Goal: Task Accomplishment & Management: Manage account settings

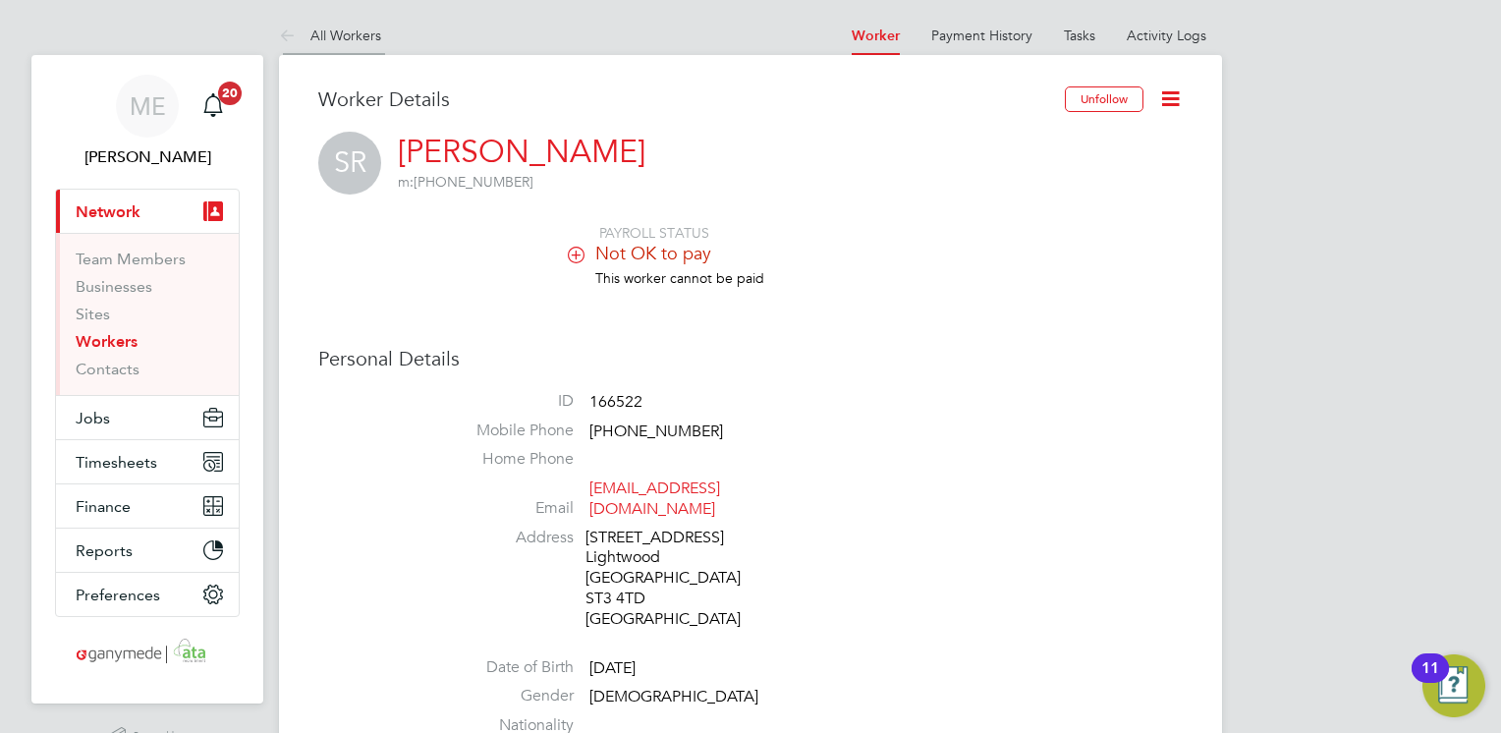
click at [286, 31] on icon at bounding box center [291, 37] width 25 height 25
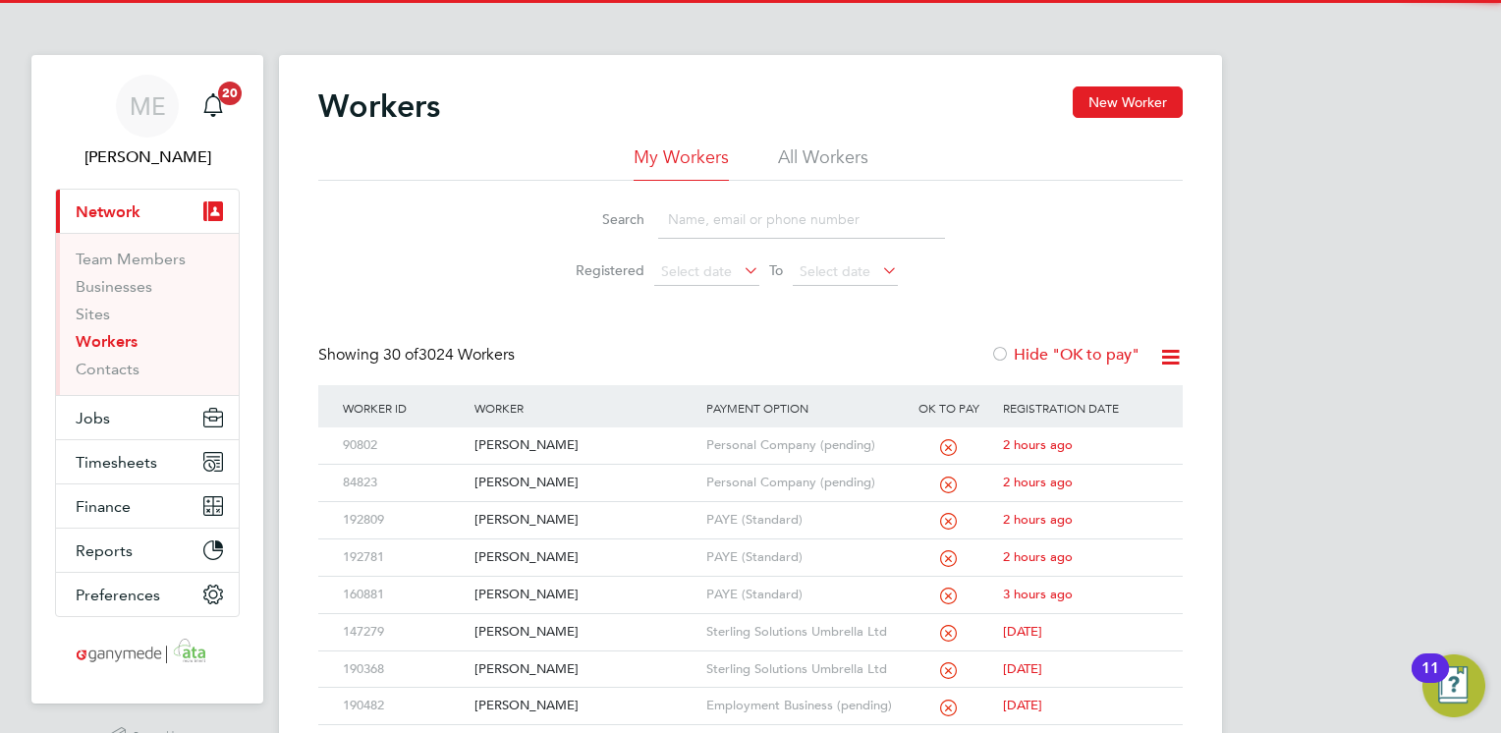
click at [701, 216] on input at bounding box center [801, 219] width 287 height 38
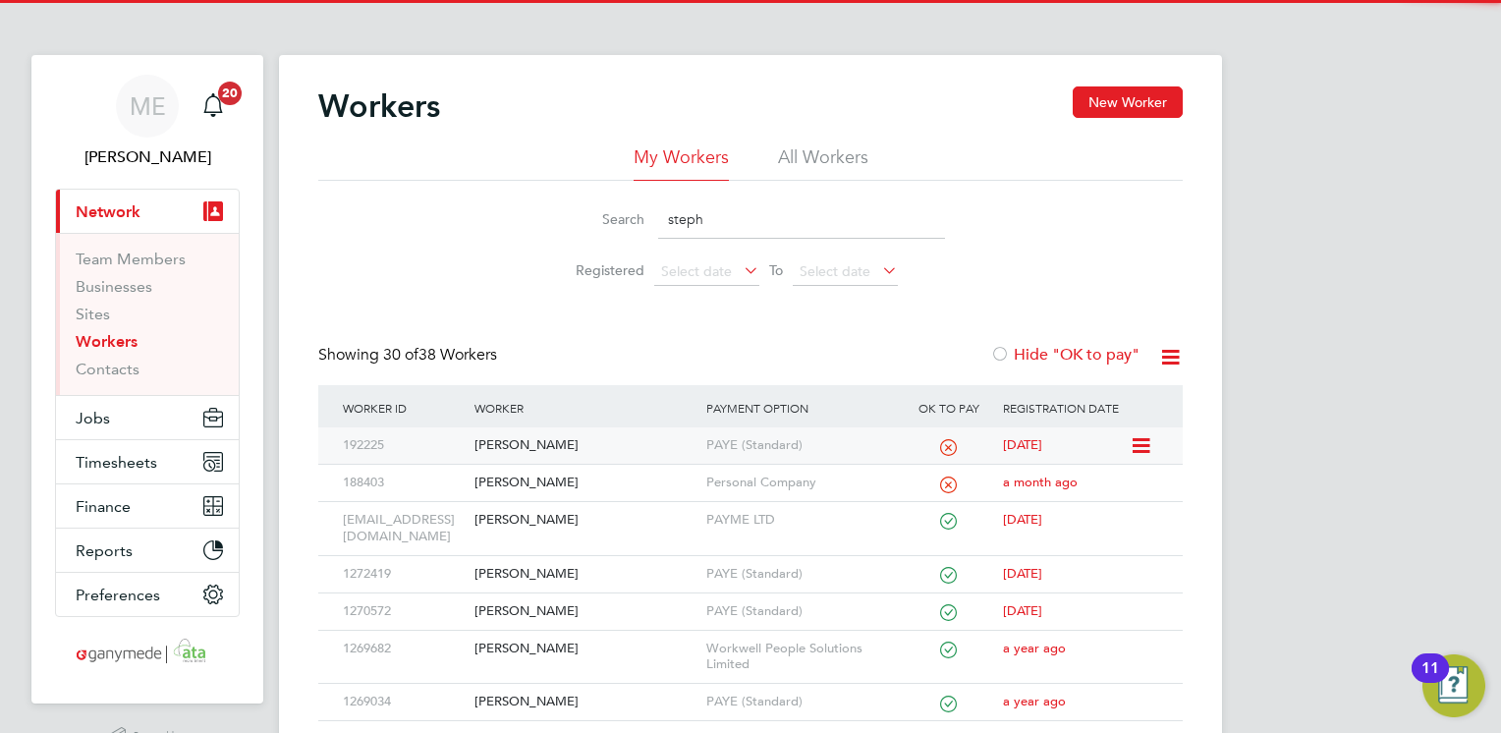
type input "steph"
click at [613, 430] on div "[PERSON_NAME]" at bounding box center [585, 445] width 231 height 36
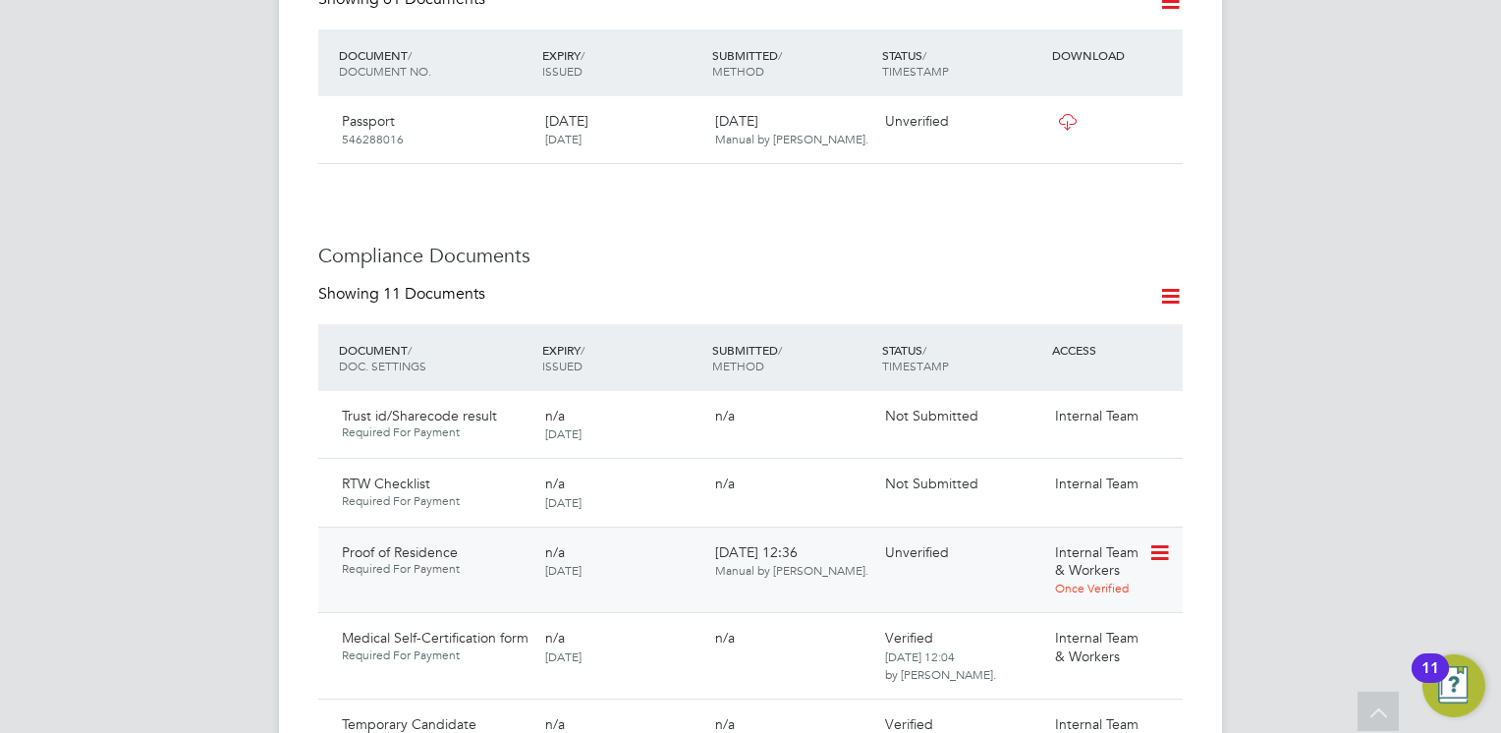
scroll to position [1081, 0]
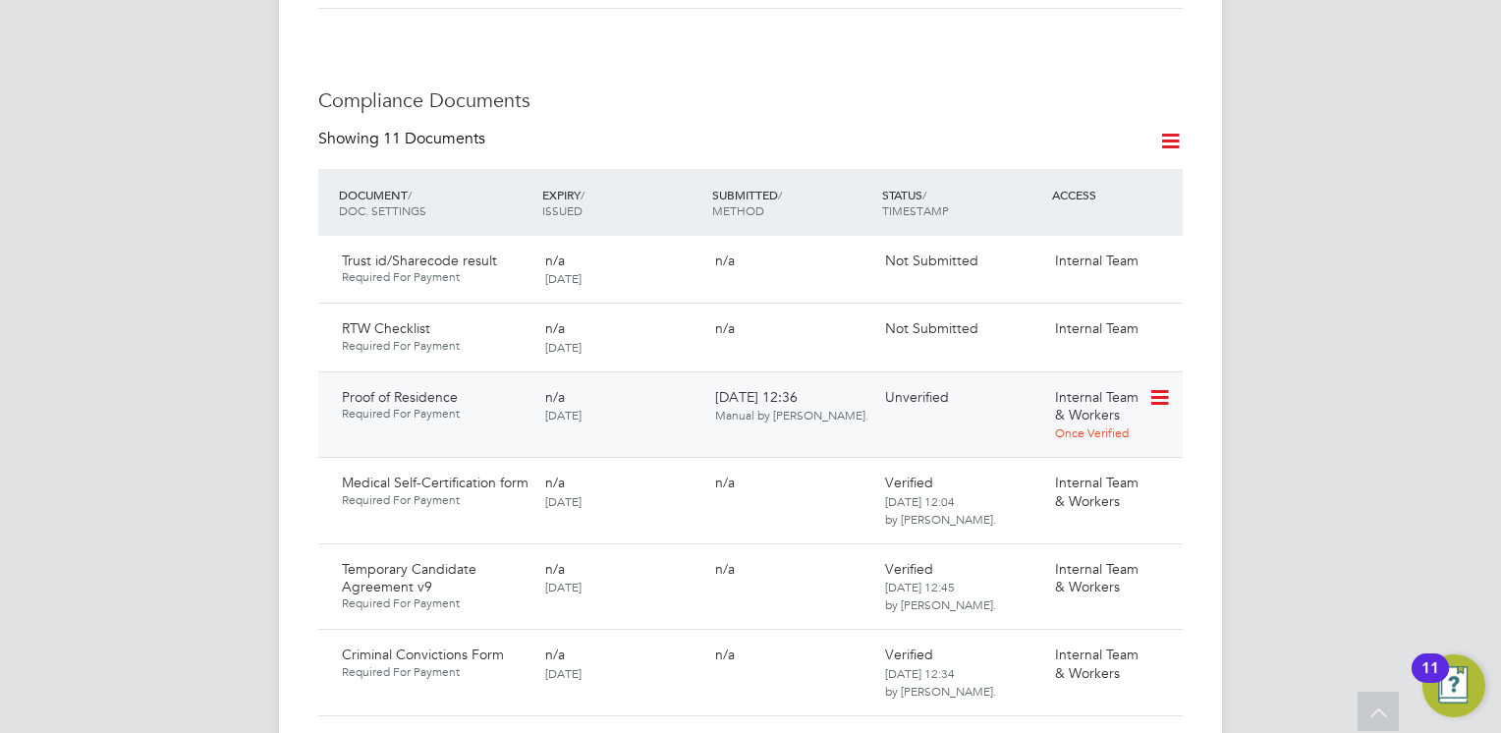
click at [1163, 386] on icon at bounding box center [1159, 398] width 20 height 24
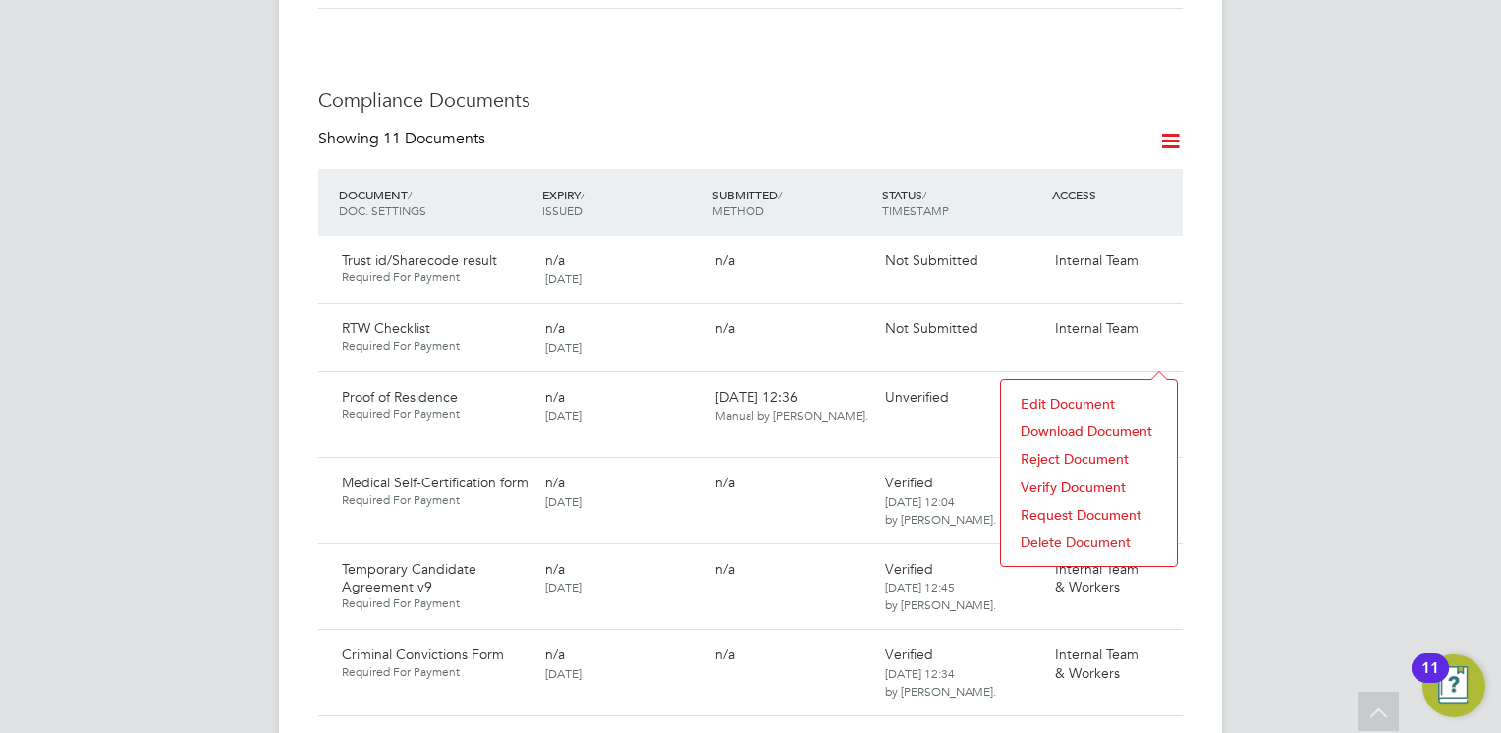
click at [1032, 424] on li "Download Document" at bounding box center [1089, 432] width 156 height 28
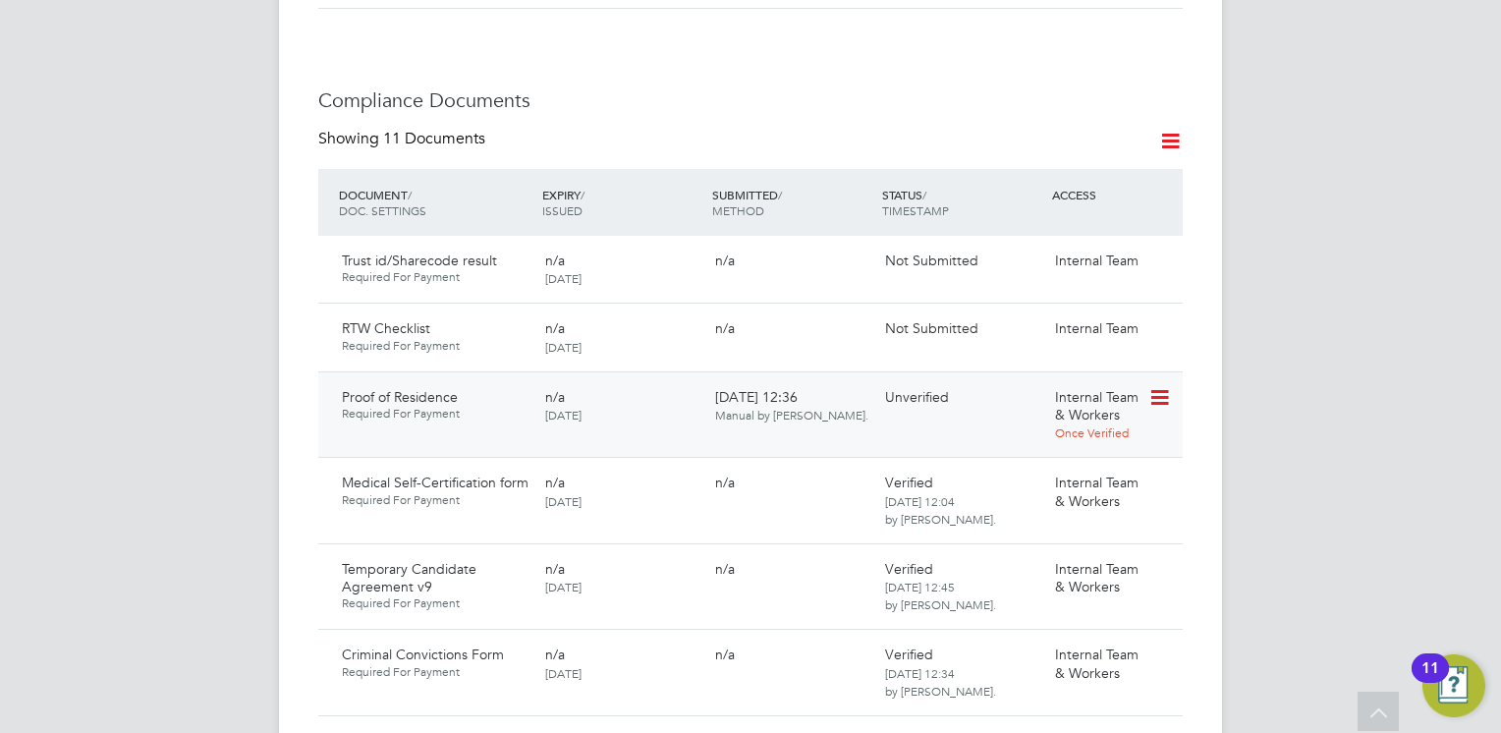
click at [1162, 386] on icon at bounding box center [1159, 398] width 20 height 24
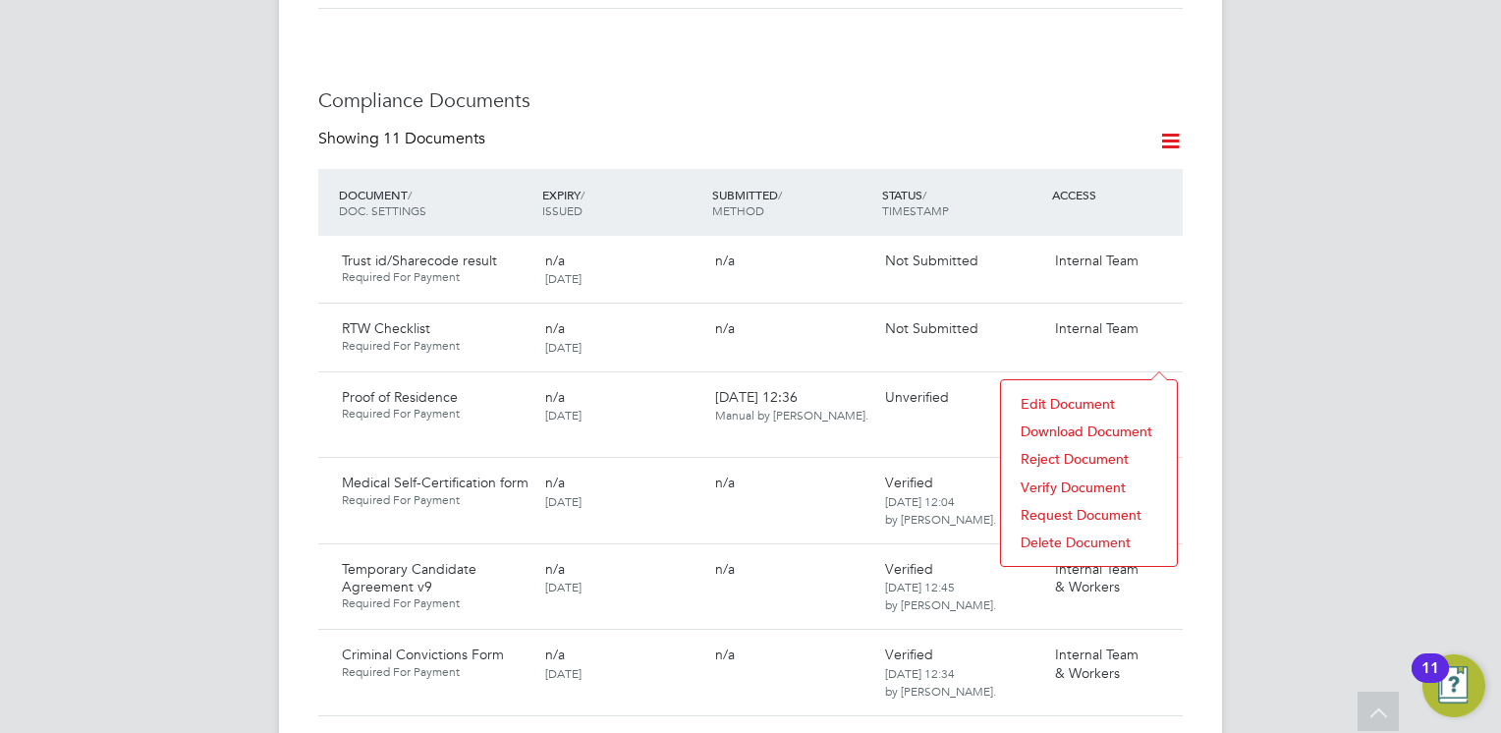
click at [1054, 479] on li "Verify Document" at bounding box center [1089, 488] width 156 height 28
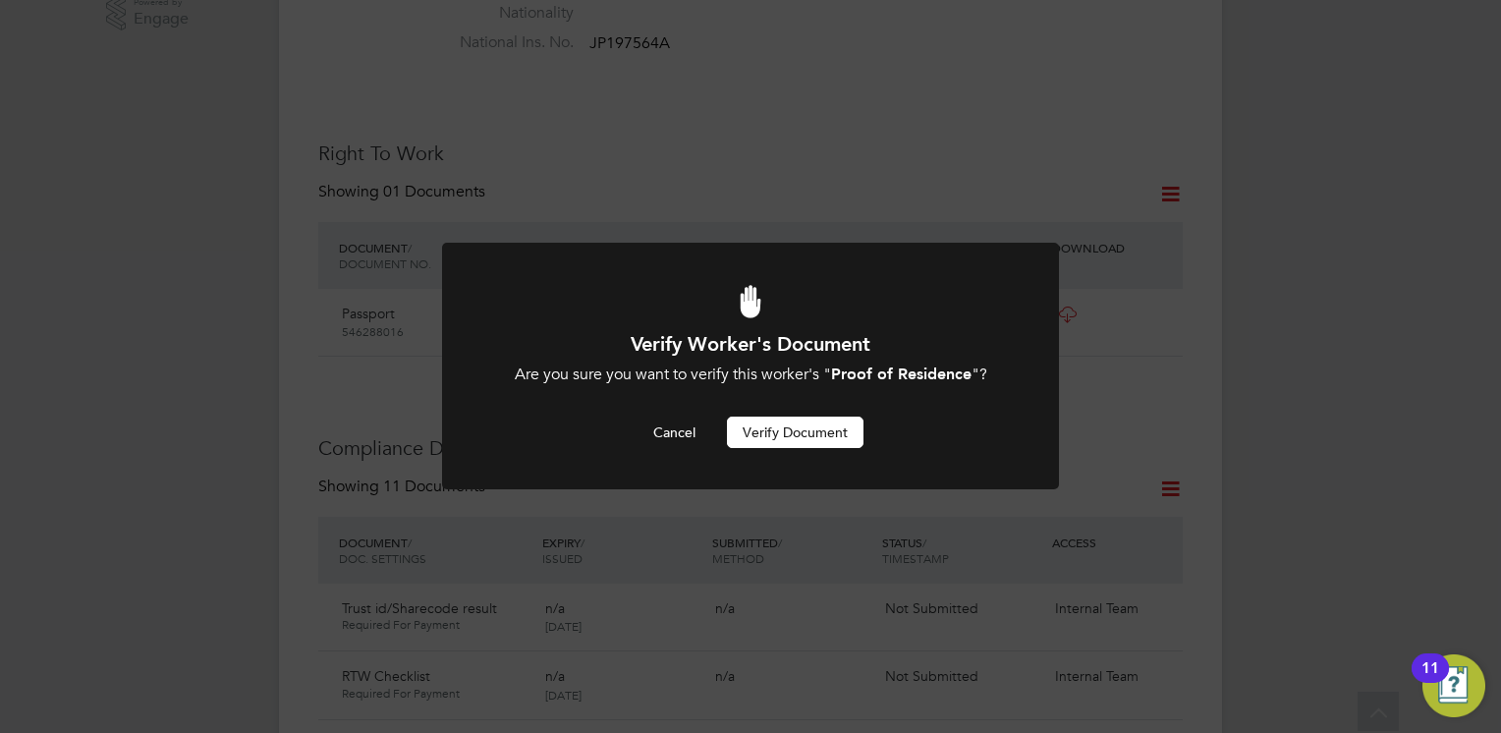
click at [760, 433] on button "Verify Document" at bounding box center [795, 432] width 137 height 31
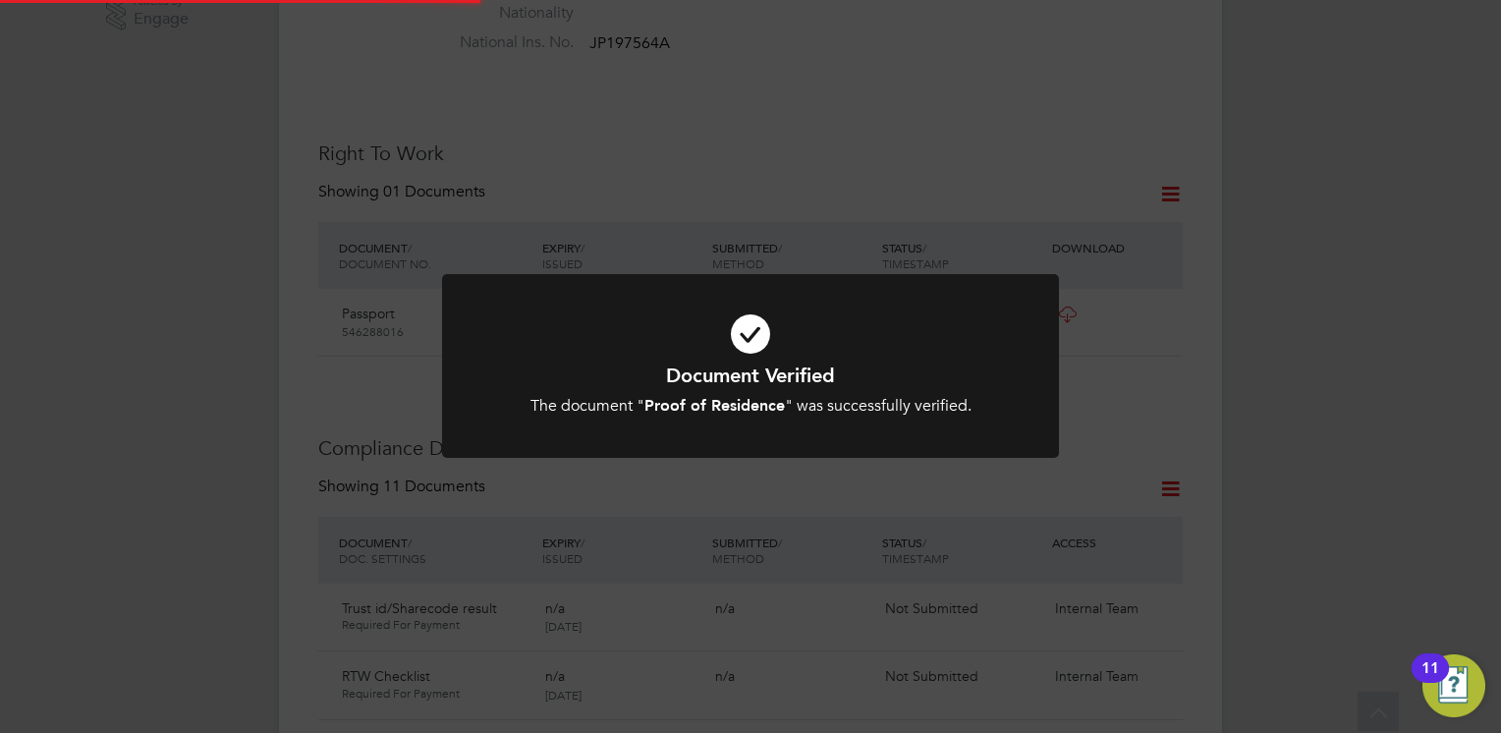
click at [762, 394] on div "Document Verified The document " Proof of Residence " was successfully verified…" at bounding box center [750, 390] width 511 height 54
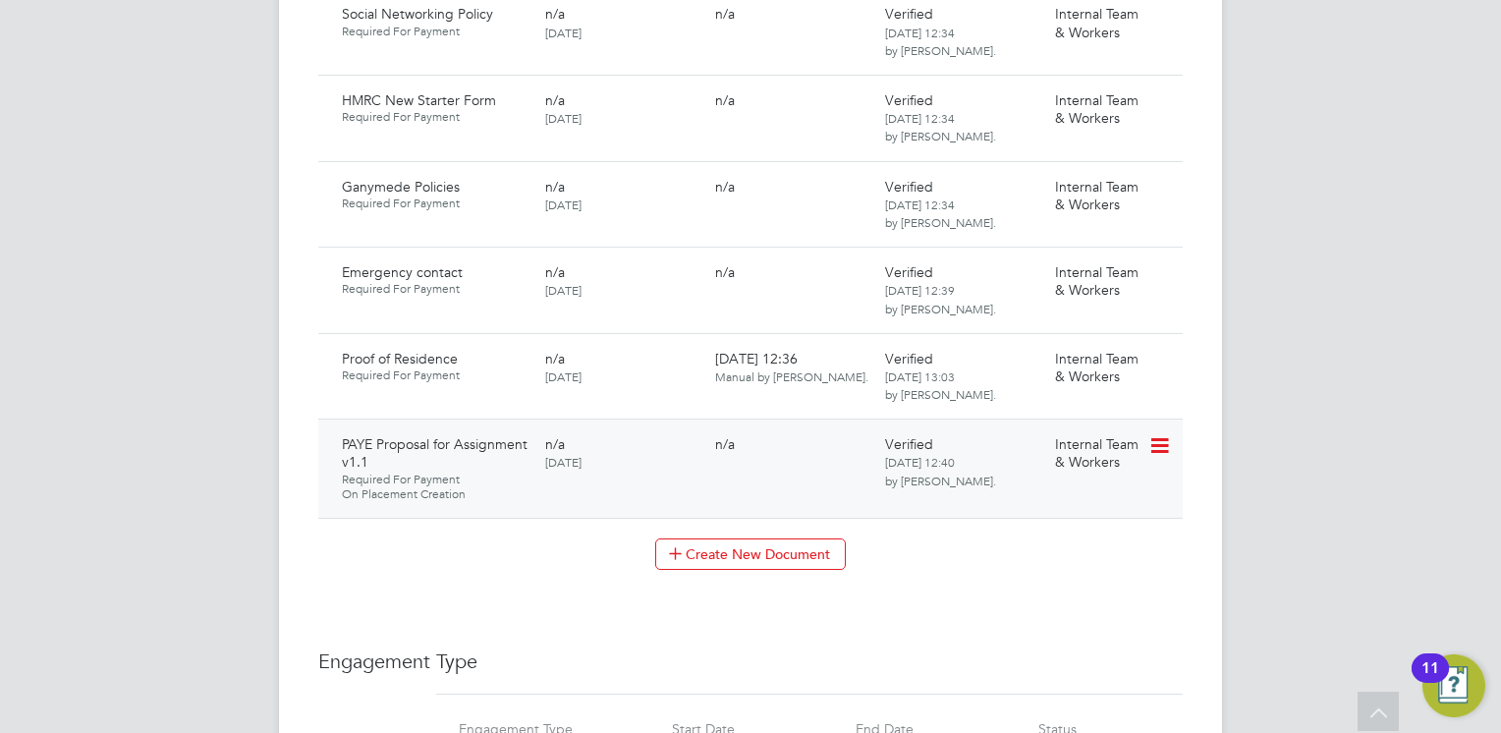
scroll to position [1519, 0]
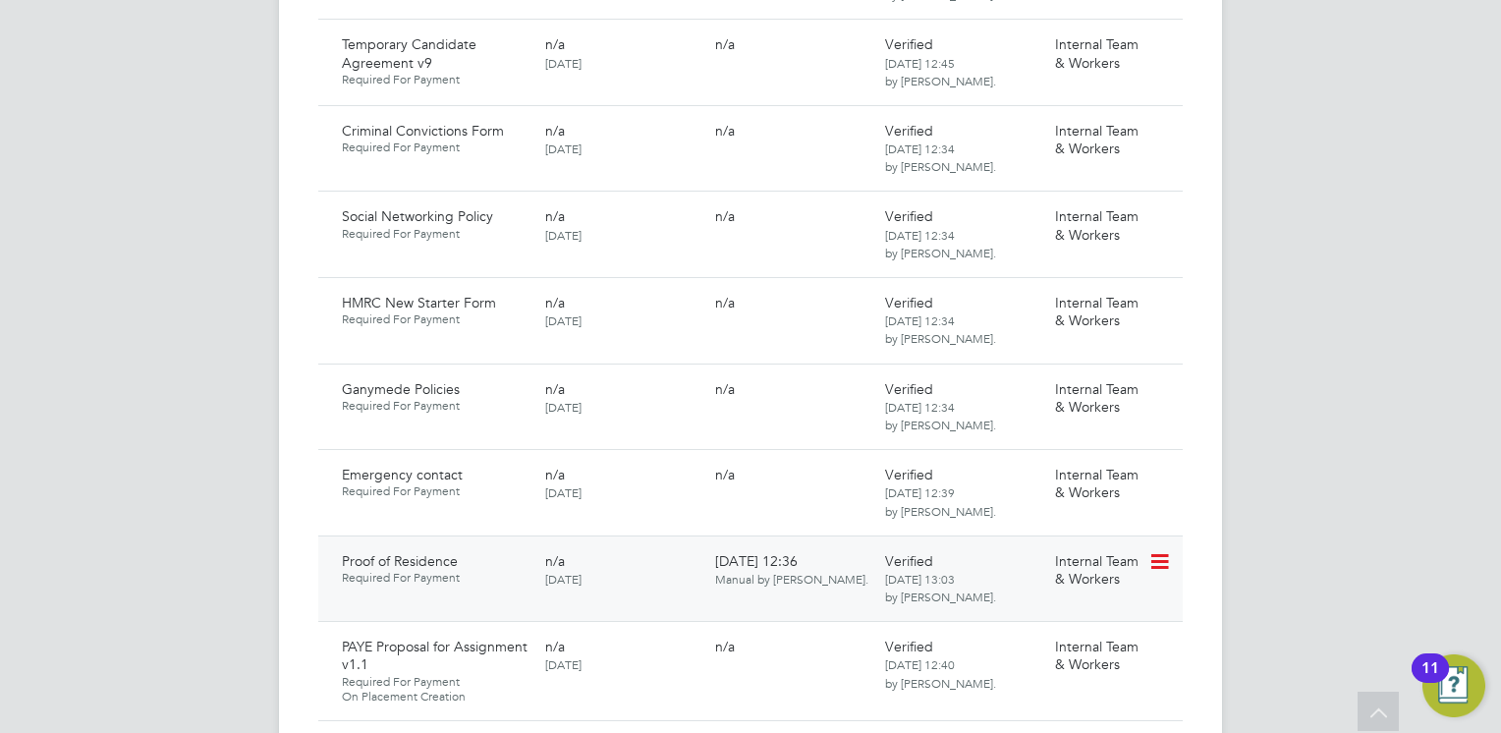
click at [1160, 550] on icon at bounding box center [1159, 562] width 20 height 24
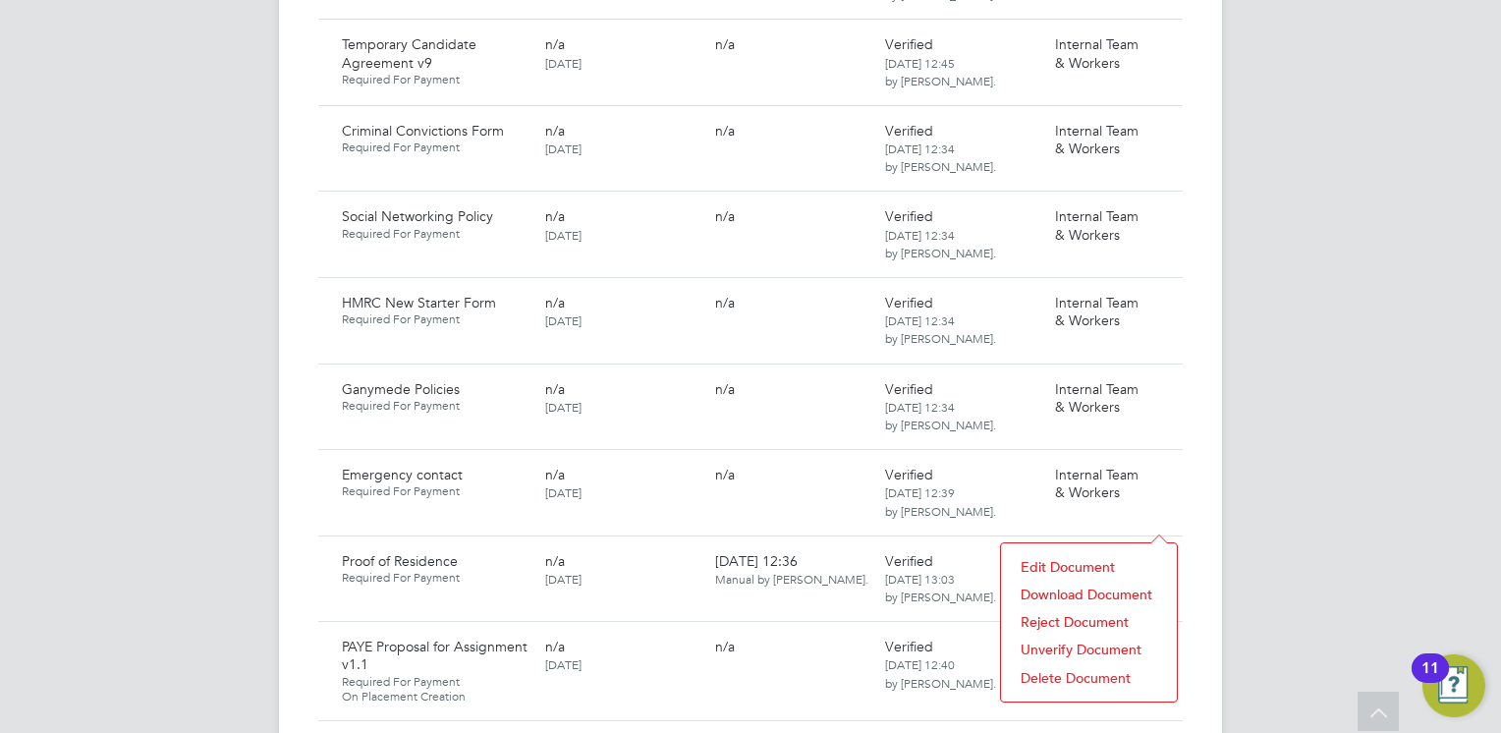
click at [1104, 589] on li "Download Document" at bounding box center [1089, 595] width 156 height 28
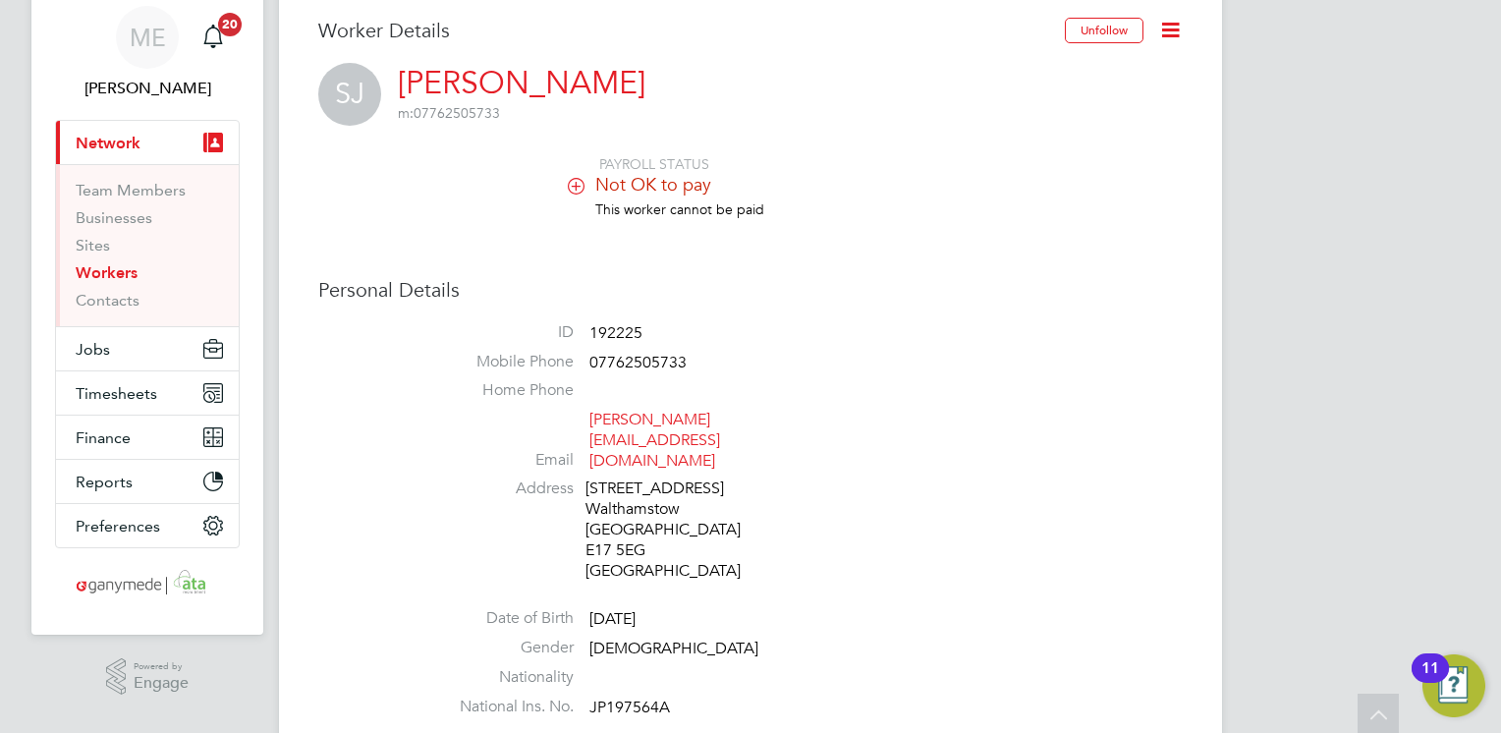
scroll to position [0, 0]
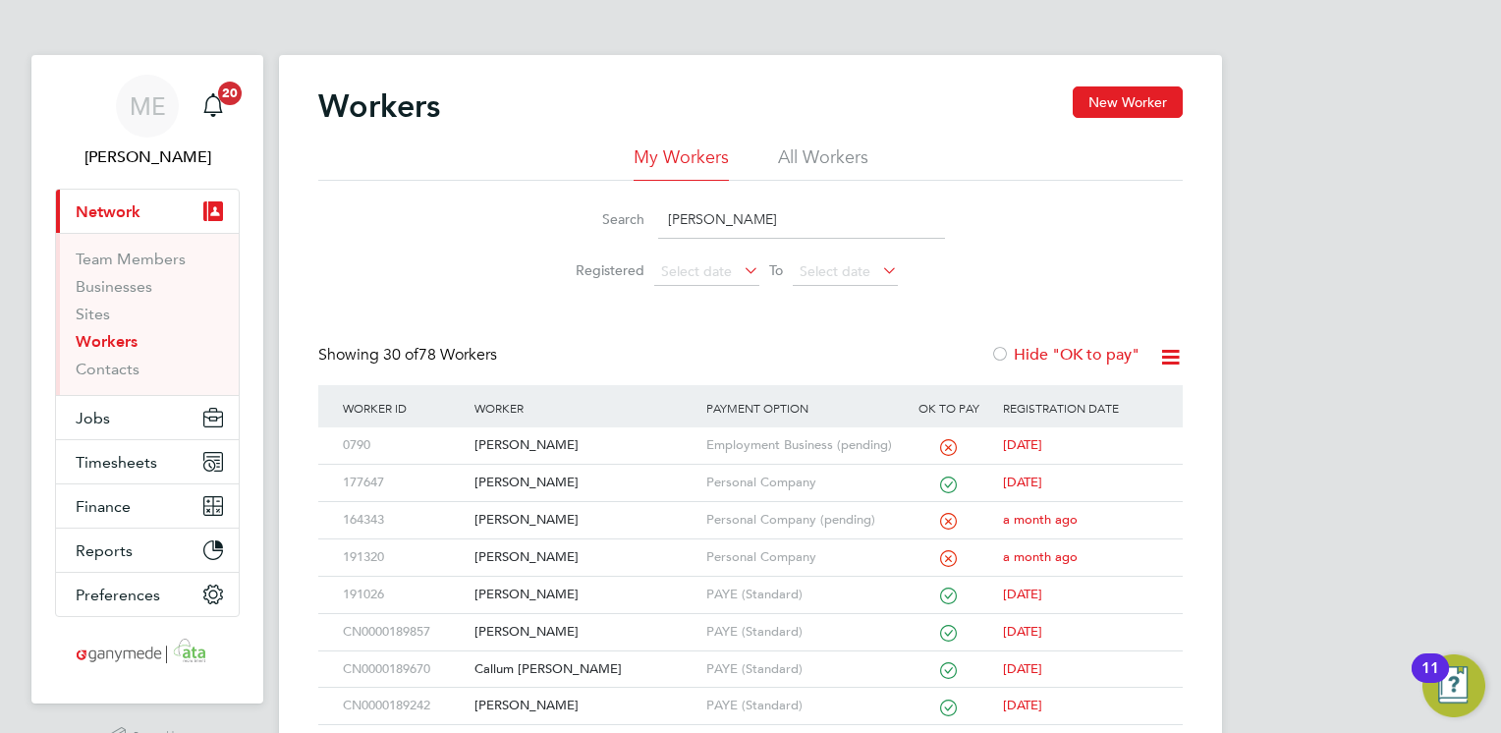
drag, startPoint x: 696, startPoint y: 217, endPoint x: 651, endPoint y: 214, distance: 44.3
click at [652, 217] on div "Search john" at bounding box center [750, 219] width 389 height 38
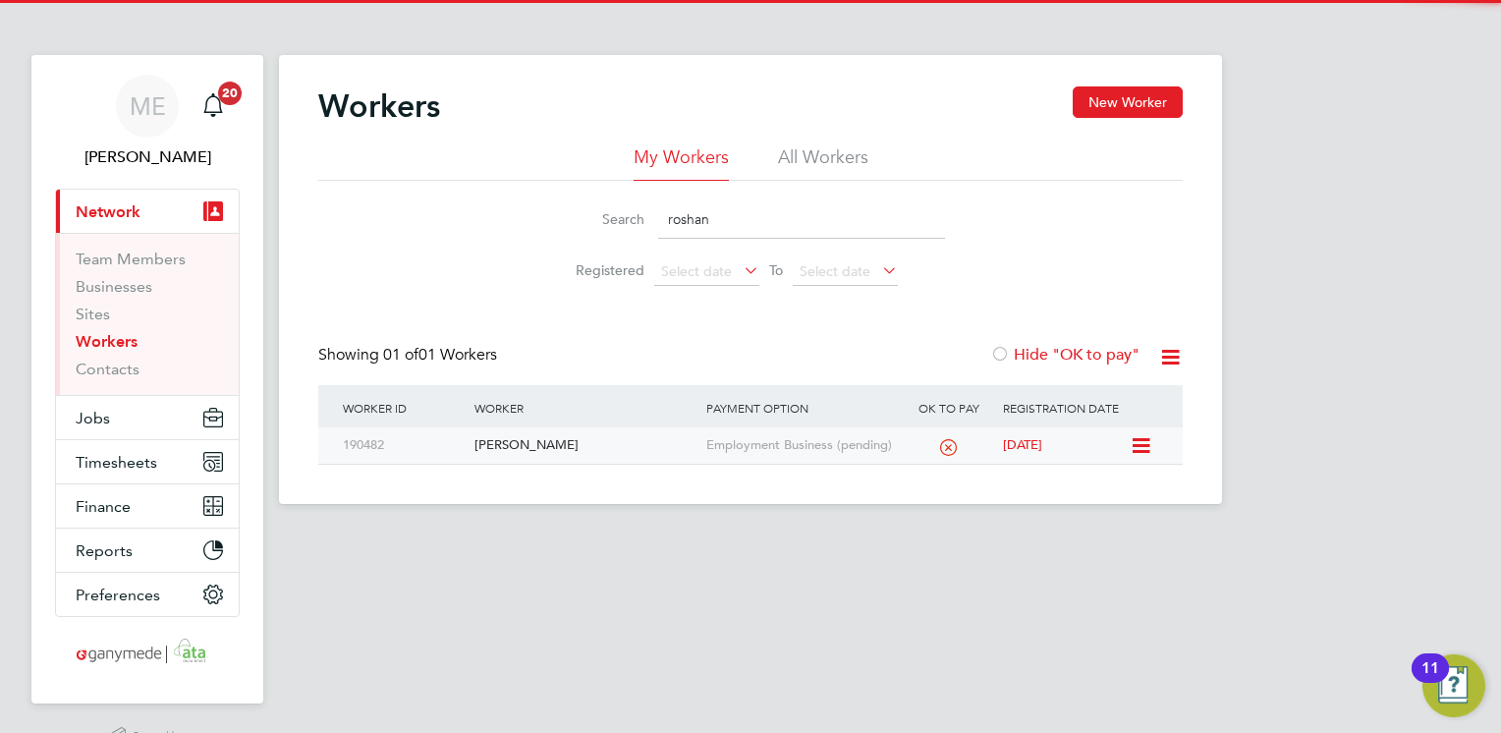
type input "roshan"
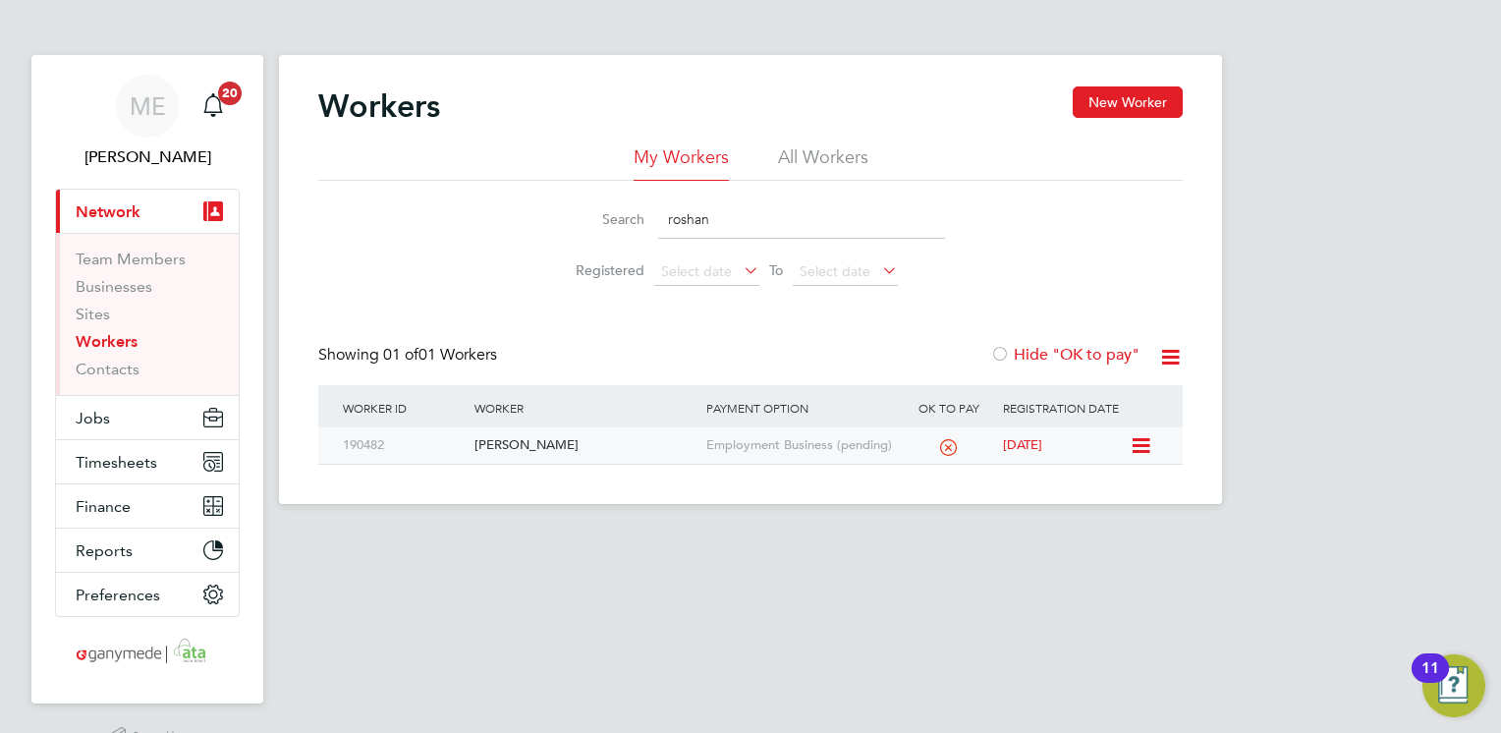
click at [614, 454] on div "[PERSON_NAME]" at bounding box center [585, 445] width 231 height 36
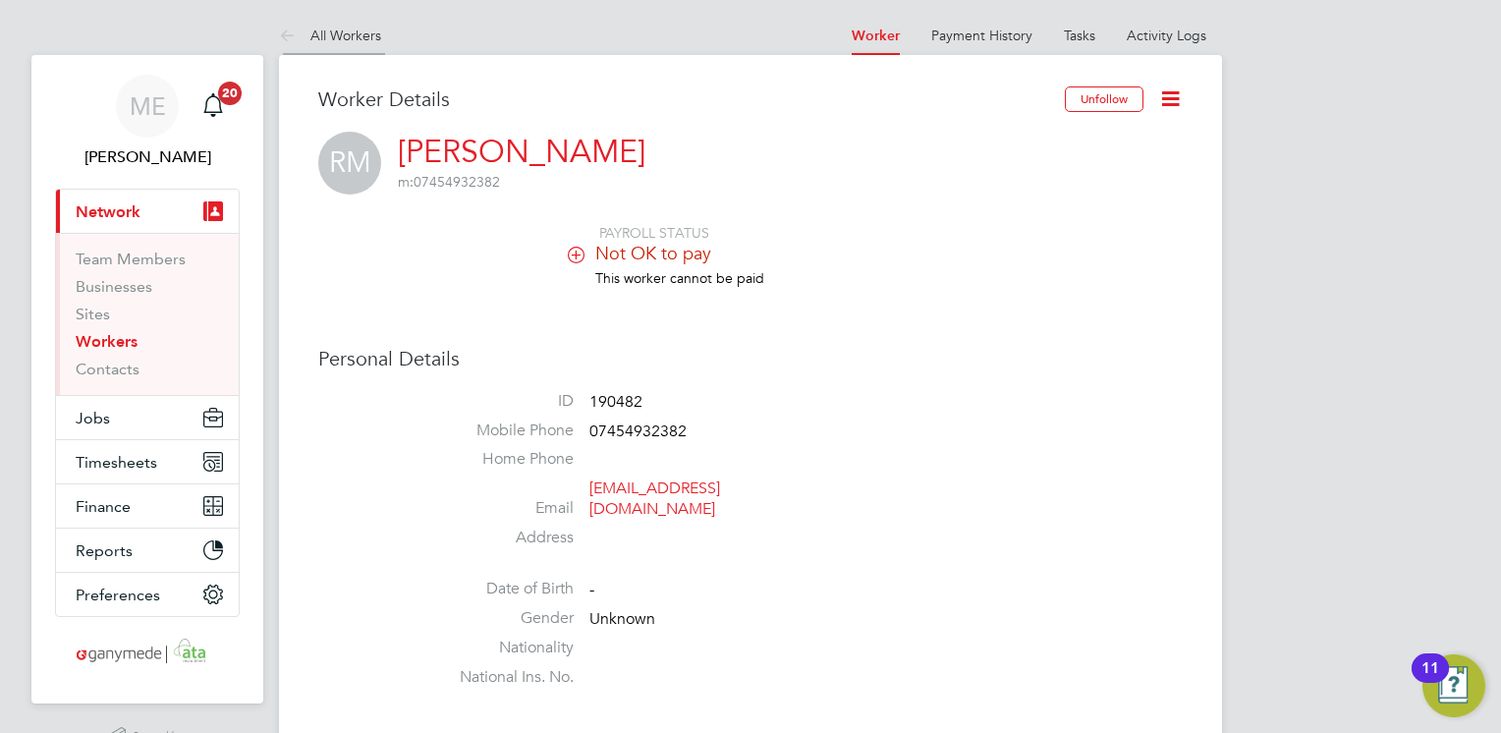
click at [287, 39] on icon at bounding box center [291, 37] width 25 height 25
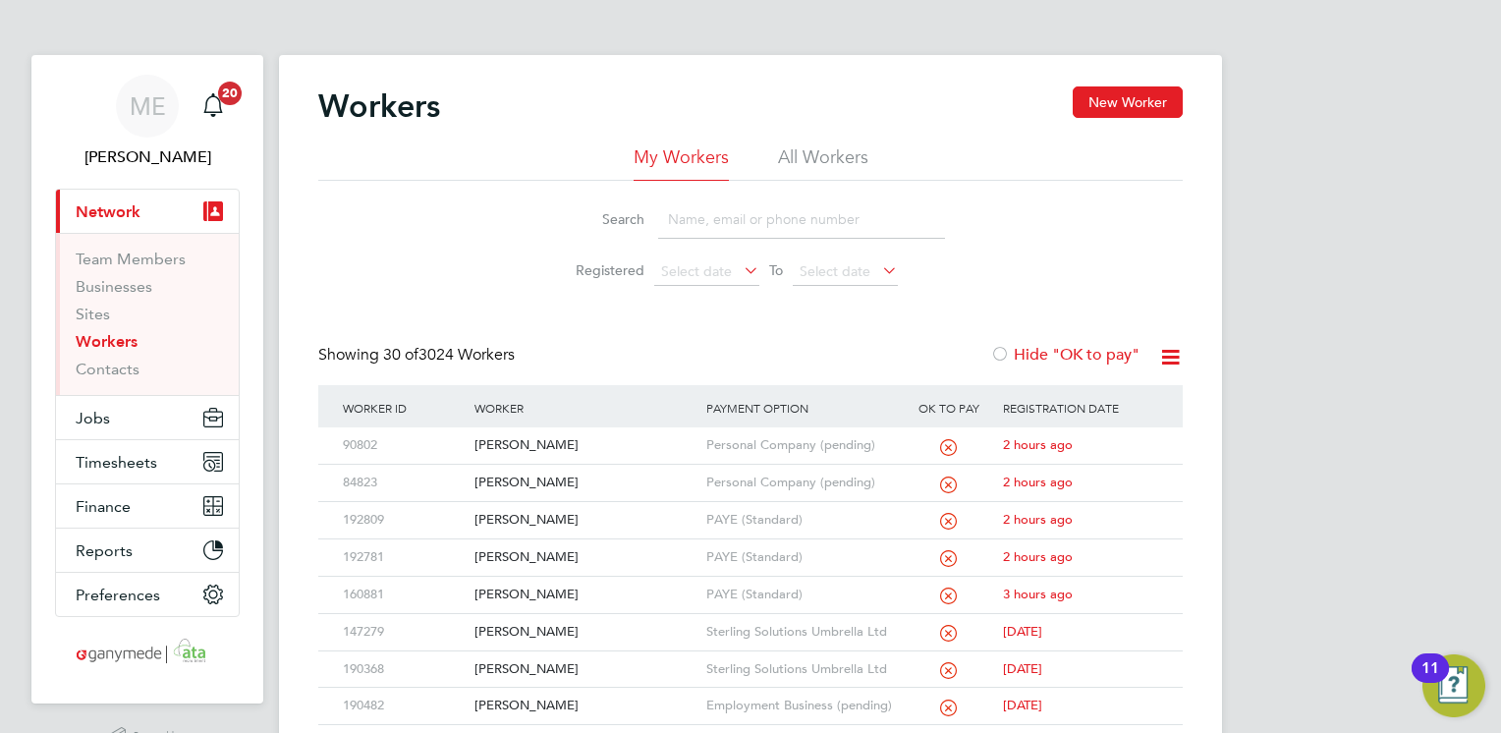
click at [680, 222] on input at bounding box center [801, 219] width 287 height 38
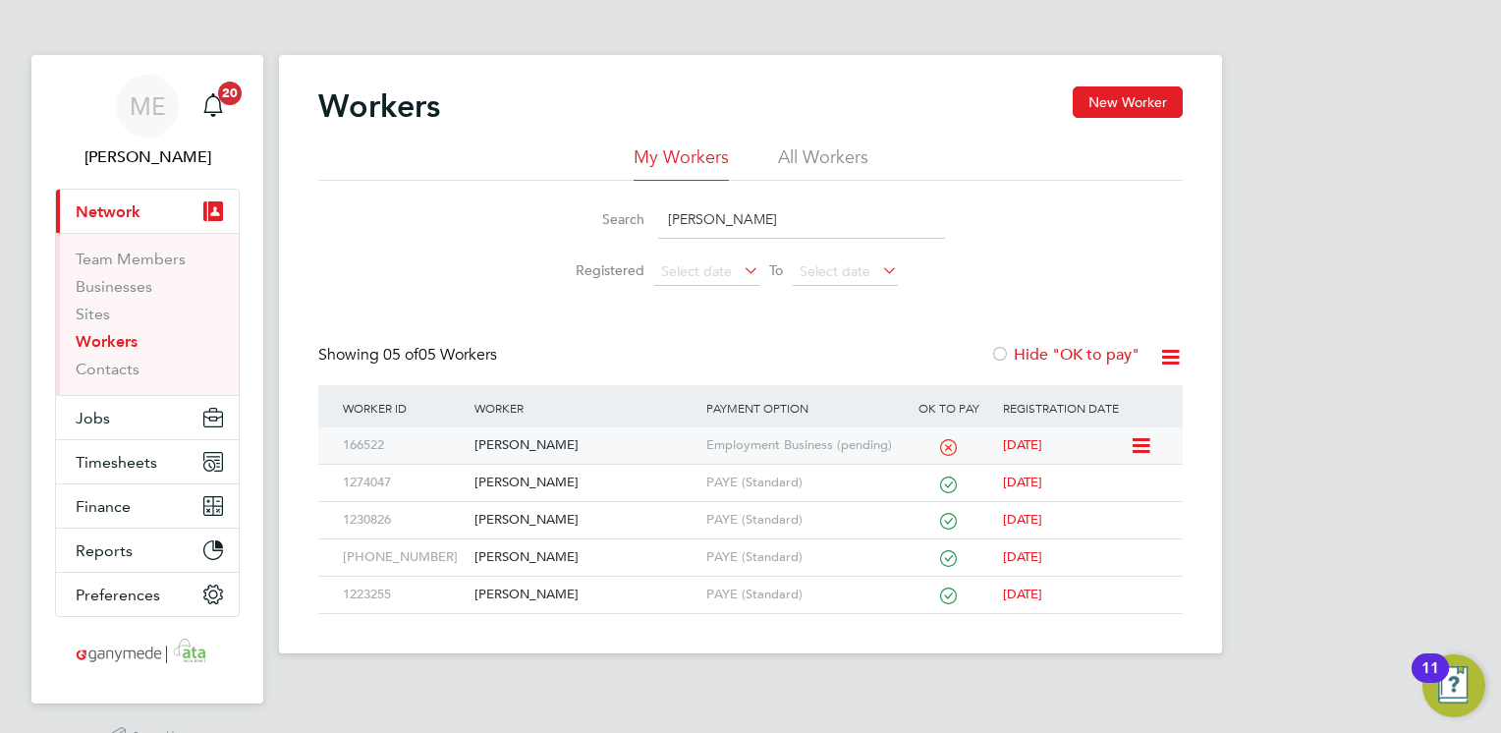
type input "shane"
click at [607, 439] on div "[PERSON_NAME]" at bounding box center [585, 445] width 231 height 36
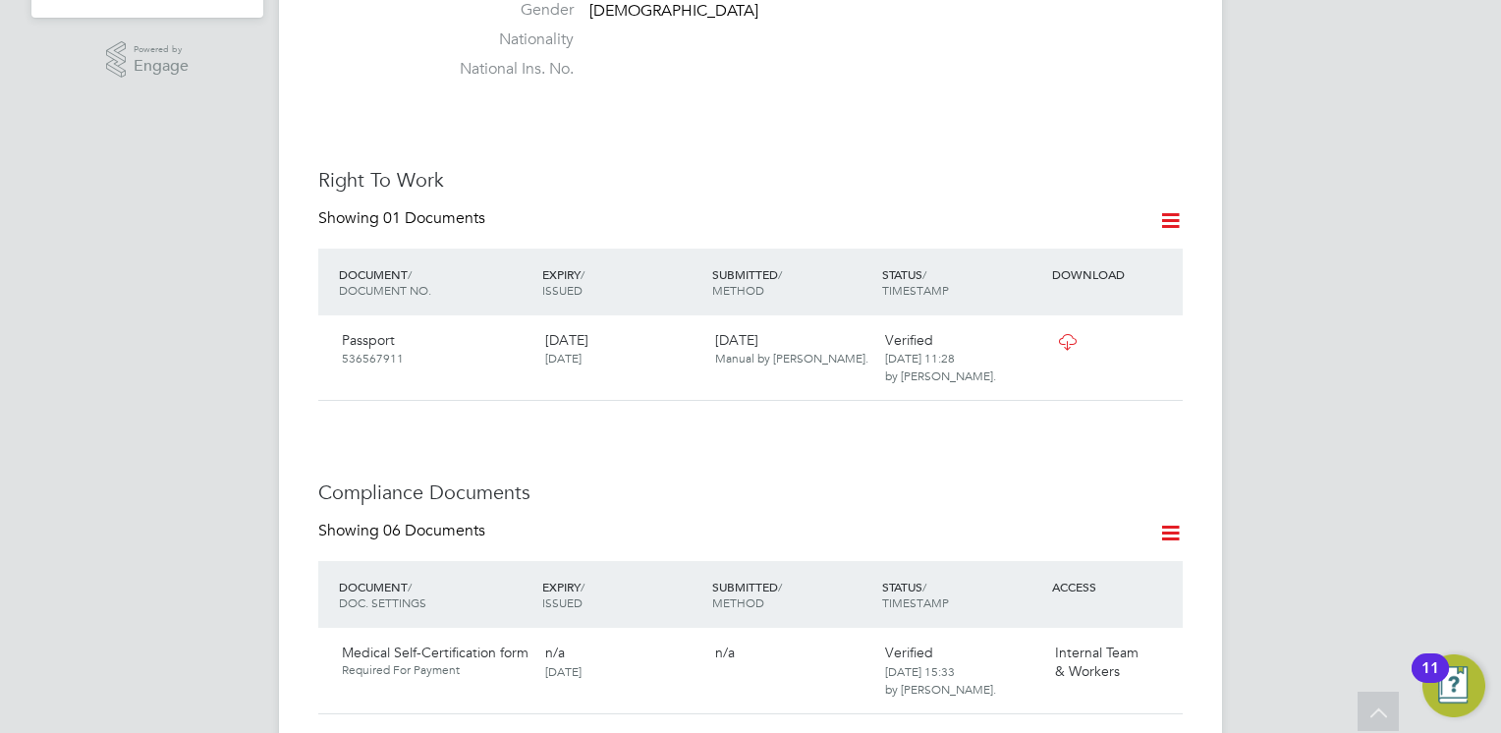
scroll to position [688, 0]
click at [1154, 328] on icon at bounding box center [1159, 340] width 20 height 24
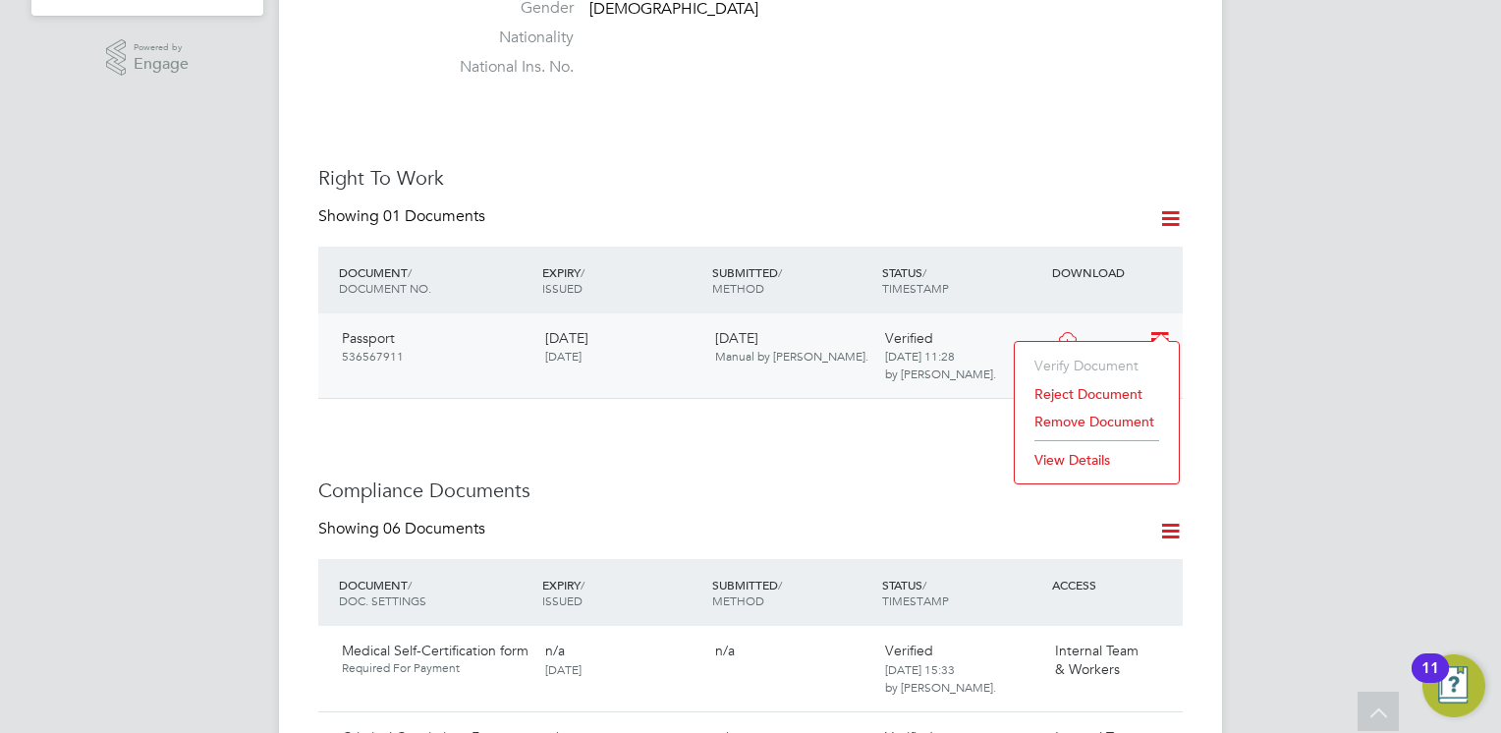
click at [989, 367] on div "Verified 26 Sep 2025, 11:28 by Mia Eckersley." at bounding box center [962, 356] width 170 height 70
click at [1064, 332] on icon at bounding box center [1067, 340] width 25 height 16
click at [1159, 328] on icon at bounding box center [1159, 340] width 20 height 24
click at [964, 389] on div "Worker Details Unfollow SR Shane Rankin m: +44 7974 940361 PAYROLL STATUS Not O…" at bounding box center [750, 728] width 865 height 2659
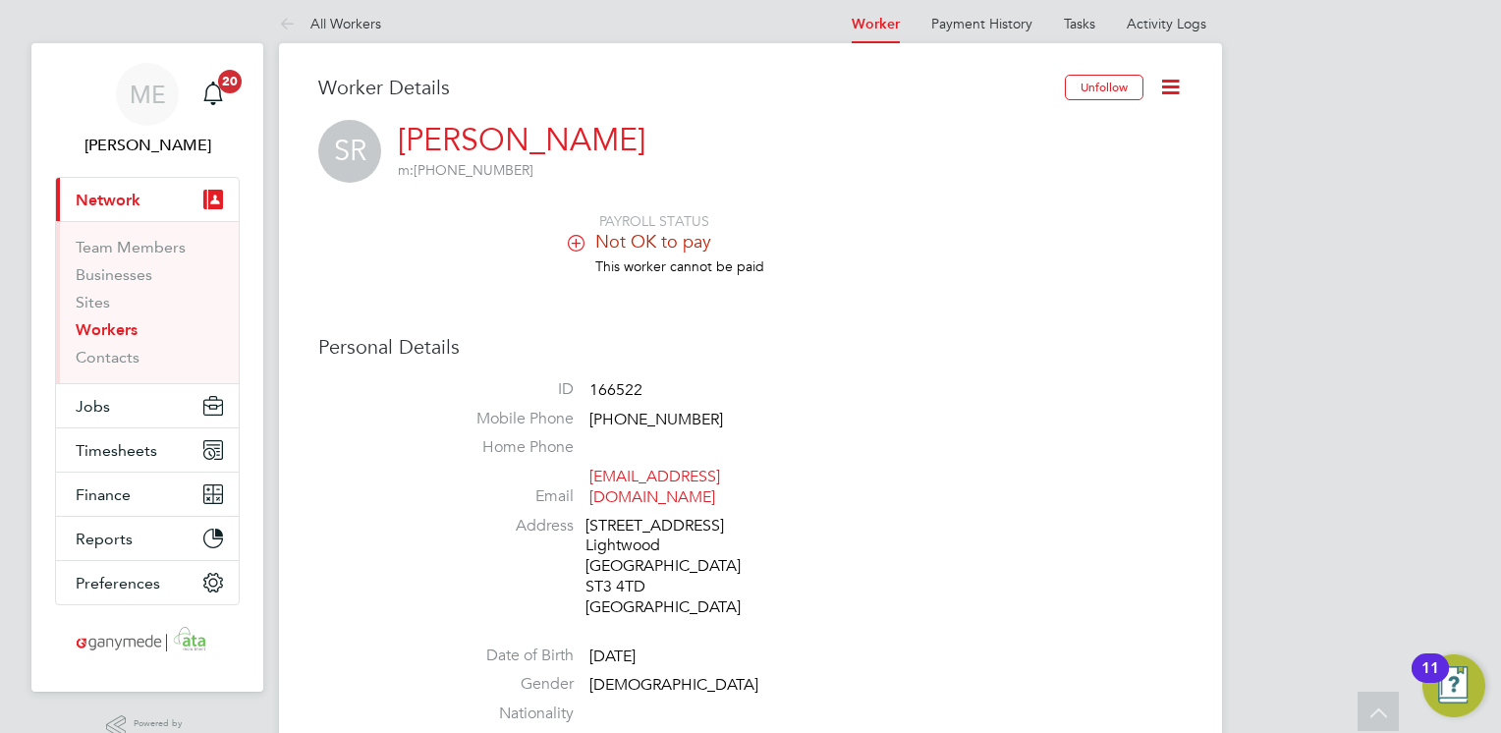
scroll to position [0, 0]
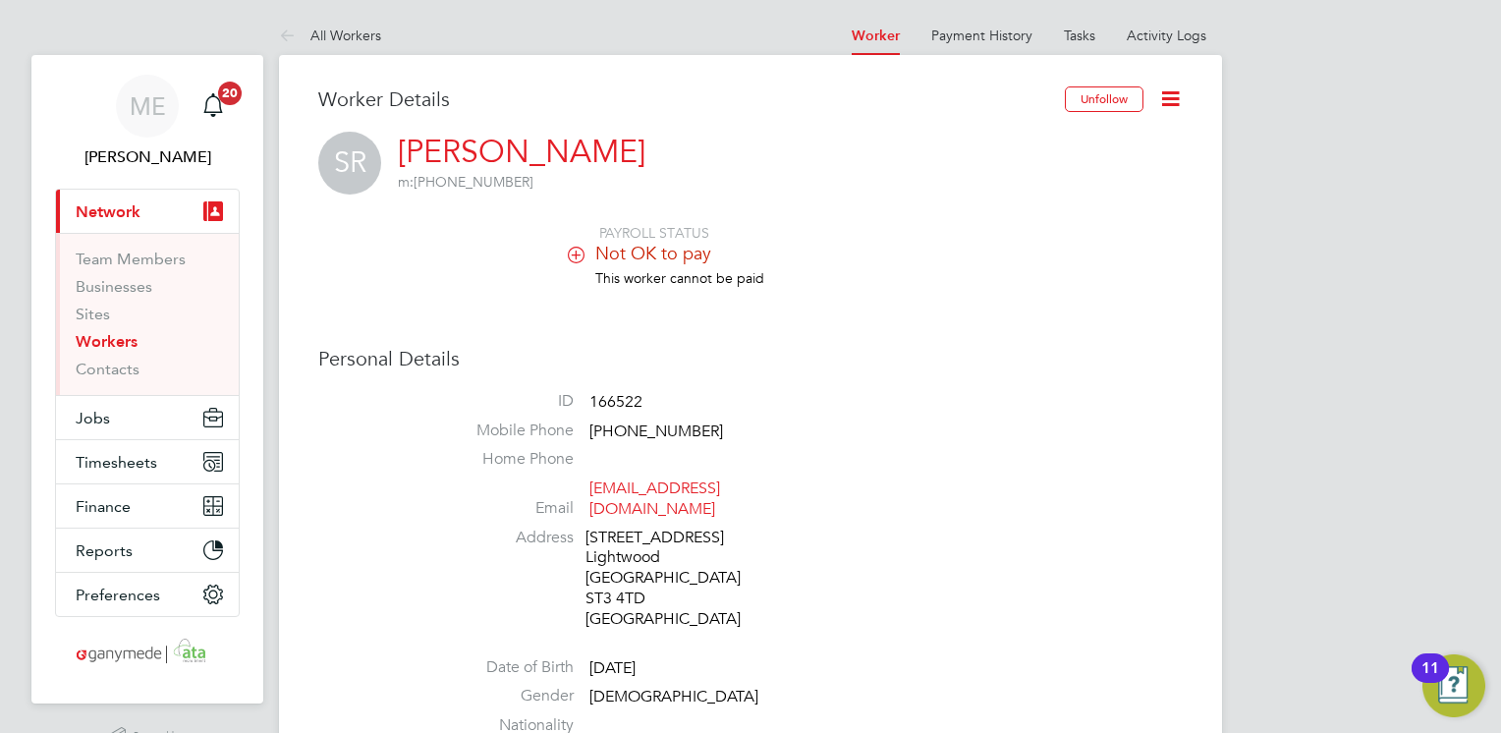
drag, startPoint x: 285, startPoint y: 35, endPoint x: 305, endPoint y: 48, distance: 23.4
click at [285, 35] on icon at bounding box center [291, 37] width 25 height 25
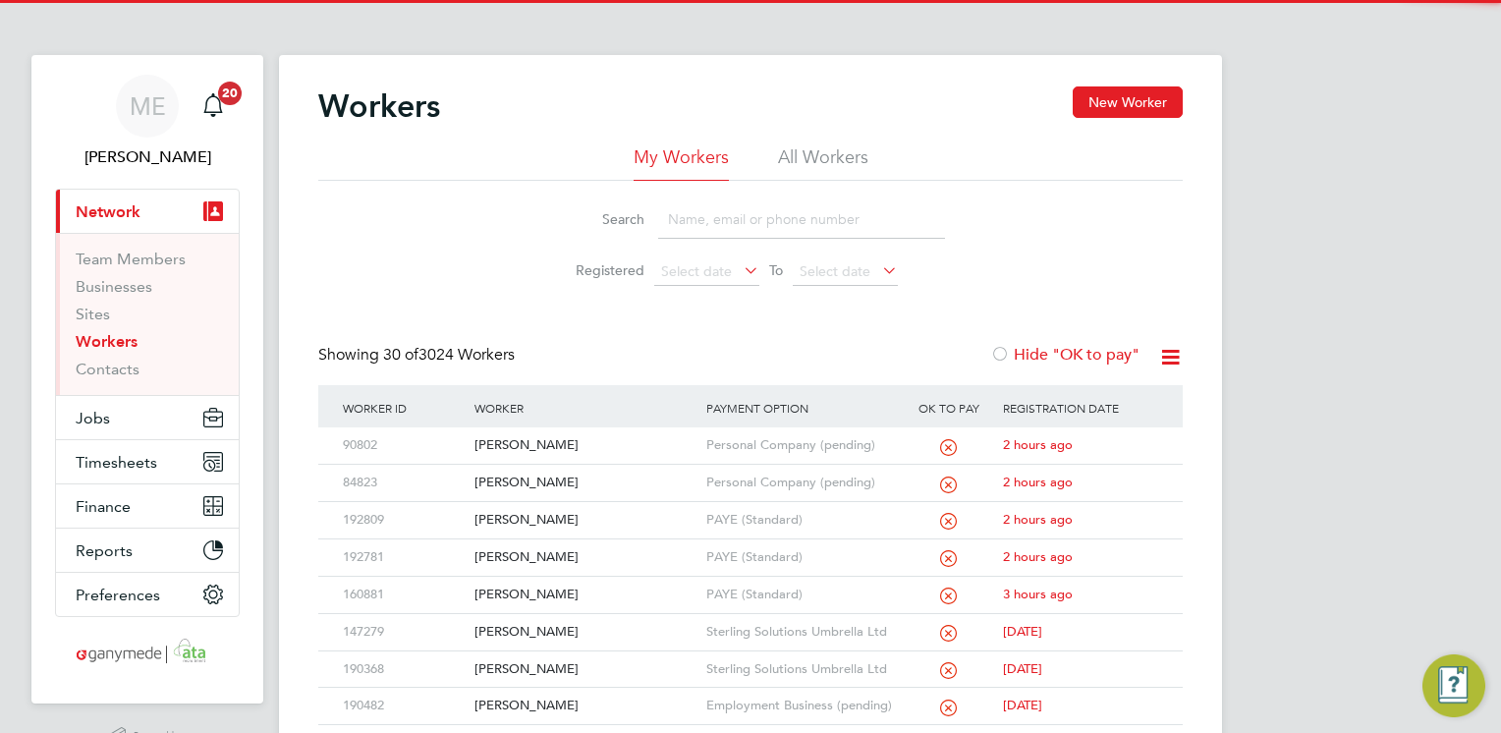
click at [722, 217] on input at bounding box center [801, 219] width 287 height 38
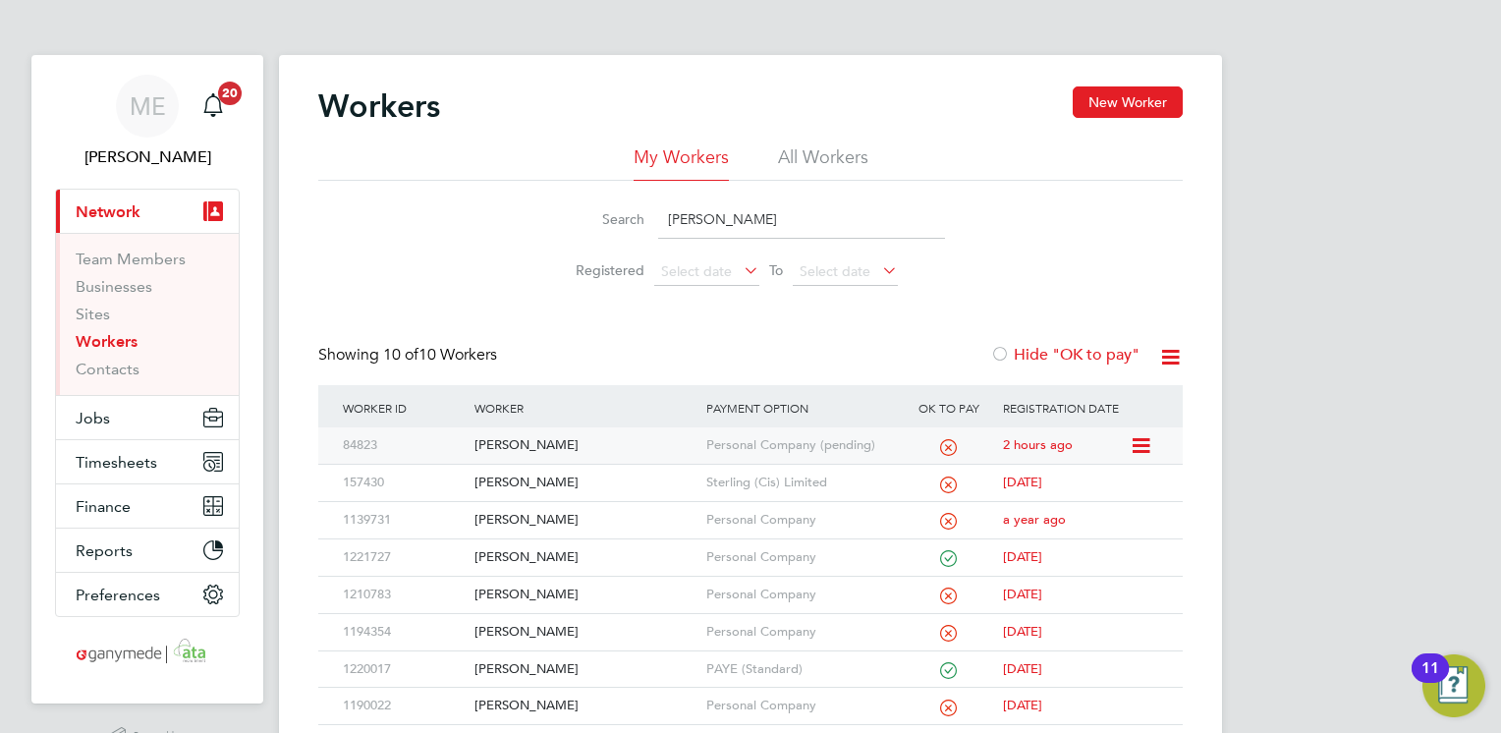
type input "adrian"
click at [578, 437] on div "[PERSON_NAME]" at bounding box center [585, 445] width 231 height 36
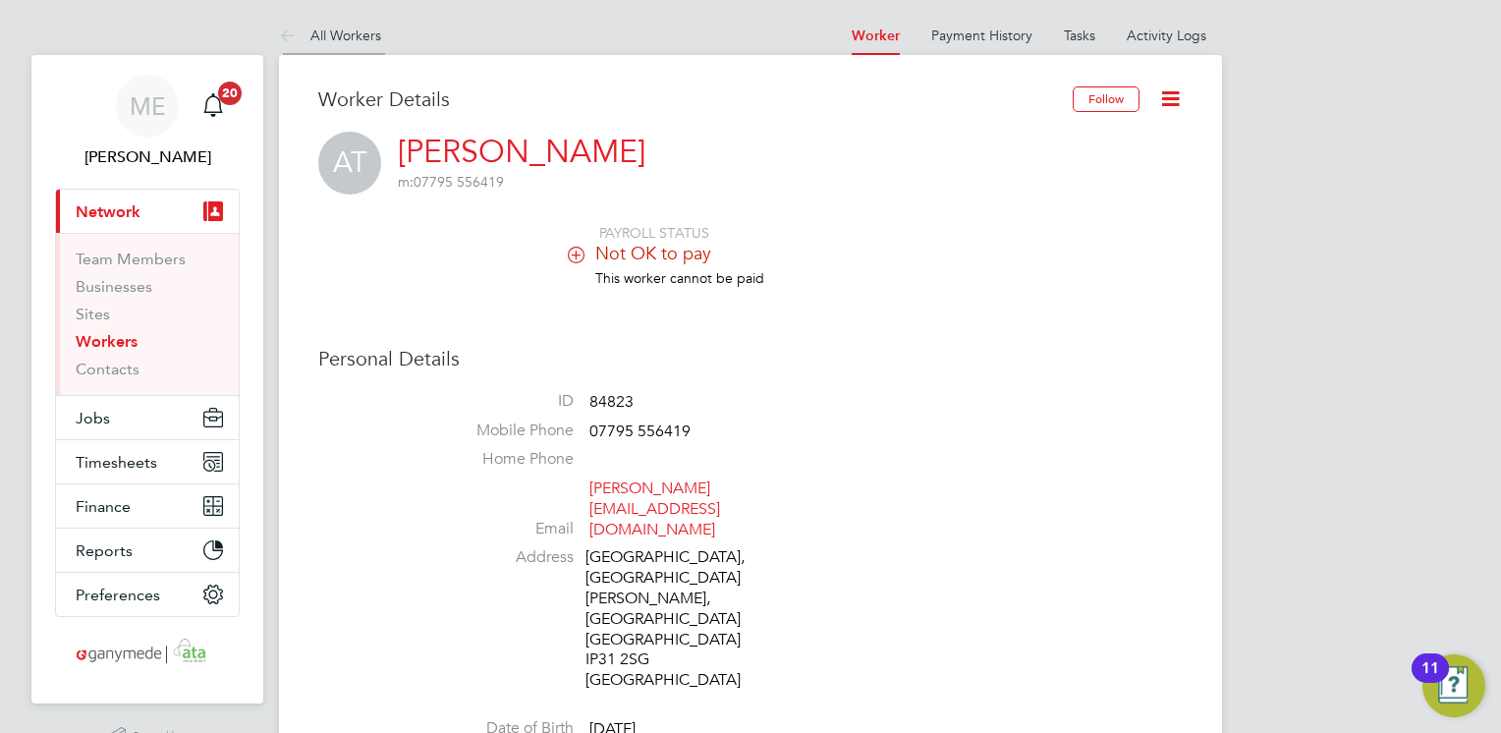
click at [288, 27] on icon at bounding box center [291, 37] width 25 height 25
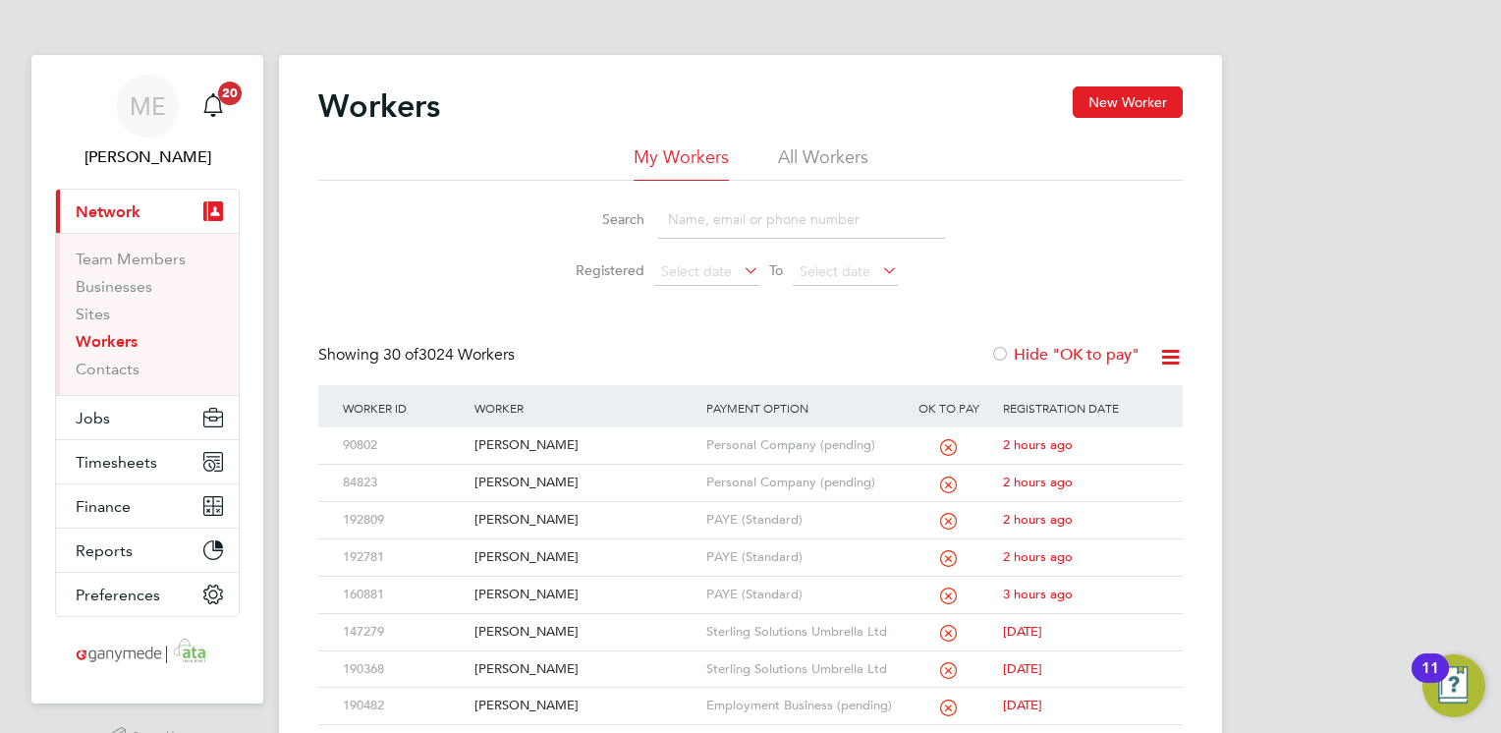
click at [707, 231] on input at bounding box center [801, 219] width 287 height 38
type input "ros"
click at [625, 430] on div "[PERSON_NAME]" at bounding box center [585, 445] width 231 height 36
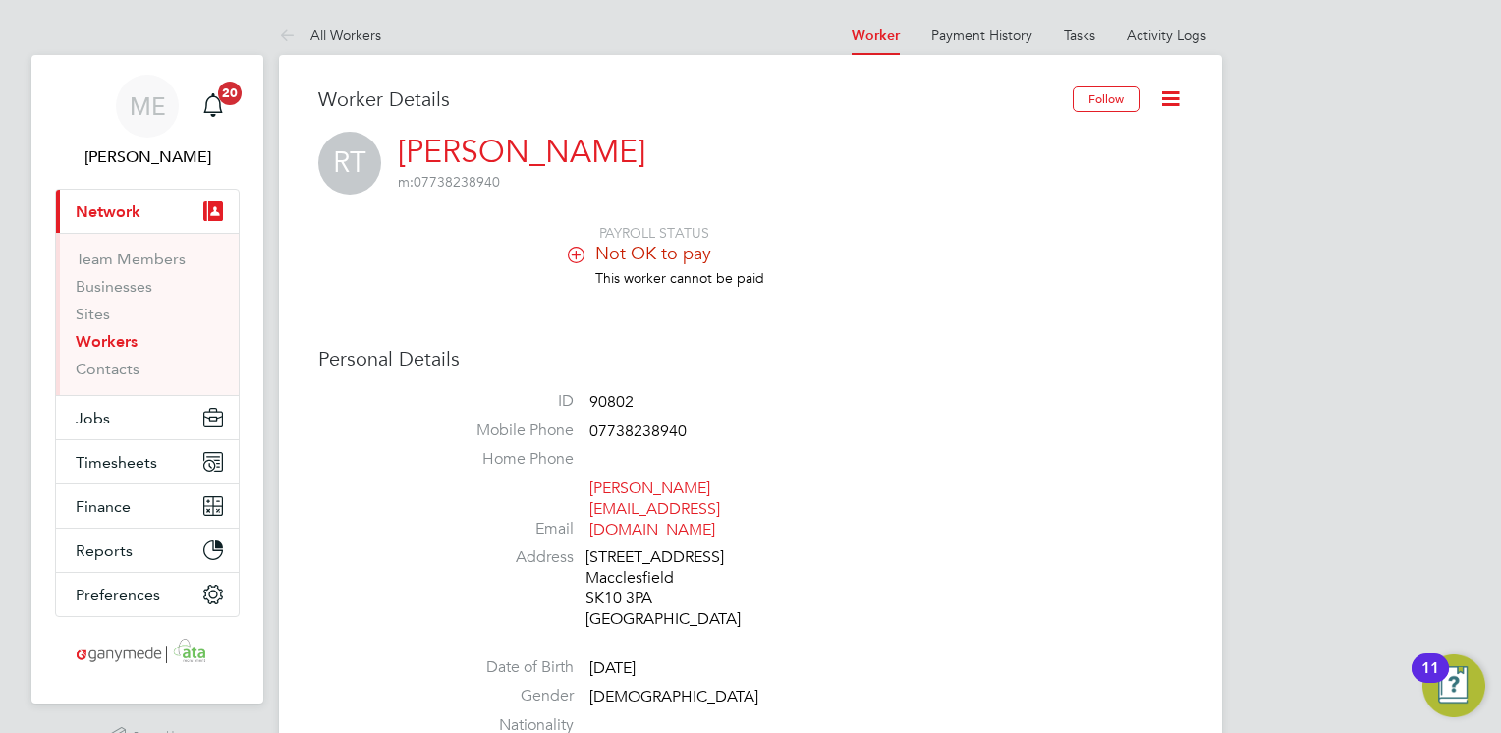
drag, startPoint x: 281, startPoint y: 34, endPoint x: 299, endPoint y: 38, distance: 18.1
click at [281, 34] on icon at bounding box center [291, 37] width 25 height 25
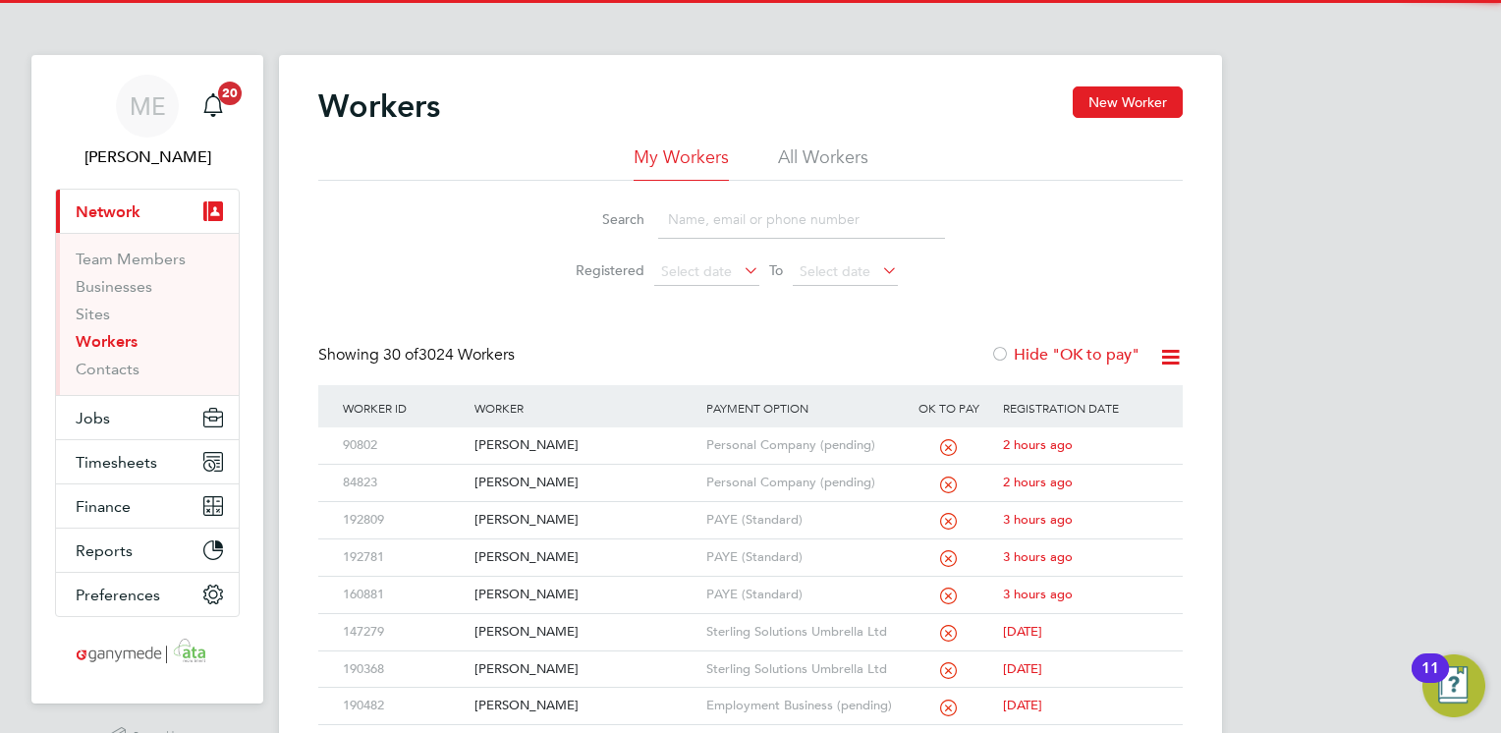
click at [728, 226] on input at bounding box center [801, 219] width 287 height 38
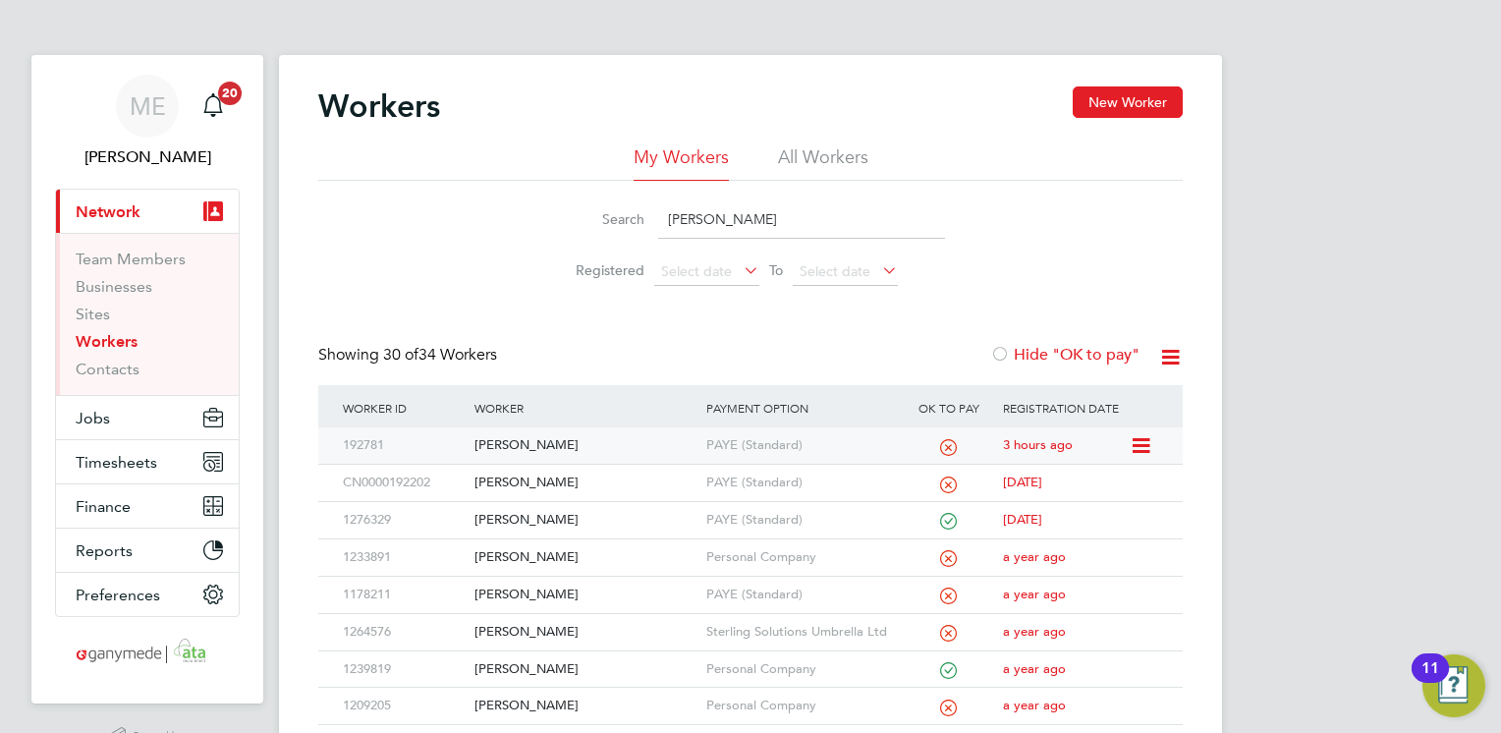
type input "daniel"
click at [617, 459] on div "[PERSON_NAME]" at bounding box center [585, 445] width 231 height 36
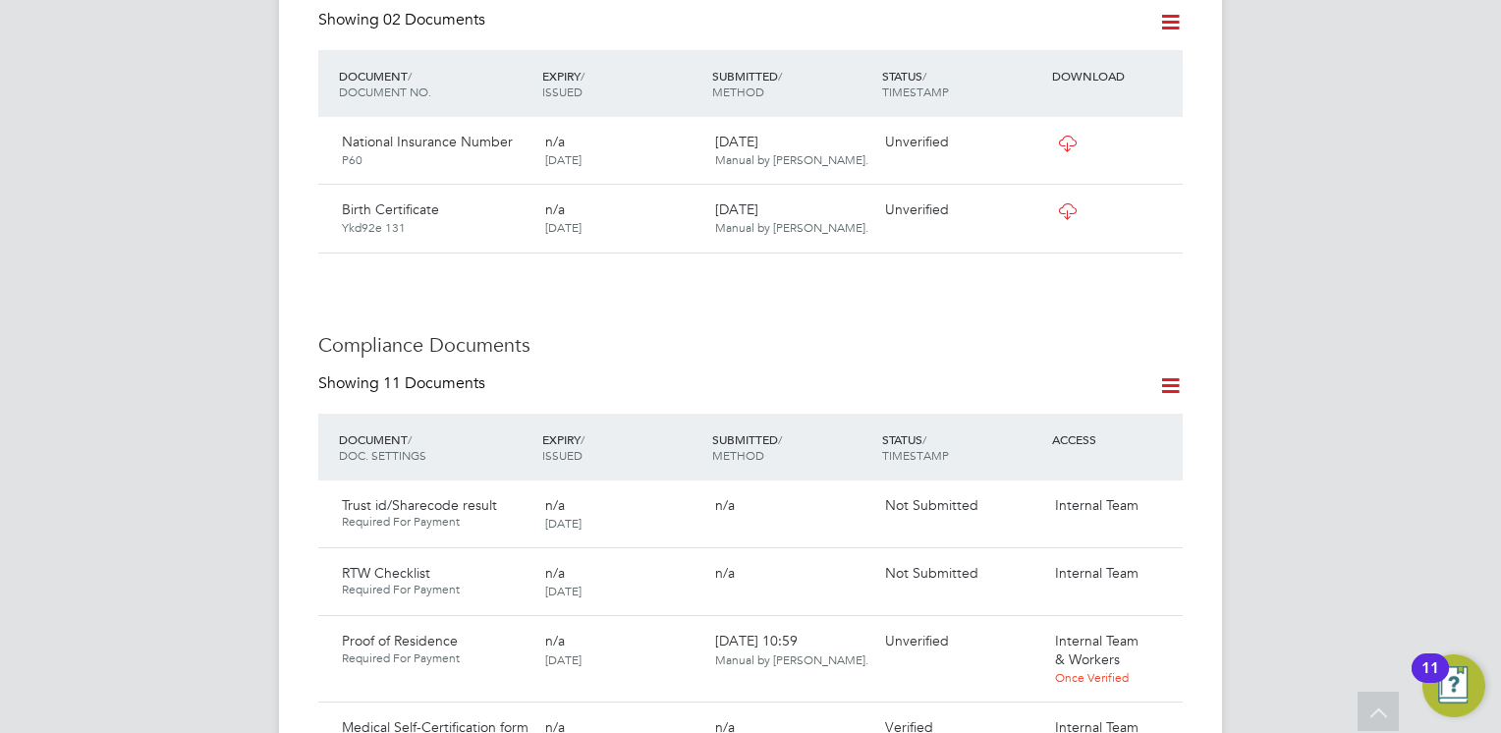
scroll to position [1081, 0]
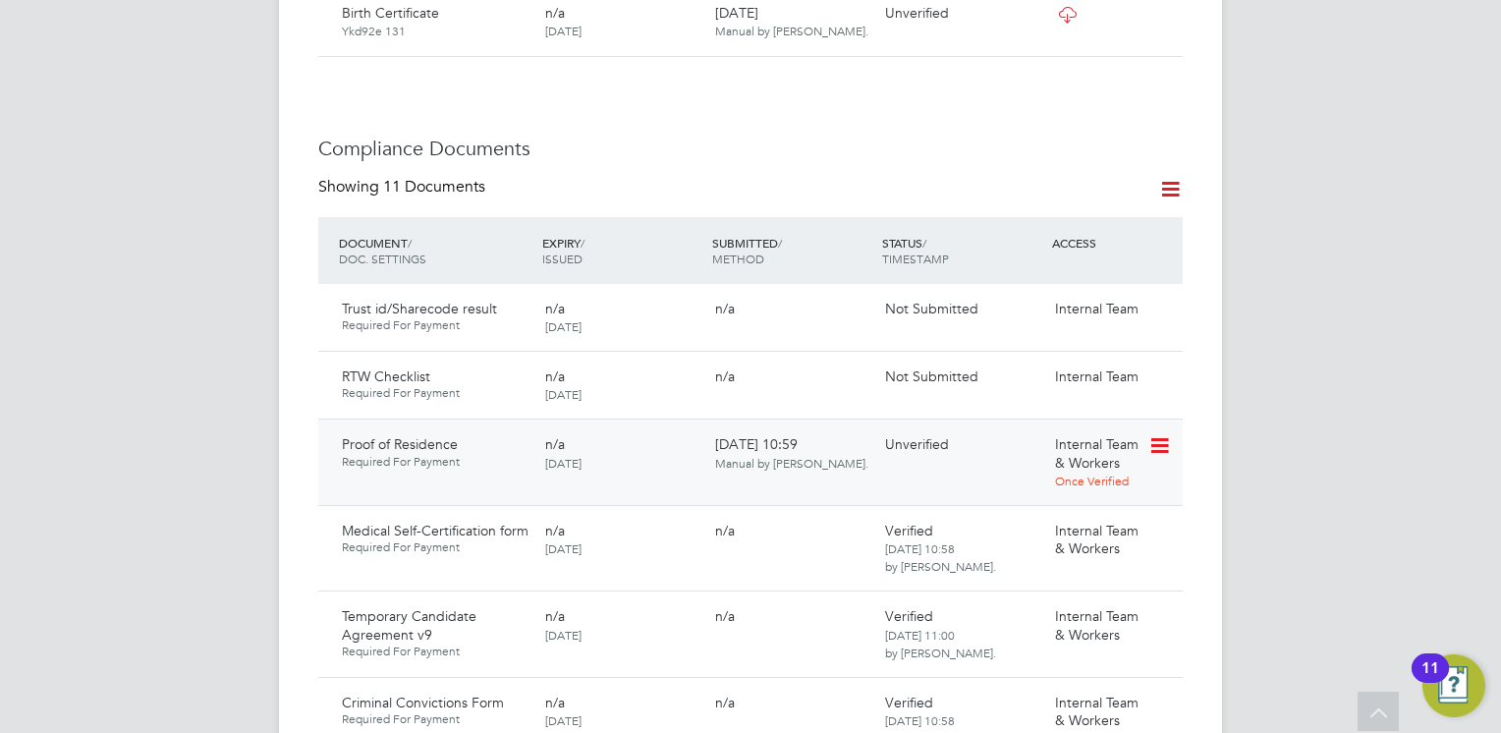
click at [1155, 434] on icon at bounding box center [1159, 446] width 20 height 24
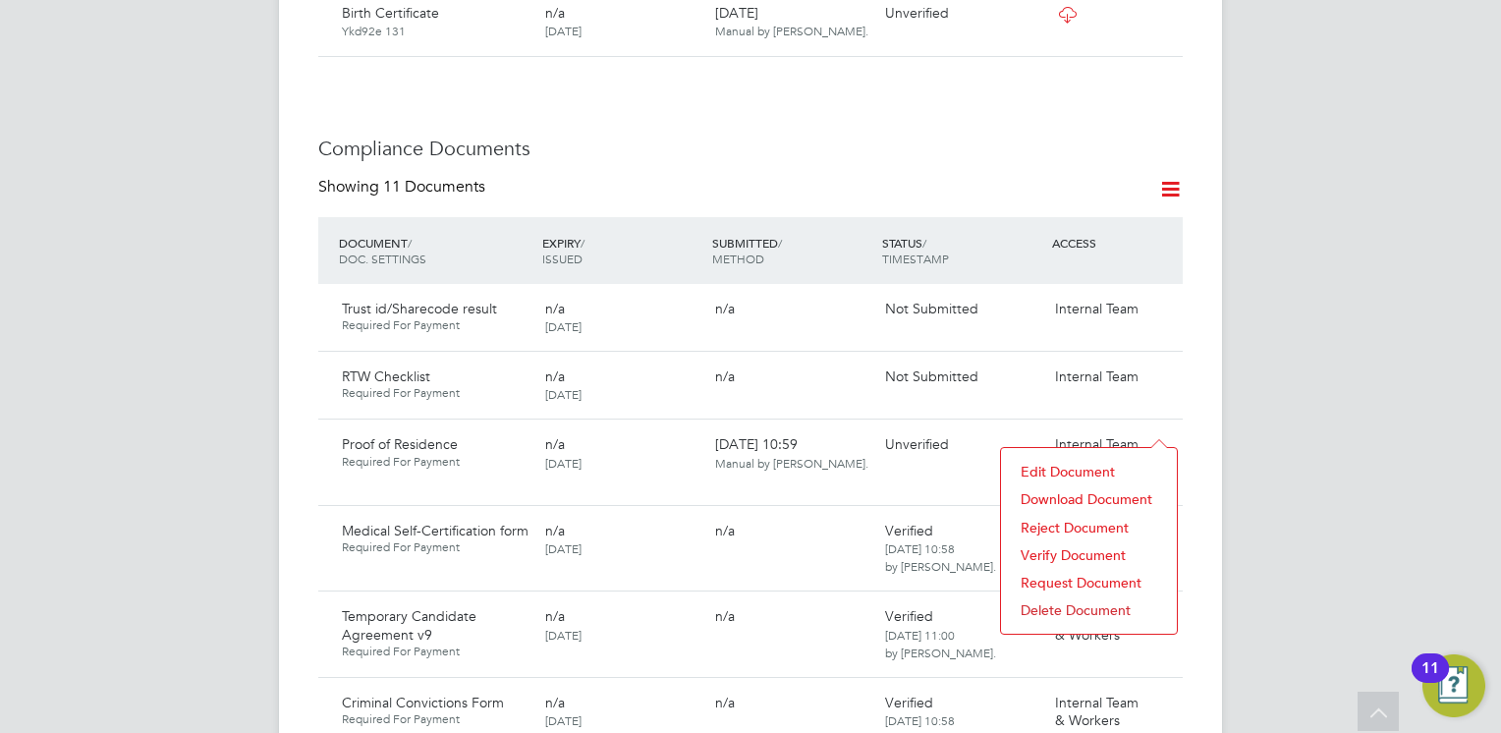
click at [1063, 496] on li "Download Document" at bounding box center [1089, 499] width 156 height 28
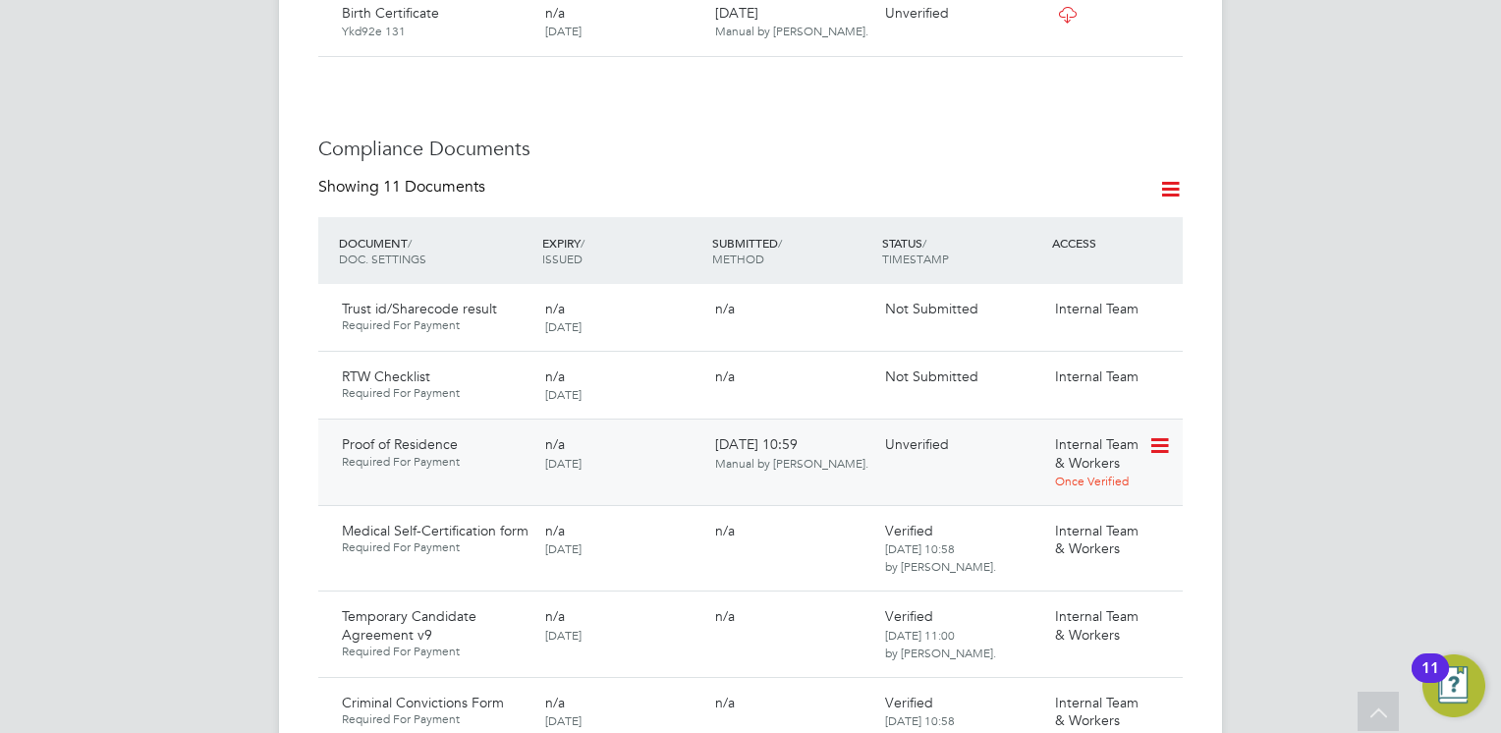
click at [1168, 434] on icon at bounding box center [1159, 446] width 20 height 24
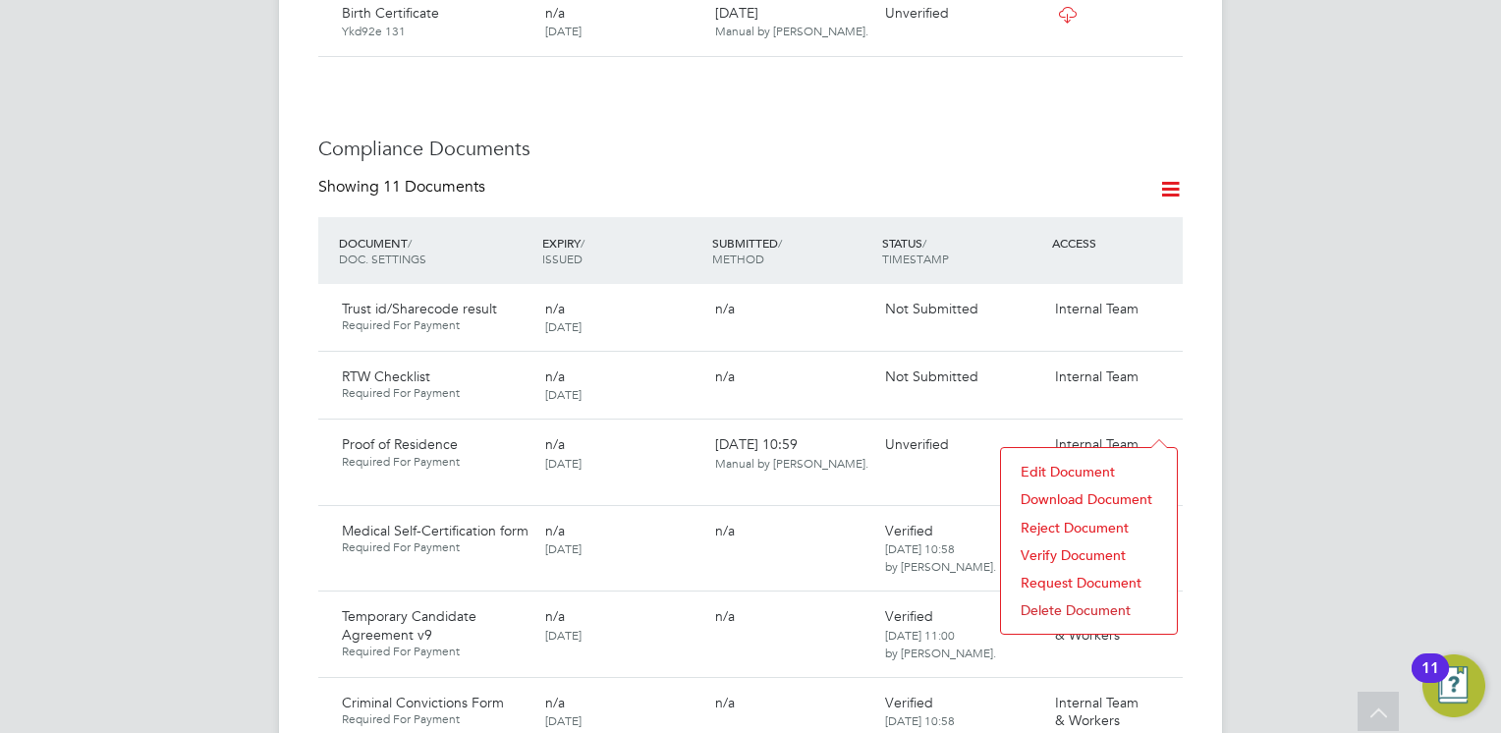
click at [1051, 519] on li "Reject Document" at bounding box center [1089, 528] width 156 height 28
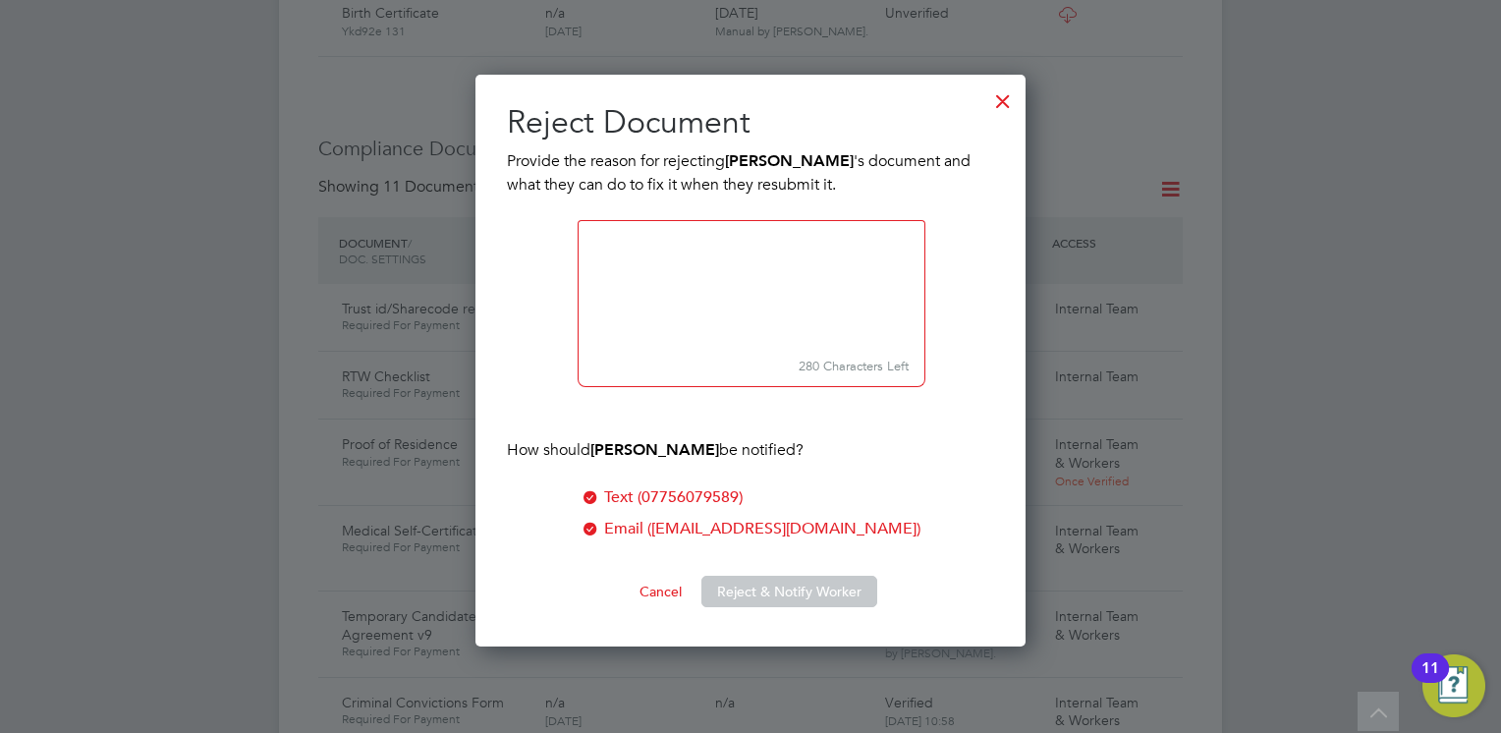
scroll to position [573, 551]
paste textarea "A provisional licence is not a recognised proof of address. Please upload a Ful…"
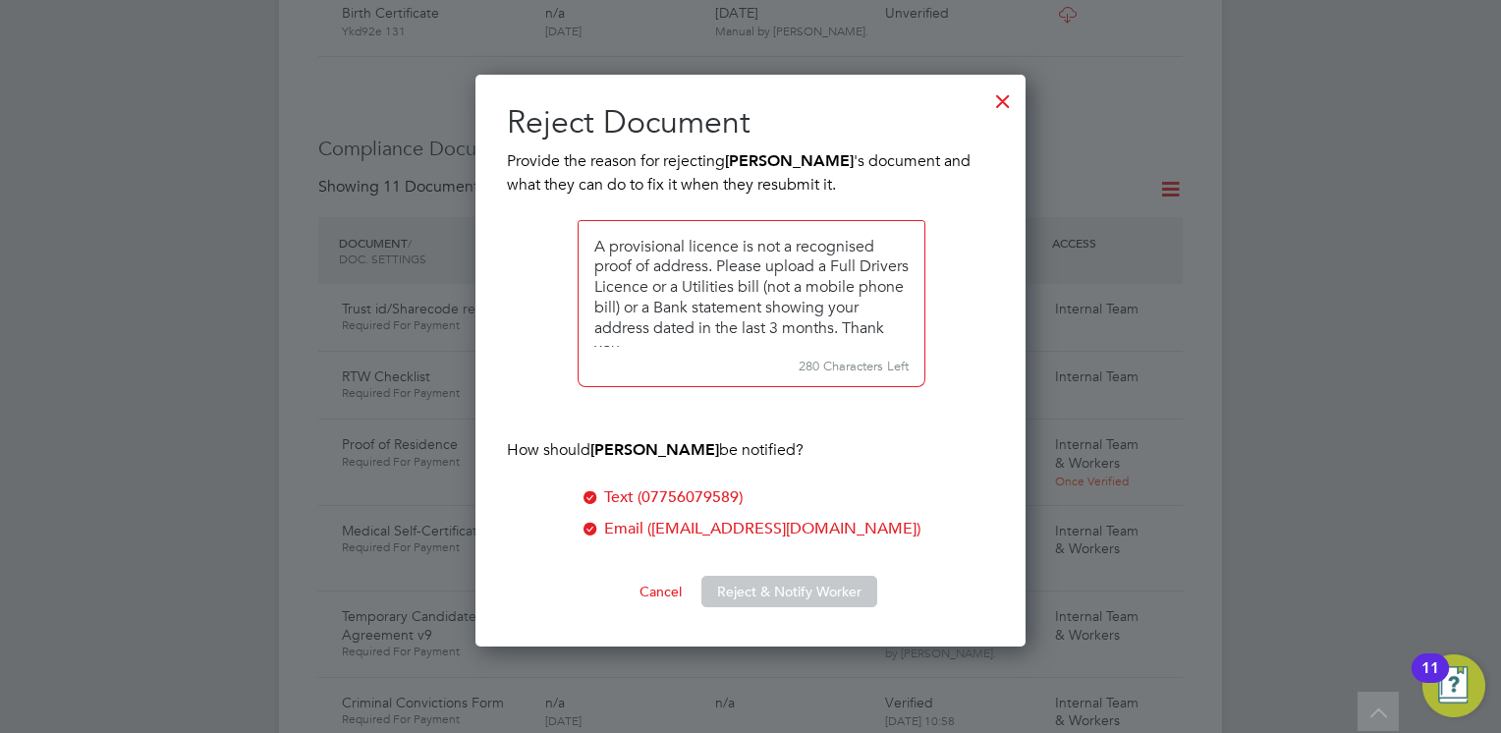
scroll to position [8, 0]
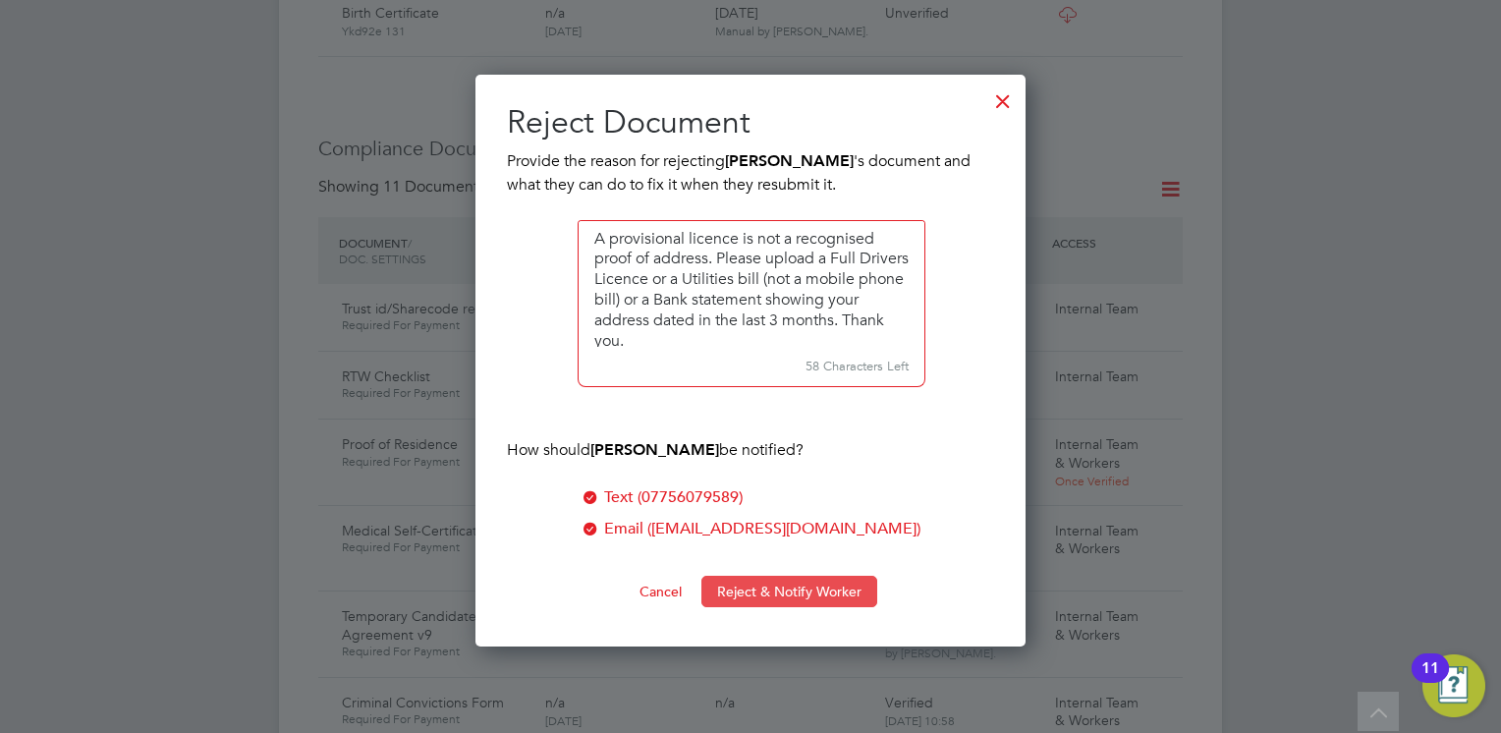
type textarea "A provisional licence is not a recognised proof of address. Please upload a Ful…"
click at [764, 590] on button "Reject & Notify Worker" at bounding box center [789, 591] width 176 height 31
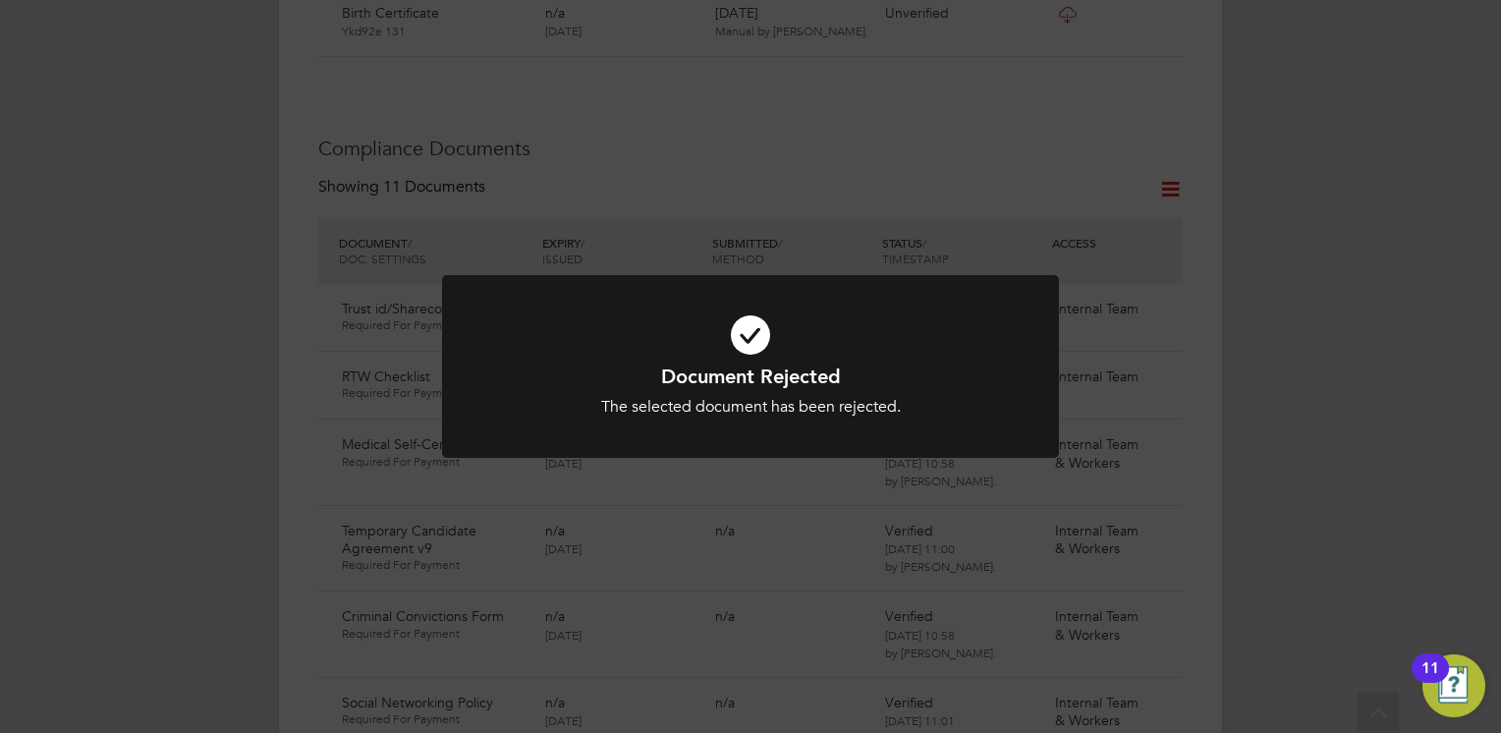
click at [995, 390] on div "Document Rejected The selected document has been rejected. Cancel Okay" at bounding box center [750, 391] width 511 height 54
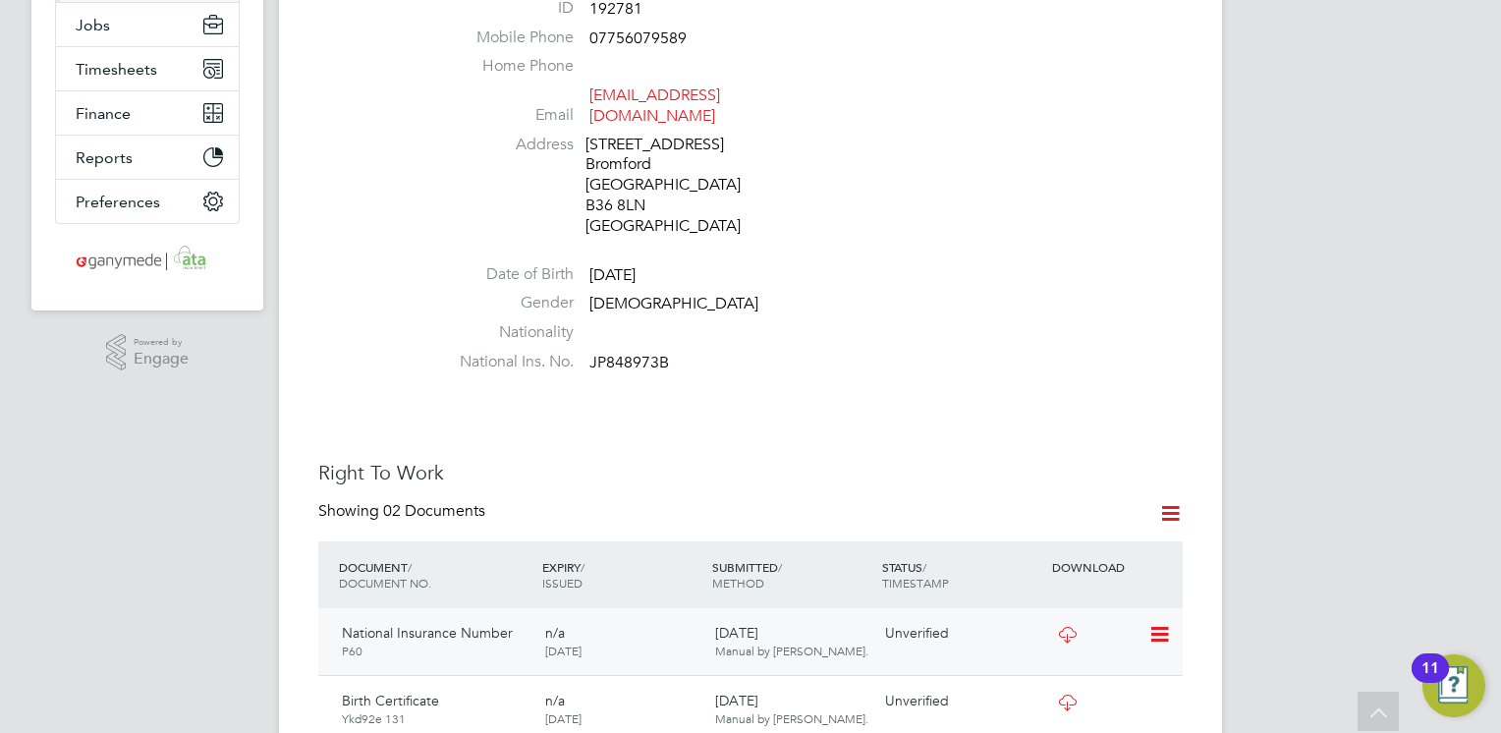
scroll to position [0, 0]
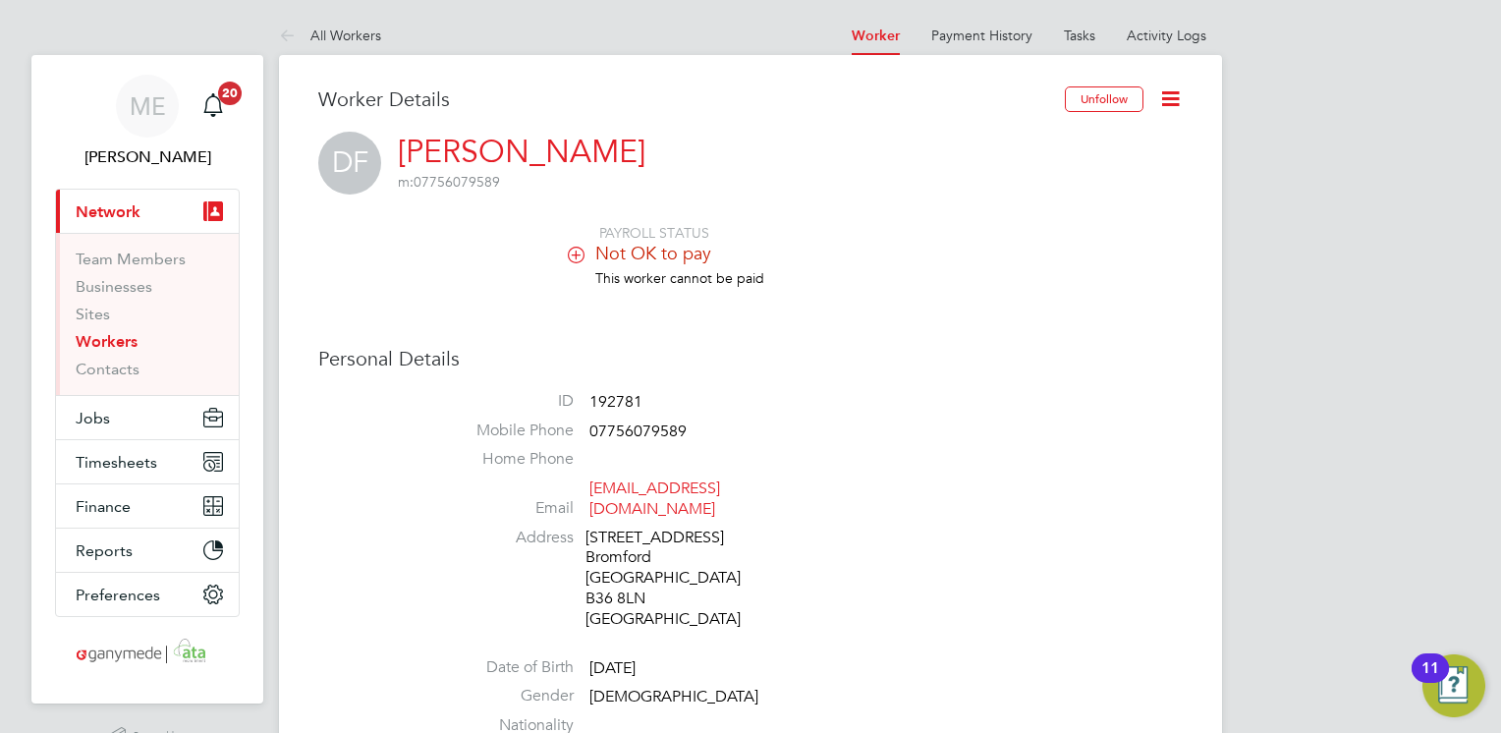
click at [293, 35] on icon at bounding box center [291, 37] width 25 height 25
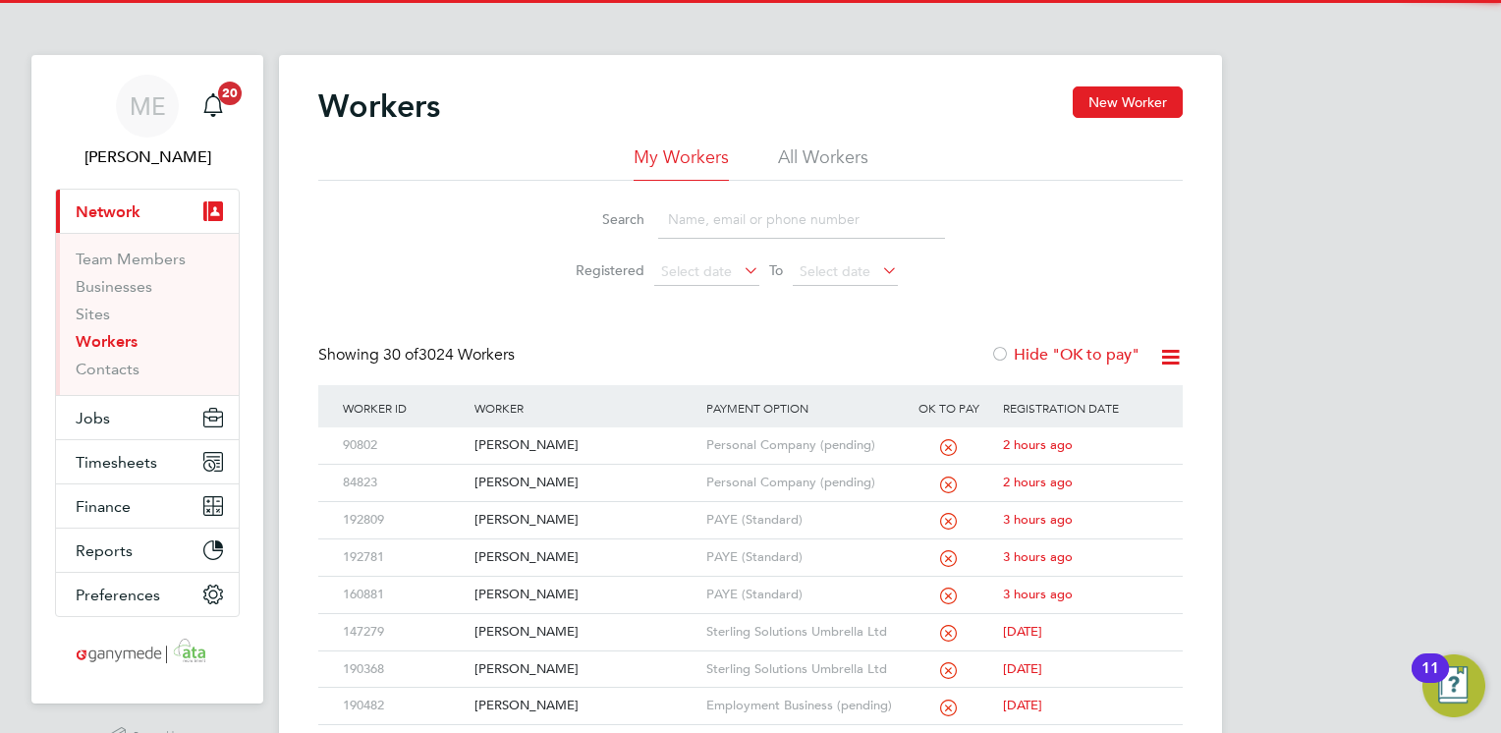
click at [701, 226] on input at bounding box center [801, 219] width 287 height 38
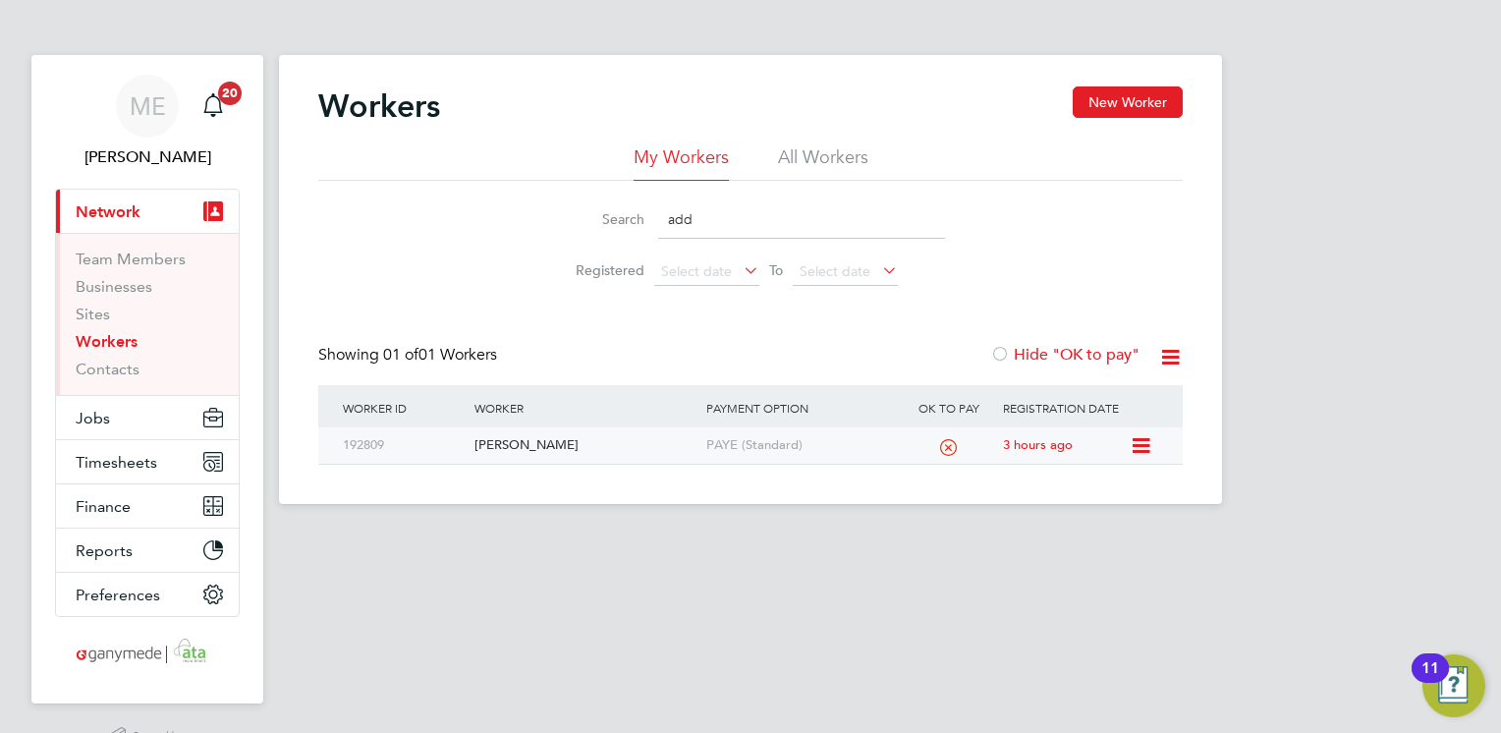
type input "add"
click at [568, 444] on div "[PERSON_NAME]" at bounding box center [585, 445] width 231 height 36
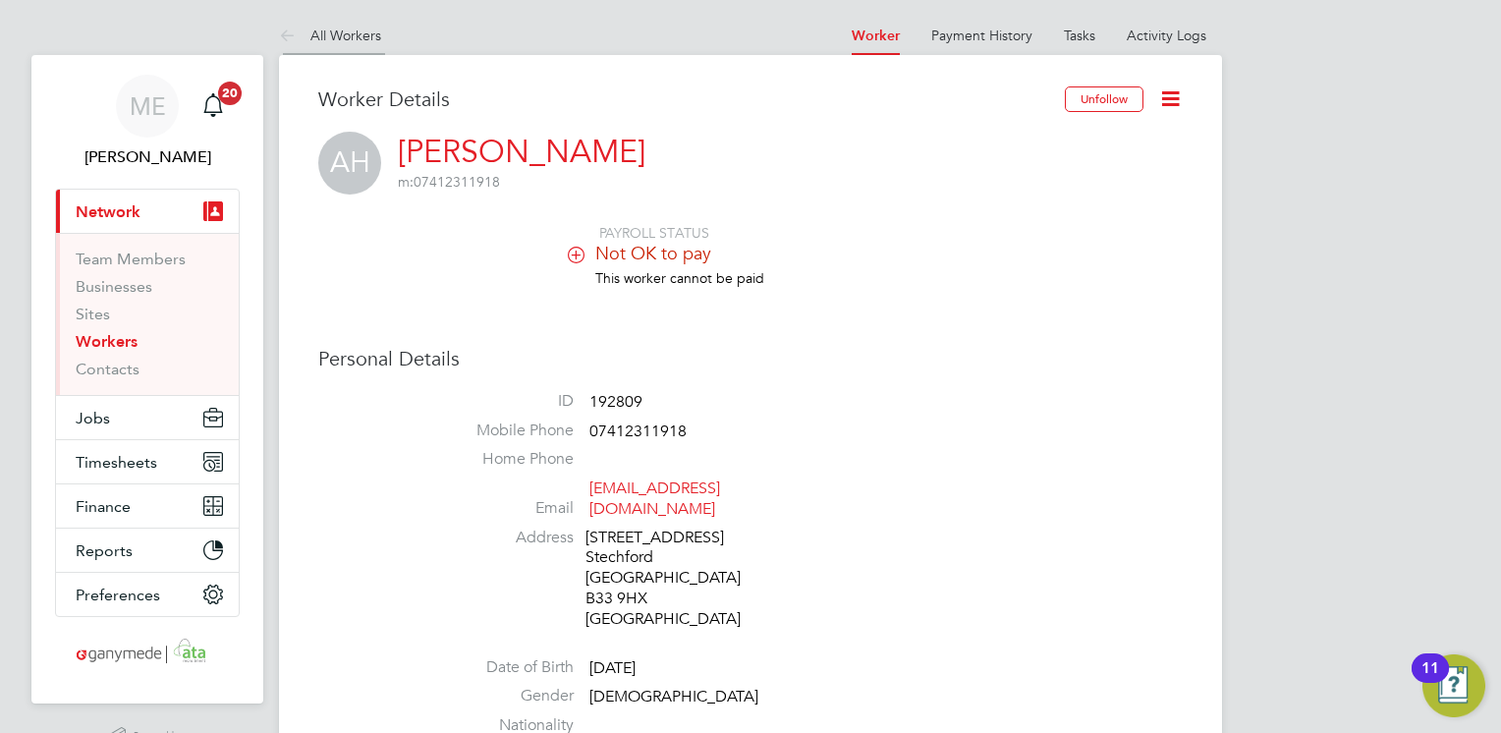
click at [284, 33] on icon at bounding box center [291, 37] width 25 height 25
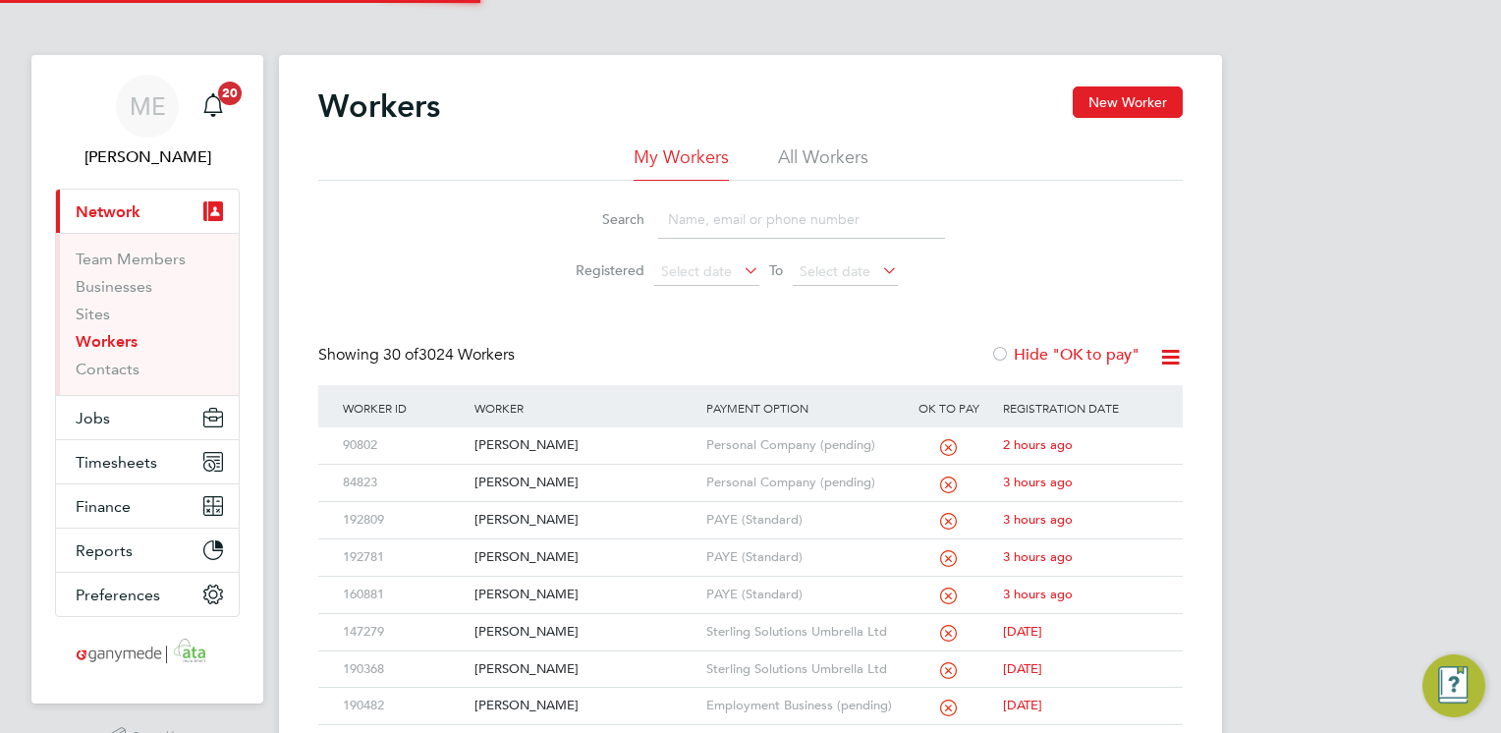
click at [701, 215] on input at bounding box center [801, 219] width 287 height 38
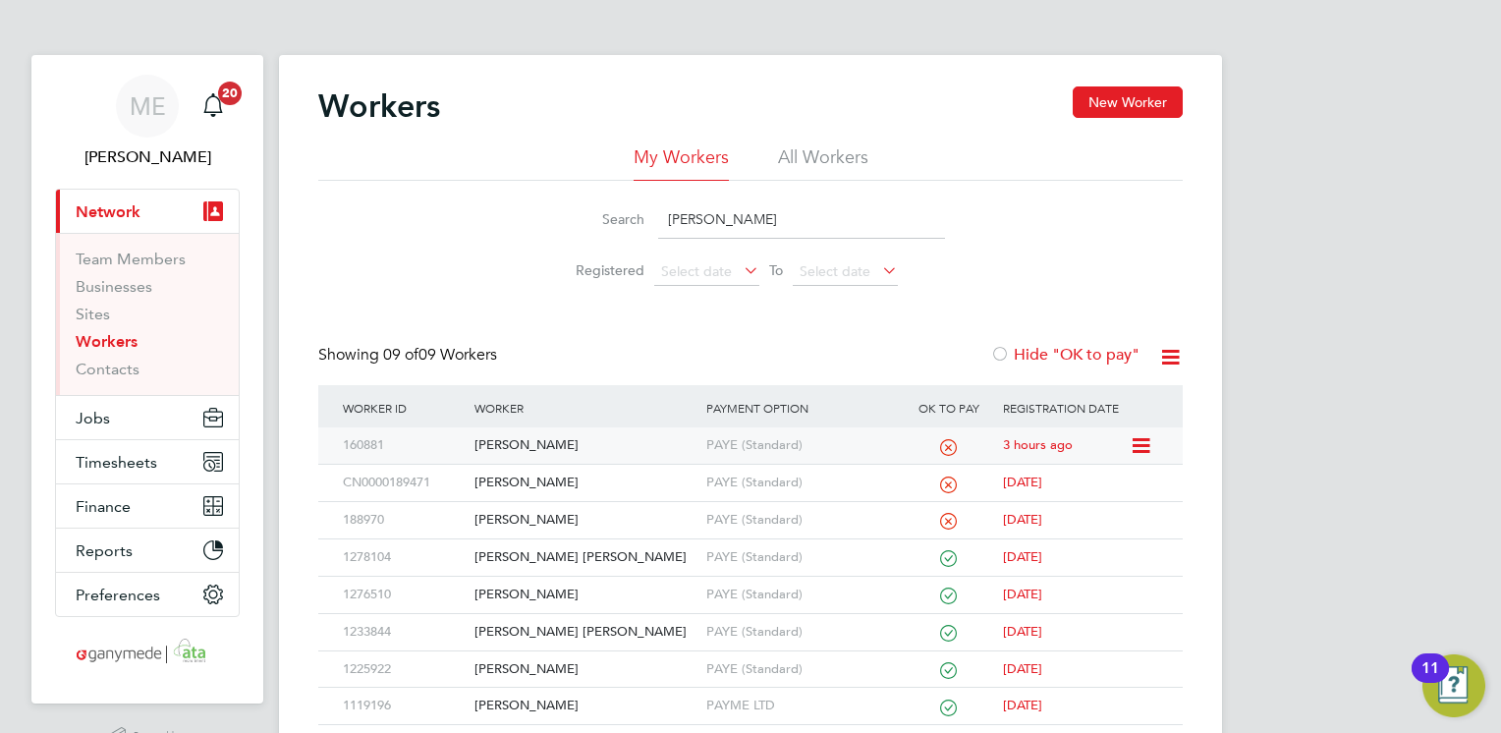
type input "leon"
click at [617, 438] on div "[PERSON_NAME]" at bounding box center [585, 445] width 231 height 36
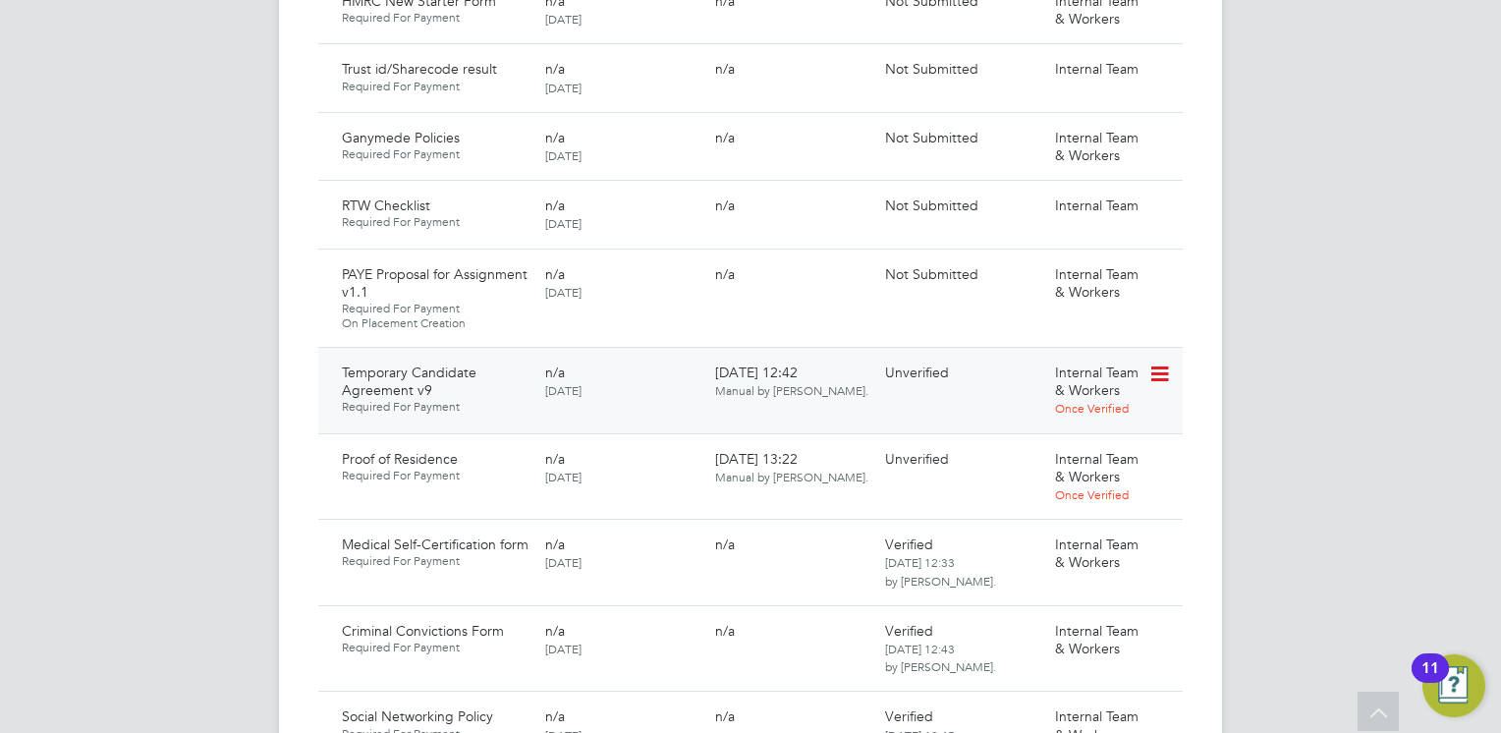
scroll to position [1375, 0]
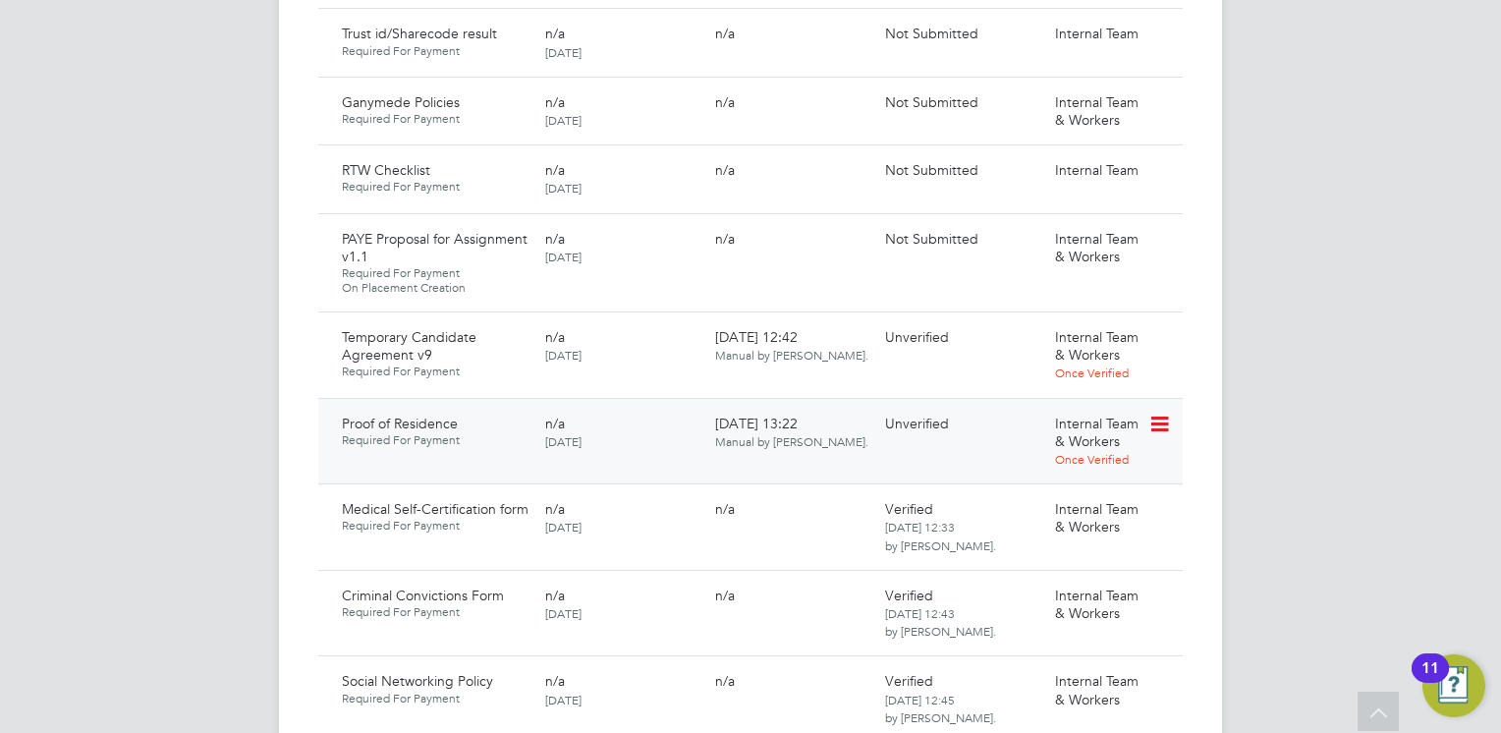
click at [1157, 413] on icon at bounding box center [1159, 425] width 20 height 24
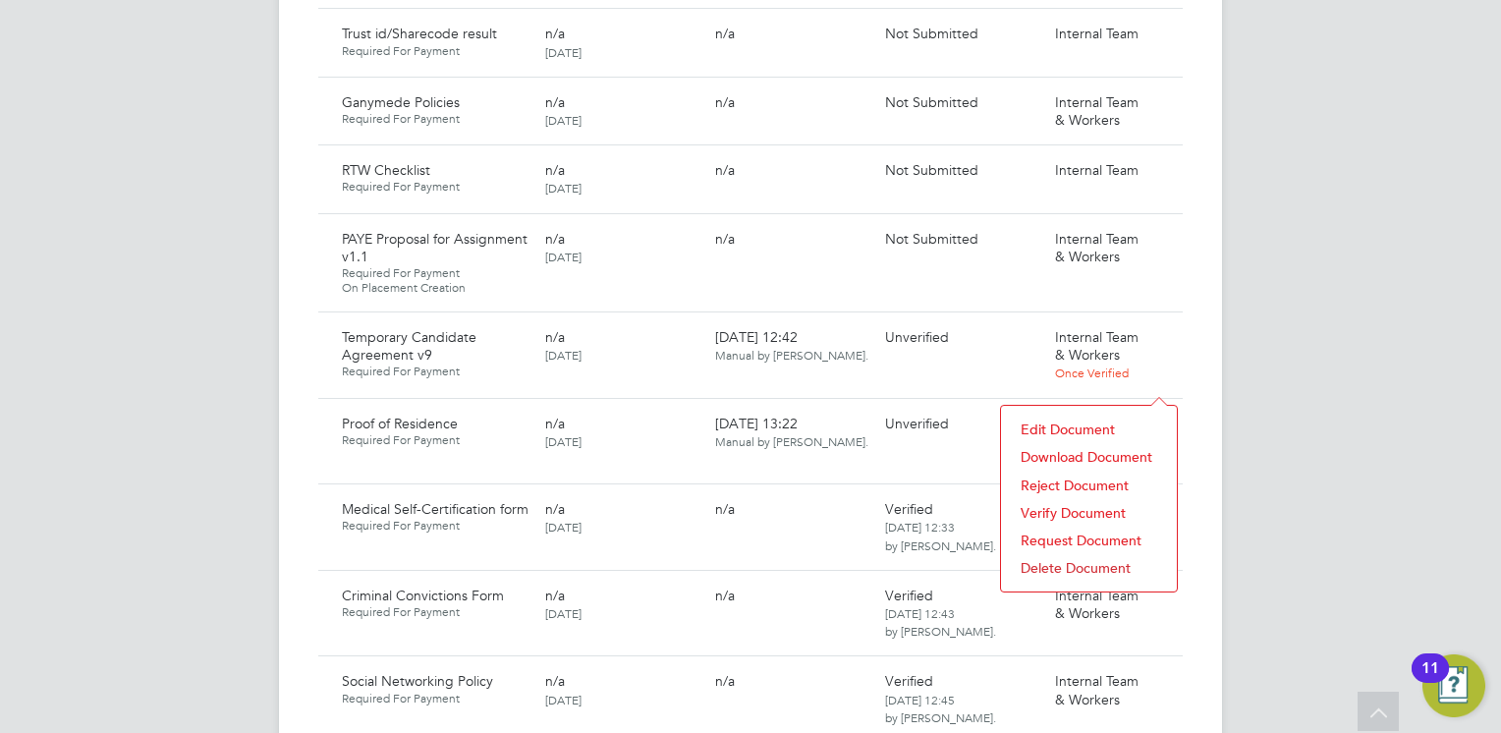
click at [1102, 451] on li "Download Document" at bounding box center [1089, 457] width 156 height 28
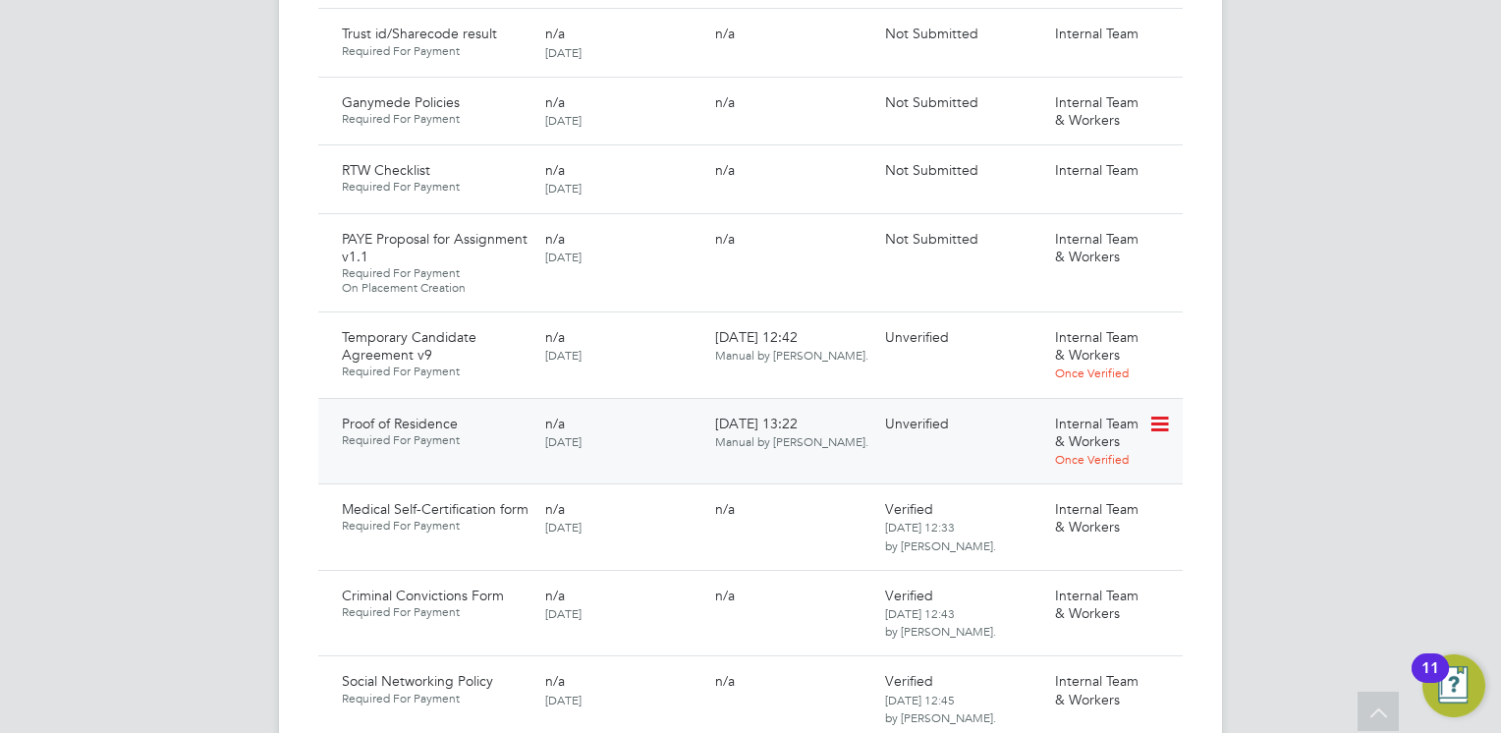
click at [1160, 413] on icon at bounding box center [1159, 425] width 20 height 24
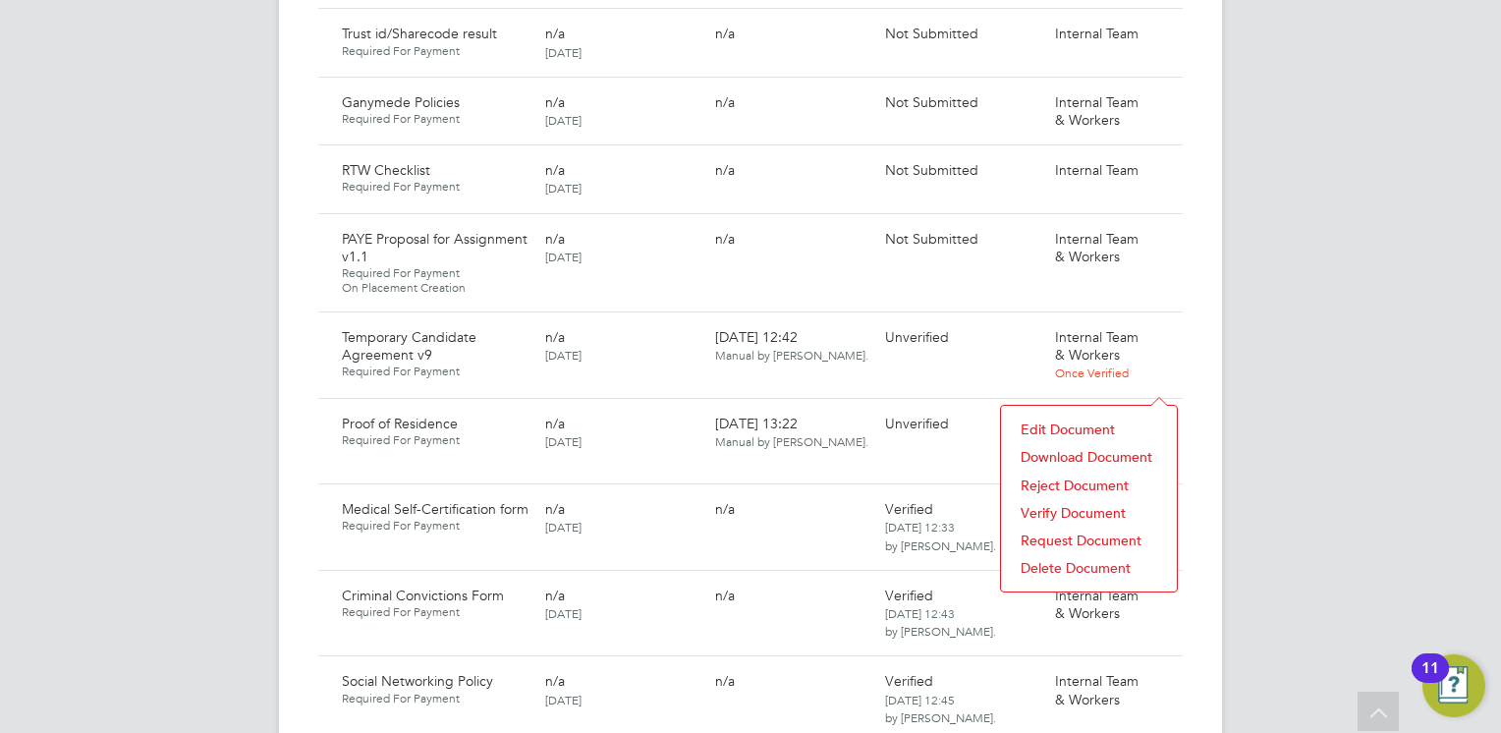
click at [1067, 504] on li "Verify Document" at bounding box center [1089, 513] width 156 height 28
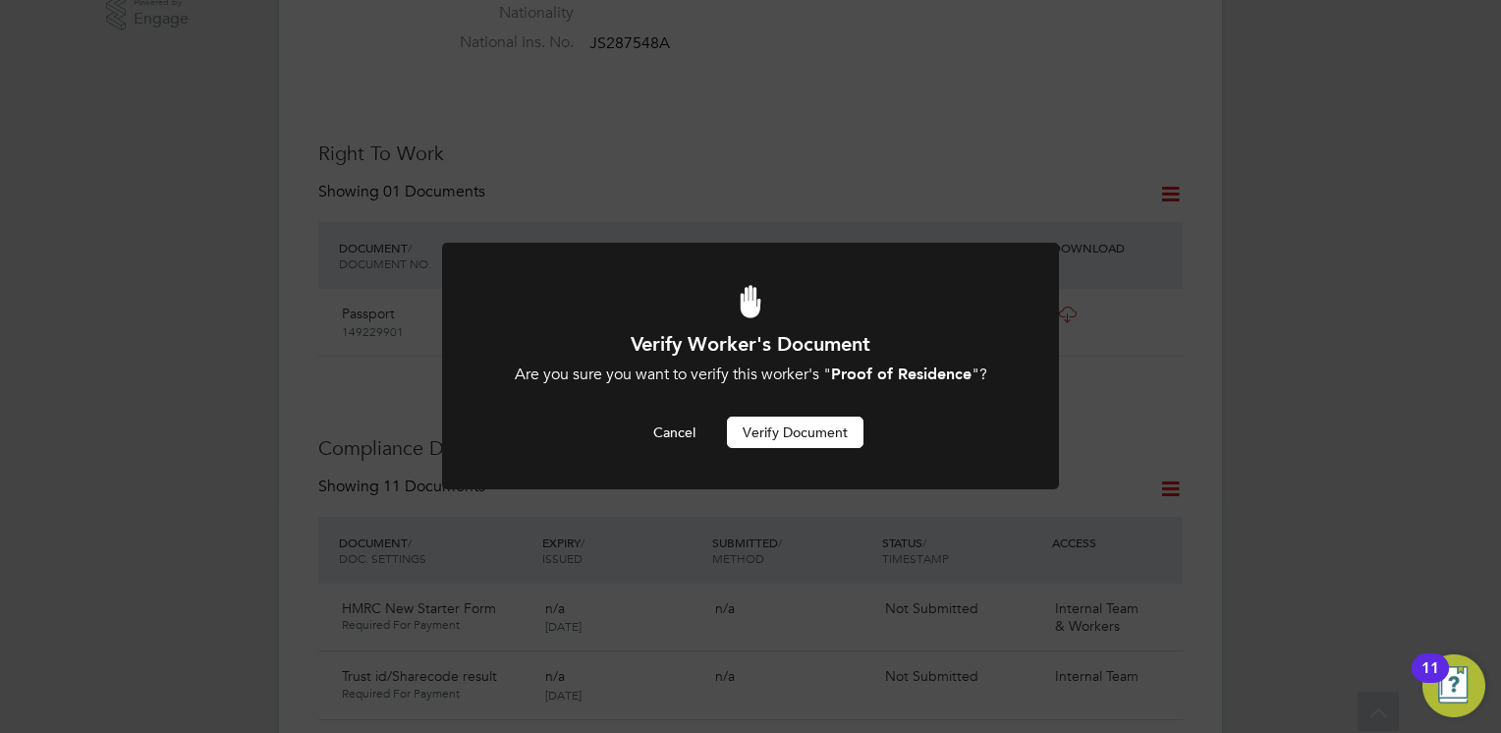
scroll to position [0, 0]
click at [812, 426] on button "Verify Document" at bounding box center [795, 432] width 137 height 31
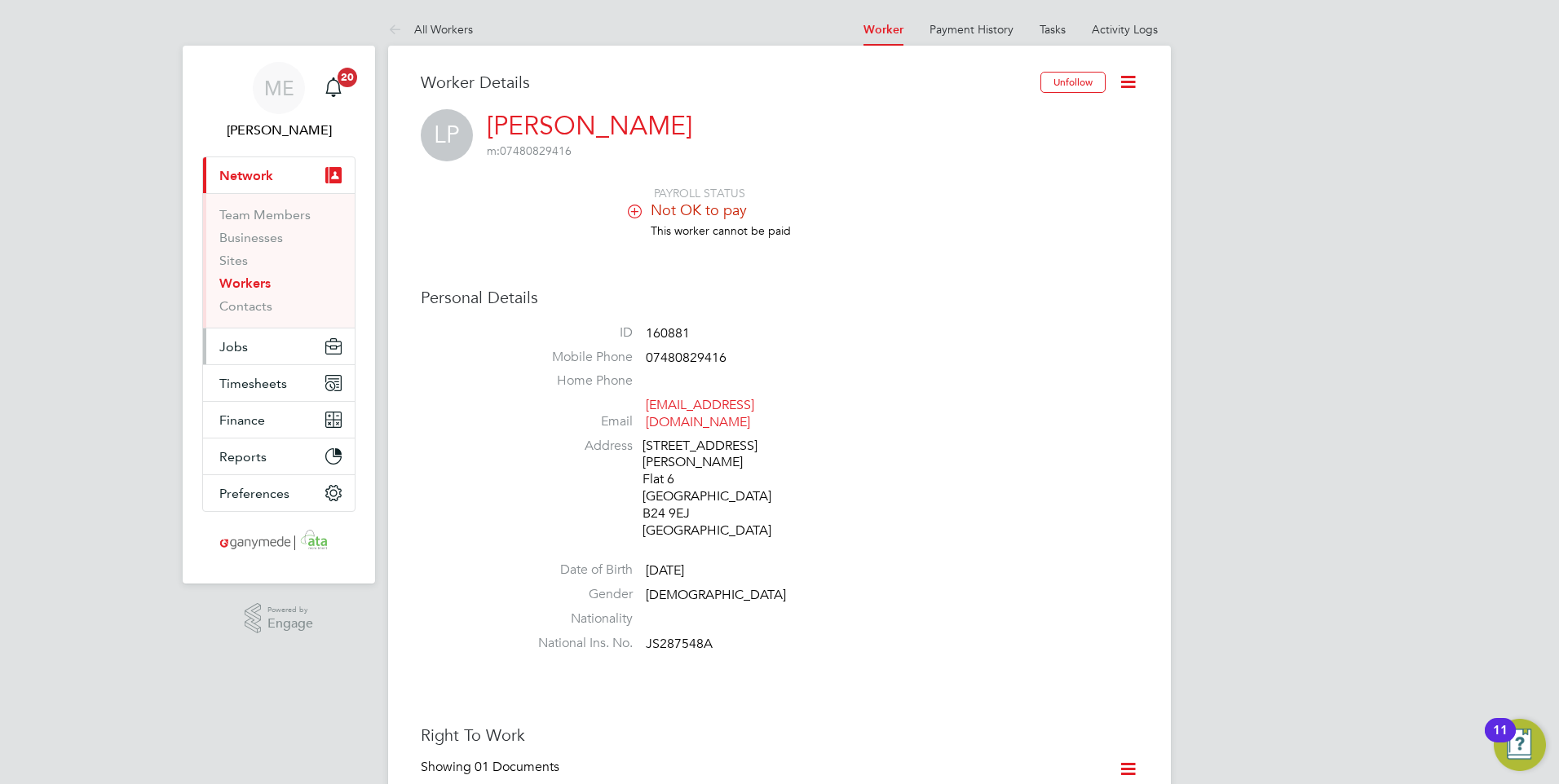
click at [251, 356] on button "Jobs" at bounding box center [279, 346] width 152 height 36
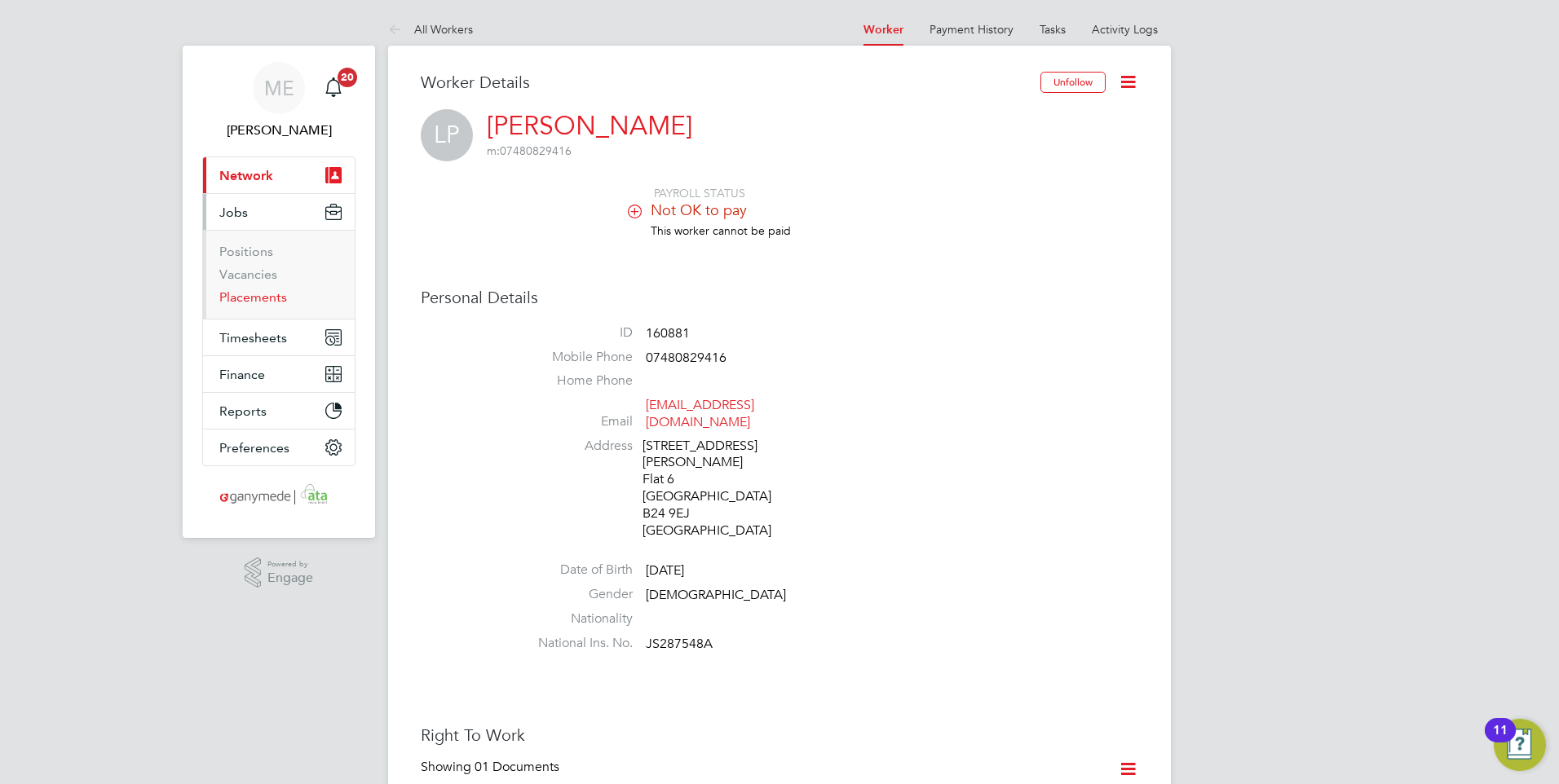
click at [251, 301] on link "Placements" at bounding box center [253, 297] width 68 height 16
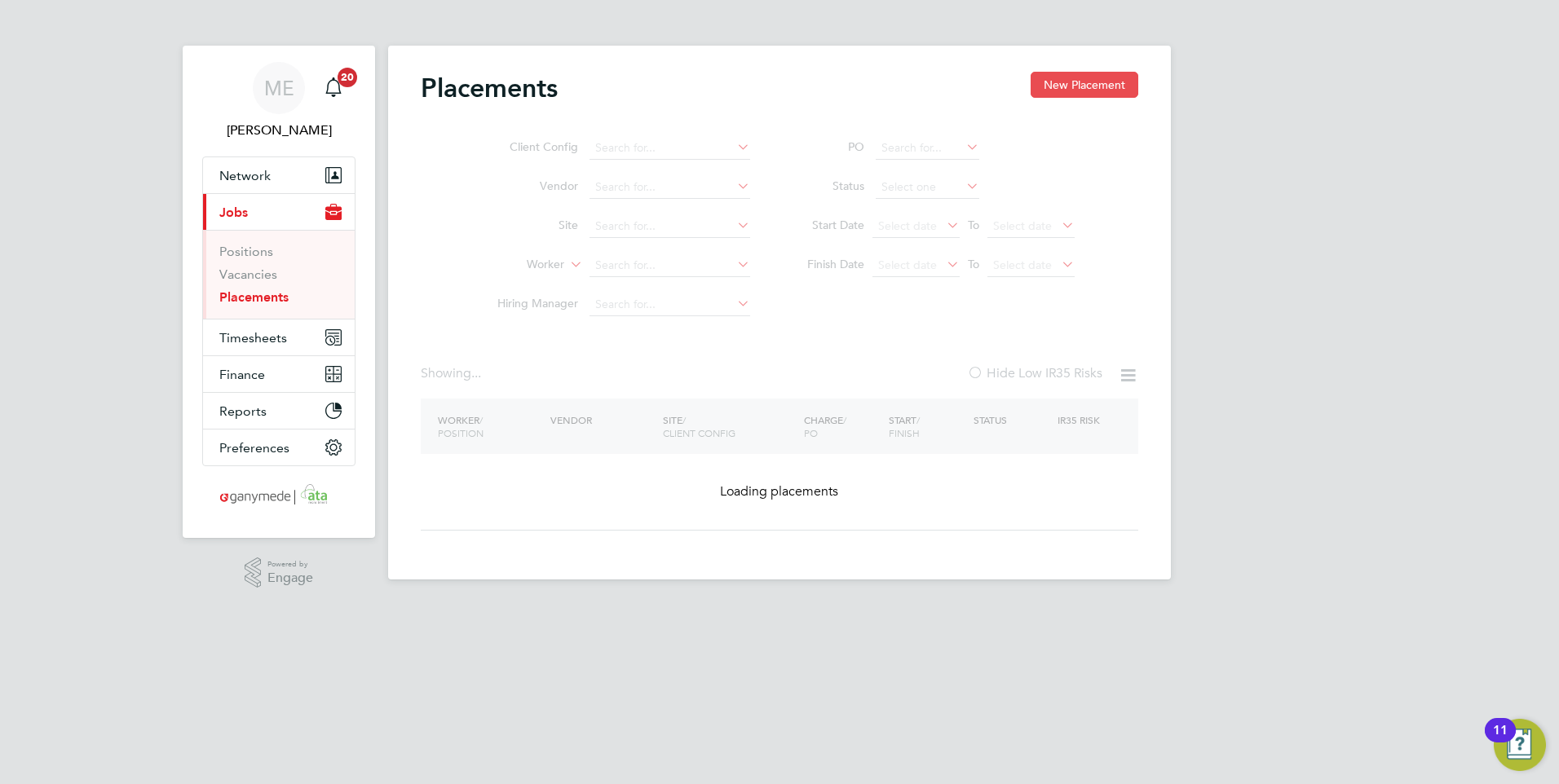
click at [1072, 80] on button "New Placement" at bounding box center [1084, 84] width 108 height 26
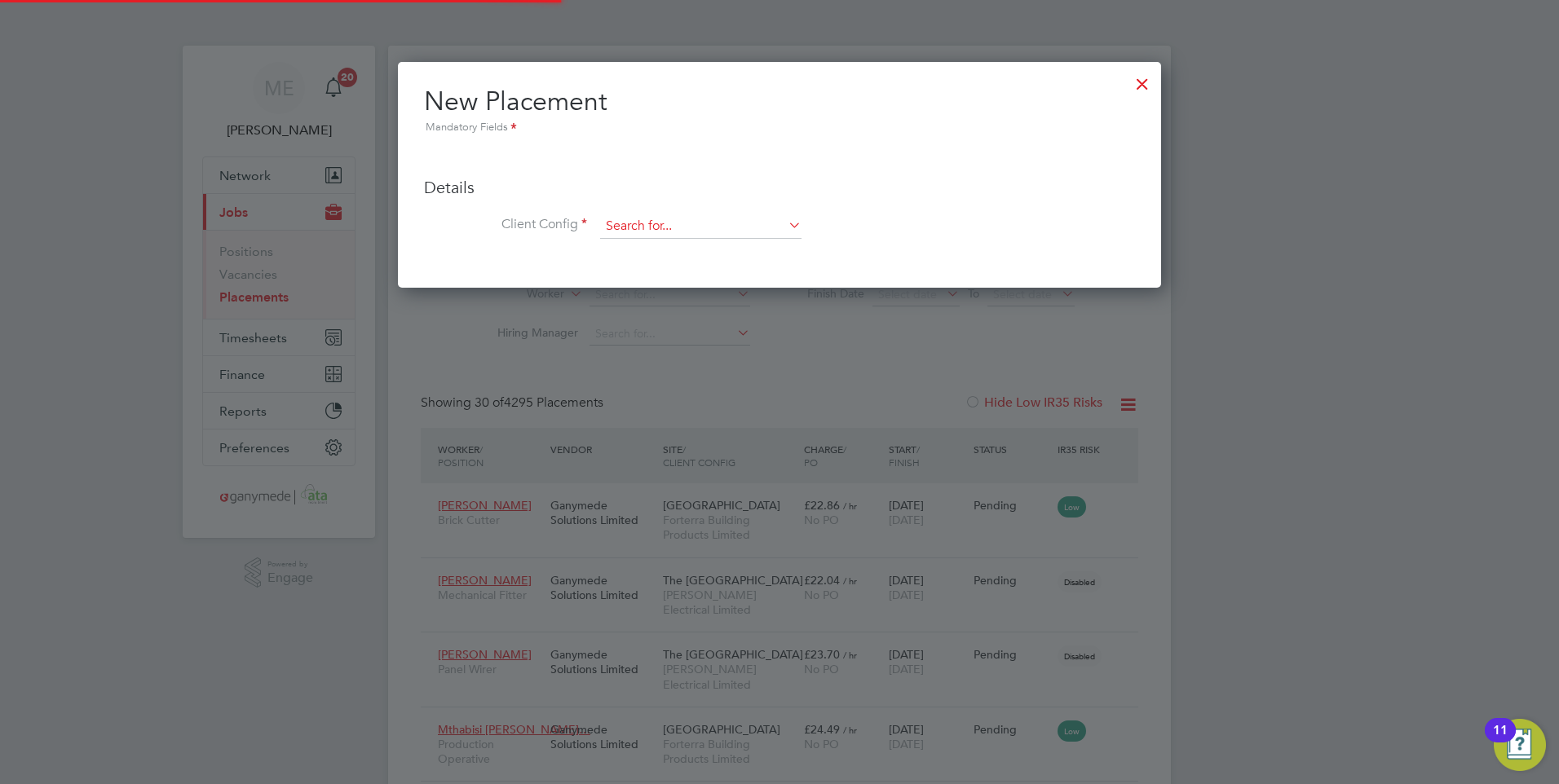
click at [651, 231] on input at bounding box center [700, 226] width 202 height 24
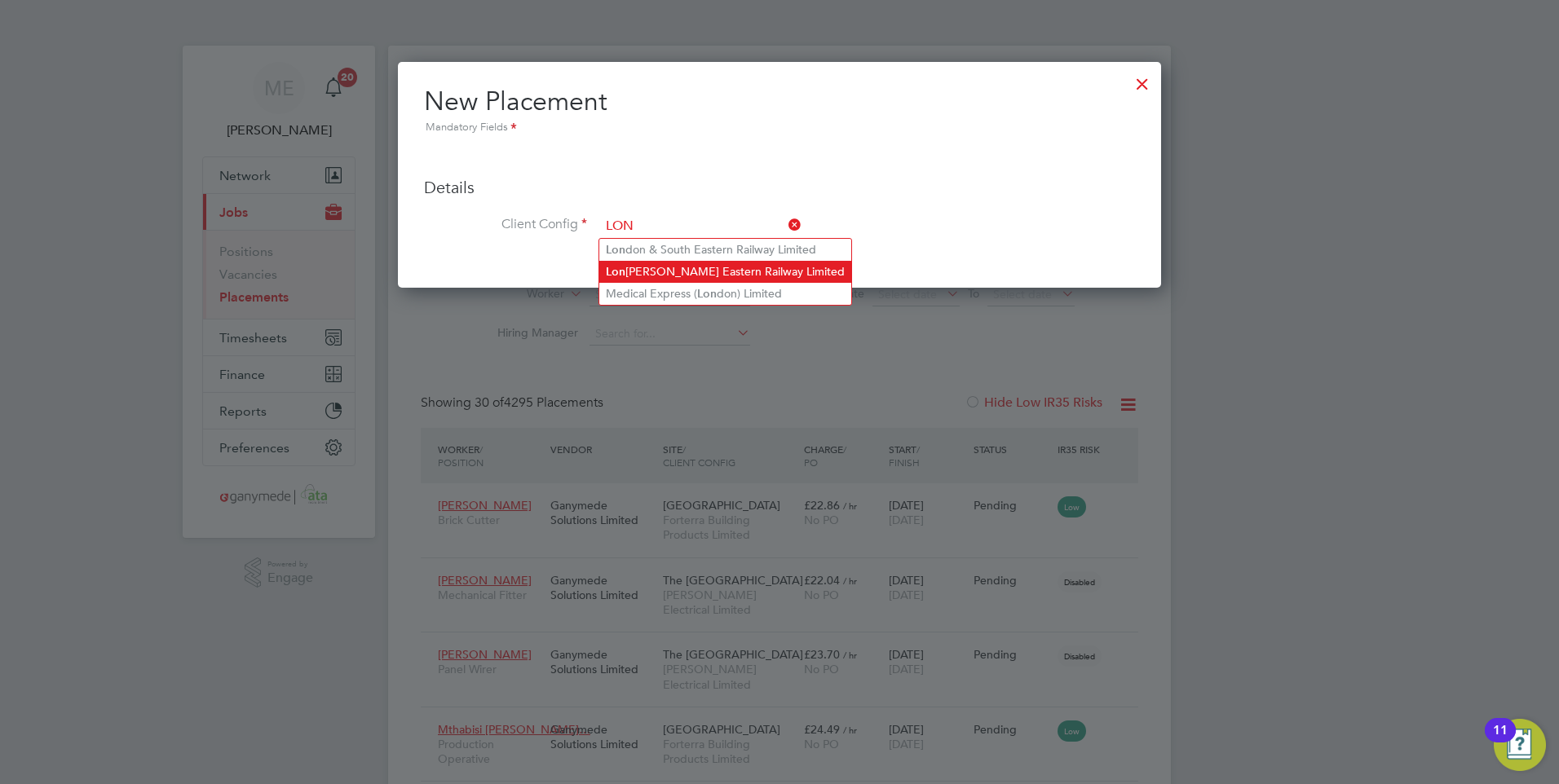
click at [661, 264] on li "Lon don North Eastern Railway Limited" at bounding box center [725, 271] width 252 height 22
type input "London North Eastern Railway Limited"
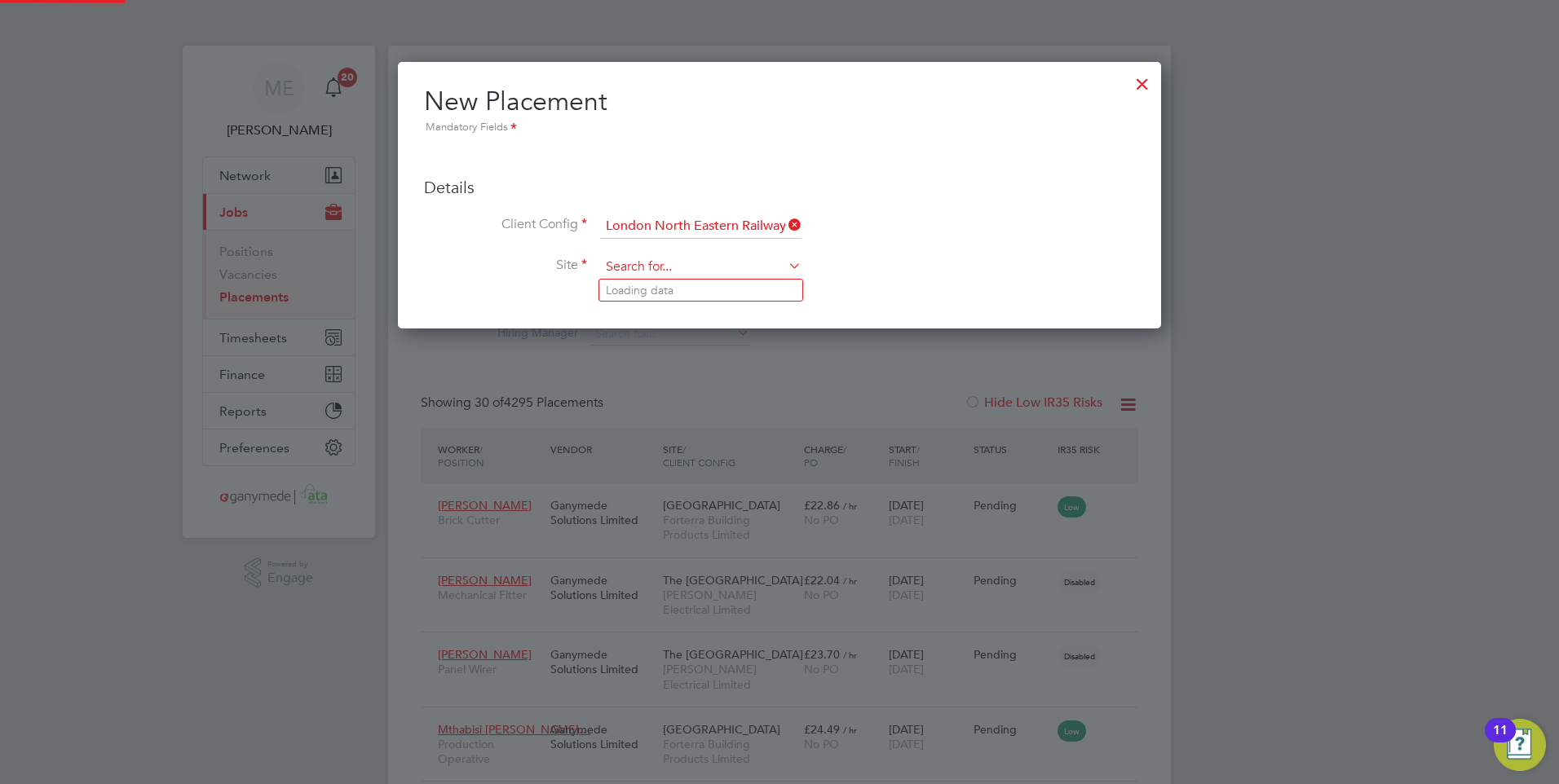
click at [655, 266] on input at bounding box center [700, 267] width 202 height 24
click at [650, 372] on li "Edinburgh (Waverley Station)" at bounding box center [728, 378] width 257 height 22
type input "Edinburgh (Waverley Station)"
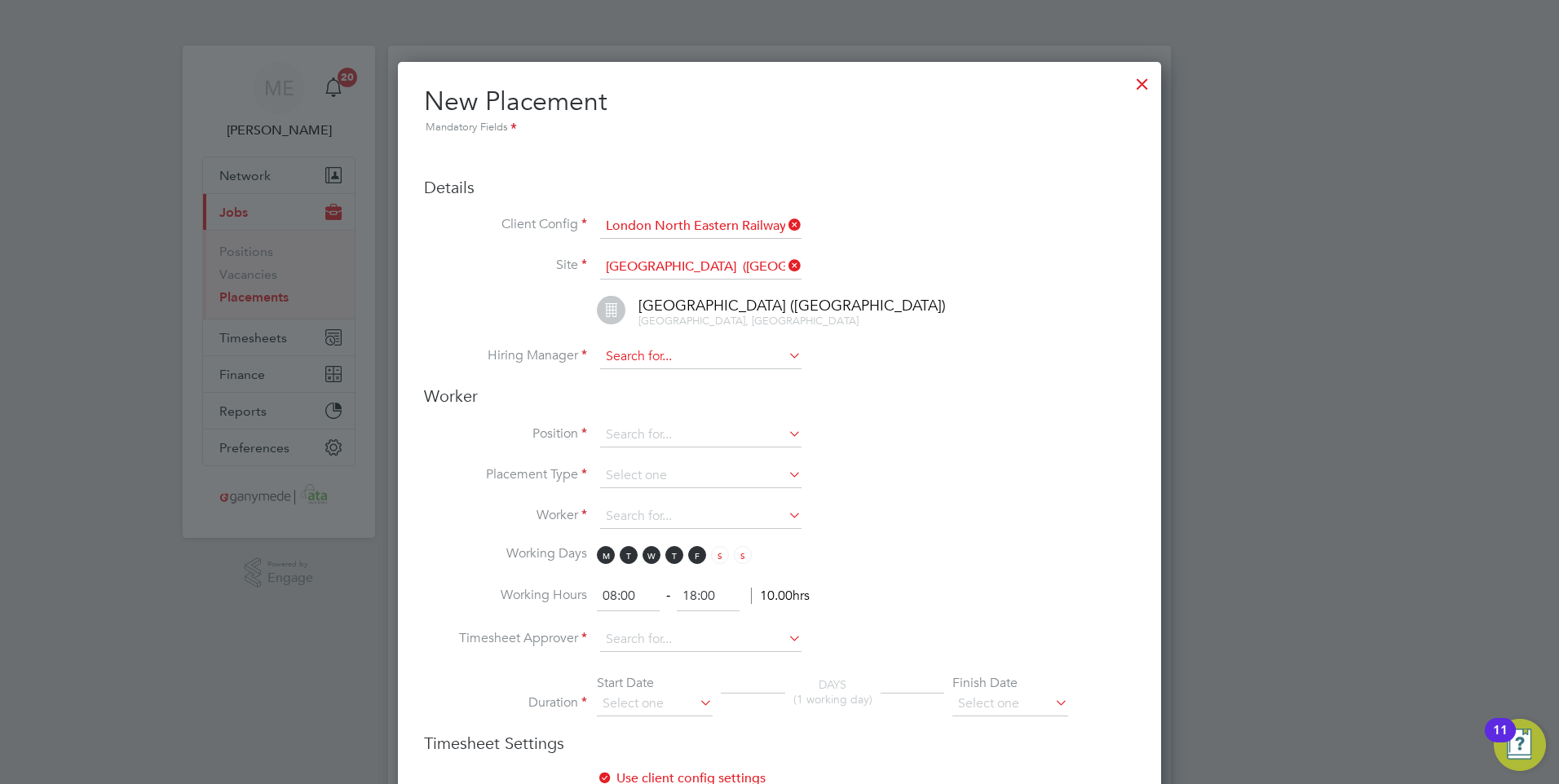
click at [656, 357] on input at bounding box center [700, 357] width 202 height 24
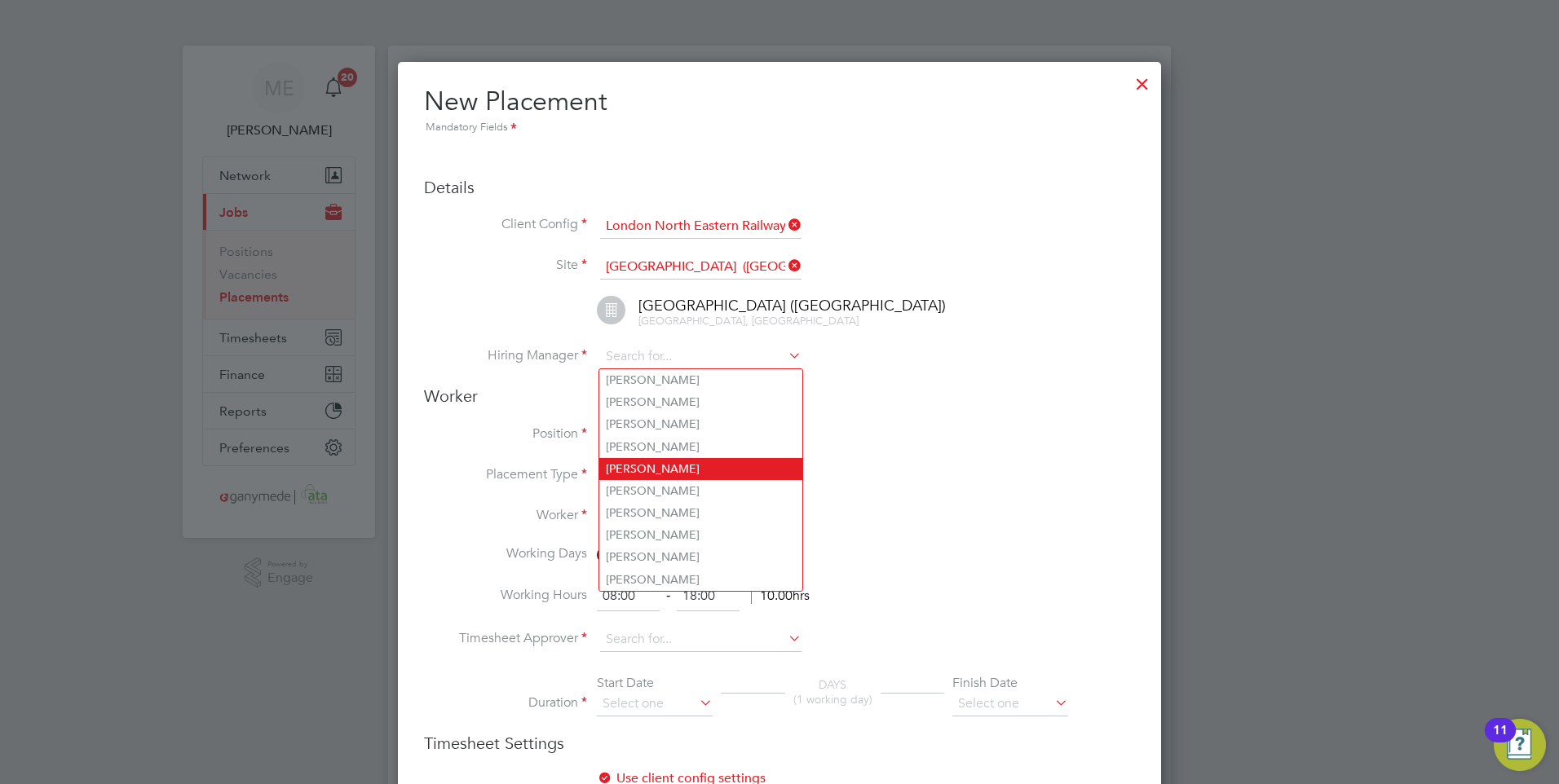
click at [646, 460] on li "Brian Quinn" at bounding box center [700, 469] width 203 height 22
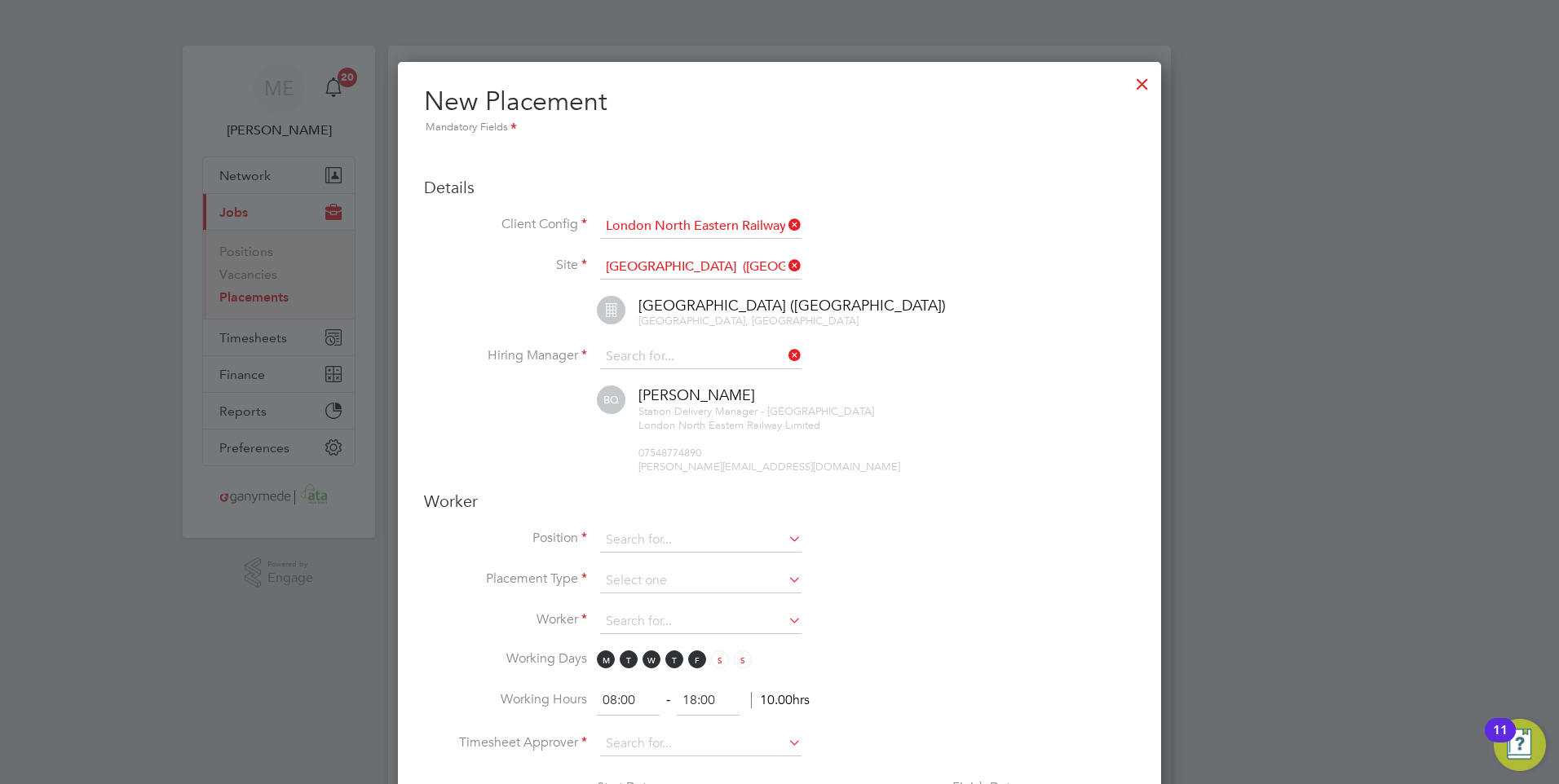
type input "Brian Quinn"
click at [658, 538] on input at bounding box center [700, 540] width 202 height 24
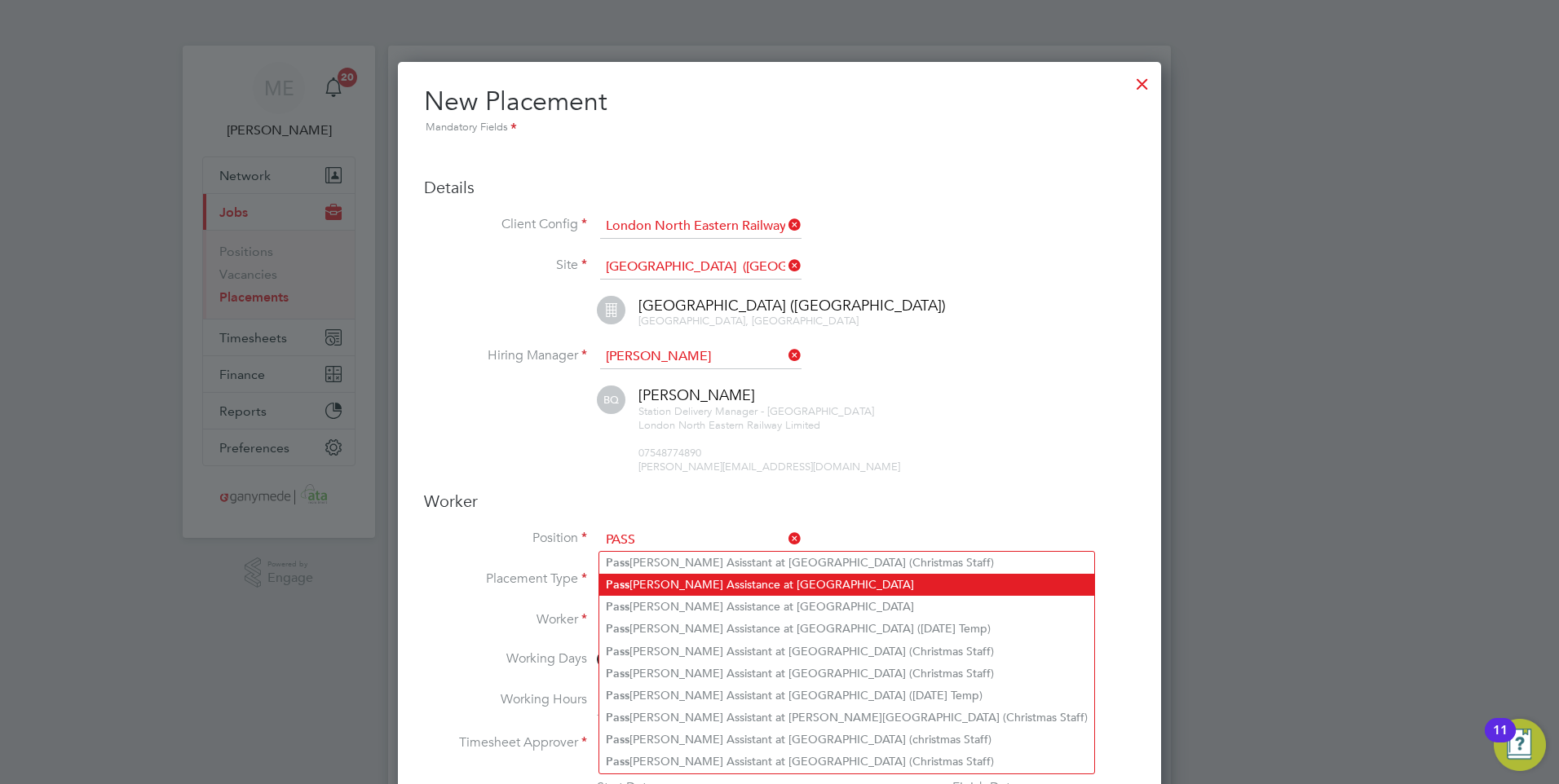
click at [680, 575] on li "Pass enger Assistance at Edinburgh Waverley Station" at bounding box center [846, 585] width 494 height 22
type input "Passenger Assistance at [GEOGRAPHIC_DATA]"
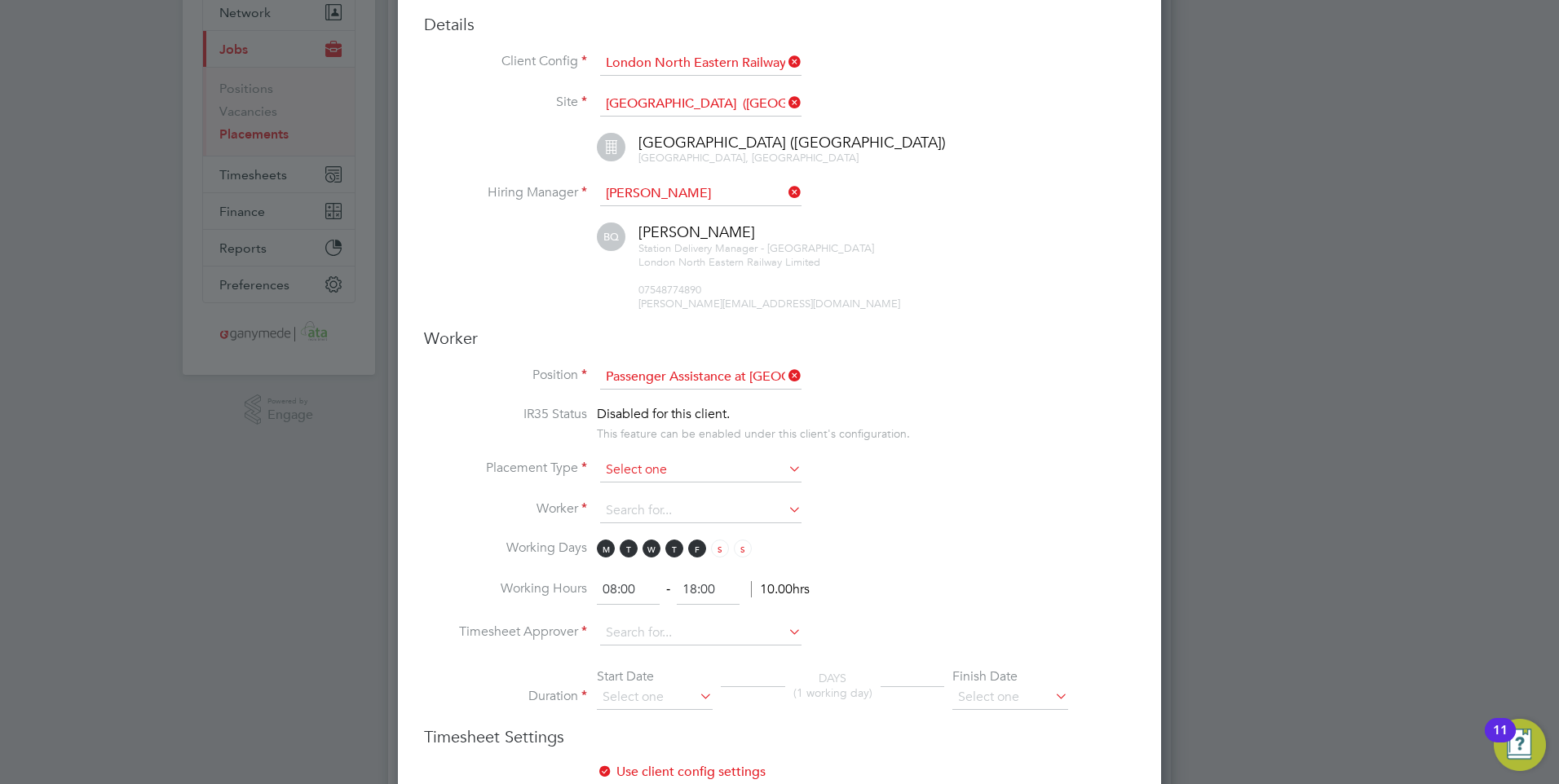
click at [636, 465] on input at bounding box center [700, 470] width 202 height 24
click at [636, 489] on li "Temporary" at bounding box center [700, 493] width 203 height 22
type input "Temporary"
click at [636, 511] on input at bounding box center [700, 510] width 202 height 24
click at [650, 524] on li "Adam -James Wils on (CN0000190859)" at bounding box center [765, 533] width 333 height 22
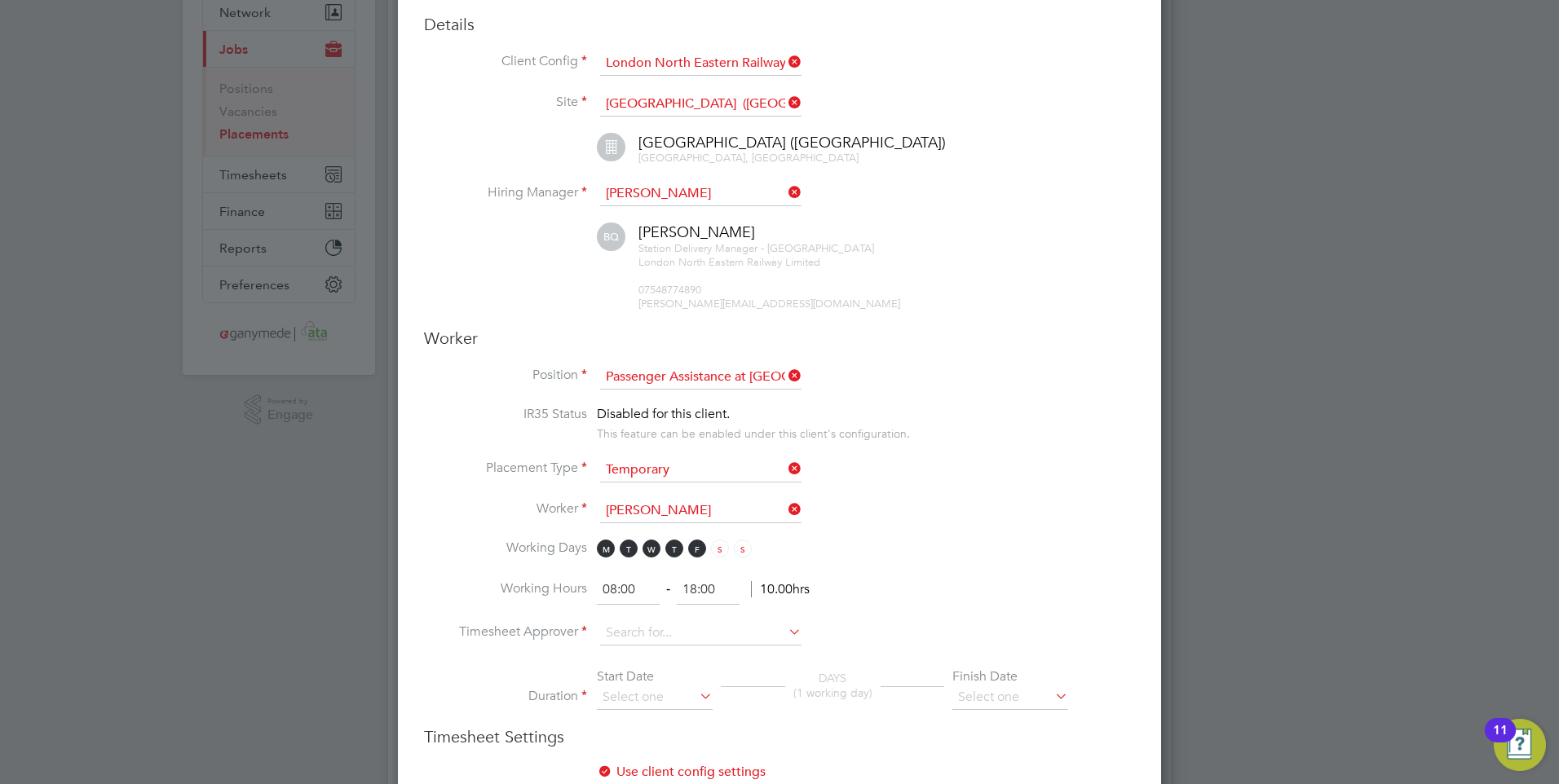
type input "Adam-James Wilson (CN0000190859)"
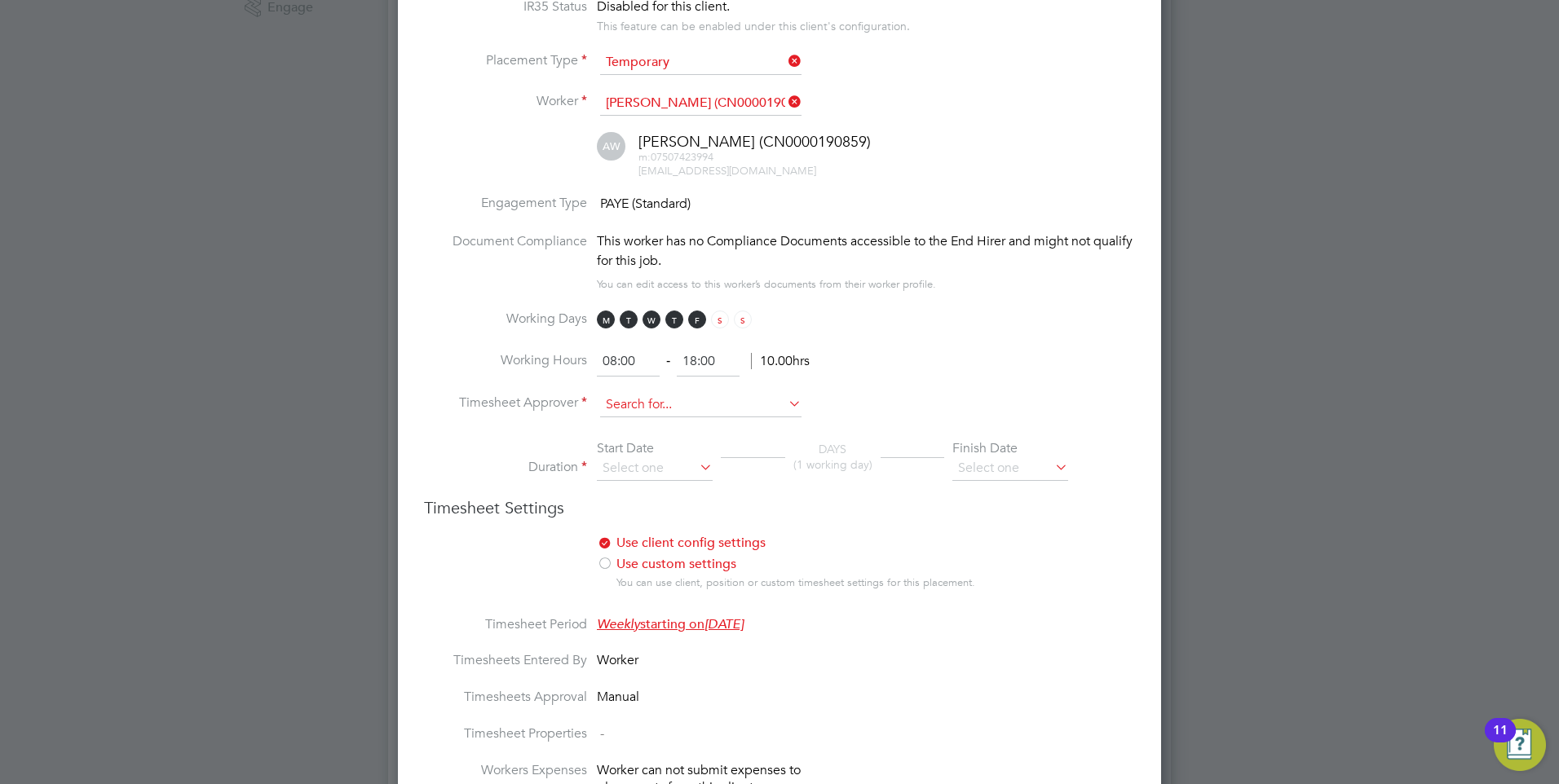
click at [632, 400] on input at bounding box center [700, 405] width 202 height 24
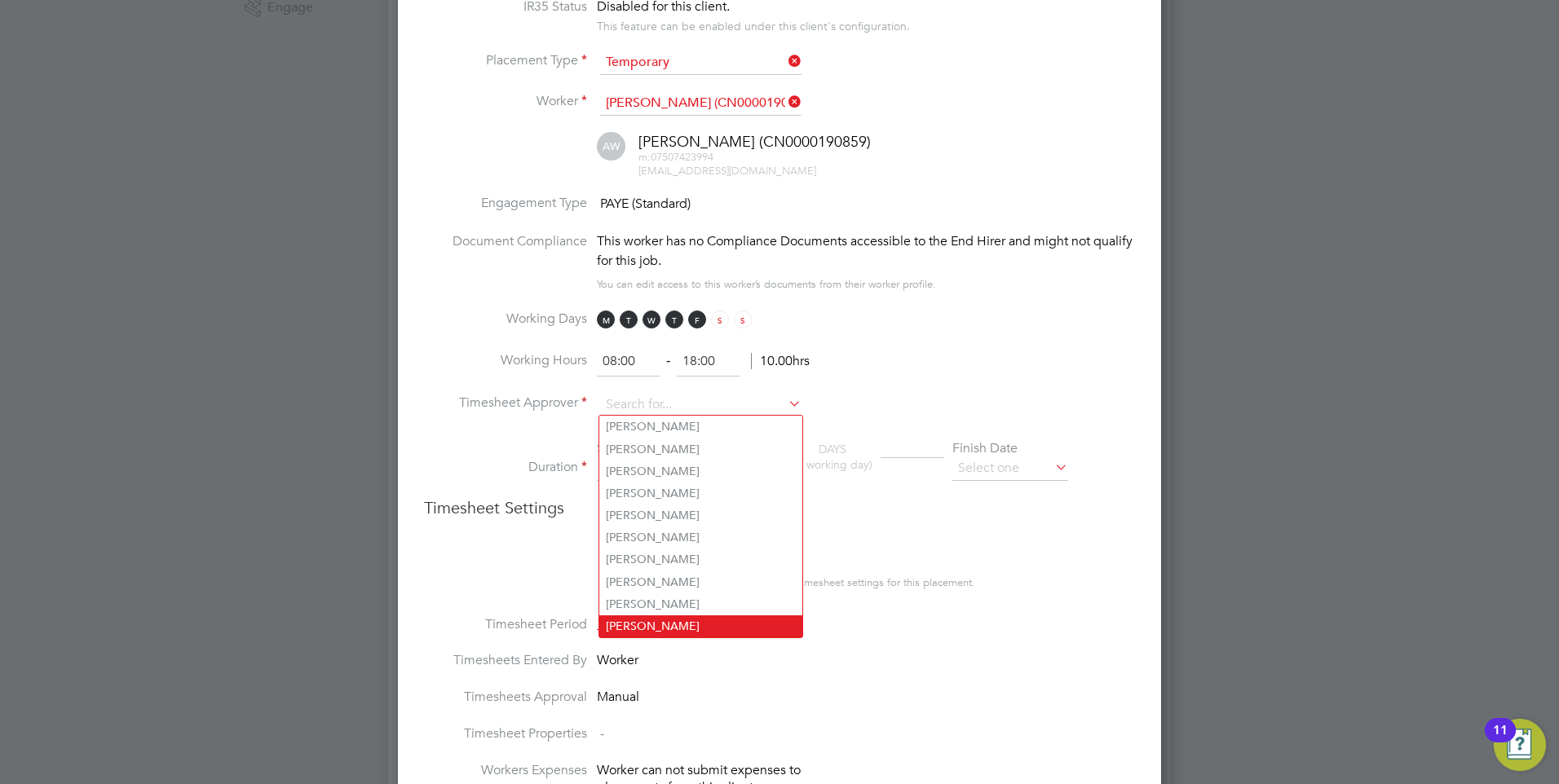
click at [675, 607] on li "Brian Quinn" at bounding box center [700, 626] width 203 height 22
type input "Brian Quinn"
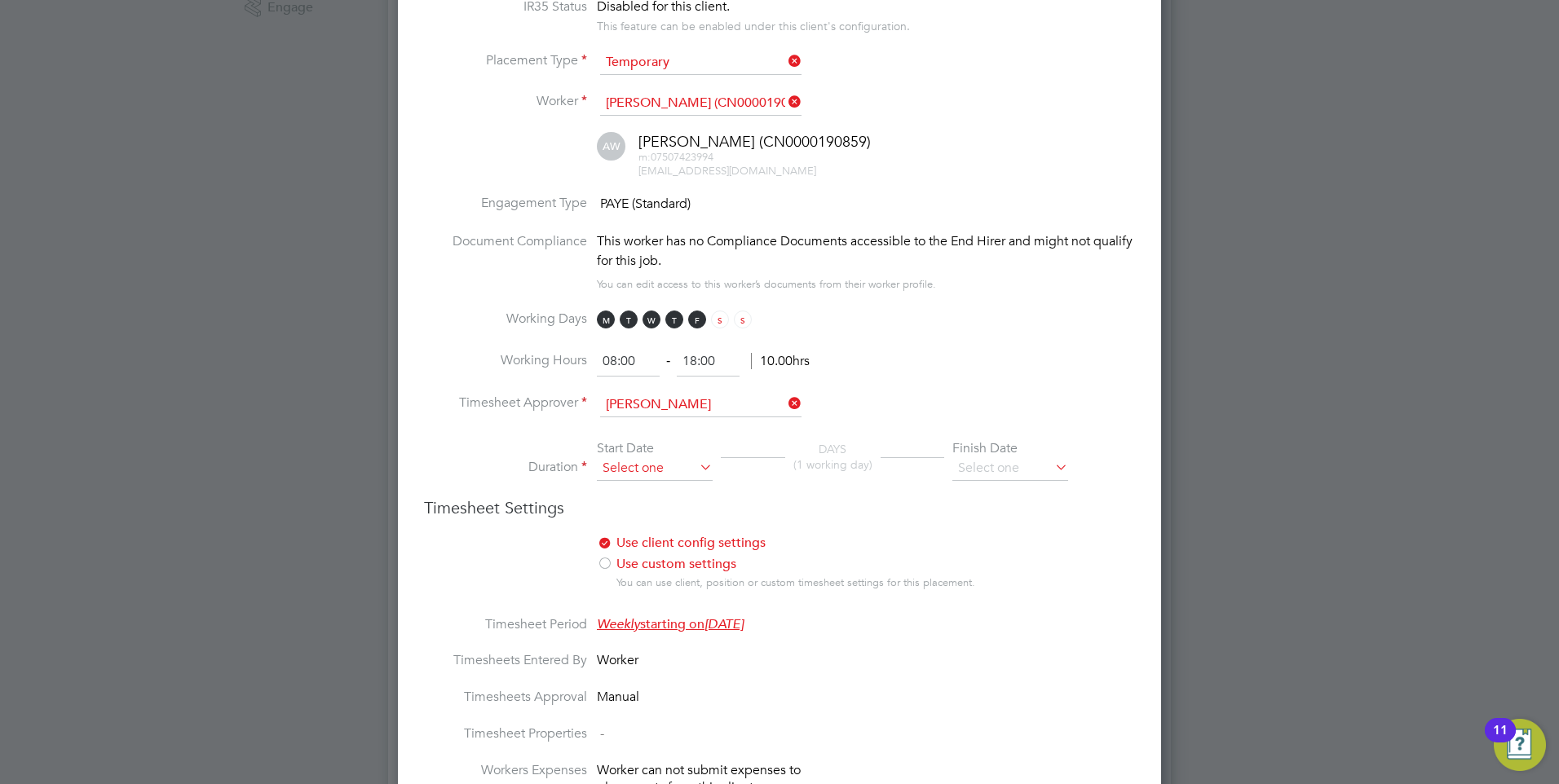
click at [641, 466] on input at bounding box center [655, 468] width 116 height 24
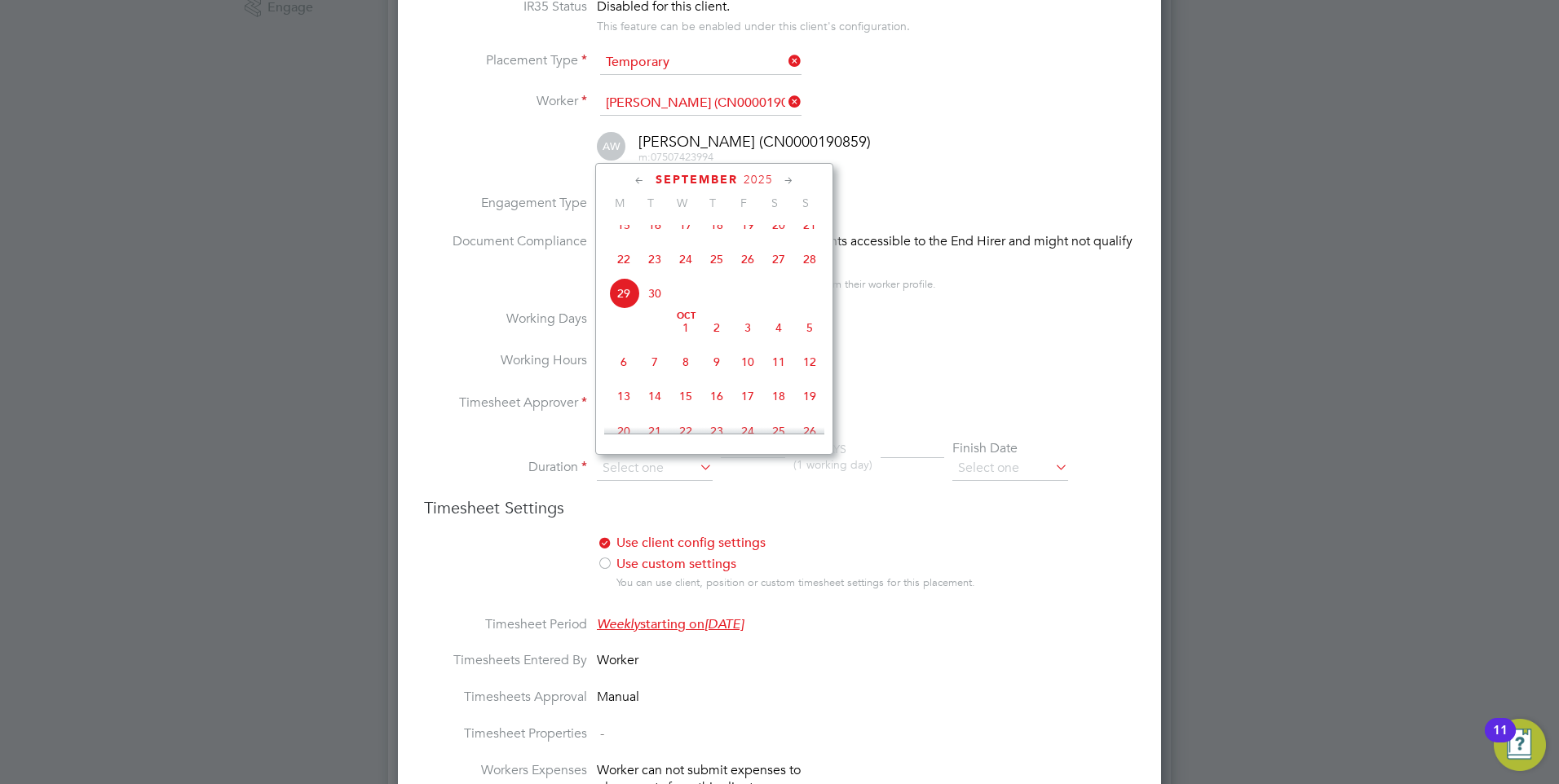
click at [681, 343] on span "Oct 1" at bounding box center [685, 327] width 31 height 31
type input "[DATE]"
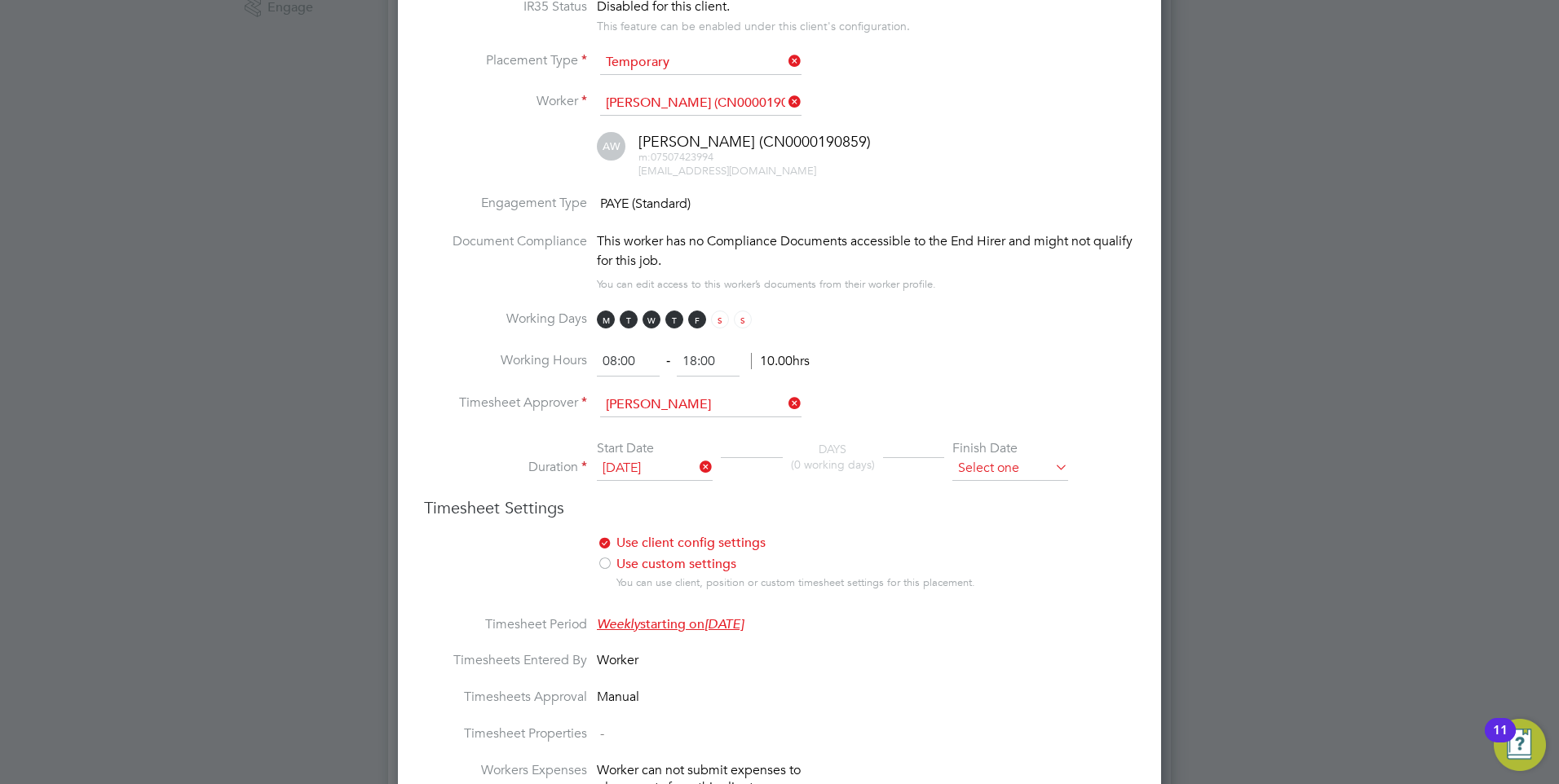
click at [1001, 468] on input at bounding box center [1011, 468] width 116 height 24
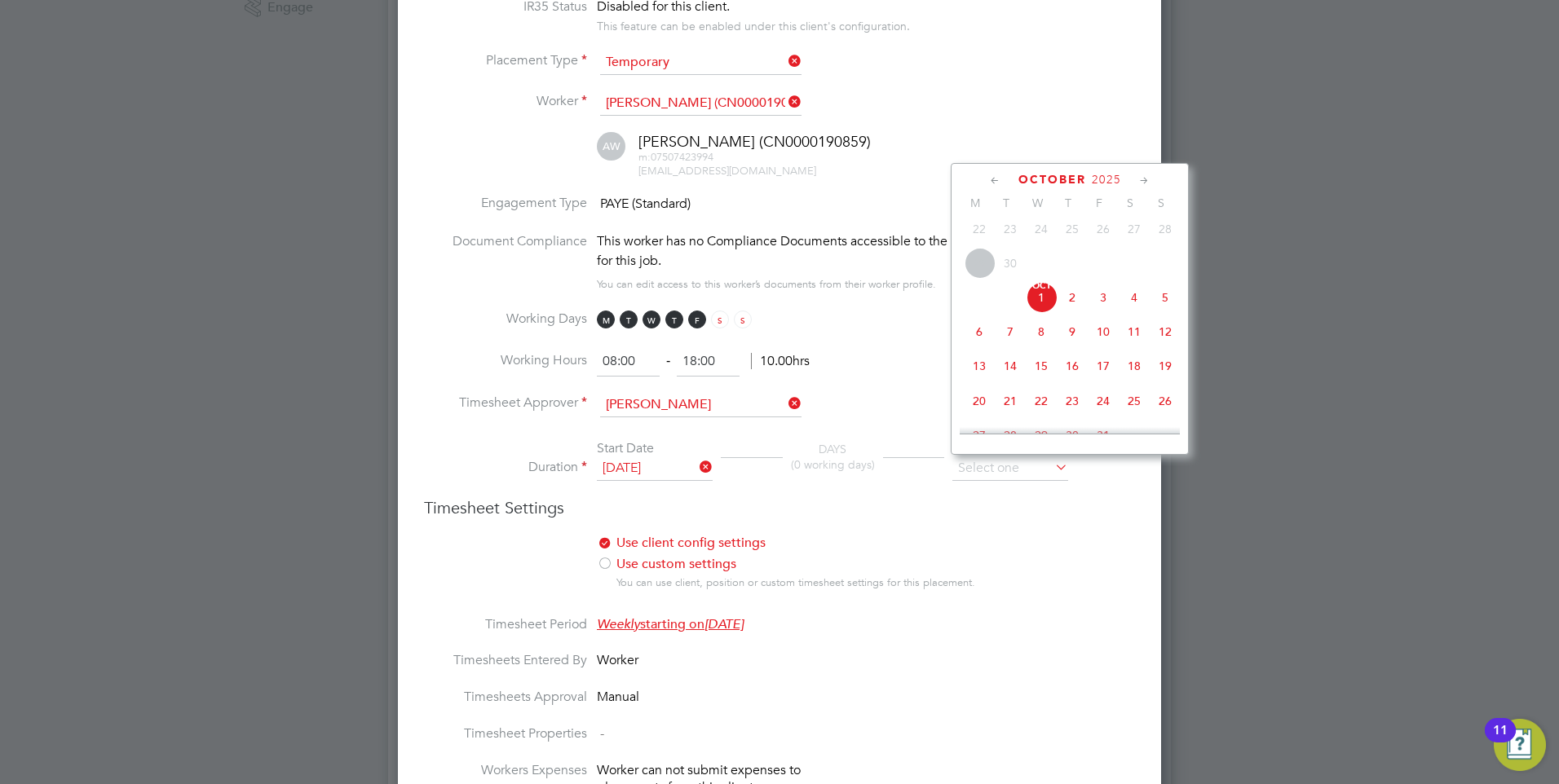
click at [1138, 376] on span "18" at bounding box center [1133, 365] width 31 height 31
type input "[DATE]"
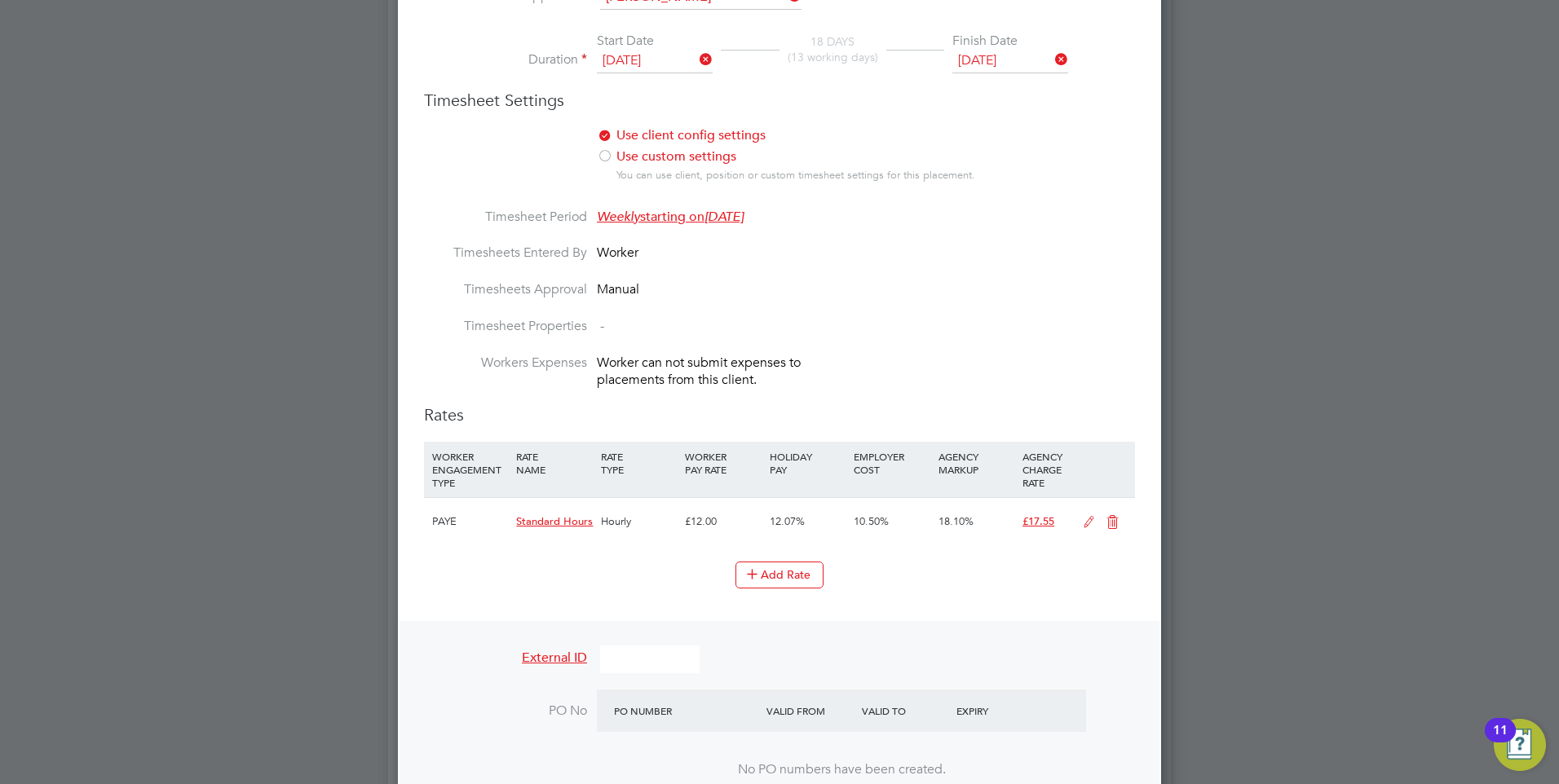
click at [1103, 518] on icon at bounding box center [1112, 523] width 21 height 13
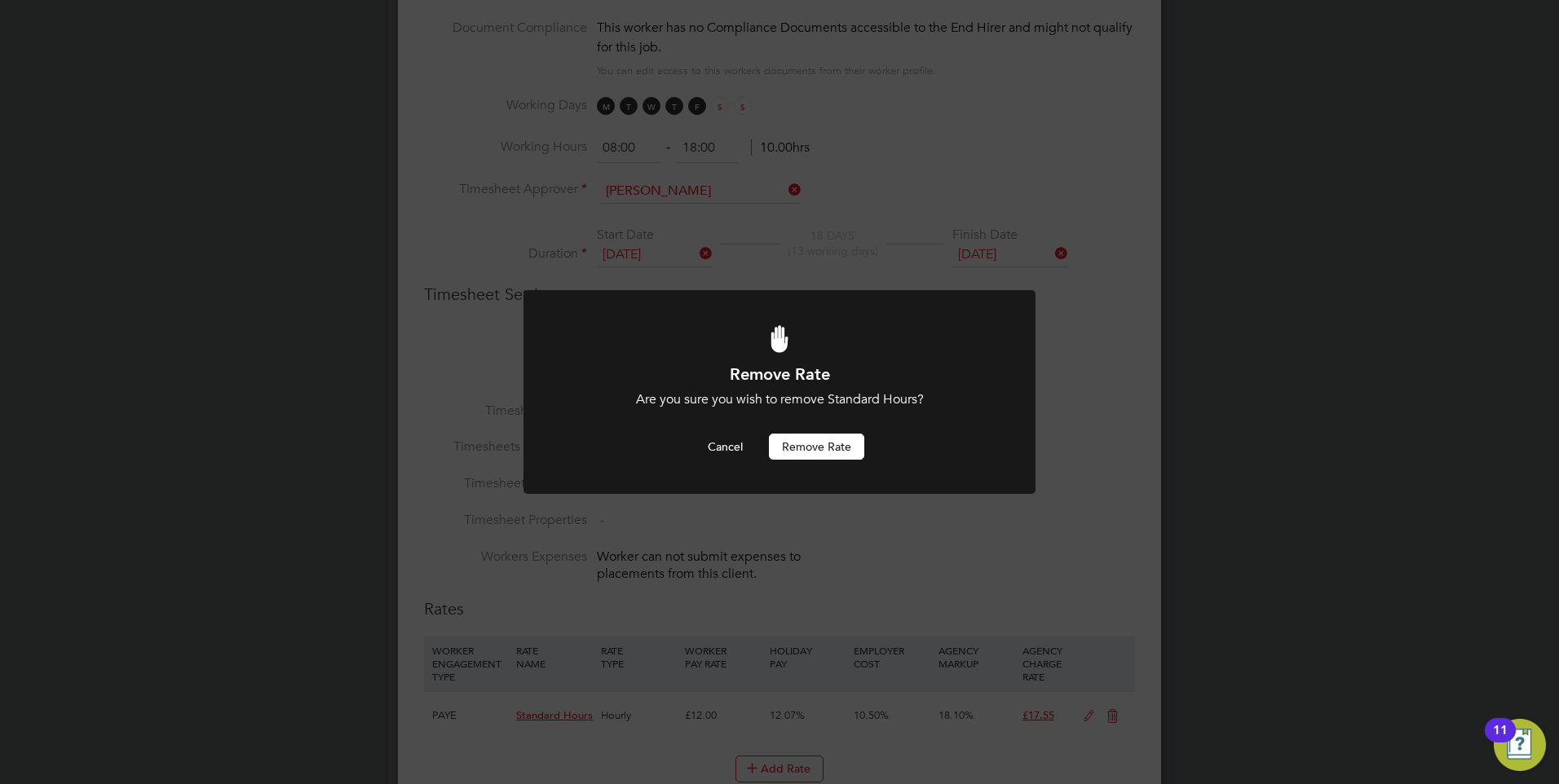
click at [795, 442] on button "Remove rate" at bounding box center [816, 446] width 95 height 26
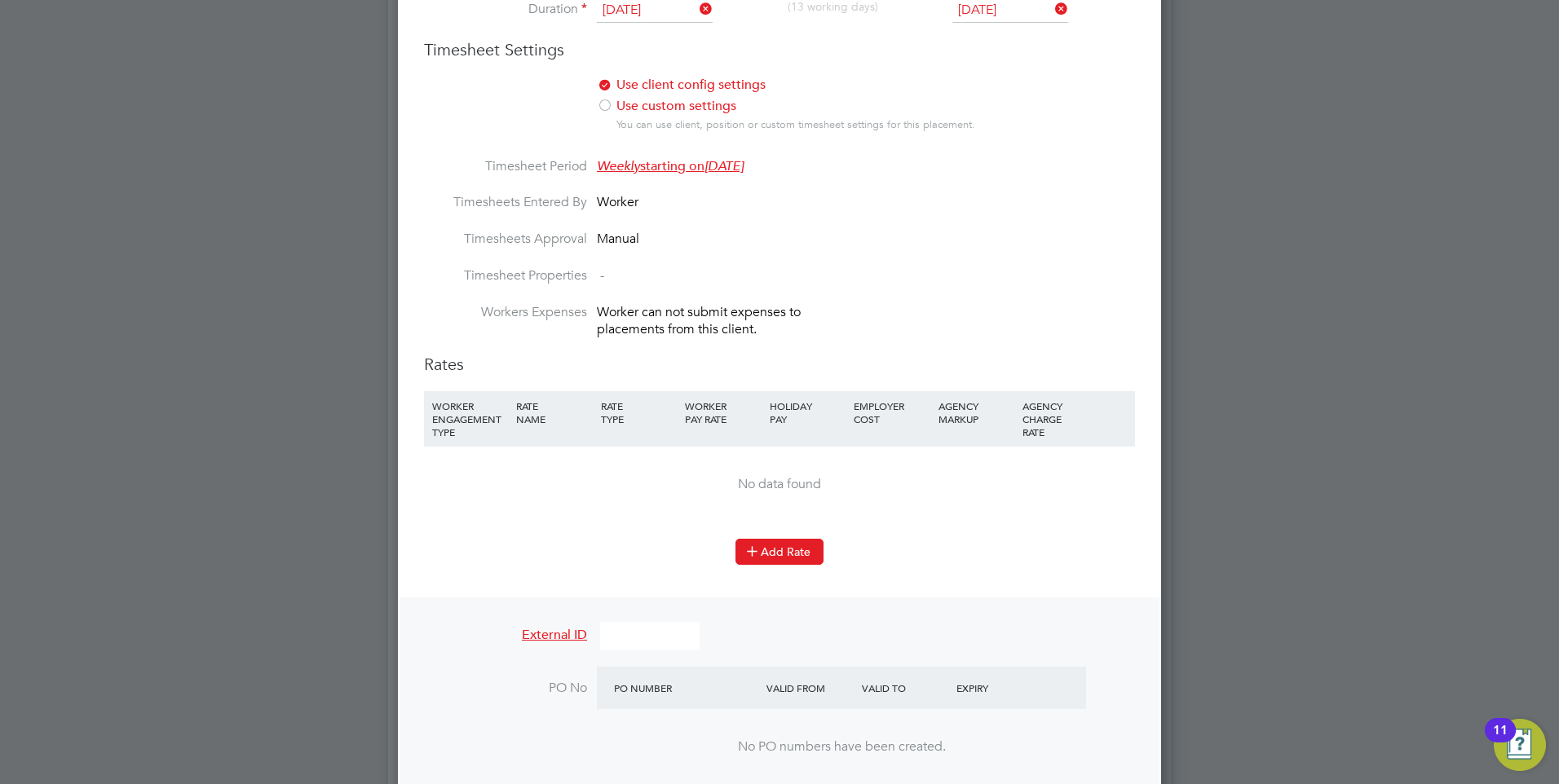
click at [792, 547] on button "Add Rate" at bounding box center [779, 551] width 88 height 26
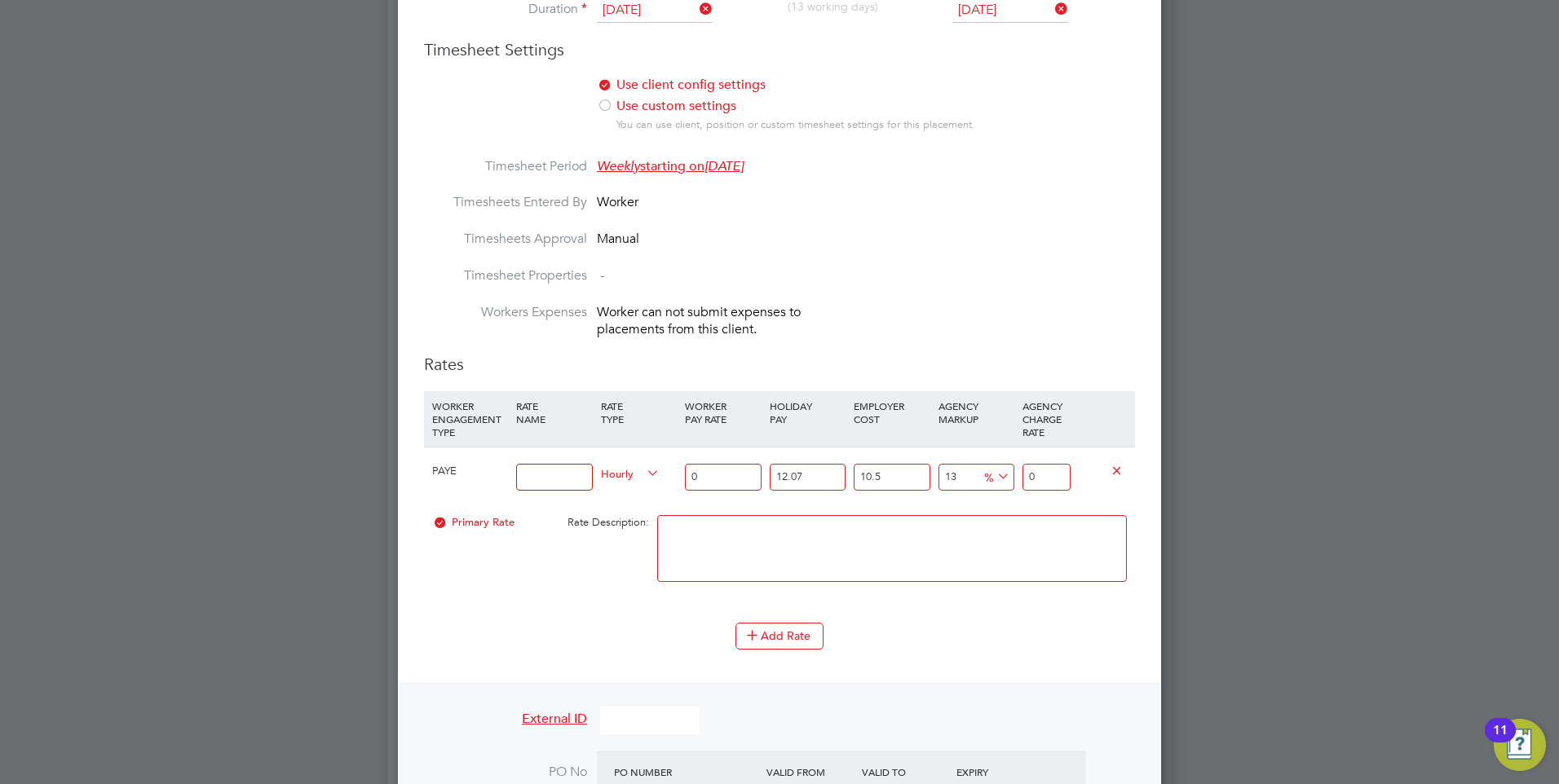
click at [533, 469] on input at bounding box center [553, 477] width 76 height 27
type input "s"
type input "Standard hourly rate"
click at [711, 470] on input "0" at bounding box center [722, 477] width 76 height 27
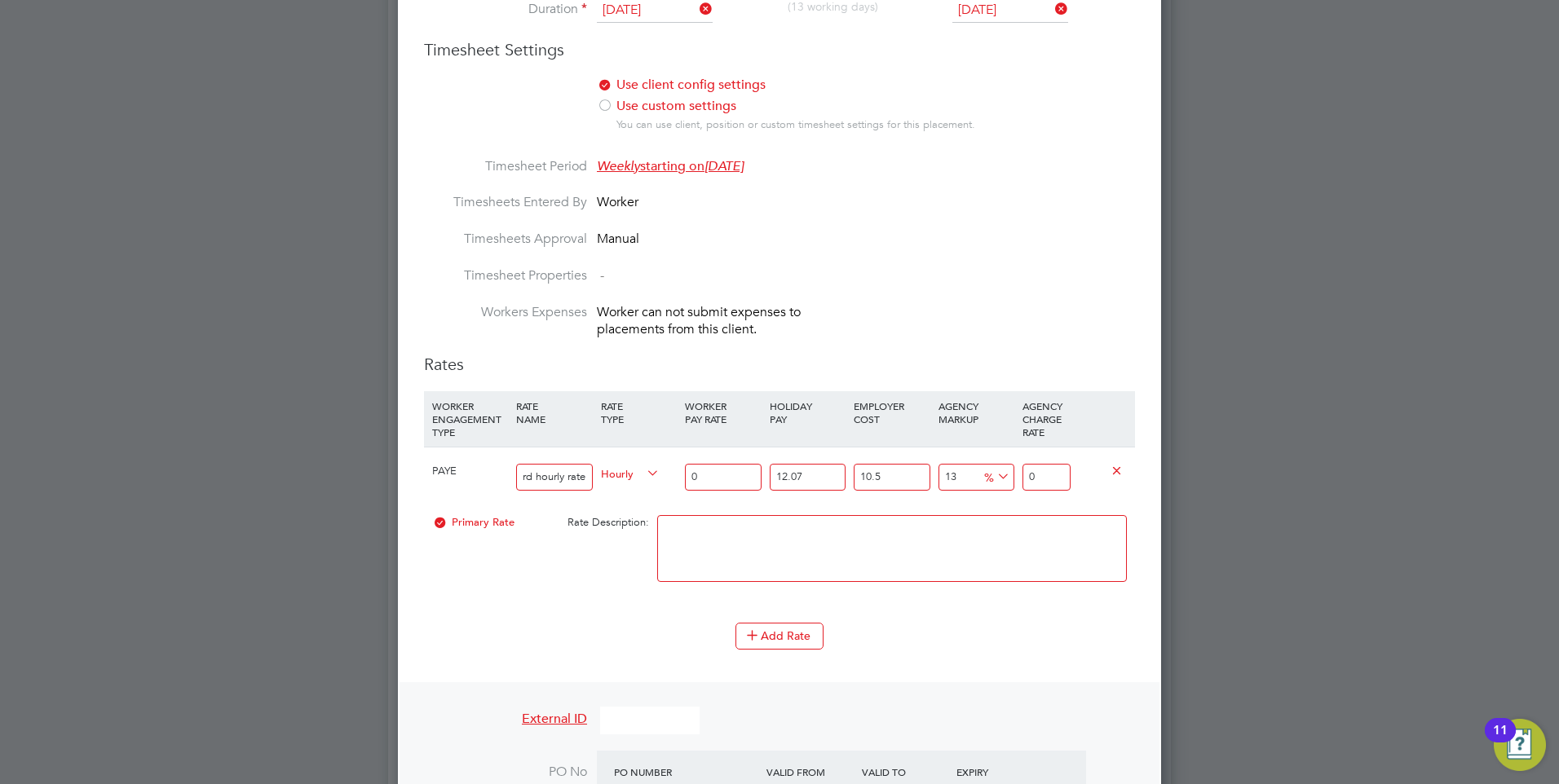
scroll to position [0, 0]
type input "1"
type input "1.399362055"
type input "12"
type input "16.79234466"
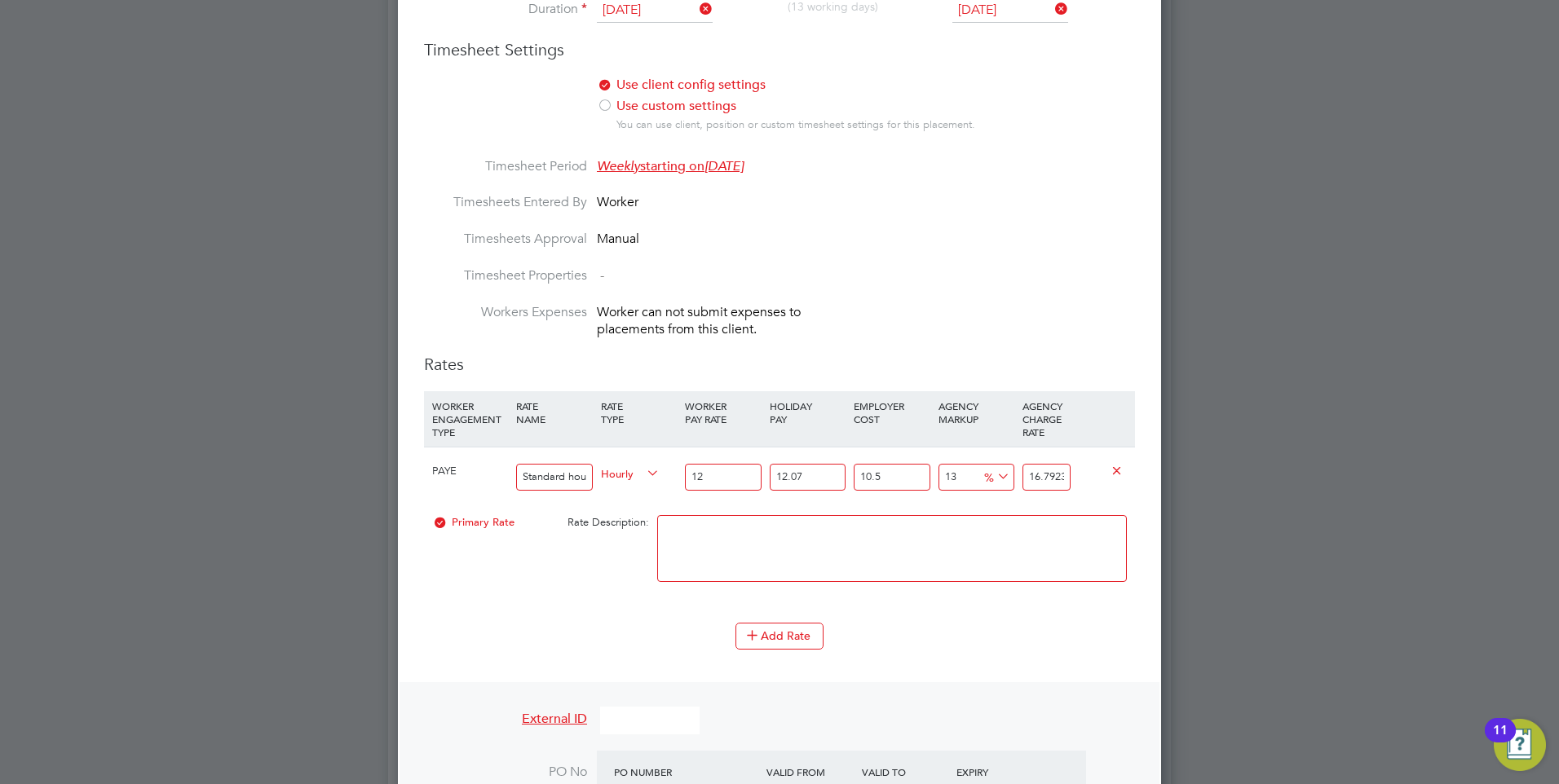
type input "12.9"
type input "18.0517705095"
type input "12.99"
type input "18.17771309445"
type input "12.99"
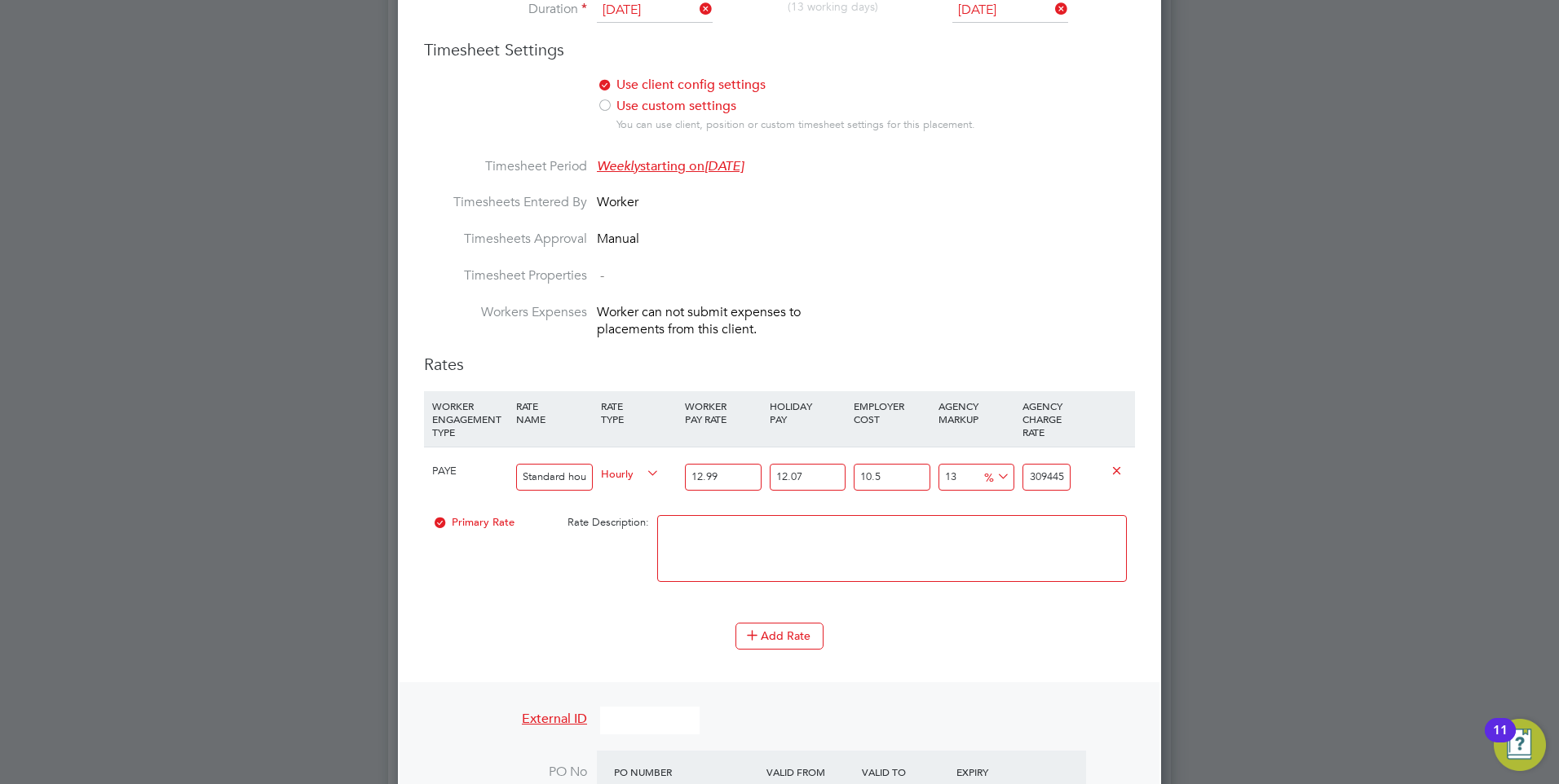
scroll to position [0, 8]
drag, startPoint x: 1065, startPoint y: 474, endPoint x: 1032, endPoint y: 473, distance: 33.0
click at [1032, 473] on input "18.17771309445" at bounding box center [1046, 477] width 48 height 27
type input "70303973.91511683"
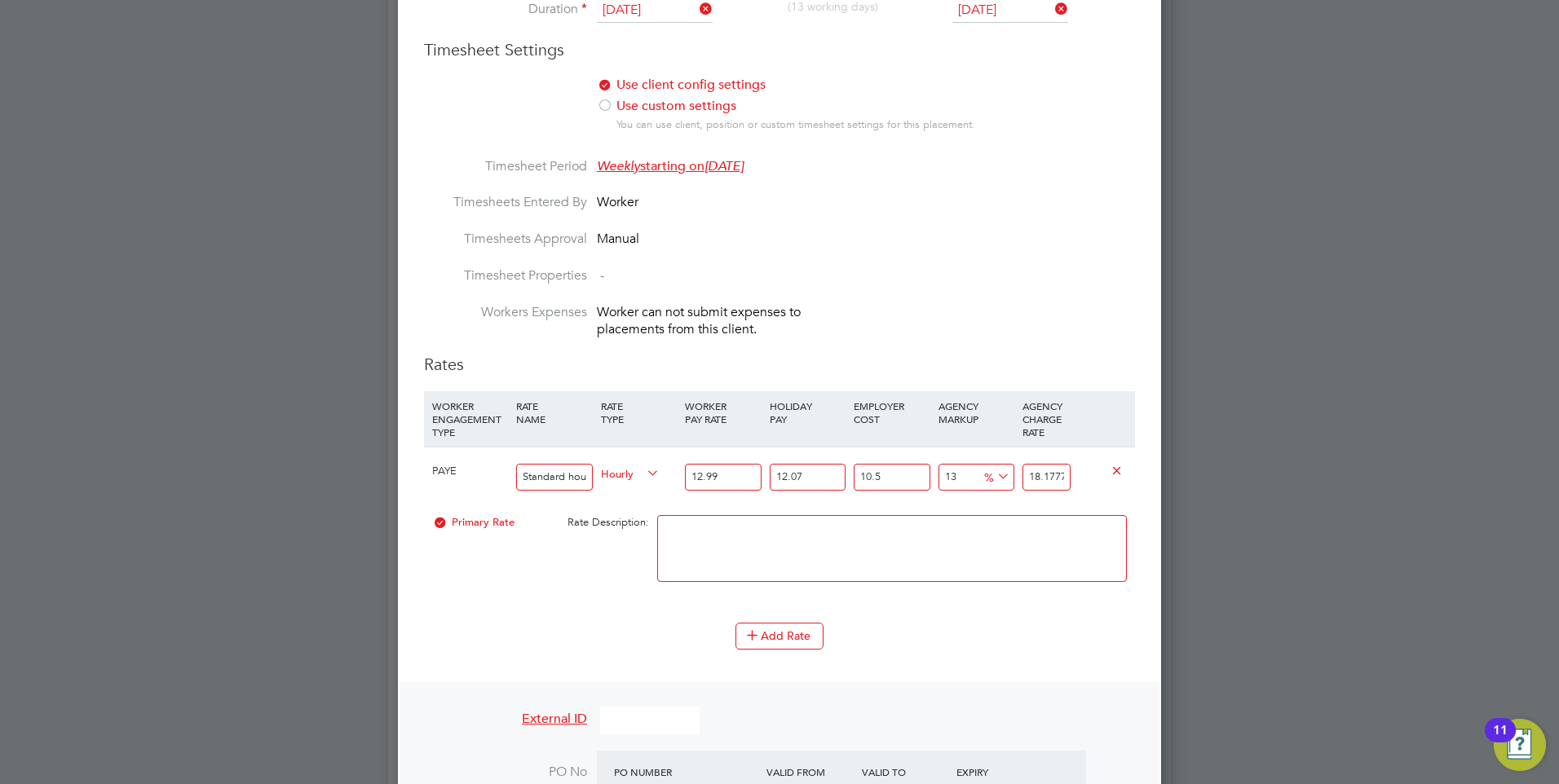
type input "11309445"
drag, startPoint x: 1067, startPoint y: 474, endPoint x: 1031, endPoint y: 472, distance: 36.1
click at [1031, 472] on input "11309445" at bounding box center [1046, 477] width 48 height 27
type input "179.73815922711128"
type input "45"
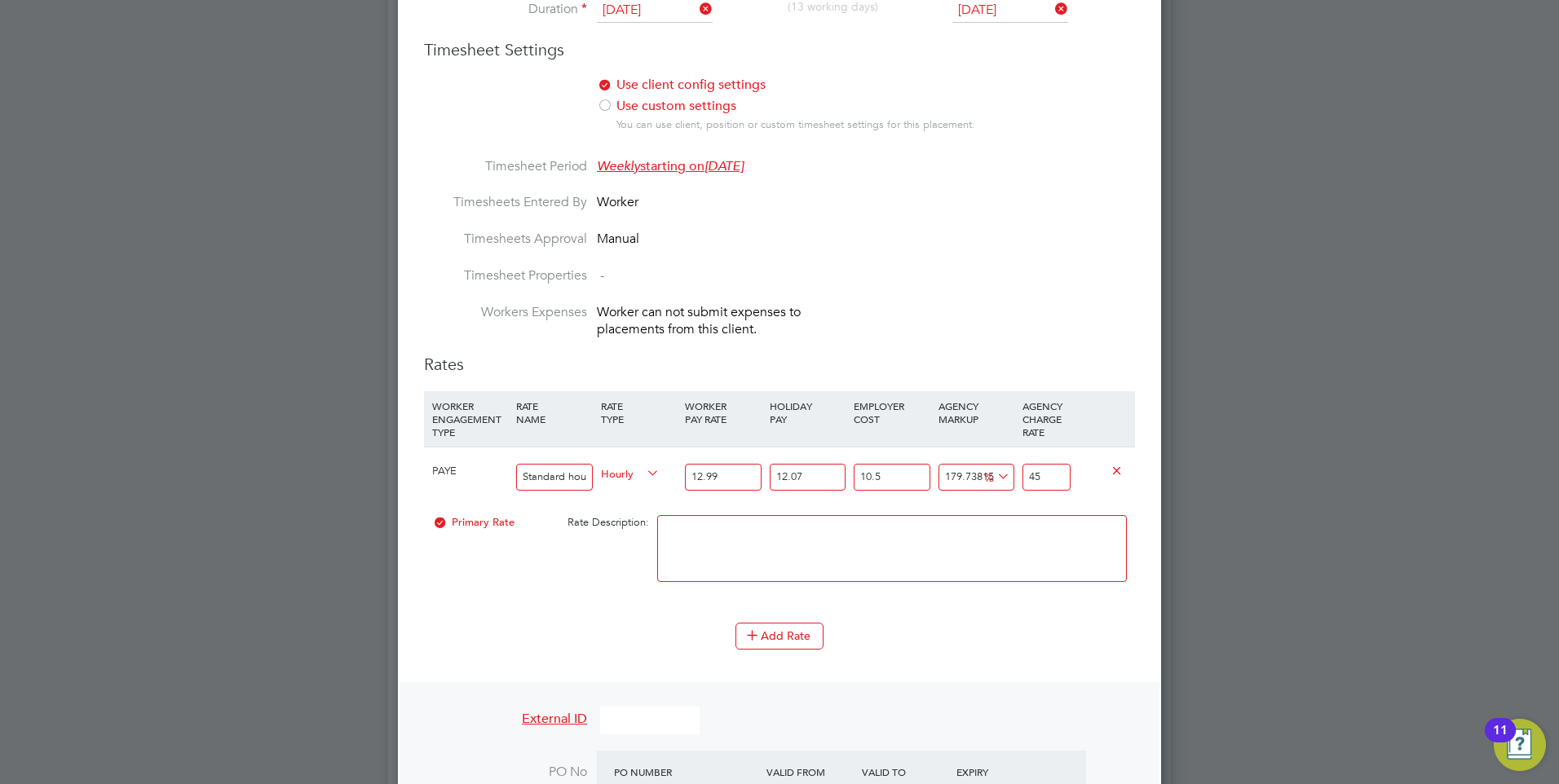
click at [1048, 474] on input "45" at bounding box center [1046, 477] width 48 height 27
type input "-75.13438584647899"
type input "4"
type input "-87.5671929232395"
type input "2"
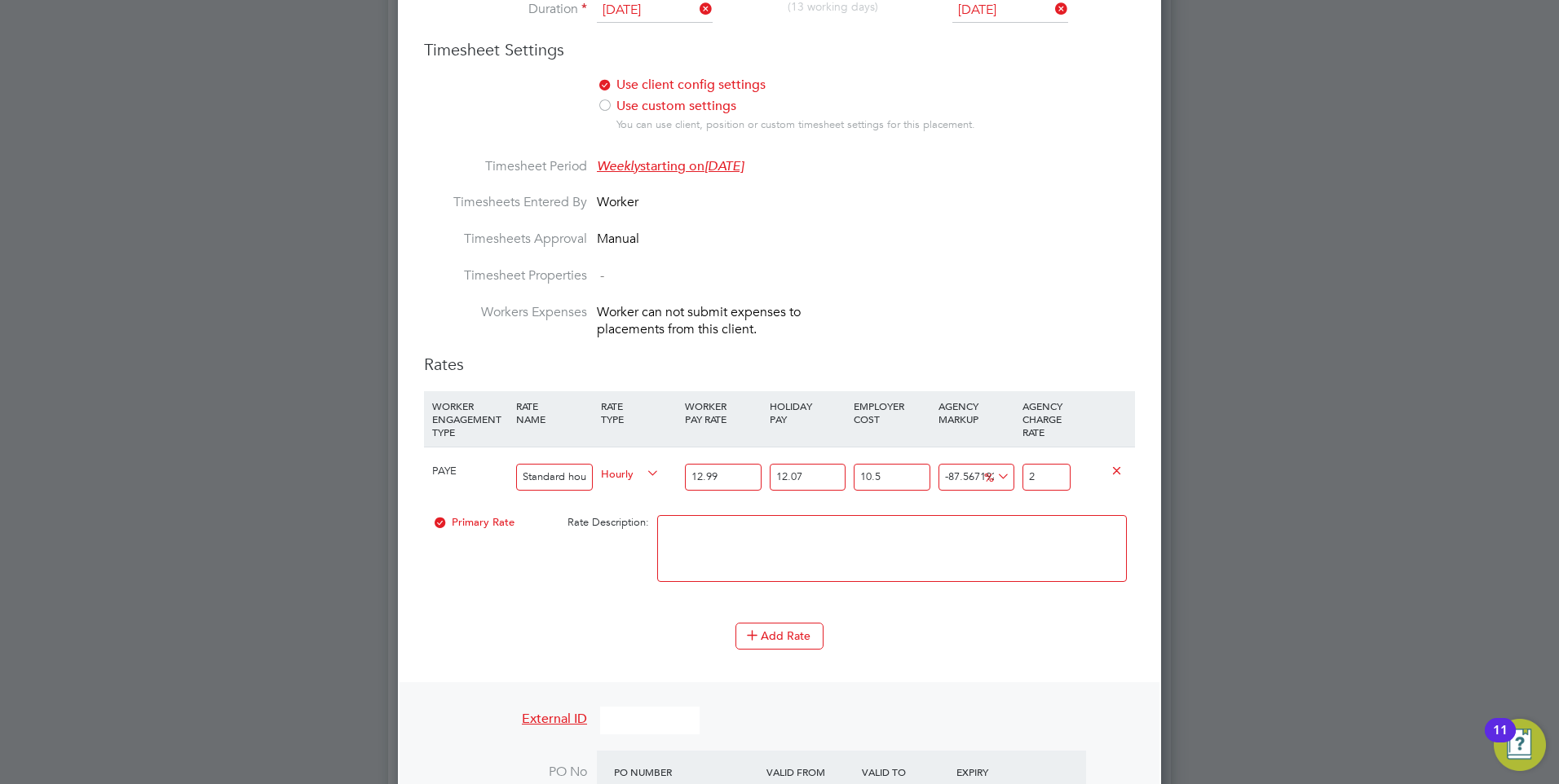
type input "30.54447430598527"
type input "21"
type input "35.51759713668947"
type input "21.8"
type input "35.76625327822468"
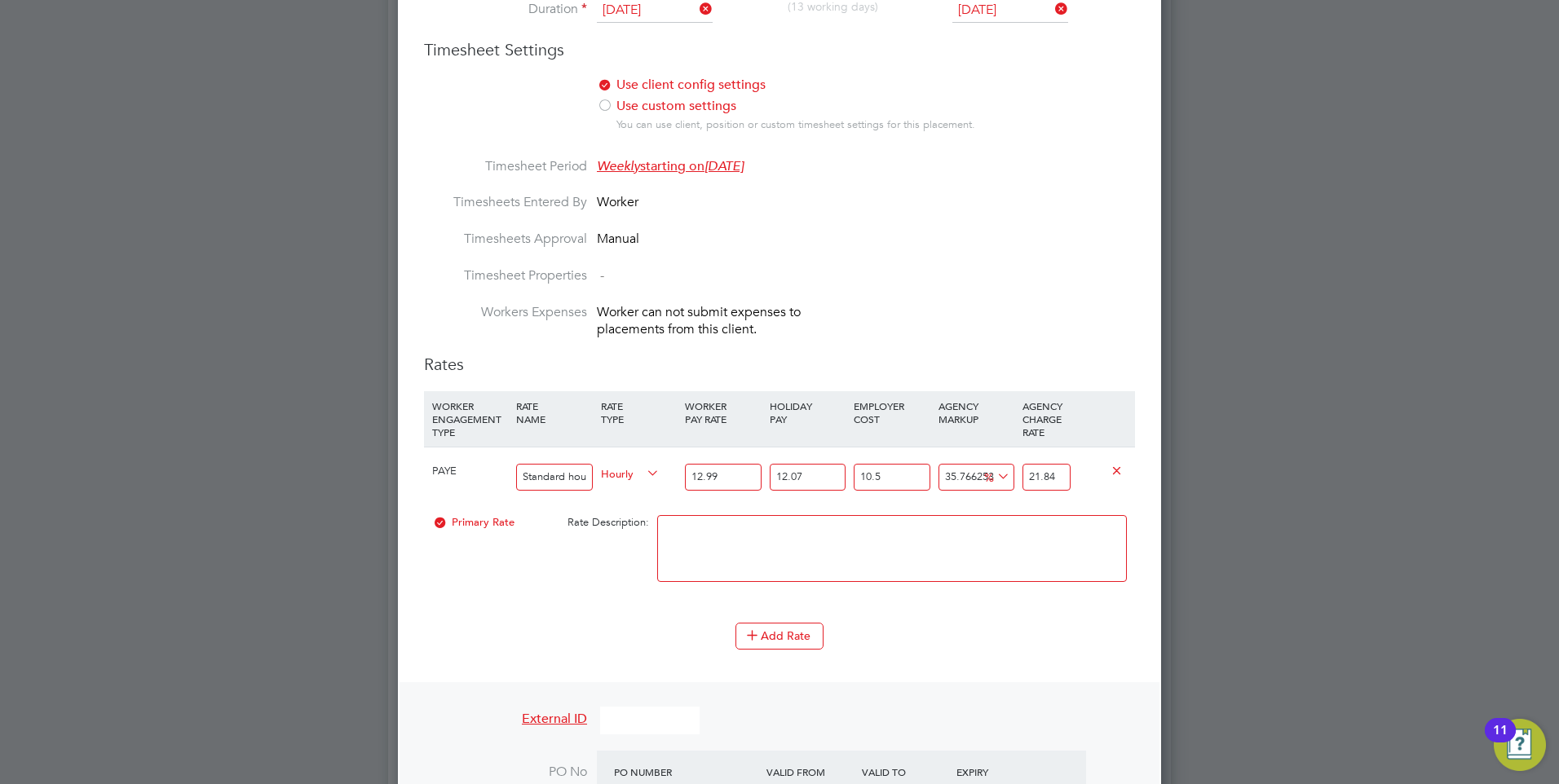
type input "21.84"
click at [906, 598] on div at bounding box center [892, 557] width 478 height 100
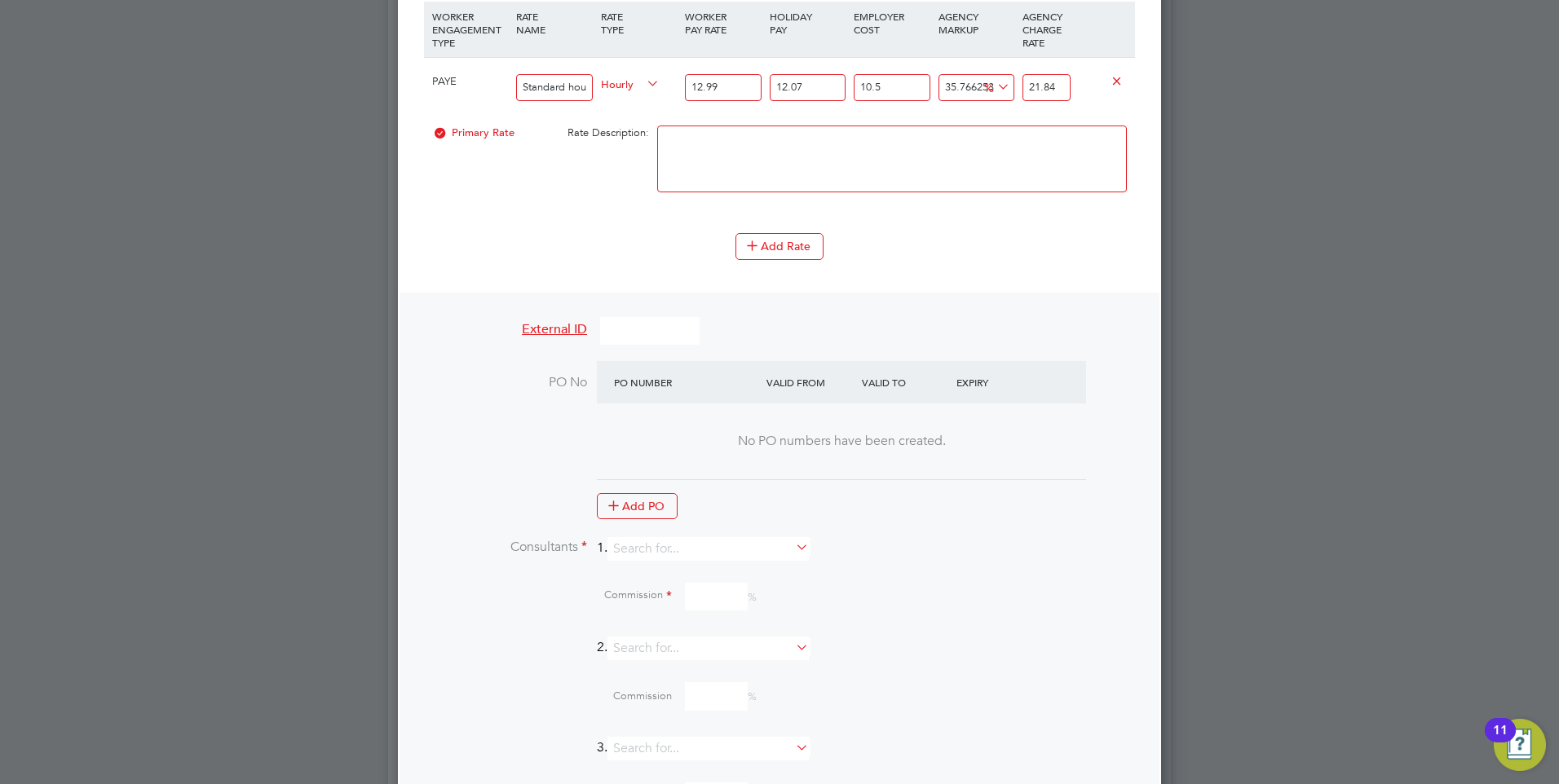
scroll to position [1436, 0]
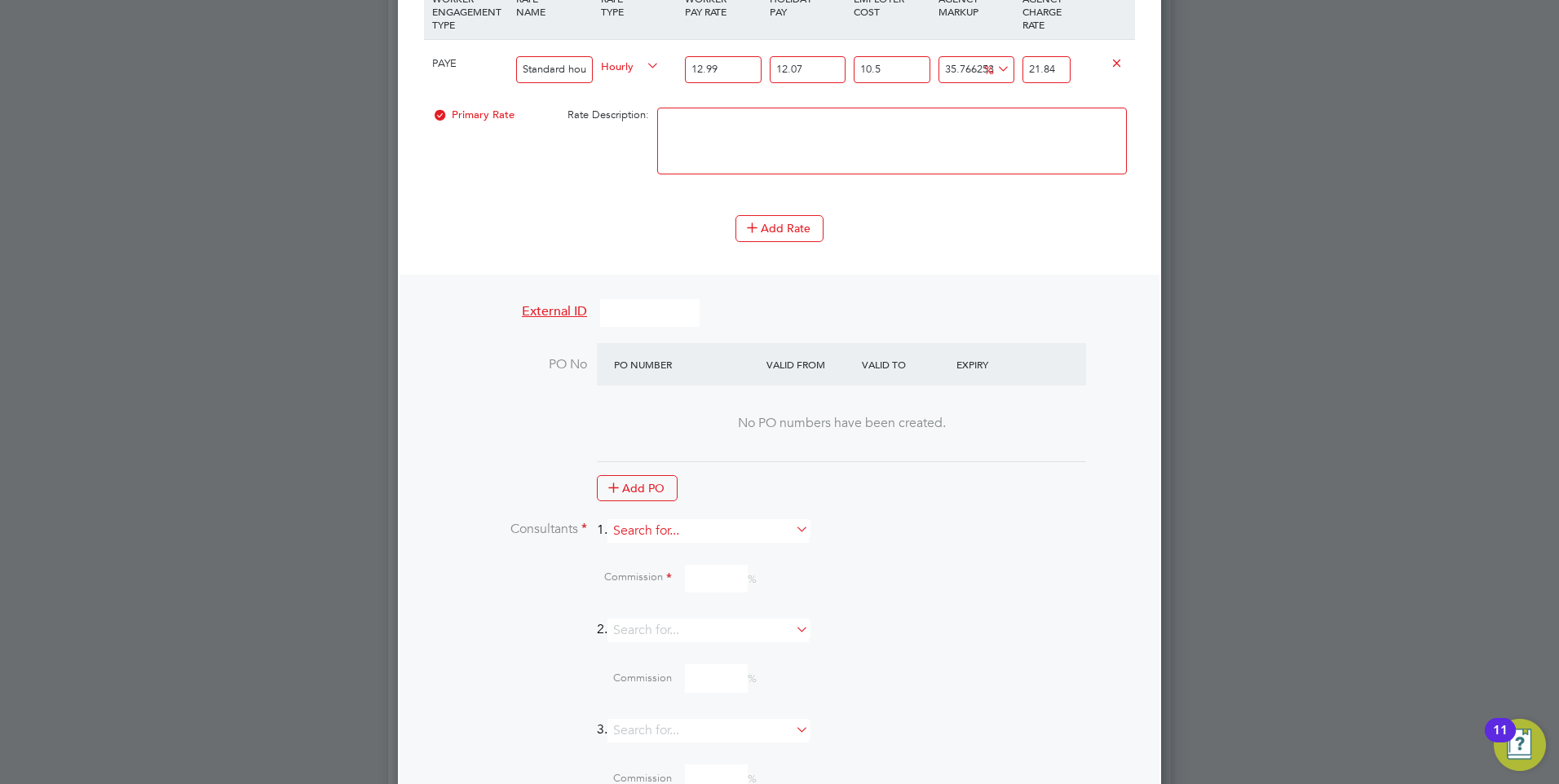
click at [657, 533] on input at bounding box center [708, 531] width 202 height 23
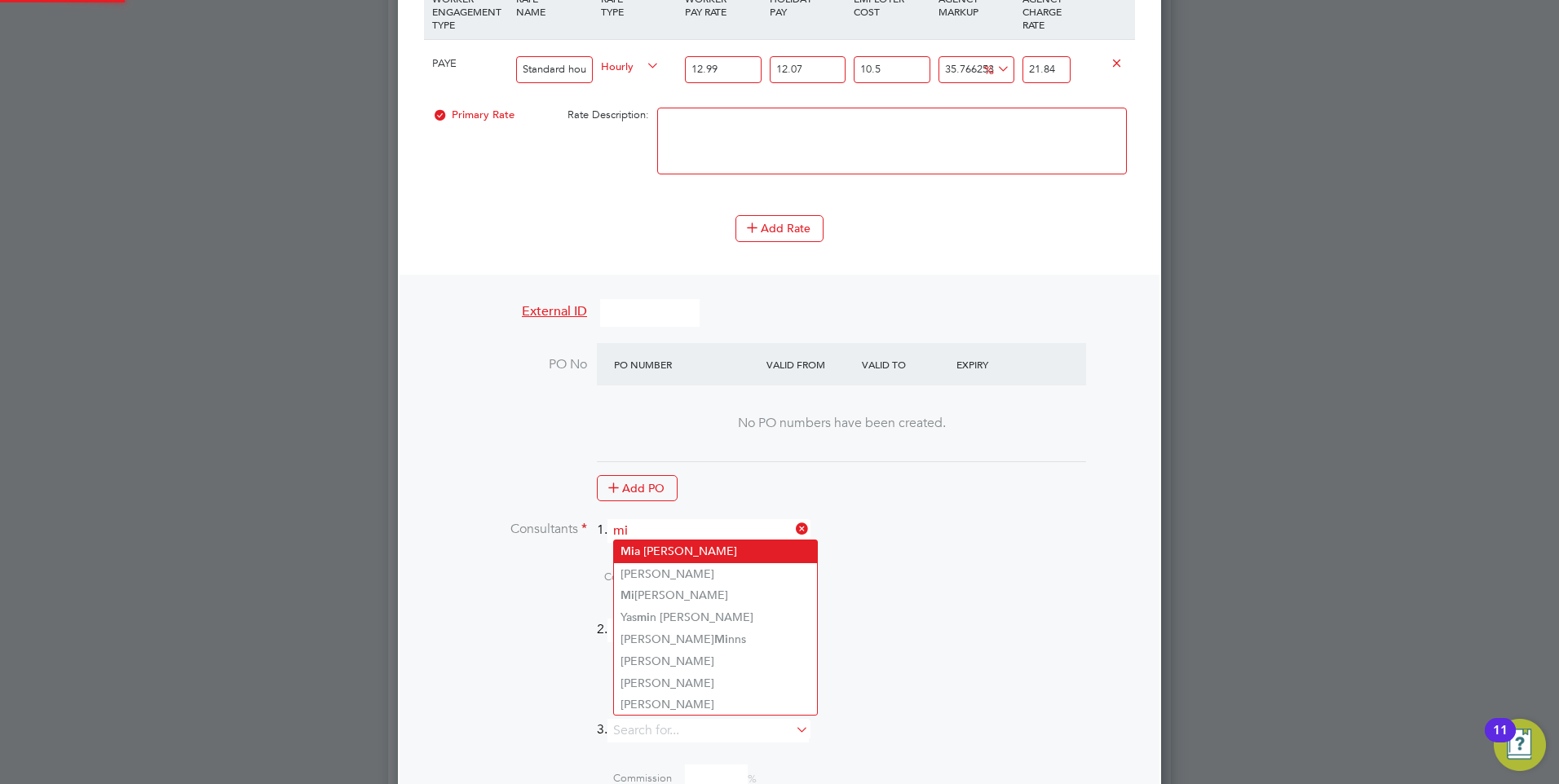
click at [655, 548] on li "Mi a Eckersley" at bounding box center [715, 551] width 203 height 22
type input "[PERSON_NAME]"
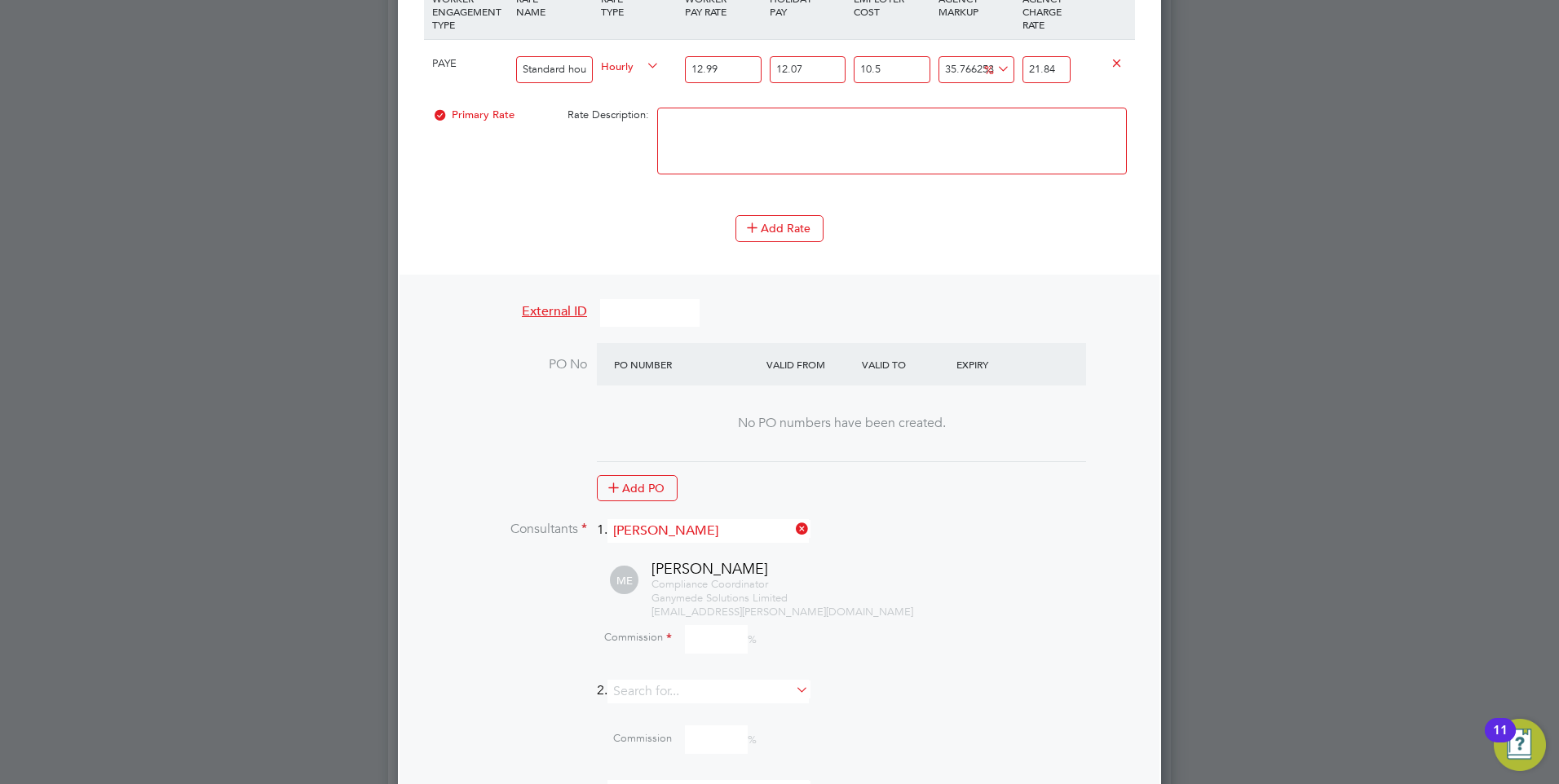
scroll to position [2336, 764]
click at [702, 607] on input at bounding box center [716, 640] width 63 height 28
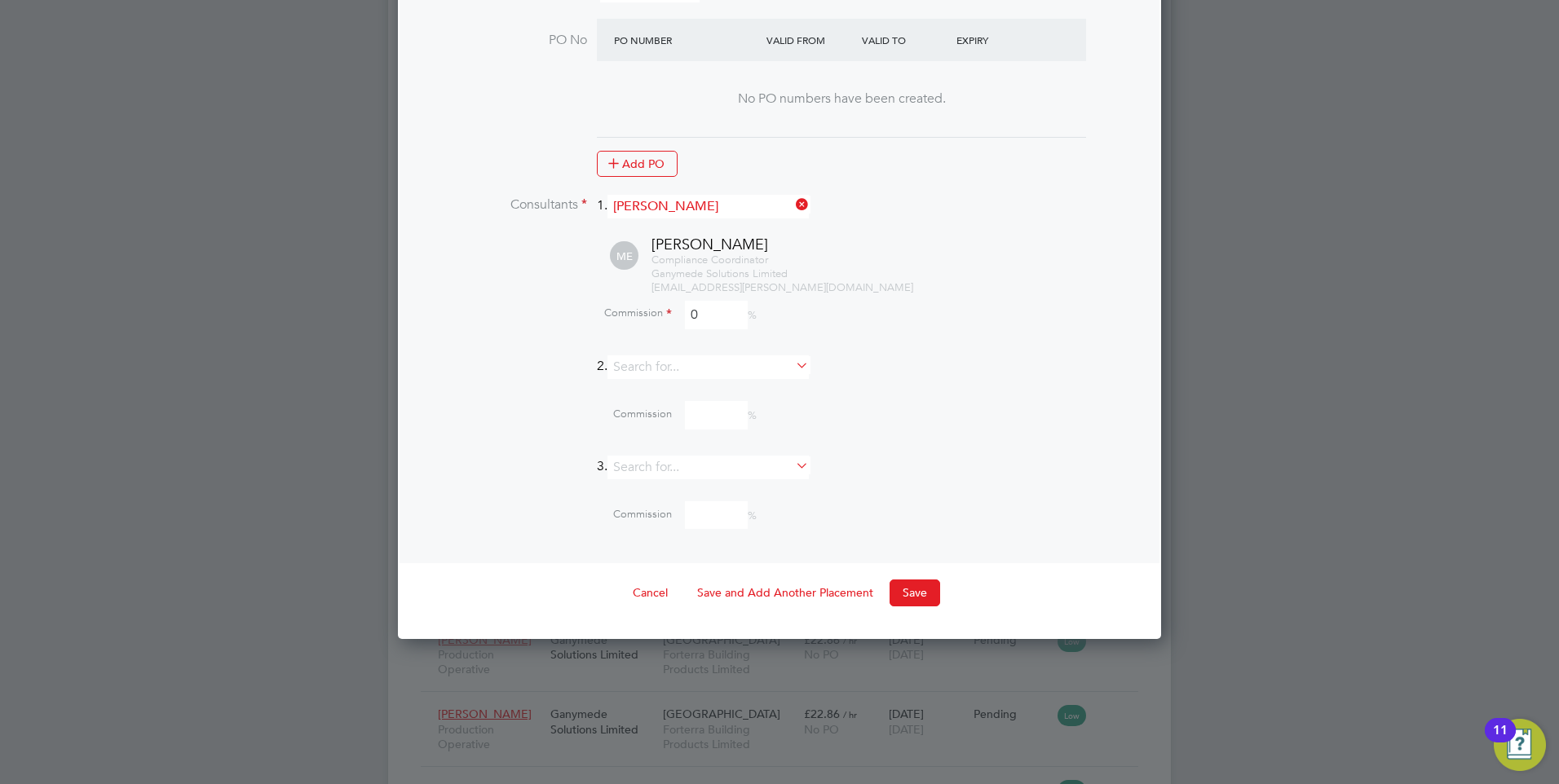
scroll to position [1762, 0]
type input "0"
click at [919, 588] on button "Save" at bounding box center [914, 591] width 51 height 26
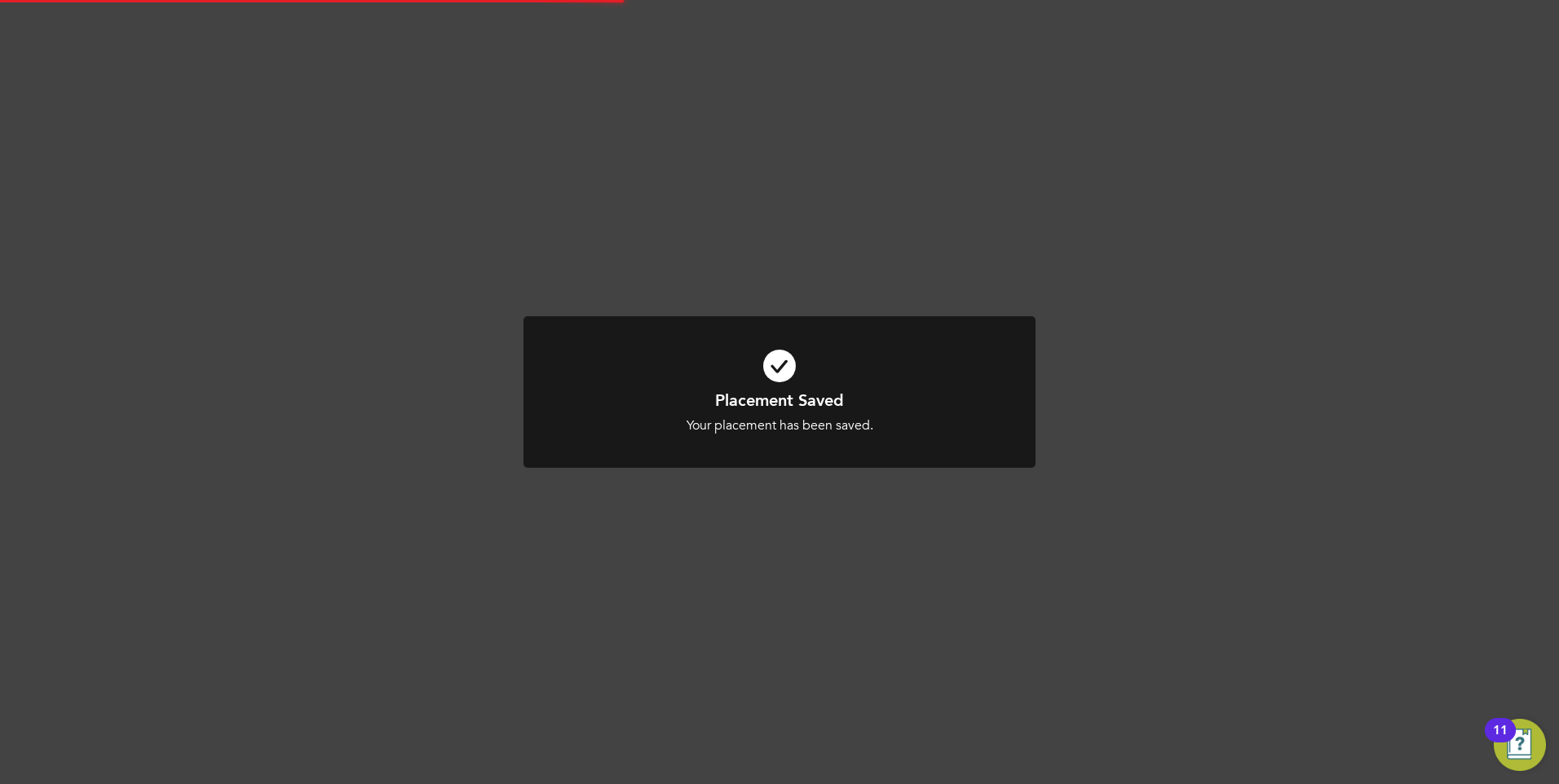
scroll to position [8, 8]
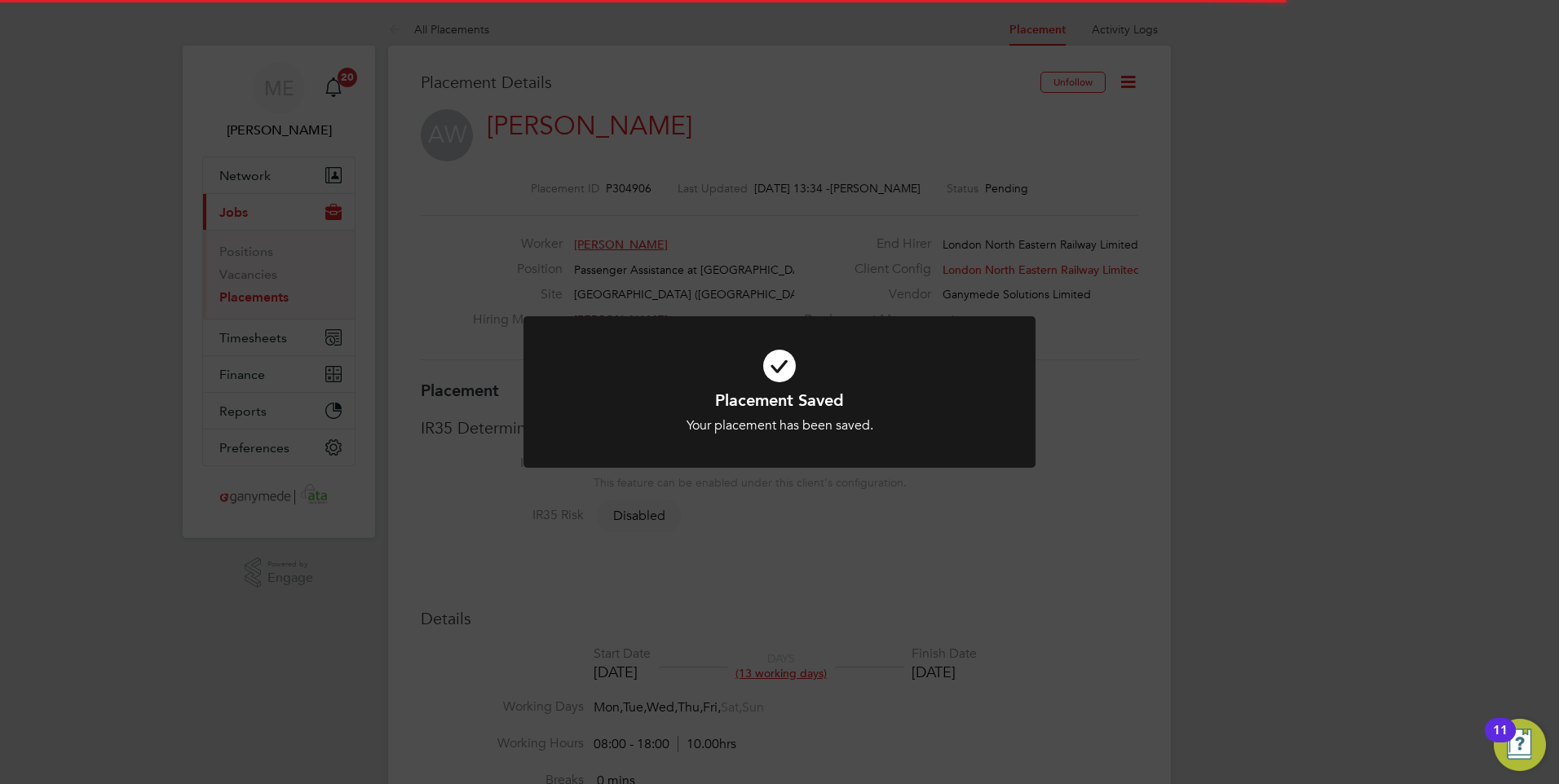
click at [815, 405] on h1 "Placement Saved" at bounding box center [779, 401] width 424 height 22
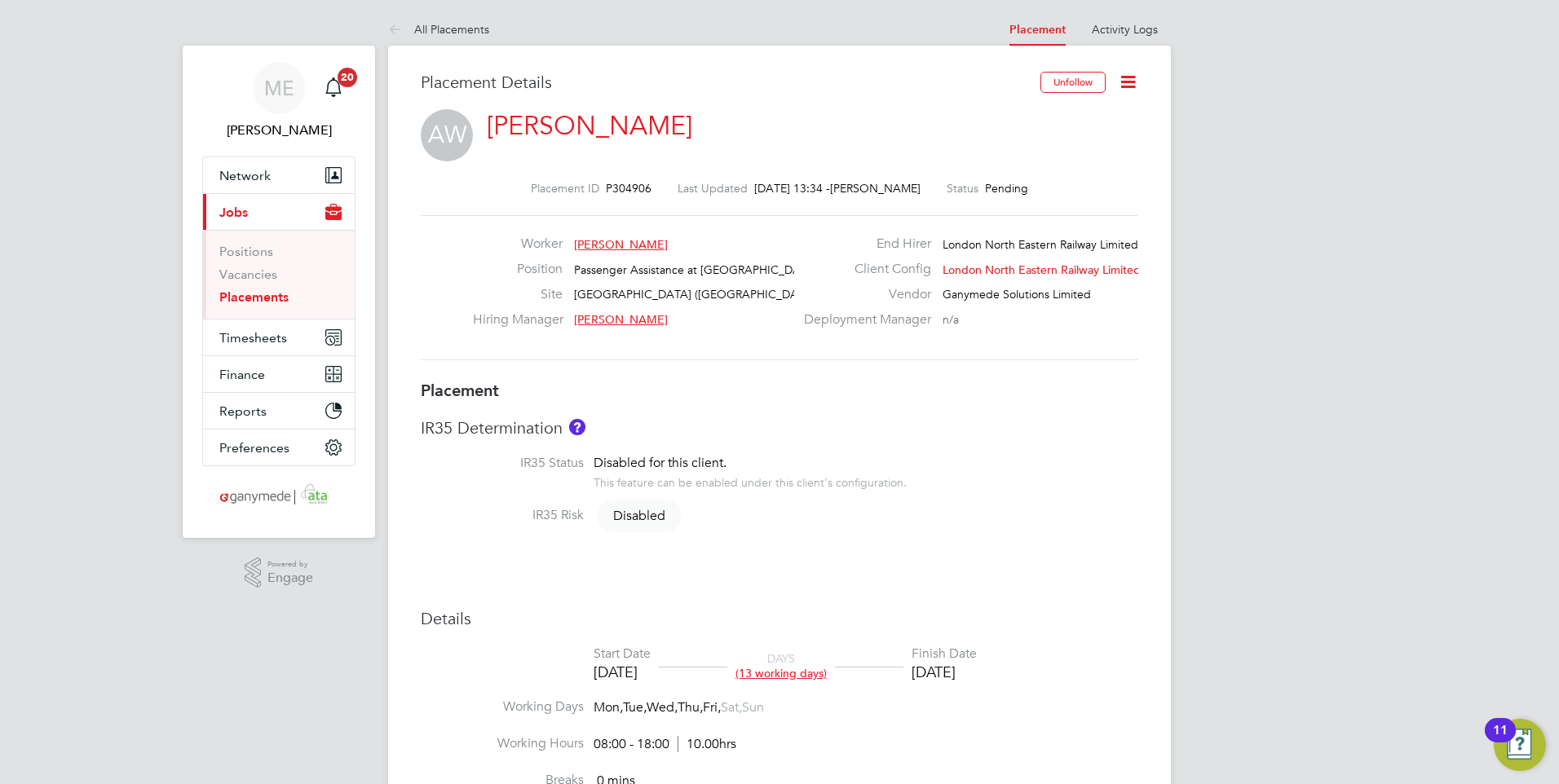
click at [539, 117] on link "Adam-James Wilson" at bounding box center [590, 126] width 206 height 32
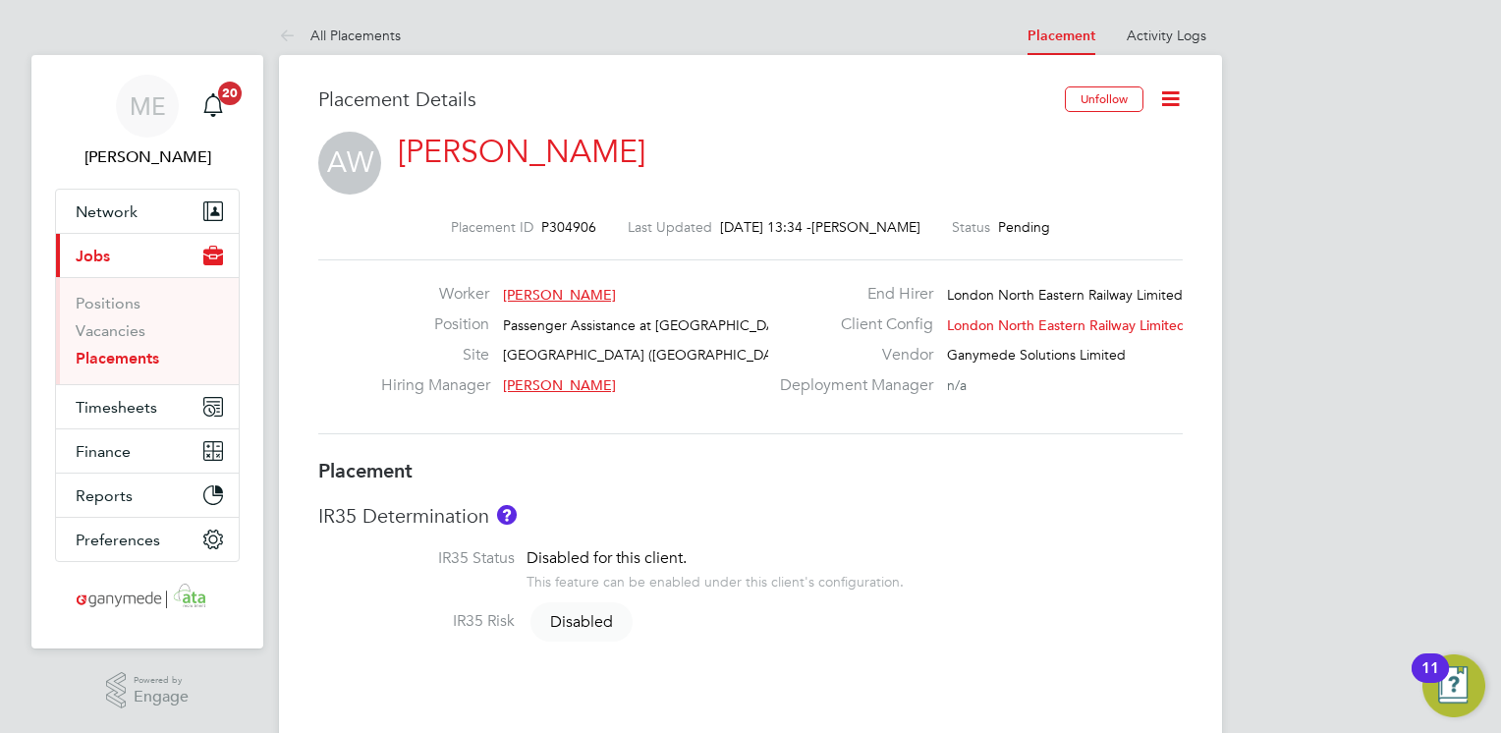
scroll to position [31, 388]
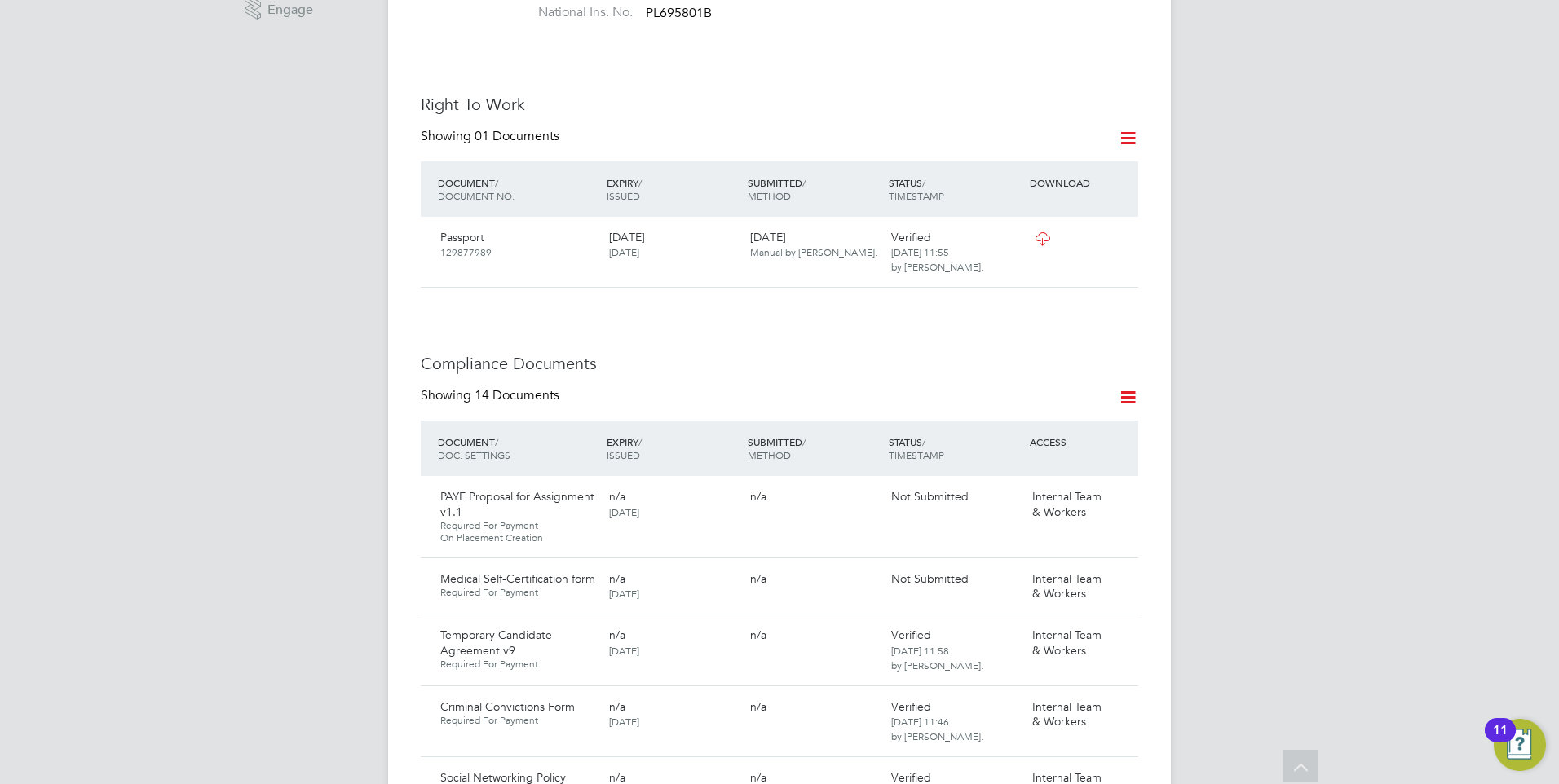
scroll to position [652, 0]
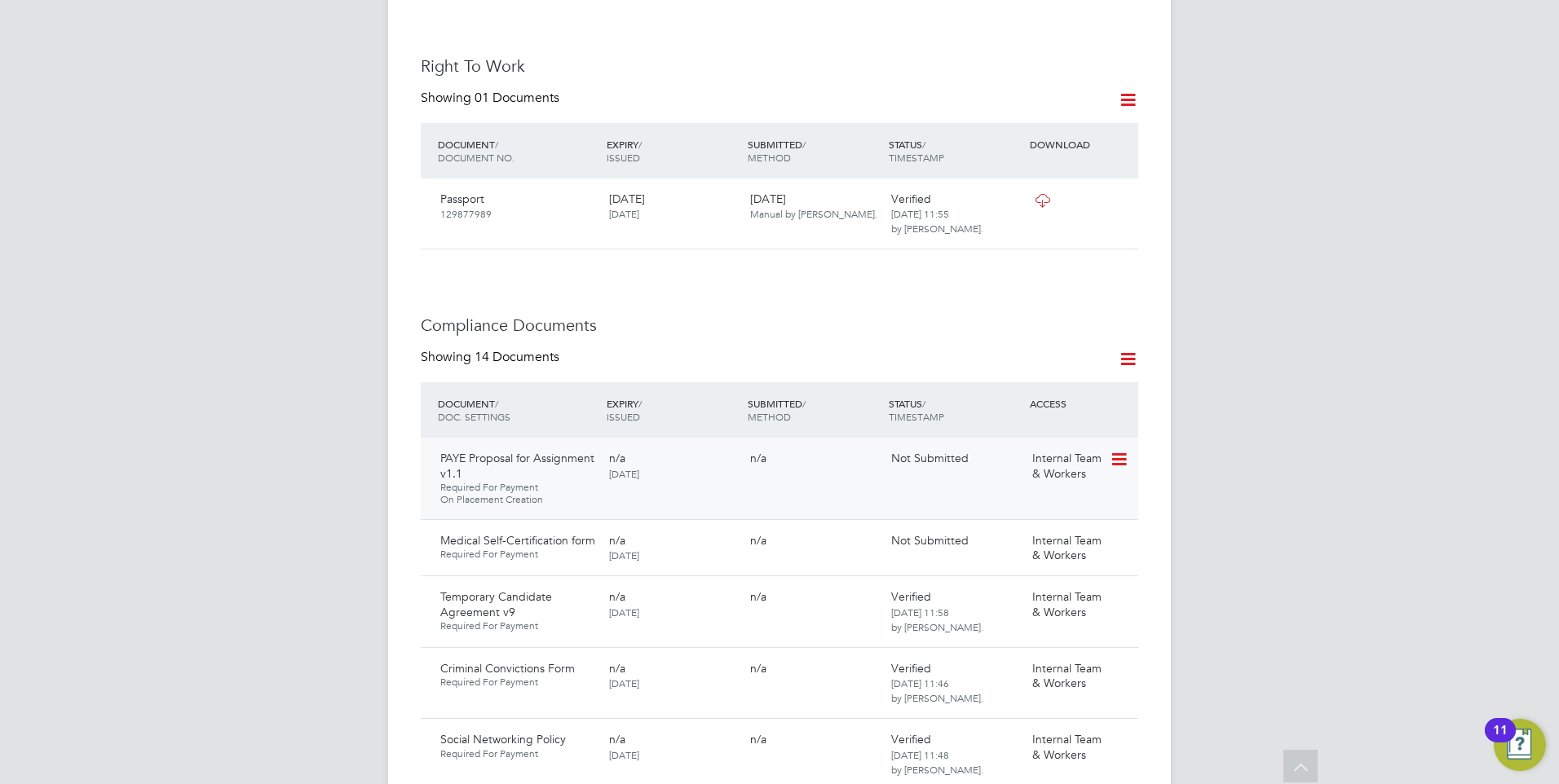
click at [1122, 450] on icon at bounding box center [1118, 460] width 17 height 20
click at [1015, 523] on li "Request Document" at bounding box center [1045, 528] width 163 height 23
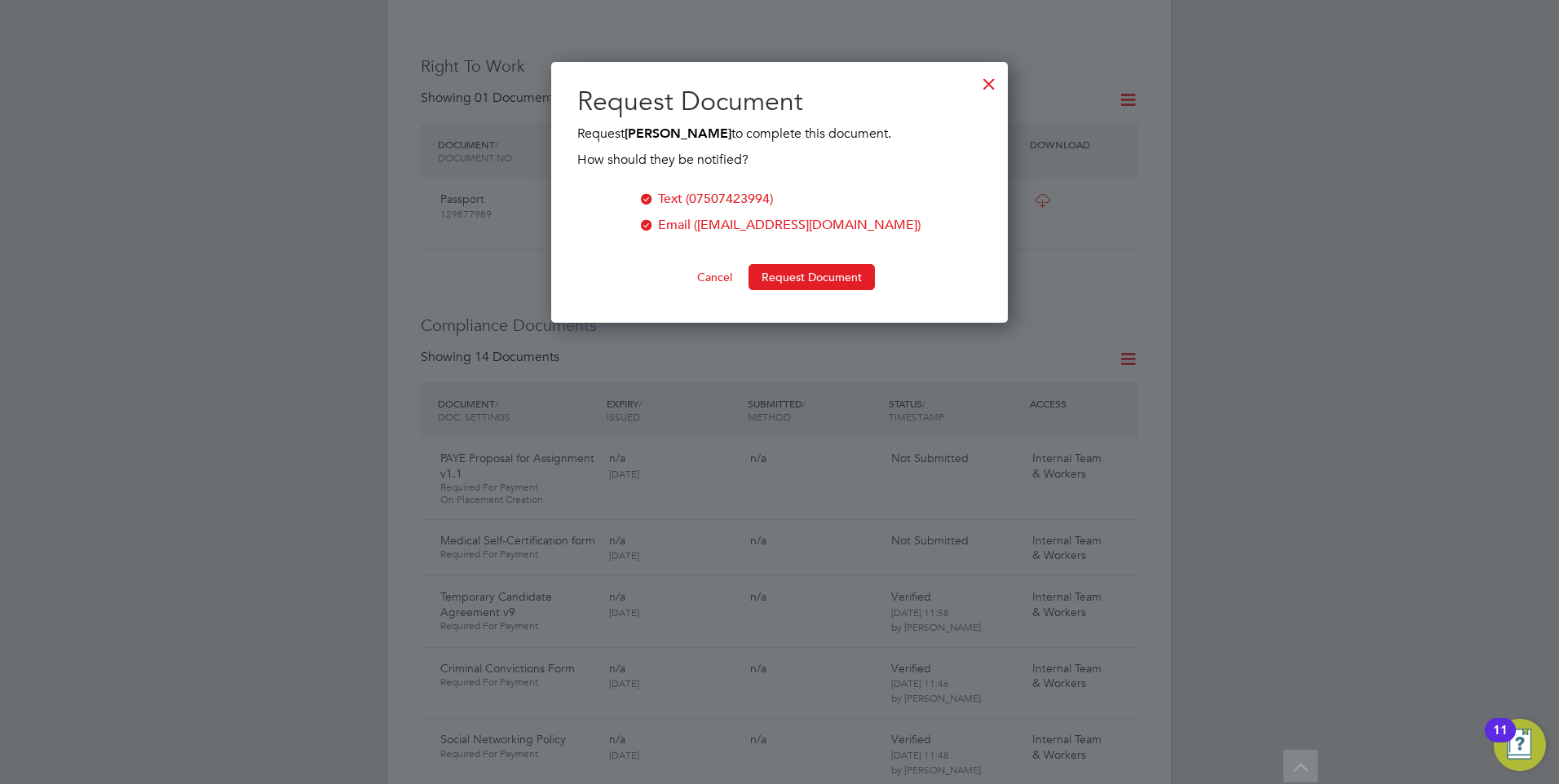
scroll to position [261, 457]
click at [792, 268] on button "Request Document" at bounding box center [811, 276] width 126 height 26
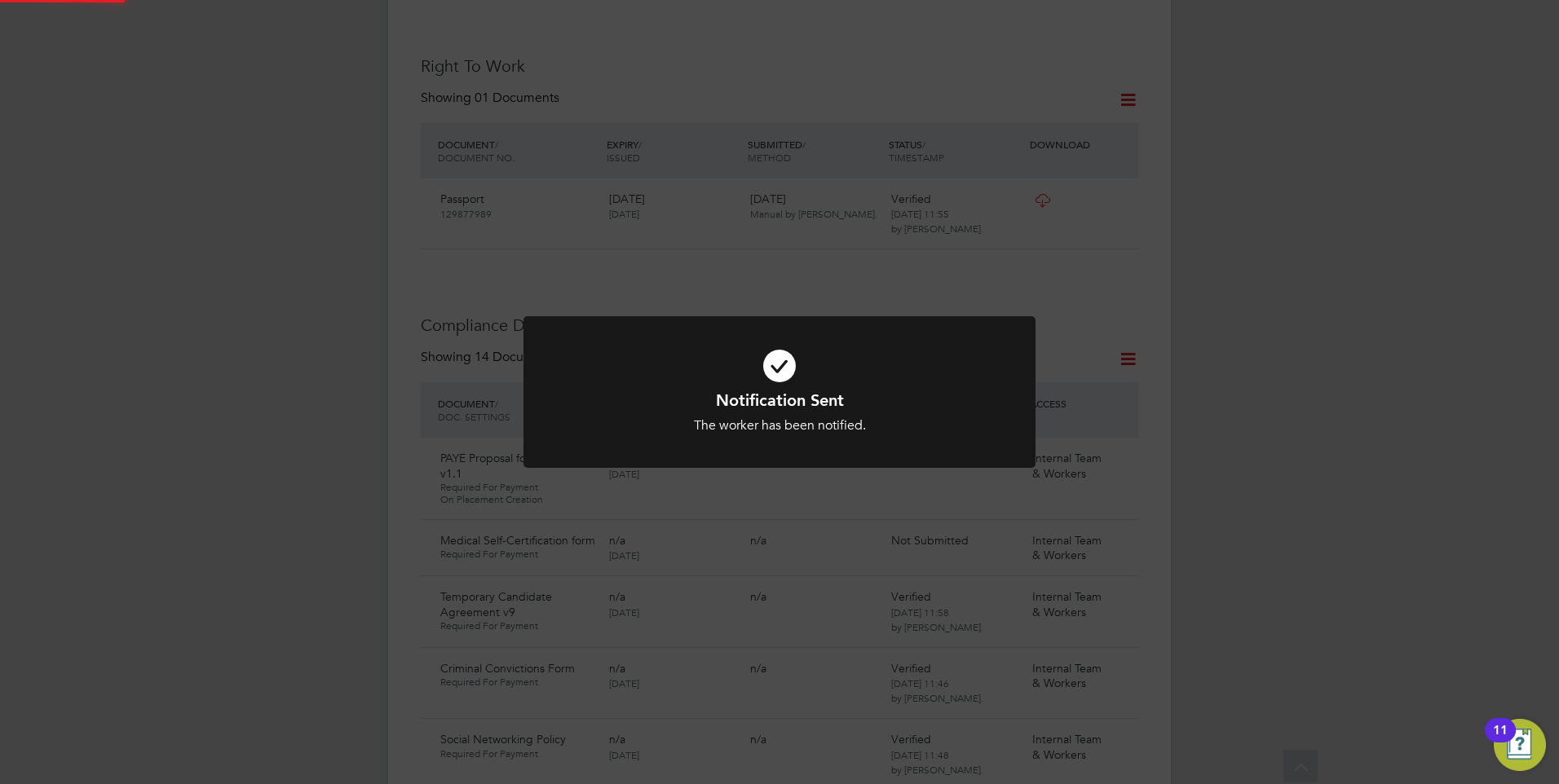
click at [754, 367] on icon at bounding box center [779, 366] width 424 height 64
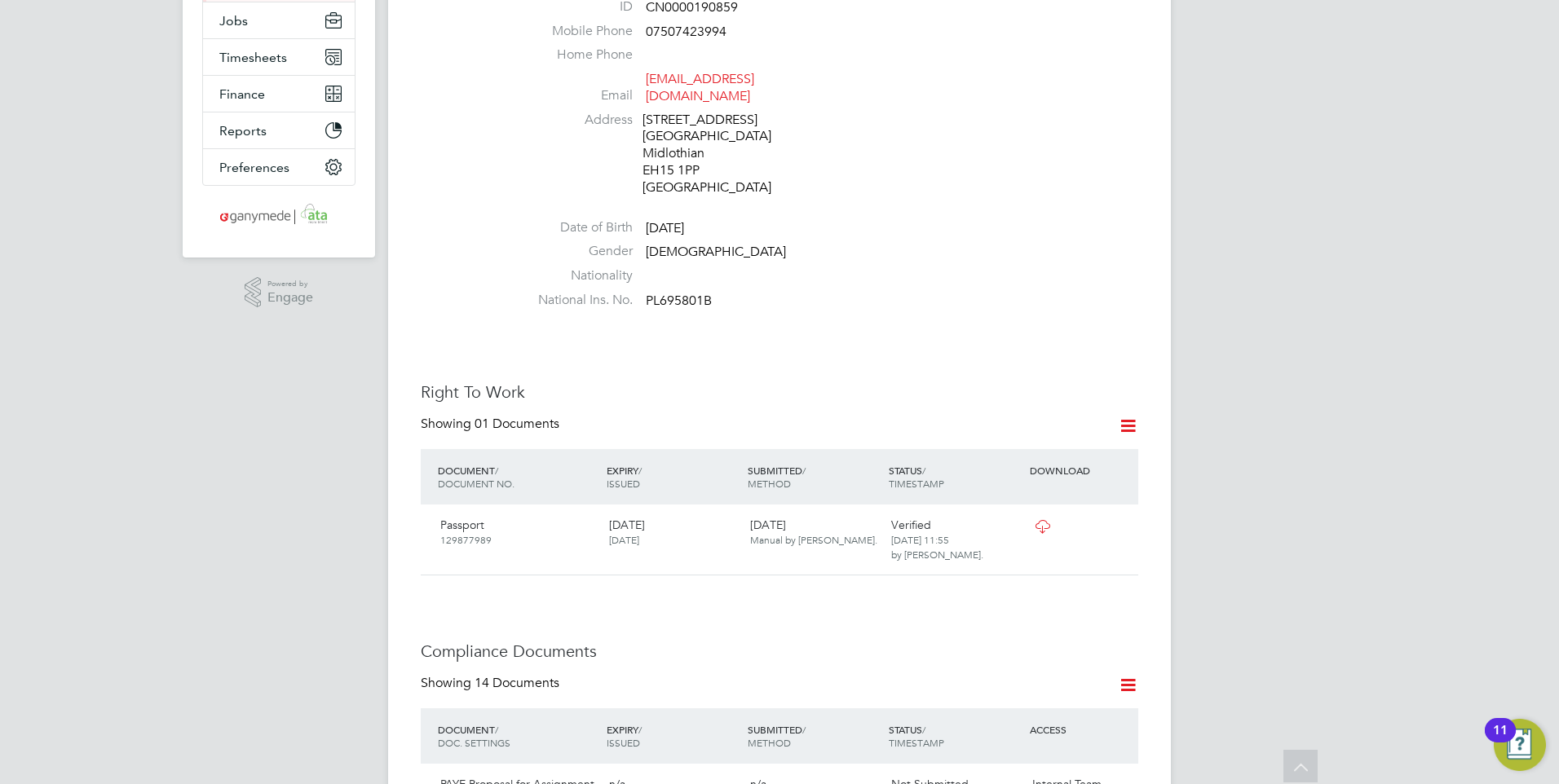
scroll to position [0, 0]
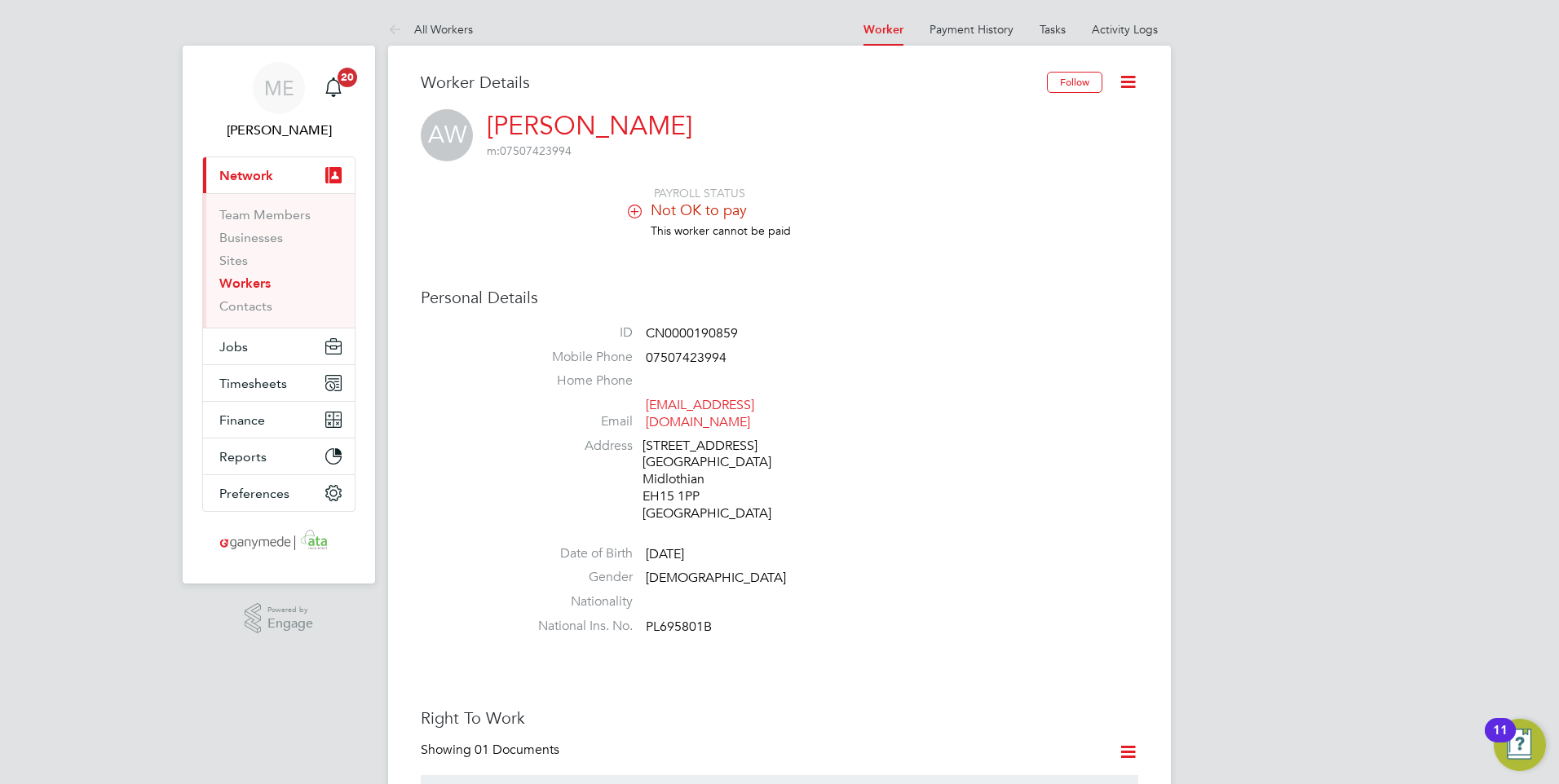
click at [249, 280] on link "Workers" at bounding box center [245, 283] width 51 height 16
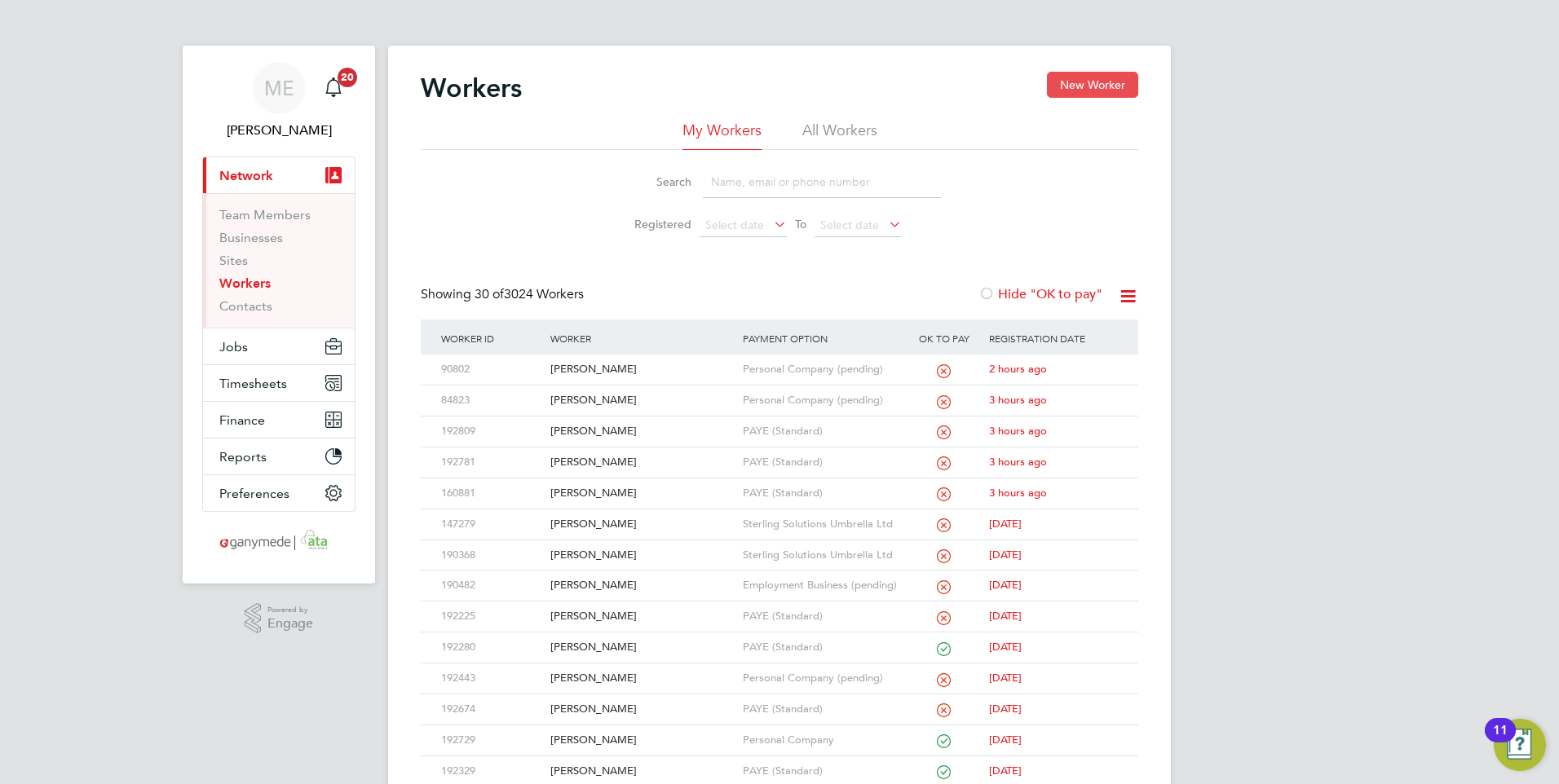
click at [1089, 84] on button "New Worker" at bounding box center [1093, 84] width 91 height 26
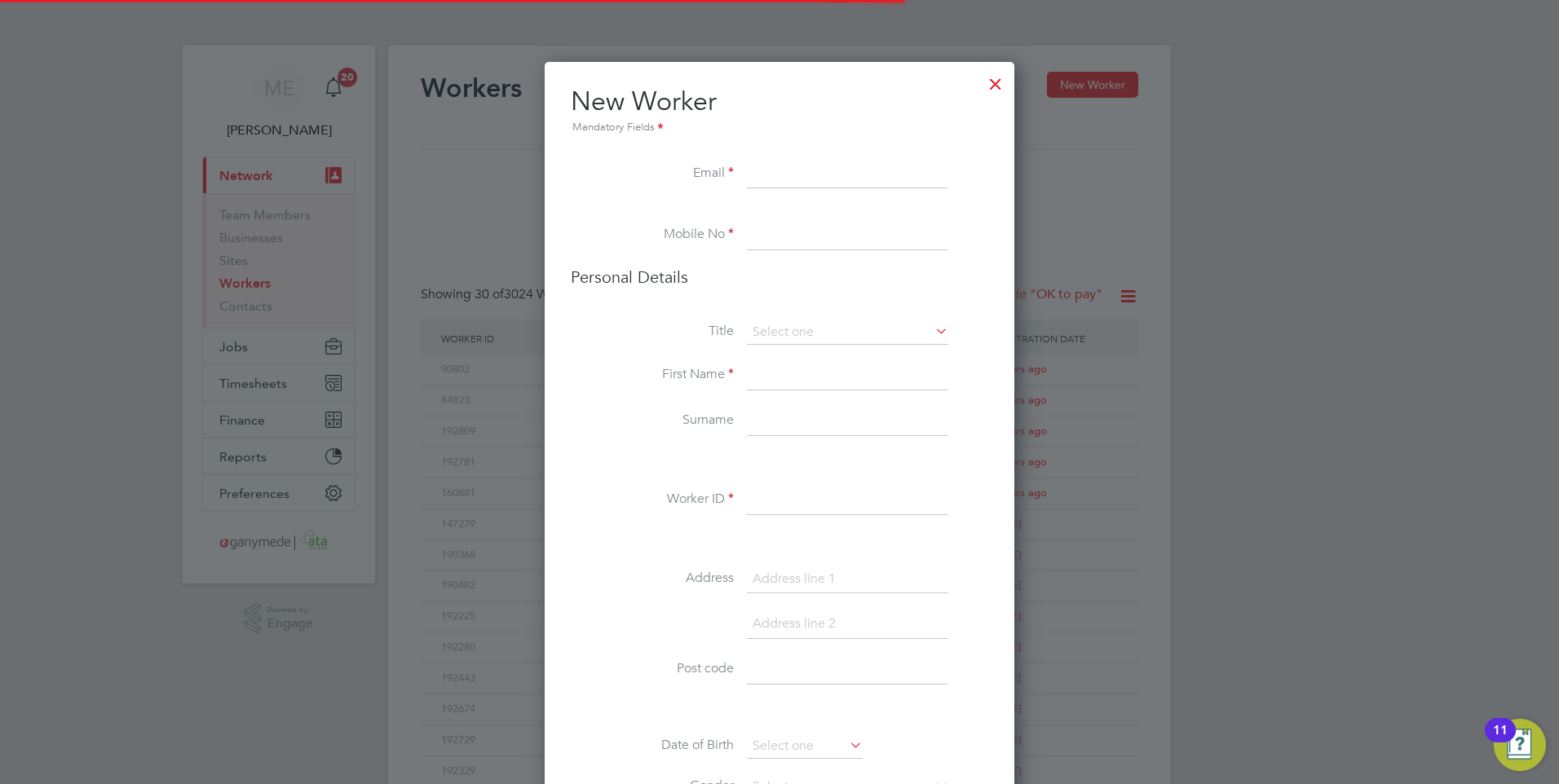
scroll to position [1824, 665]
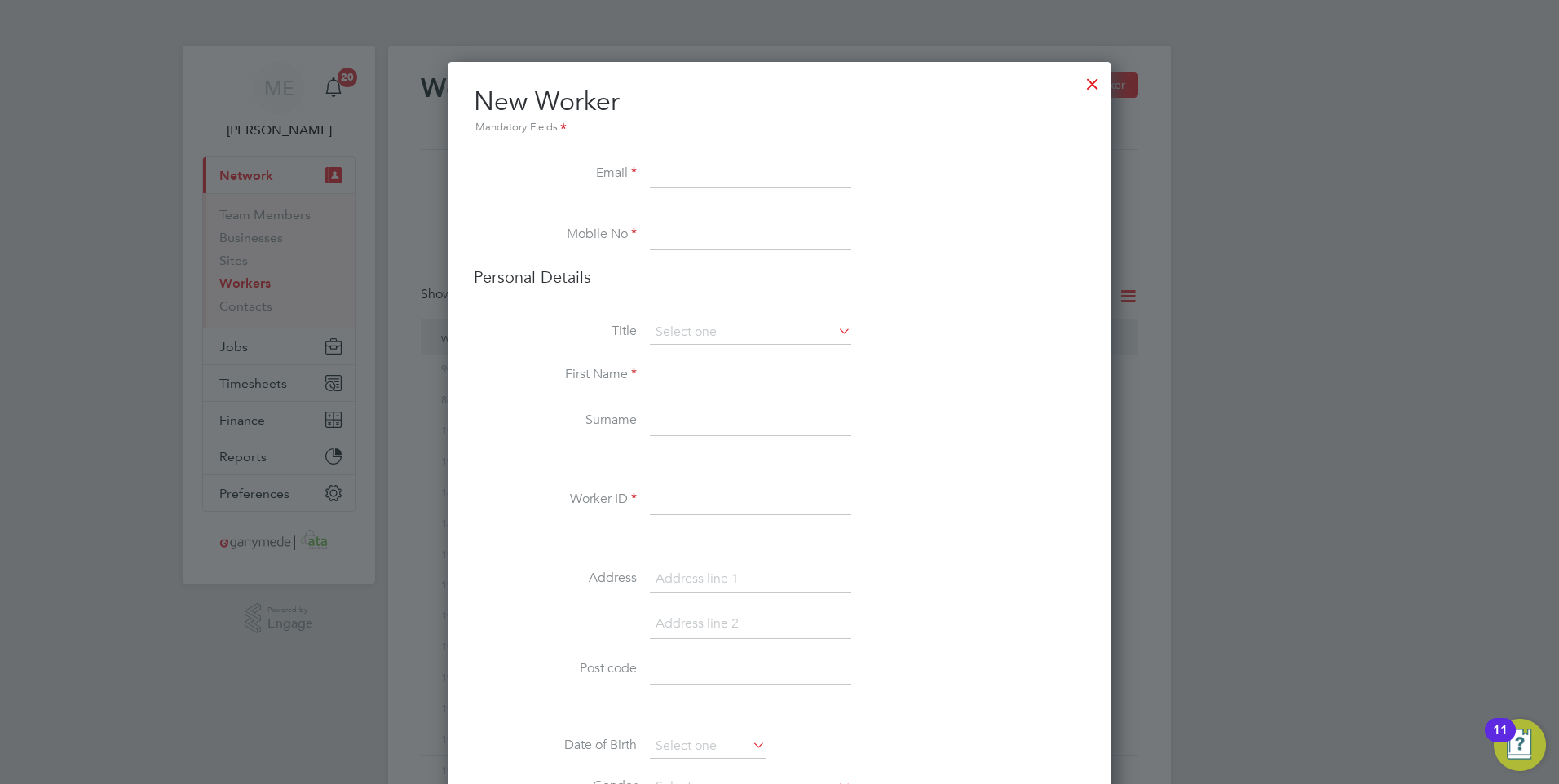
paste input "ptaggart77@gmail.com"
type input "ptaggart77@gmail.com"
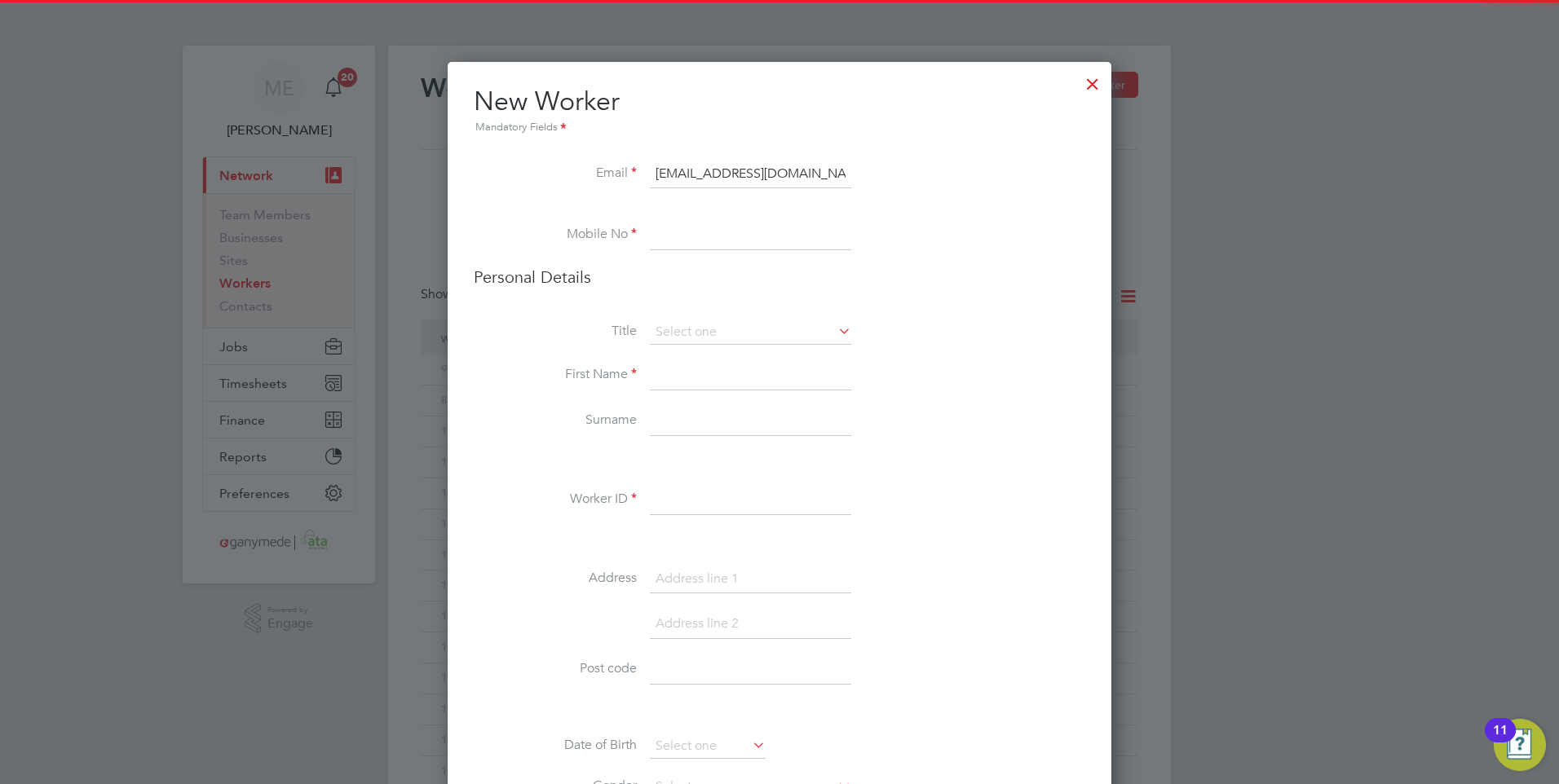
paste input "07840501079"
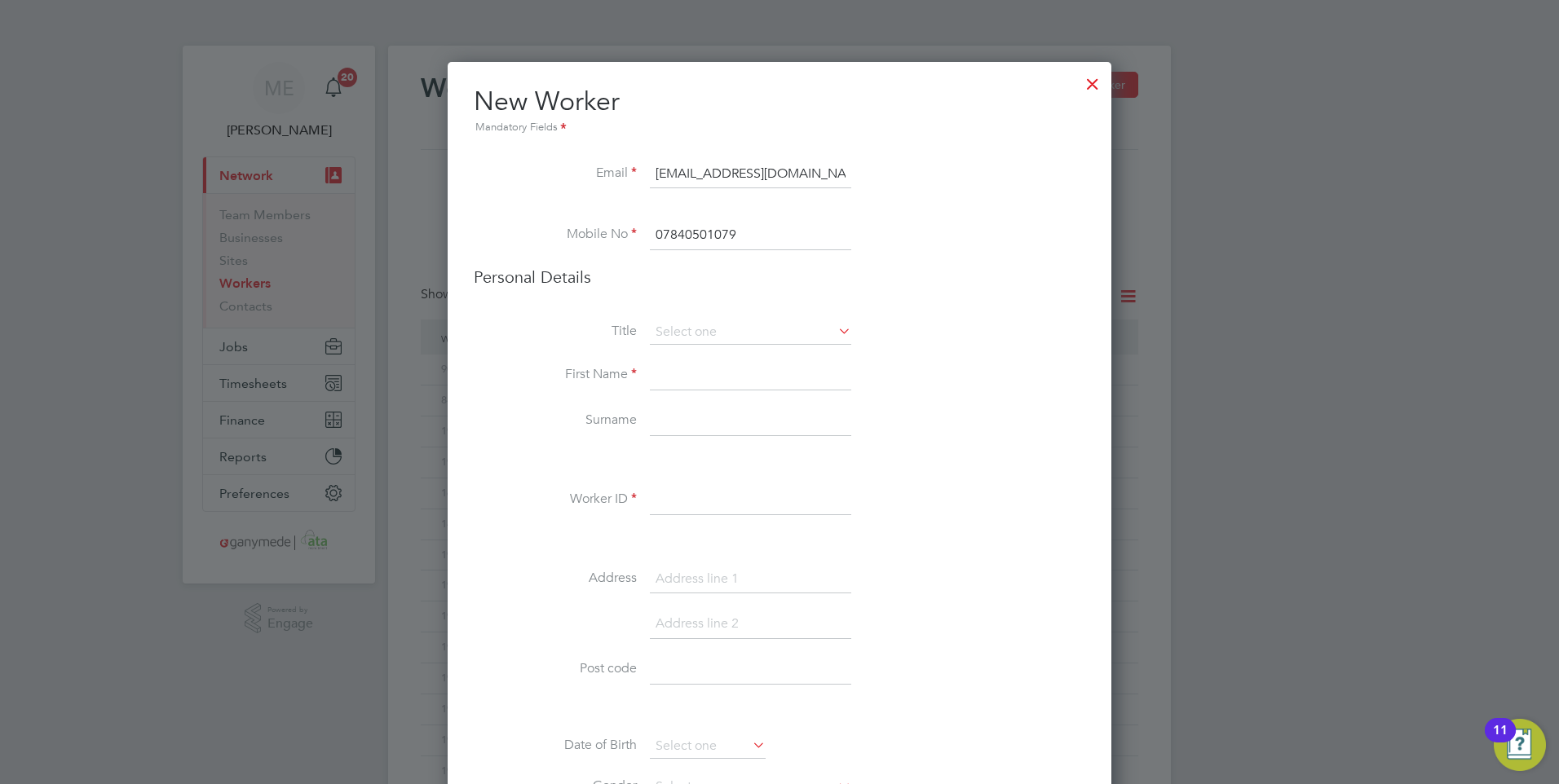
type input "07840501079"
click at [675, 376] on input at bounding box center [750, 375] width 202 height 29
type input "Paul"
click at [653, 405] on li "First Name Paul" at bounding box center [779, 383] width 611 height 46
click at [656, 416] on input at bounding box center [750, 421] width 202 height 29
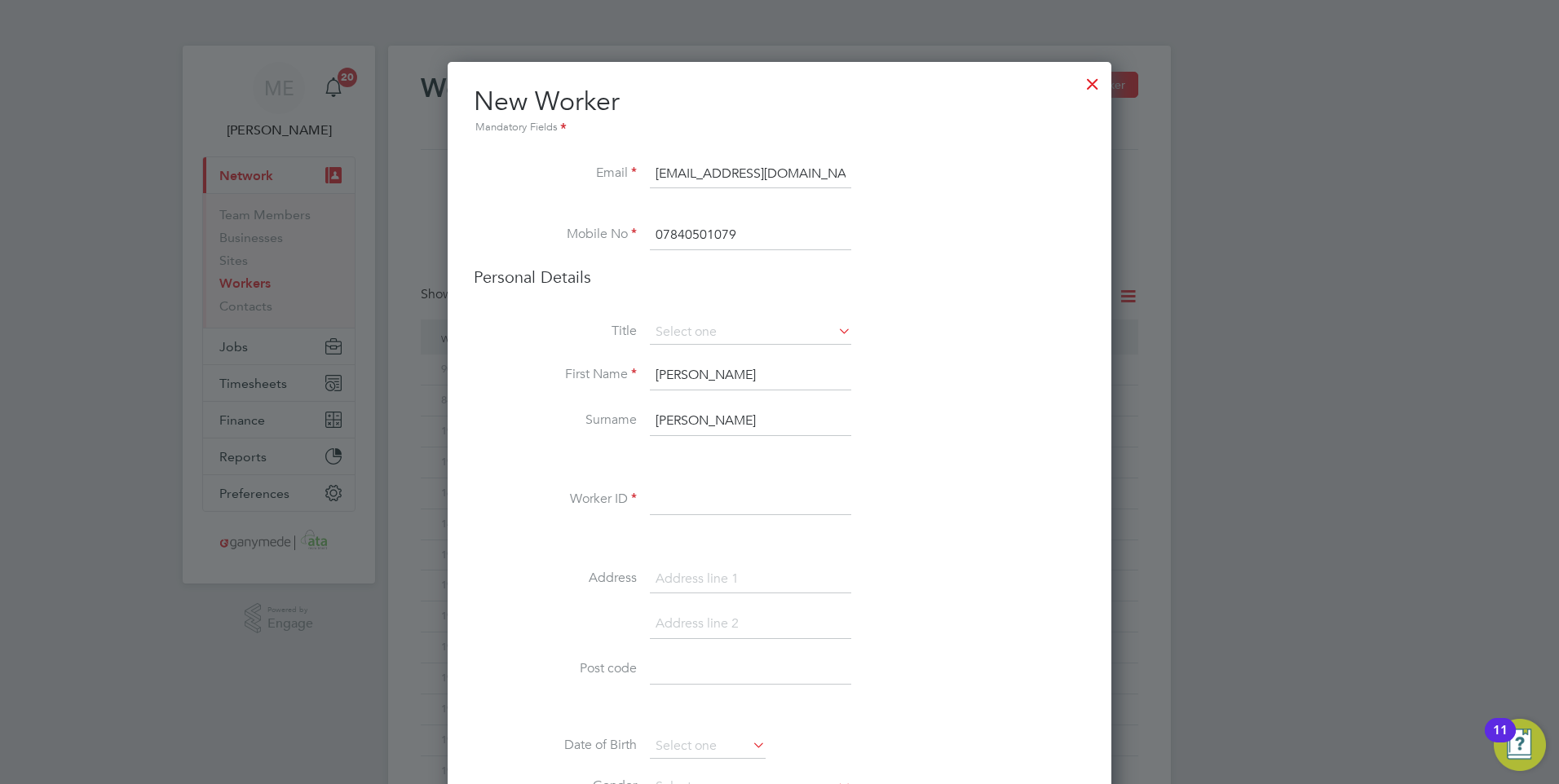
type input "Taggart"
click at [670, 508] on input at bounding box center [750, 500] width 202 height 29
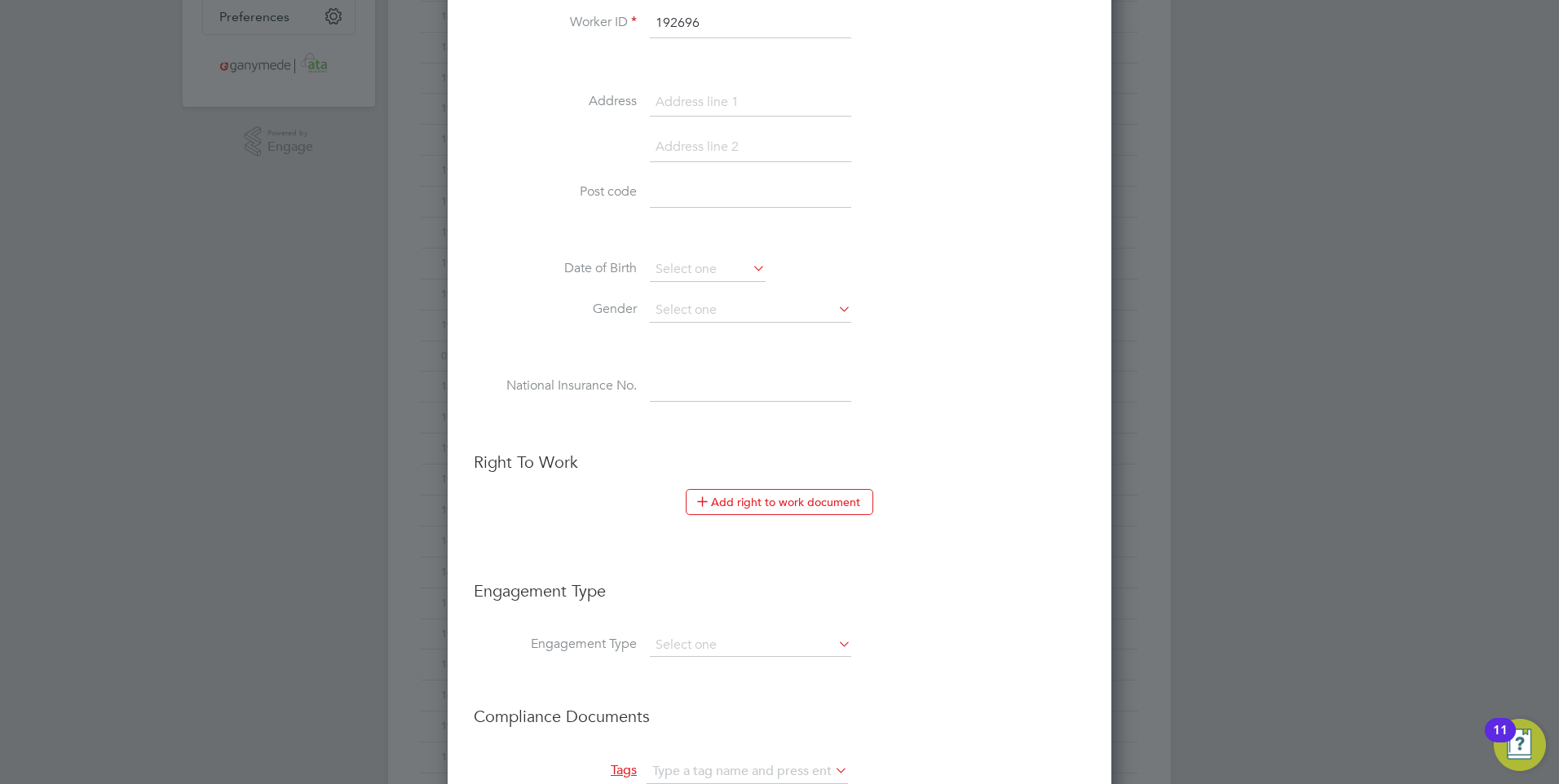
scroll to position [571, 0]
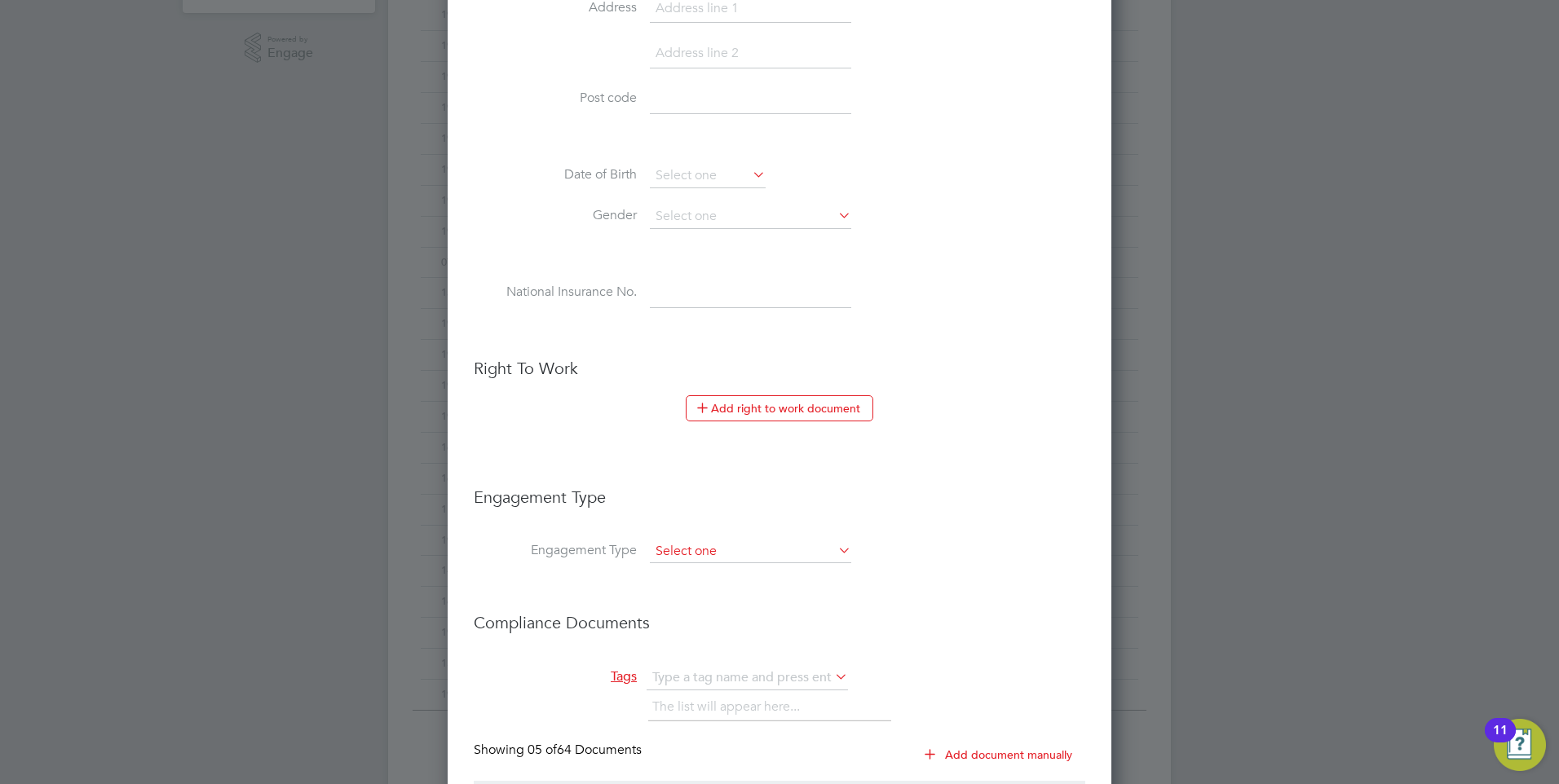
type input "192696"
click at [771, 556] on input at bounding box center [750, 552] width 202 height 23
click at [723, 601] on li "PAYE Direct" at bounding box center [750, 598] width 203 height 23
type input "PAYE Direct"
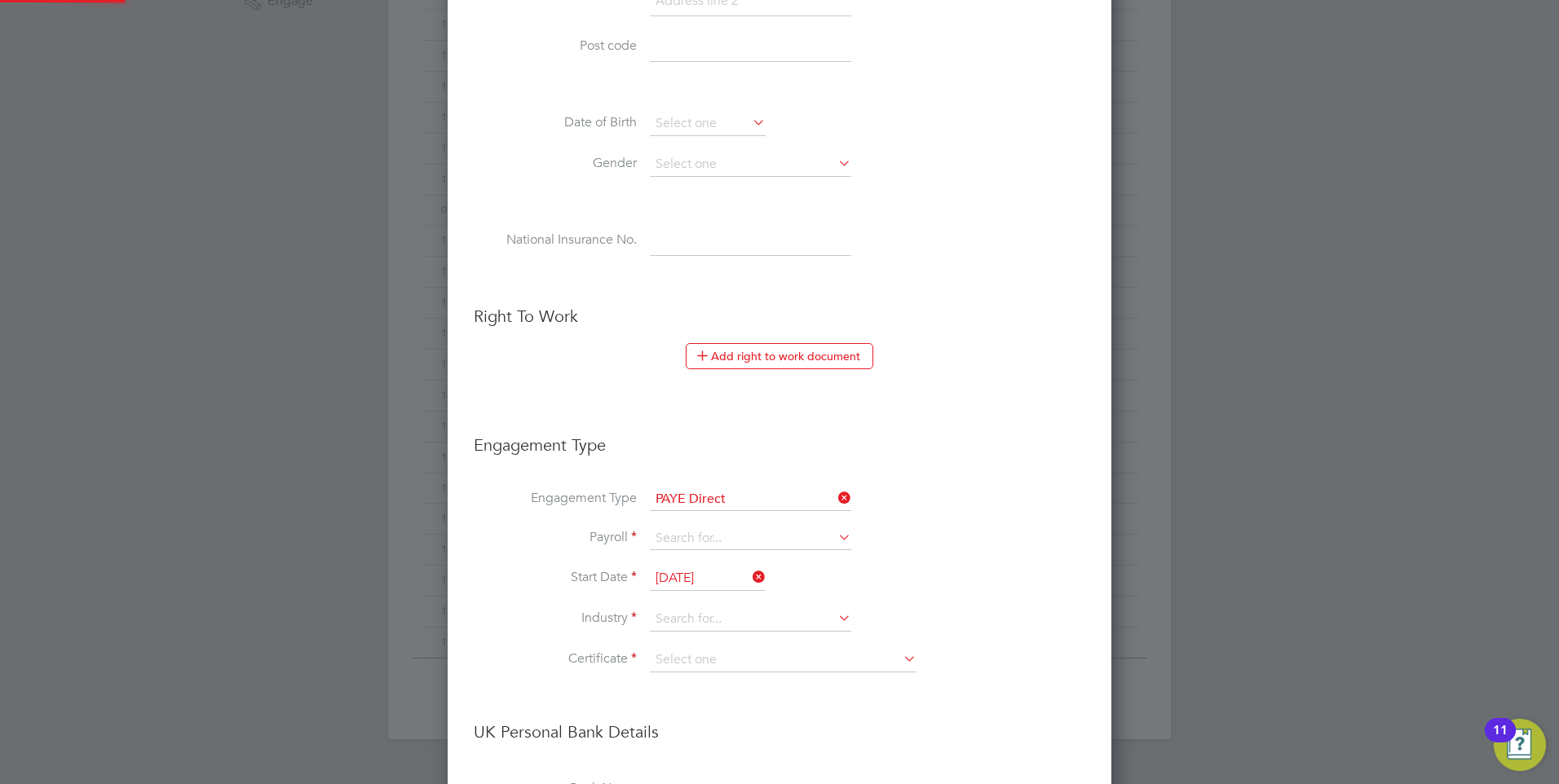
scroll to position [652, 0]
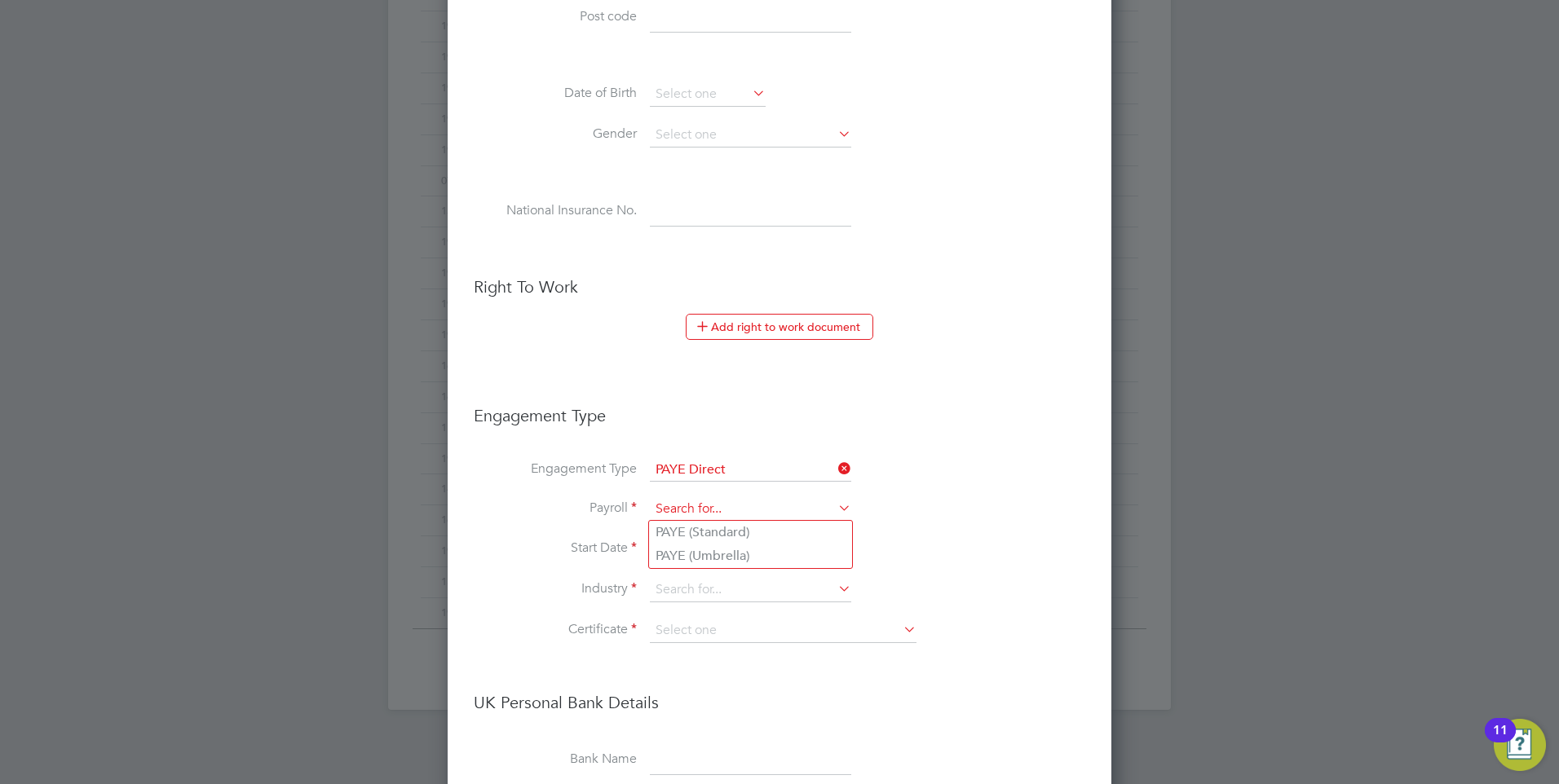
click at [697, 507] on input at bounding box center [750, 509] width 202 height 23
click at [693, 534] on li "PAYE (Standard)" at bounding box center [750, 533] width 203 height 23
type input "PAYE (Standard)"
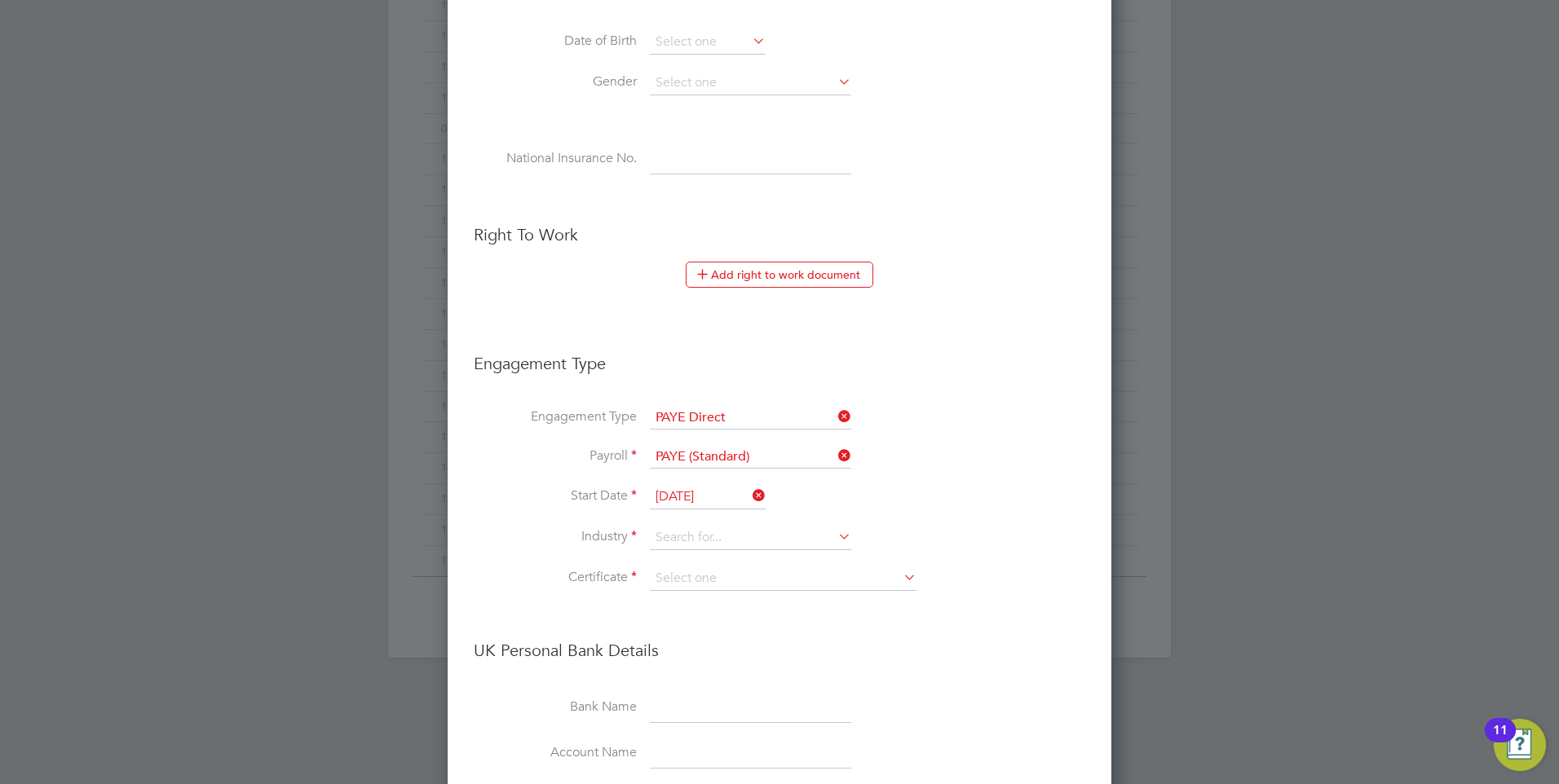
scroll to position [733, 0]
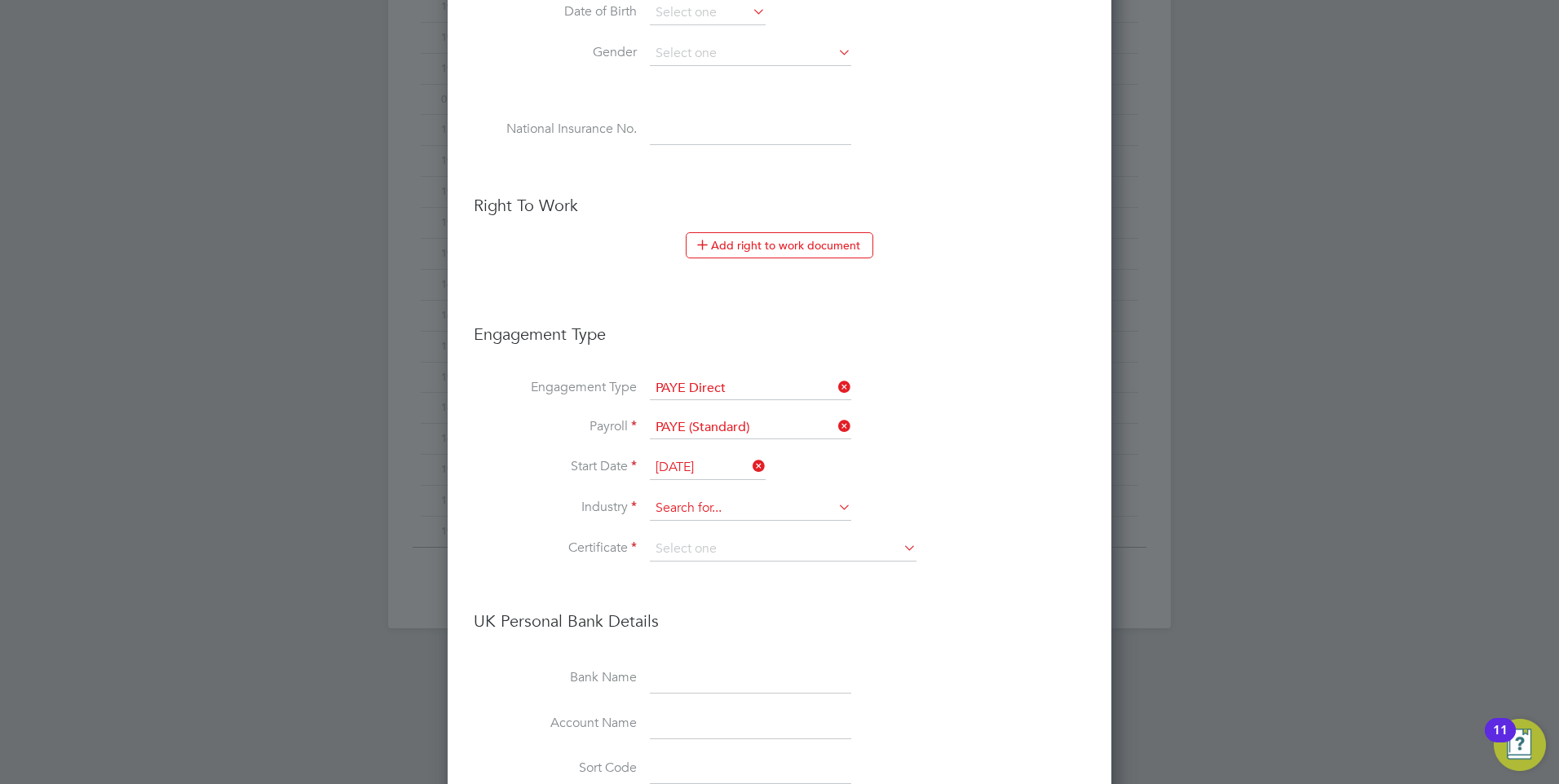
click at [691, 514] on input at bounding box center [750, 508] width 202 height 24
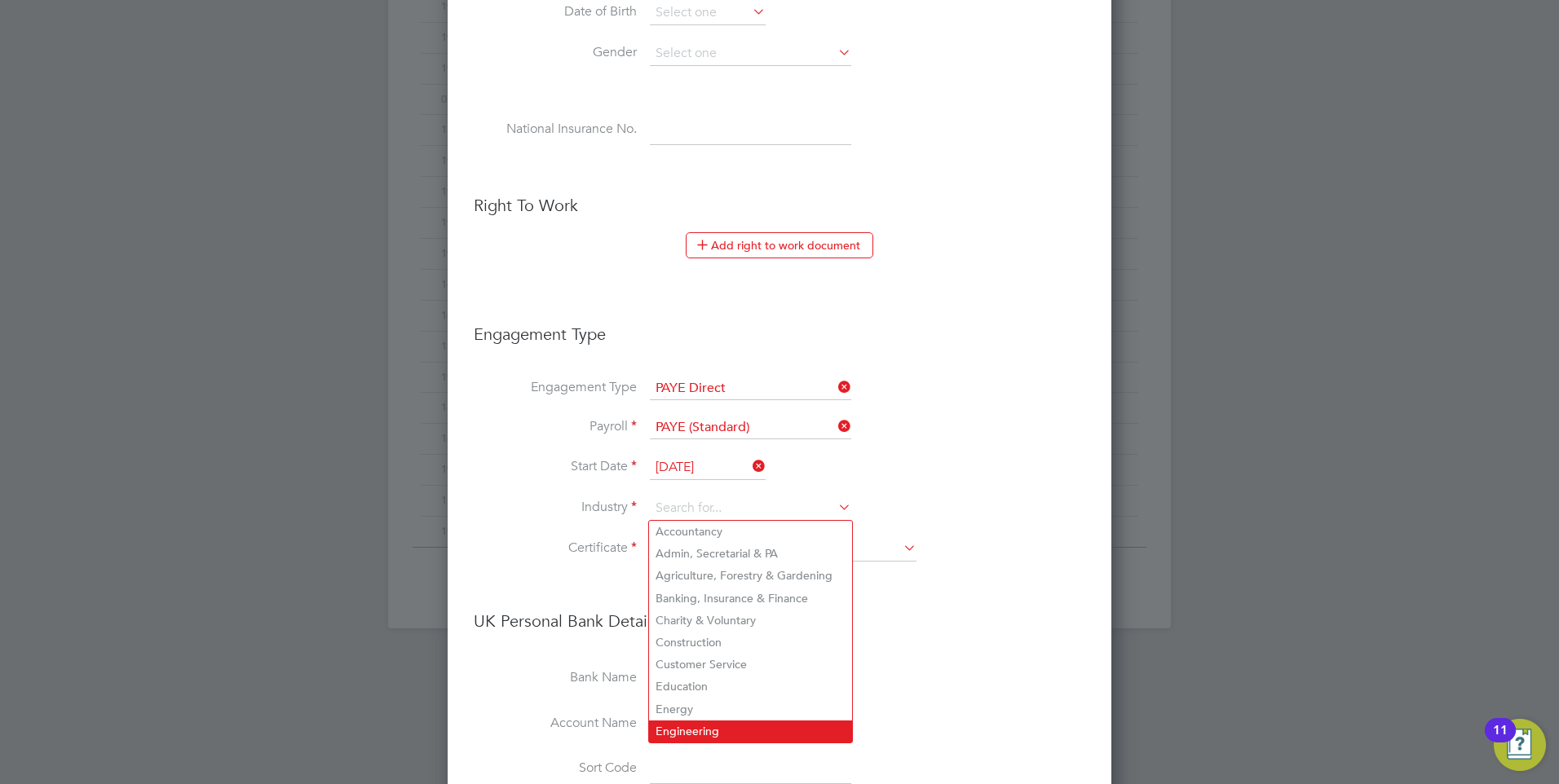
click at [683, 722] on li "Engineering" at bounding box center [750, 732] width 203 height 22
type input "Engineering"
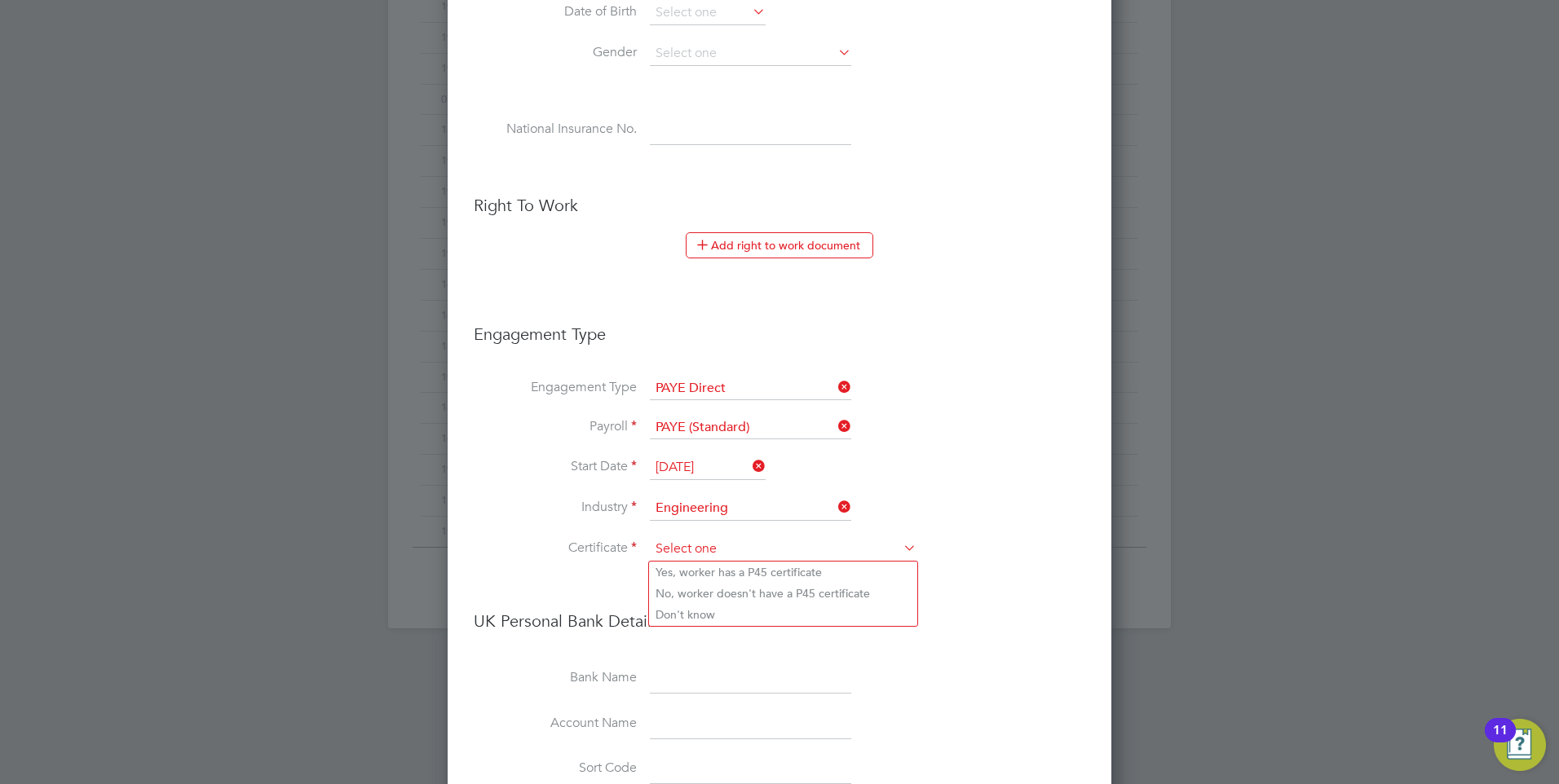
click at [697, 549] on input at bounding box center [782, 548] width 266 height 24
click at [706, 620] on li "Don't know" at bounding box center [782, 615] width 268 height 22
type input "Don't know"
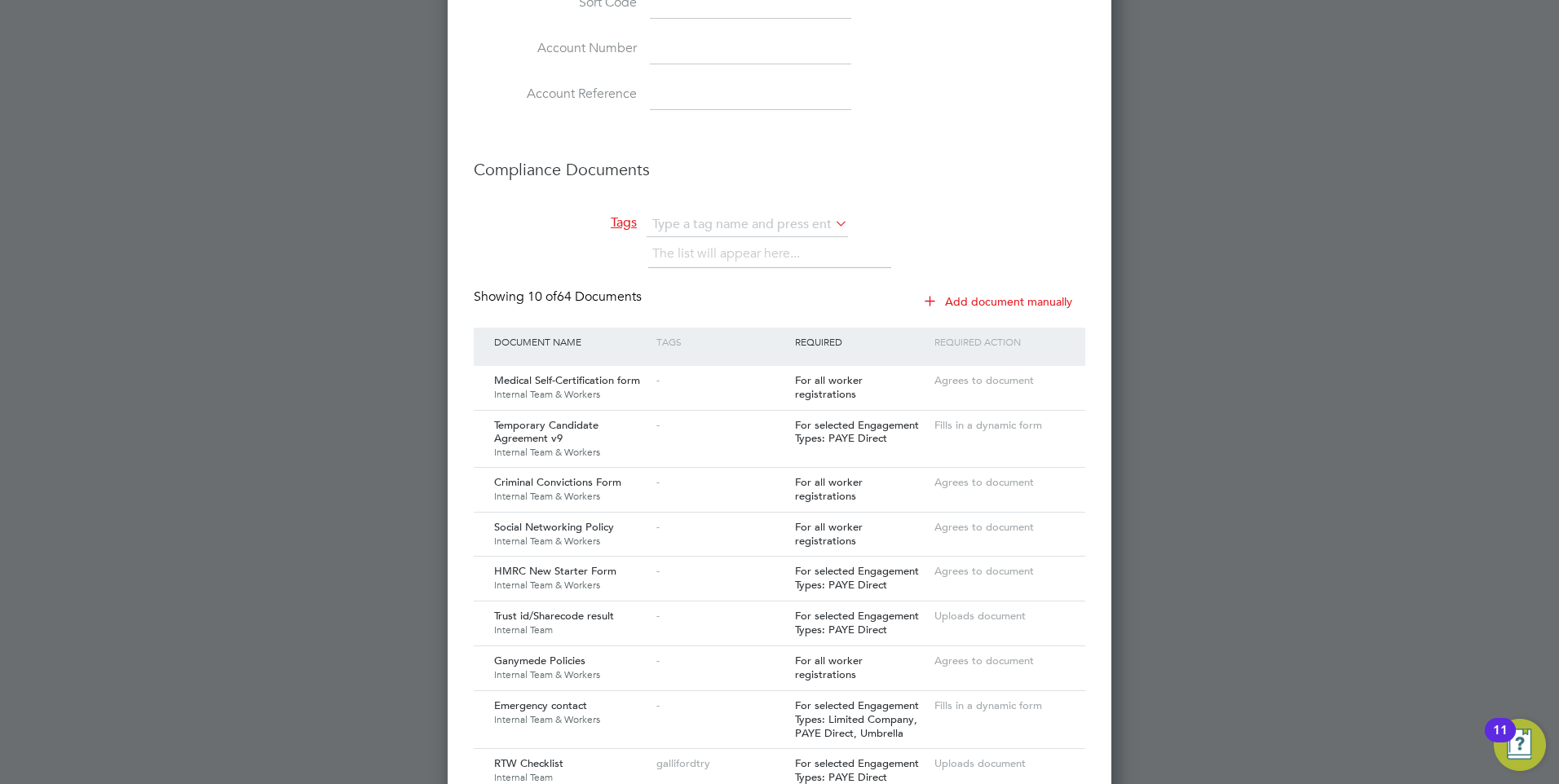
scroll to position [1337, 0]
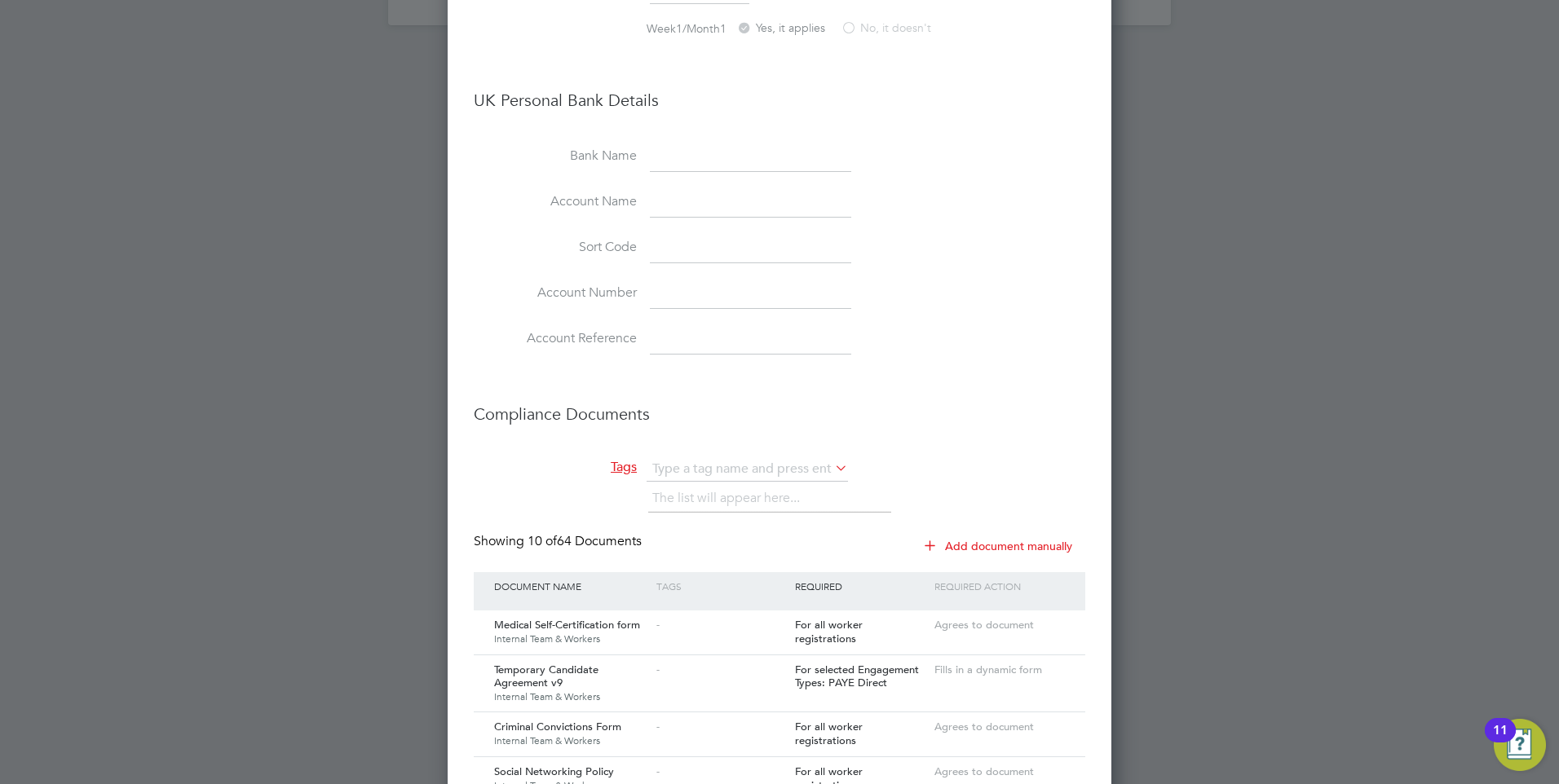
click at [982, 543] on button "Add document manually" at bounding box center [998, 546] width 172 height 26
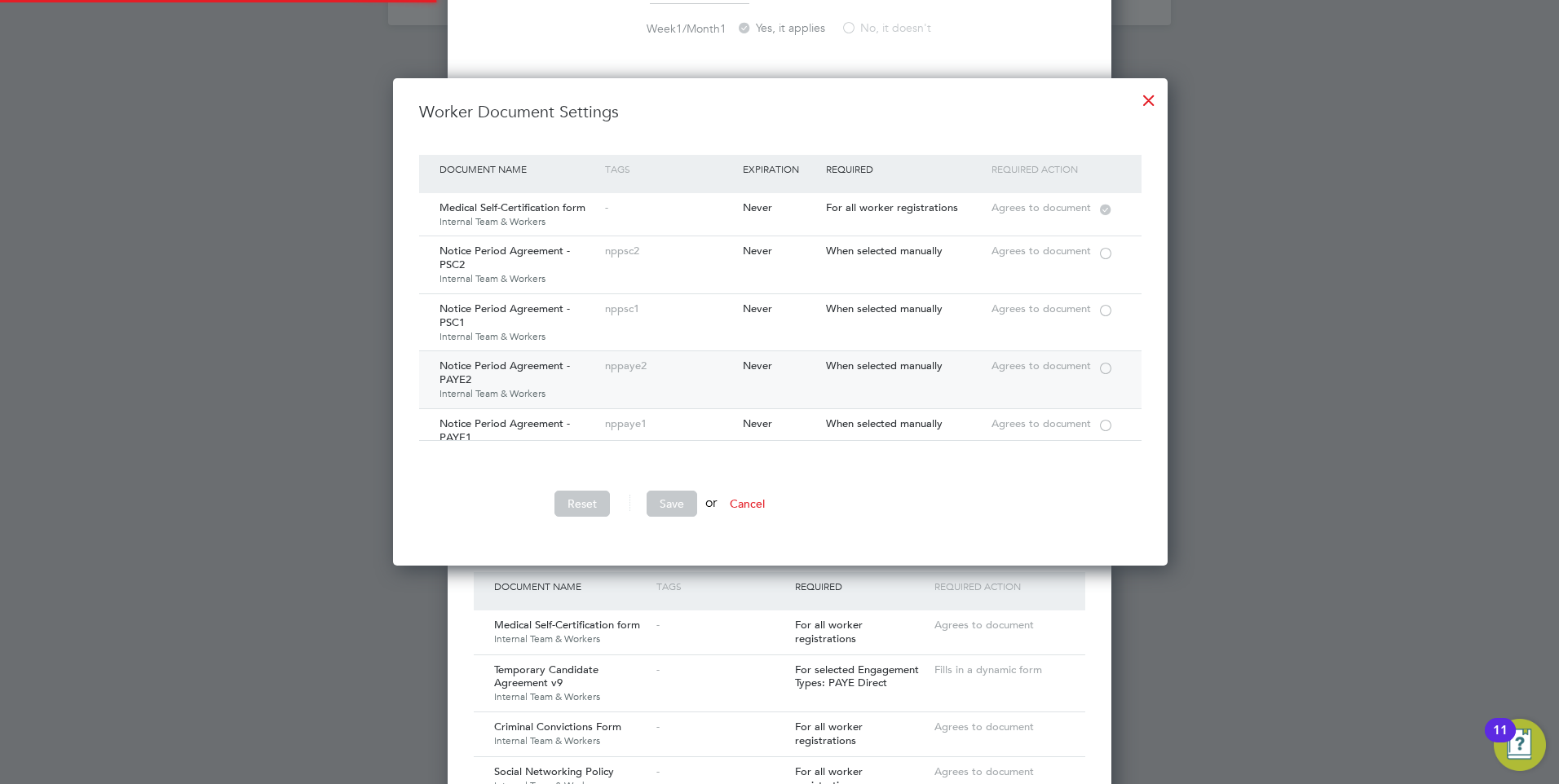
scroll to position [489, 773]
click at [1144, 95] on div at bounding box center [1148, 95] width 29 height 29
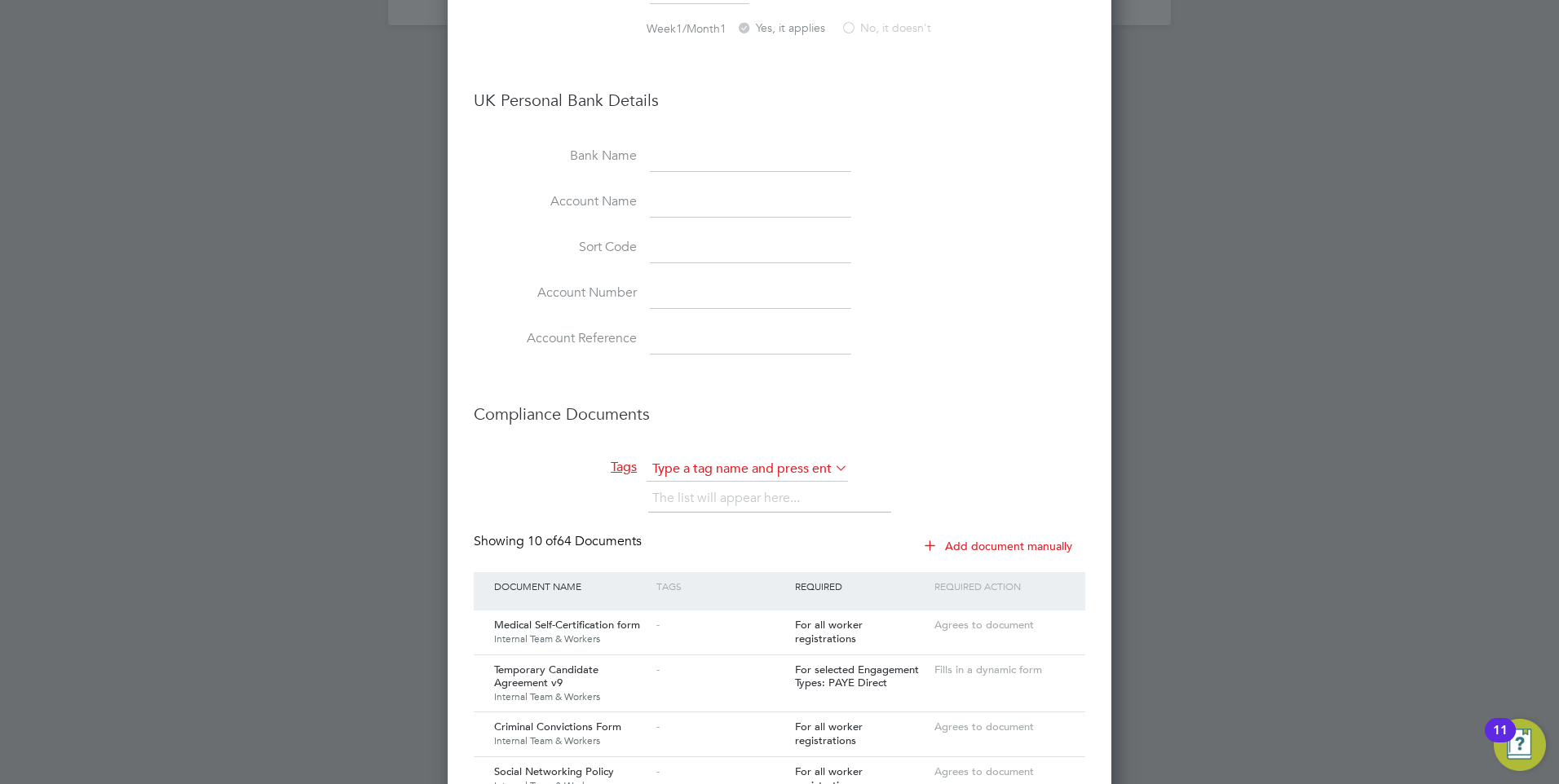
click at [694, 473] on input "text" at bounding box center [747, 469] width 202 height 24
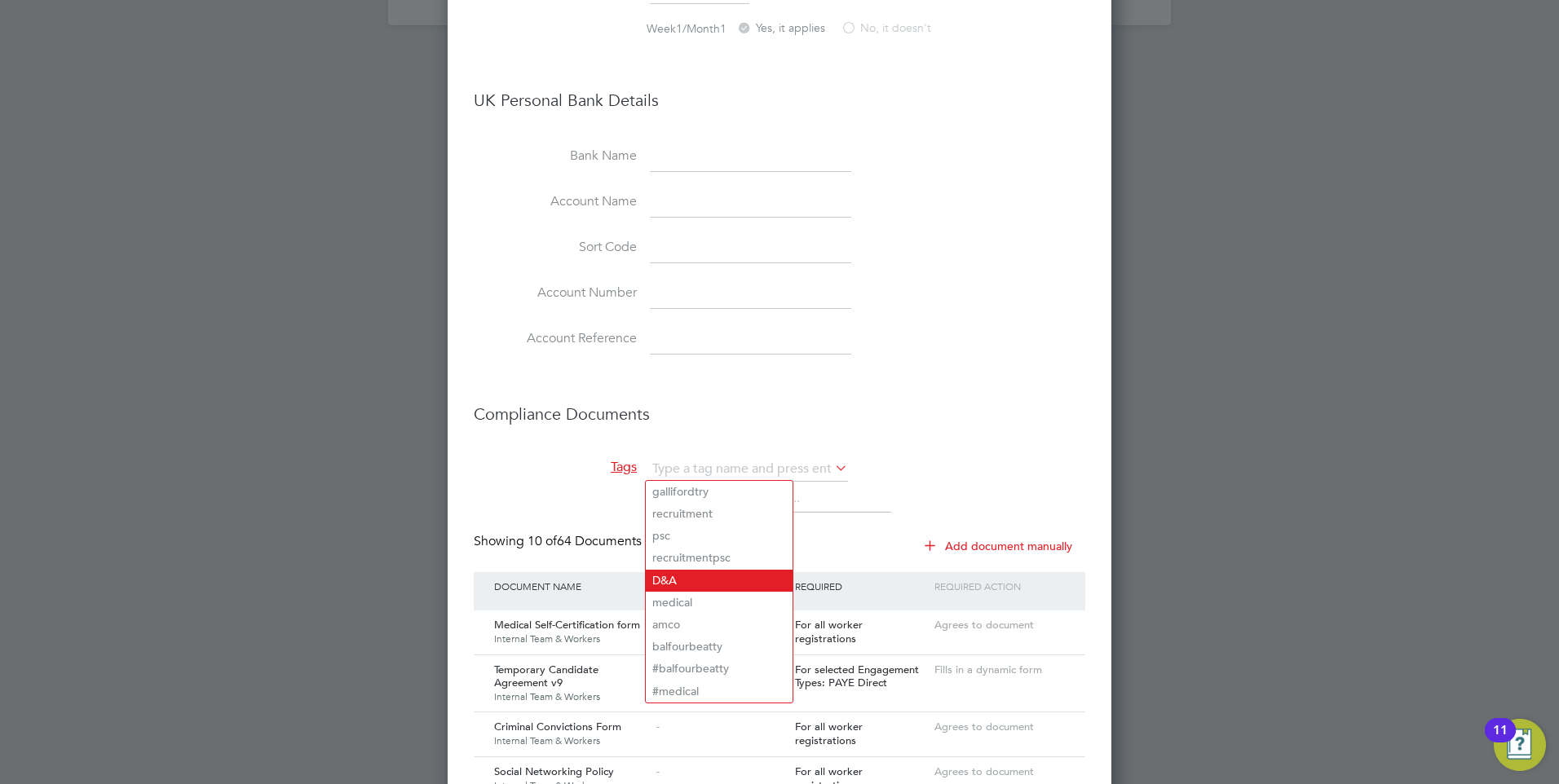
click at [694, 572] on li "D&A" at bounding box center [719, 581] width 147 height 22
type input "D&A"
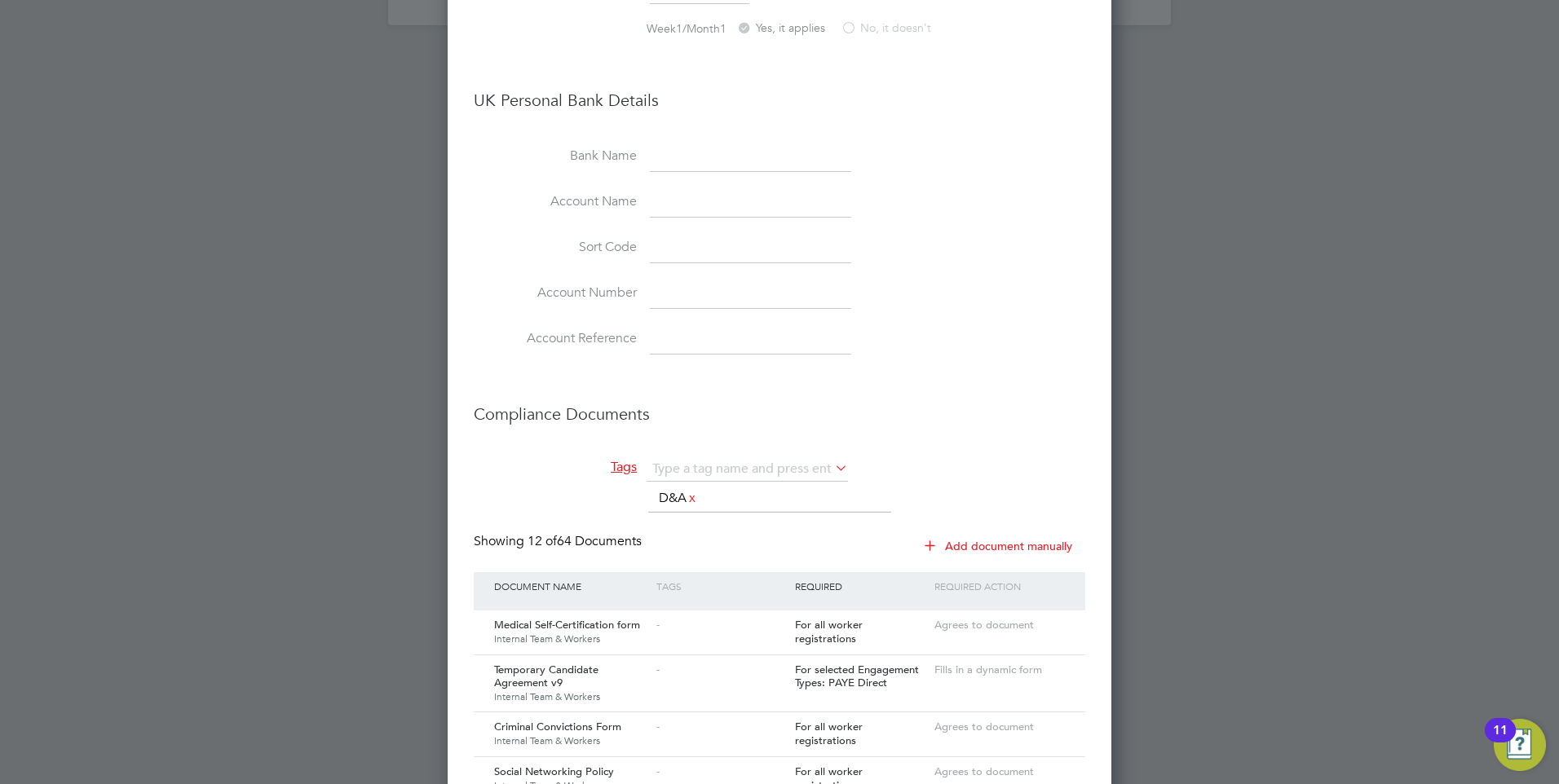
scroll to position [2717, 665]
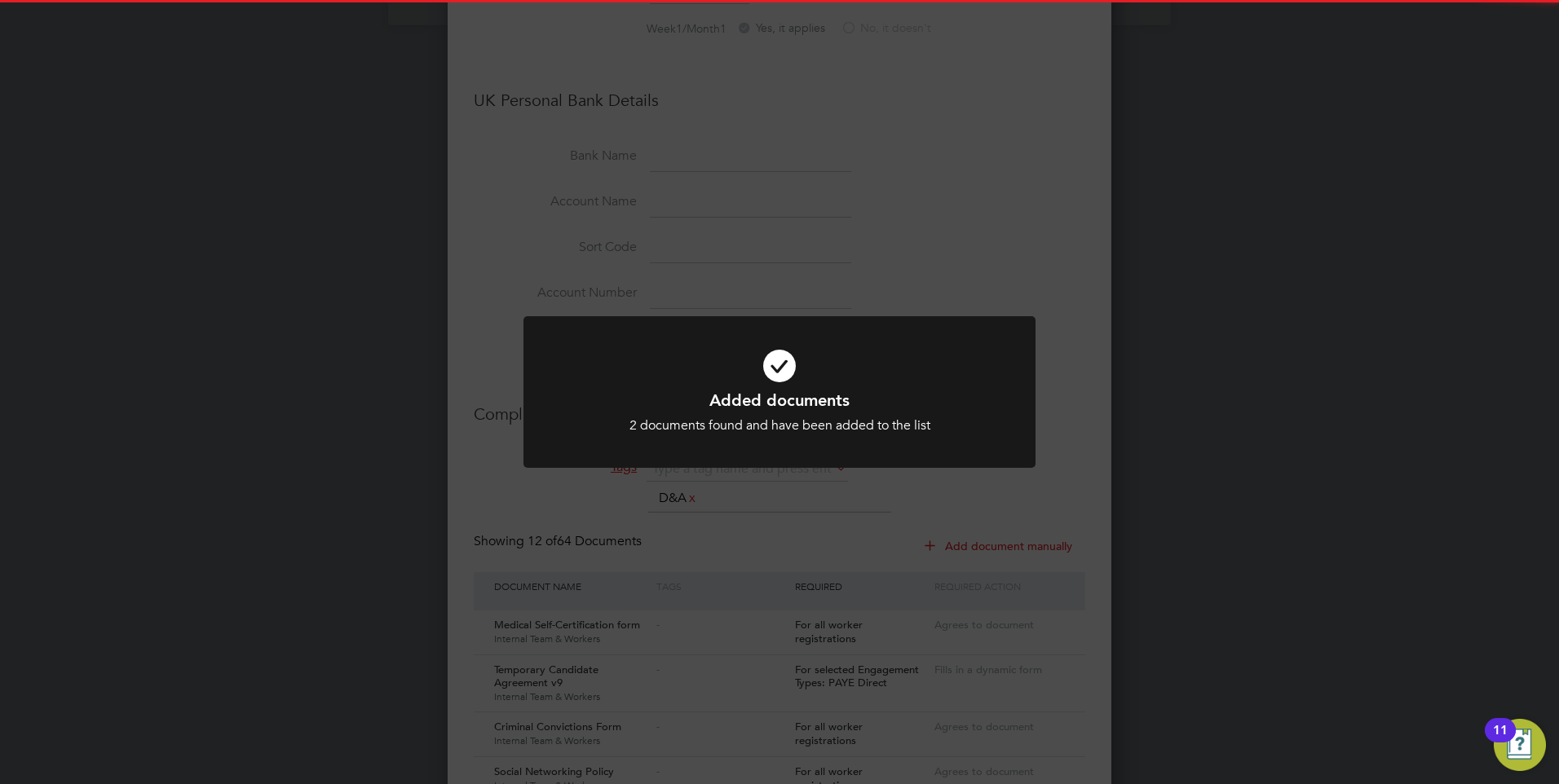
click at [733, 397] on h1 "Added documents" at bounding box center [779, 401] width 424 height 22
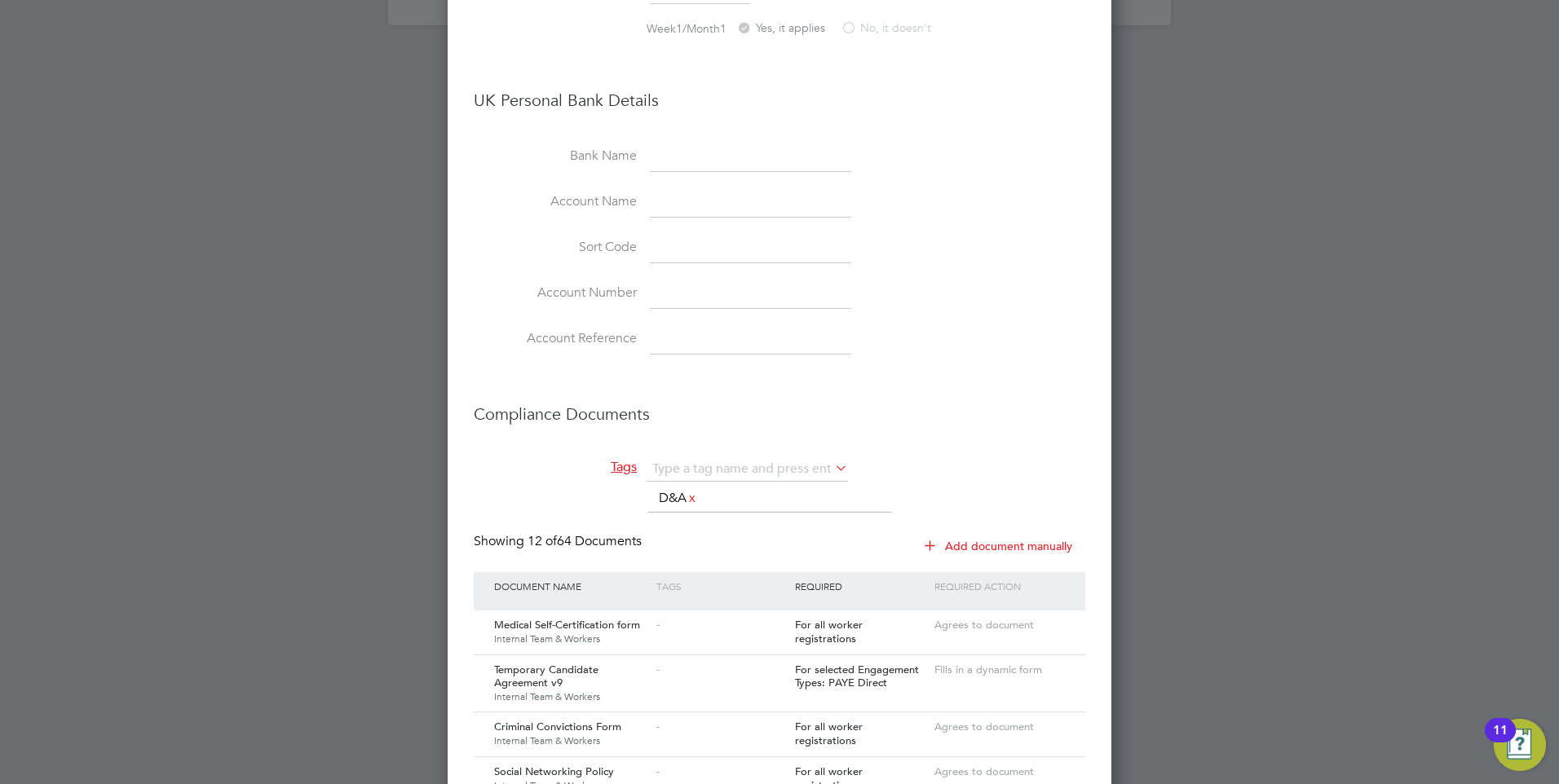
click at [744, 500] on ul "The list will appear here... D&A x" at bounding box center [769, 499] width 243 height 29
click at [731, 453] on li "Compliance Documents" at bounding box center [779, 422] width 611 height 70
click at [736, 462] on input "text" at bounding box center [747, 469] width 202 height 24
drag, startPoint x: 699, startPoint y: 592, endPoint x: 708, endPoint y: 581, distance: 14.2
click at [699, 592] on li "medical" at bounding box center [719, 602] width 147 height 22
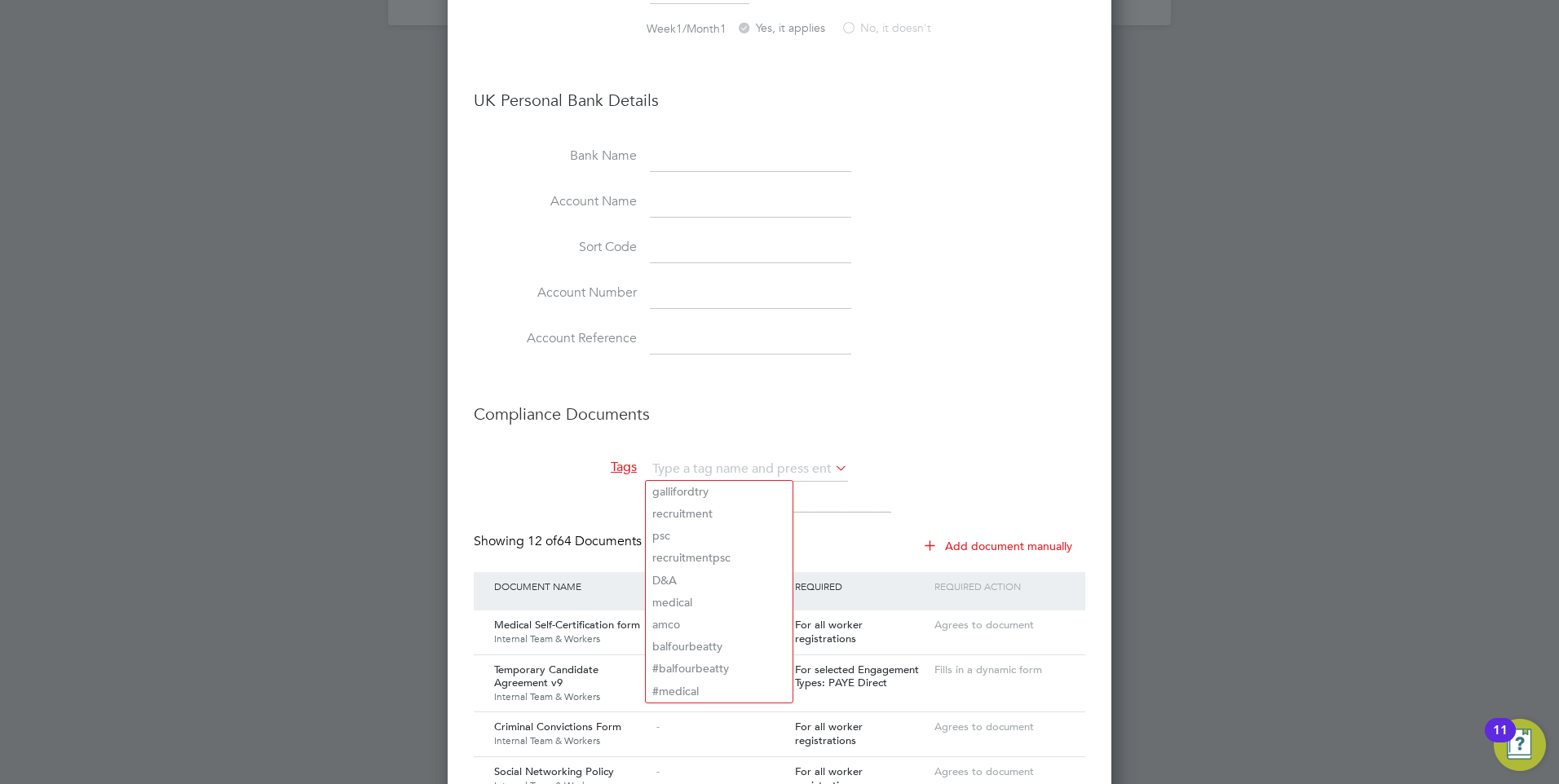
type input "medical"
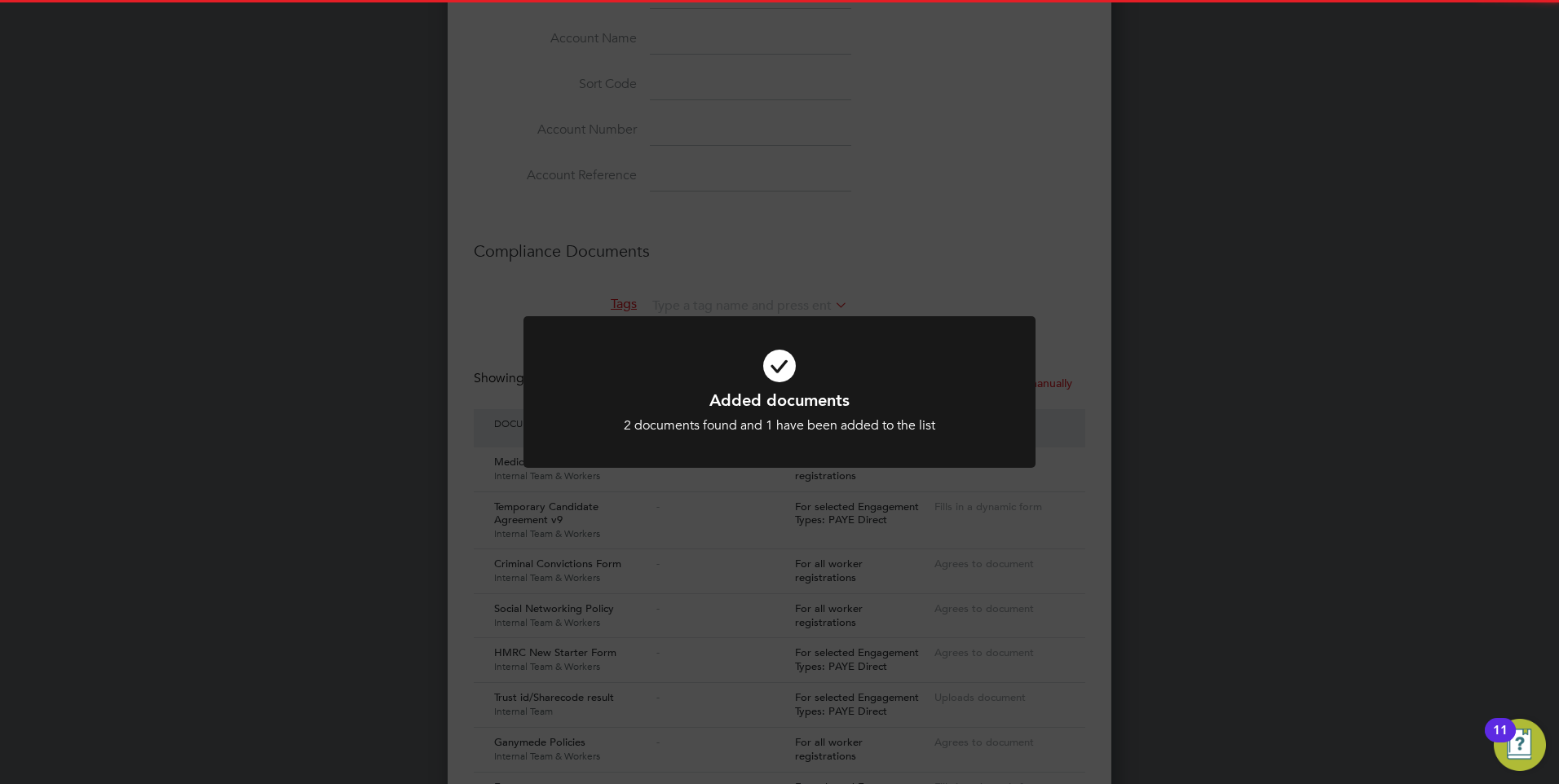
click at [797, 369] on icon at bounding box center [779, 366] width 424 height 64
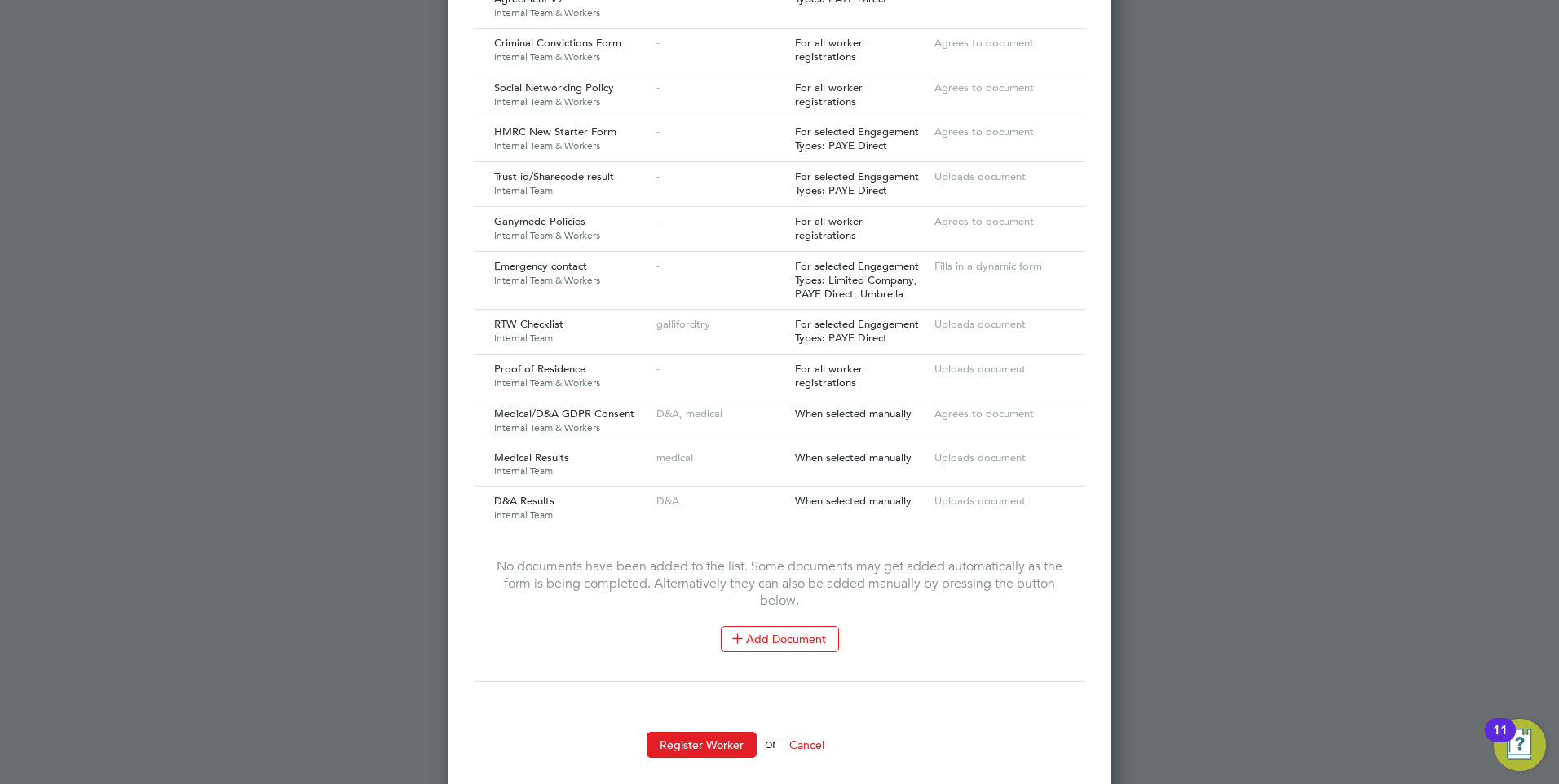
scroll to position [2038, 0]
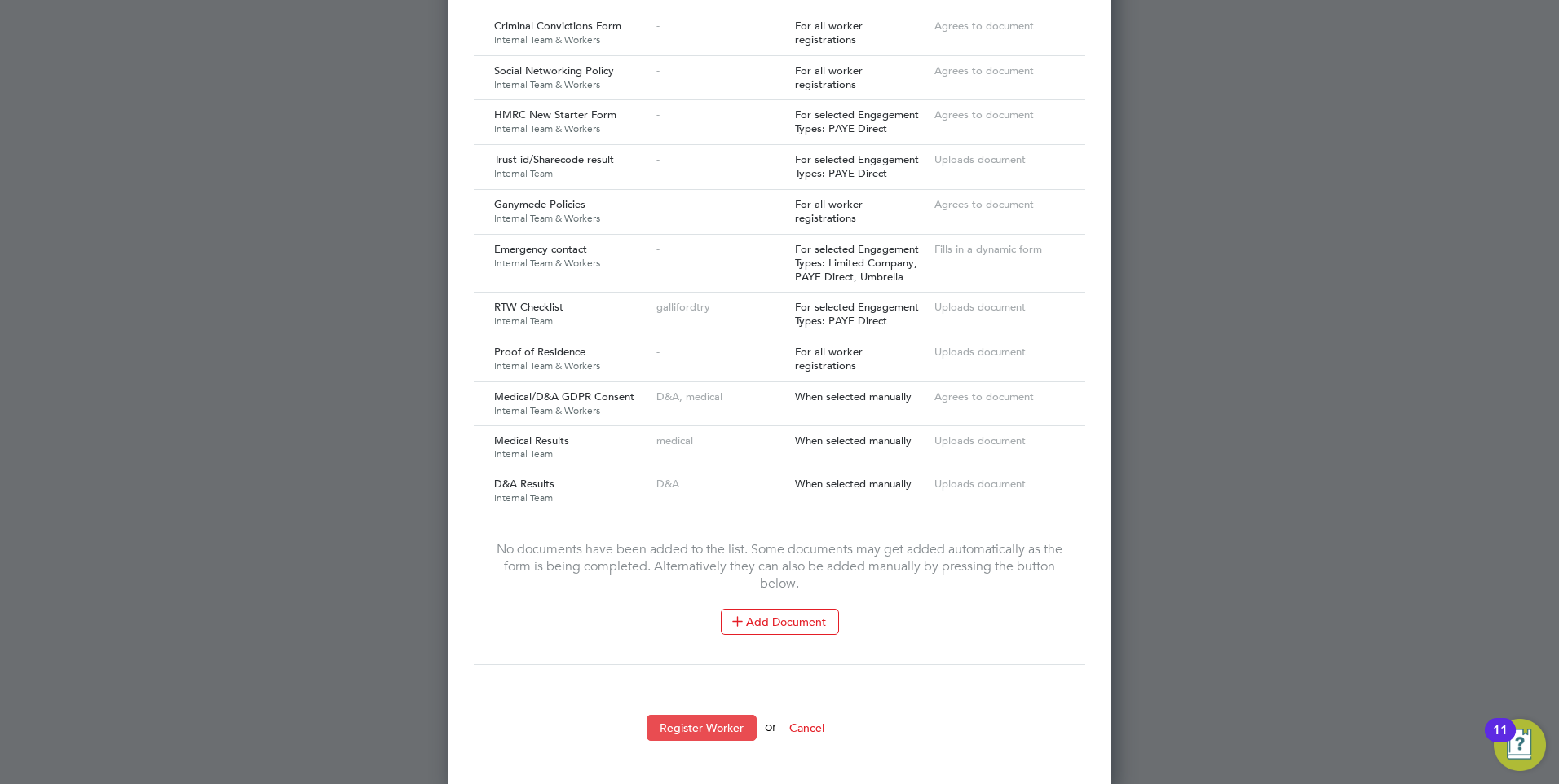
click at [709, 719] on button "Register Worker" at bounding box center [701, 728] width 110 height 26
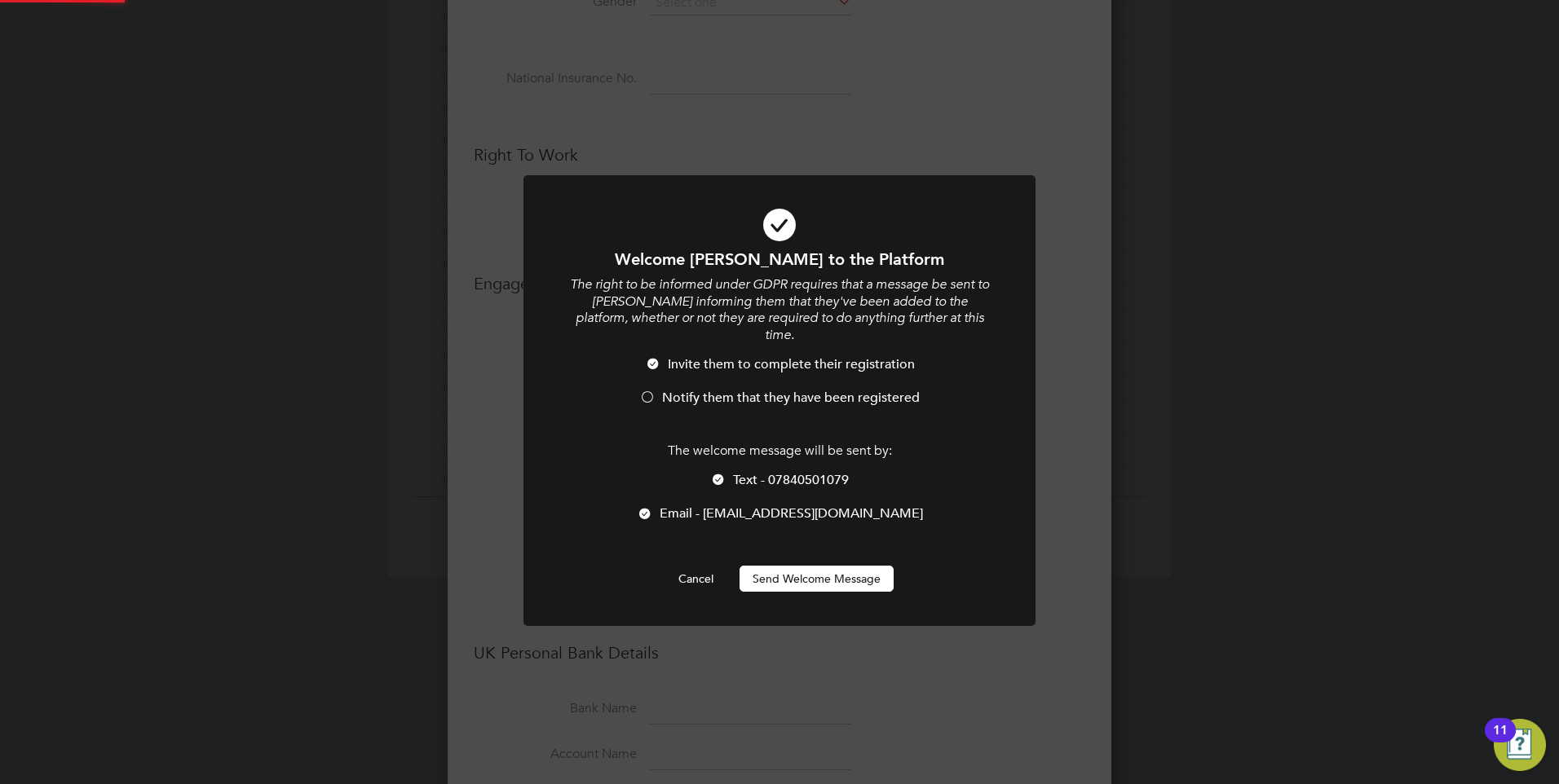
scroll to position [0, 0]
click at [784, 566] on button "Send Welcome Message" at bounding box center [816, 578] width 154 height 26
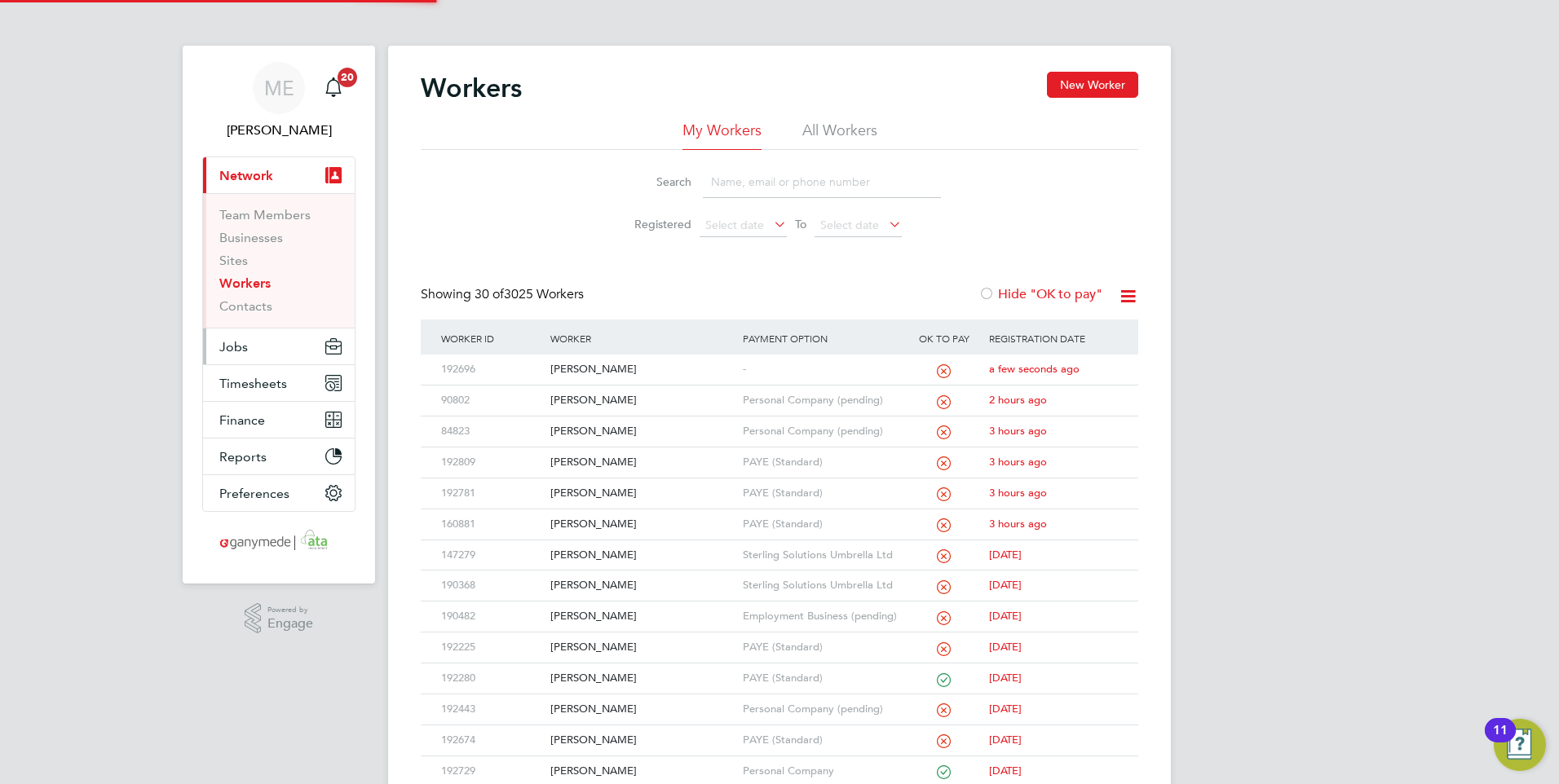
click at [227, 342] on span "Jobs" at bounding box center [233, 347] width 28 height 16
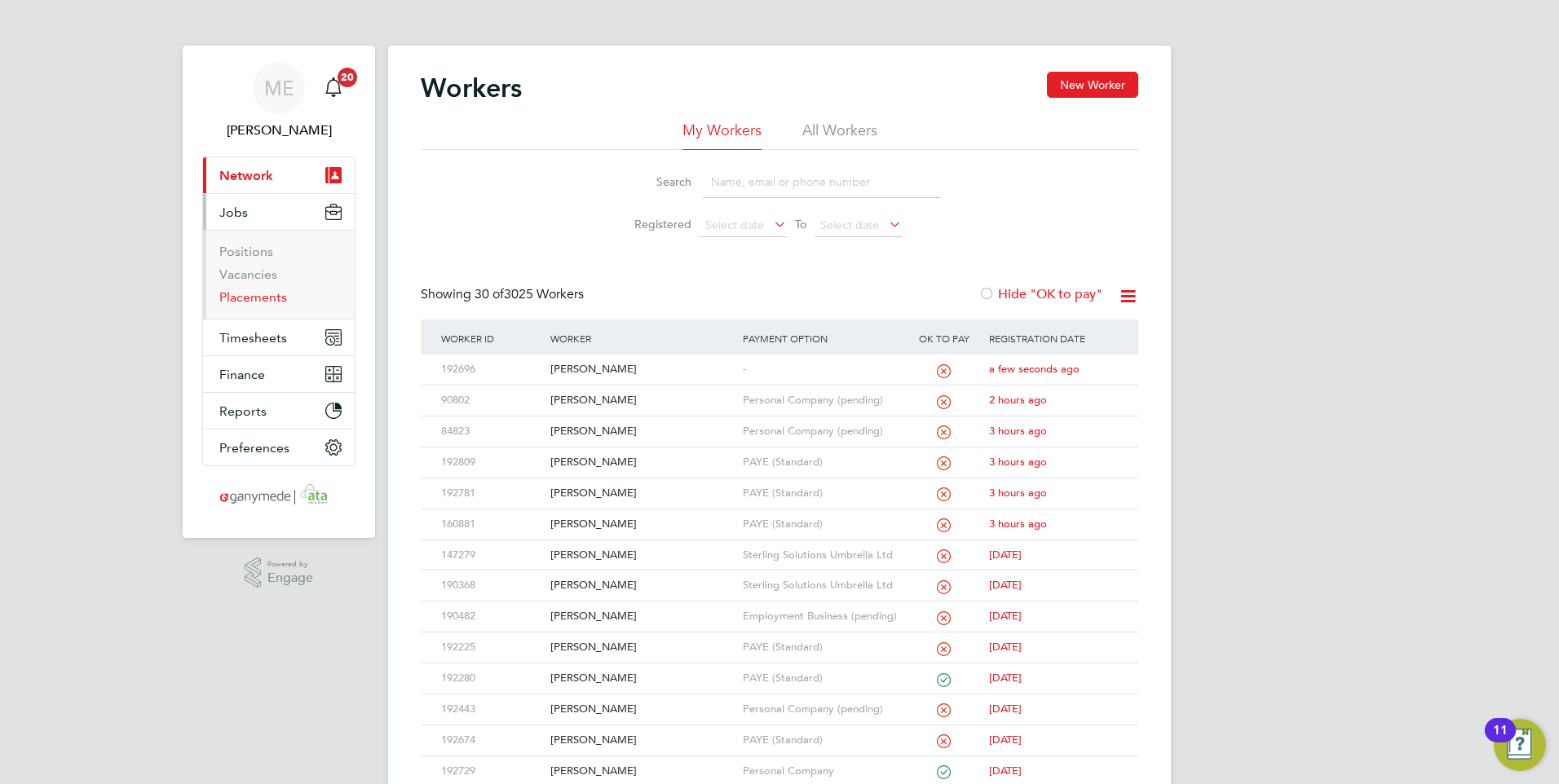
click at [256, 298] on link "Placements" at bounding box center [253, 297] width 68 height 16
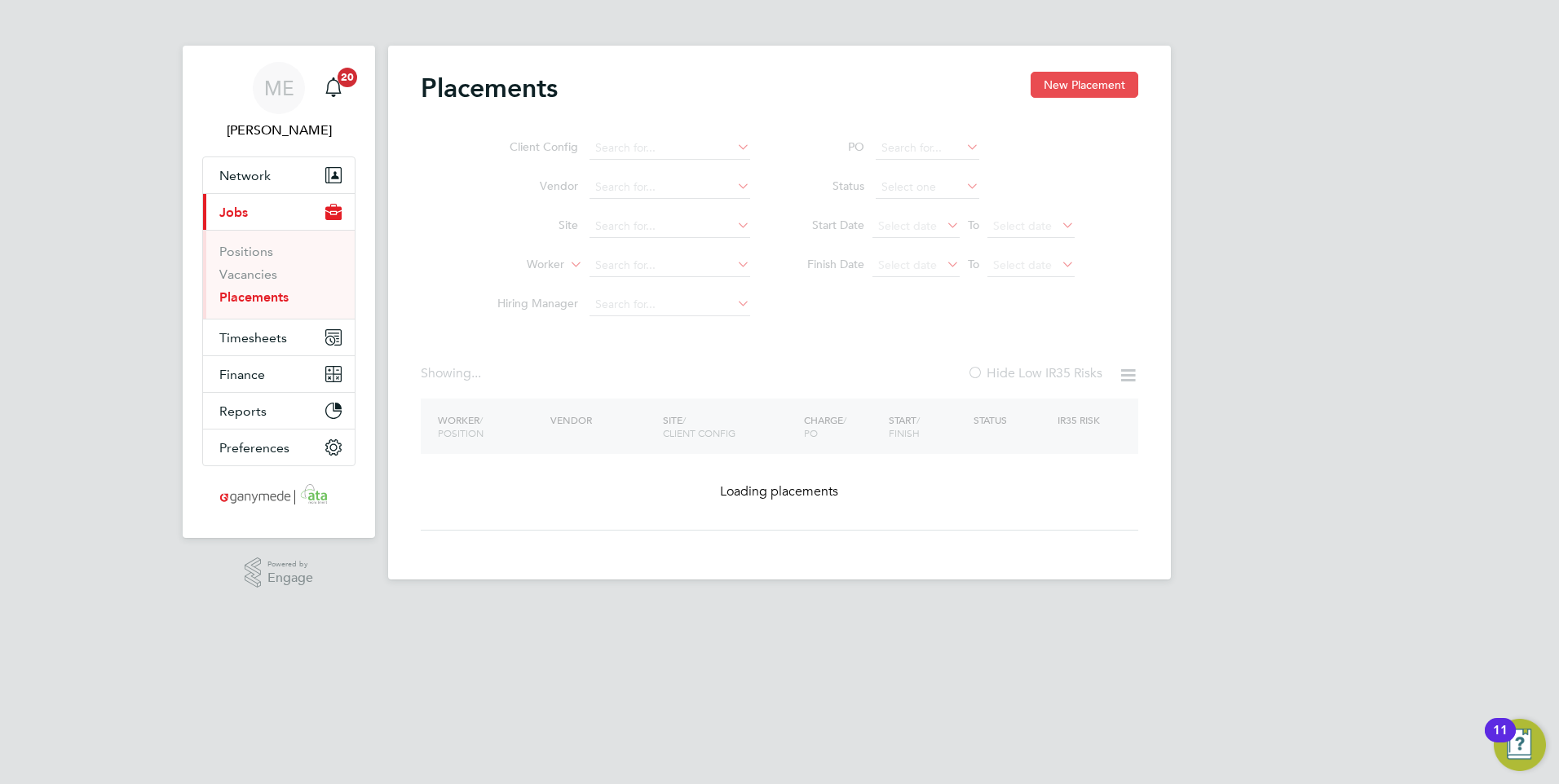
click at [1077, 87] on button "New Placement" at bounding box center [1084, 84] width 108 height 26
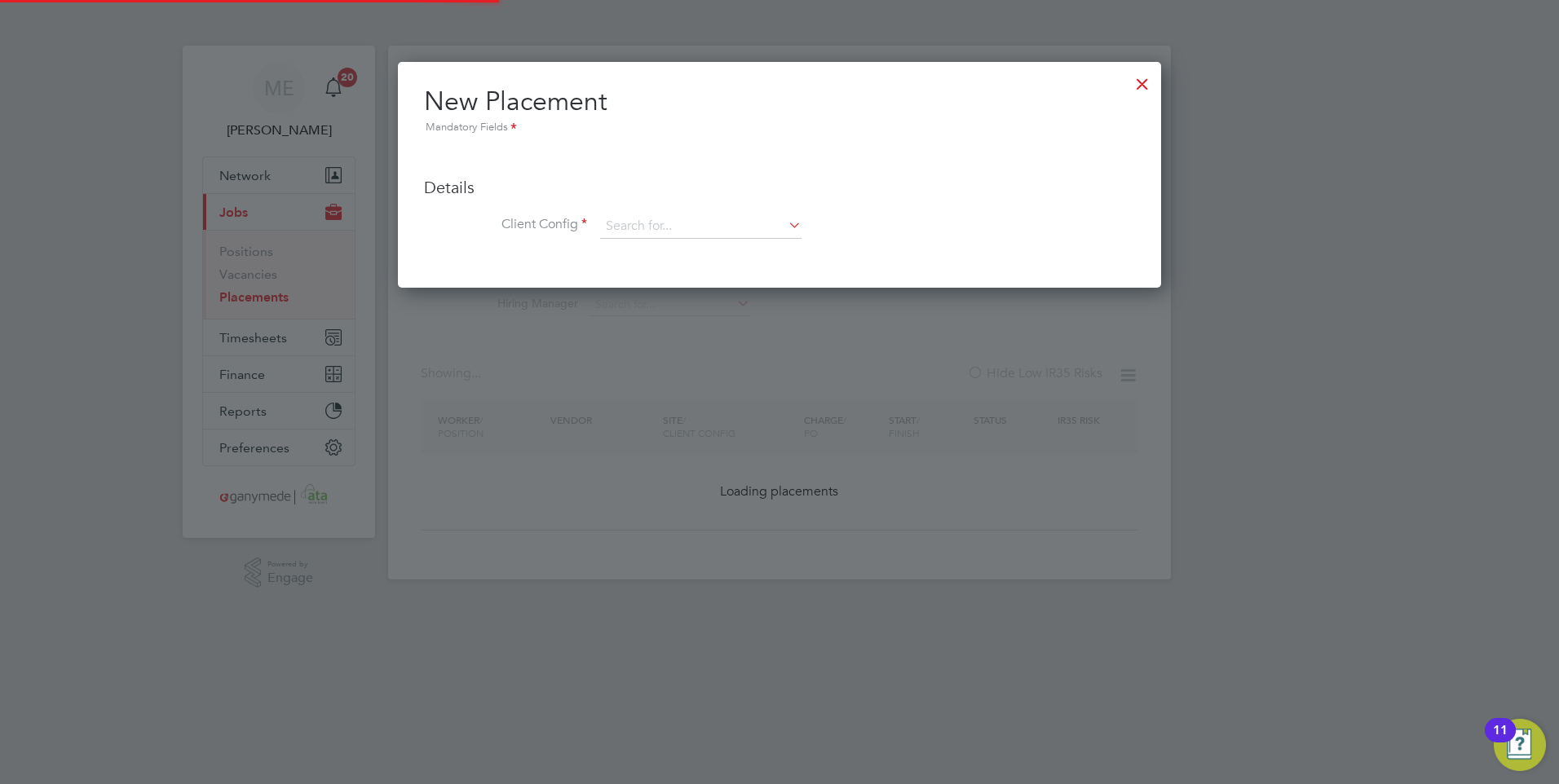
scroll to position [226, 764]
click at [602, 236] on input at bounding box center [700, 226] width 202 height 24
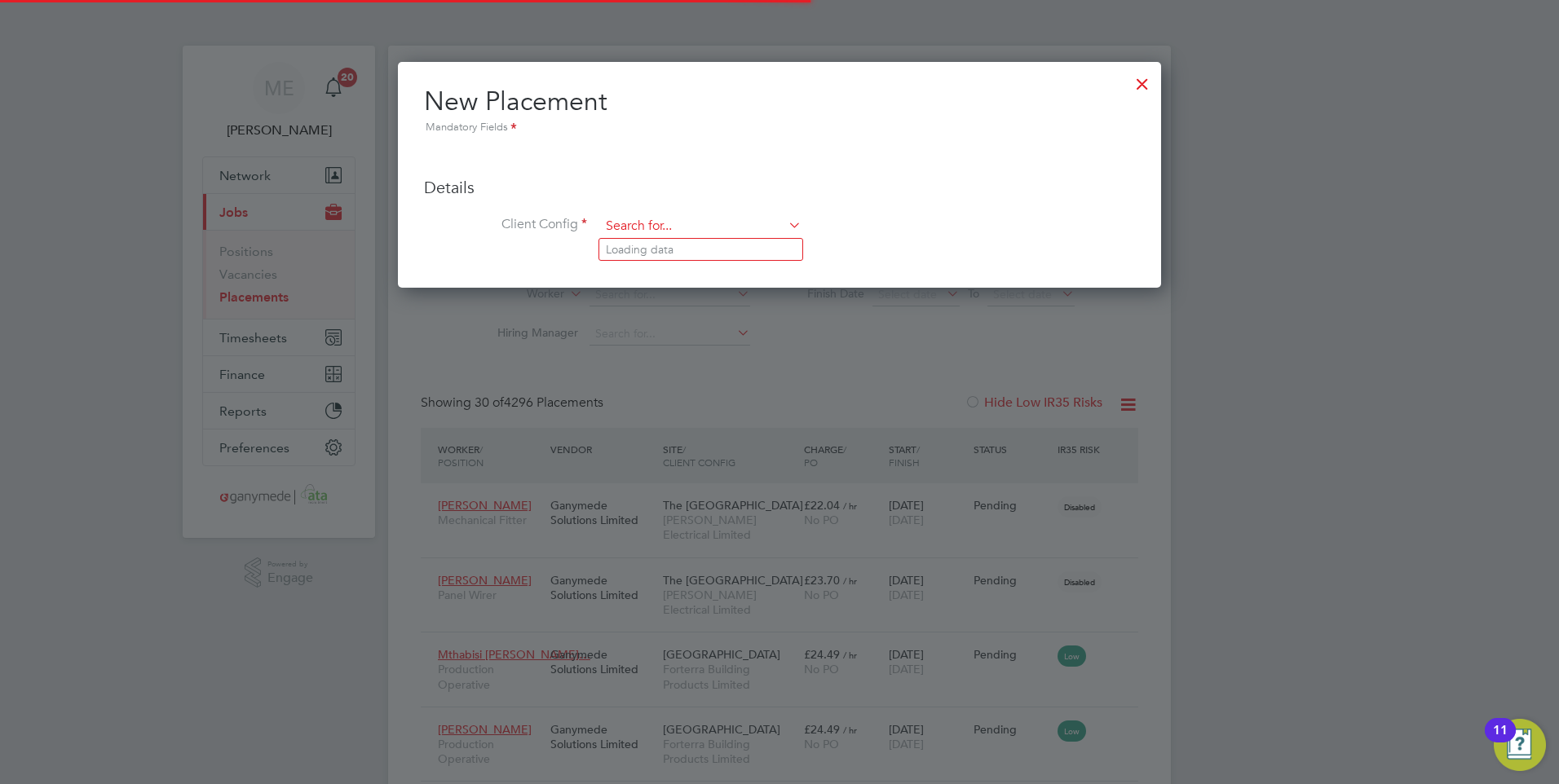
scroll to position [0, 0]
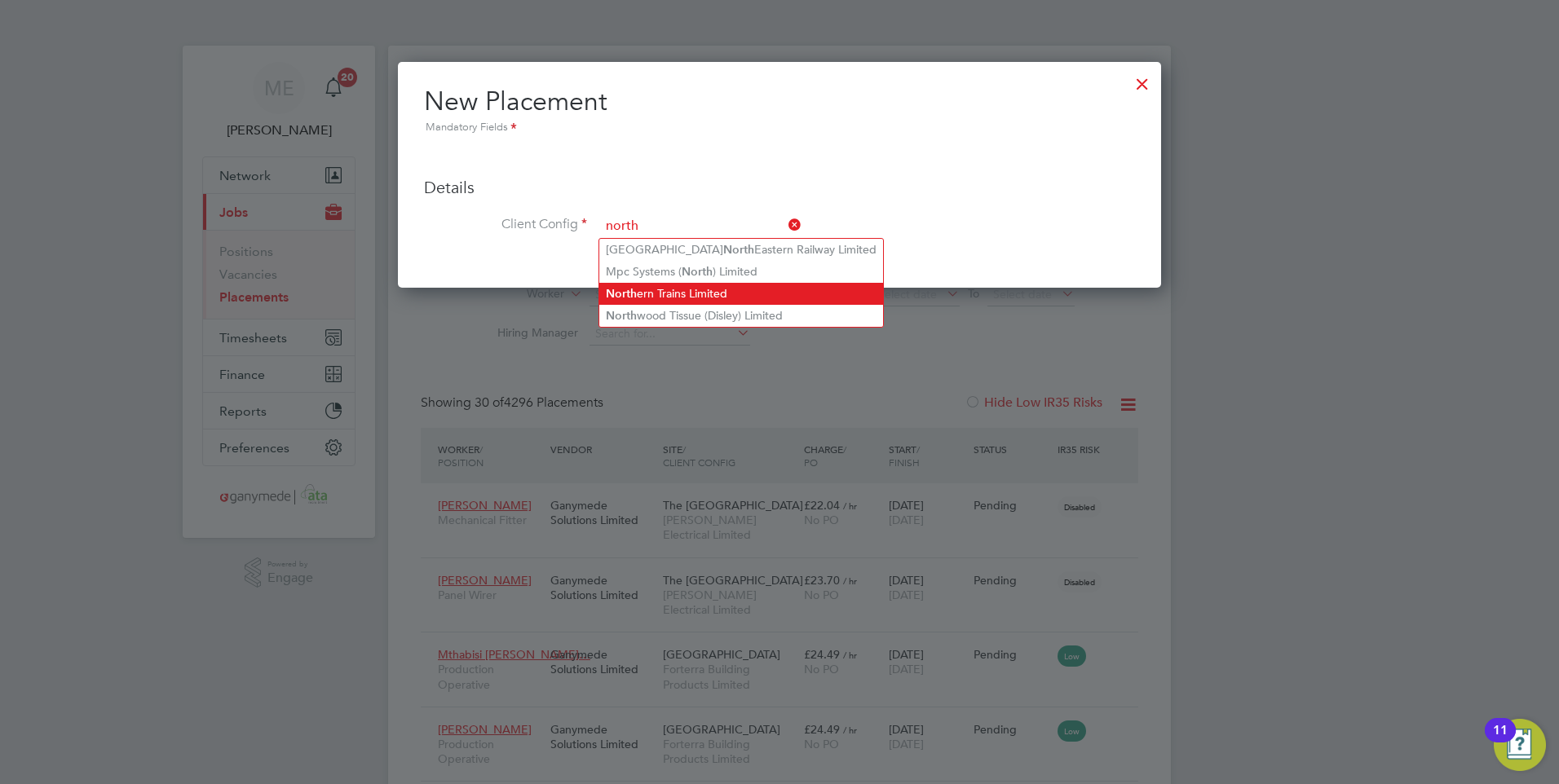
click at [669, 285] on li "North ern Trains Limited" at bounding box center [741, 294] width 284 height 22
type input "Northern Trains Limited"
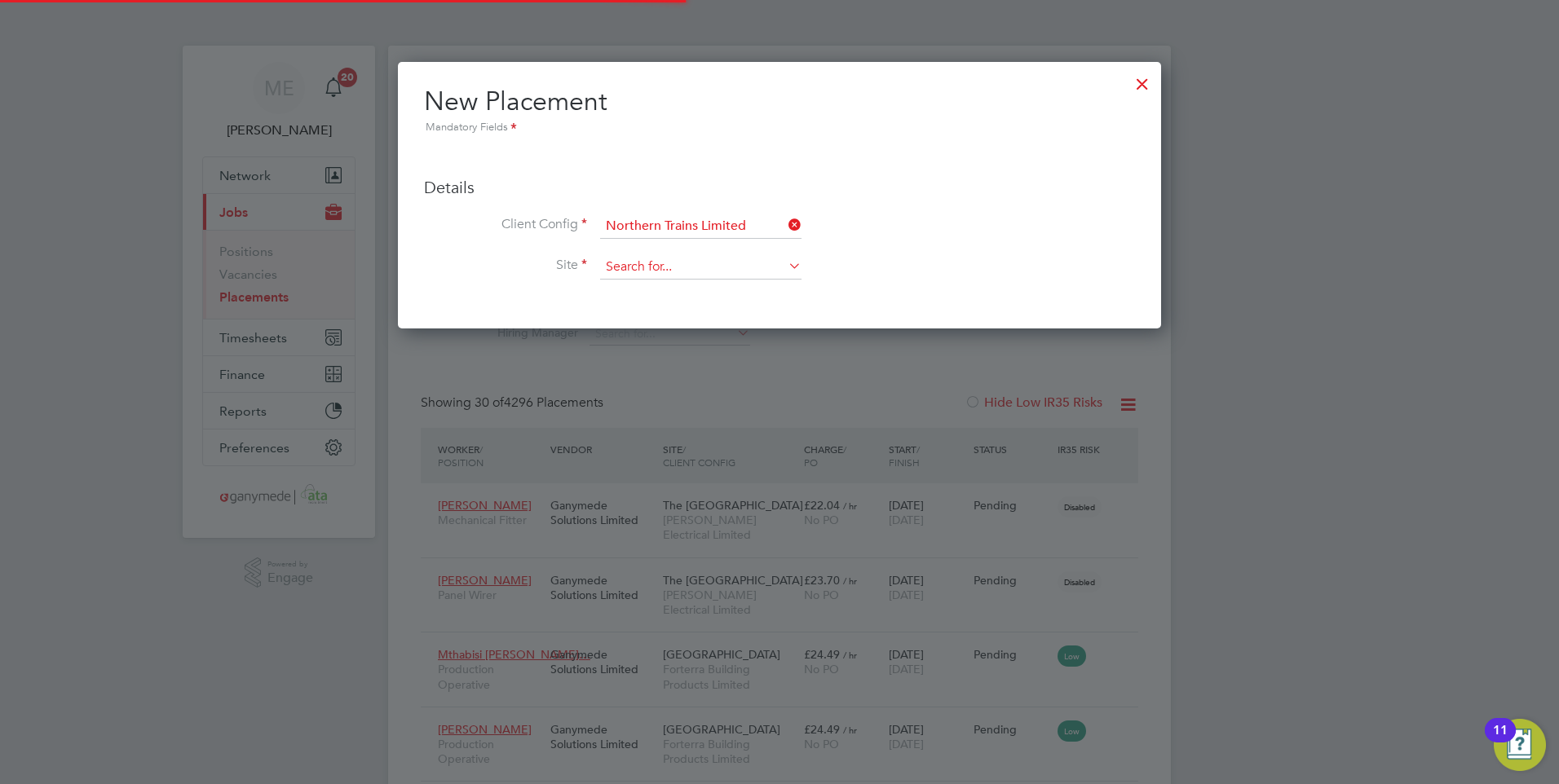
click at [654, 270] on input at bounding box center [700, 267] width 202 height 24
click at [613, 261] on input at bounding box center [700, 267] width 202 height 24
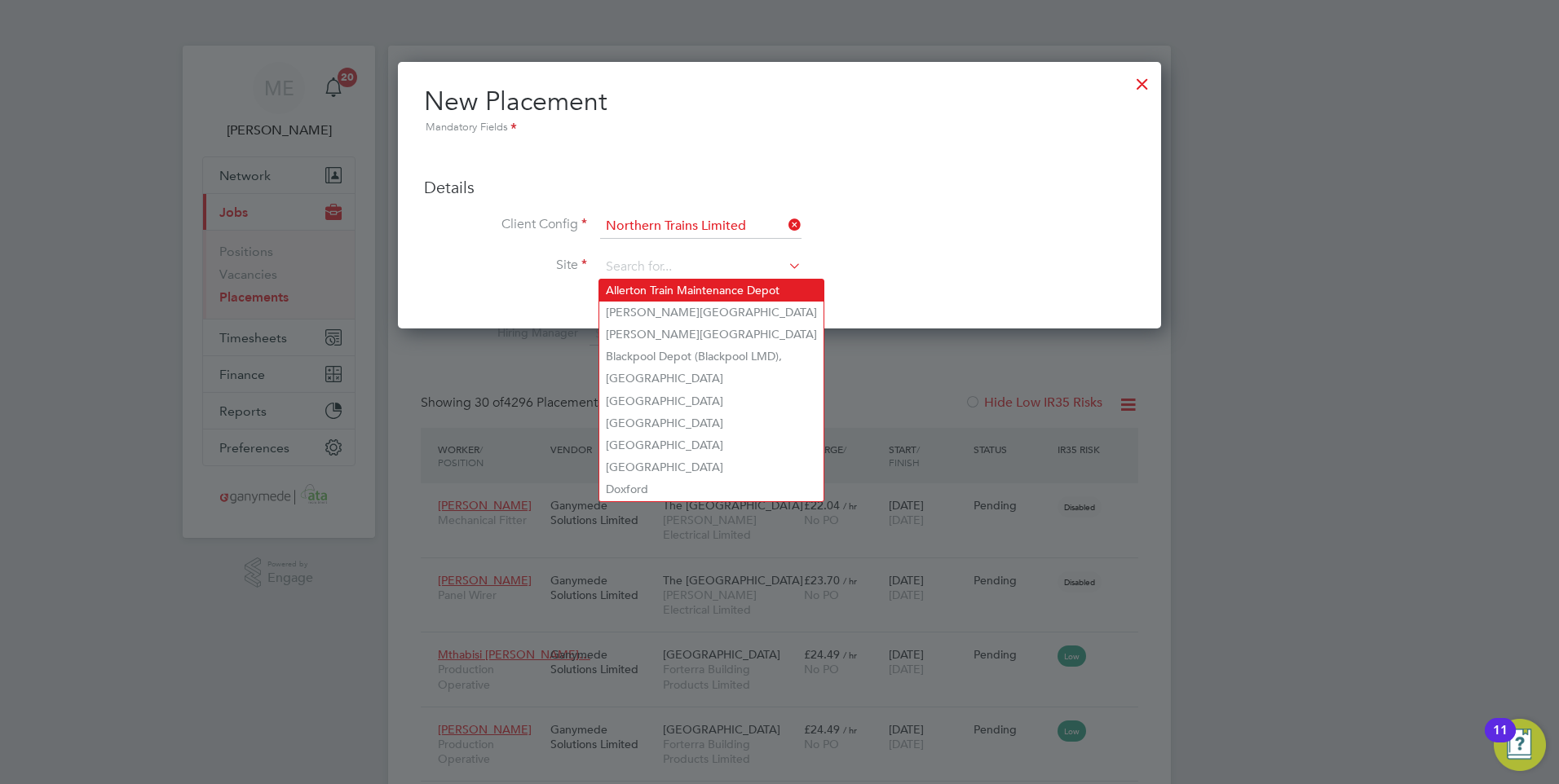
click at [645, 287] on li "Allerton Train Maintenance Depot" at bounding box center [711, 290] width 224 height 22
type input "Allerton Train Maintenance Depot"
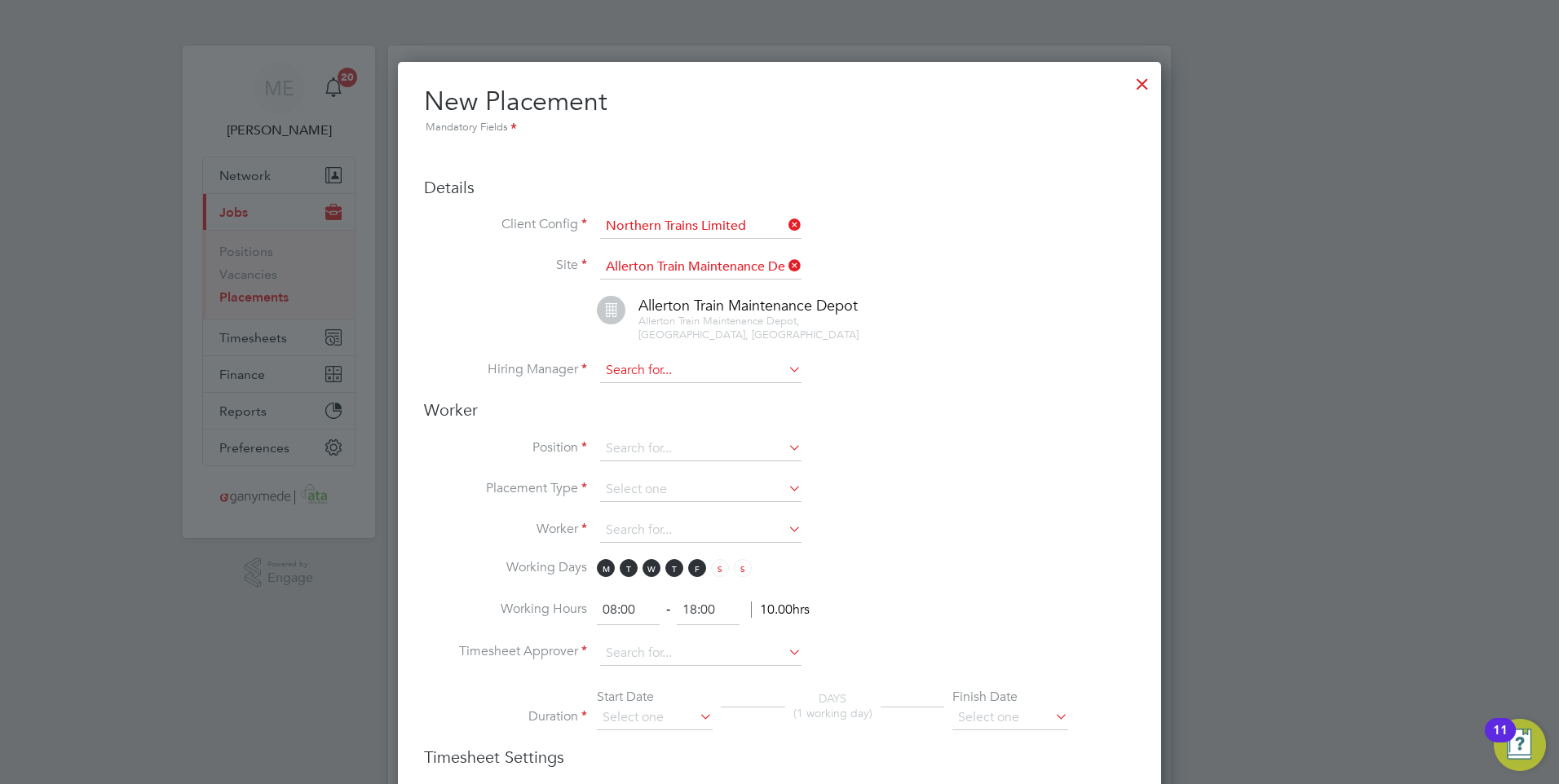
click at [644, 378] on input at bounding box center [700, 370] width 202 height 24
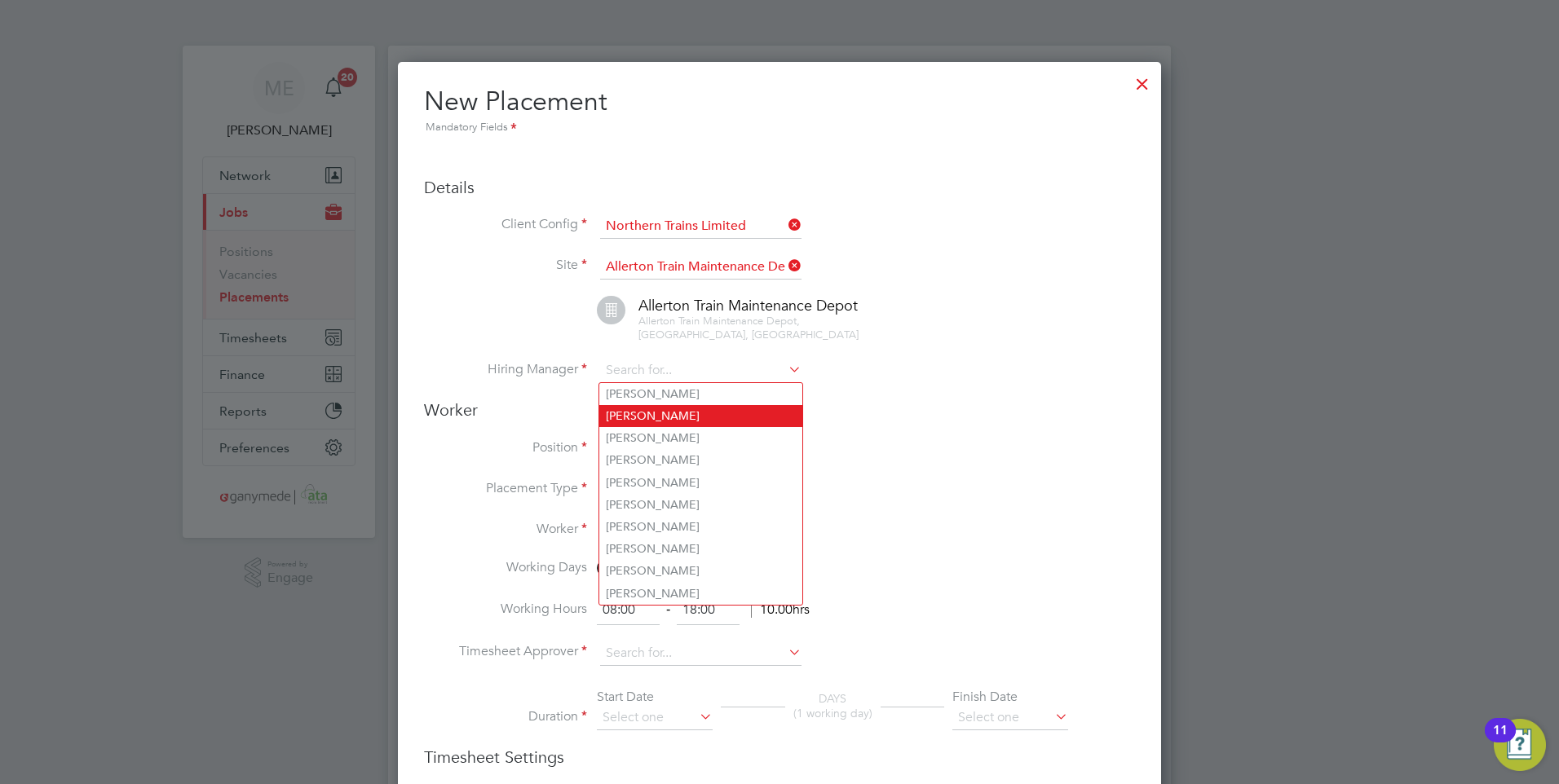
click at [641, 416] on li "Amber Holmes" at bounding box center [700, 416] width 203 height 22
type input "Amber Holmes"
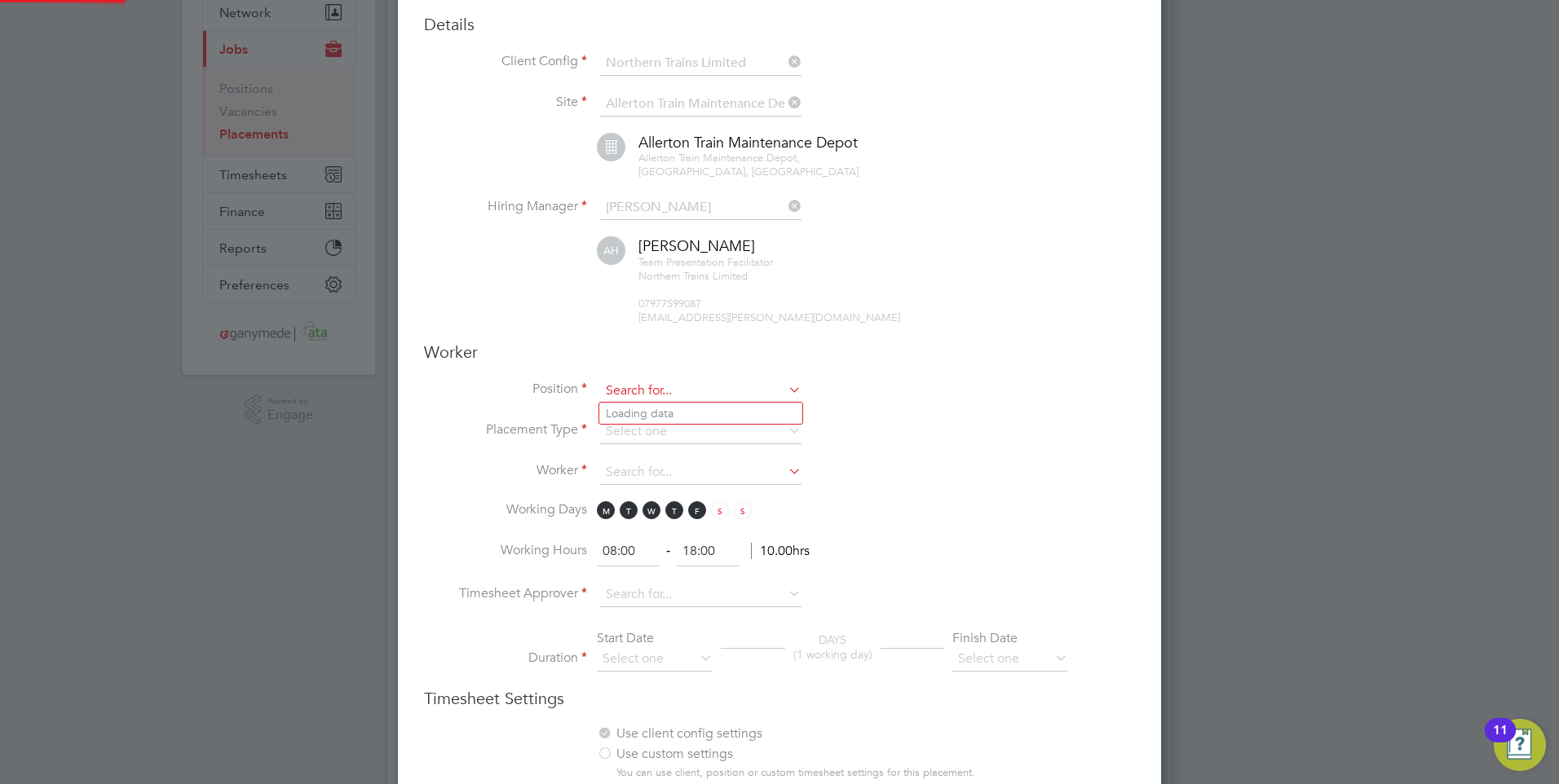
click at [638, 391] on input at bounding box center [700, 391] width 202 height 24
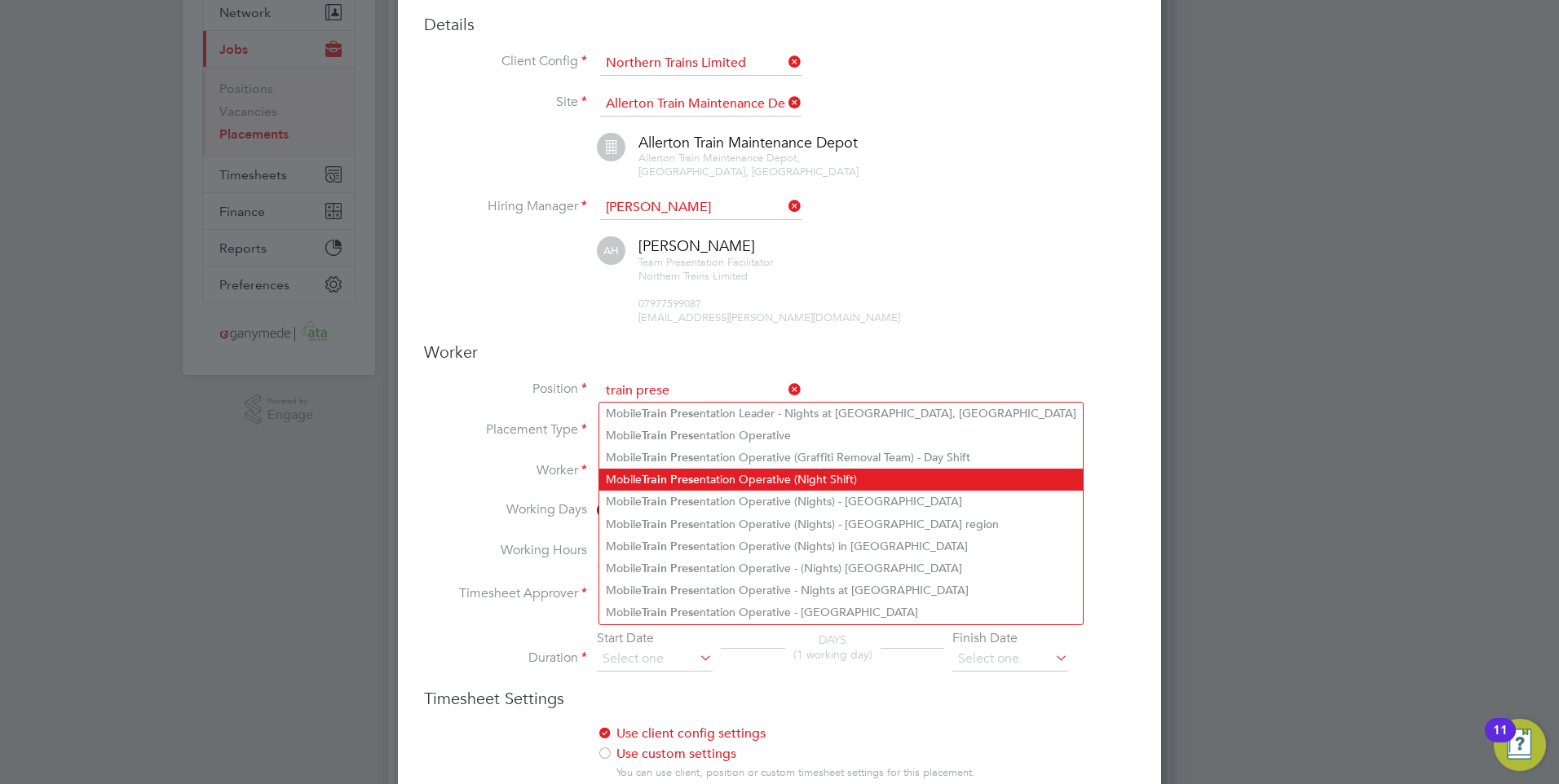
click at [683, 473] on b "Prese" at bounding box center [684, 480] width 29 height 14
type input "Mobile Train Presentation Operative (Night Shift)"
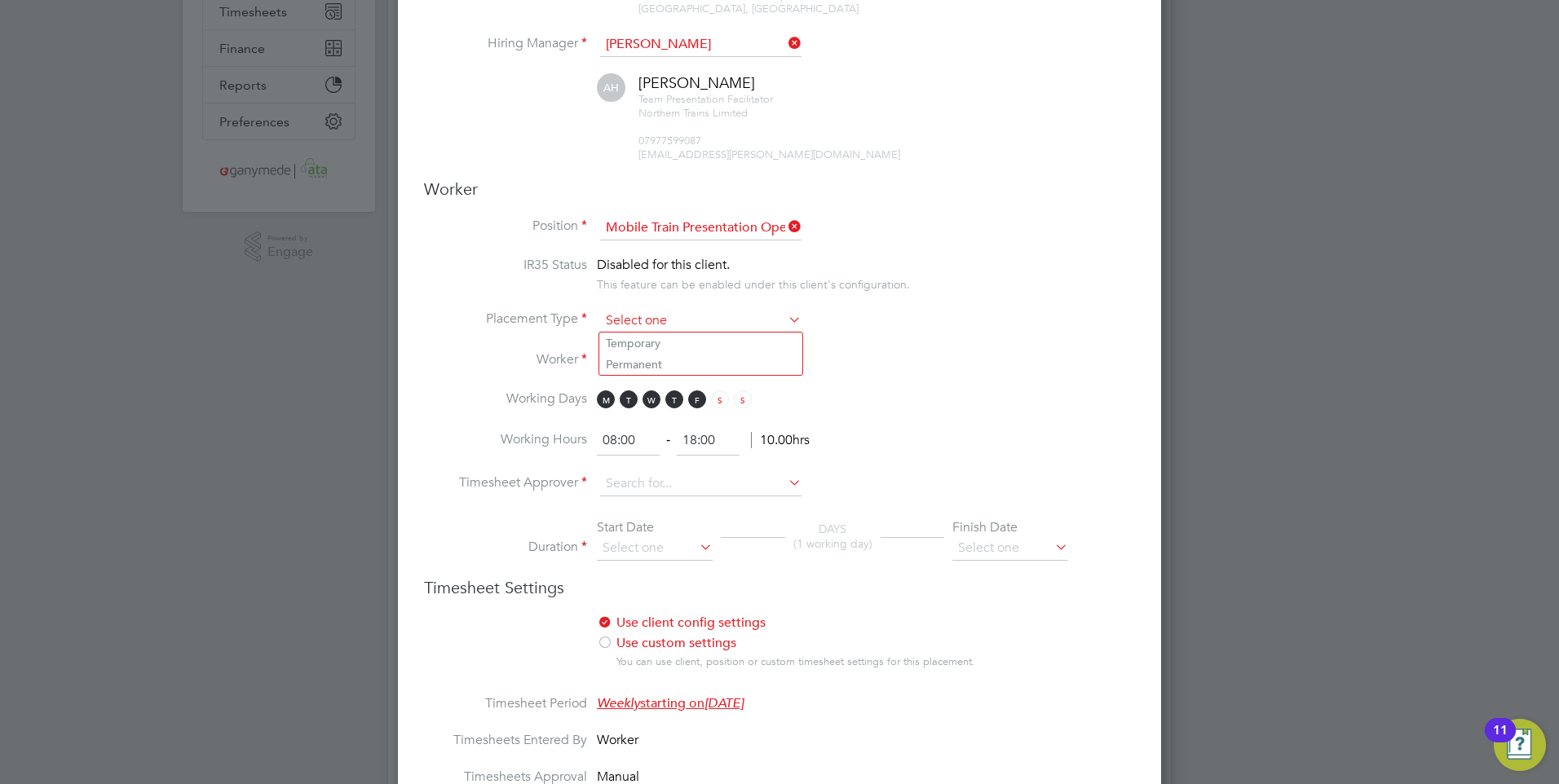
click at [636, 318] on input at bounding box center [700, 320] width 202 height 24
click at [629, 342] on li "Temporary" at bounding box center [700, 343] width 203 height 22
type input "Temporary"
click at [631, 363] on input at bounding box center [700, 361] width 202 height 24
click at [657, 417] on li "Paul T aggart (192696)" at bounding box center [772, 428] width 347 height 22
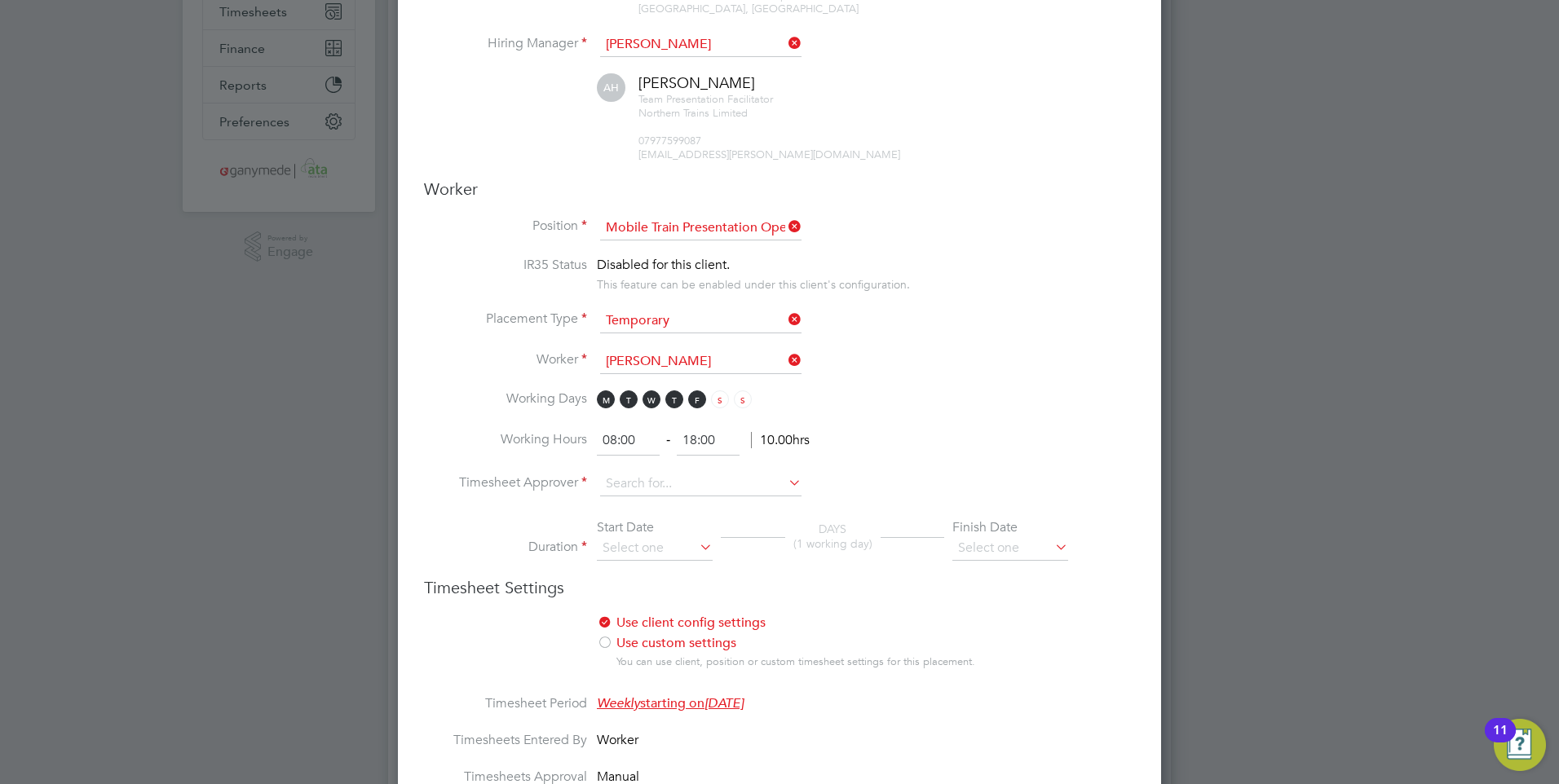
type input "Paul Taggart (192696)"
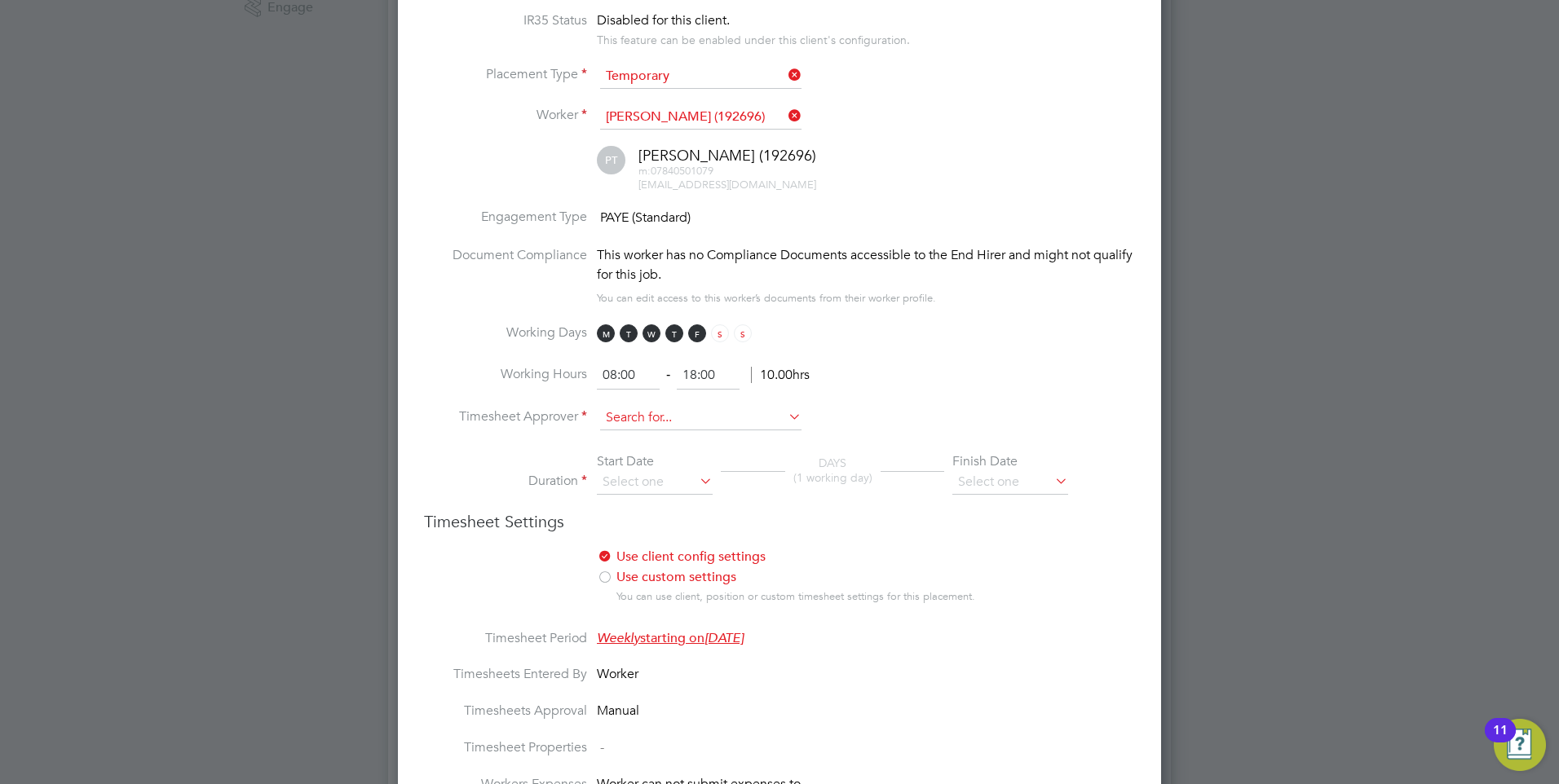
drag, startPoint x: 649, startPoint y: 432, endPoint x: 644, endPoint y: 422, distance: 11.2
click at [647, 431] on li "Timesheet Approver" at bounding box center [779, 426] width 711 height 41
click at [644, 421] on input at bounding box center [700, 417] width 202 height 24
click at [639, 485] on li "Amber Holmes" at bounding box center [700, 485] width 203 height 22
type input "Amber Holmes"
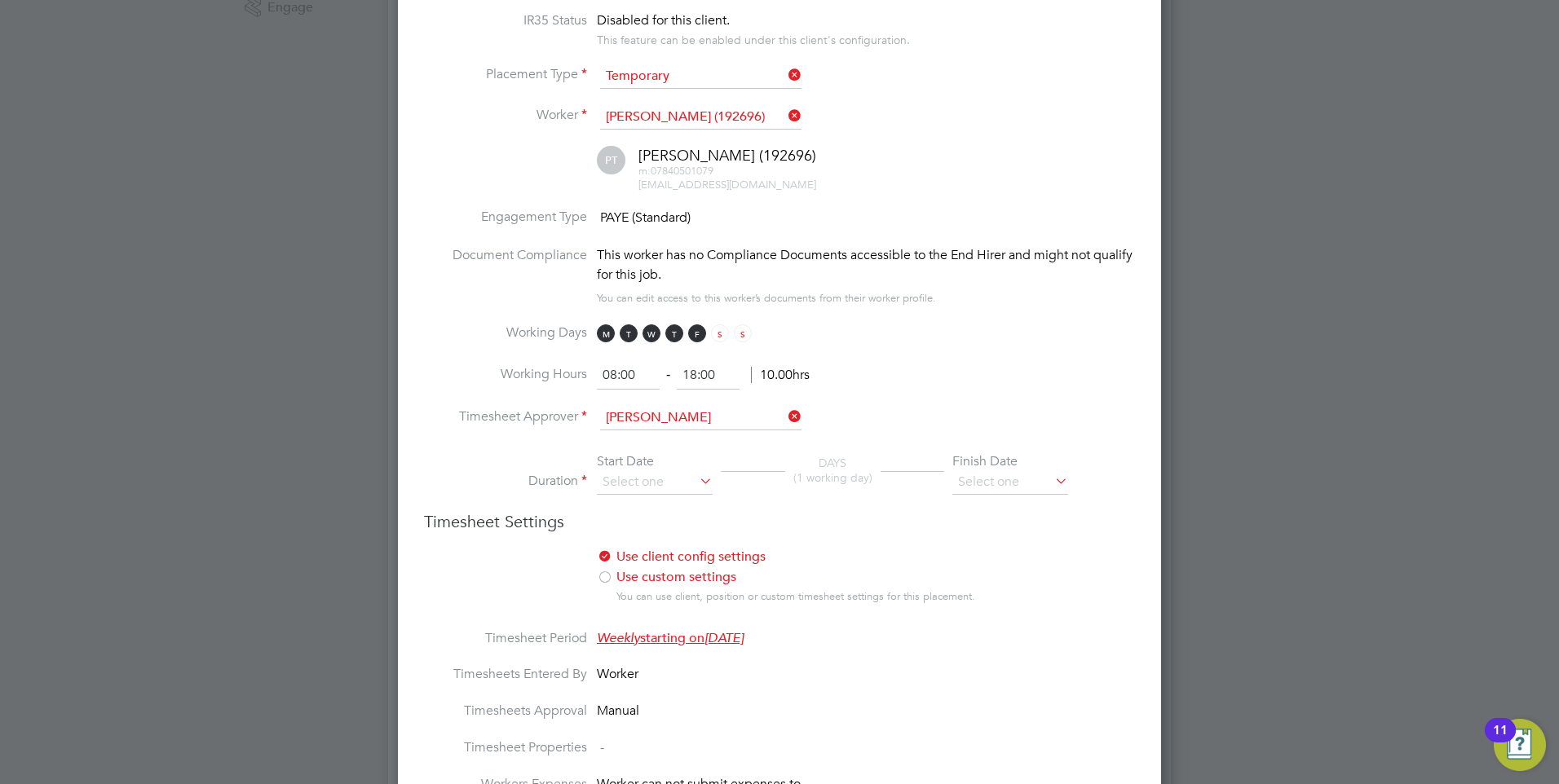
click at [631, 491] on input at bounding box center [655, 482] width 116 height 24
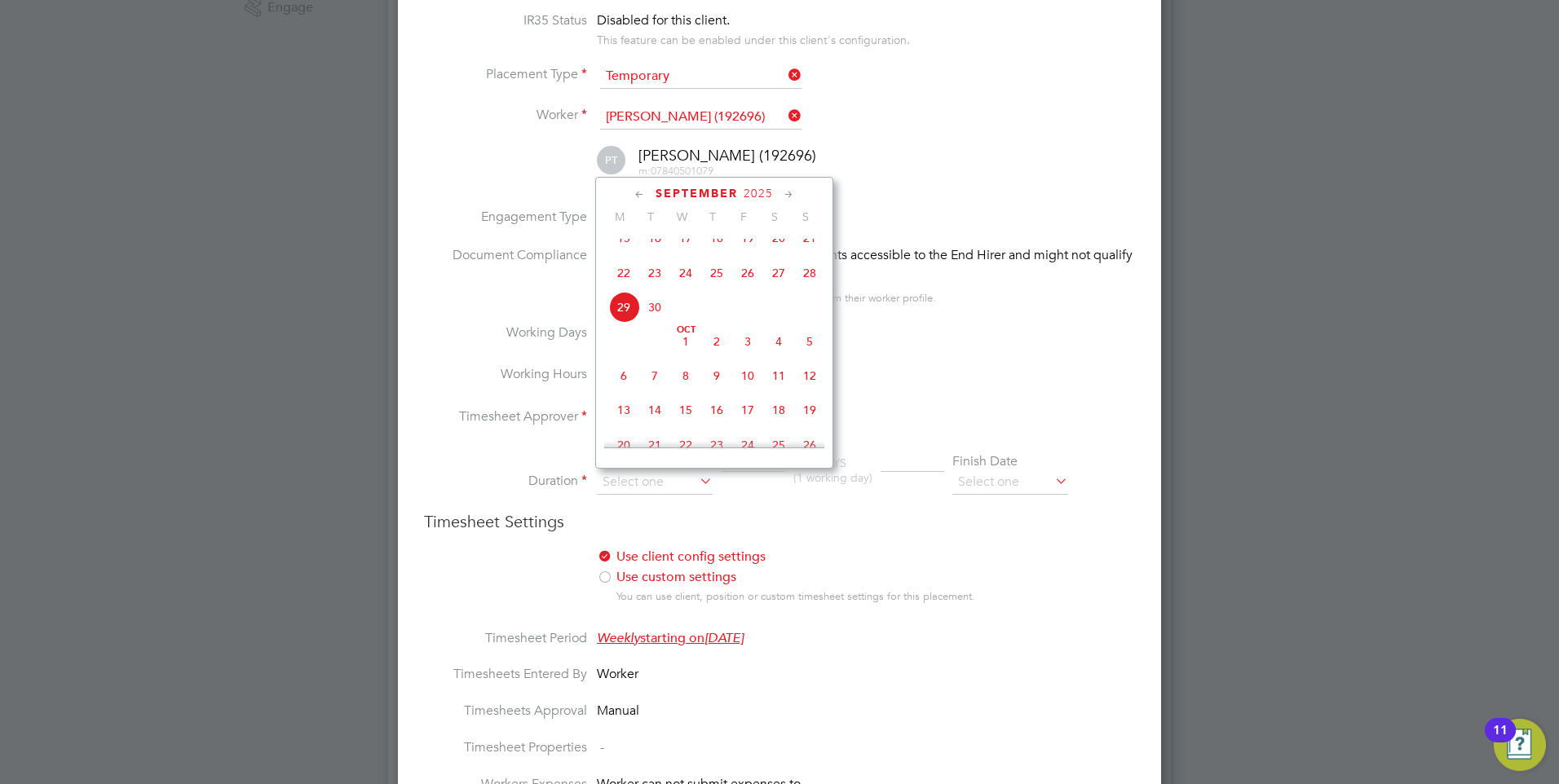
click at [623, 385] on span "6" at bounding box center [623, 375] width 31 height 31
type input "06 Oct 2025"
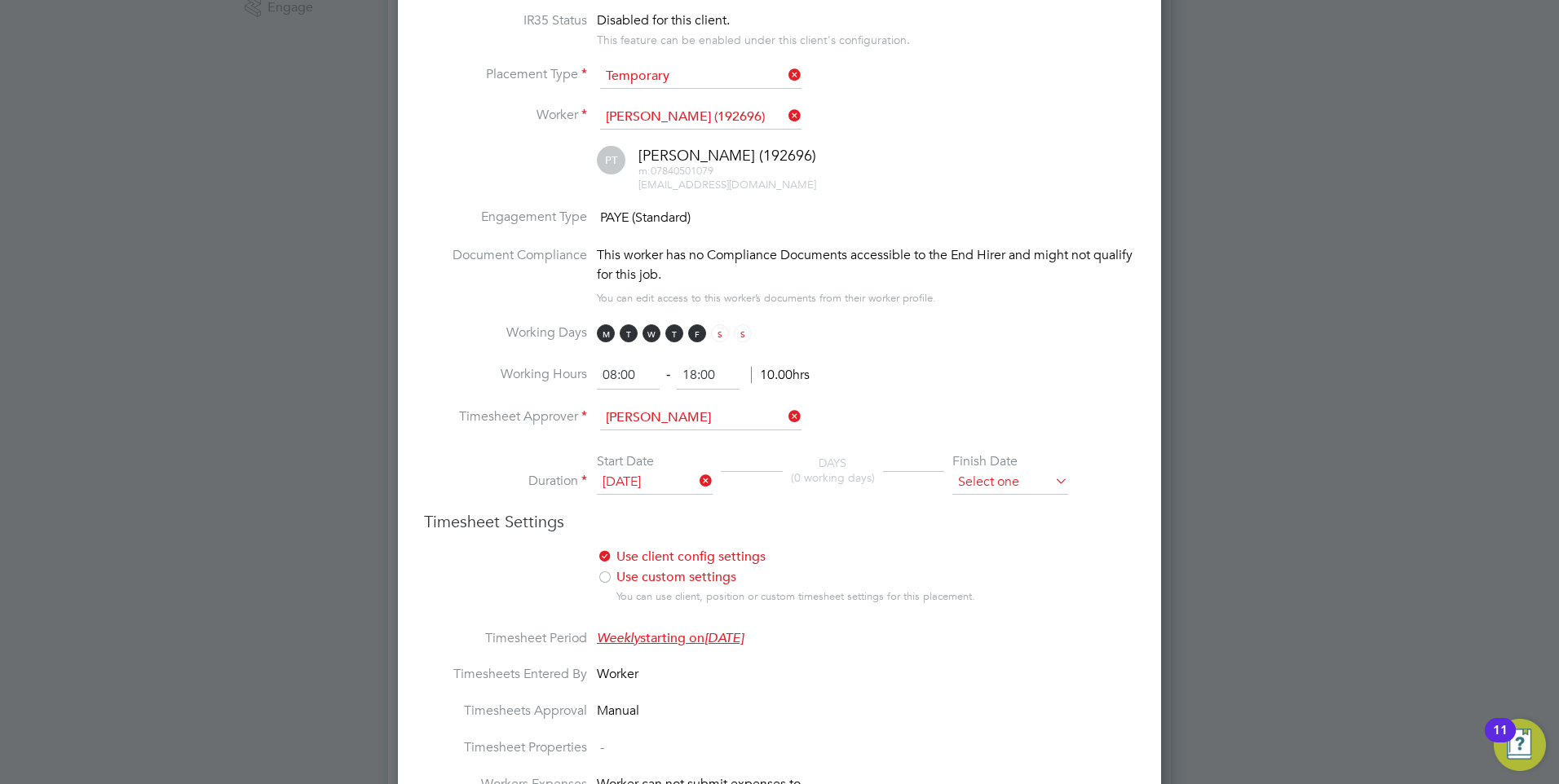
click at [979, 484] on input at bounding box center [1011, 482] width 116 height 24
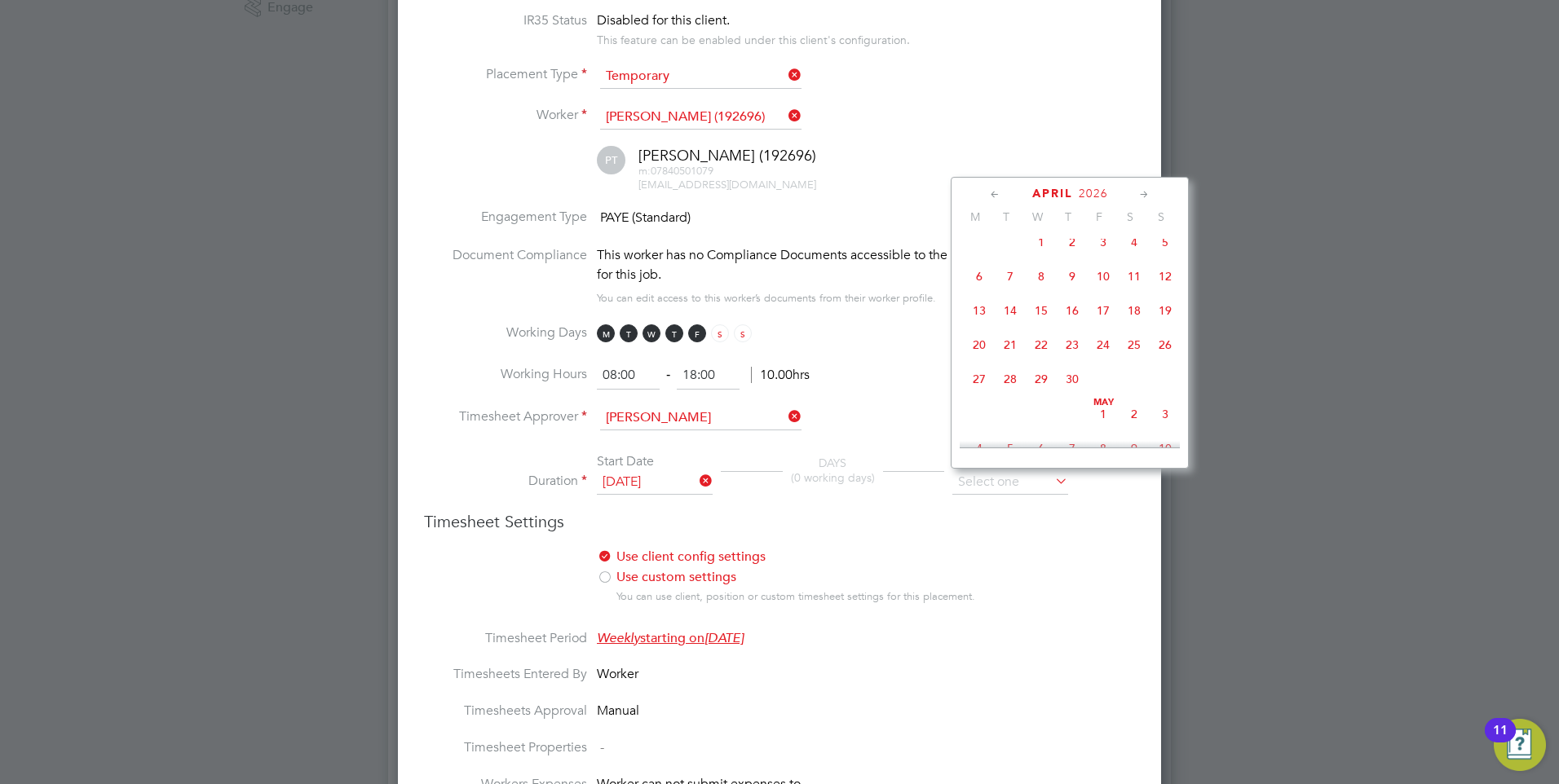
click at [1164, 257] on span "5" at bounding box center [1164, 241] width 31 height 31
type input "05 Apr 2026"
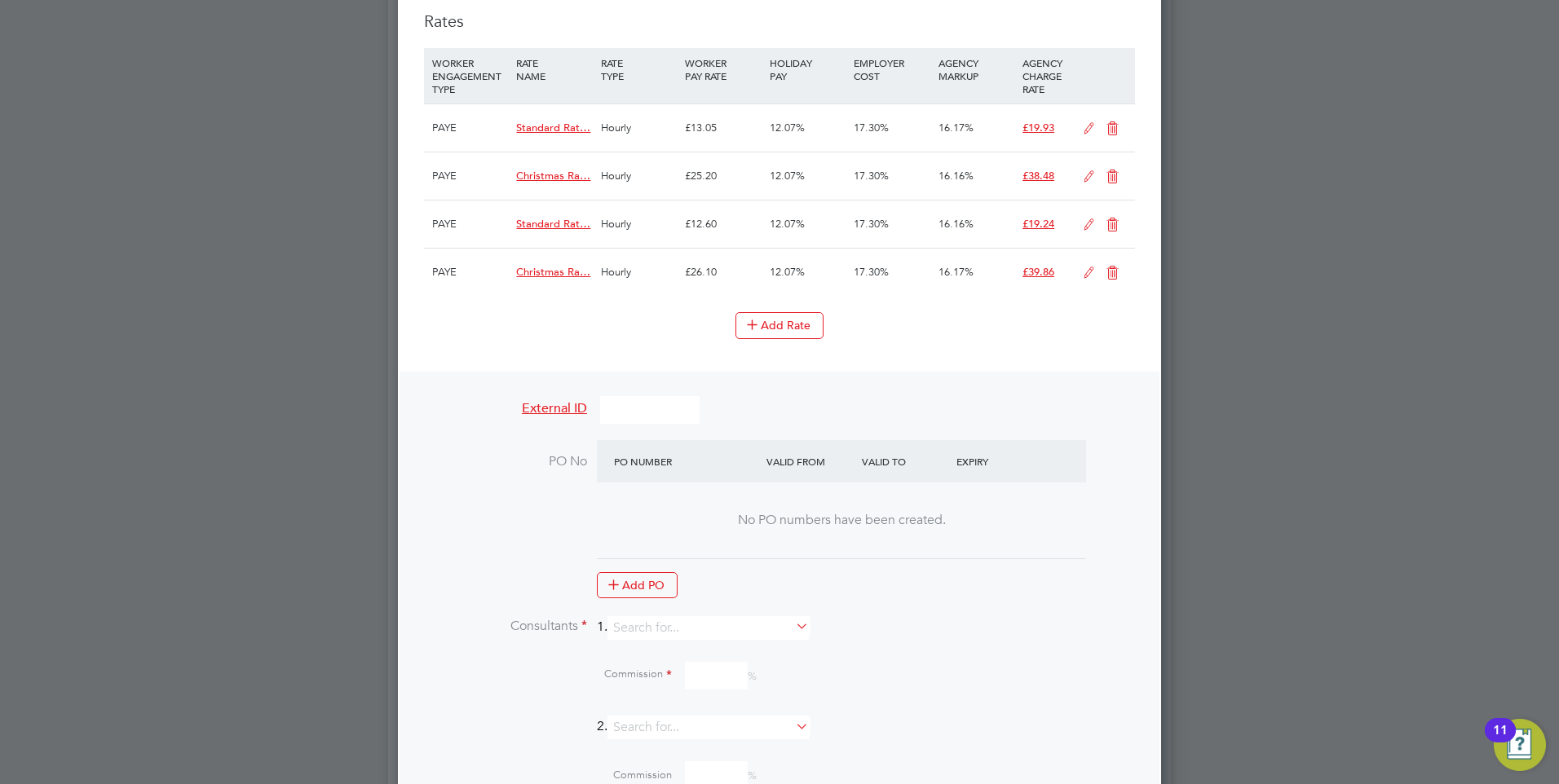
click at [659, 640] on li "Consultants 1." at bounding box center [779, 636] width 711 height 40
click at [663, 631] on input at bounding box center [708, 628] width 202 height 23
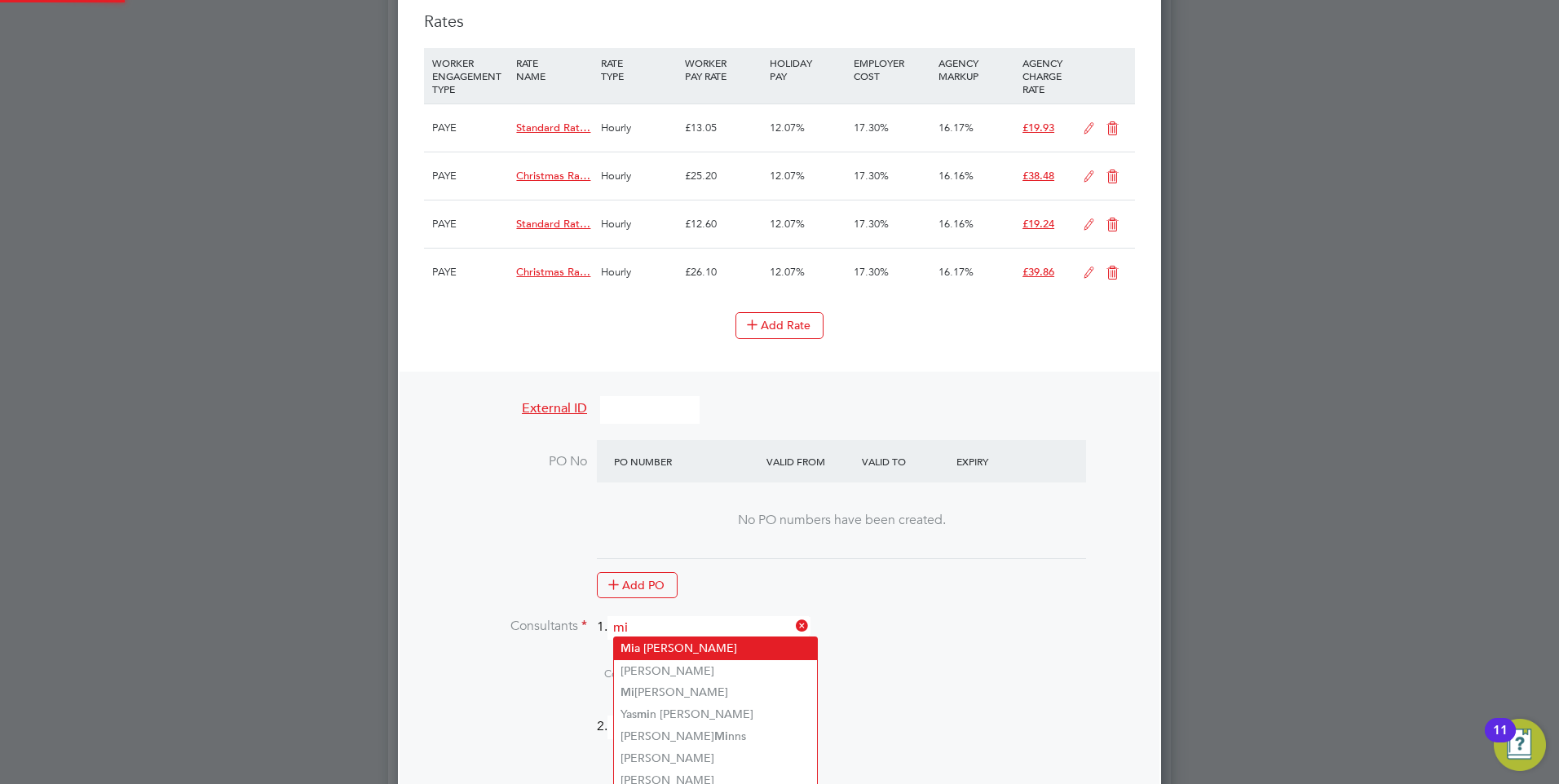
click at [678, 645] on li "Mi a Eckersley" at bounding box center [715, 648] width 203 height 22
type input "[PERSON_NAME]"
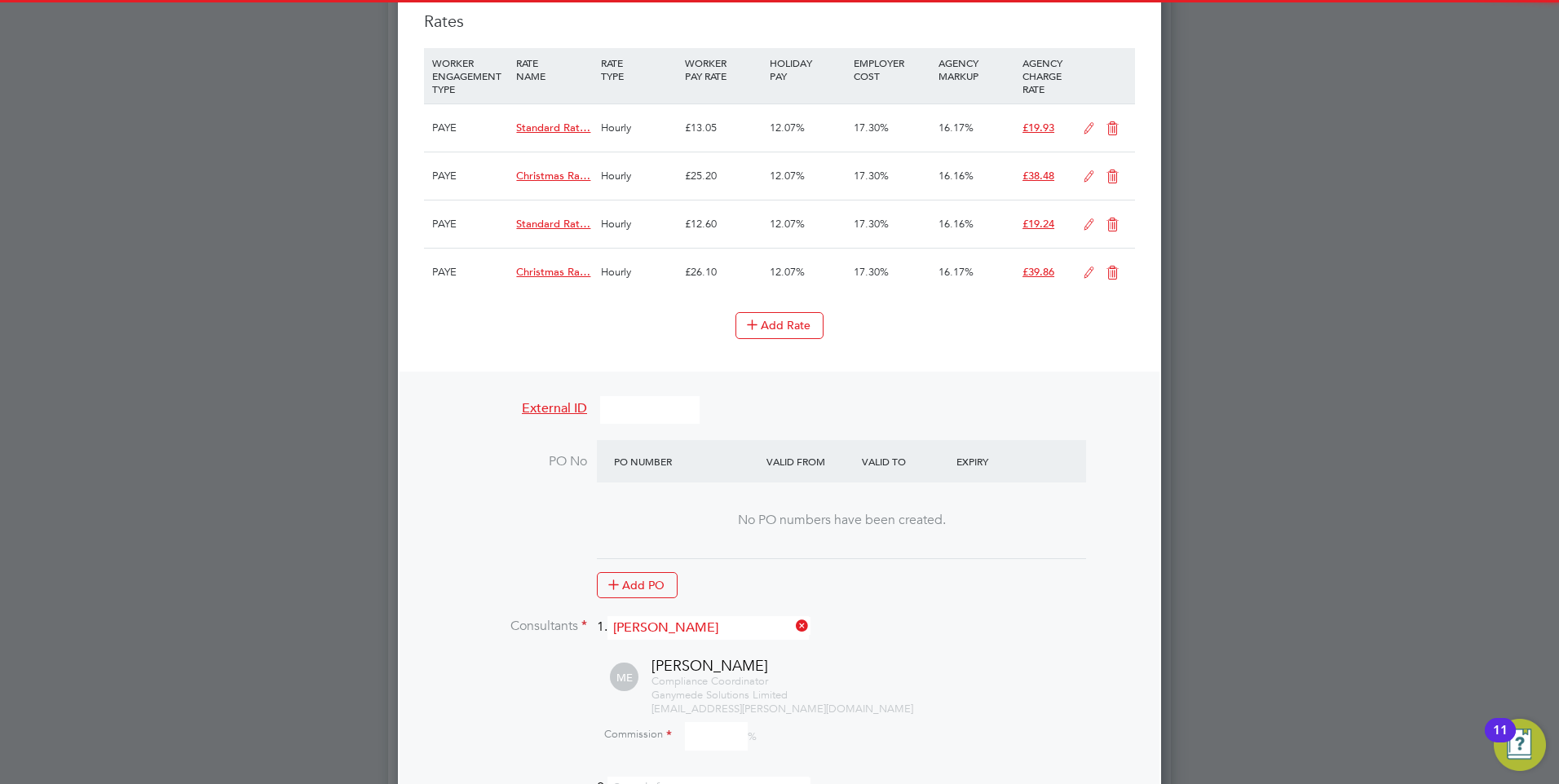
scroll to position [2383, 764]
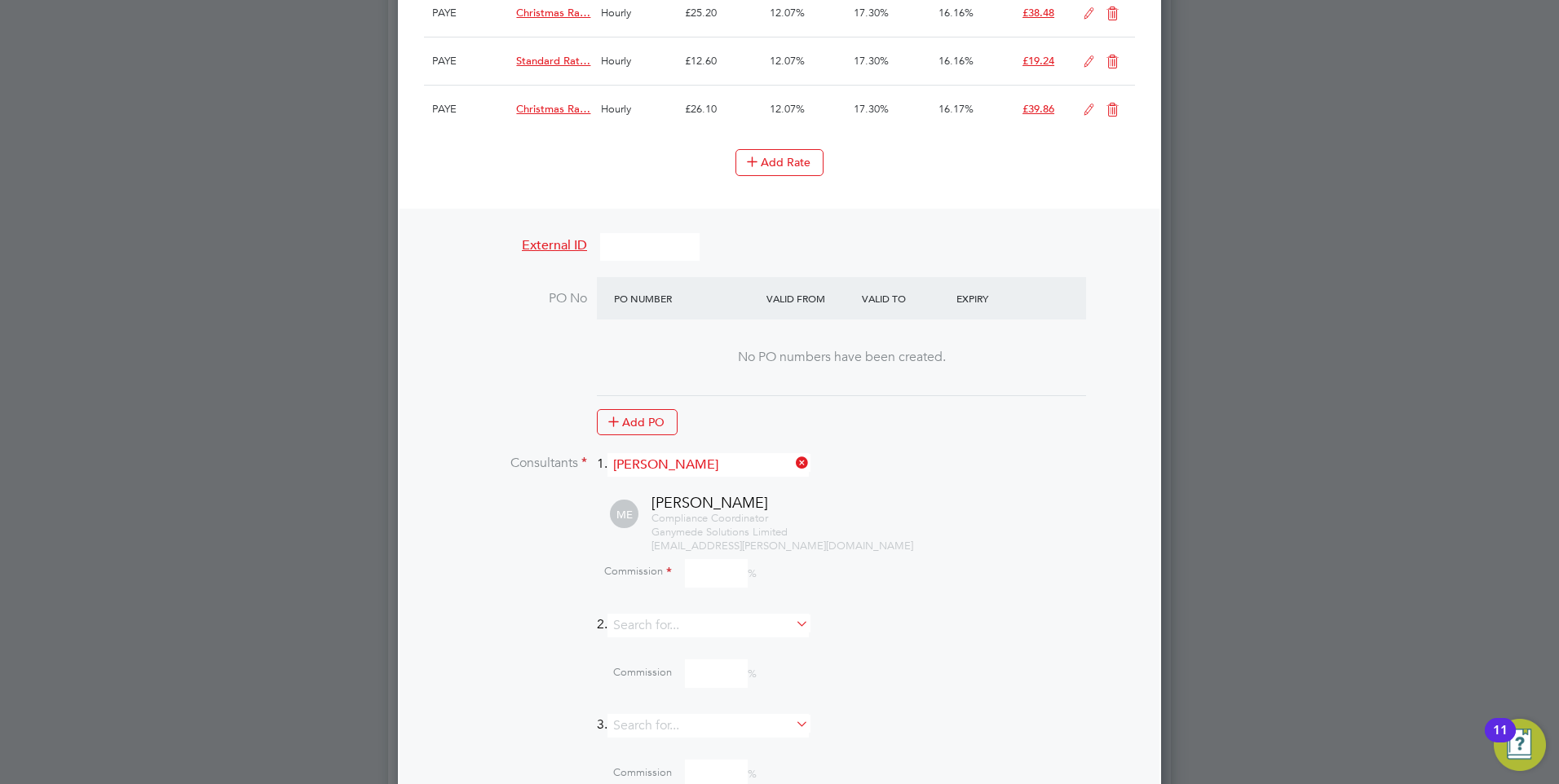
click at [708, 581] on input at bounding box center [716, 573] width 63 height 28
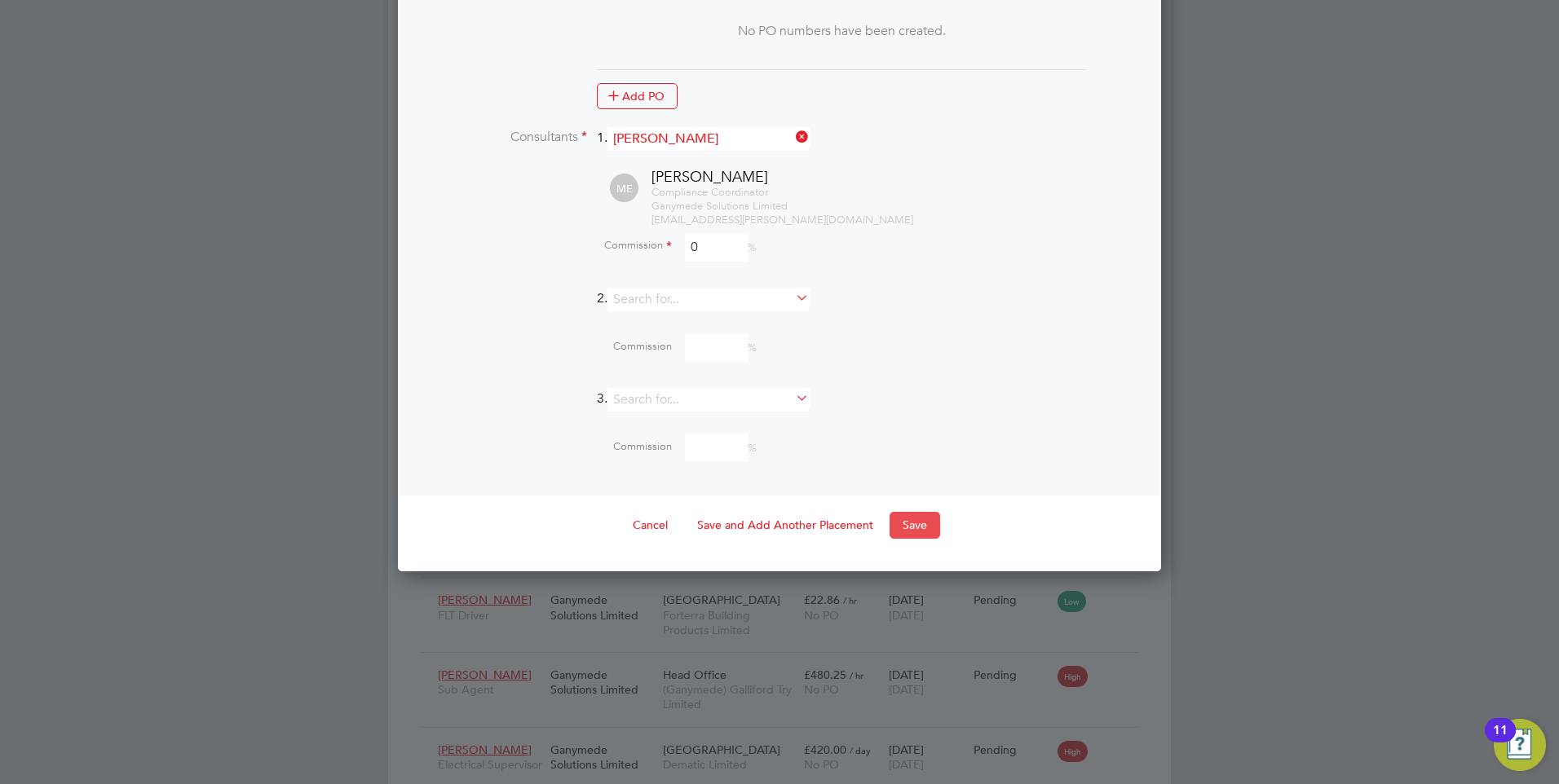
type input "0"
click at [933, 523] on button "Save" at bounding box center [914, 524] width 51 height 26
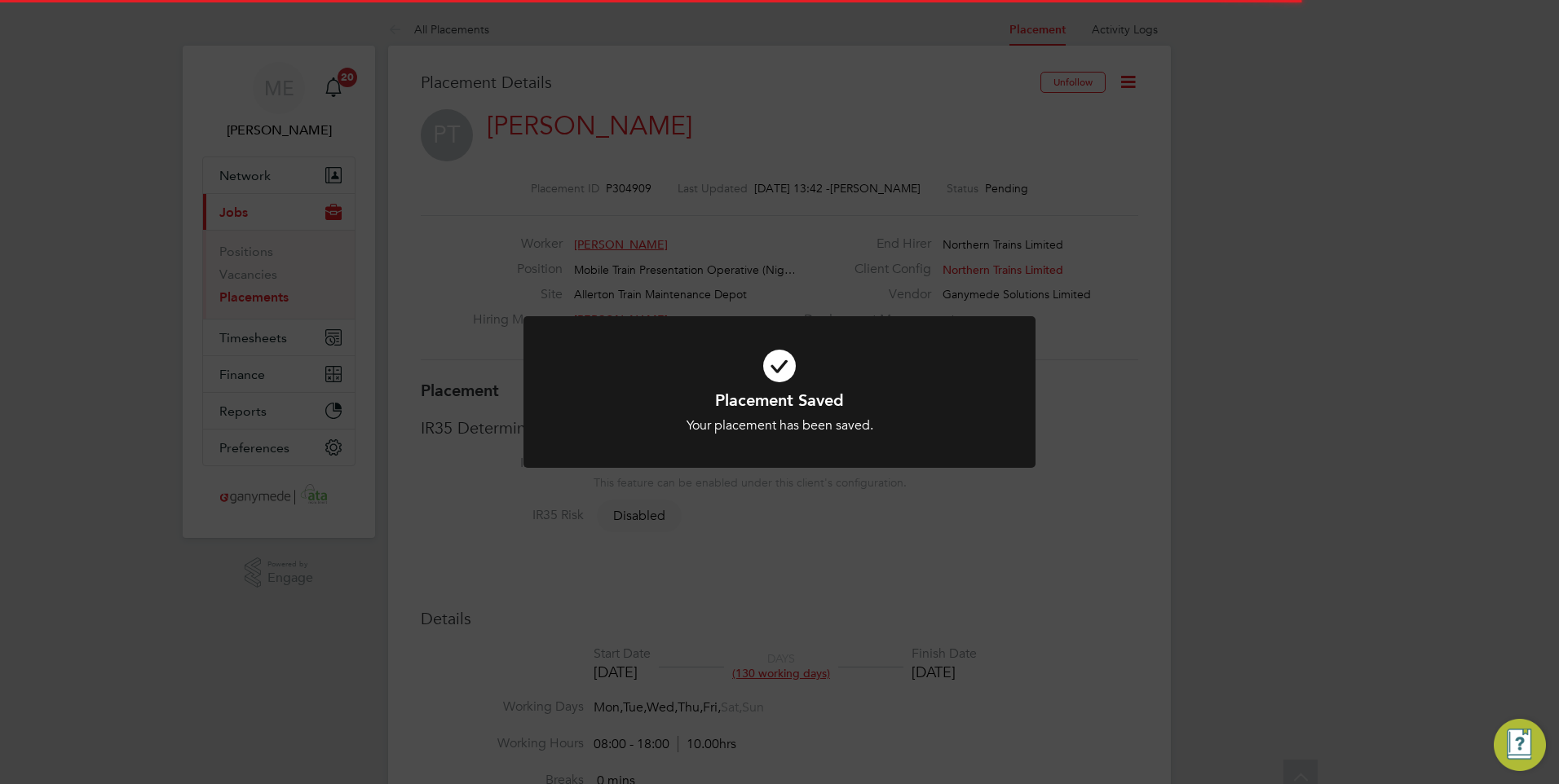
click at [795, 408] on h1 "Placement Saved" at bounding box center [779, 401] width 424 height 22
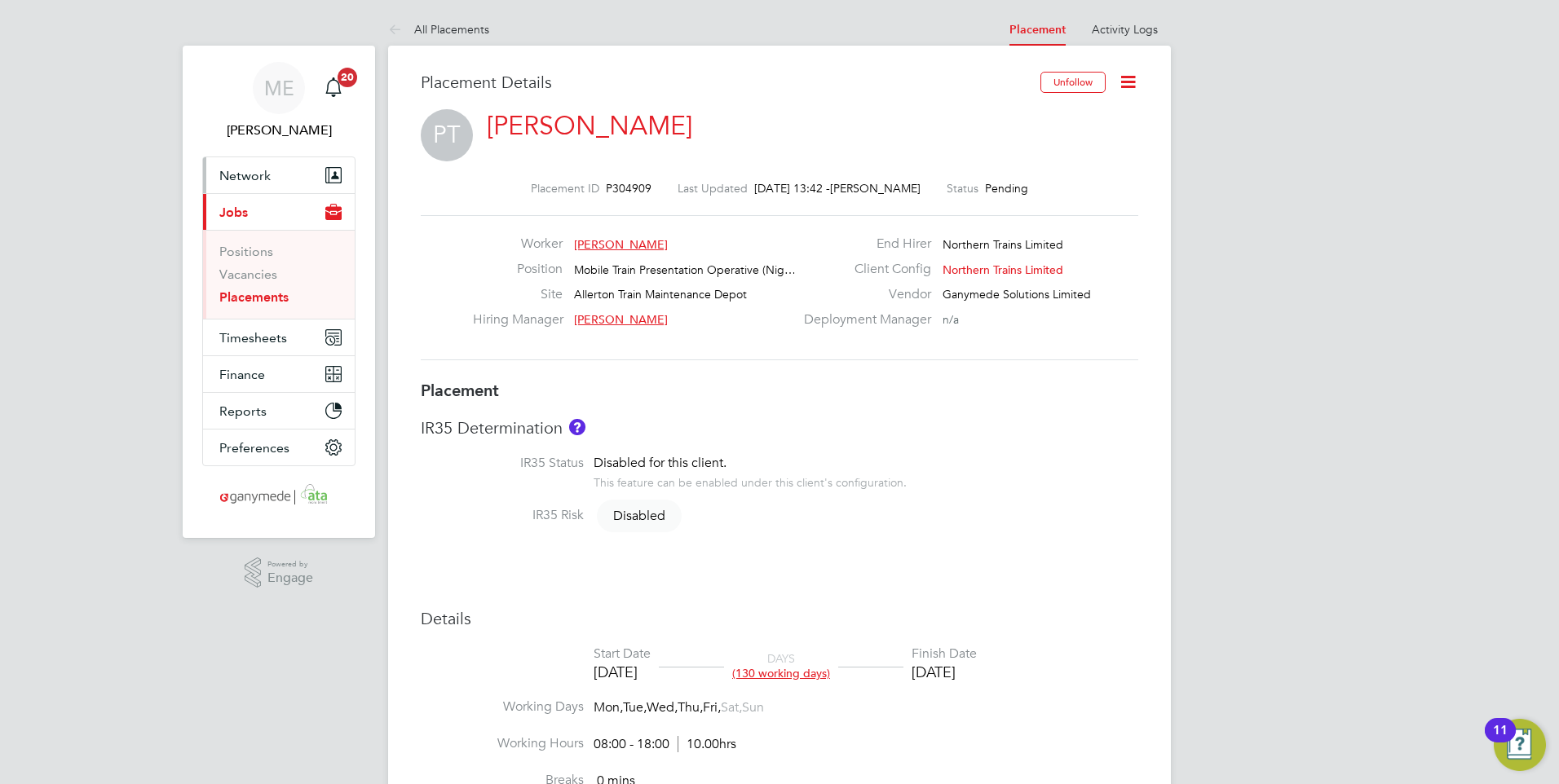
click at [285, 178] on button "Network" at bounding box center [279, 175] width 152 height 36
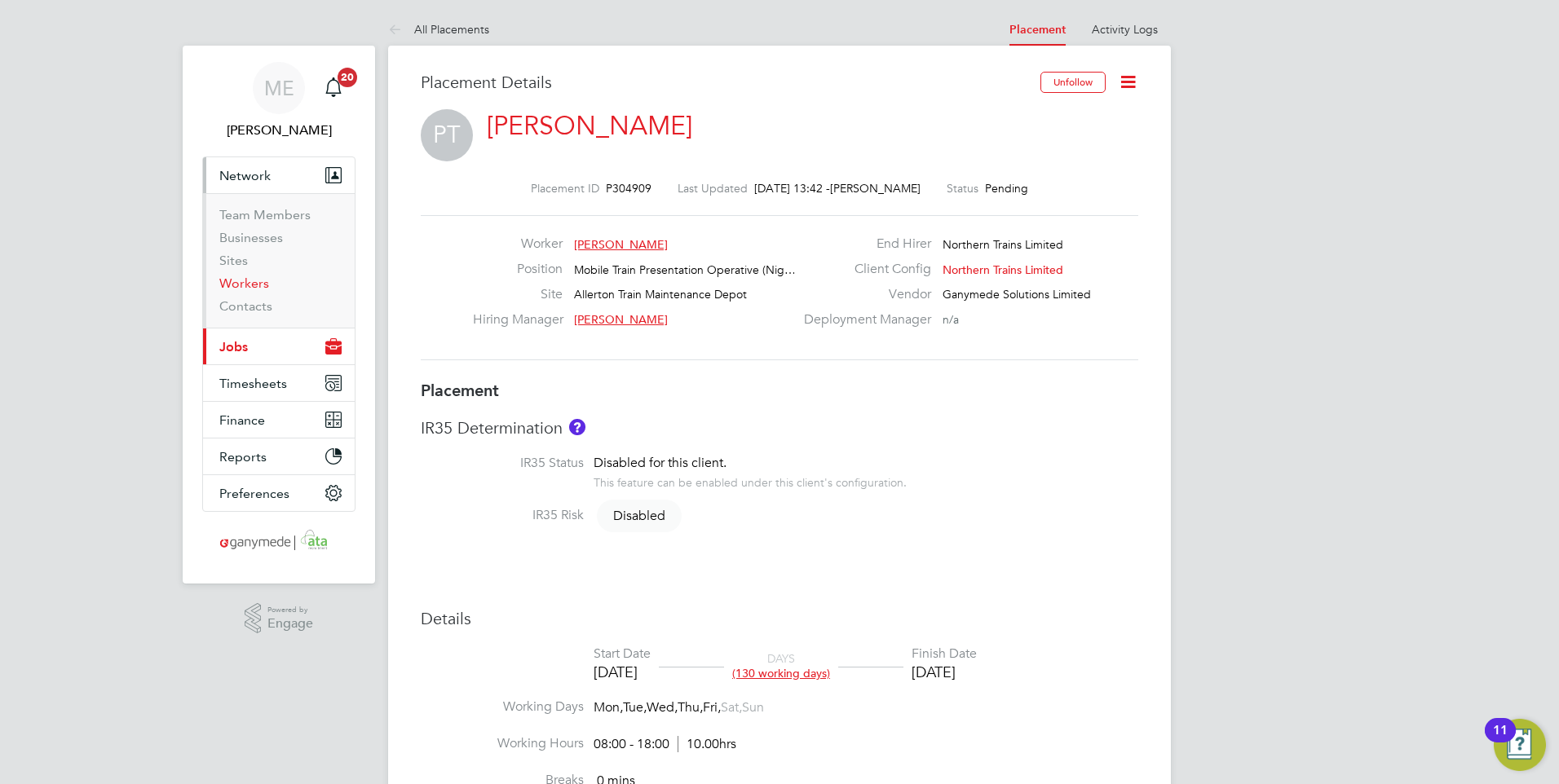
click at [238, 280] on link "Workers" at bounding box center [244, 283] width 50 height 16
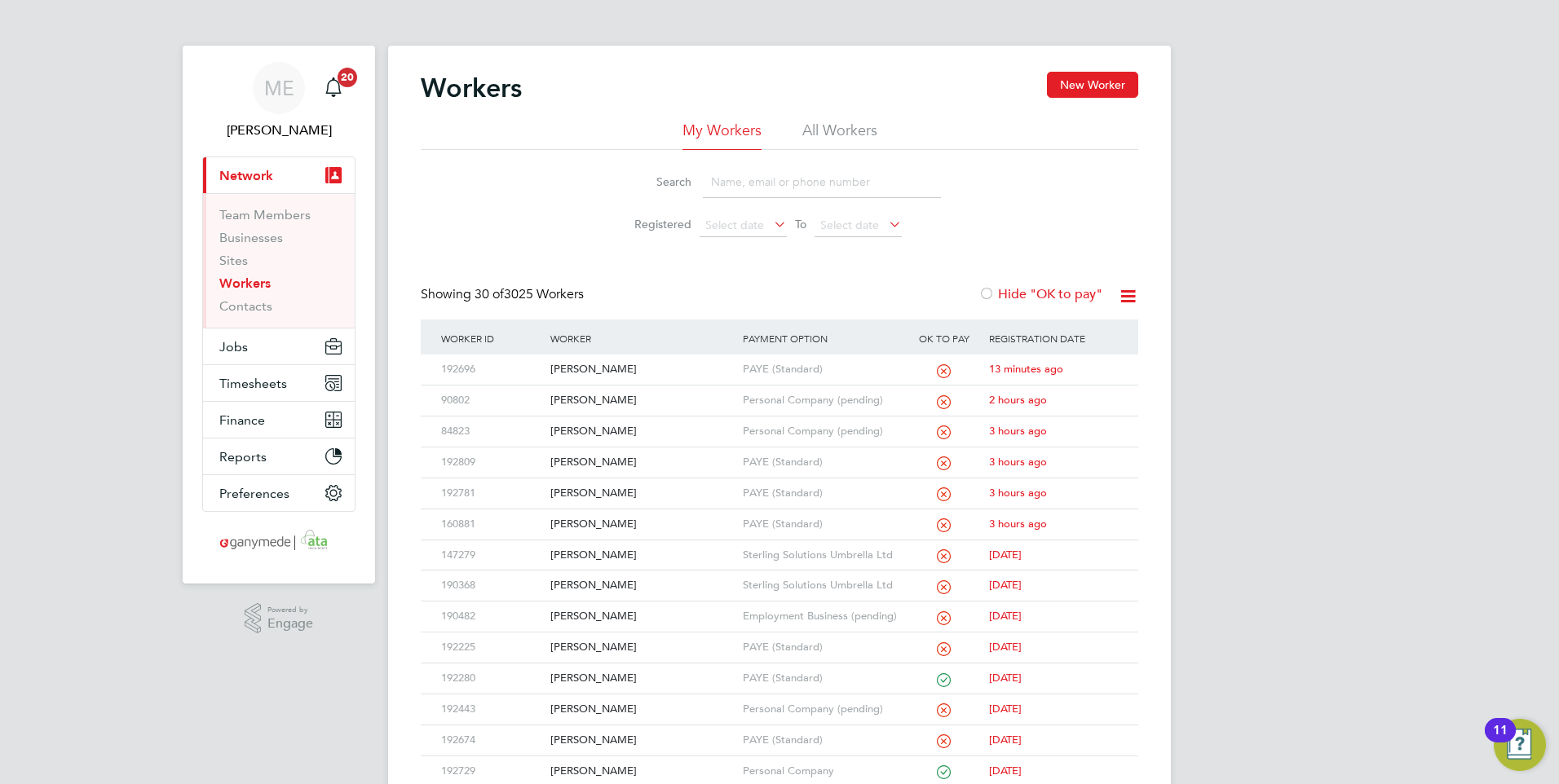
click at [727, 182] on input at bounding box center [821, 182] width 238 height 32
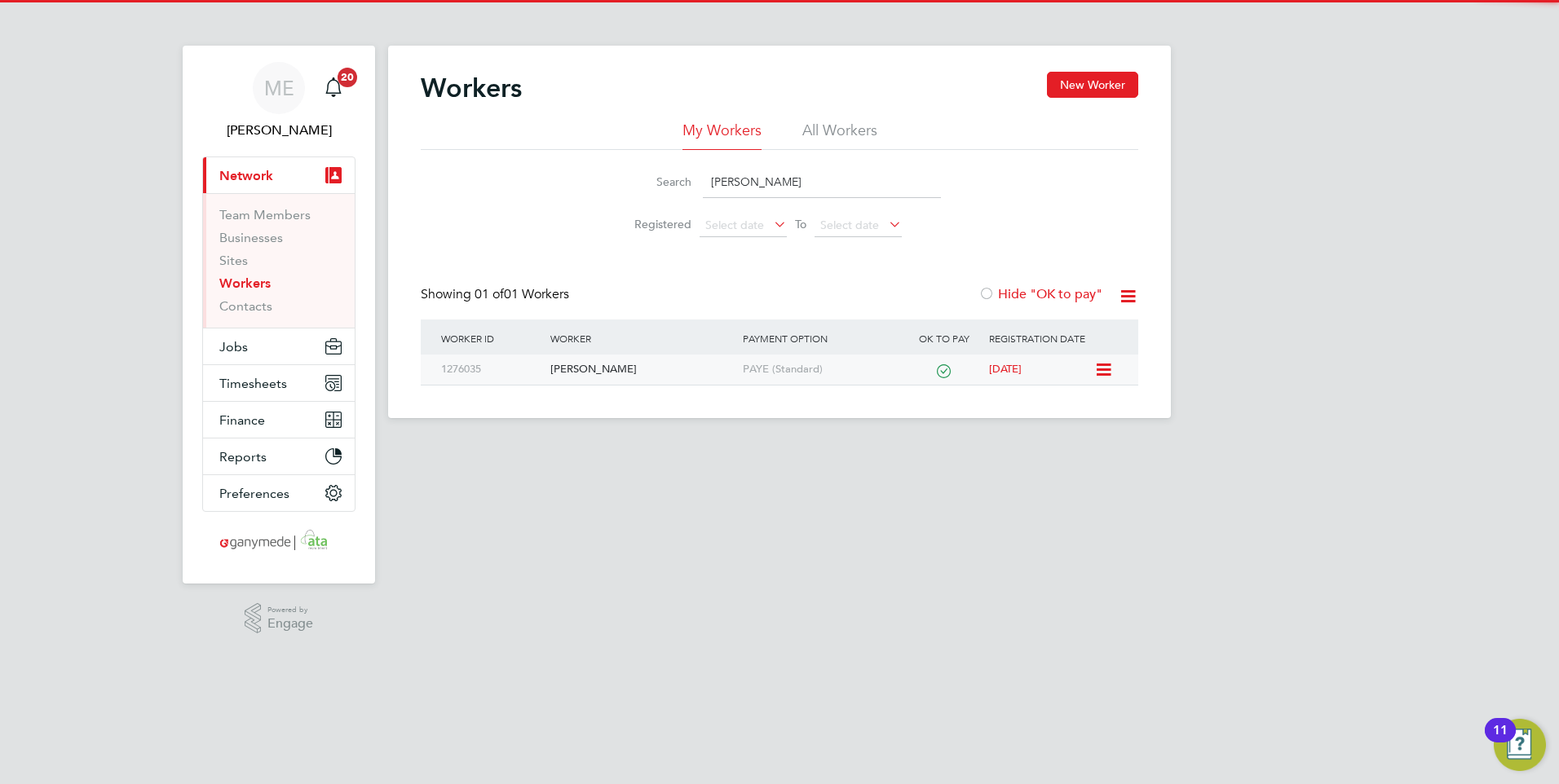
type input "richard ch"
click at [667, 364] on div "Richard Chadwick" at bounding box center [641, 369] width 192 height 30
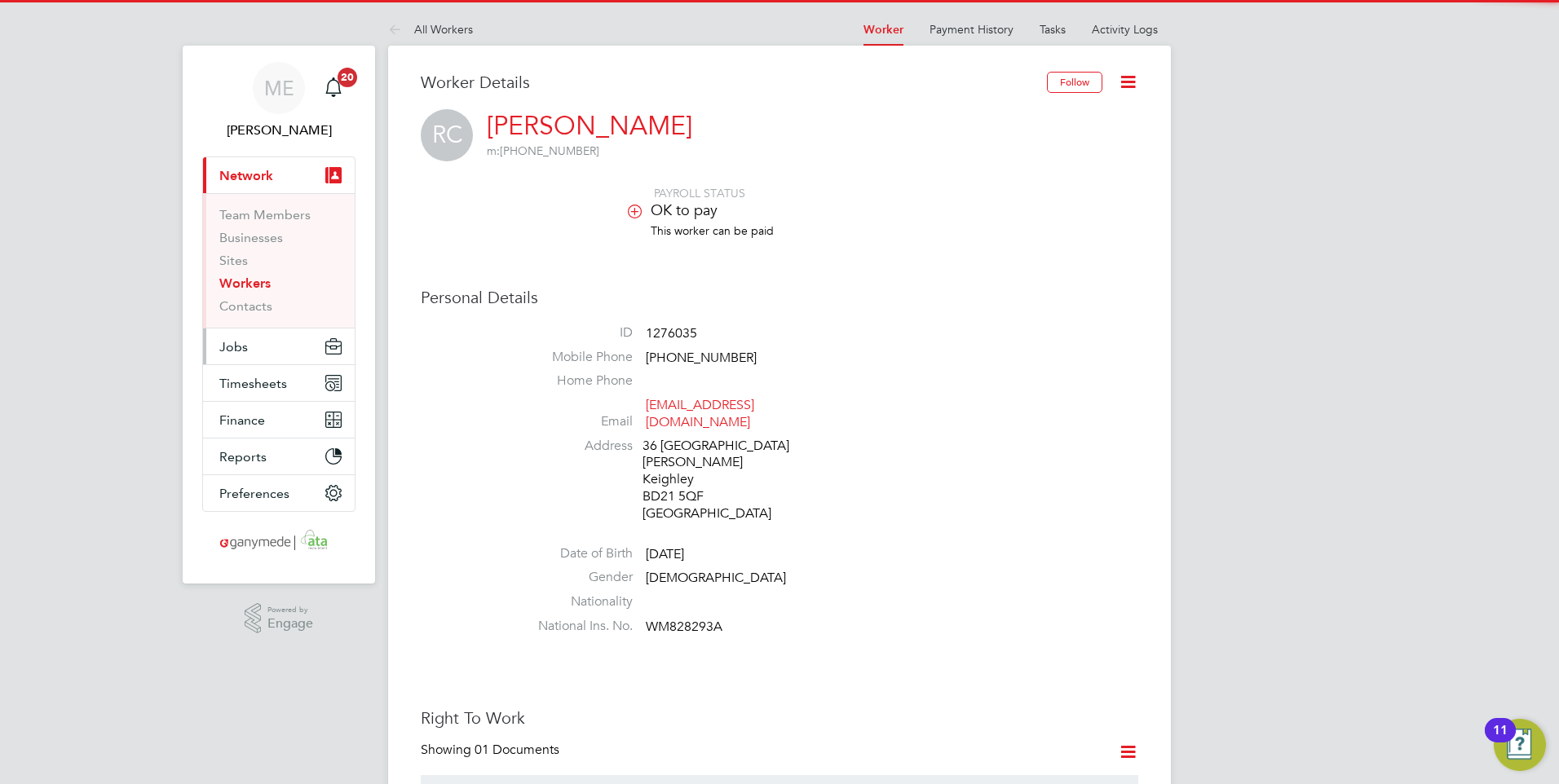
click at [273, 341] on button "Jobs" at bounding box center [279, 346] width 152 height 36
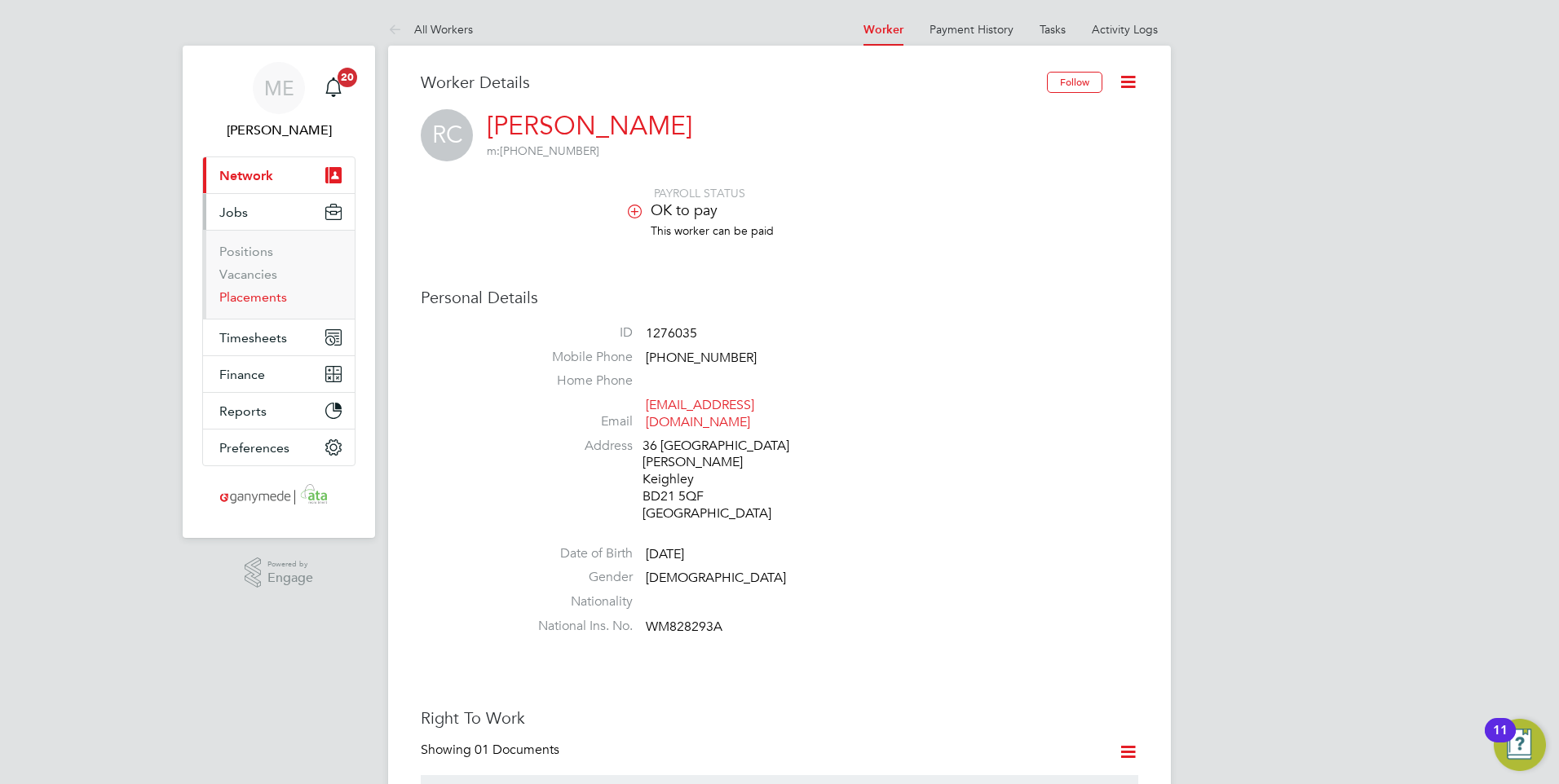
click at [235, 293] on link "Placements" at bounding box center [253, 297] width 68 height 16
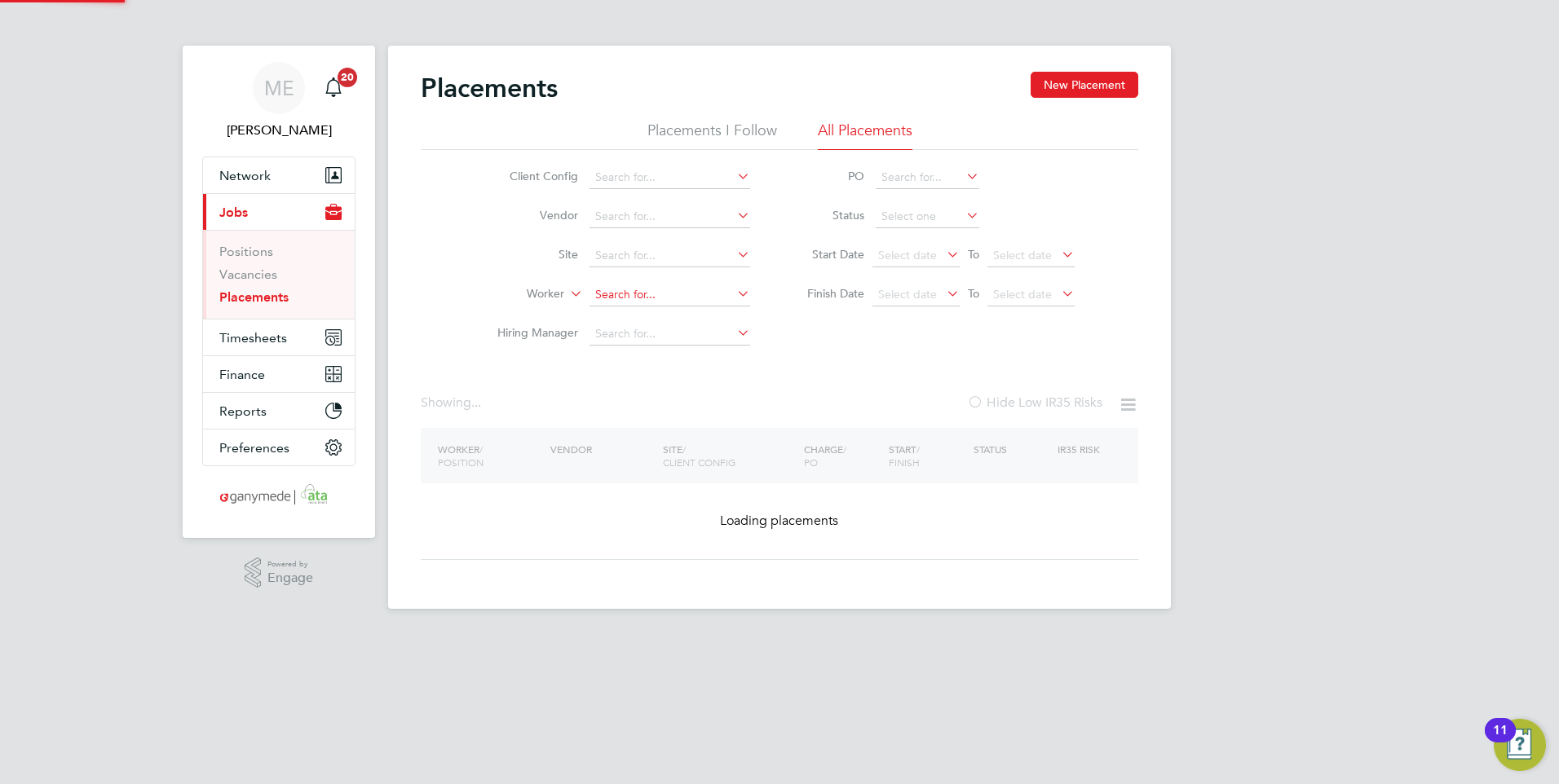
click at [605, 295] on input at bounding box center [670, 295] width 161 height 23
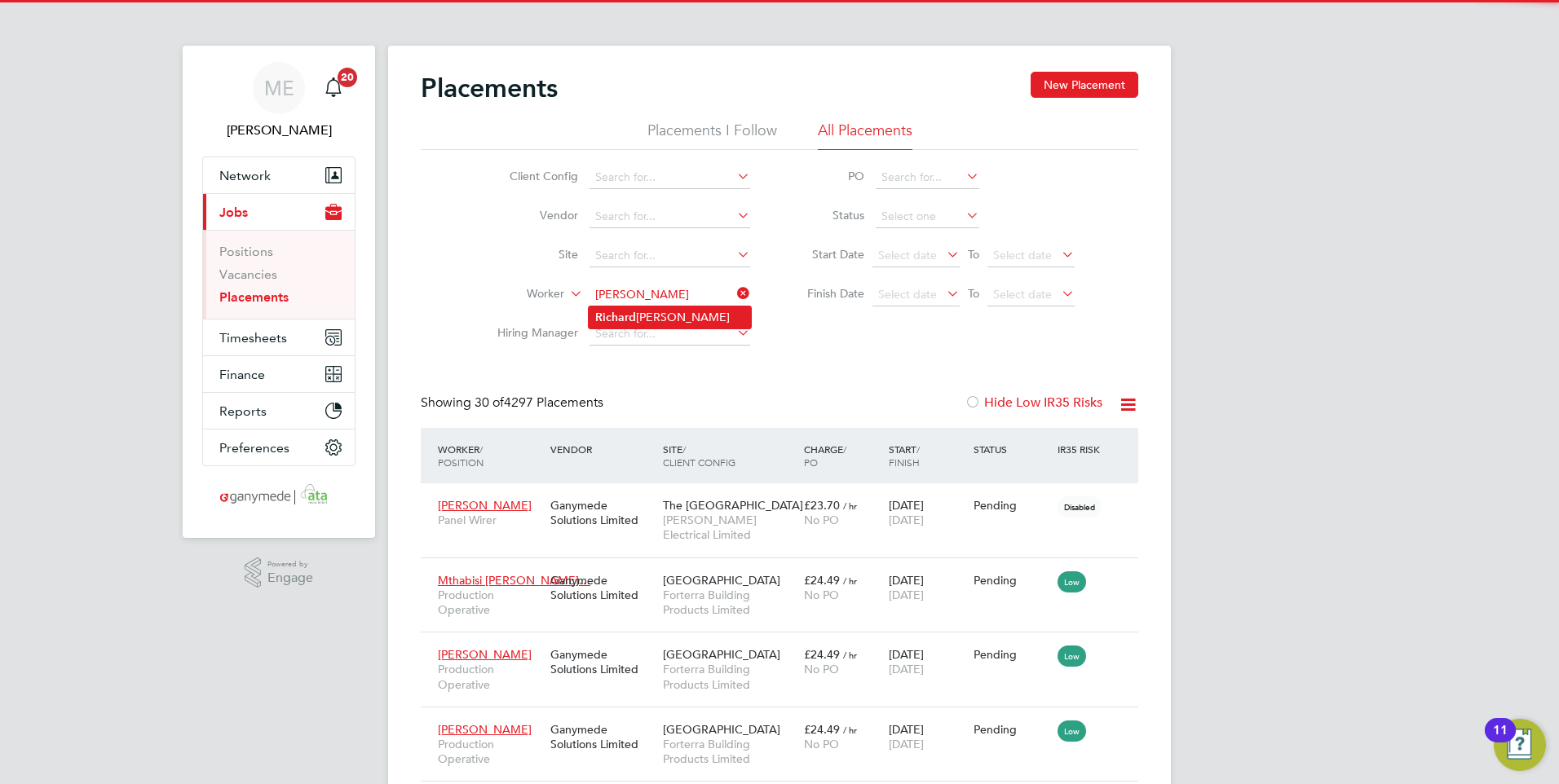
click at [629, 320] on b "Ri [PERSON_NAME]" at bounding box center [615, 317] width 41 height 14
type input "[PERSON_NAME]"
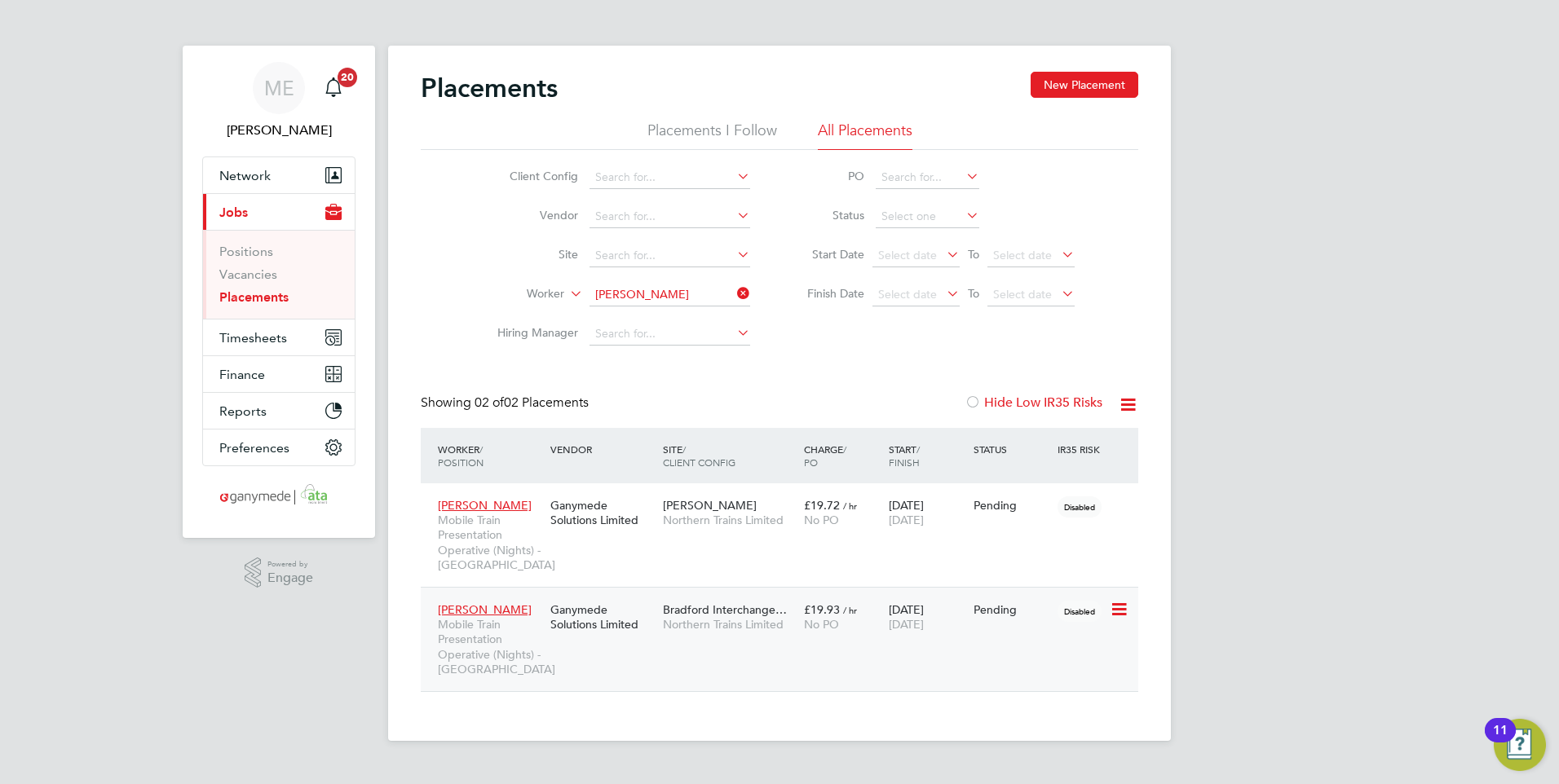
click at [1117, 603] on icon at bounding box center [1118, 610] width 17 height 20
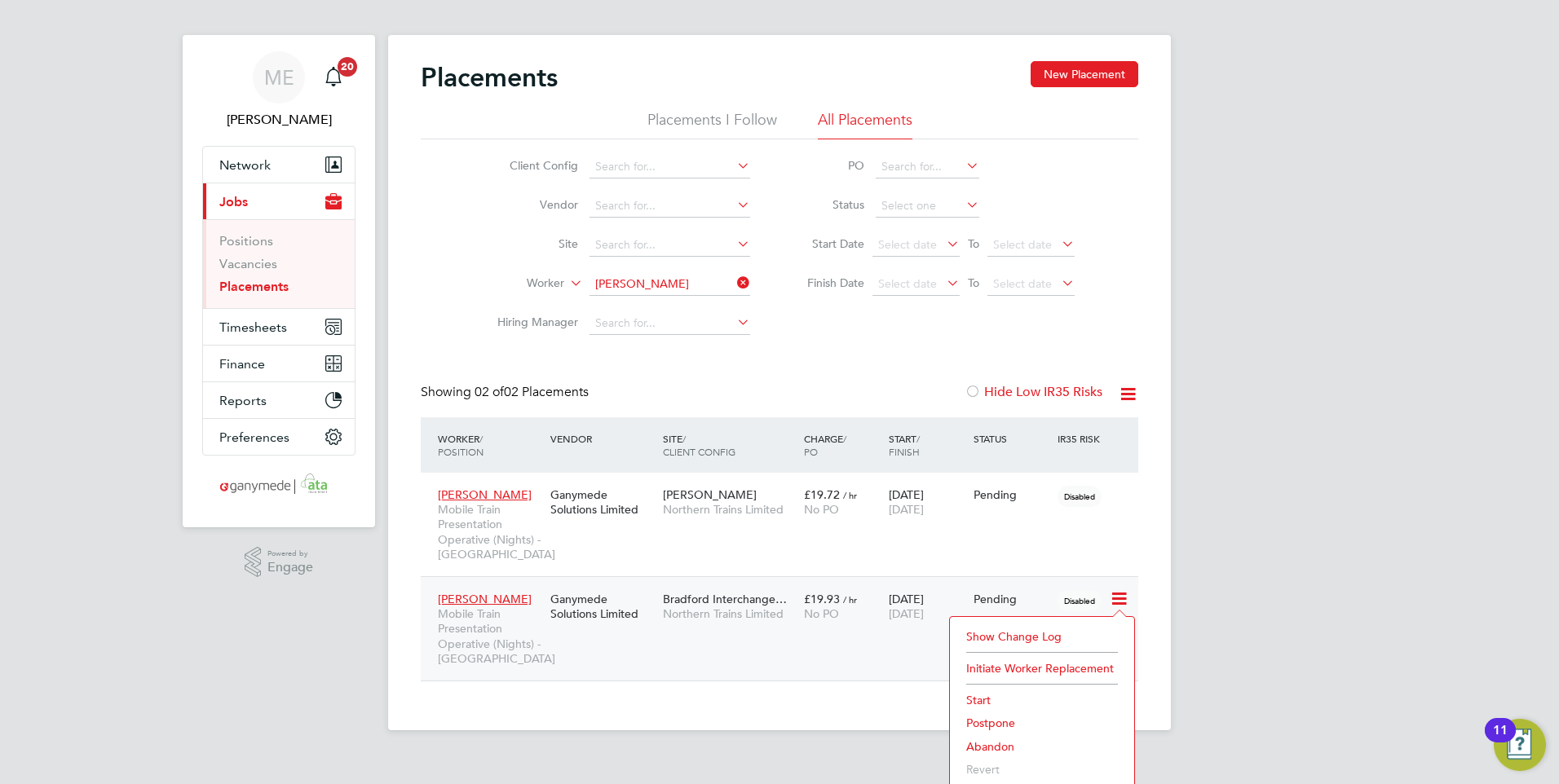
scroll to position [17, 0]
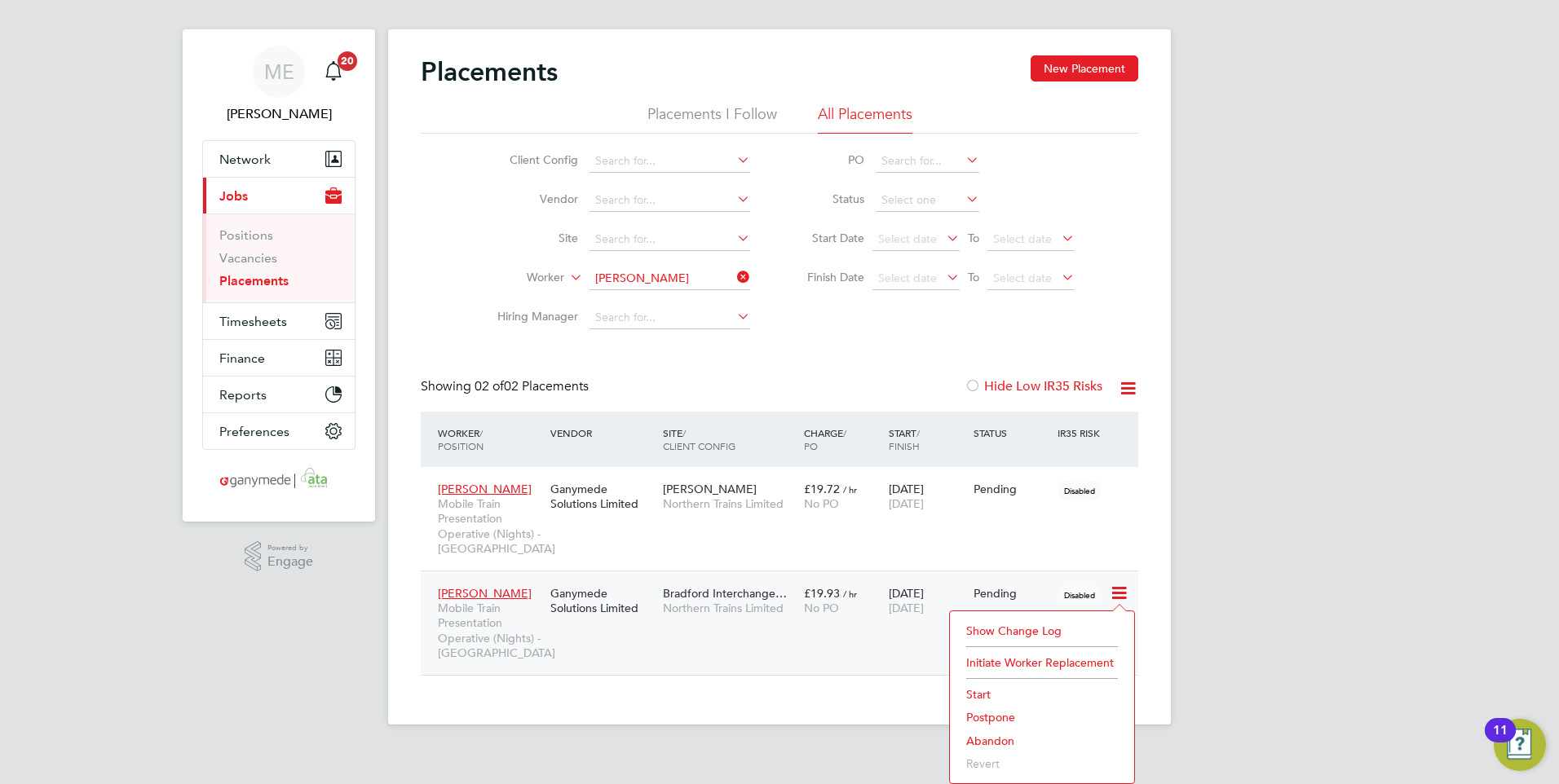
click at [745, 604] on span "Northern Trains Limited" at bounding box center [729, 608] width 133 height 15
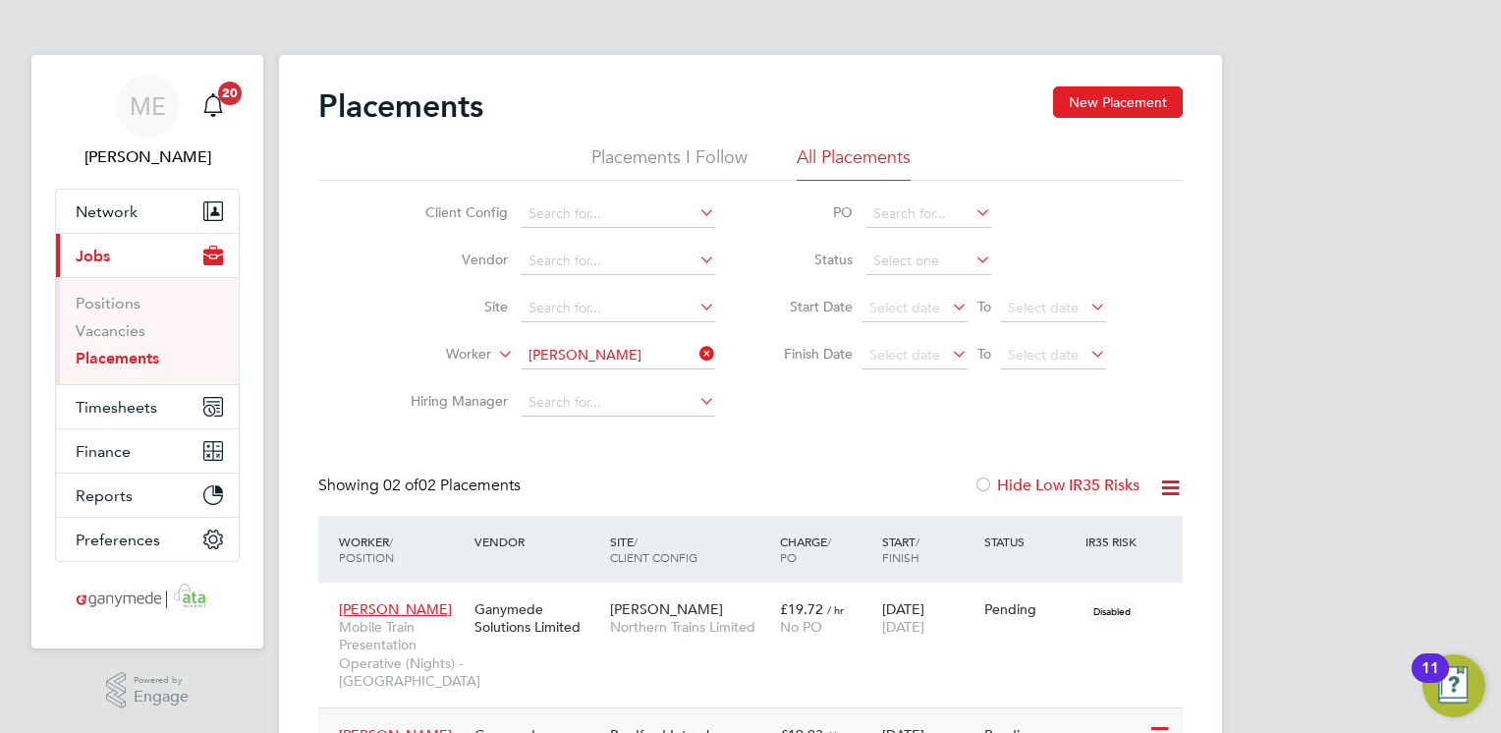
scroll to position [56, 171]
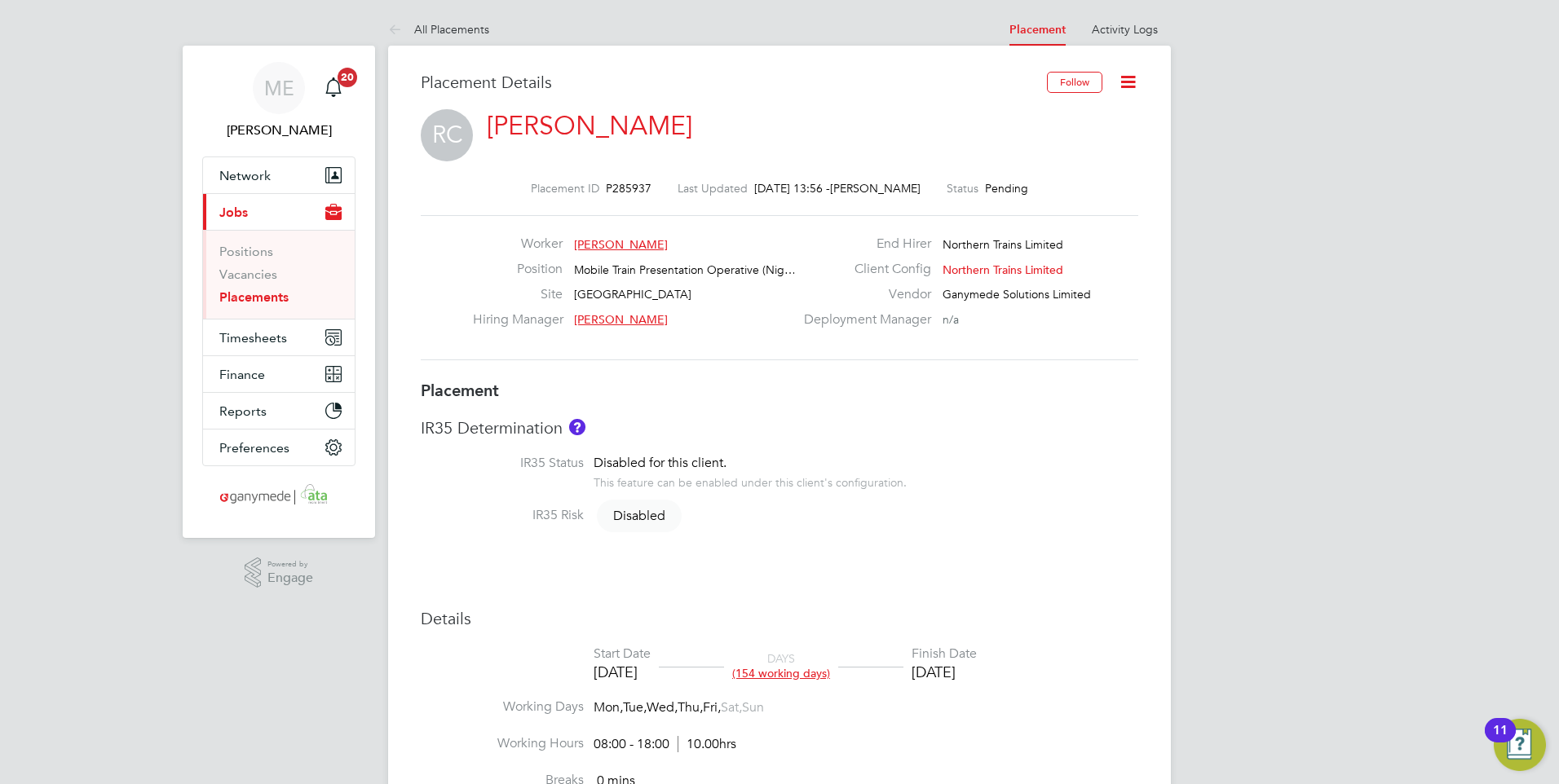
click at [1124, 71] on icon at bounding box center [1128, 81] width 21 height 21
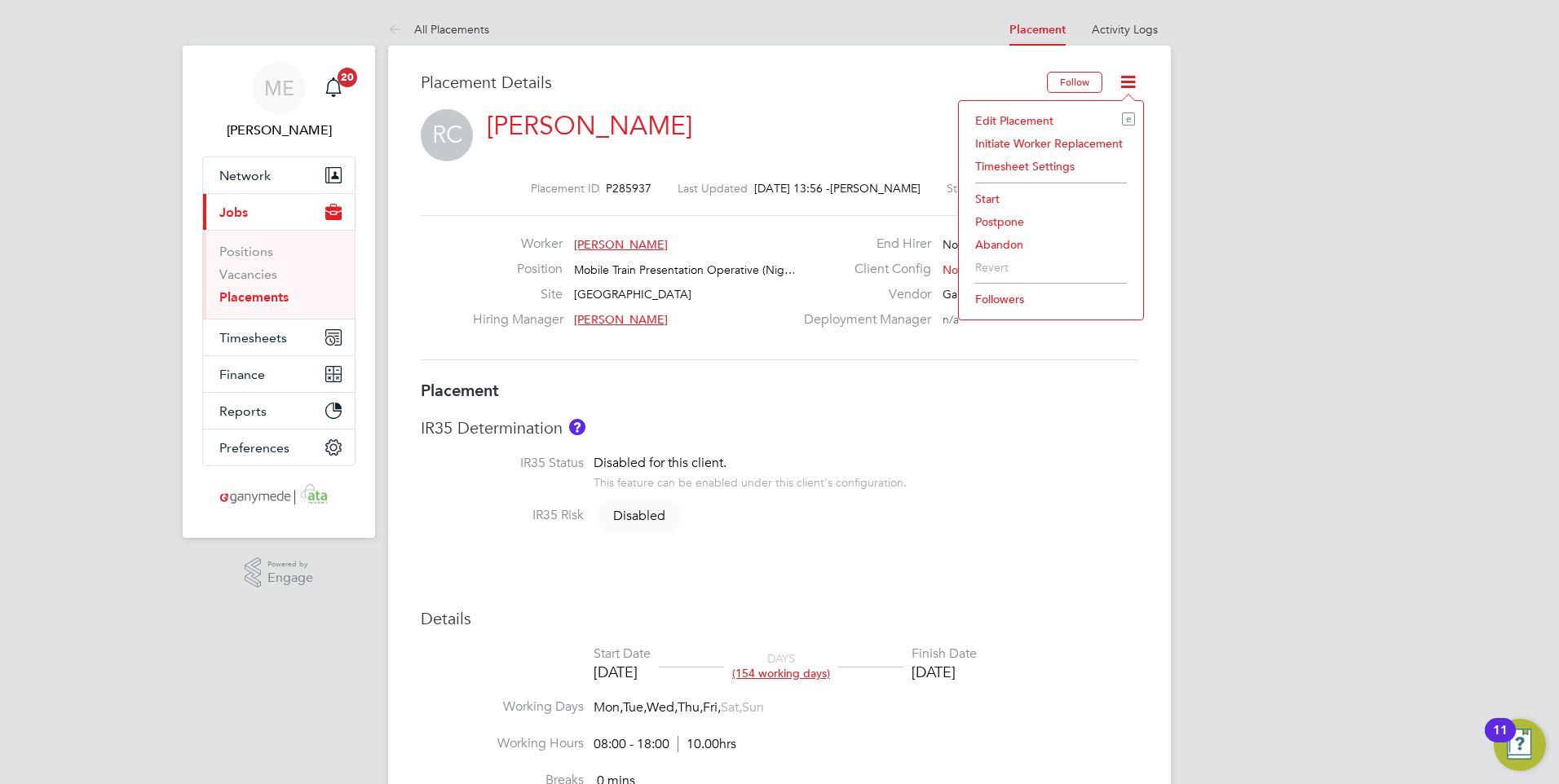
click at [997, 117] on li "Edit Placement e" at bounding box center [1050, 121] width 168 height 23
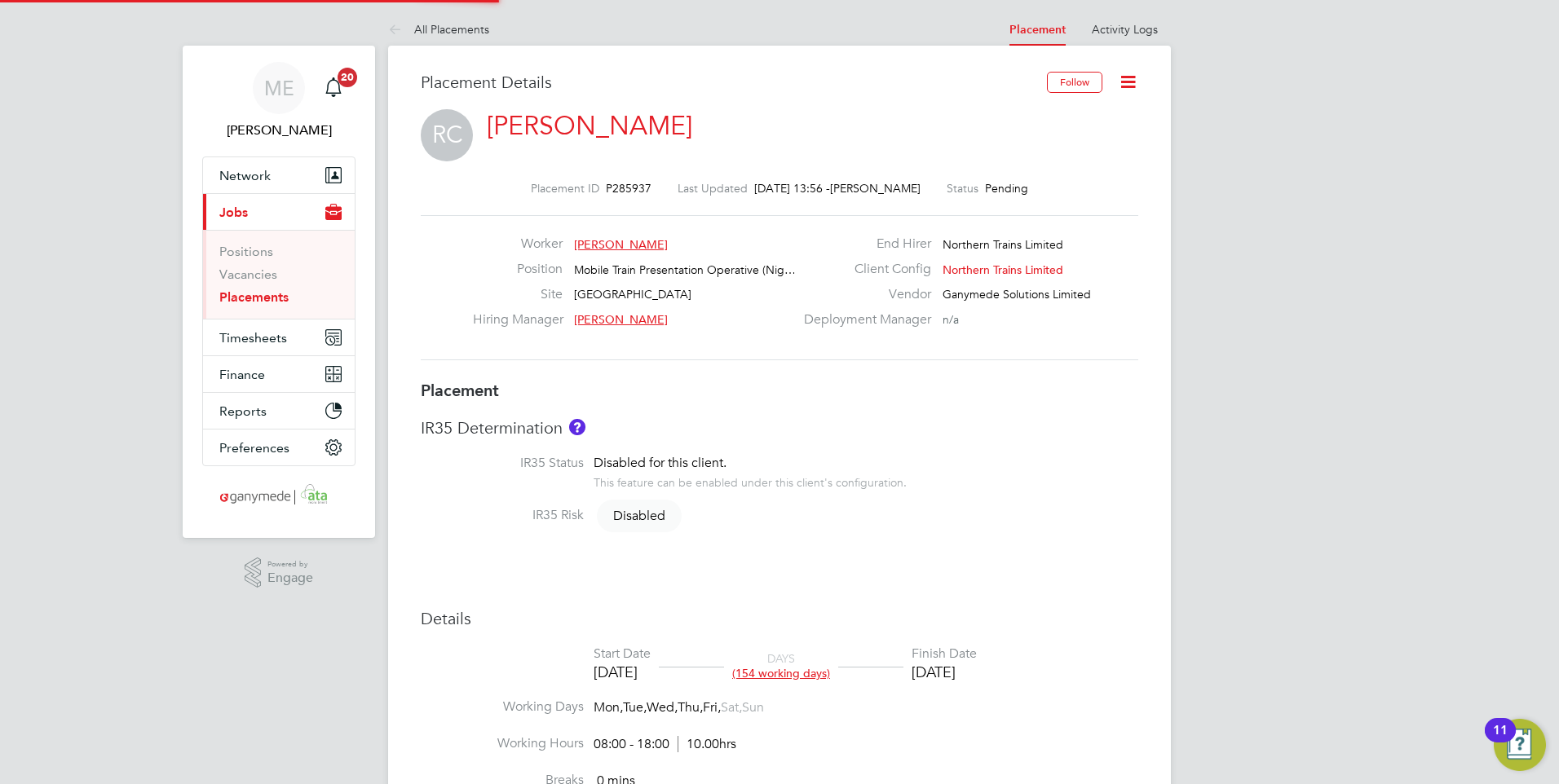
type input "[PERSON_NAME]"
type input "[DATE]"
type input "08:00"
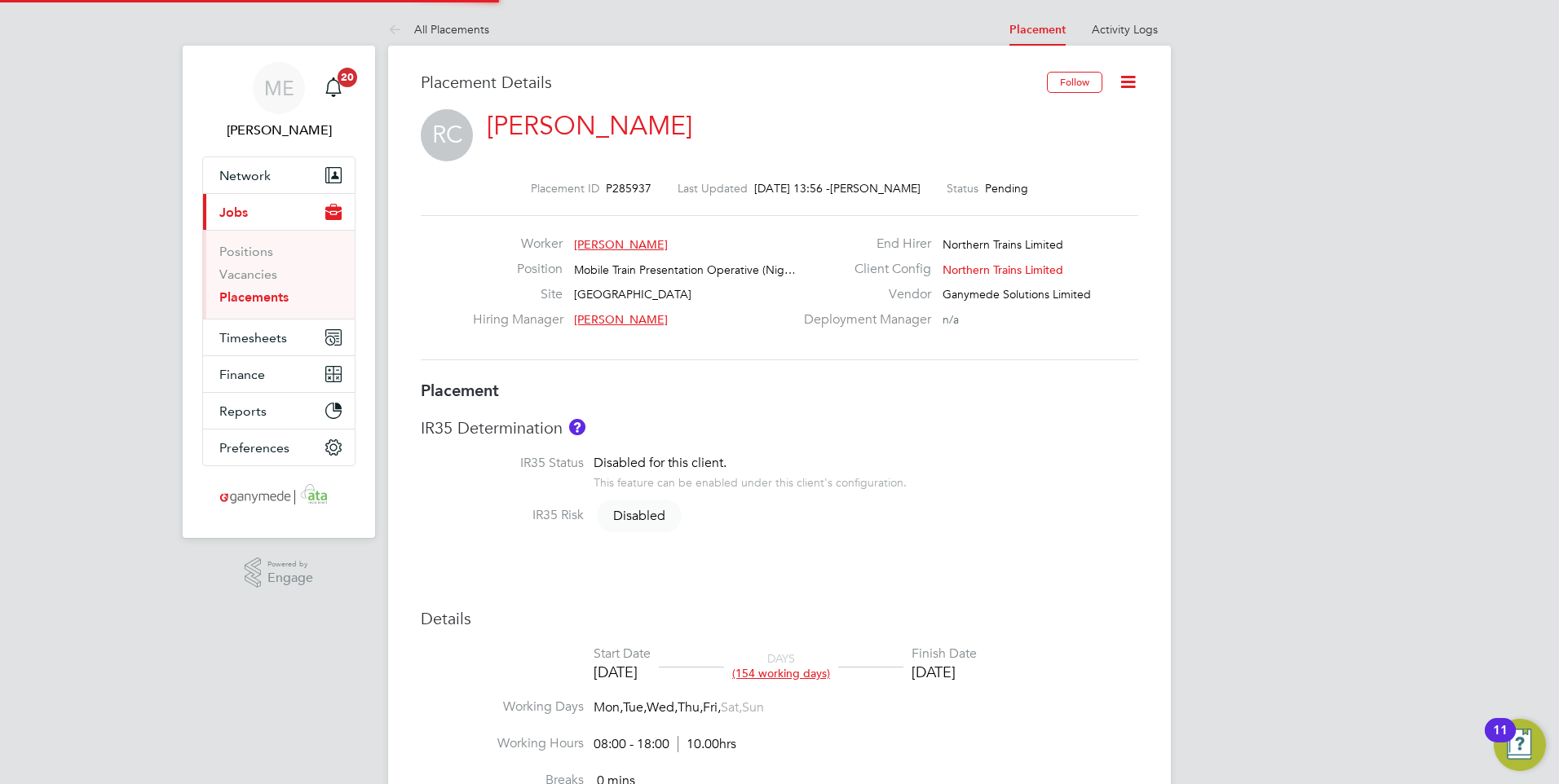
type input "18:00"
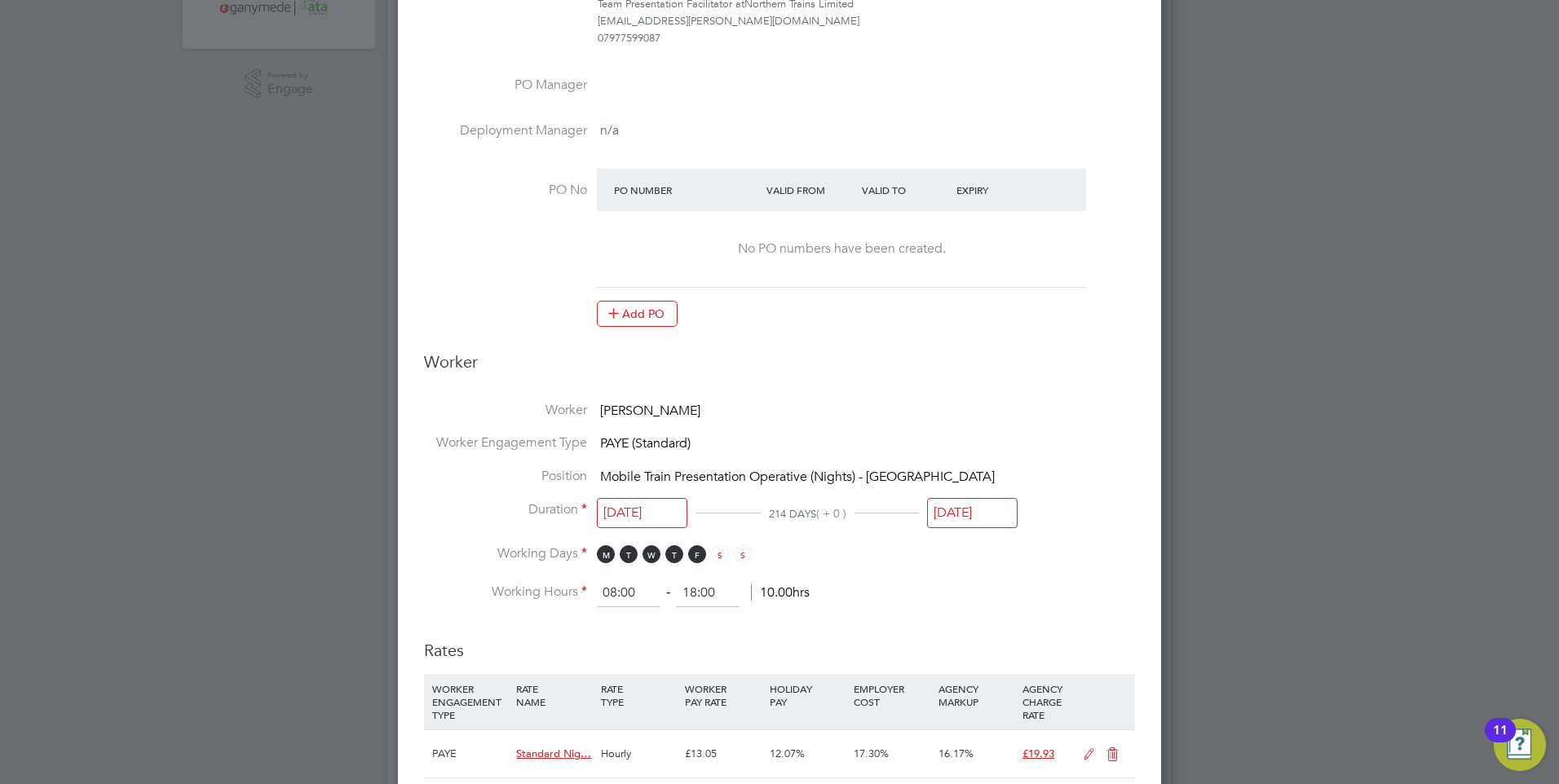
click at [963, 516] on input "[DATE]" at bounding box center [972, 513] width 90 height 30
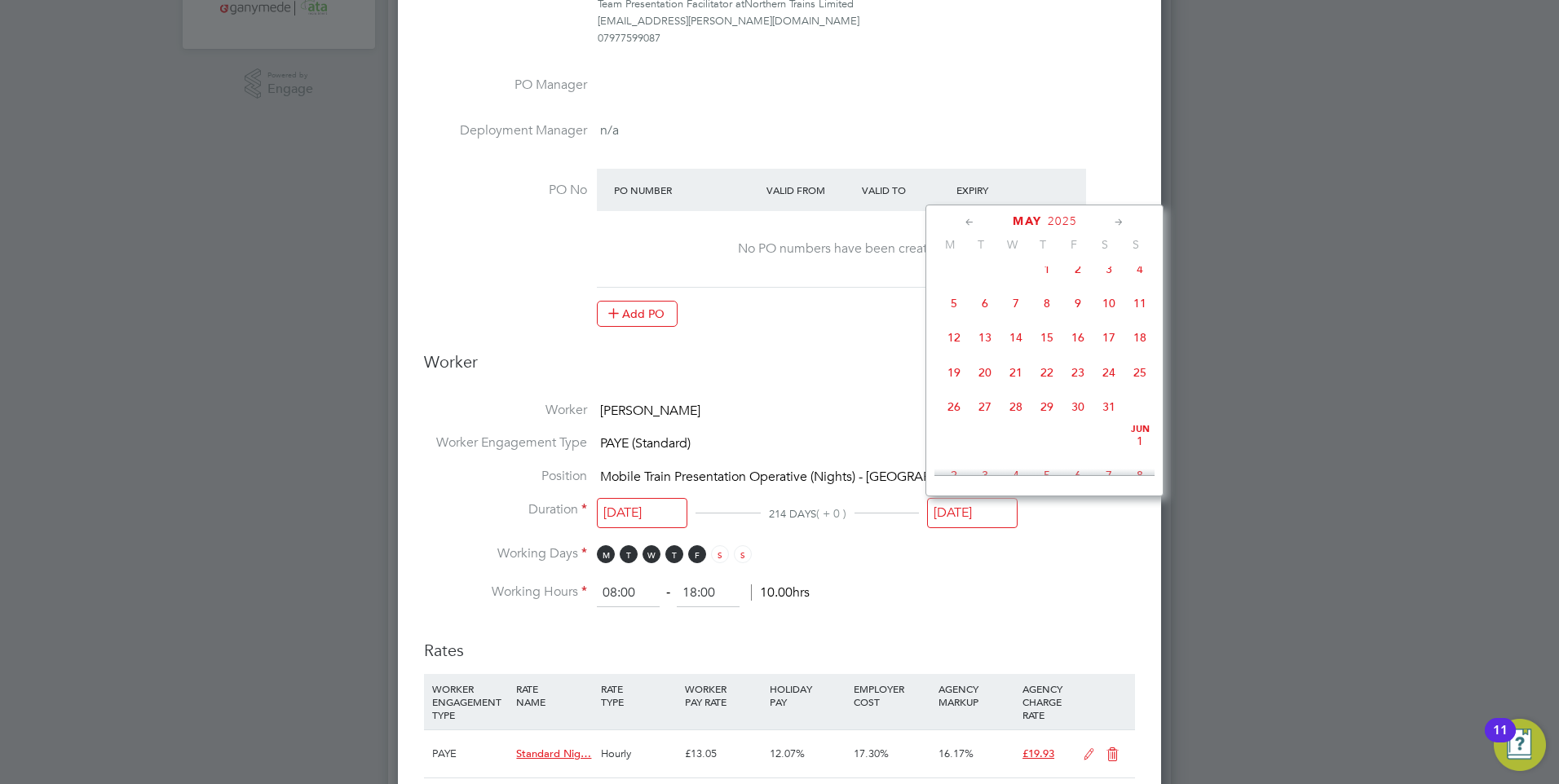
click at [1010, 373] on span "21" at bounding box center [1016, 372] width 31 height 31
type input "[DATE]"
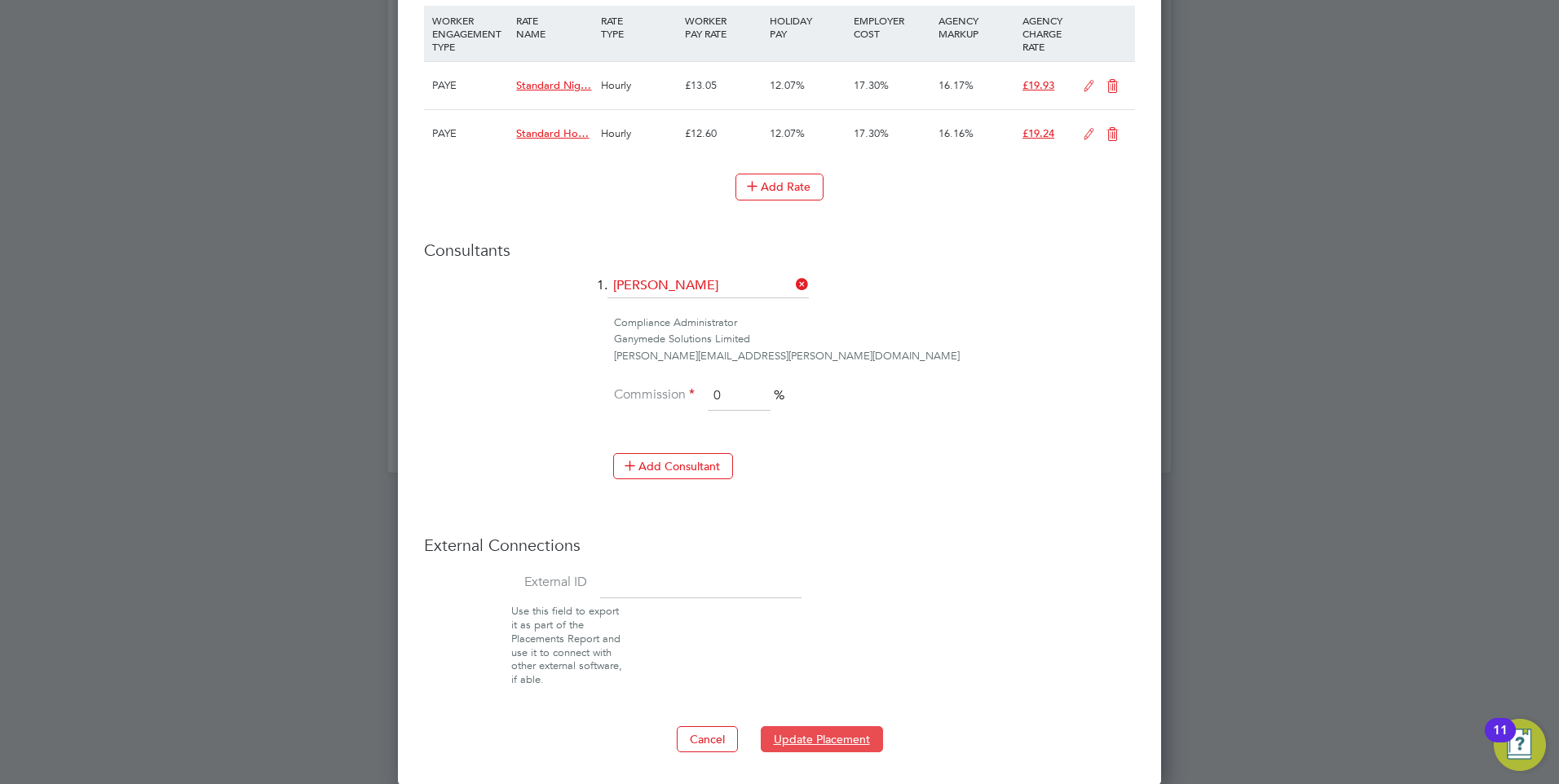
click at [816, 736] on button "Update Placement" at bounding box center [821, 738] width 122 height 26
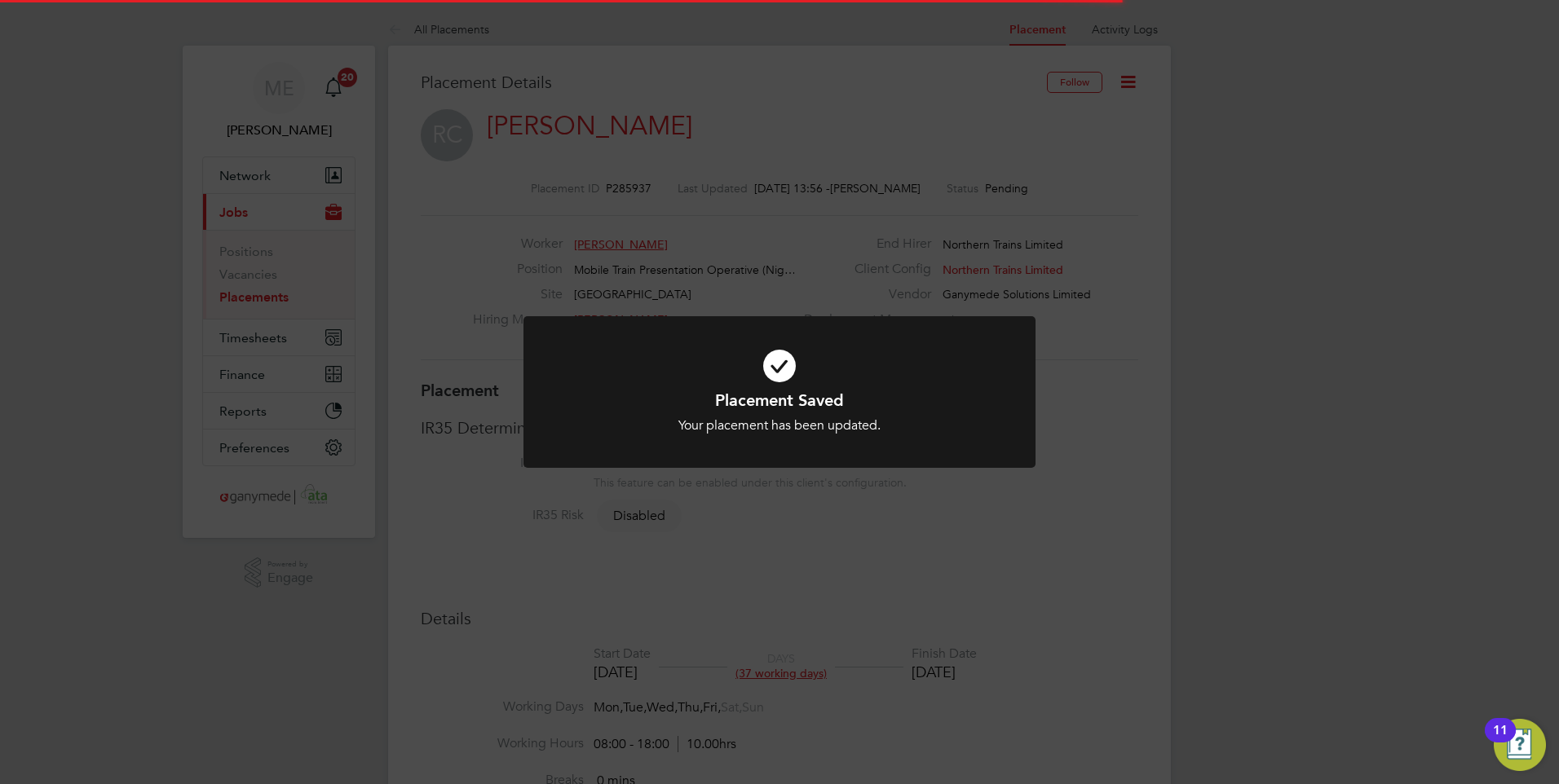
click at [725, 384] on icon at bounding box center [779, 366] width 424 height 64
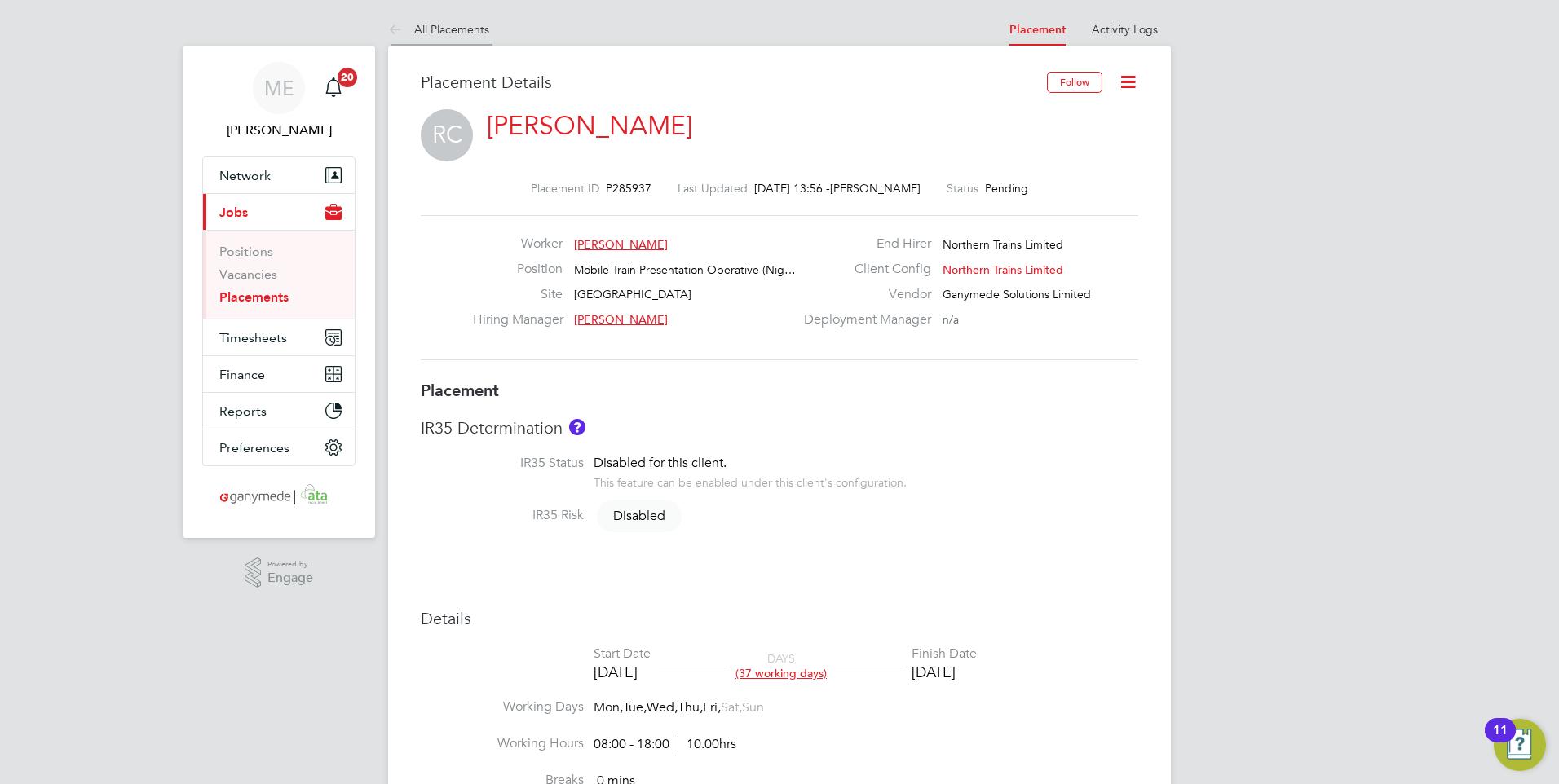
click at [394, 28] on icon at bounding box center [398, 31] width 21 height 21
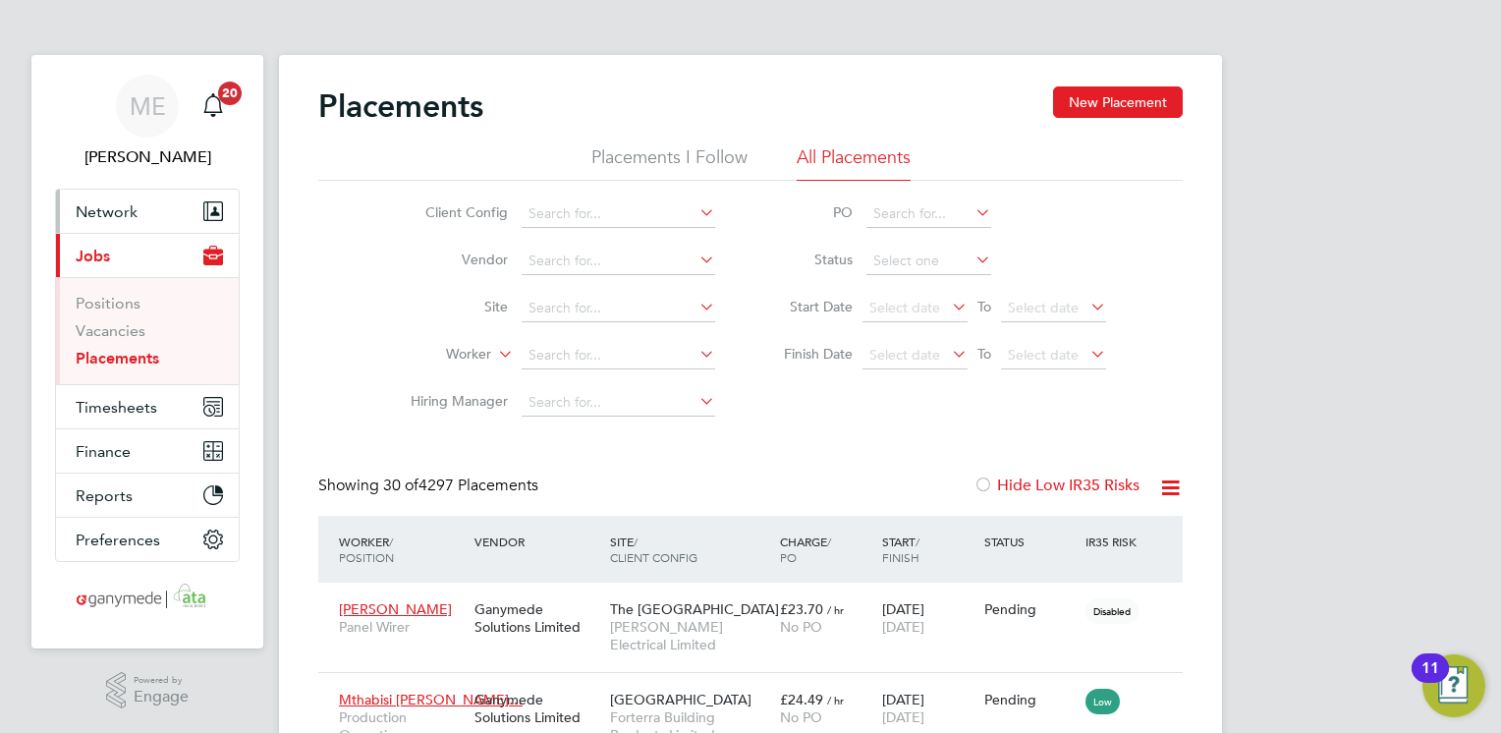
drag, startPoint x: 547, startPoint y: 307, endPoint x: 143, endPoint y: 210, distance: 415.1
click at [143, 210] on button "Network" at bounding box center [147, 211] width 183 height 43
click at [558, 356] on input at bounding box center [619, 356] width 194 height 28
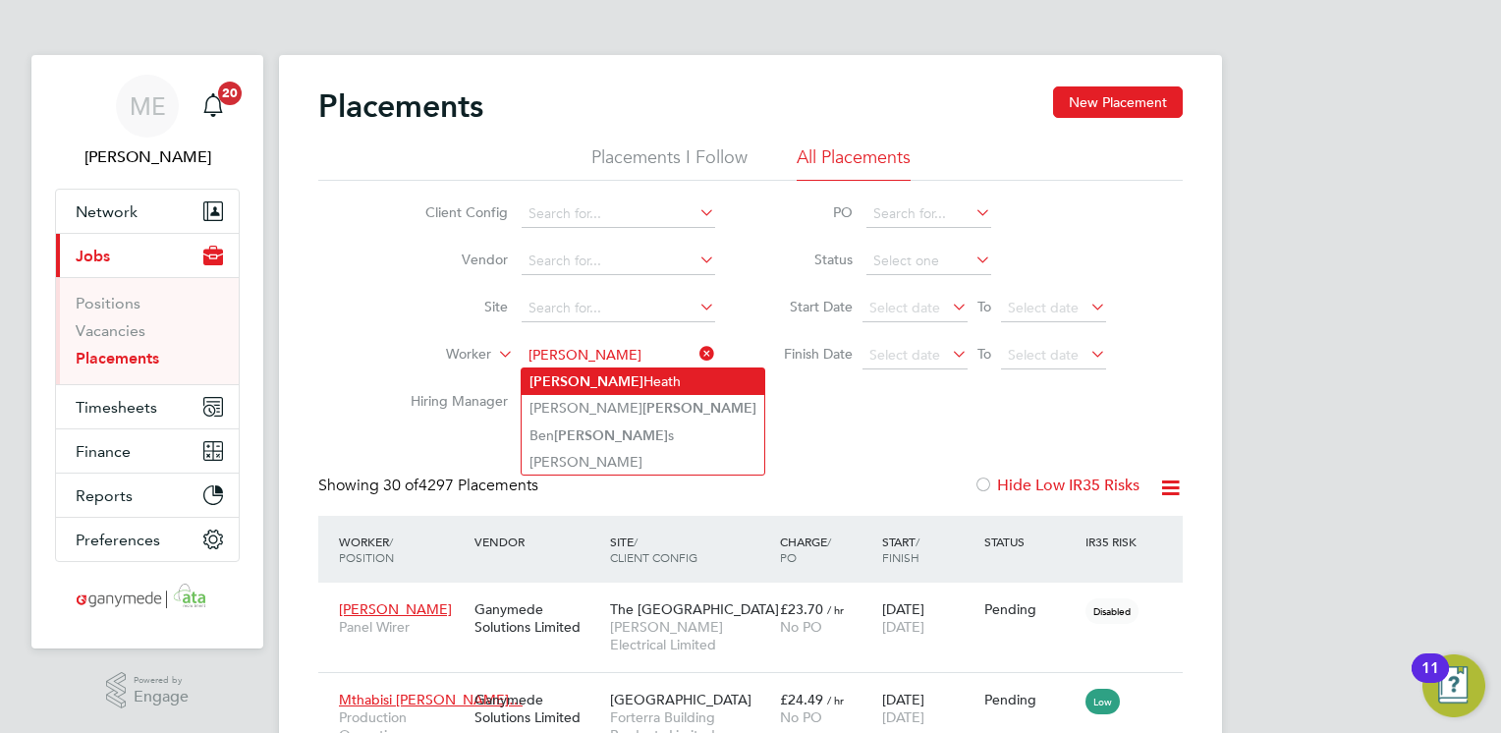
click at [589, 379] on li "[PERSON_NAME]" at bounding box center [643, 381] width 243 height 27
type input "[PERSON_NAME]"
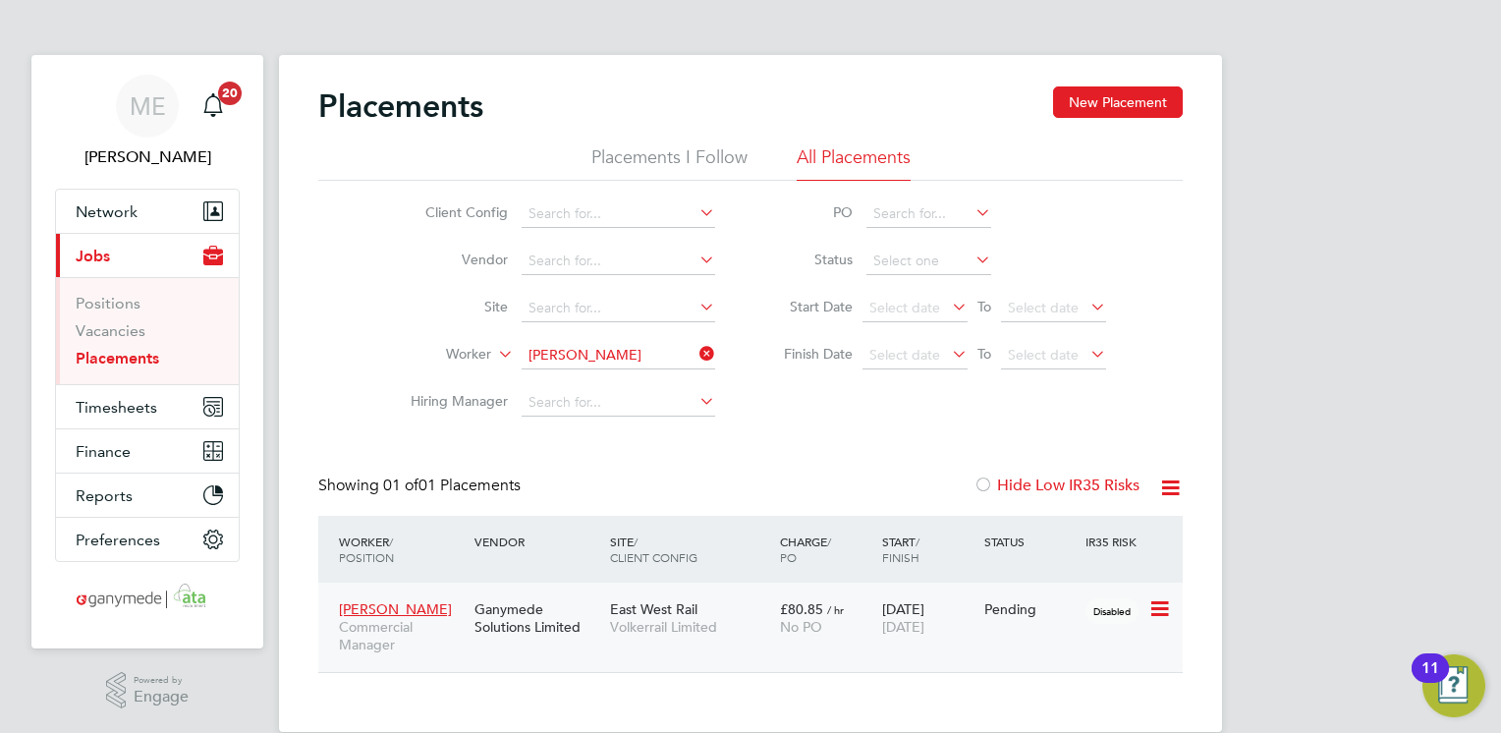
click at [757, 633] on span "Volkerrail Limited" at bounding box center [690, 627] width 160 height 18
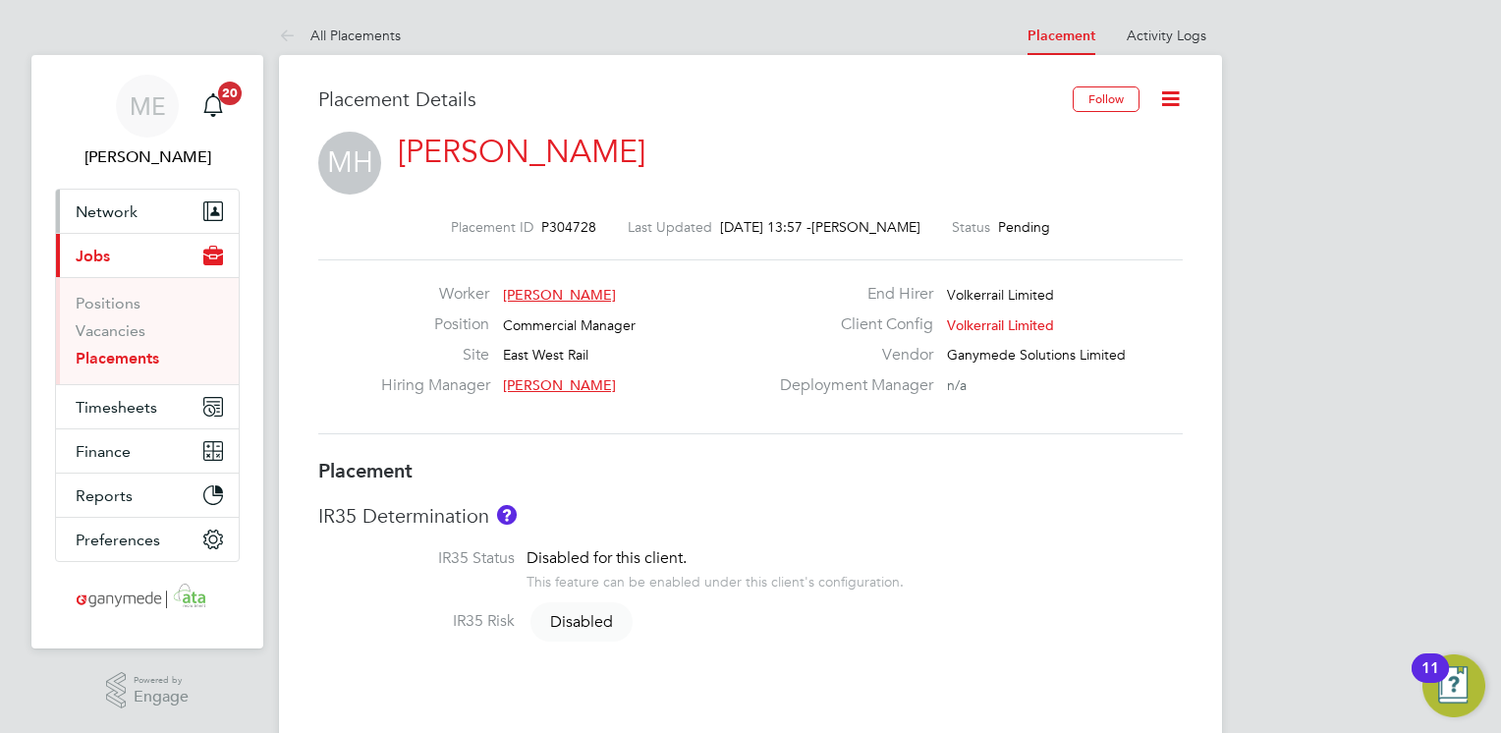
click at [131, 210] on span "Network" at bounding box center [107, 211] width 62 height 19
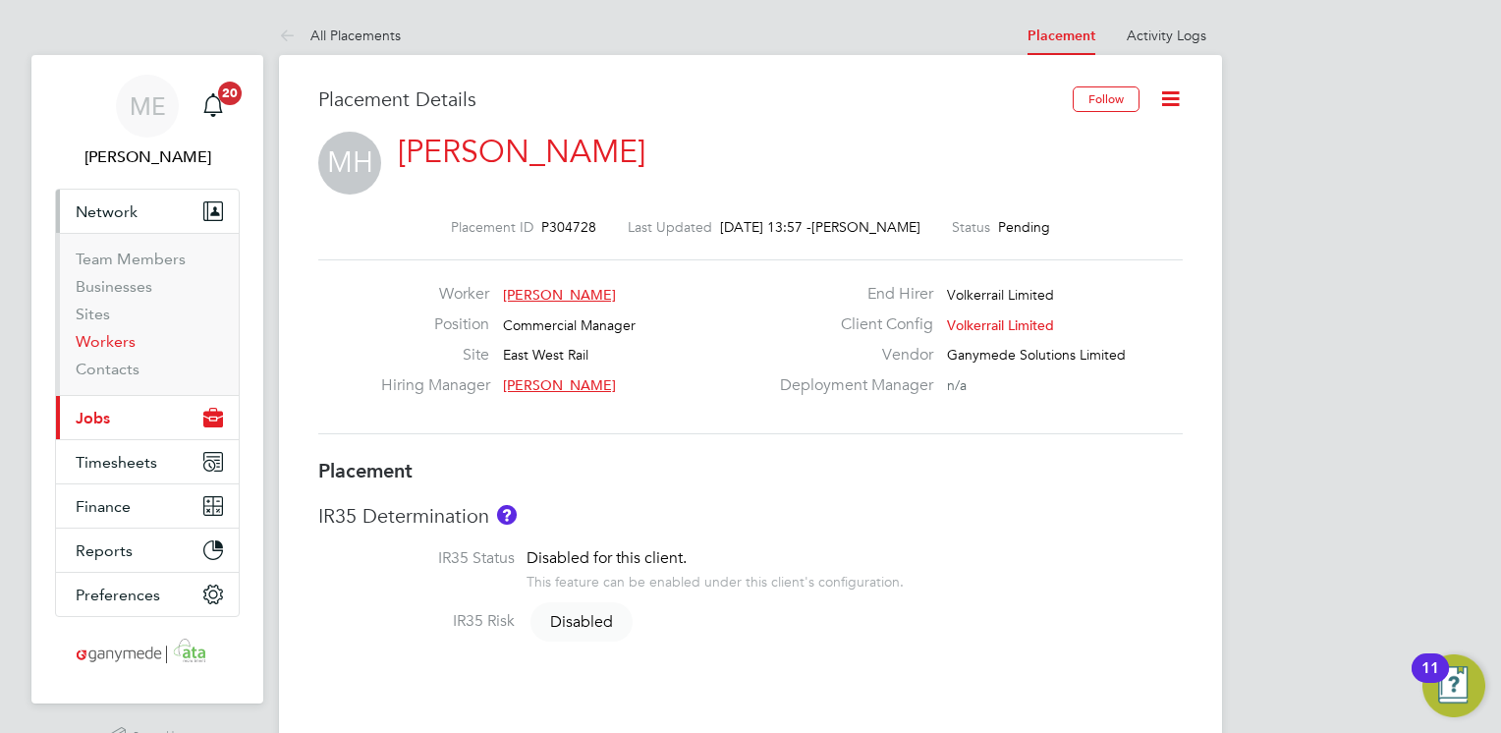
click at [122, 344] on link "Workers" at bounding box center [106, 341] width 60 height 19
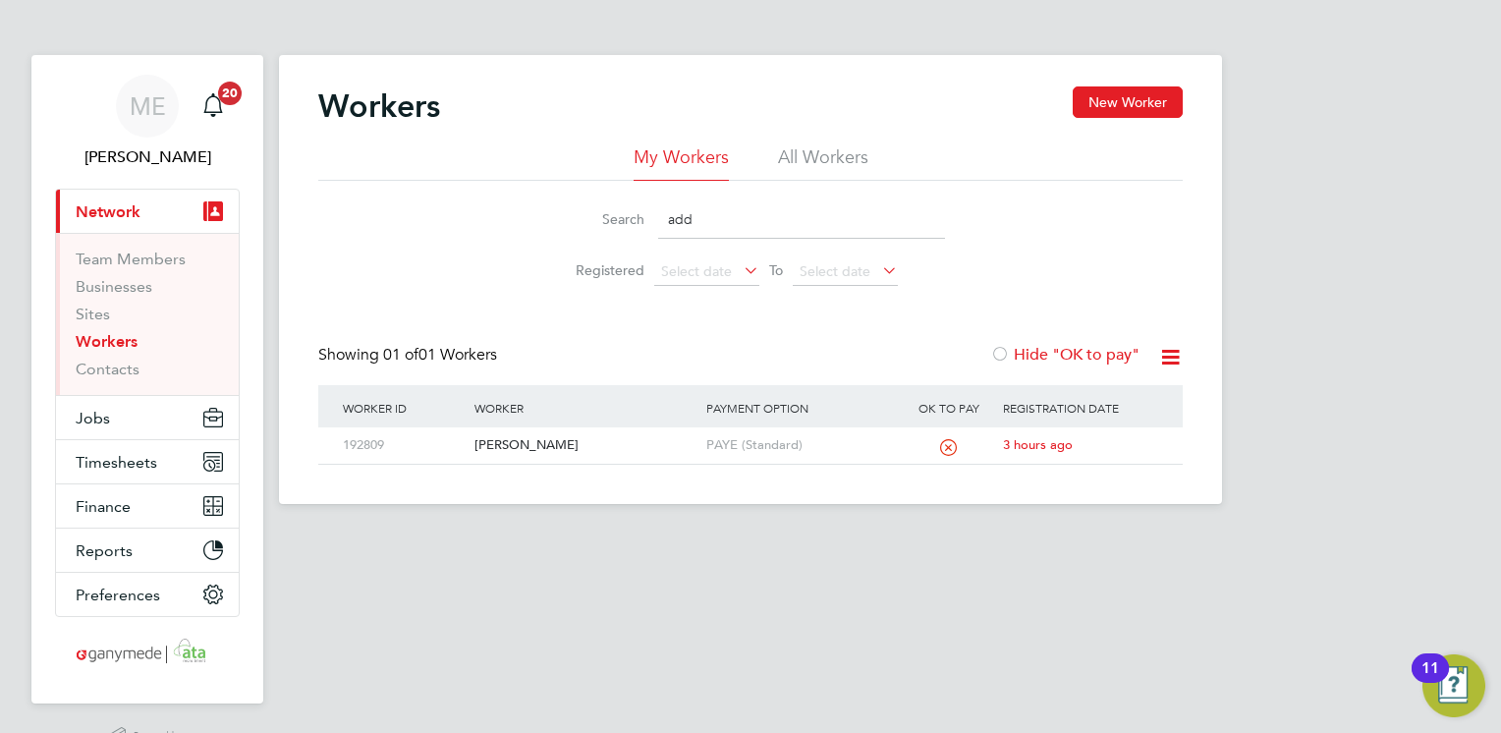
drag, startPoint x: 711, startPoint y: 205, endPoint x: 663, endPoint y: 208, distance: 48.2
click at [663, 208] on input "add" at bounding box center [801, 219] width 287 height 38
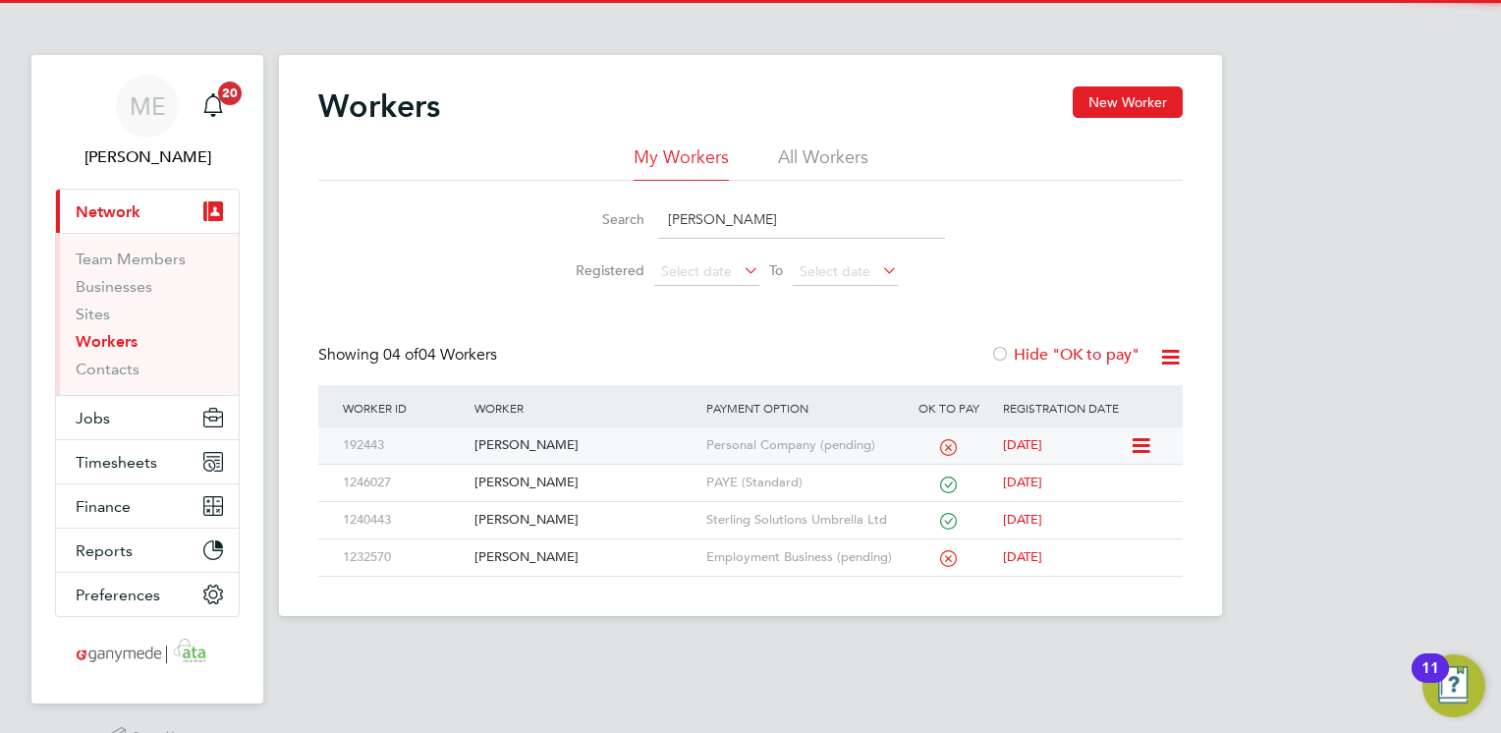
type input "[PERSON_NAME]"
click at [603, 444] on div "[PERSON_NAME]" at bounding box center [585, 445] width 231 height 36
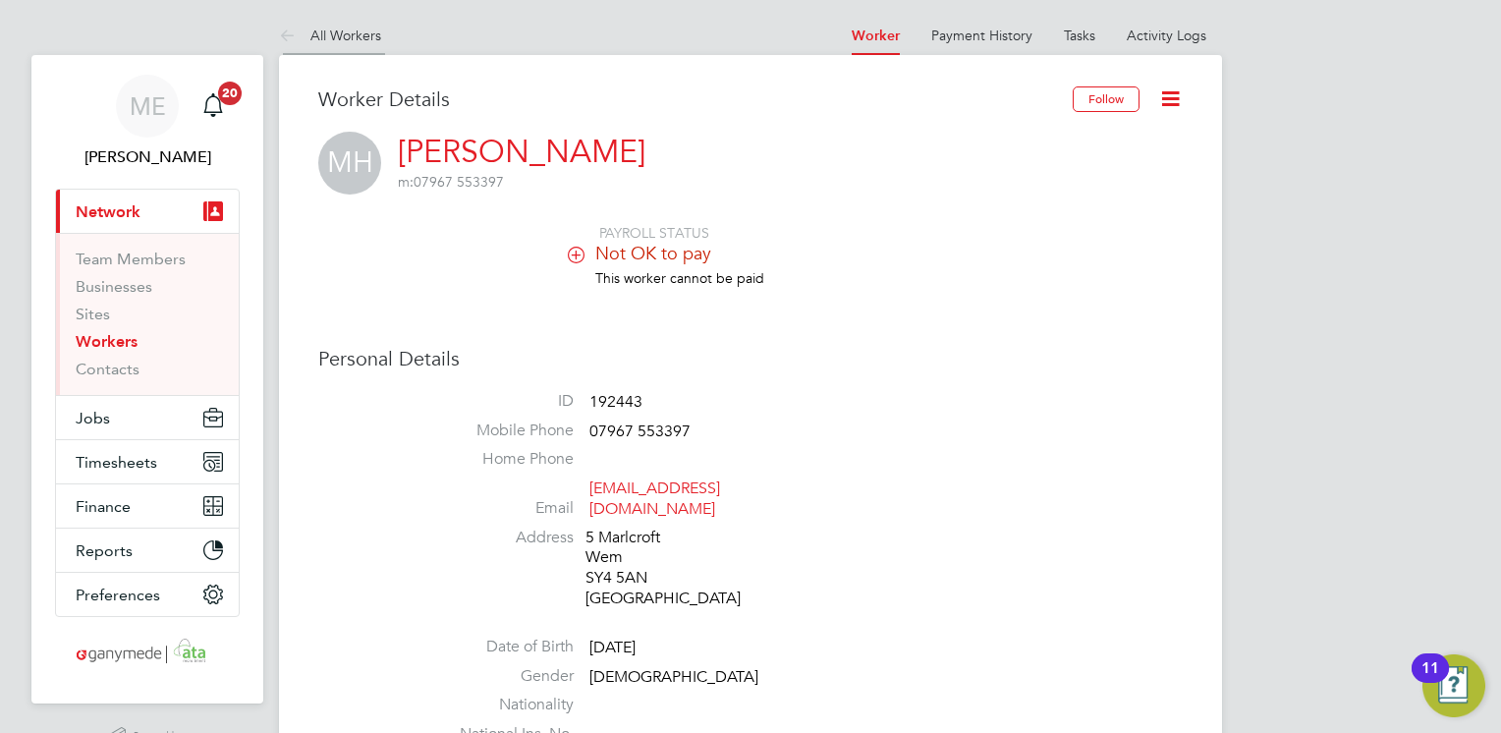
click at [283, 39] on icon at bounding box center [291, 37] width 25 height 25
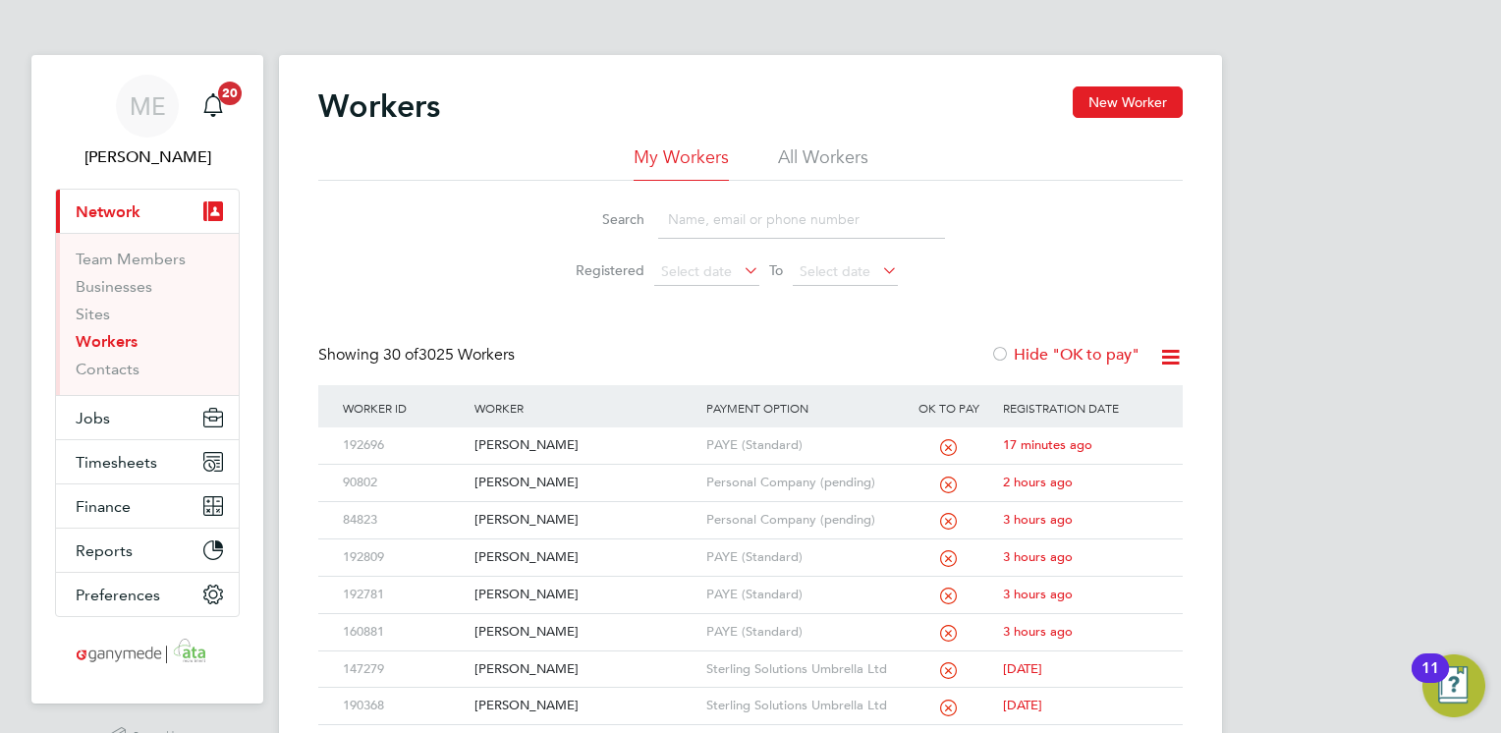
click at [711, 220] on input at bounding box center [801, 219] width 287 height 38
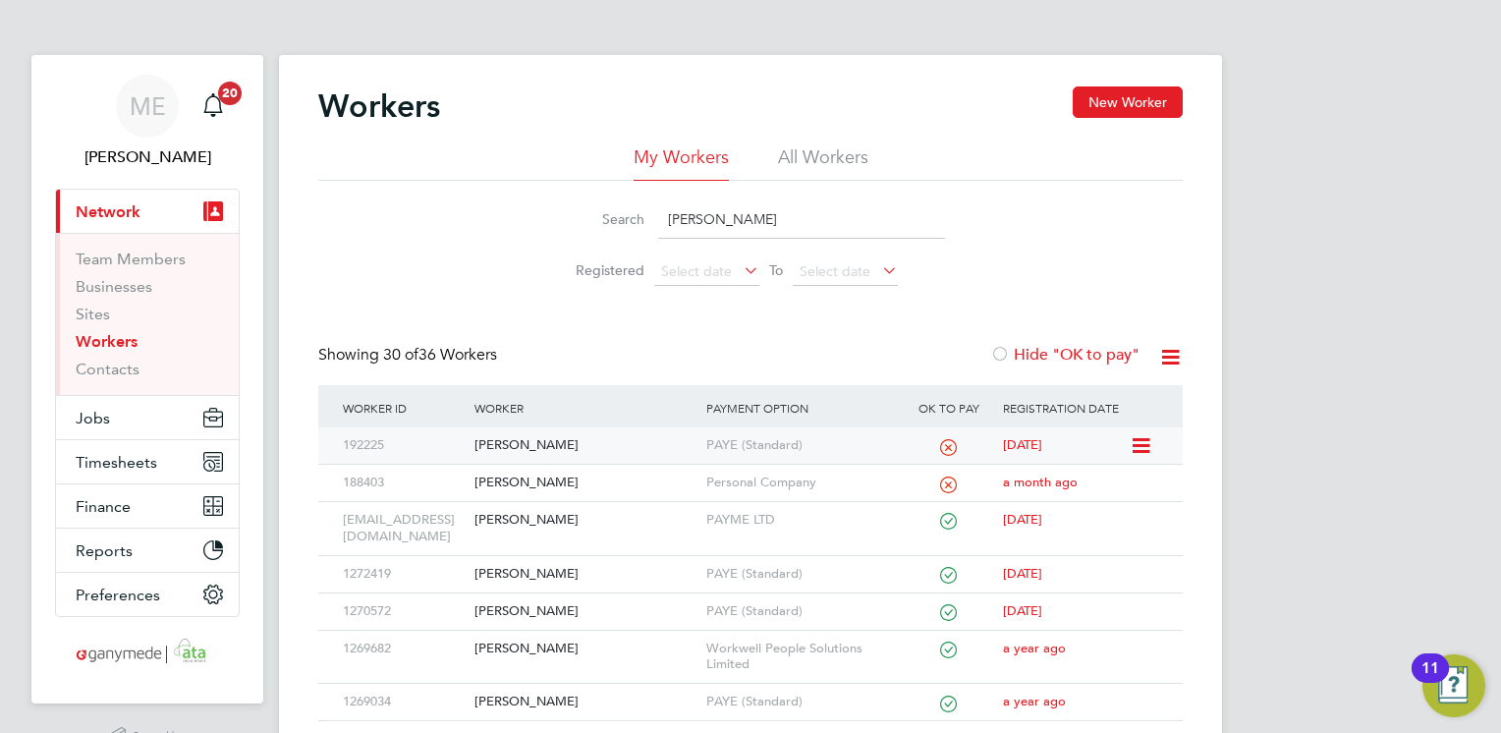
type input "stephen"
click at [625, 450] on div "[PERSON_NAME]" at bounding box center [585, 445] width 231 height 36
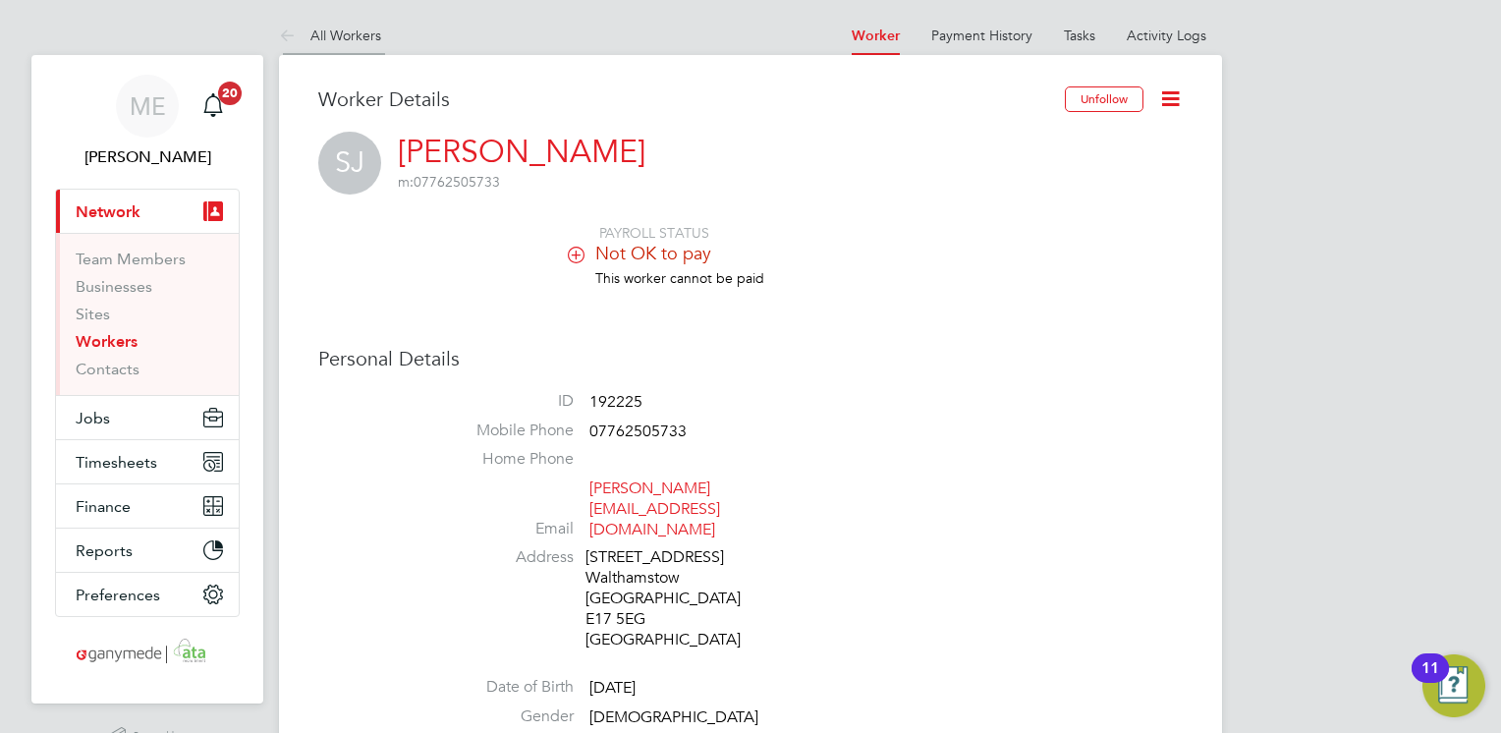
click at [279, 37] on icon at bounding box center [291, 37] width 25 height 25
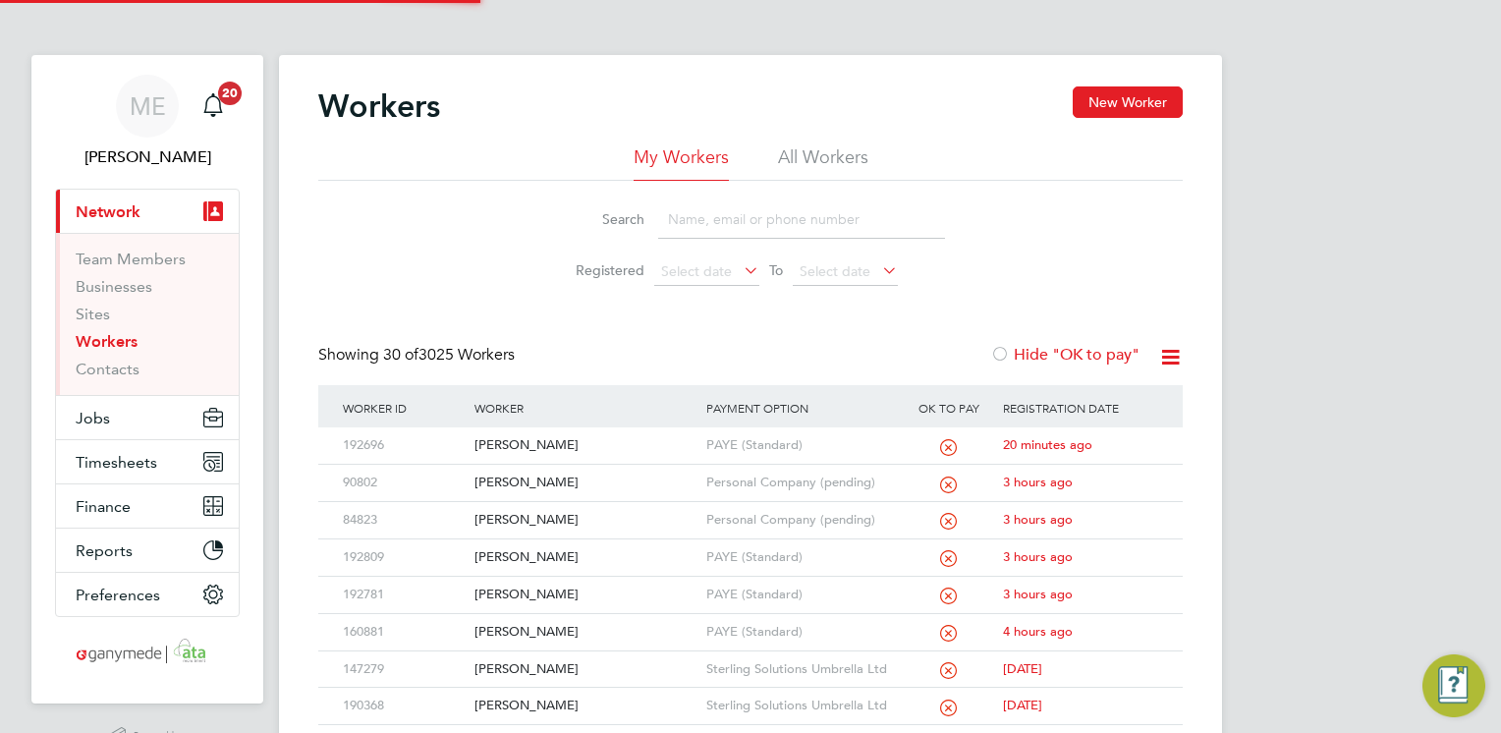
click at [745, 217] on input at bounding box center [801, 219] width 287 height 38
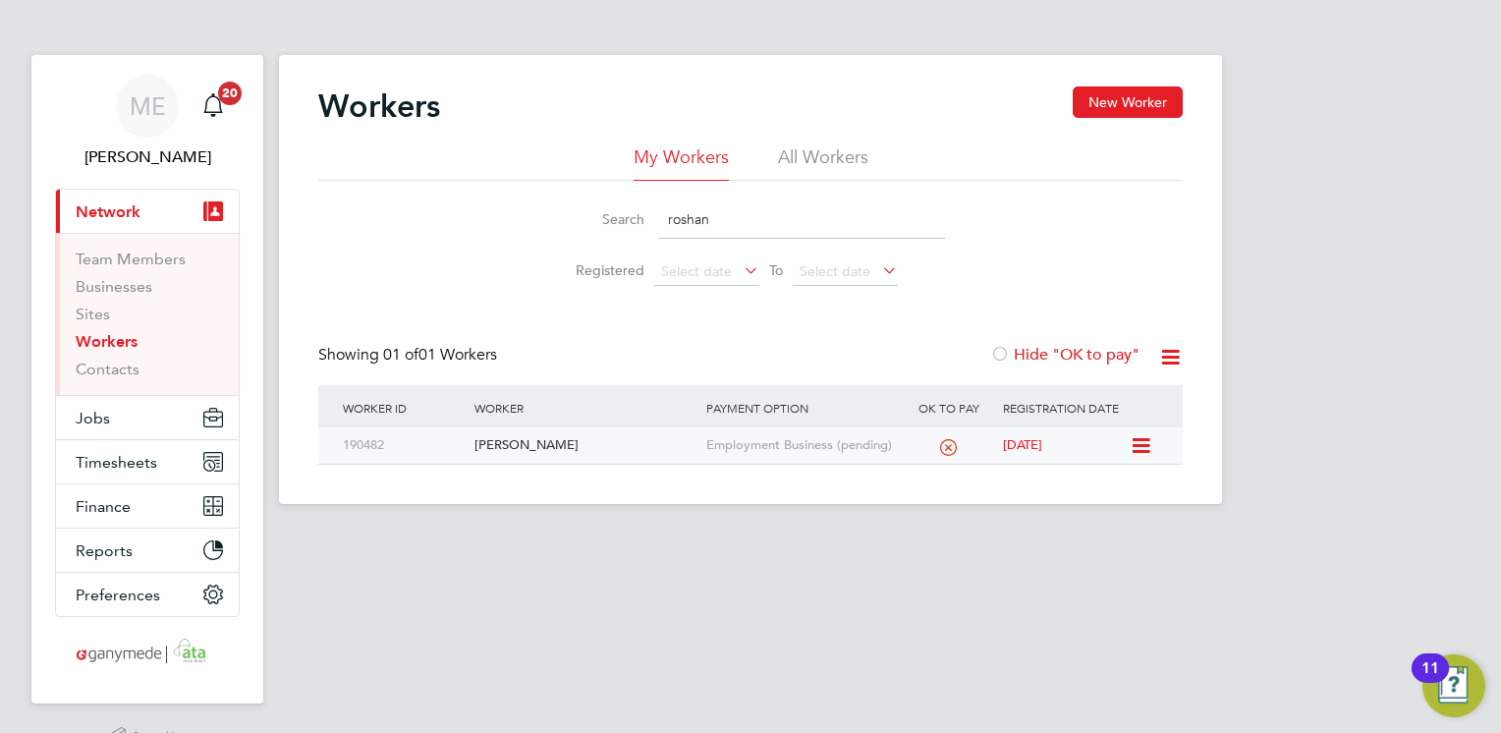
type input "roshan"
click at [552, 436] on div "[PERSON_NAME]" at bounding box center [585, 445] width 231 height 36
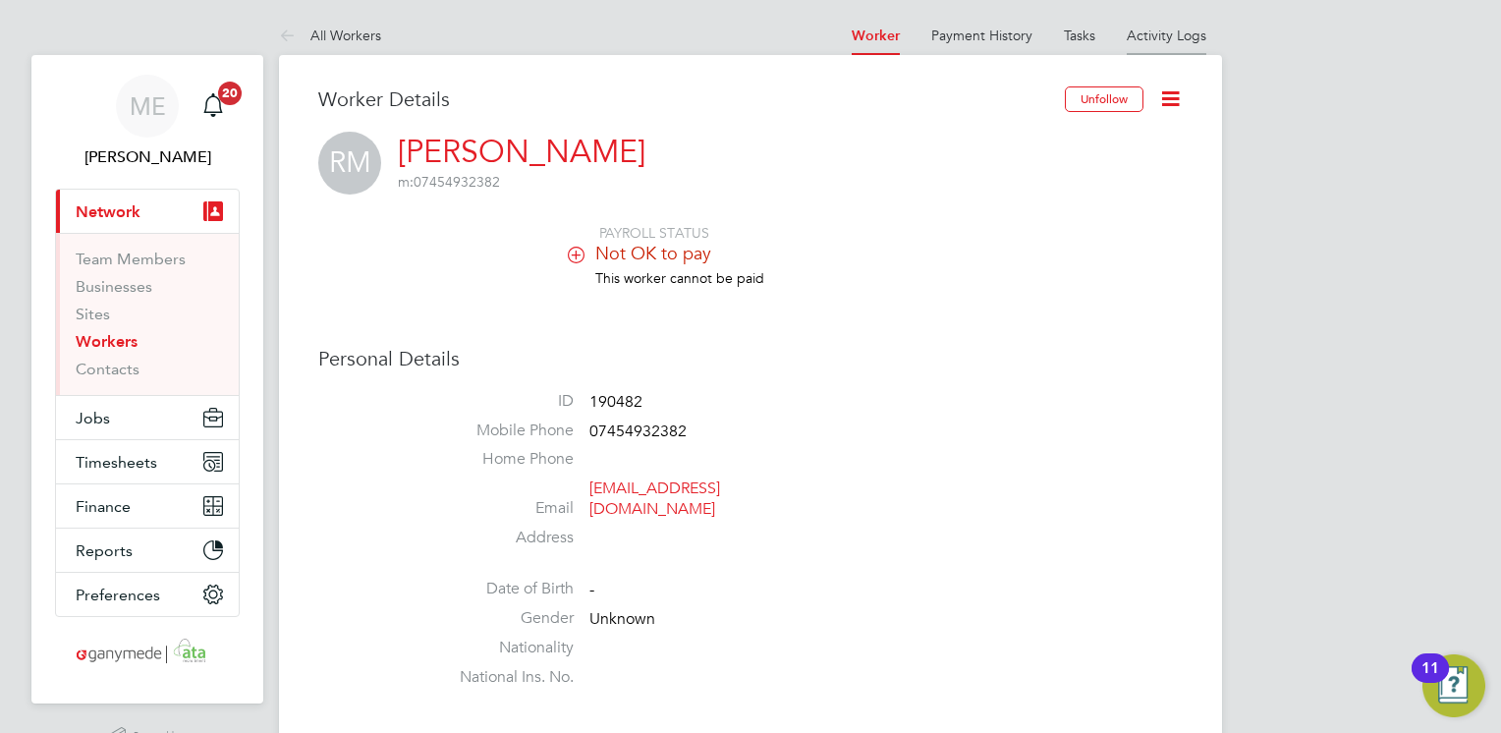
click at [1162, 39] on link "Activity Logs" at bounding box center [1167, 36] width 80 height 18
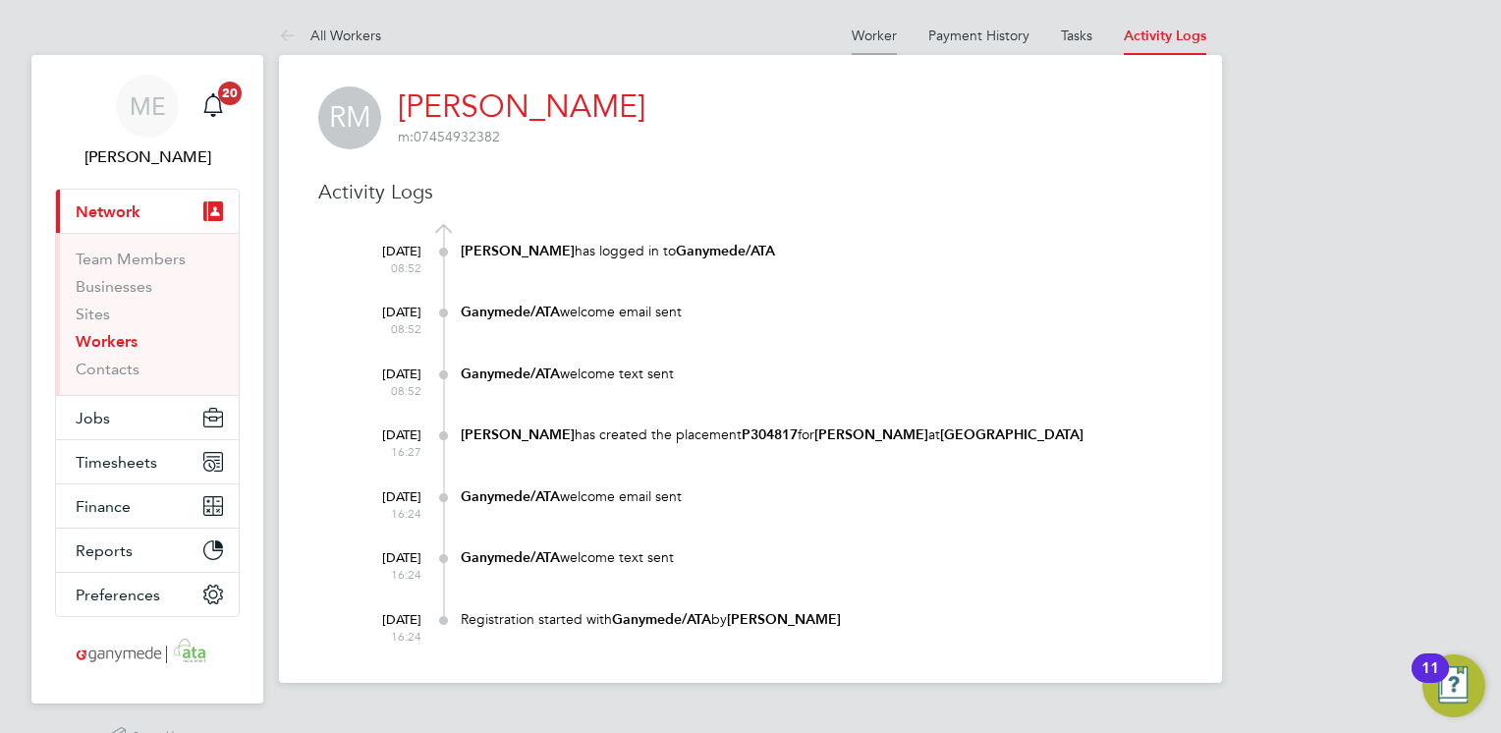
click at [872, 27] on link "Worker" at bounding box center [874, 36] width 45 height 18
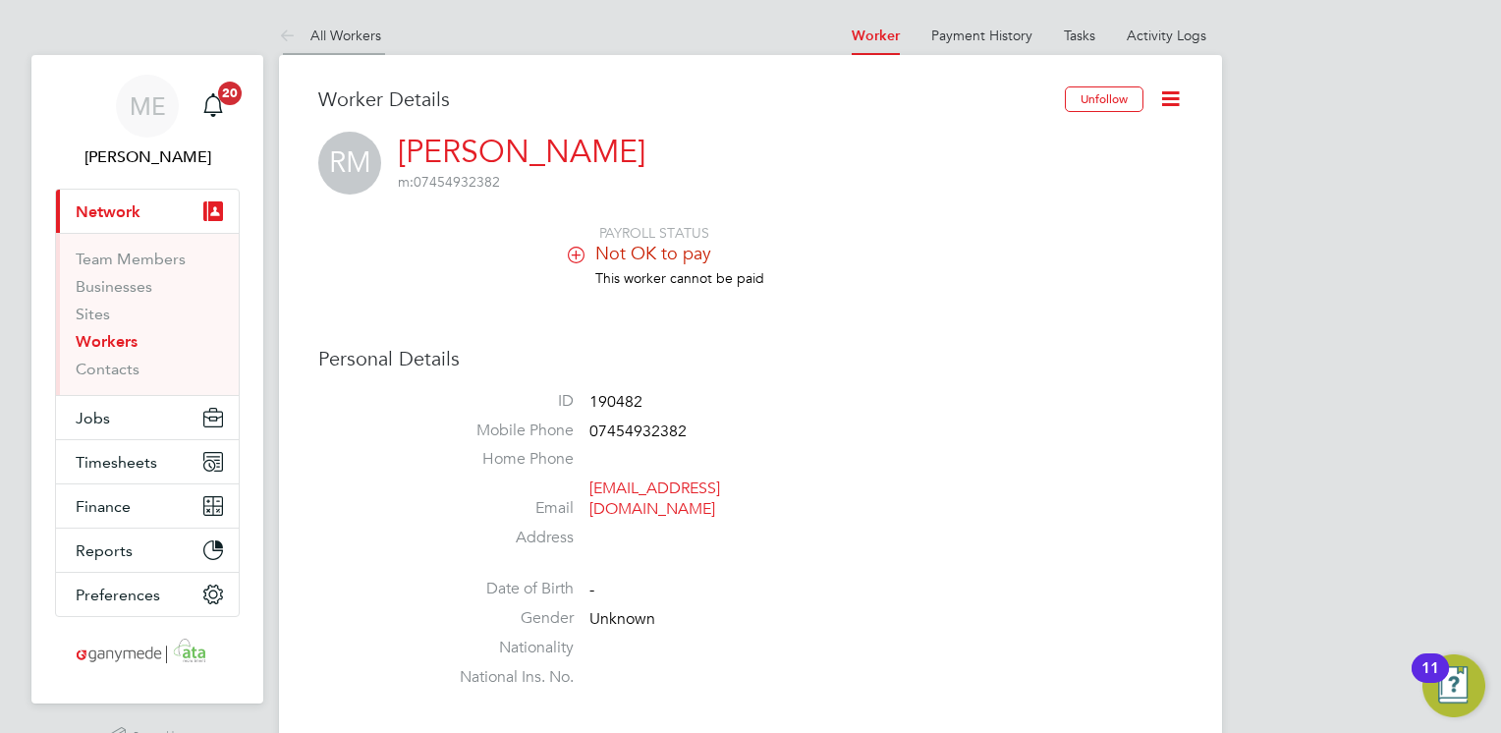
click at [289, 27] on icon at bounding box center [291, 37] width 25 height 25
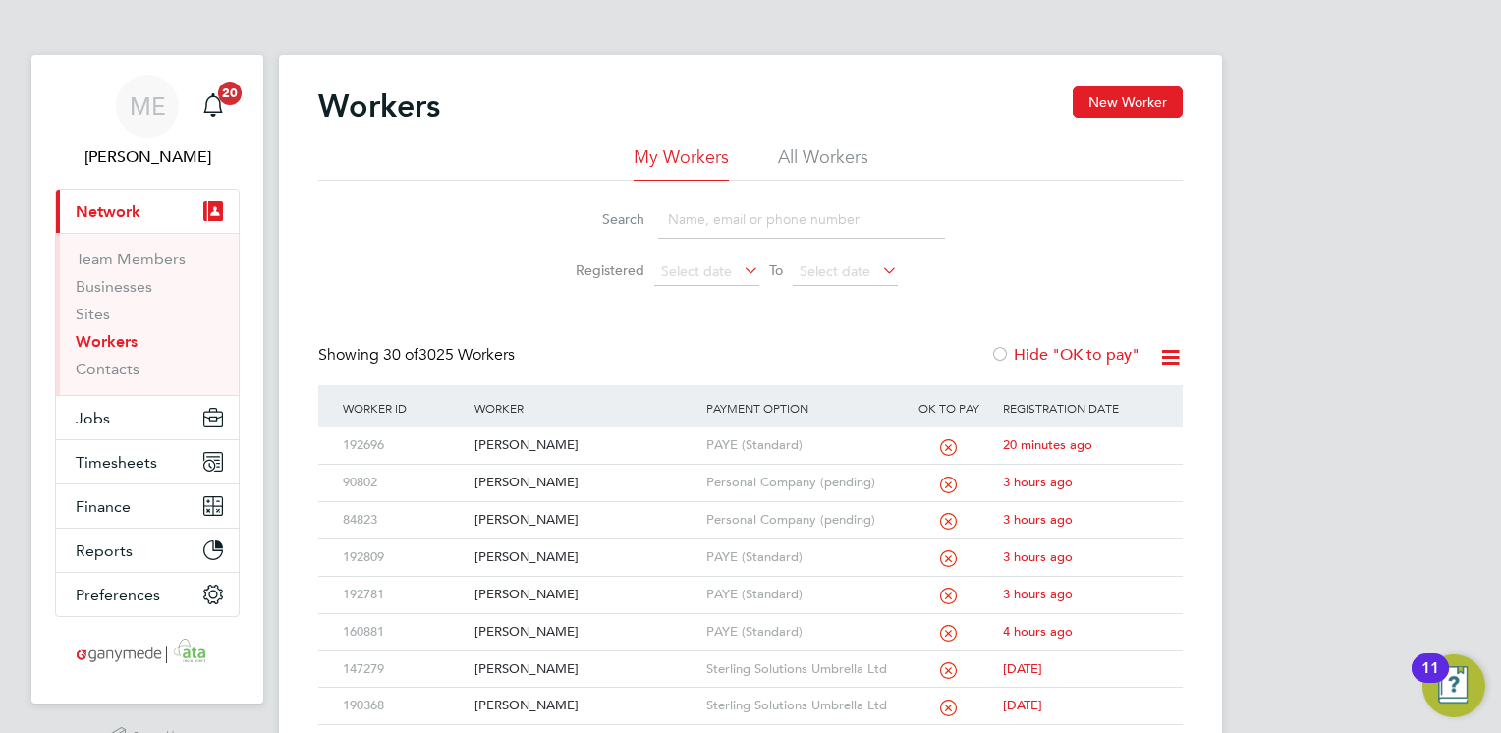
click at [790, 221] on input at bounding box center [801, 219] width 287 height 38
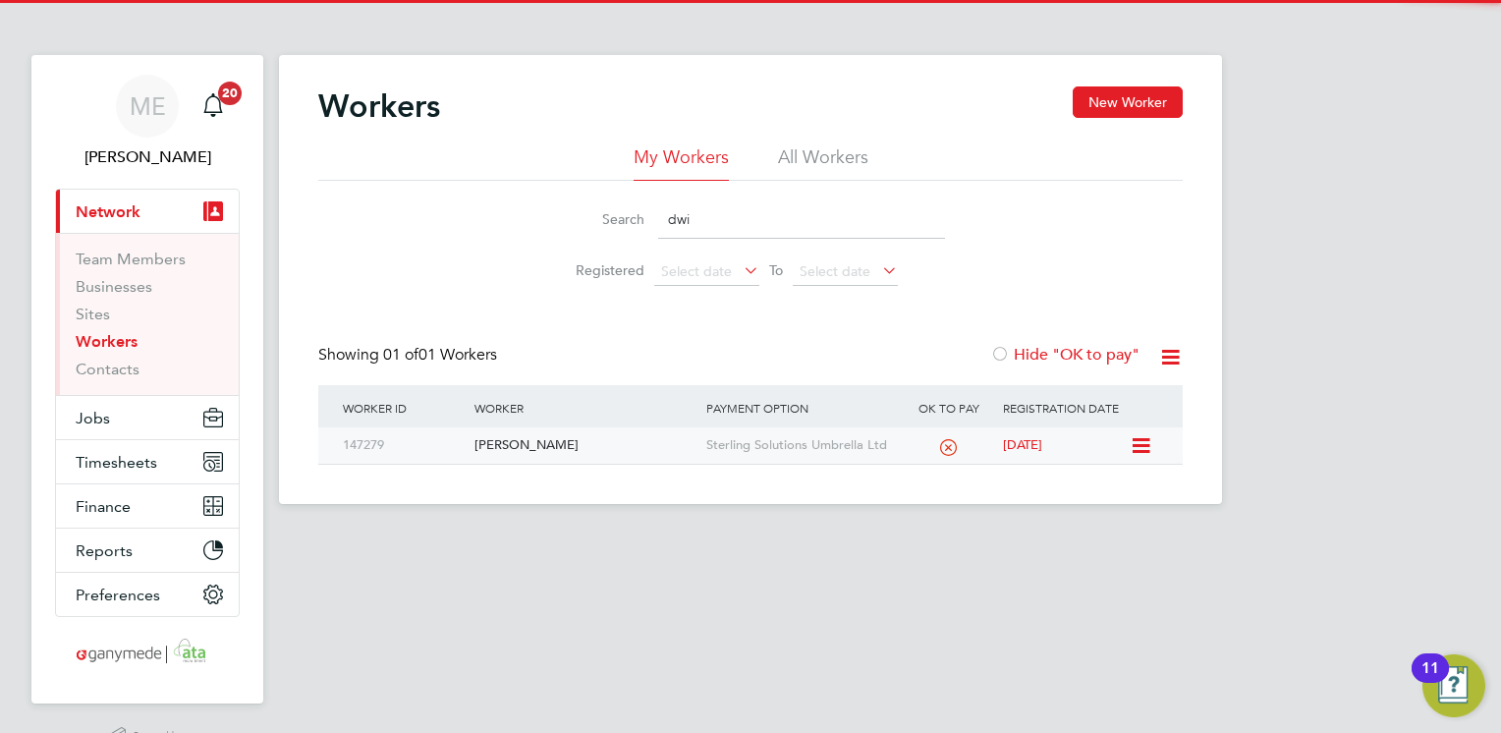
type input "dwi"
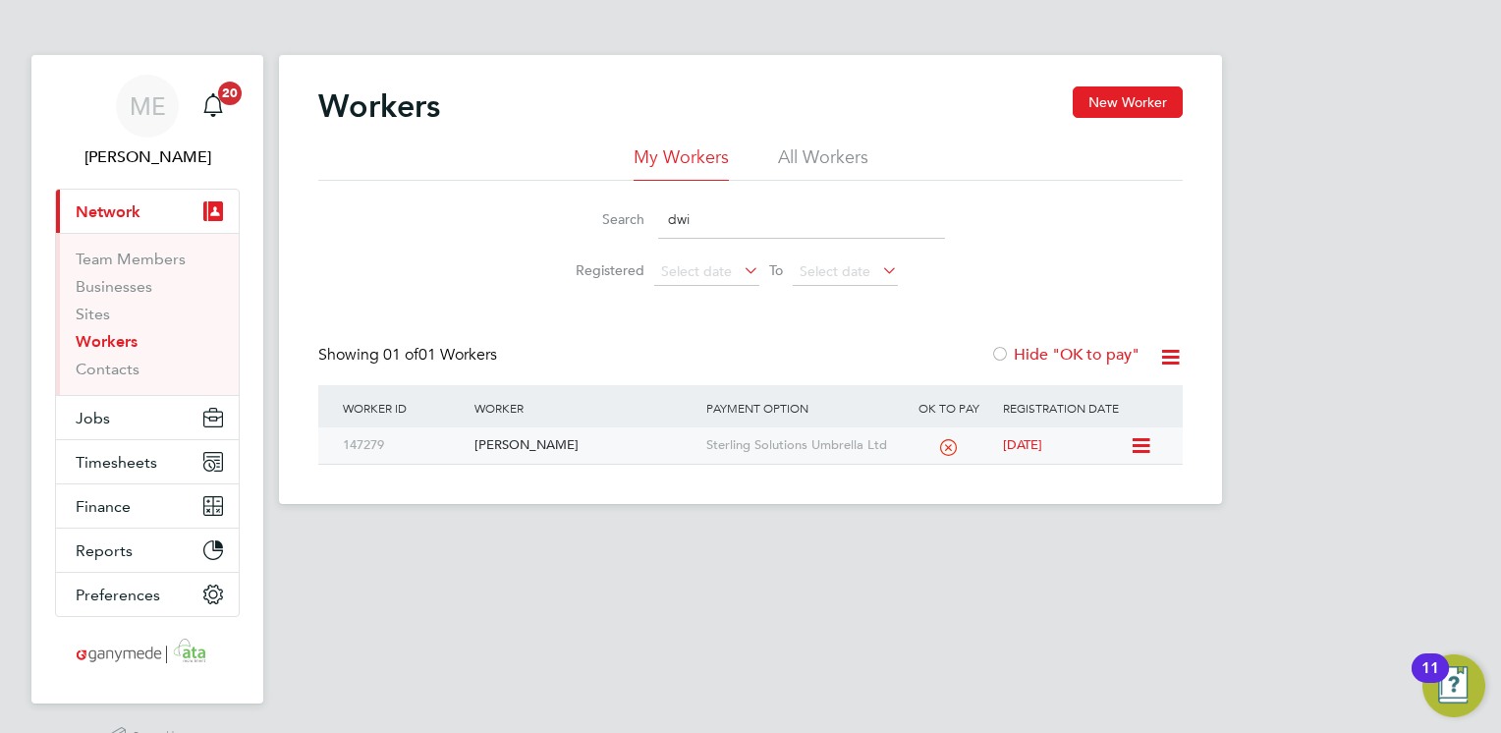
click at [637, 444] on div "[PERSON_NAME]" at bounding box center [585, 445] width 231 height 36
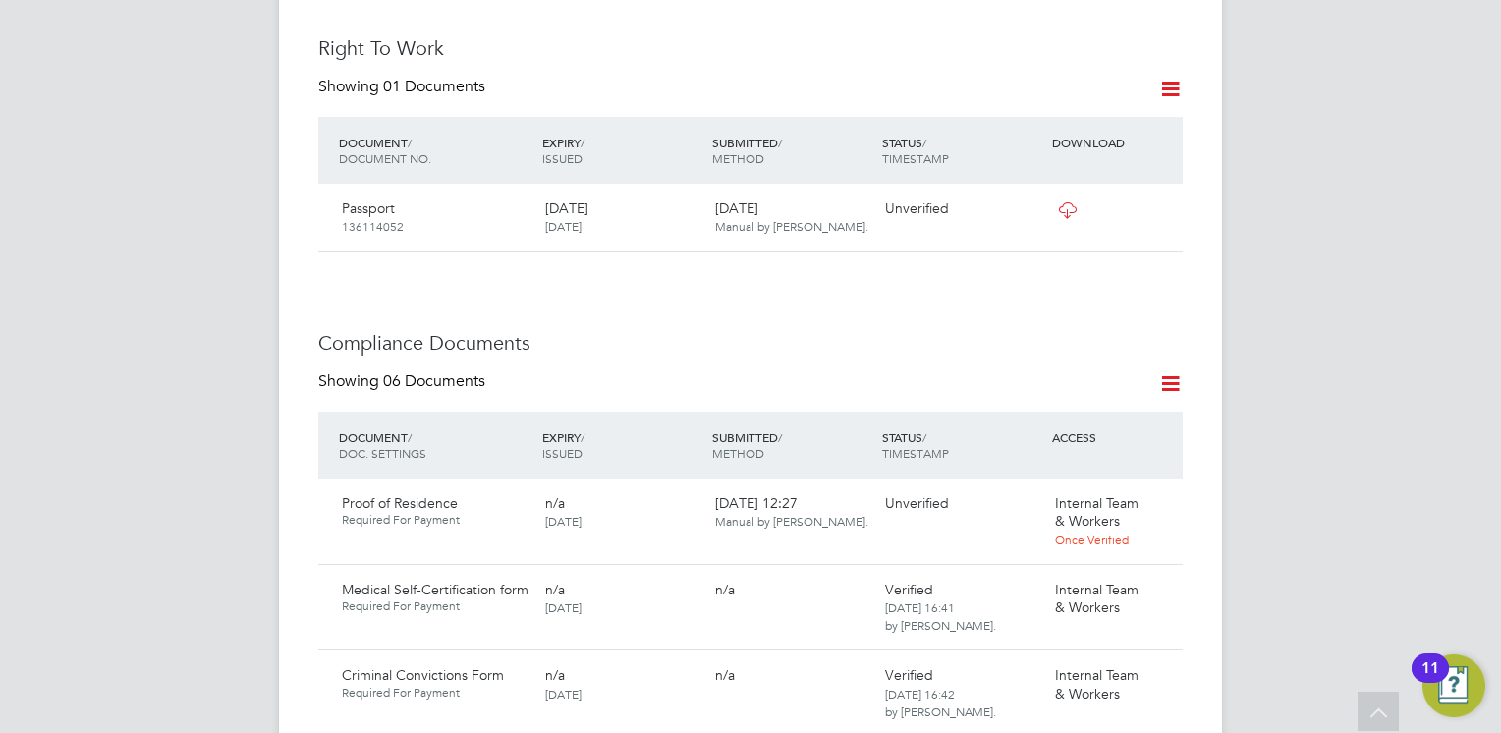
scroll to position [1081, 0]
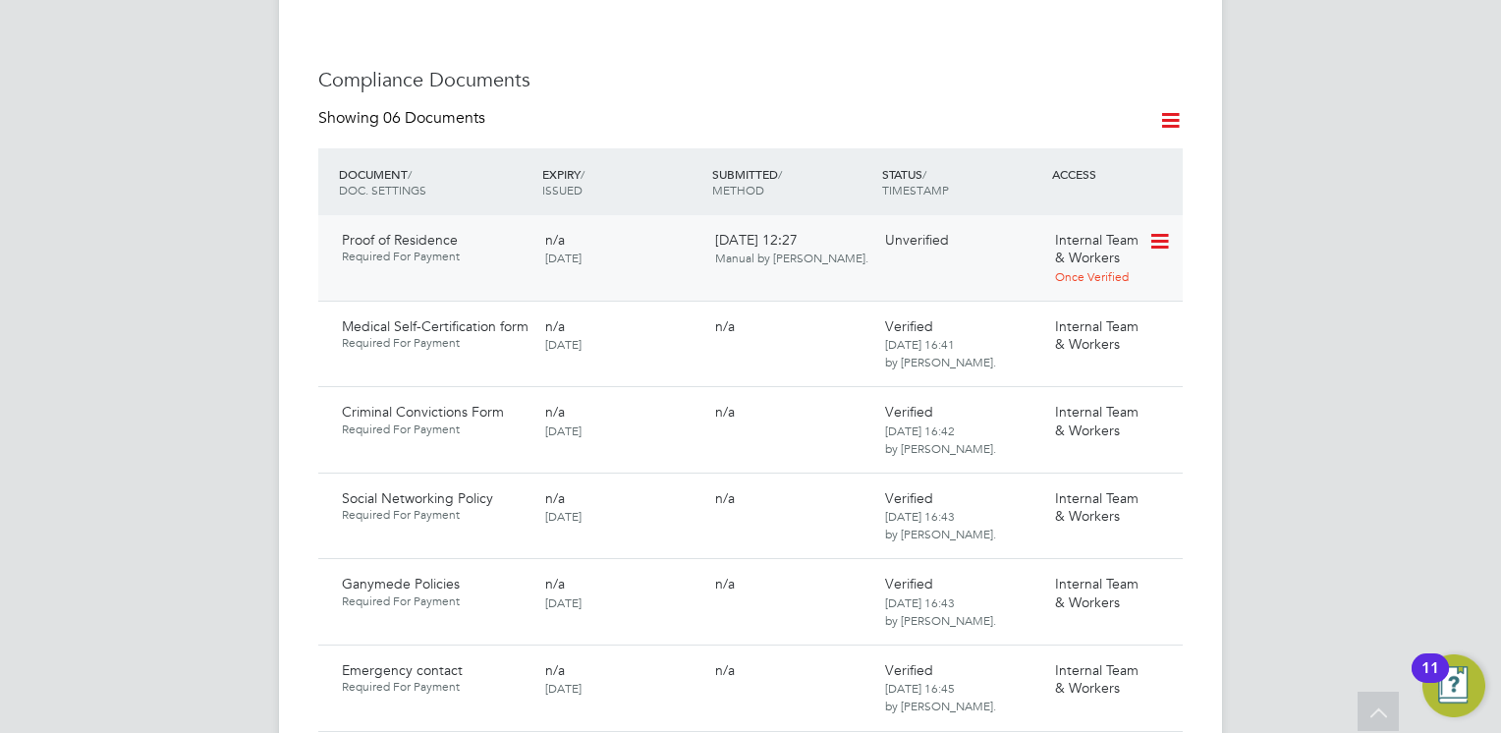
click at [1159, 241] on icon at bounding box center [1159, 242] width 20 height 24
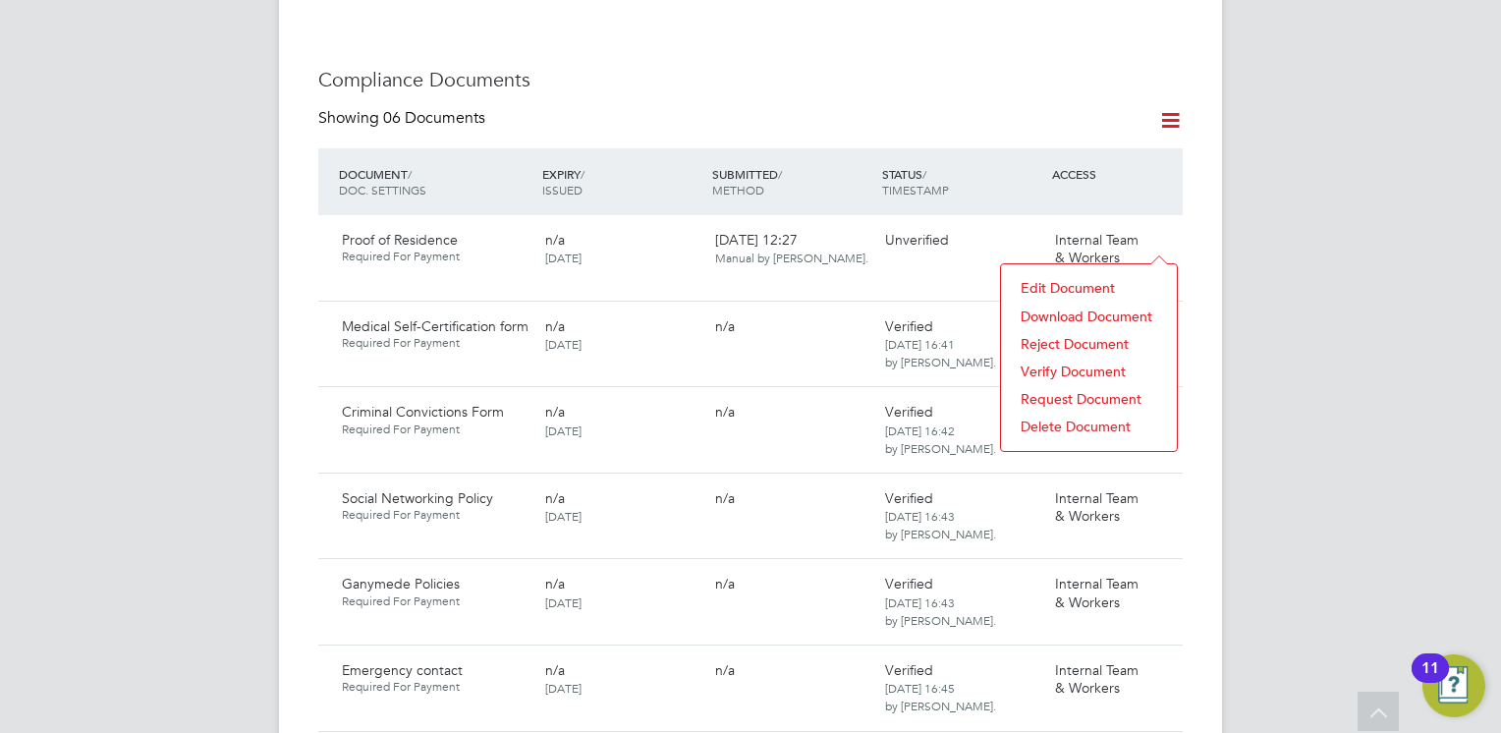
click at [1094, 395] on li "Request Document" at bounding box center [1089, 399] width 156 height 28
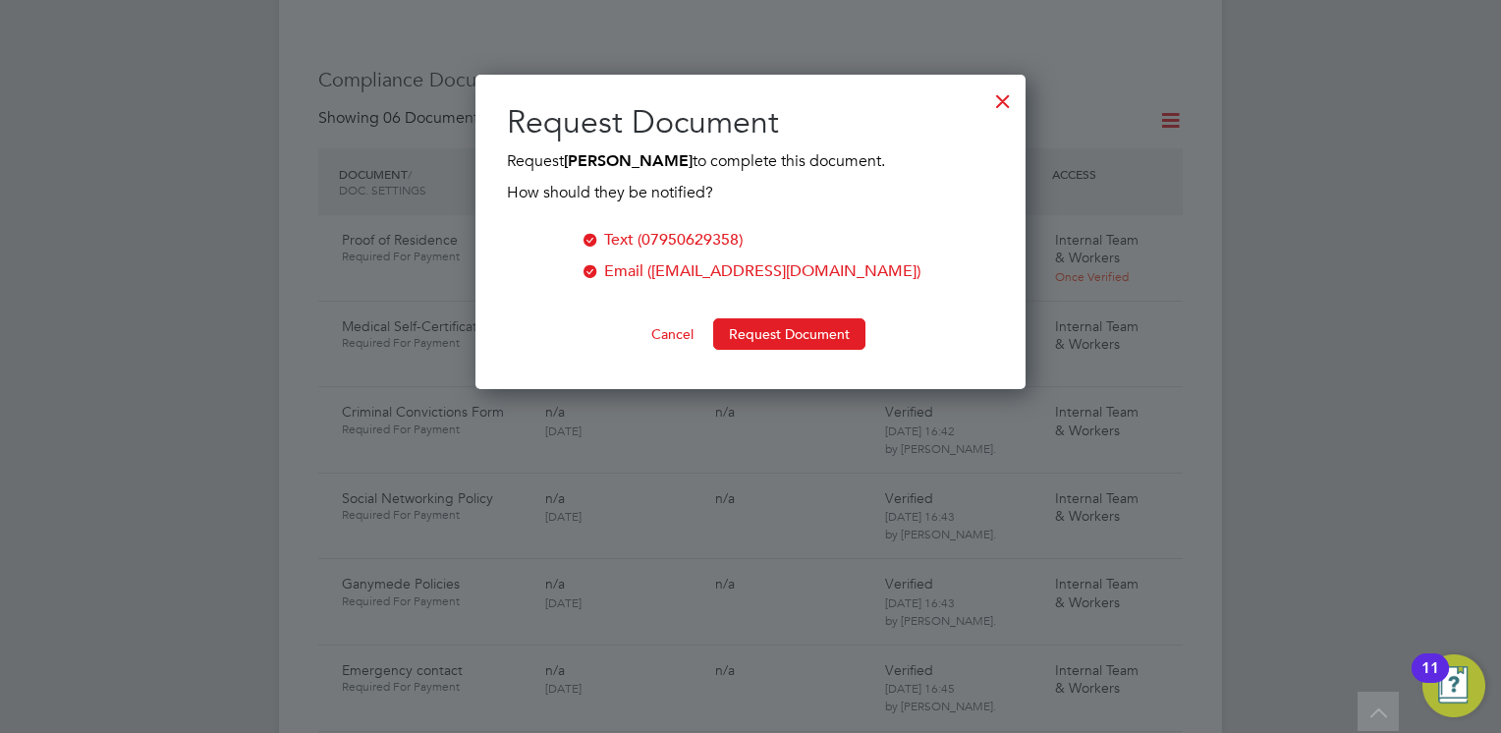
scroll to position [314, 551]
click at [994, 98] on div at bounding box center [1002, 96] width 35 height 35
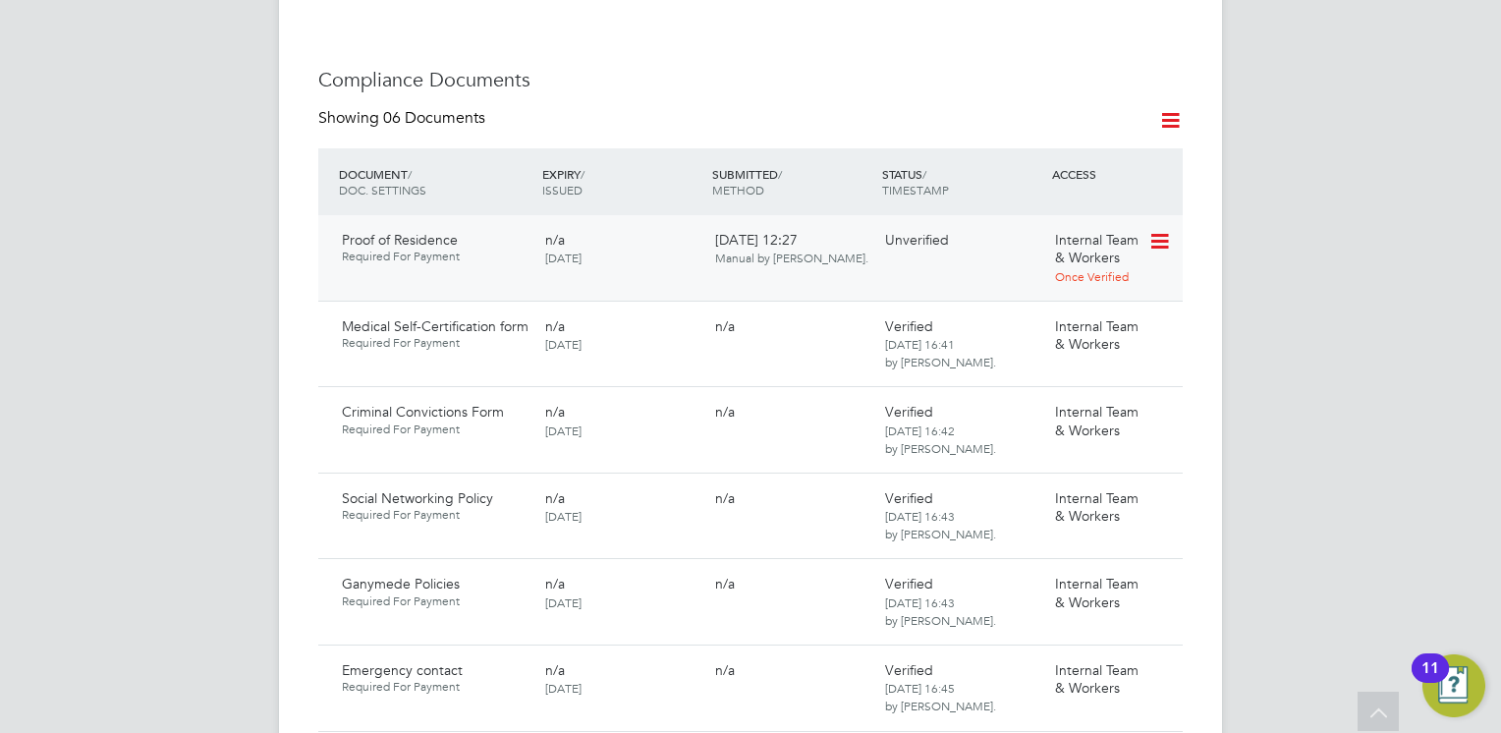
click at [1150, 235] on icon at bounding box center [1159, 242] width 20 height 24
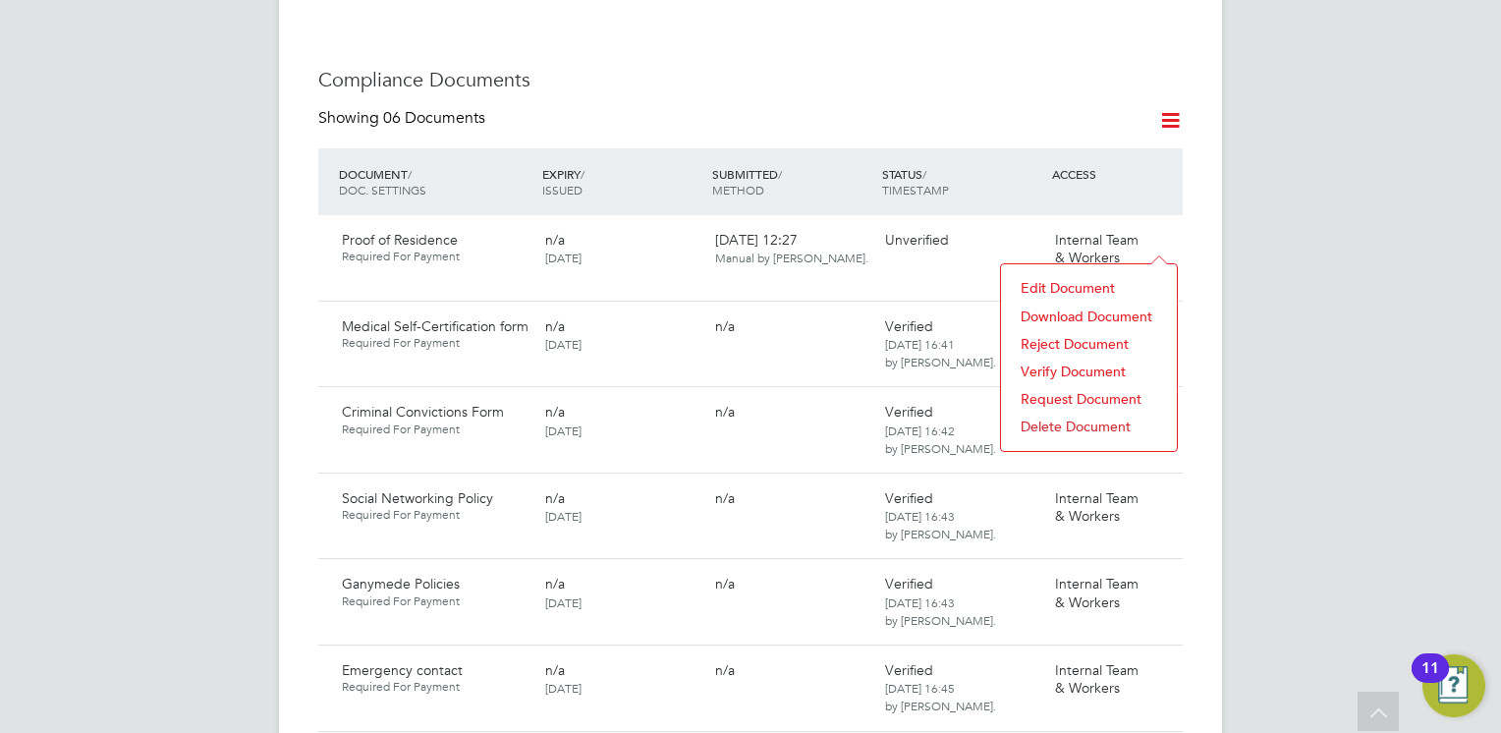
click at [1074, 312] on li "Download Document" at bounding box center [1089, 317] width 156 height 28
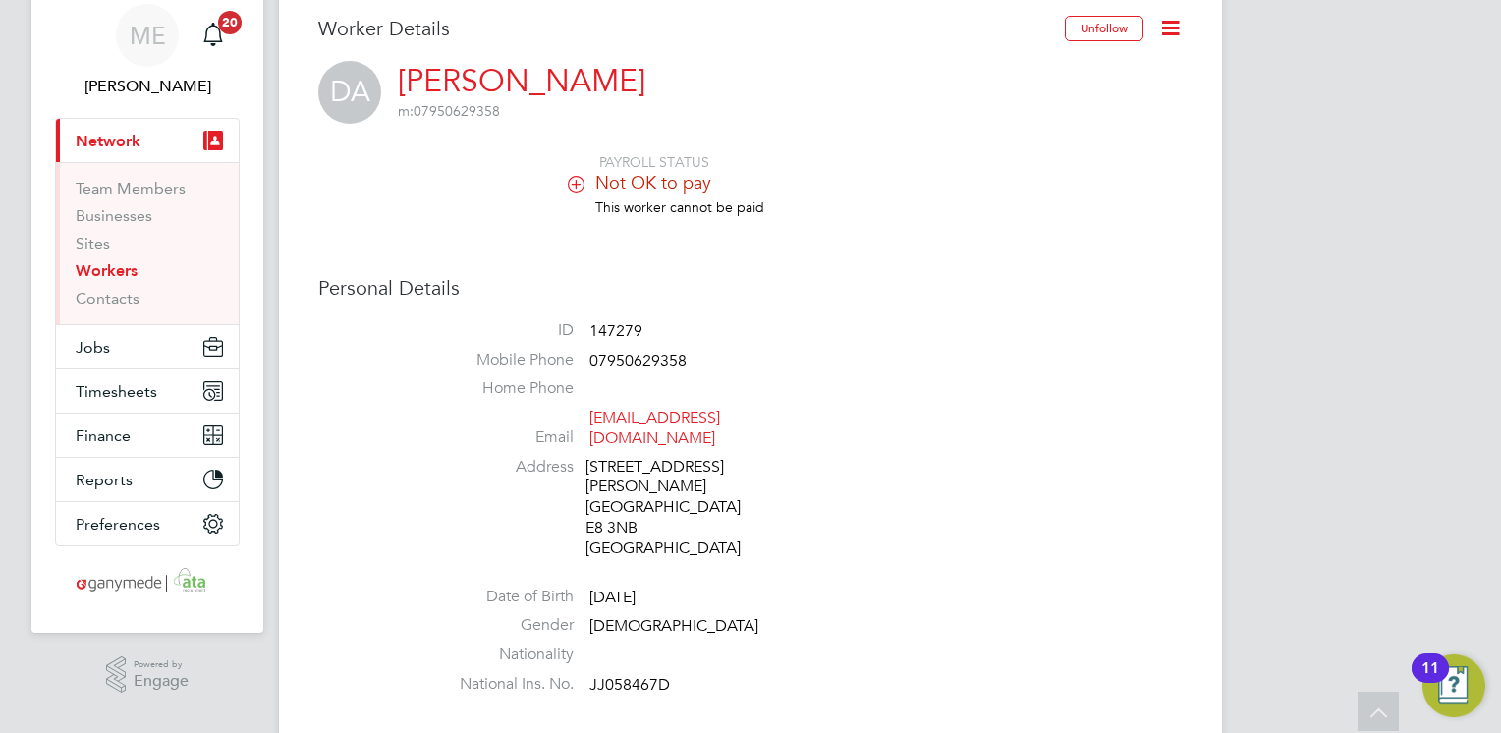
scroll to position [0, 0]
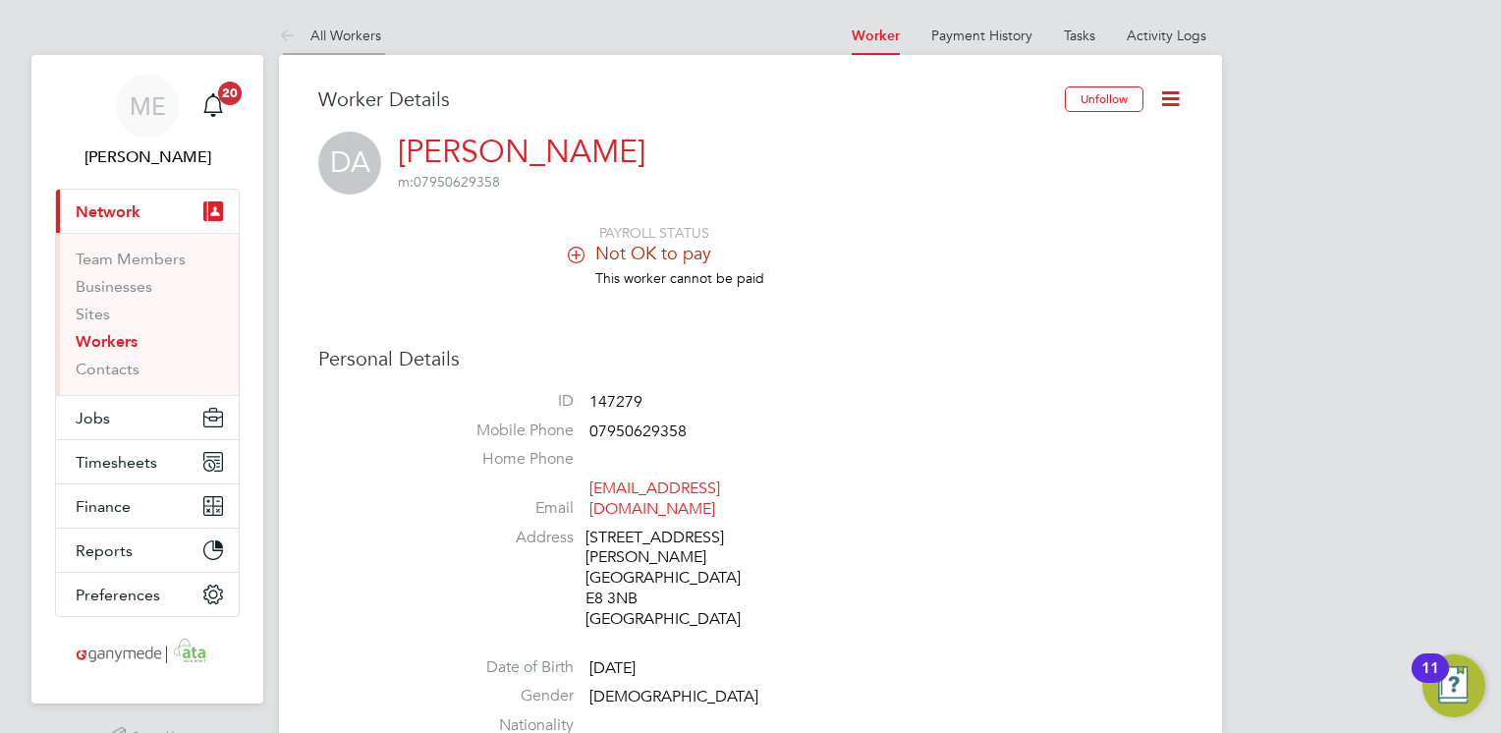
click at [292, 40] on icon at bounding box center [291, 37] width 25 height 25
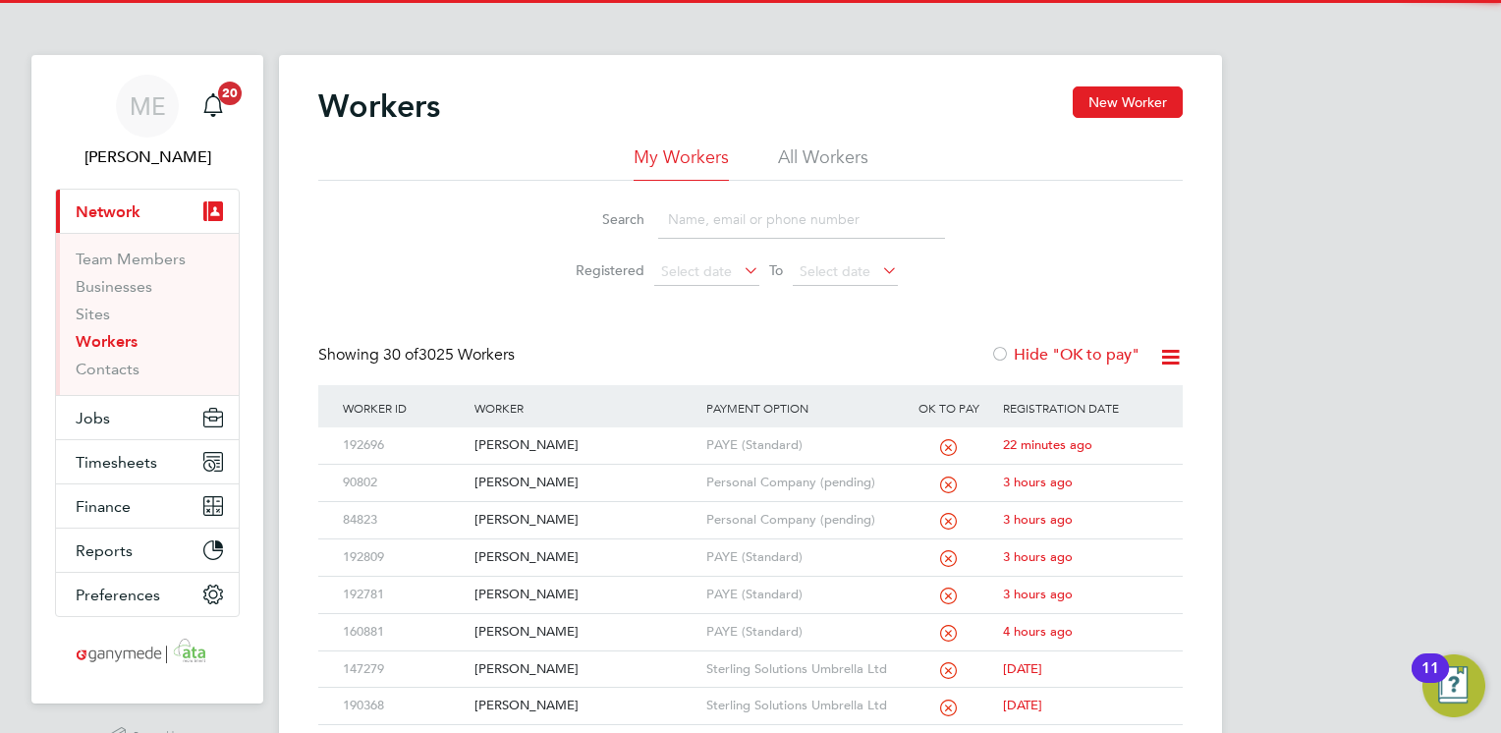
click at [719, 221] on input at bounding box center [801, 219] width 287 height 38
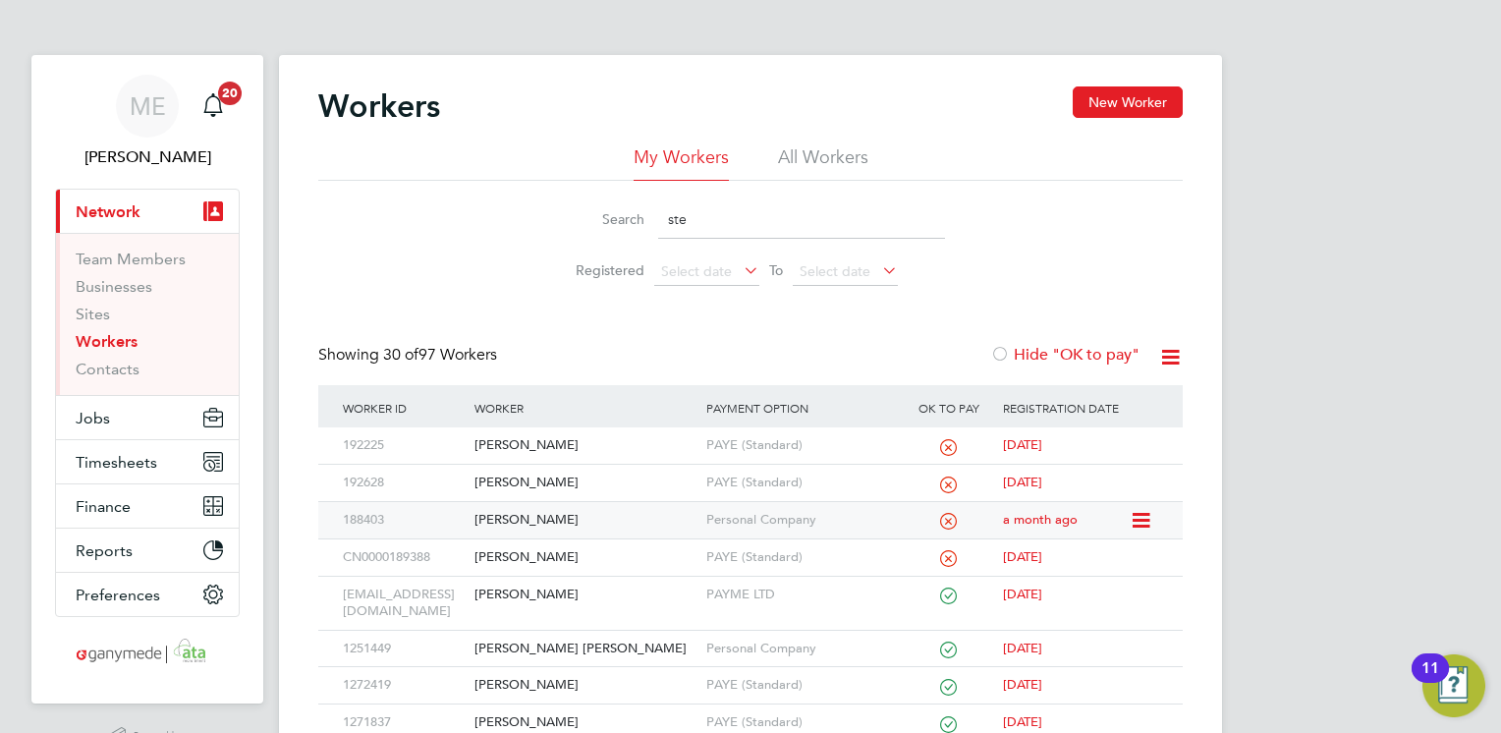
type input "ste"
click at [588, 522] on div "[PERSON_NAME]" at bounding box center [585, 520] width 231 height 36
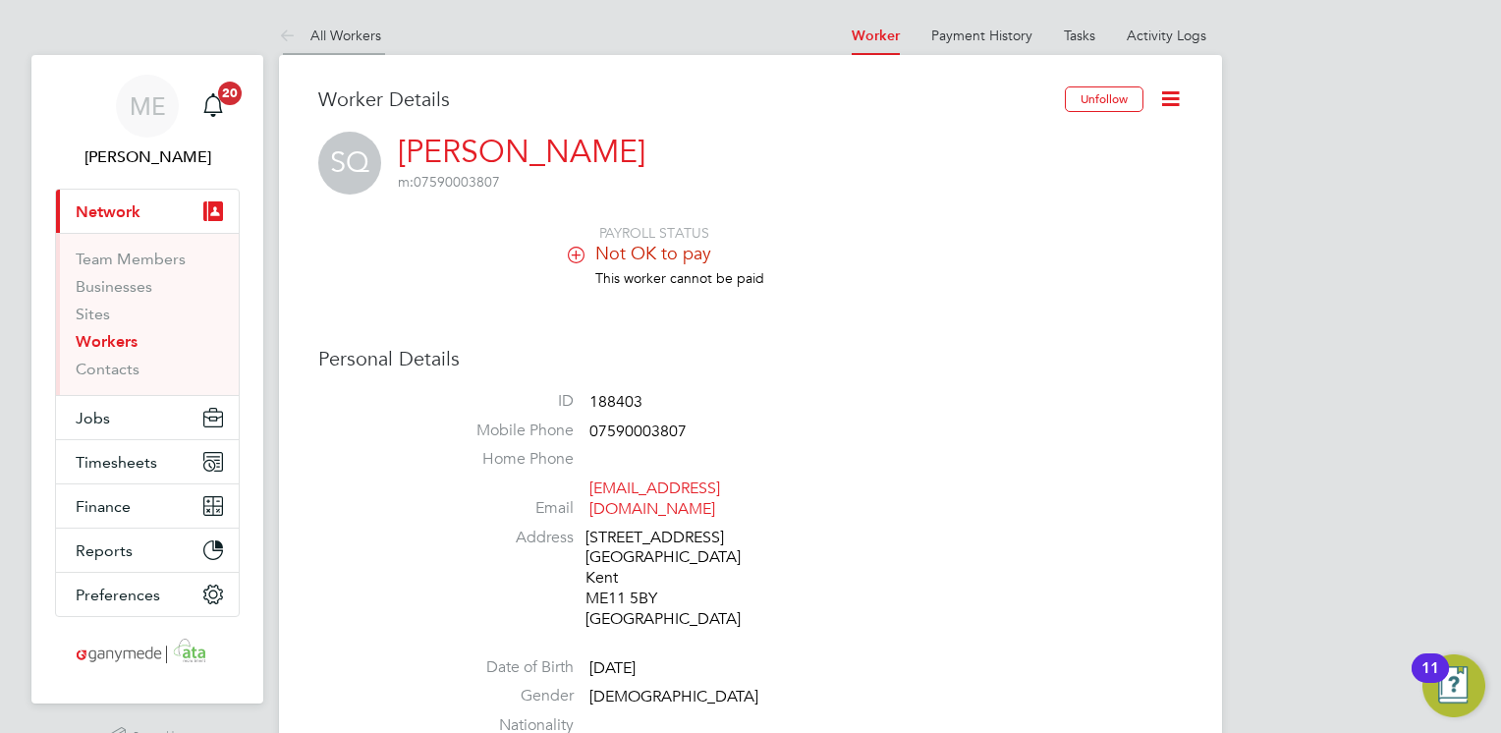
click at [287, 26] on icon at bounding box center [291, 37] width 25 height 25
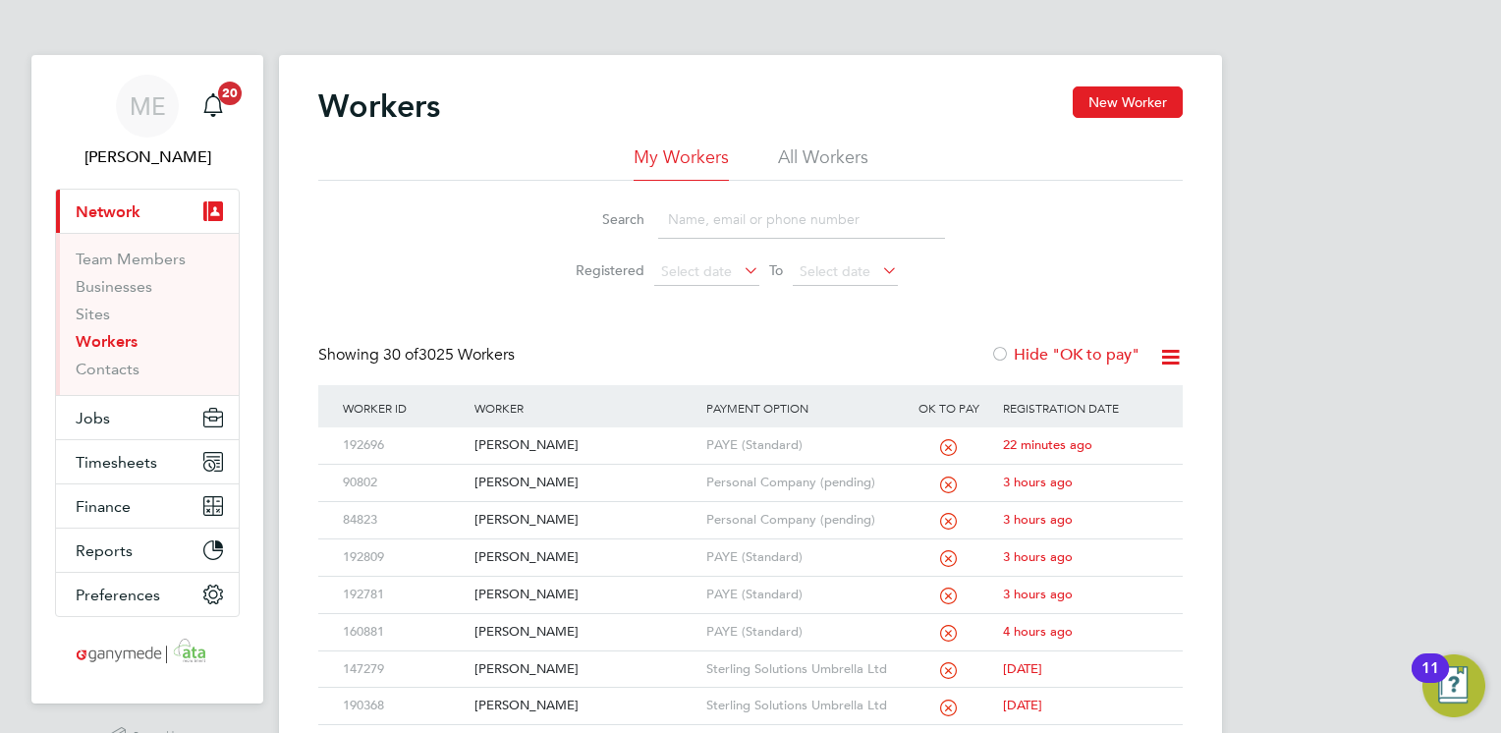
click at [684, 219] on input at bounding box center [801, 219] width 287 height 38
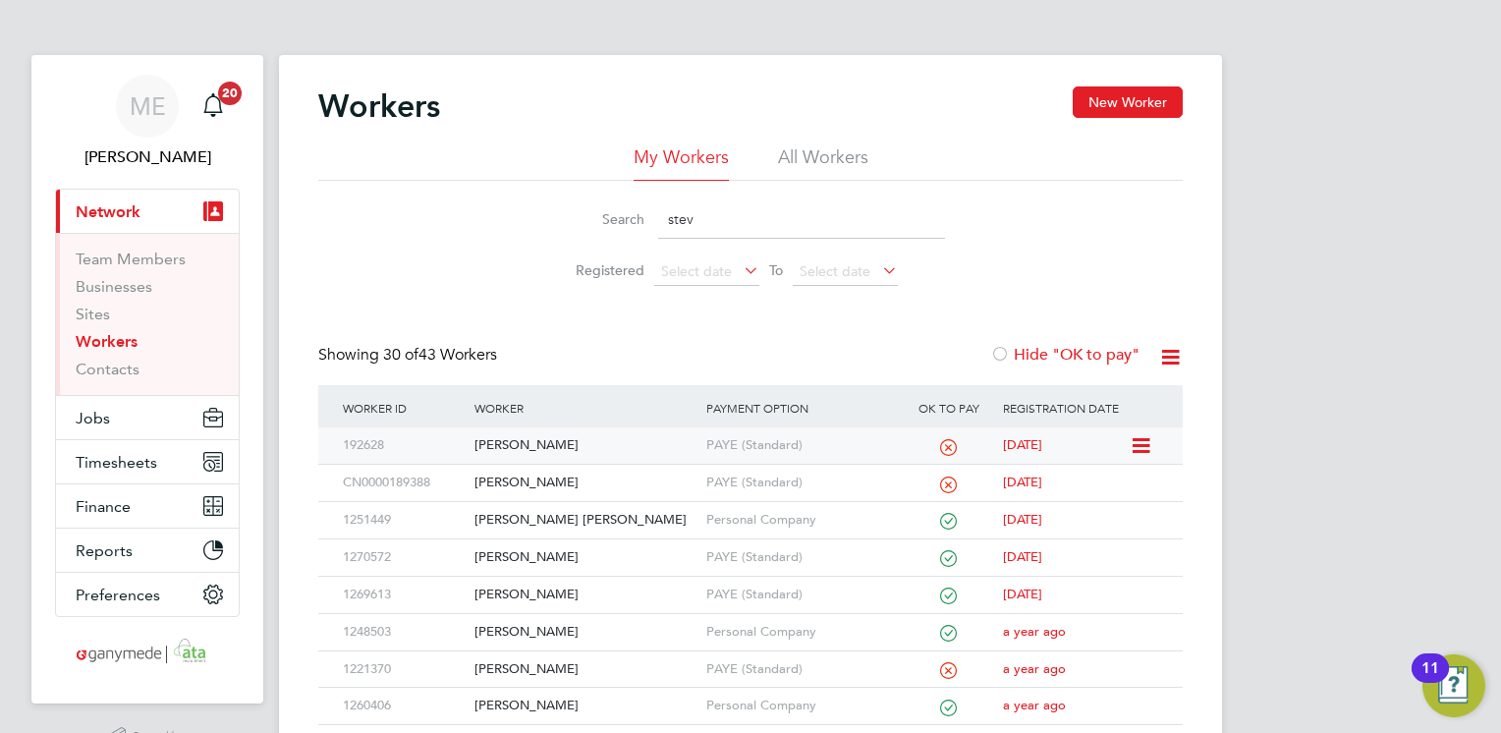
type input "stev"
click at [632, 442] on div "[PERSON_NAME]" at bounding box center [585, 445] width 231 height 36
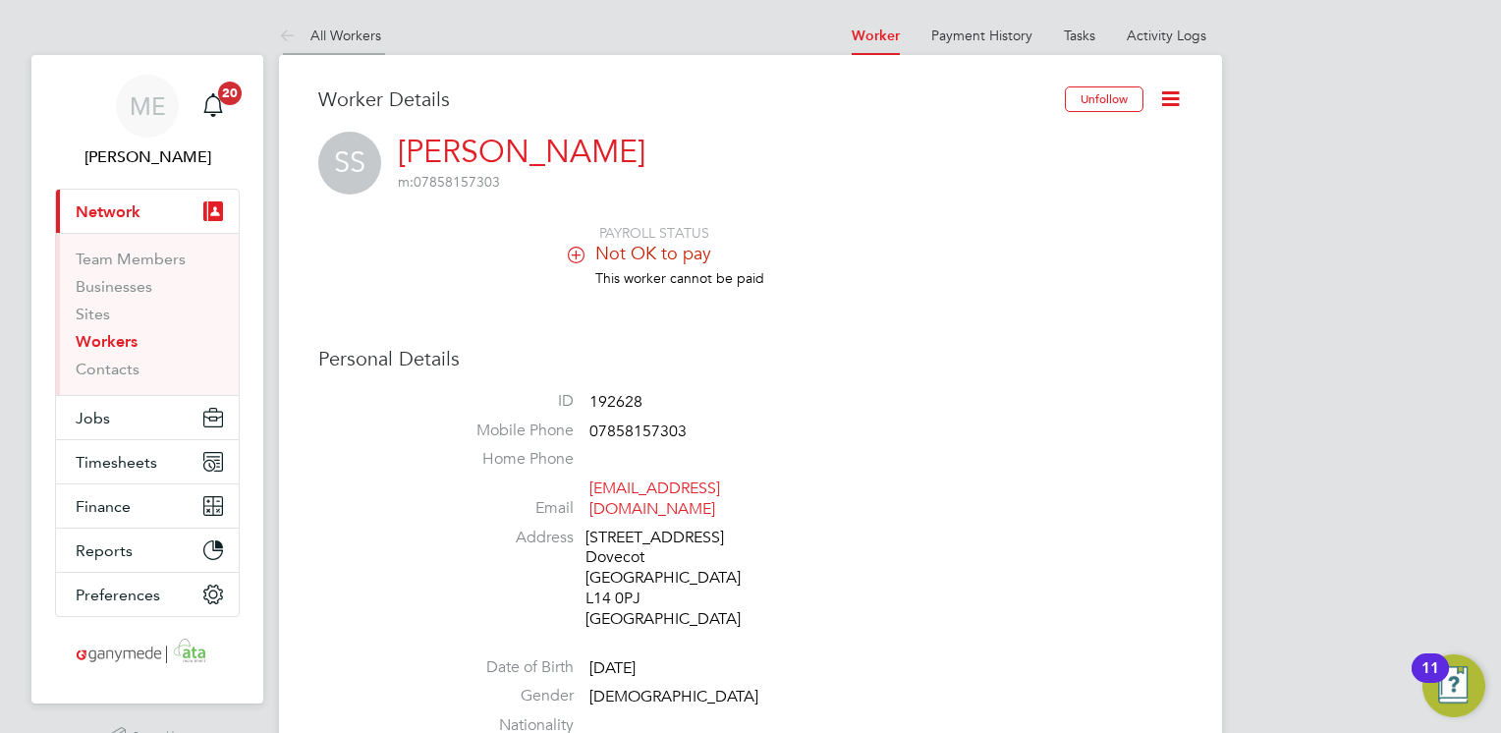
click at [279, 28] on icon at bounding box center [291, 37] width 25 height 25
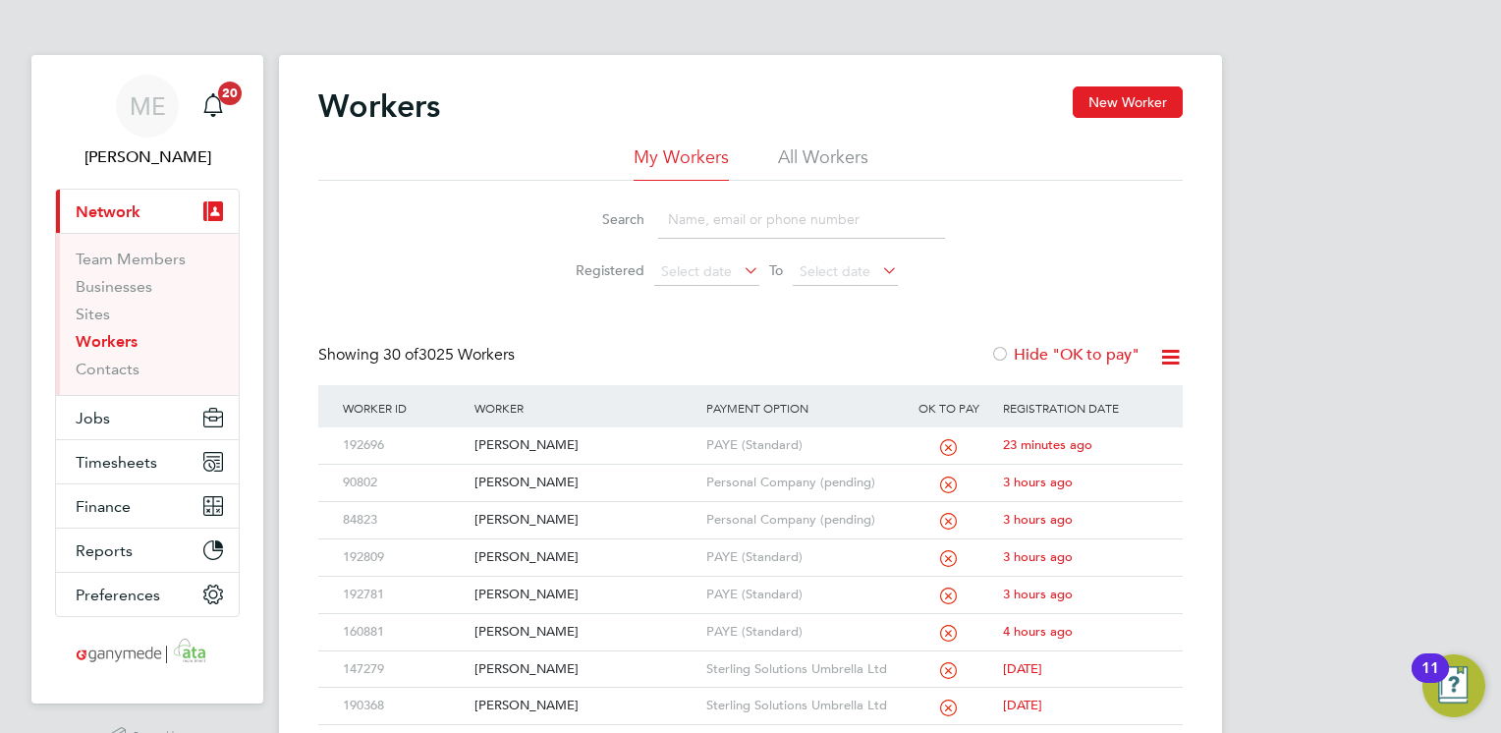
click at [758, 222] on input at bounding box center [801, 219] width 287 height 38
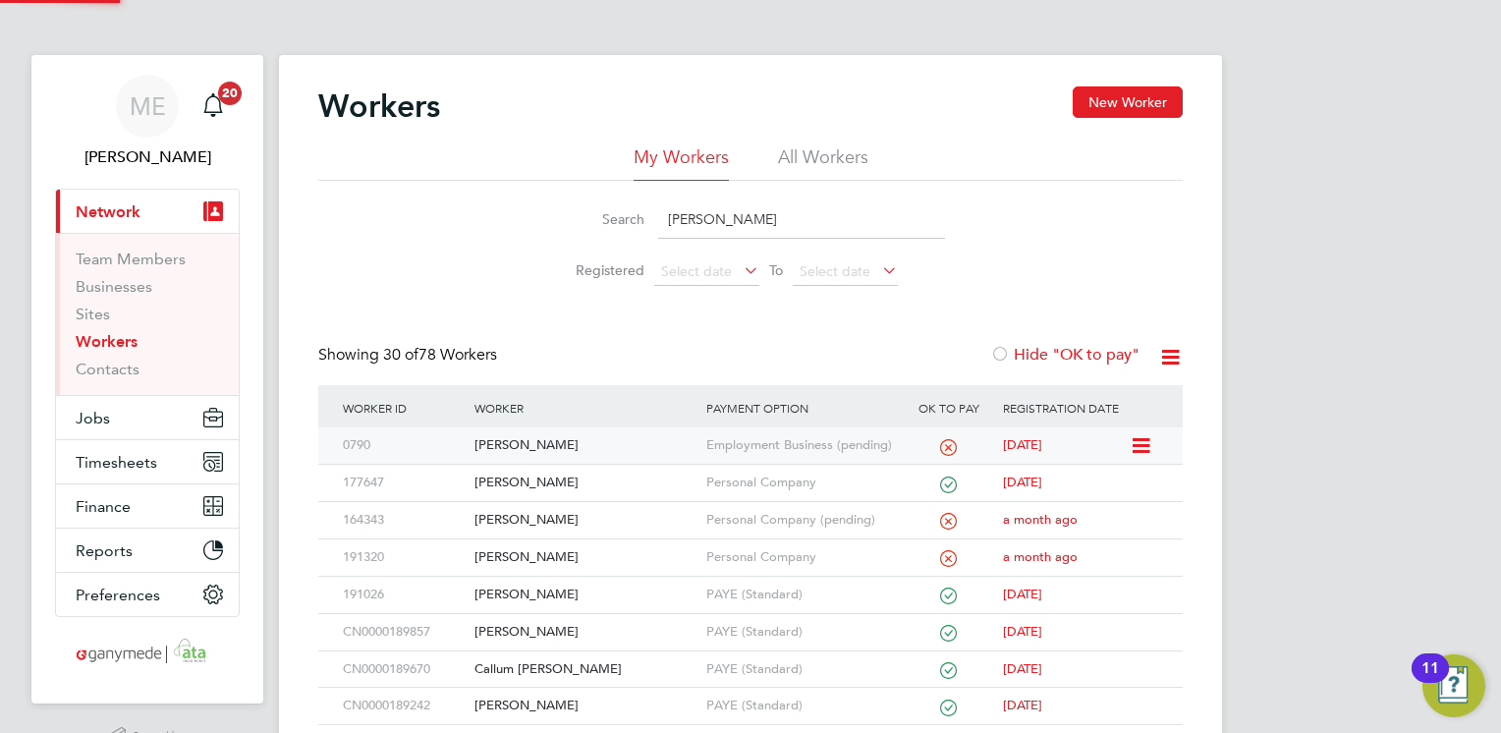
type input "john"
click at [599, 446] on div "John Coalwood" at bounding box center [585, 445] width 231 height 36
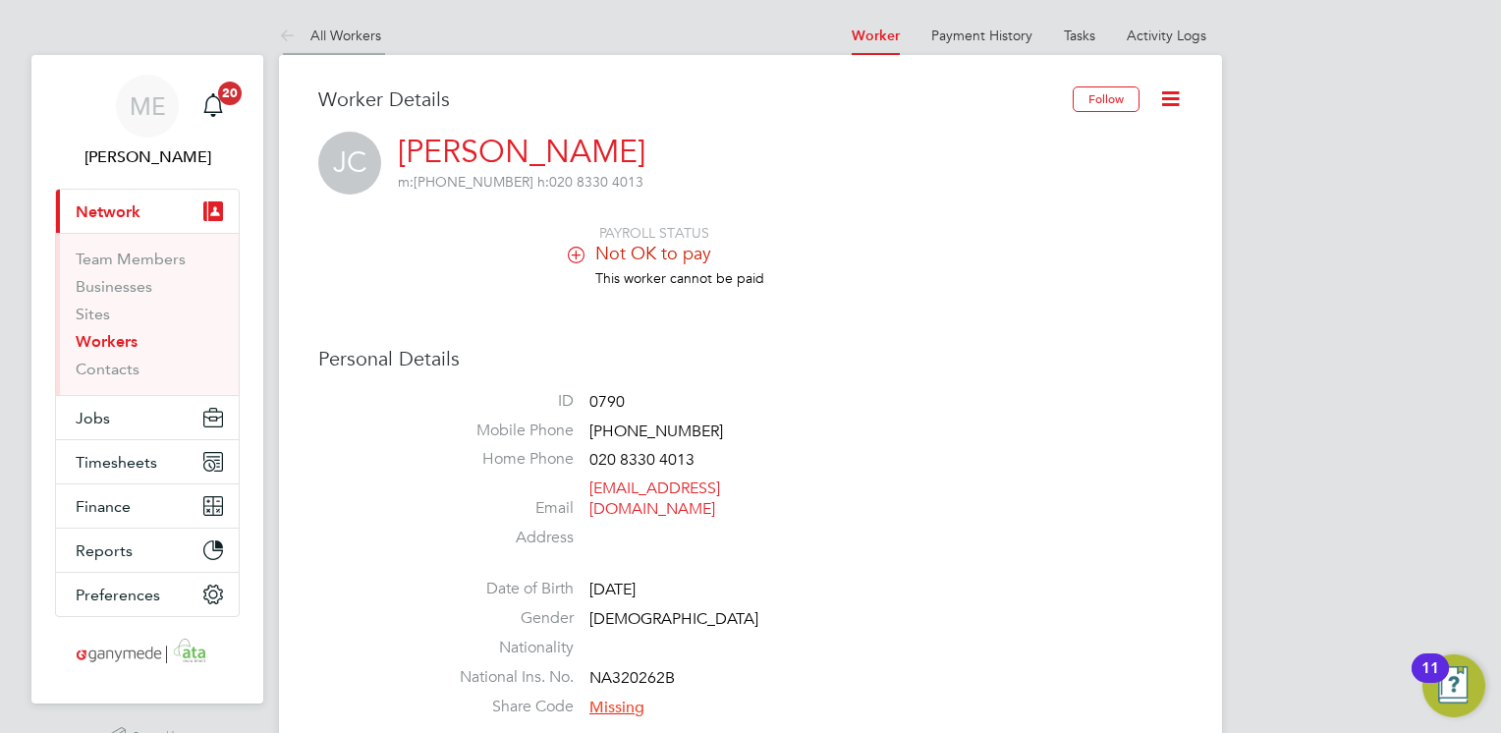
click at [287, 29] on icon at bounding box center [291, 37] width 25 height 25
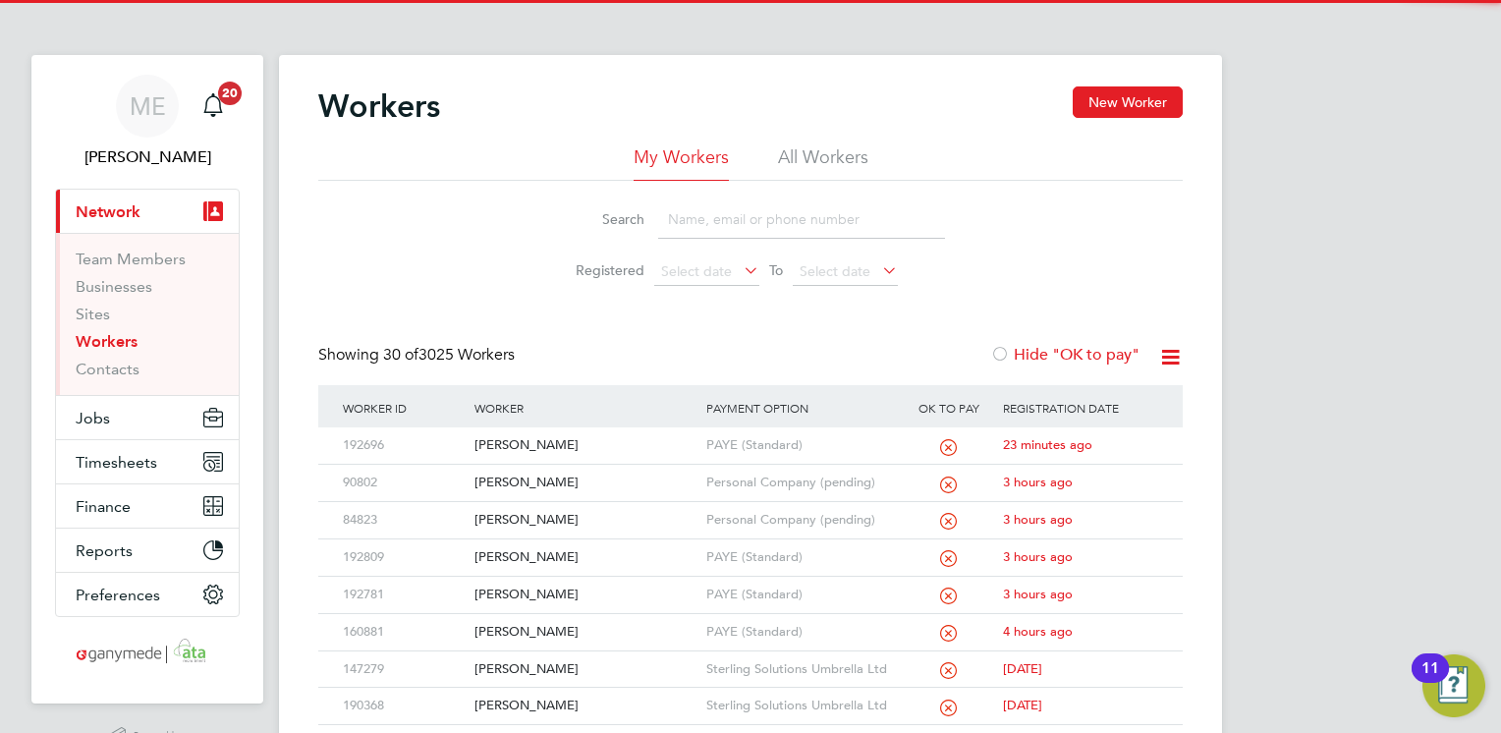
click at [719, 234] on input at bounding box center [801, 219] width 287 height 38
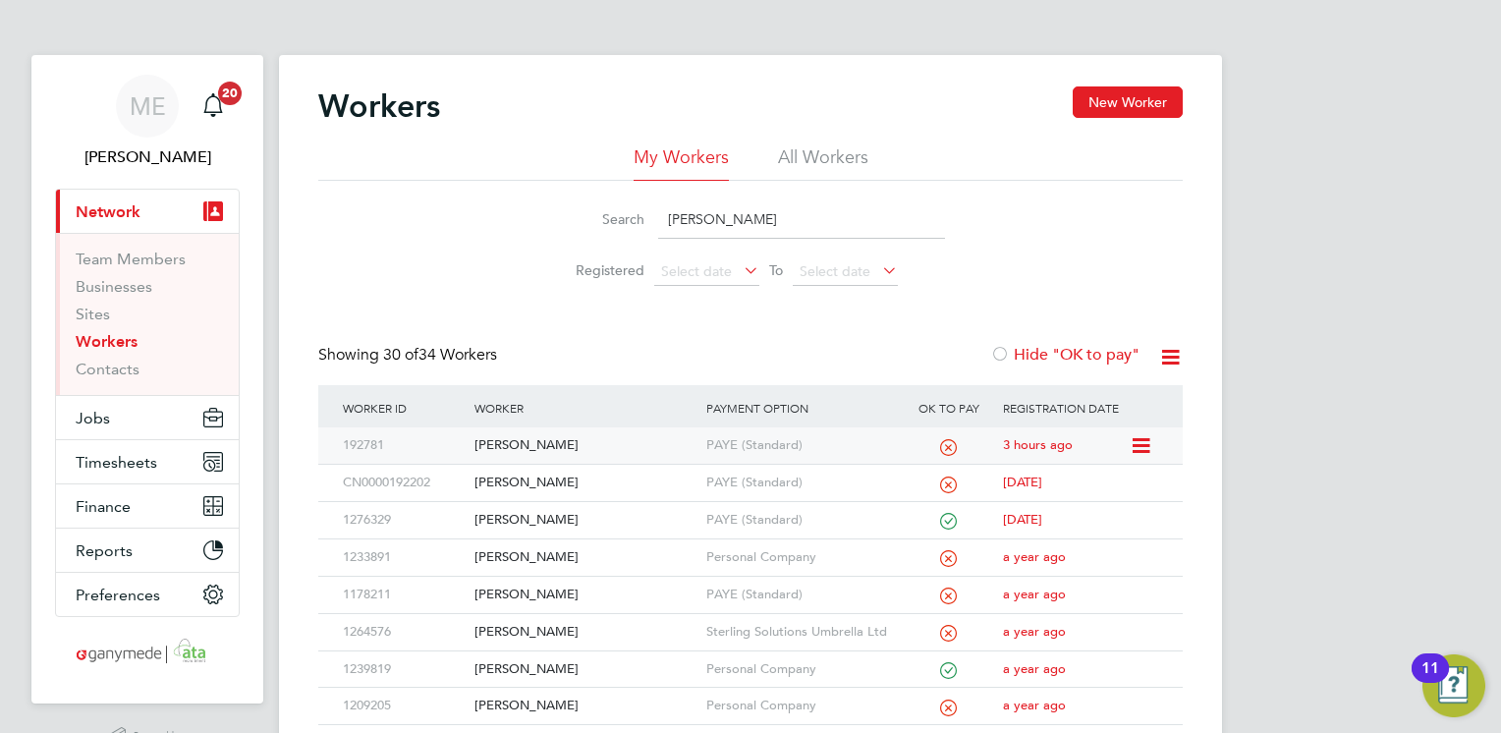
type input "daniel"
click at [619, 454] on div "[PERSON_NAME]" at bounding box center [585, 445] width 231 height 36
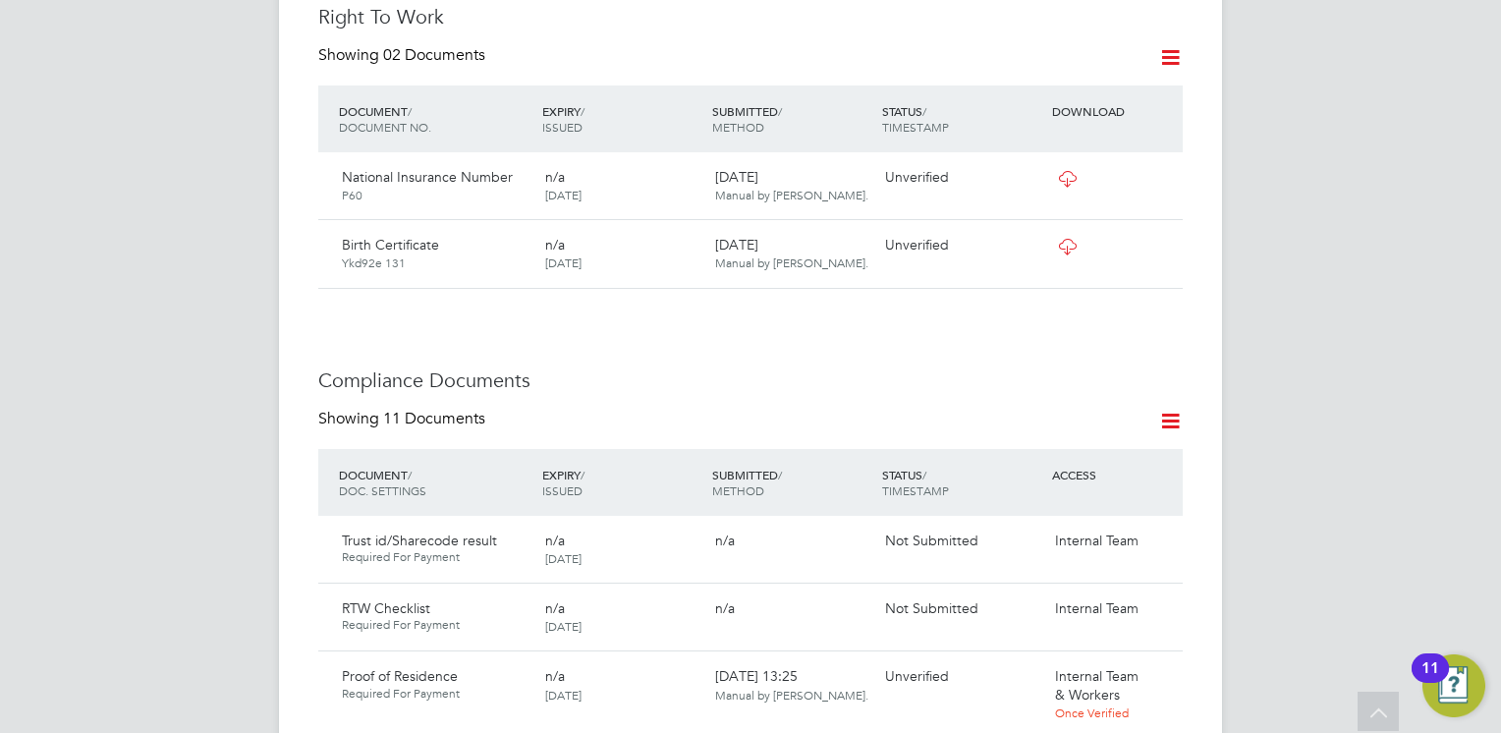
scroll to position [982, 0]
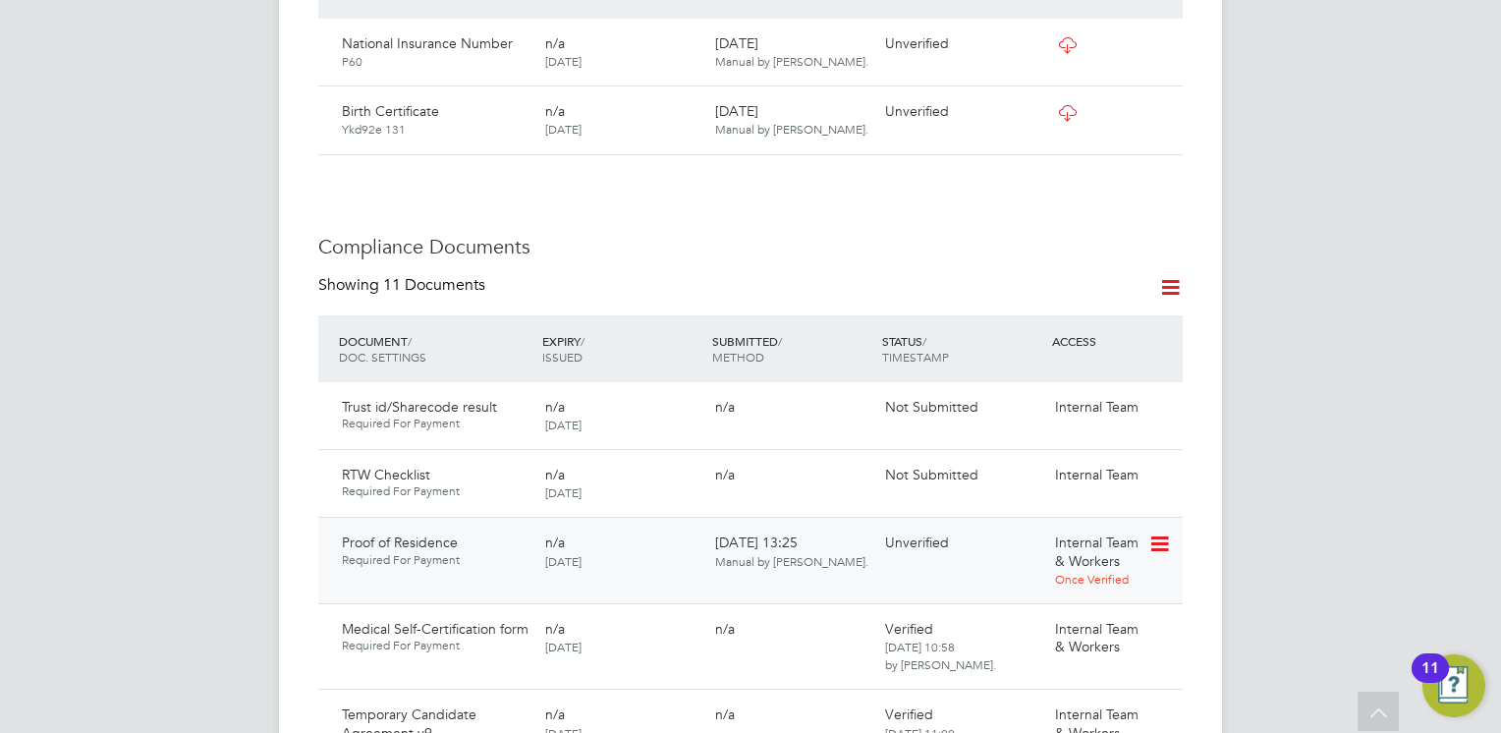
click at [1155, 533] on icon at bounding box center [1159, 545] width 20 height 24
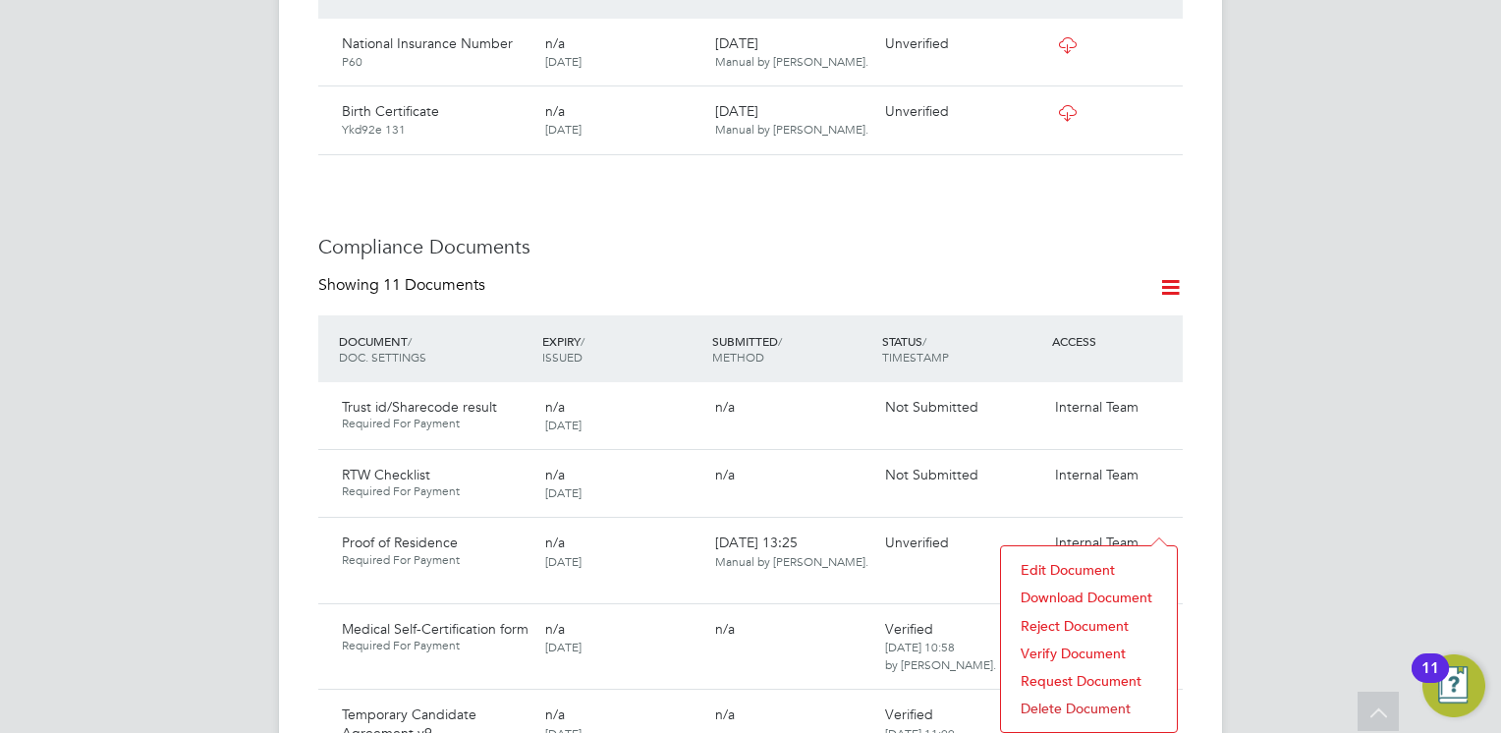
click at [1066, 593] on li "Download Document" at bounding box center [1089, 598] width 156 height 28
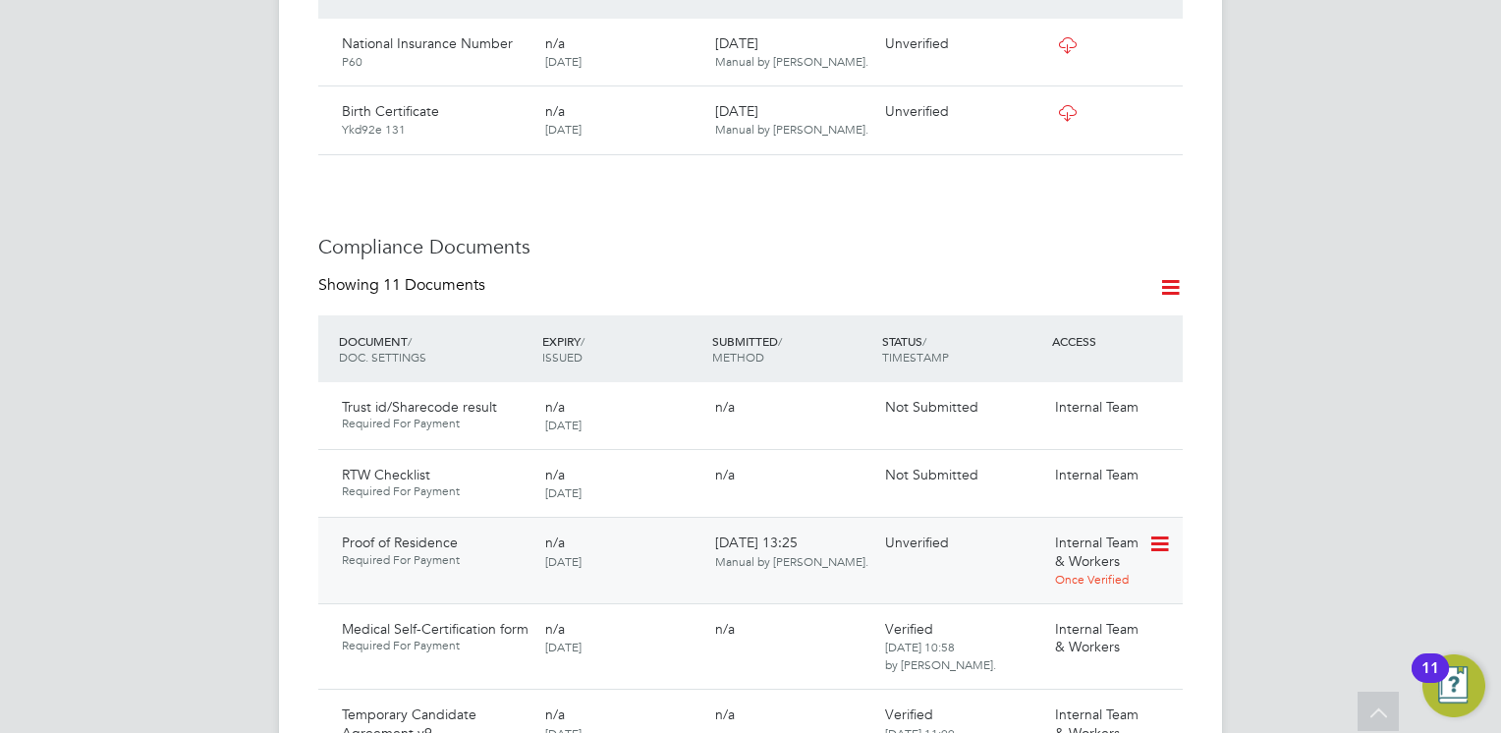
click at [1161, 533] on icon at bounding box center [1159, 545] width 20 height 24
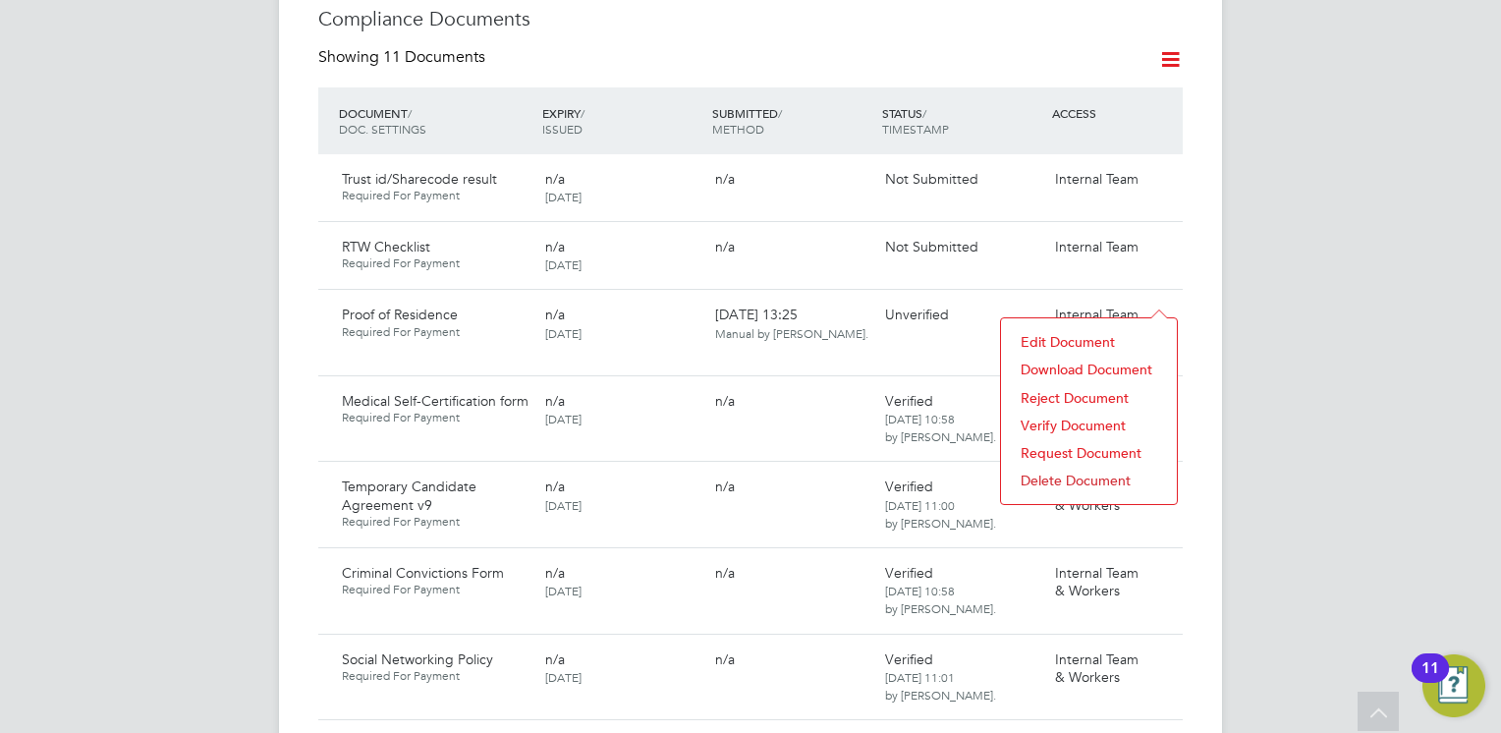
scroll to position [1277, 0]
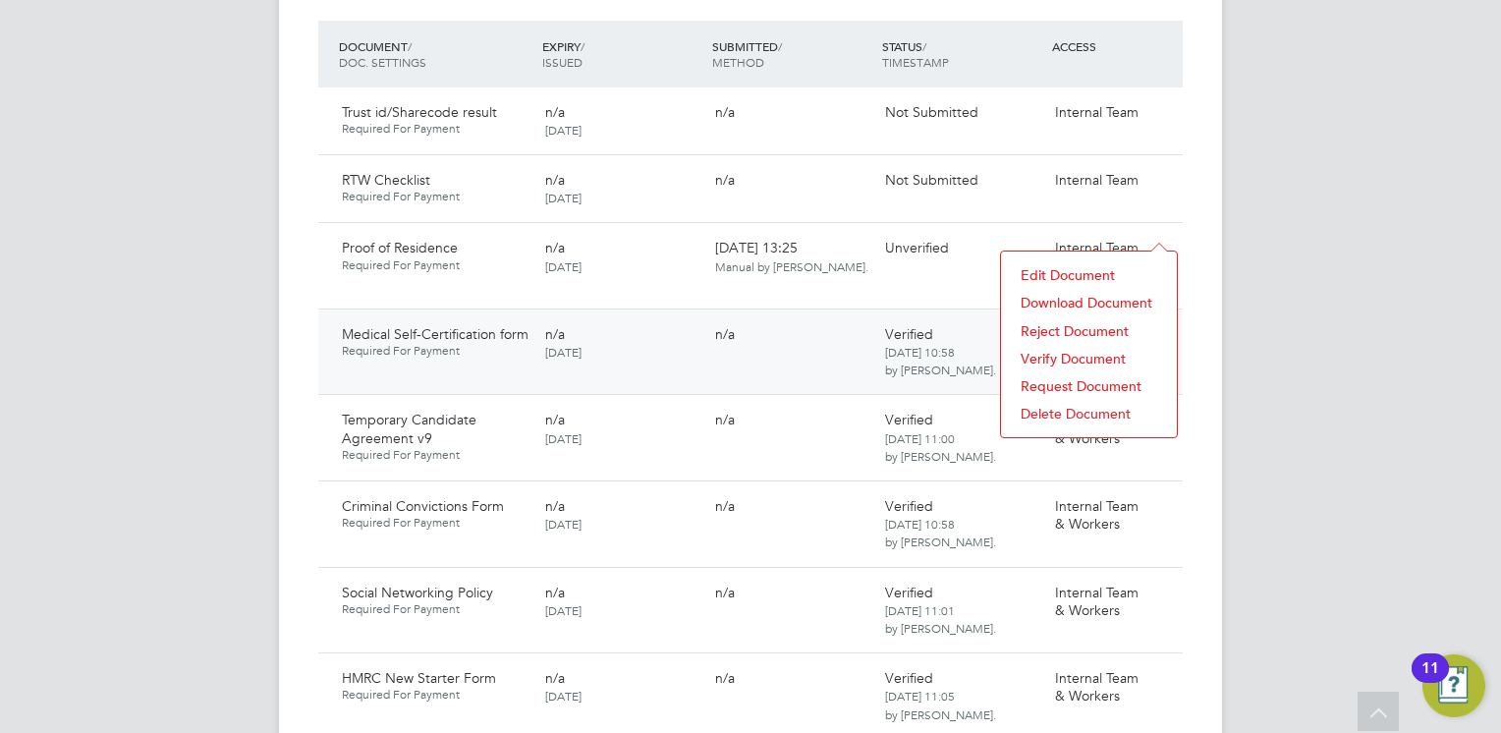
click at [758, 326] on div "n/a" at bounding box center [792, 333] width 170 height 33
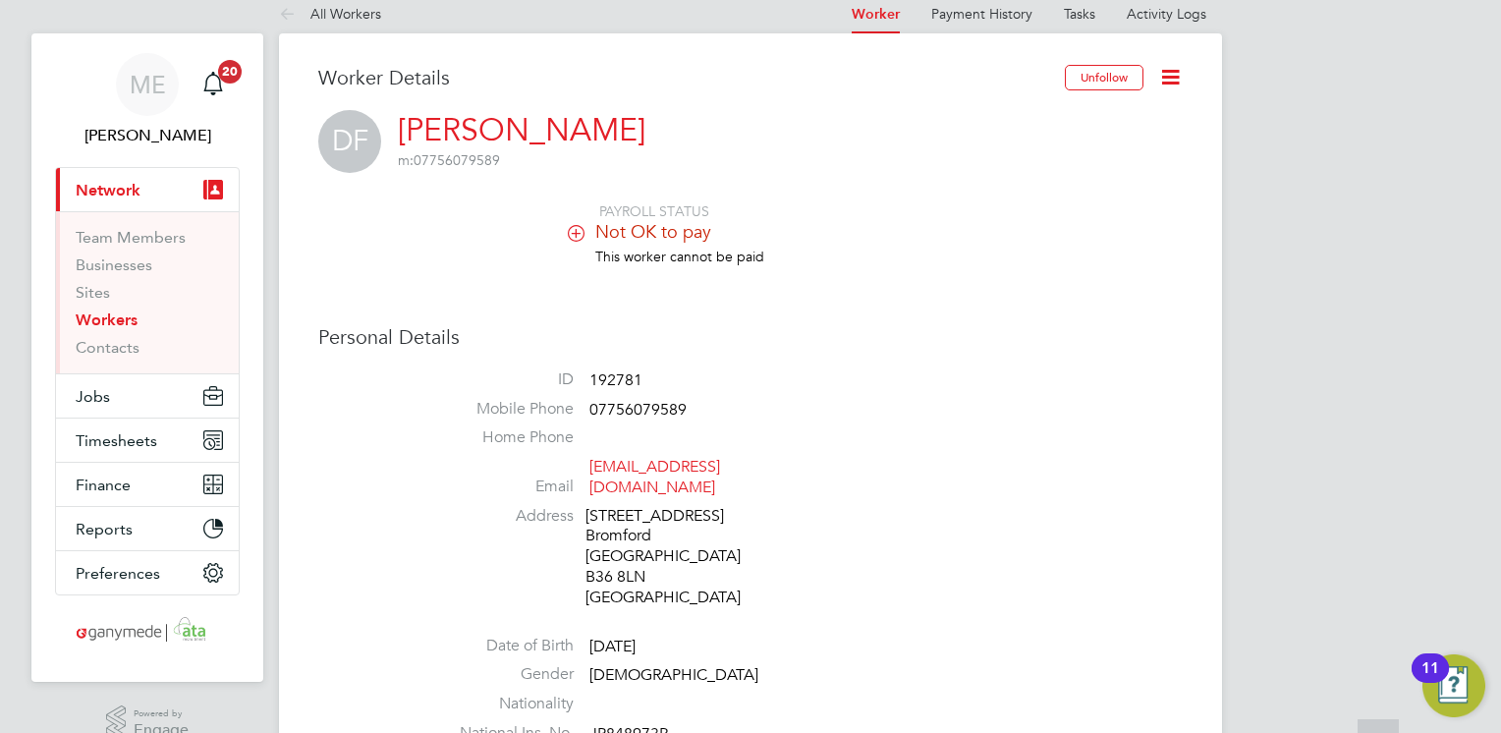
scroll to position [0, 0]
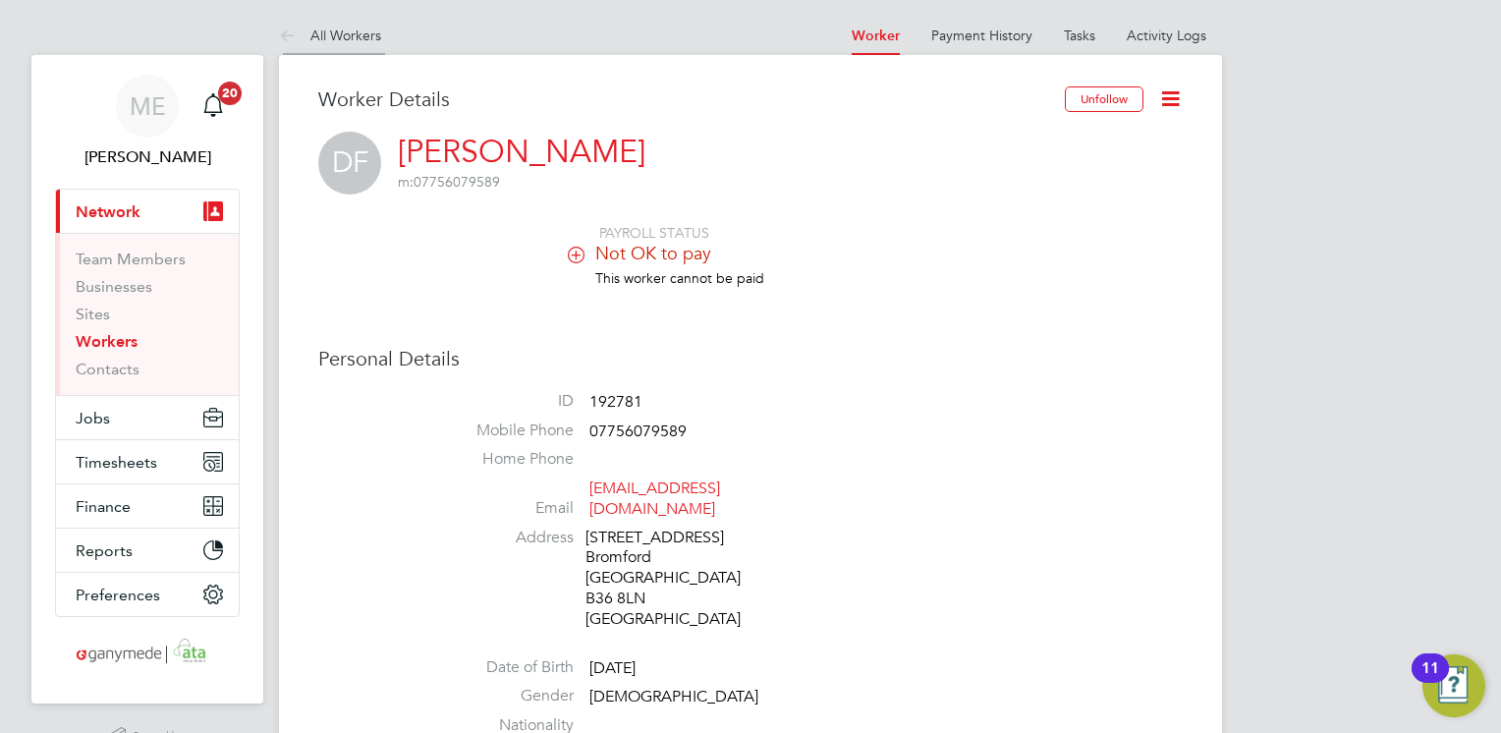
click at [282, 35] on icon at bounding box center [291, 37] width 25 height 25
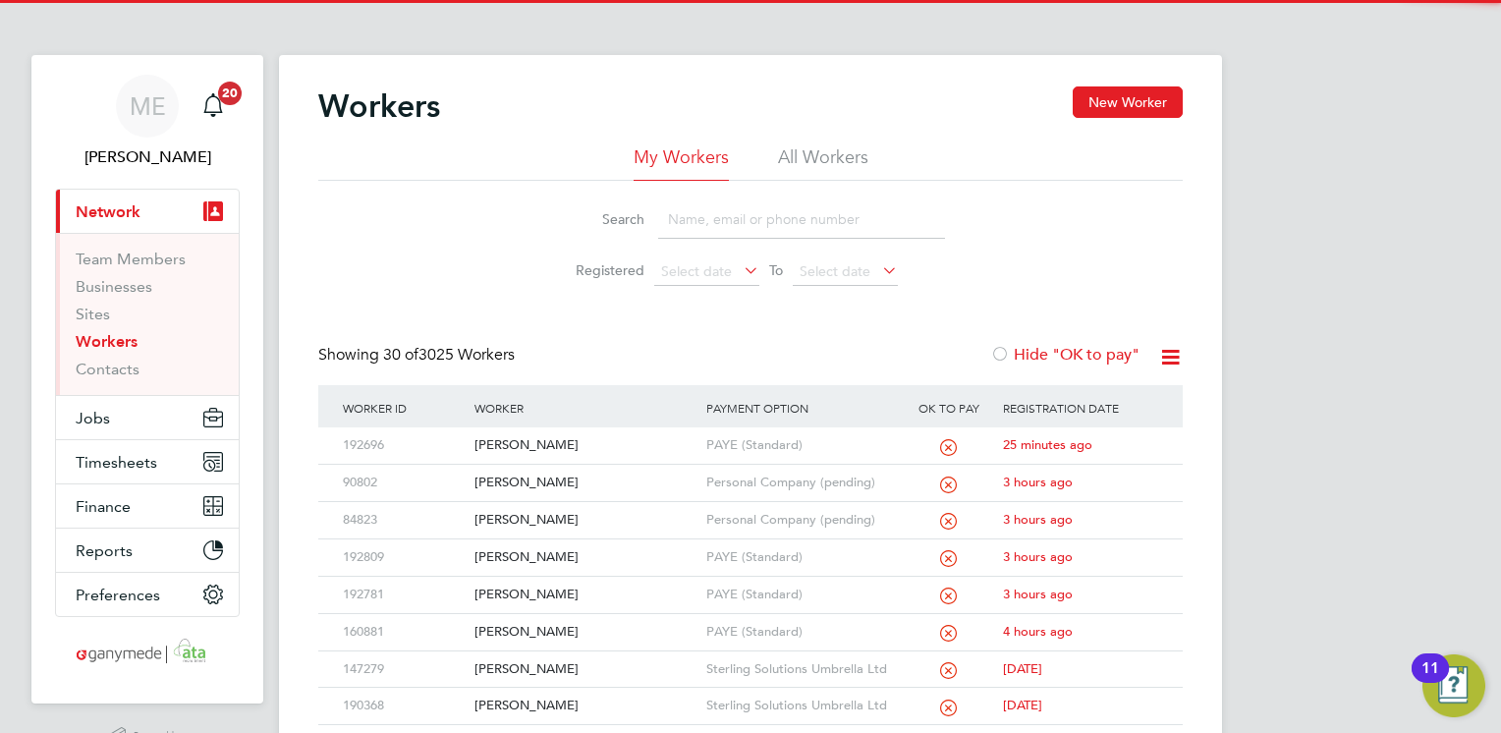
click at [805, 219] on input at bounding box center [801, 219] width 287 height 38
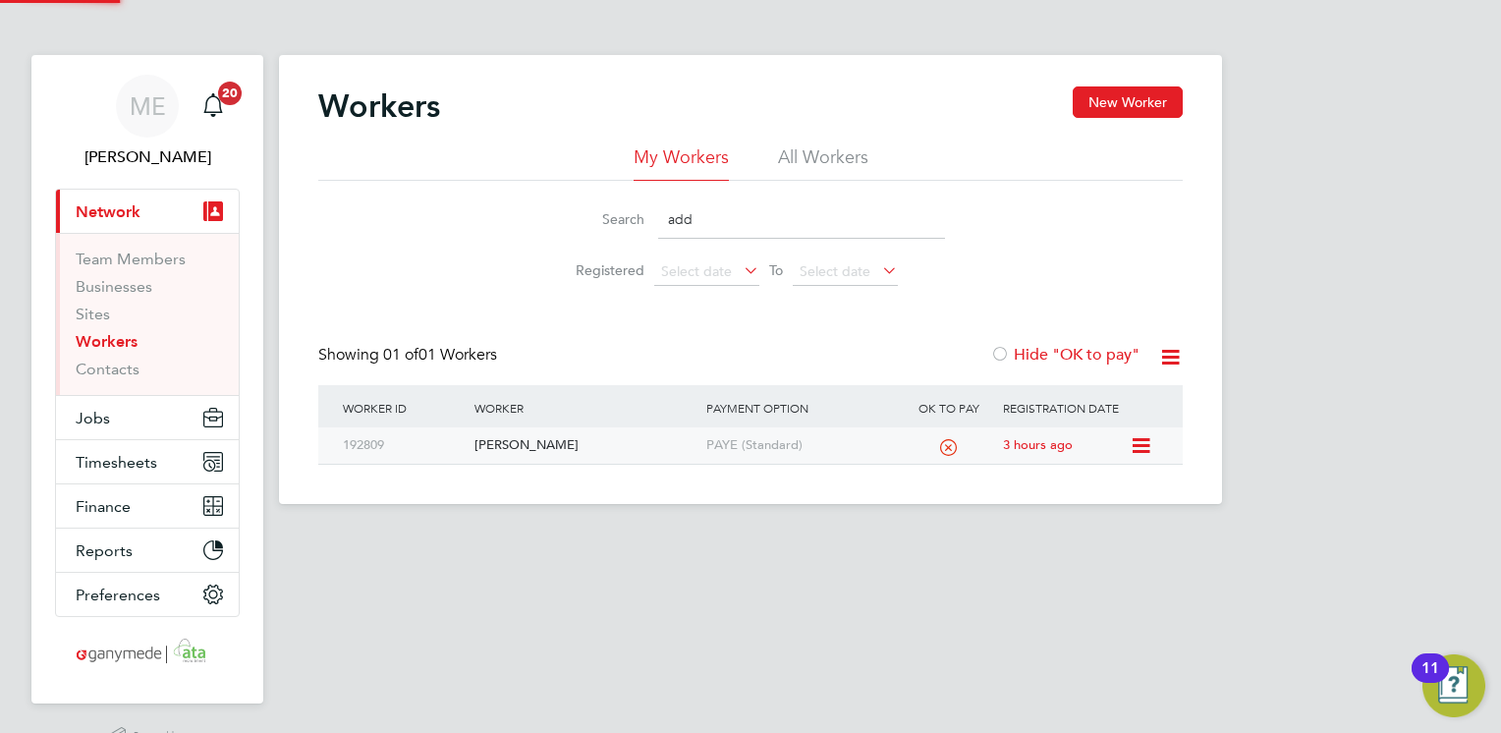
type input "add"
click at [537, 450] on div "[PERSON_NAME]" at bounding box center [585, 445] width 231 height 36
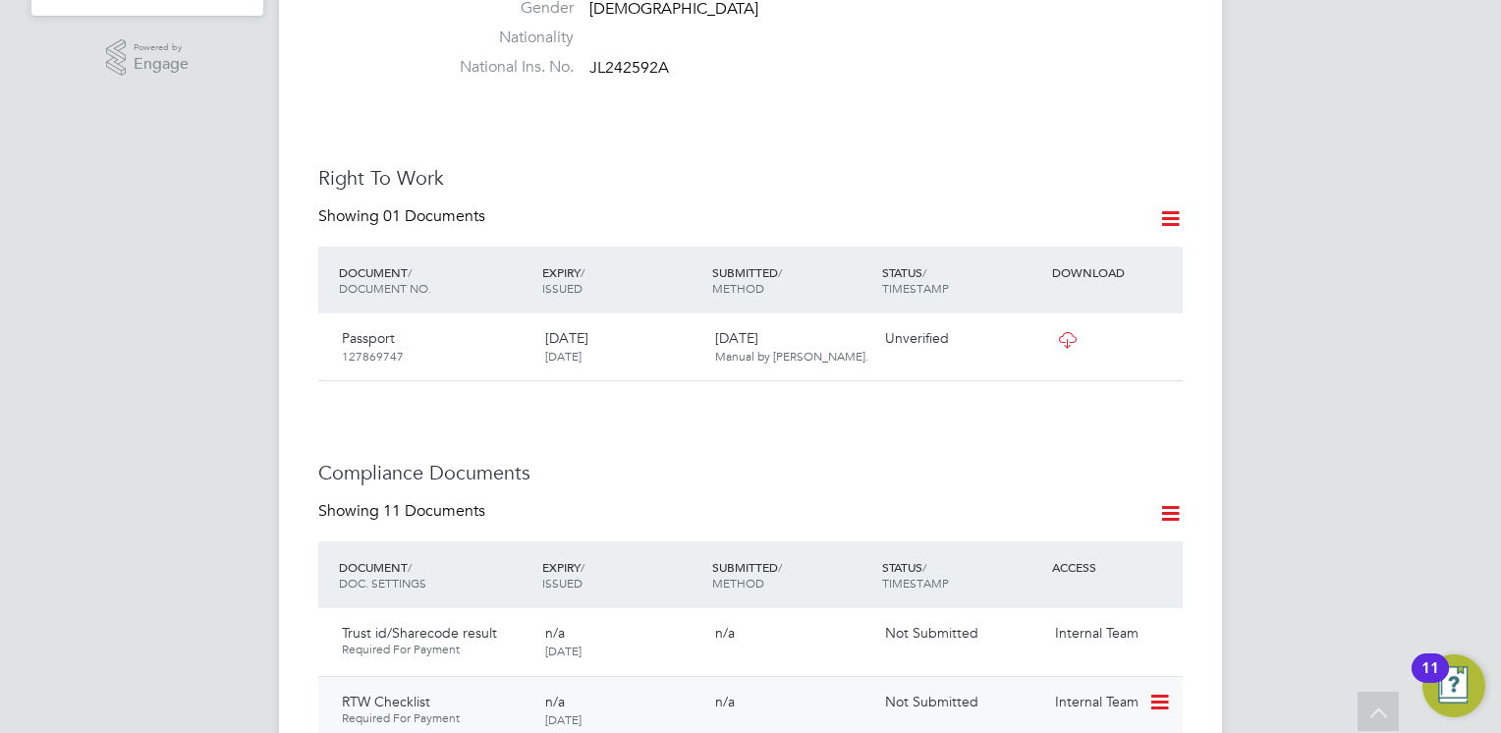
scroll to position [982, 0]
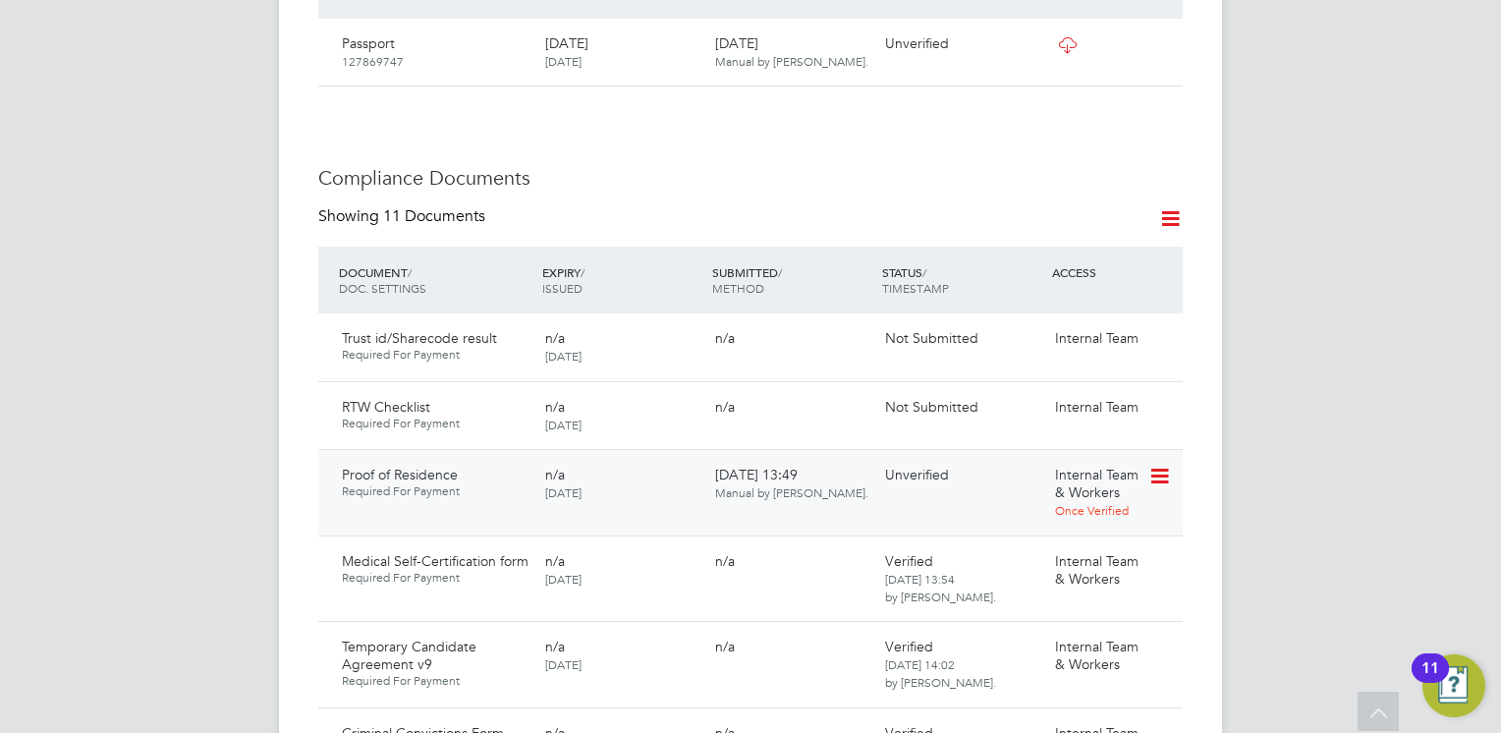
click at [1160, 465] on icon at bounding box center [1159, 477] width 20 height 24
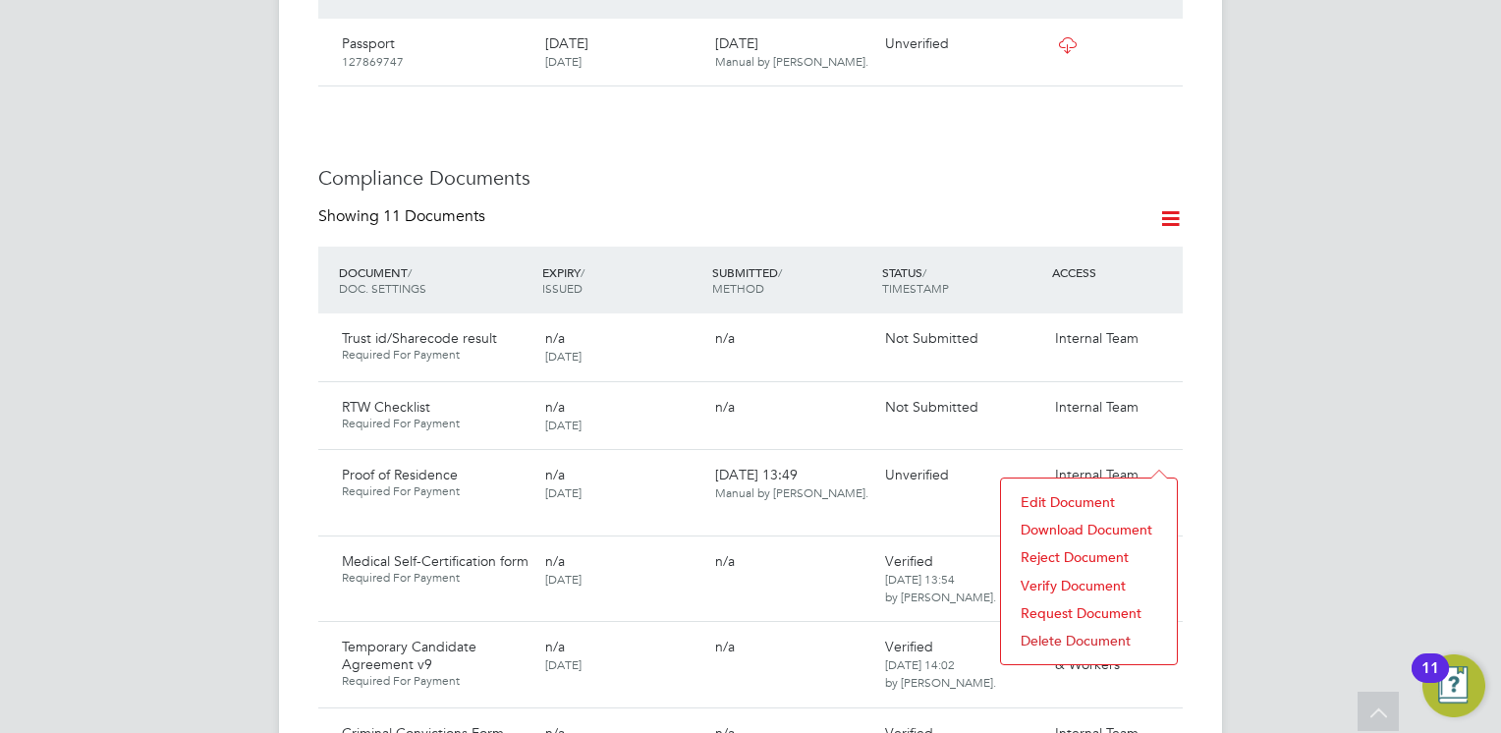
click at [1099, 525] on li "Download Document" at bounding box center [1089, 530] width 156 height 28
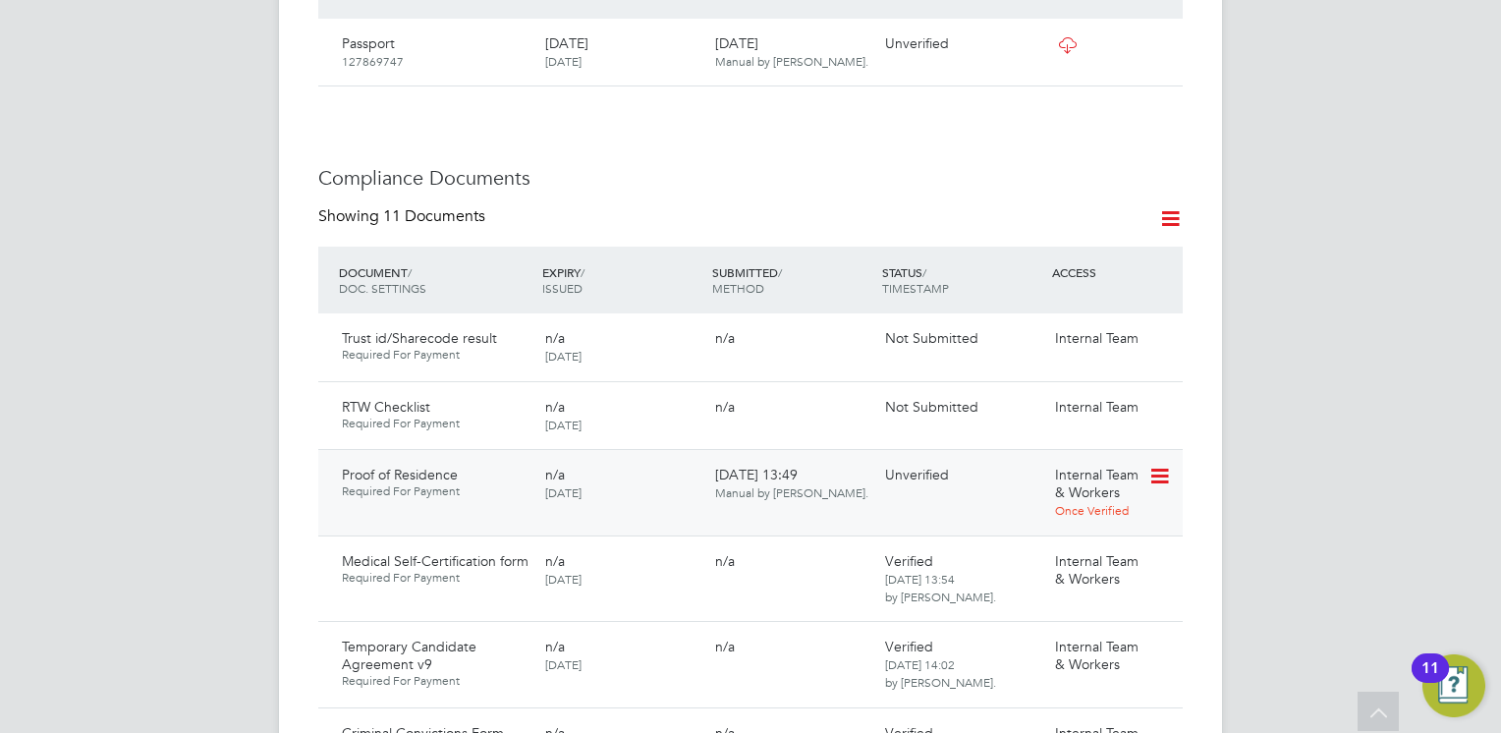
click at [1158, 465] on icon at bounding box center [1159, 477] width 20 height 24
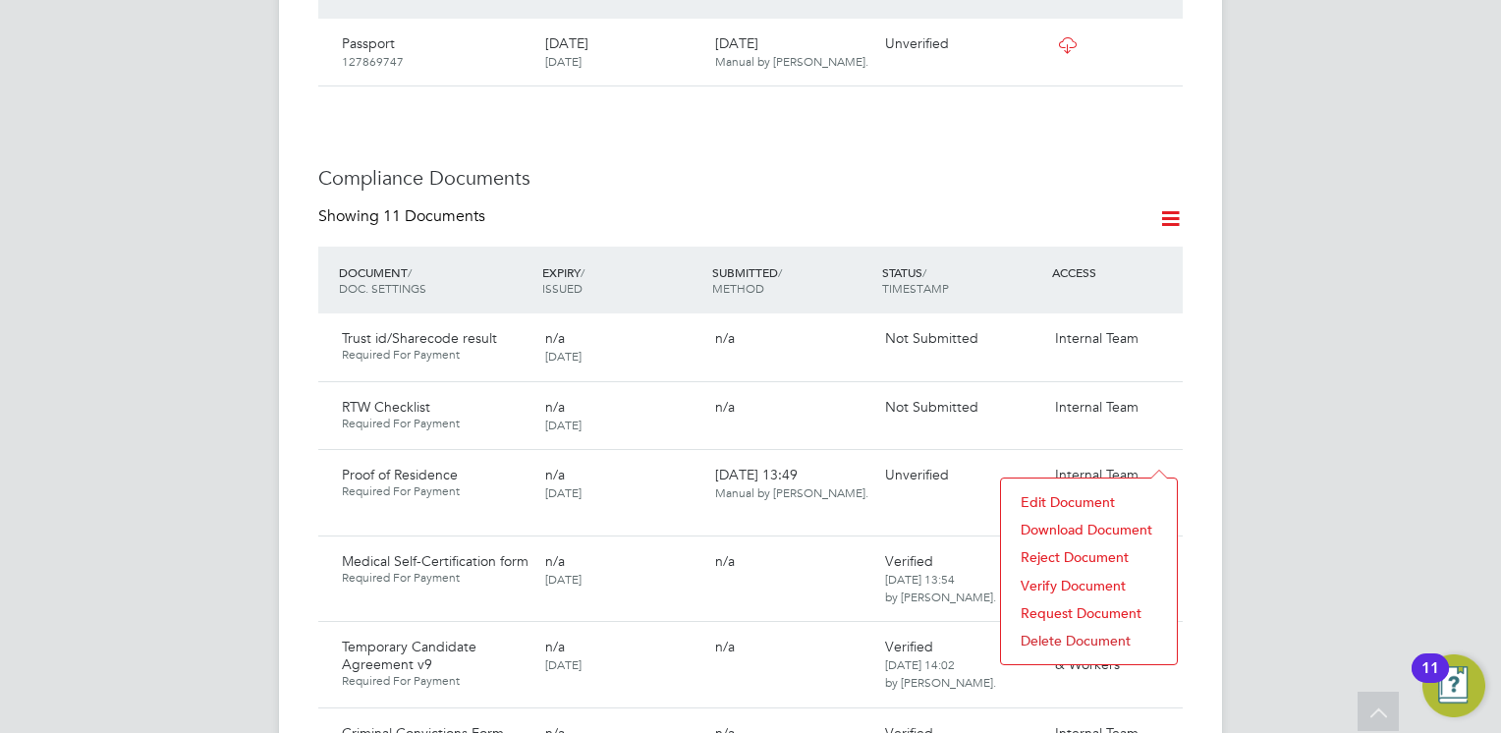
click at [1085, 580] on li "Verify Document" at bounding box center [1089, 586] width 156 height 28
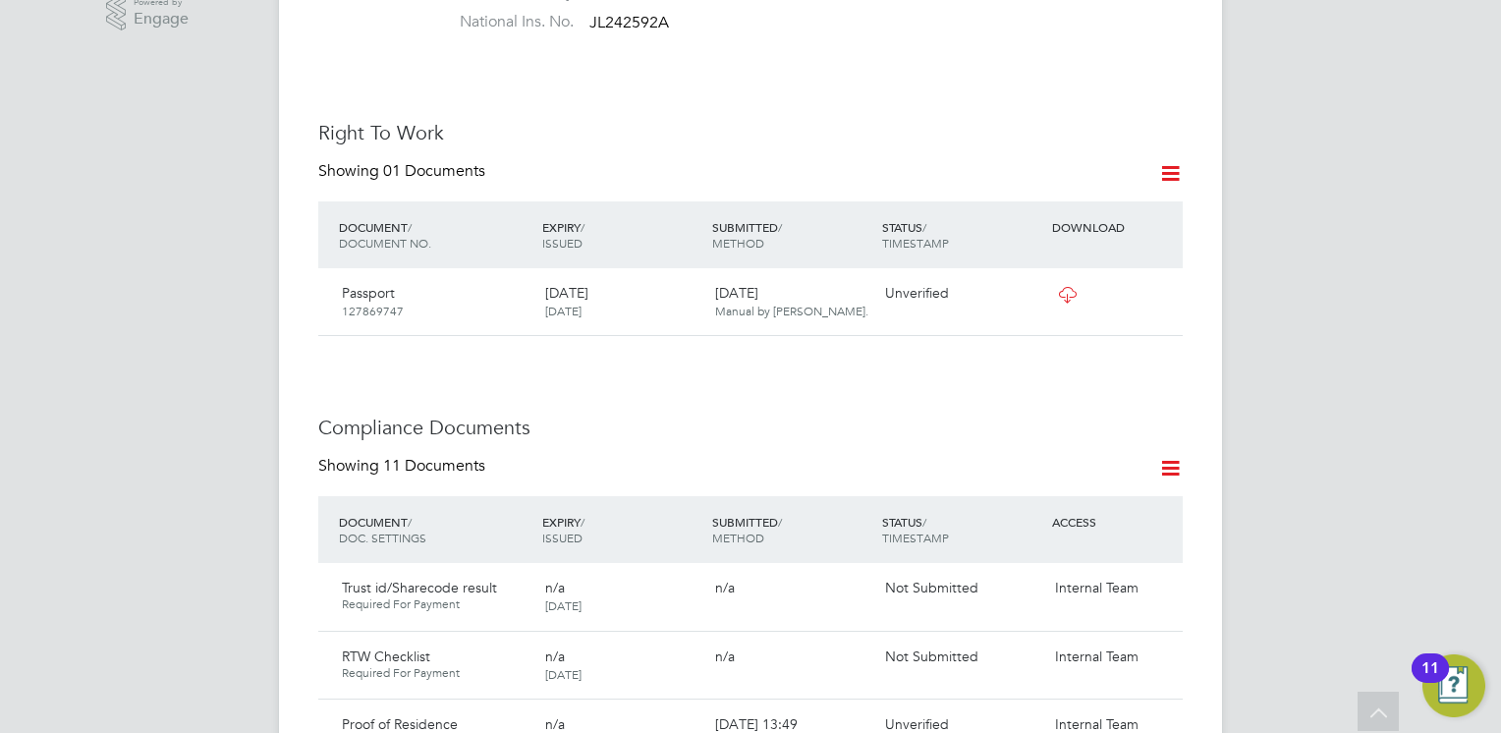
scroll to position [0, 0]
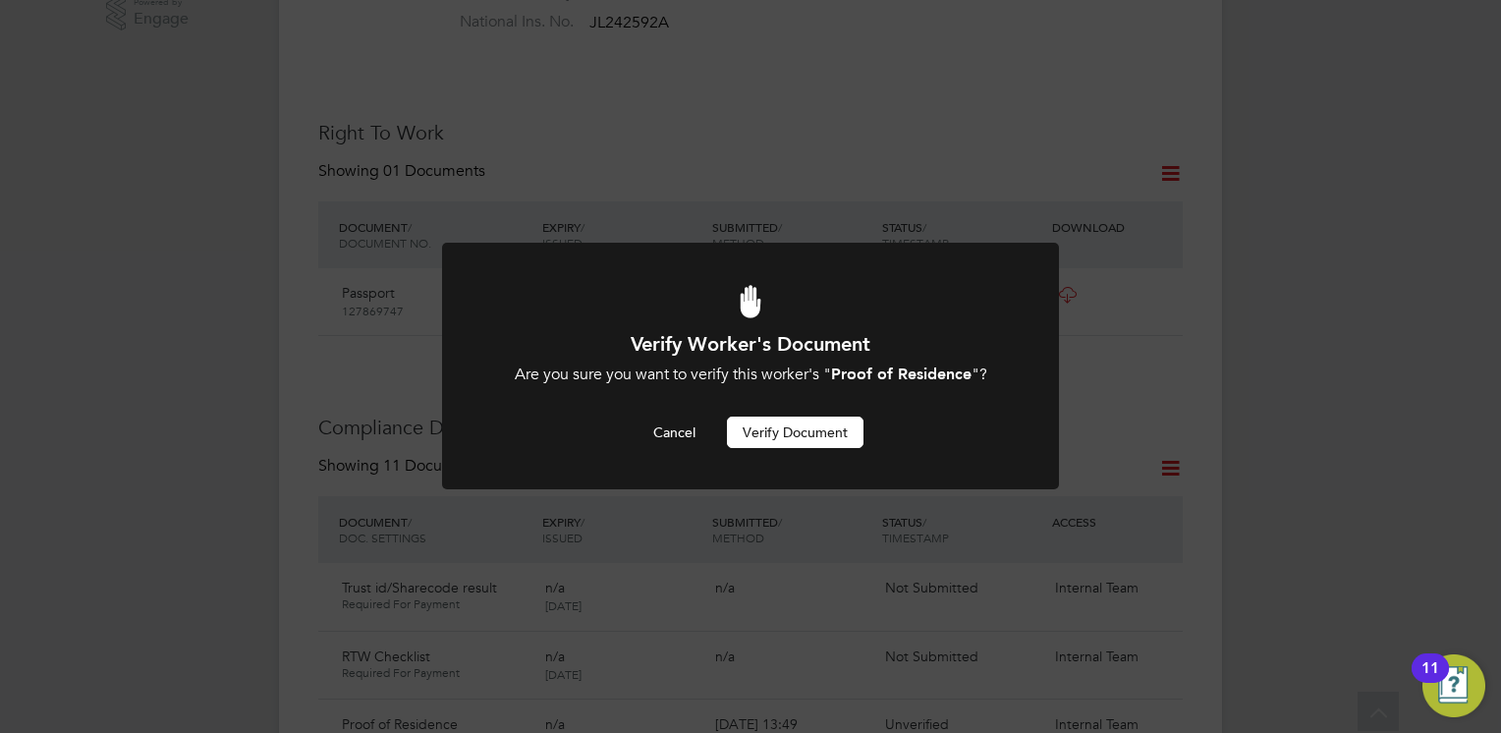
click at [778, 433] on button "Verify Document" at bounding box center [795, 432] width 137 height 31
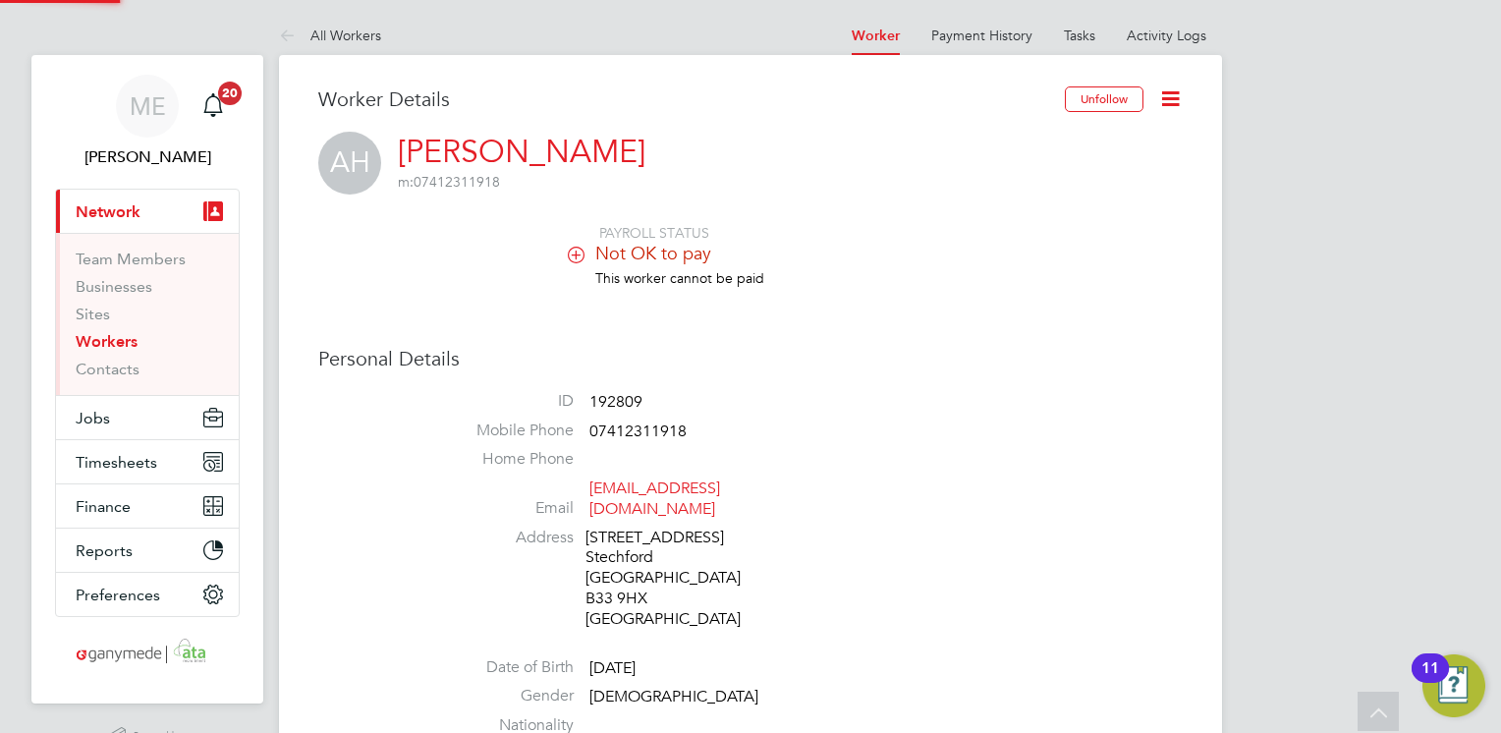
scroll to position [733, 0]
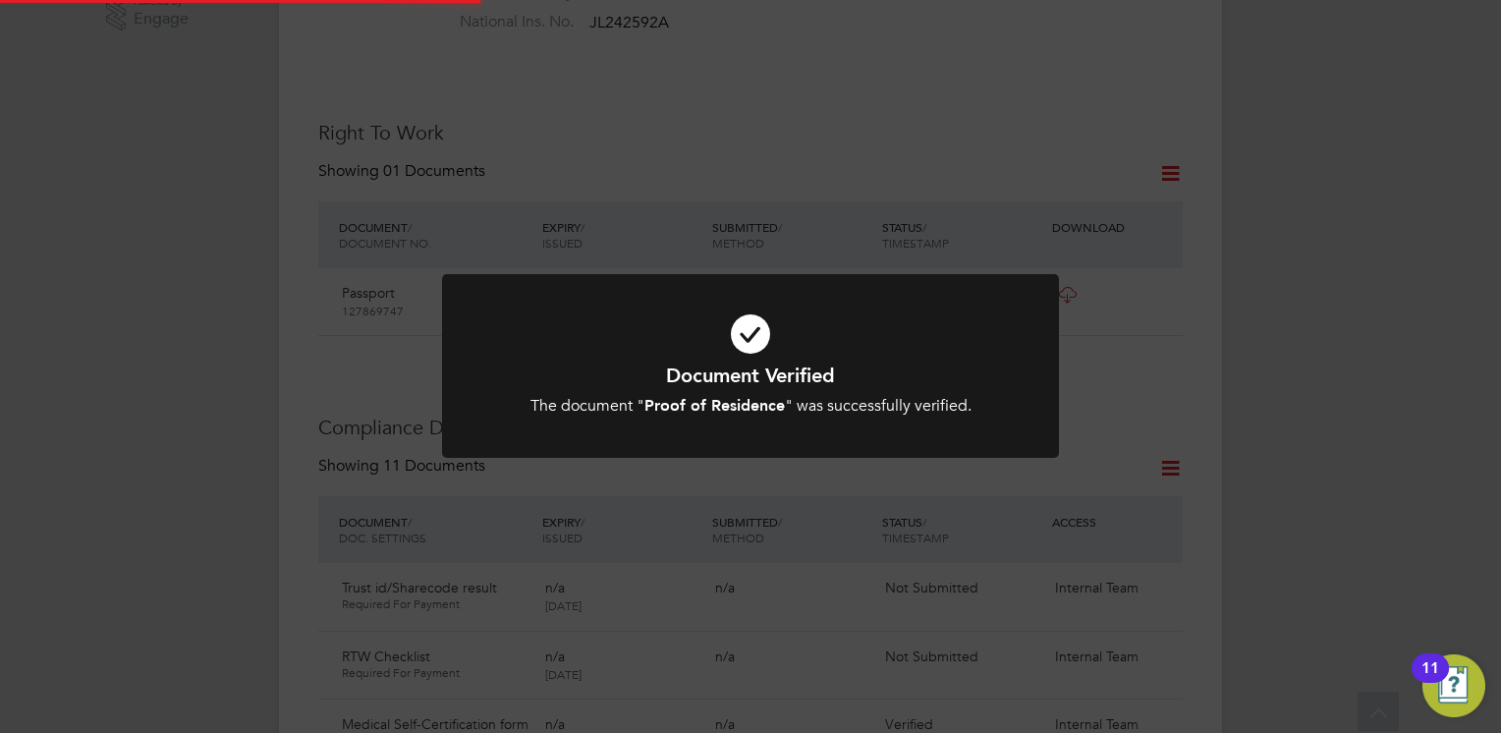
click at [773, 366] on h1 "Document Verified" at bounding box center [750, 376] width 511 height 26
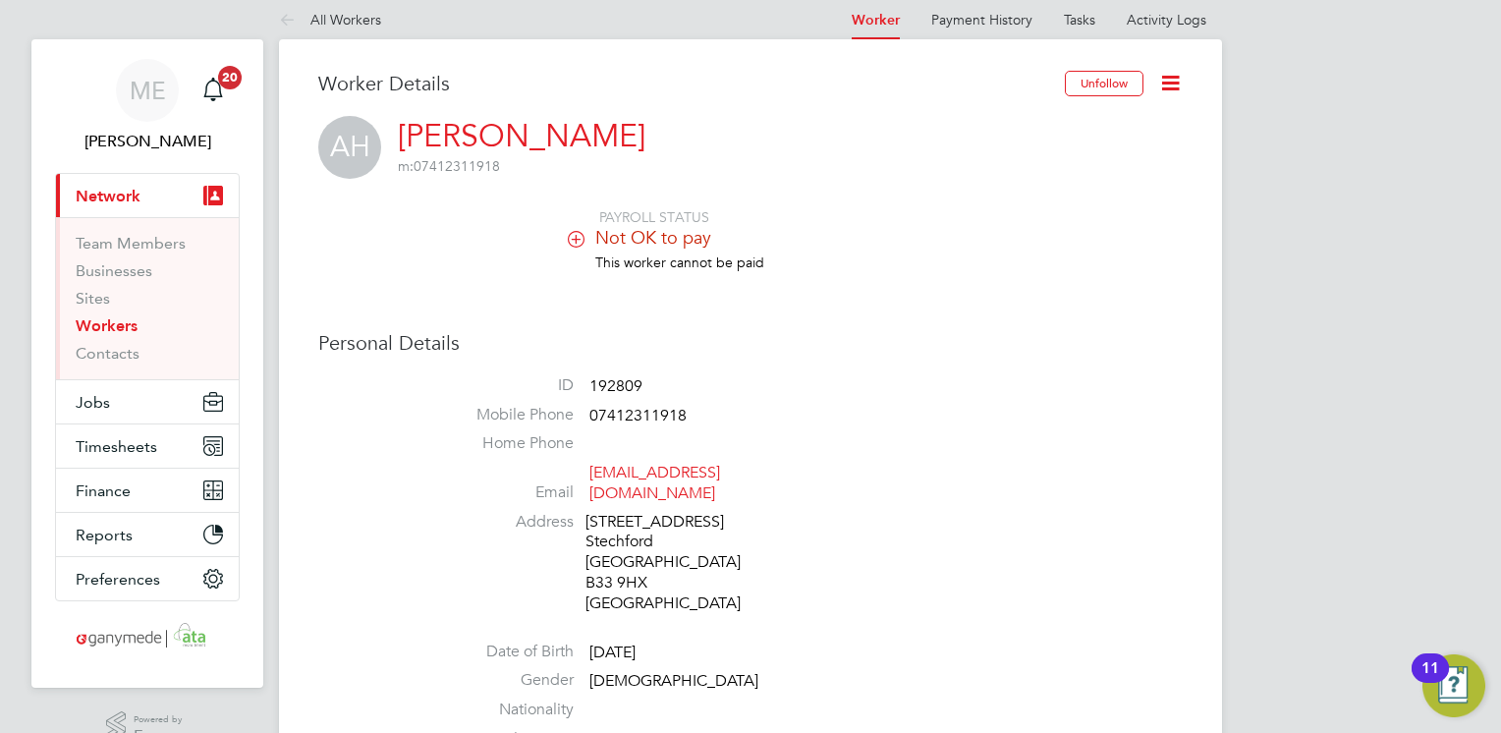
scroll to position [0, 0]
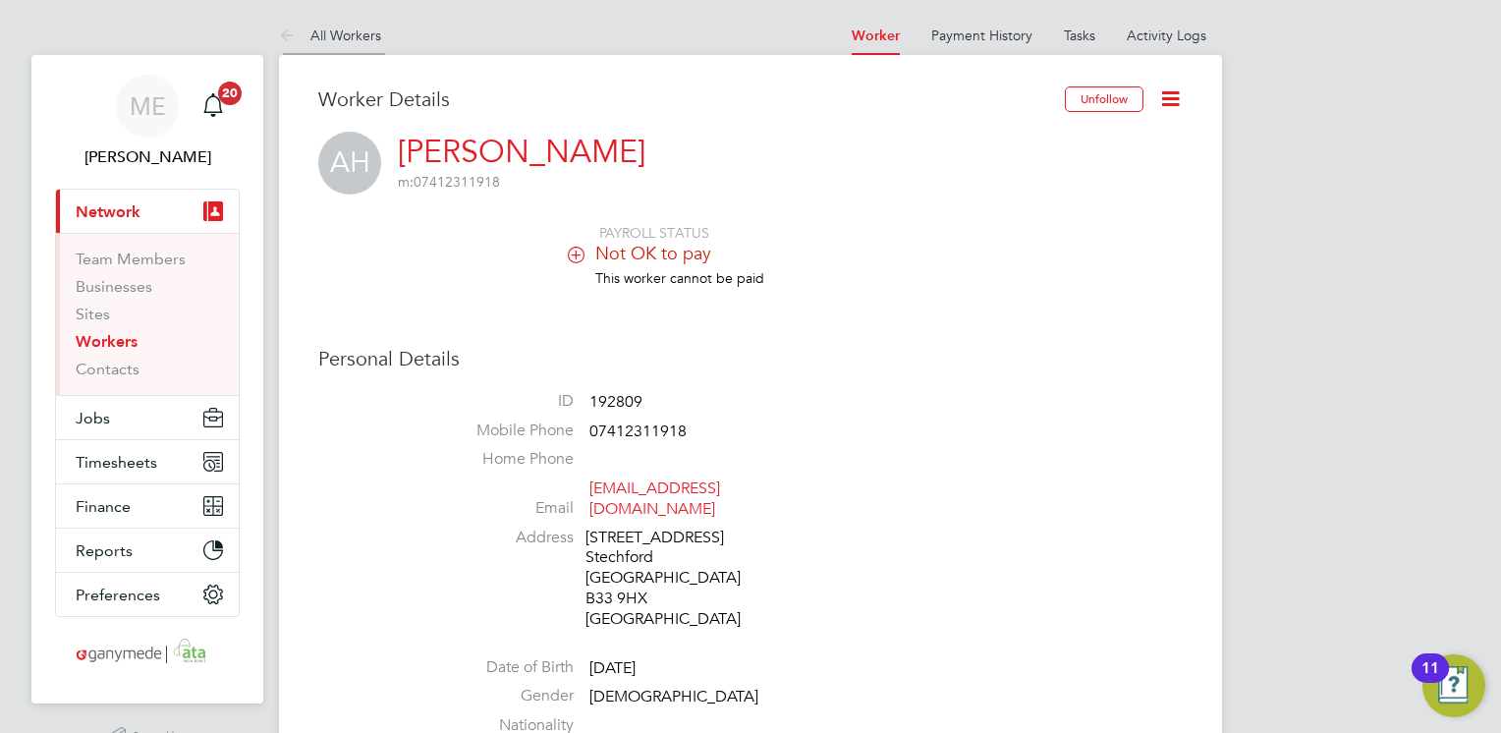
drag, startPoint x: 270, startPoint y: 33, endPoint x: 300, endPoint y: 37, distance: 29.7
click at [291, 39] on icon at bounding box center [291, 37] width 25 height 25
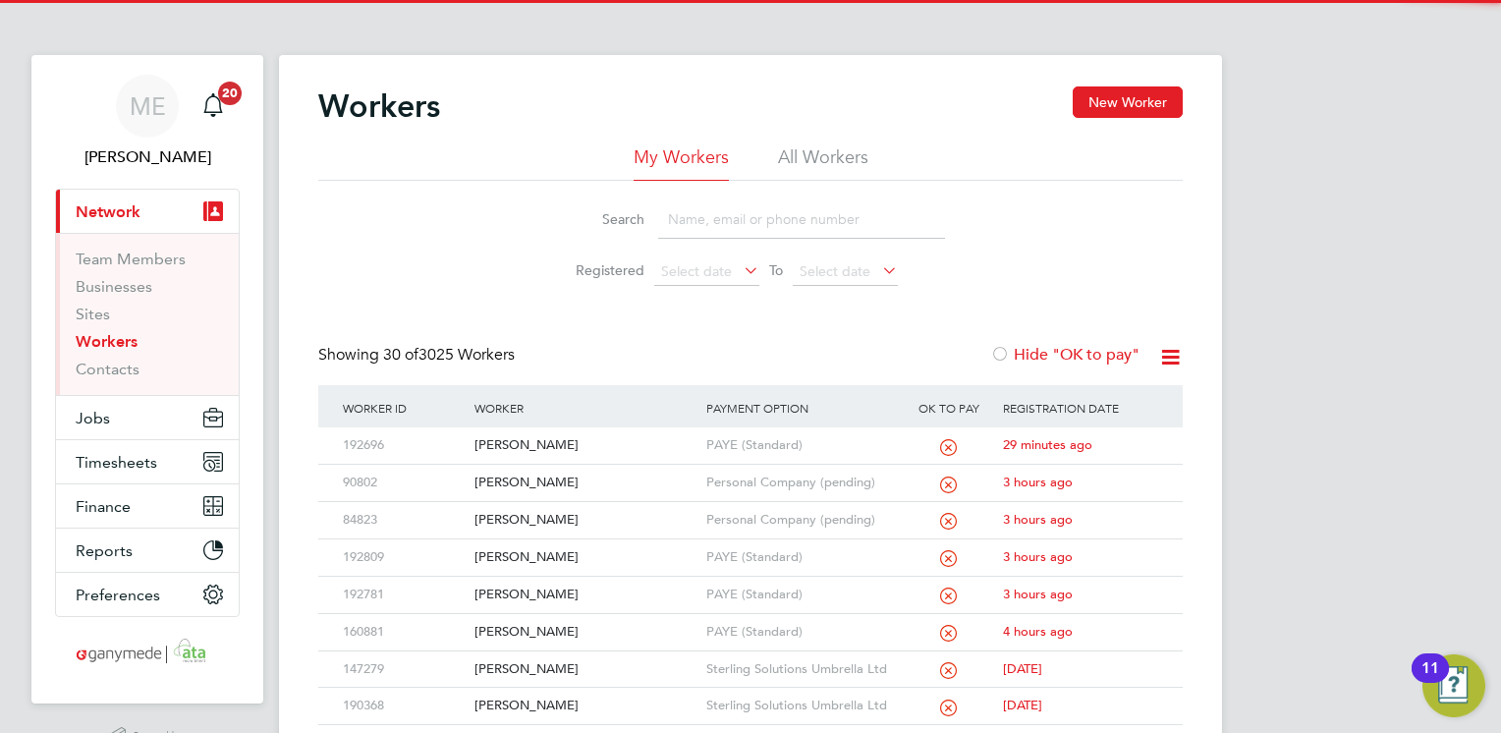
click at [692, 223] on input at bounding box center [801, 219] width 287 height 38
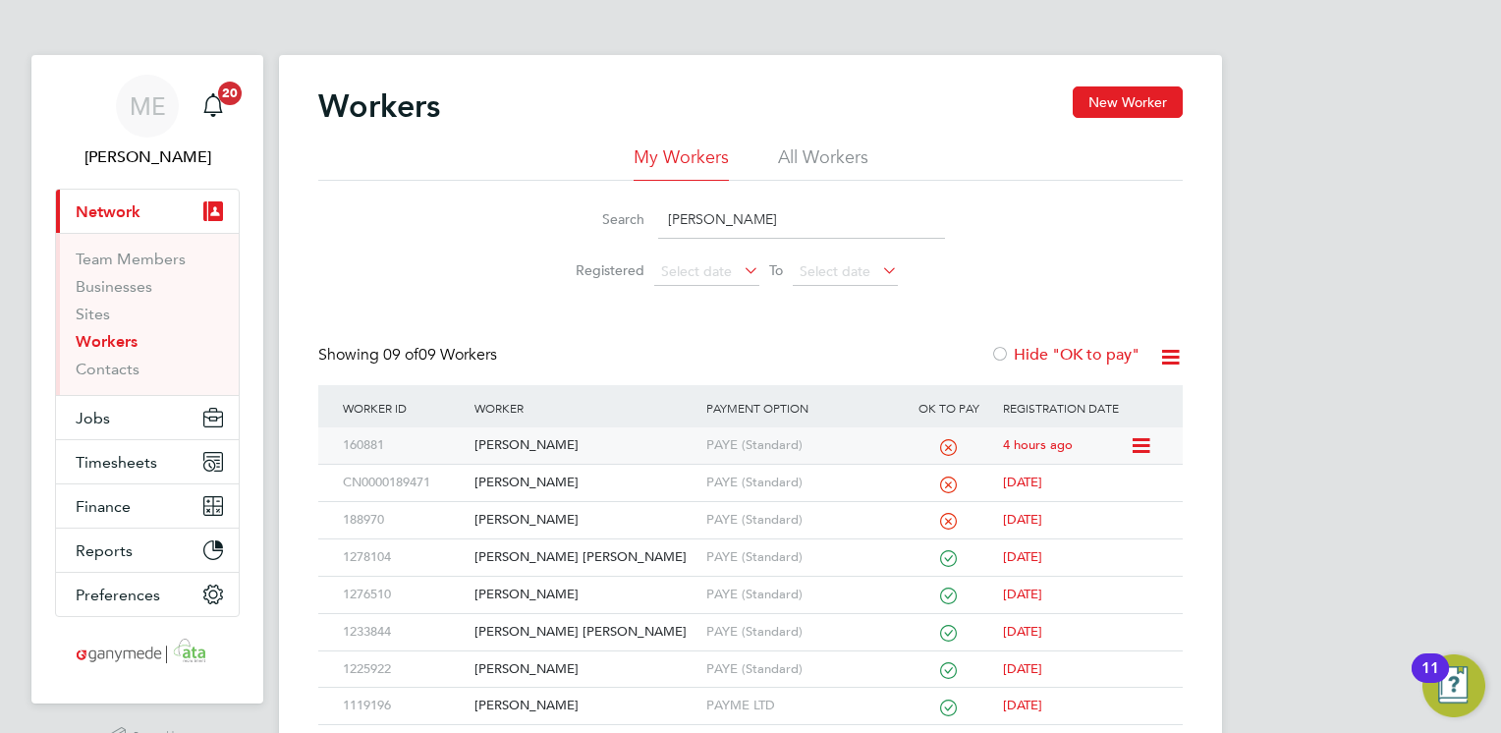
type input "LEON"
click at [622, 454] on div "[PERSON_NAME]" at bounding box center [585, 445] width 231 height 36
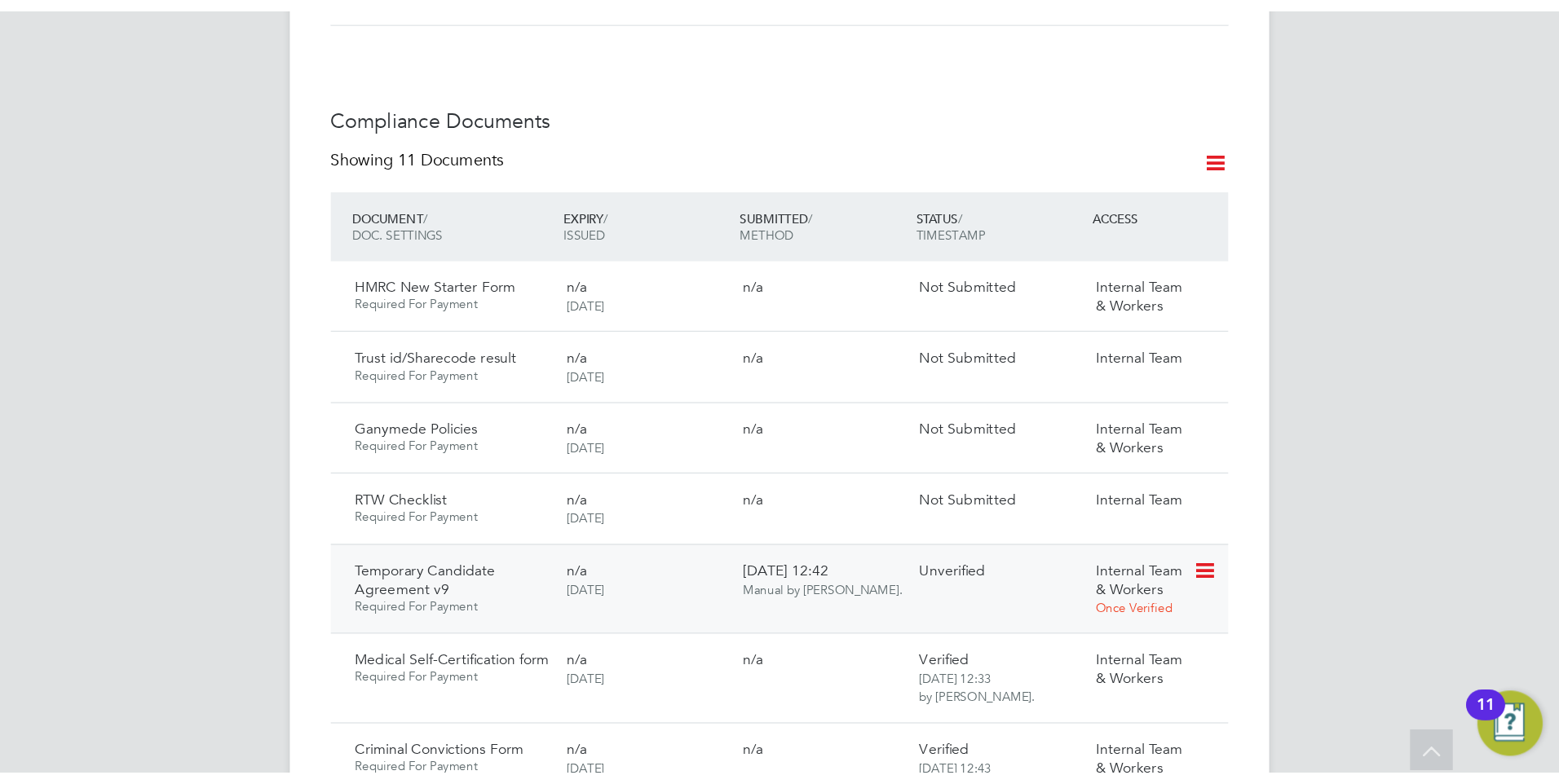
scroll to position [897, 0]
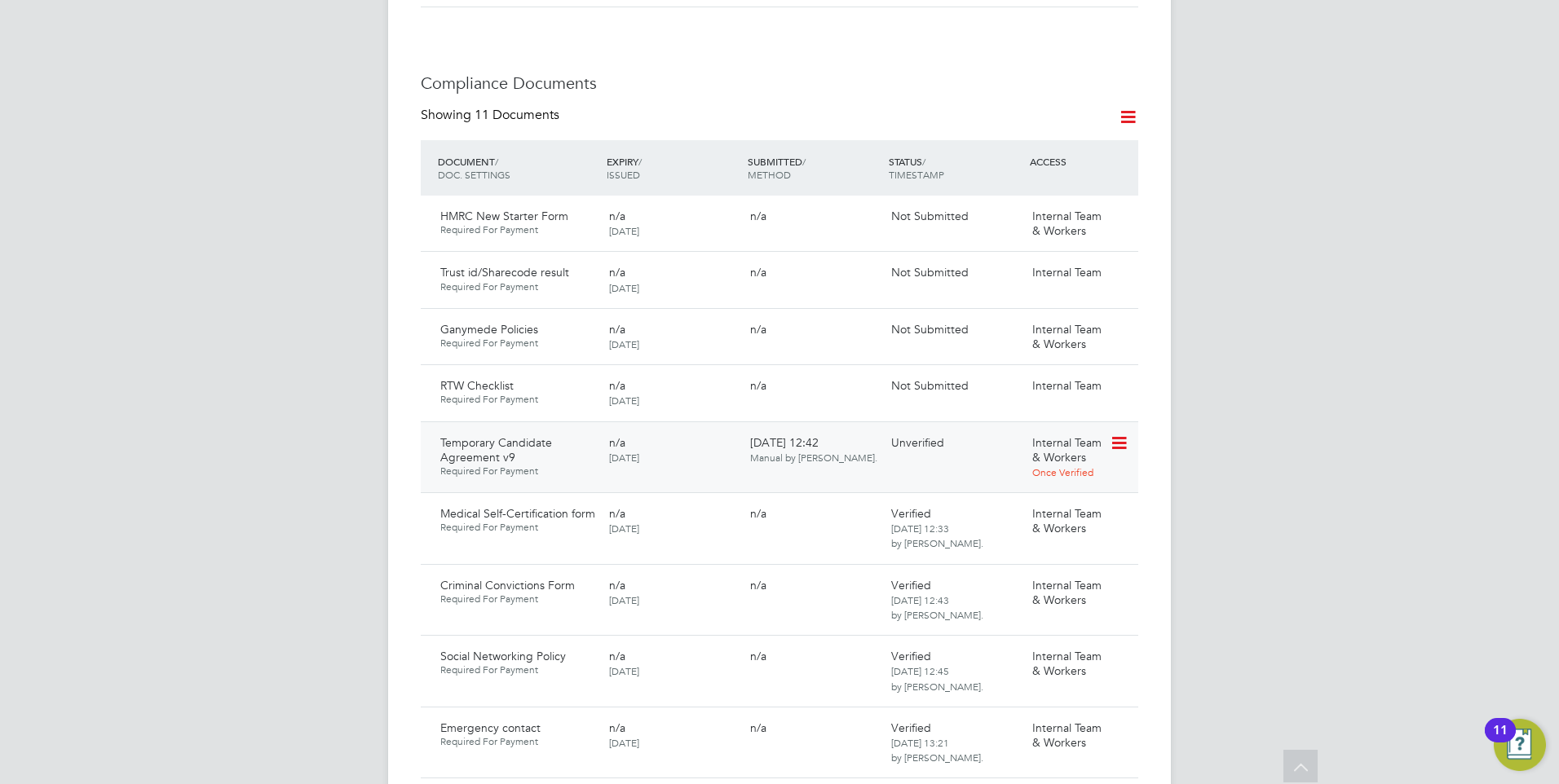
click at [1123, 434] on icon at bounding box center [1118, 444] width 17 height 20
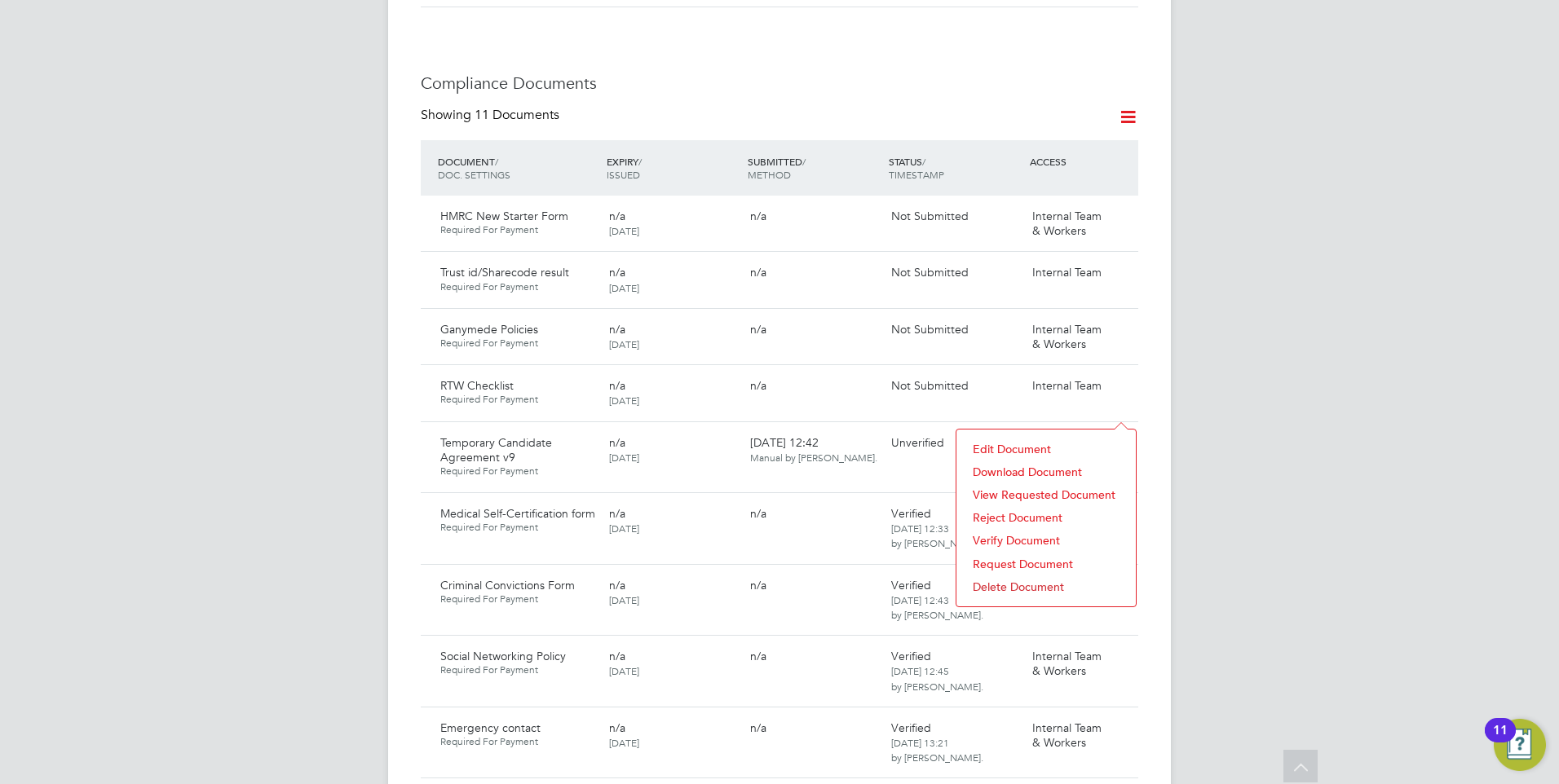
click at [1003, 510] on li "Reject Document" at bounding box center [1045, 518] width 163 height 23
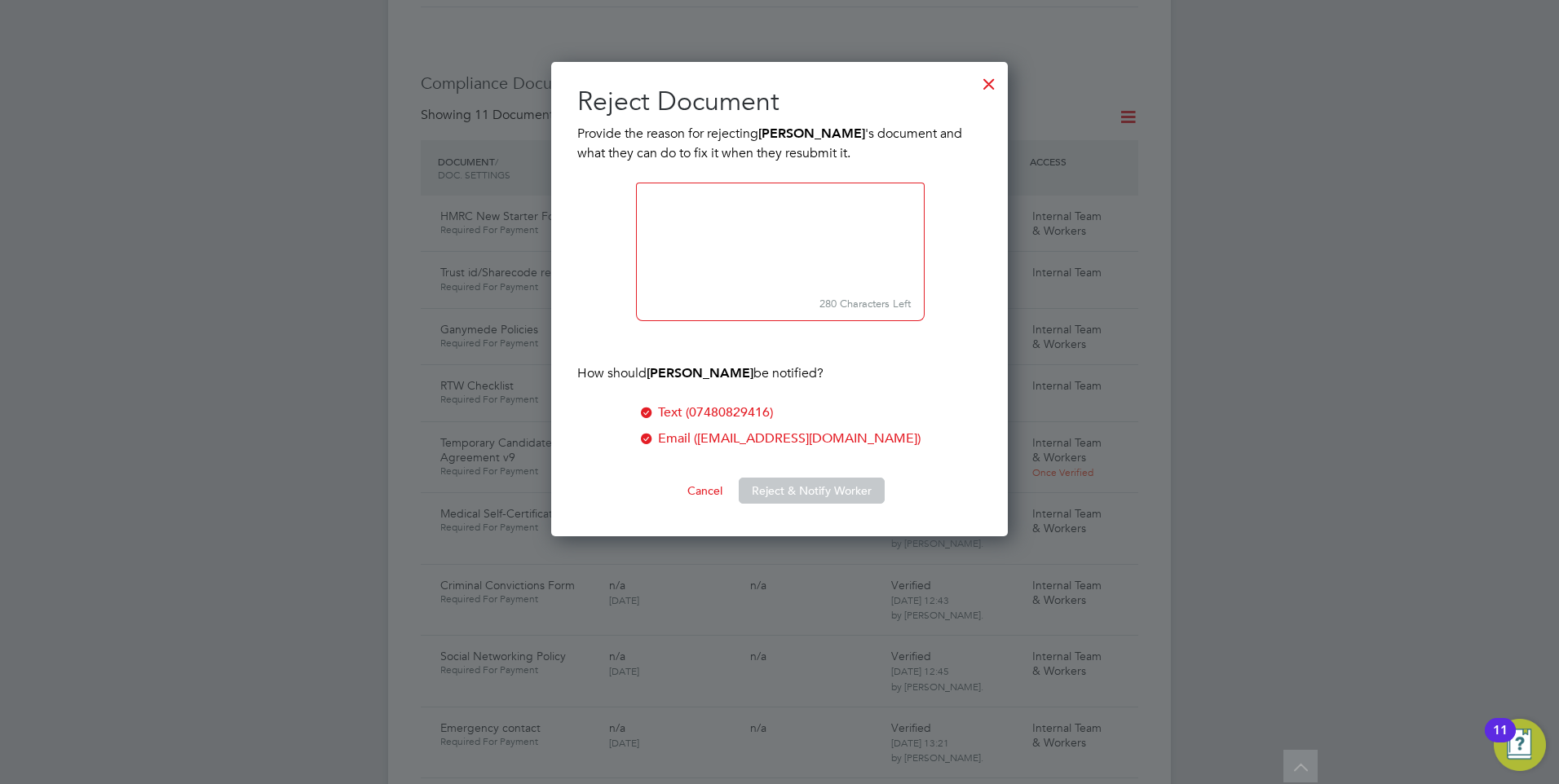
scroll to position [475, 457]
paste textarea "Please confirm If you are not prepared to work overtime above 48 hours answer N…"
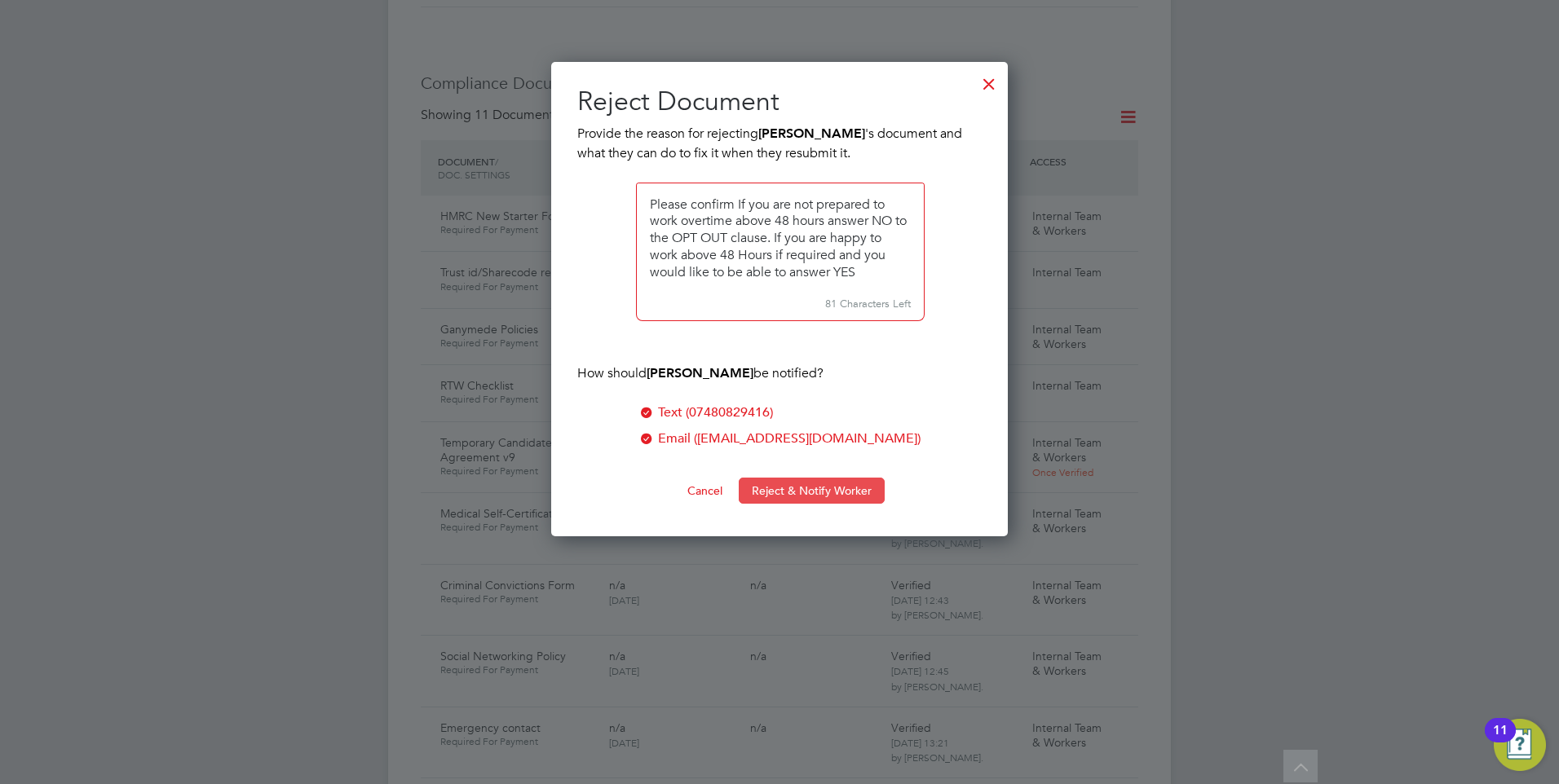
type textarea "Please confirm If you are not prepared to work overtime above 48 hours answer N…"
click at [782, 485] on button "Reject & Notify Worker" at bounding box center [811, 490] width 146 height 26
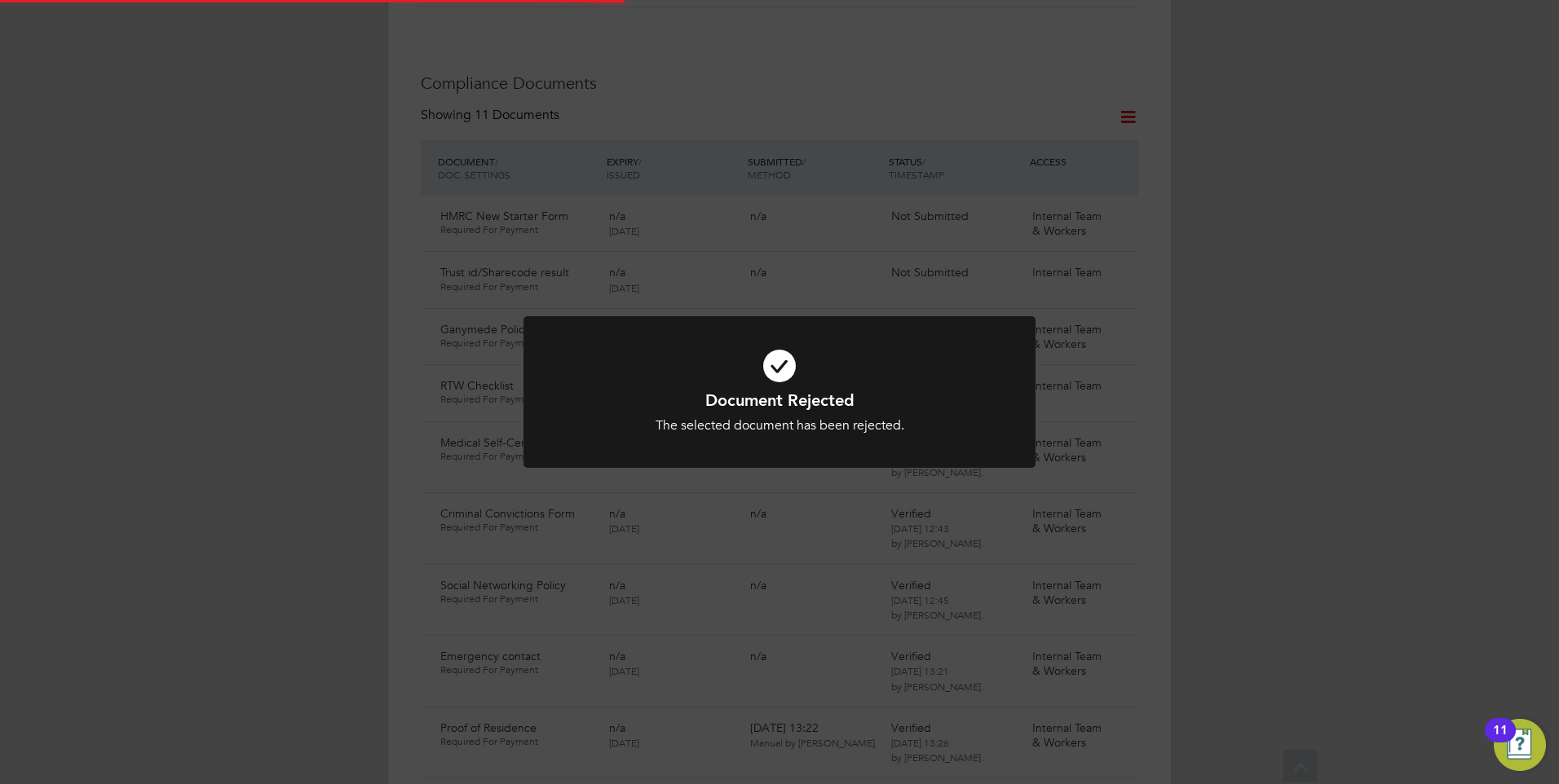
click at [699, 393] on h1 "Document Rejected" at bounding box center [779, 401] width 424 height 22
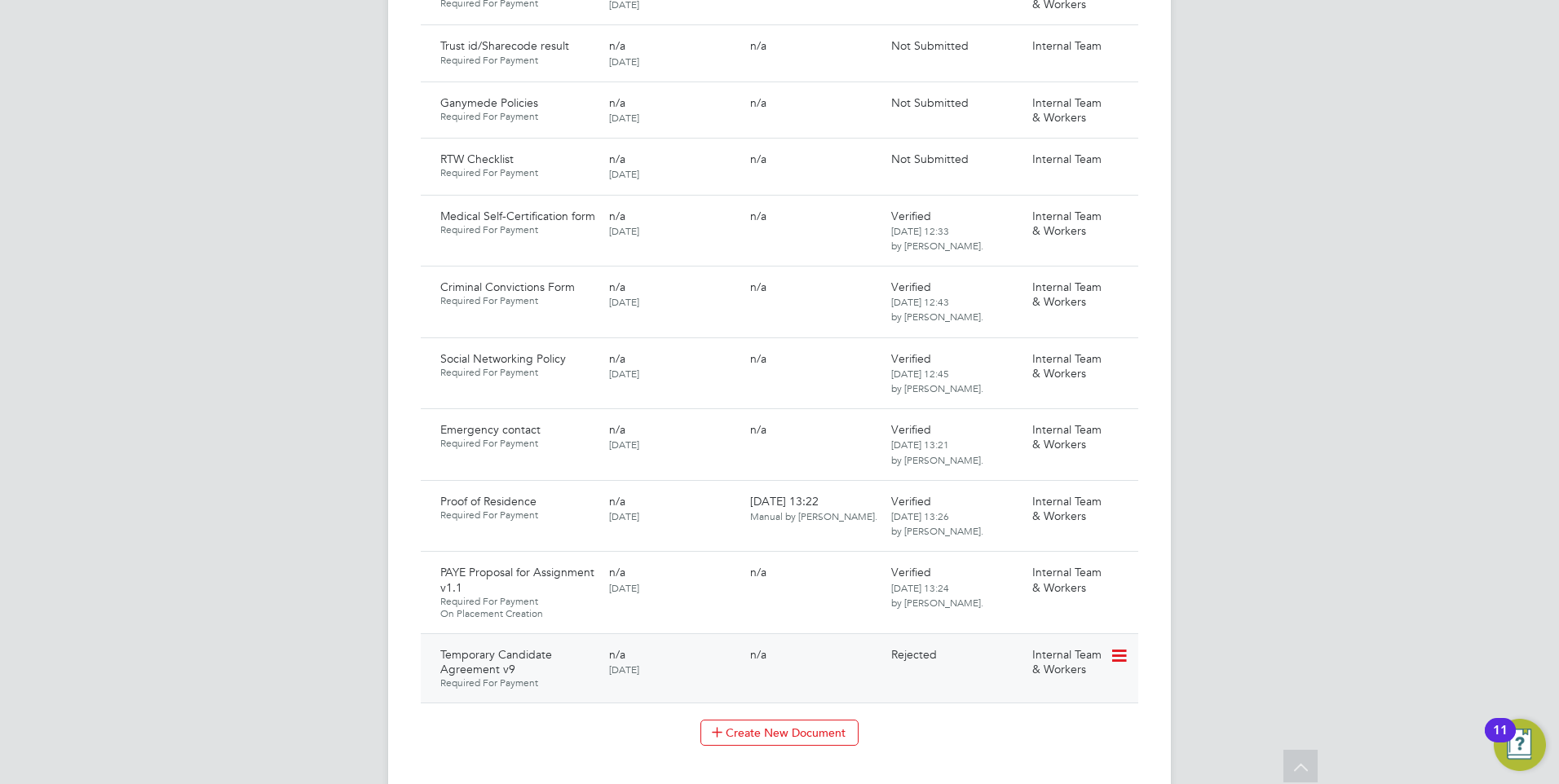
scroll to position [1304, 0]
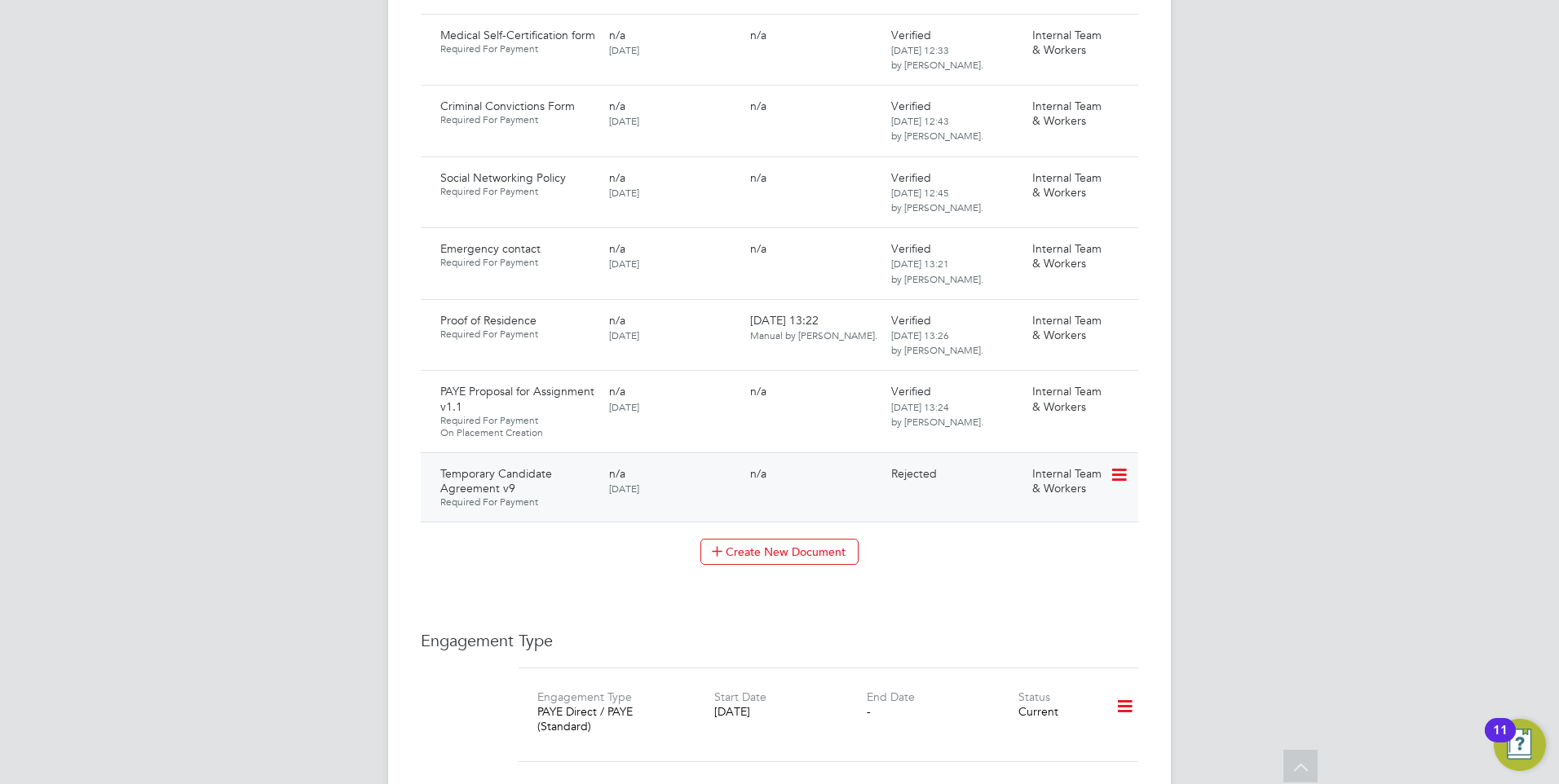
click at [1122, 465] on icon at bounding box center [1118, 475] width 17 height 20
click at [1016, 523] on li "Request Document" at bounding box center [1045, 526] width 163 height 23
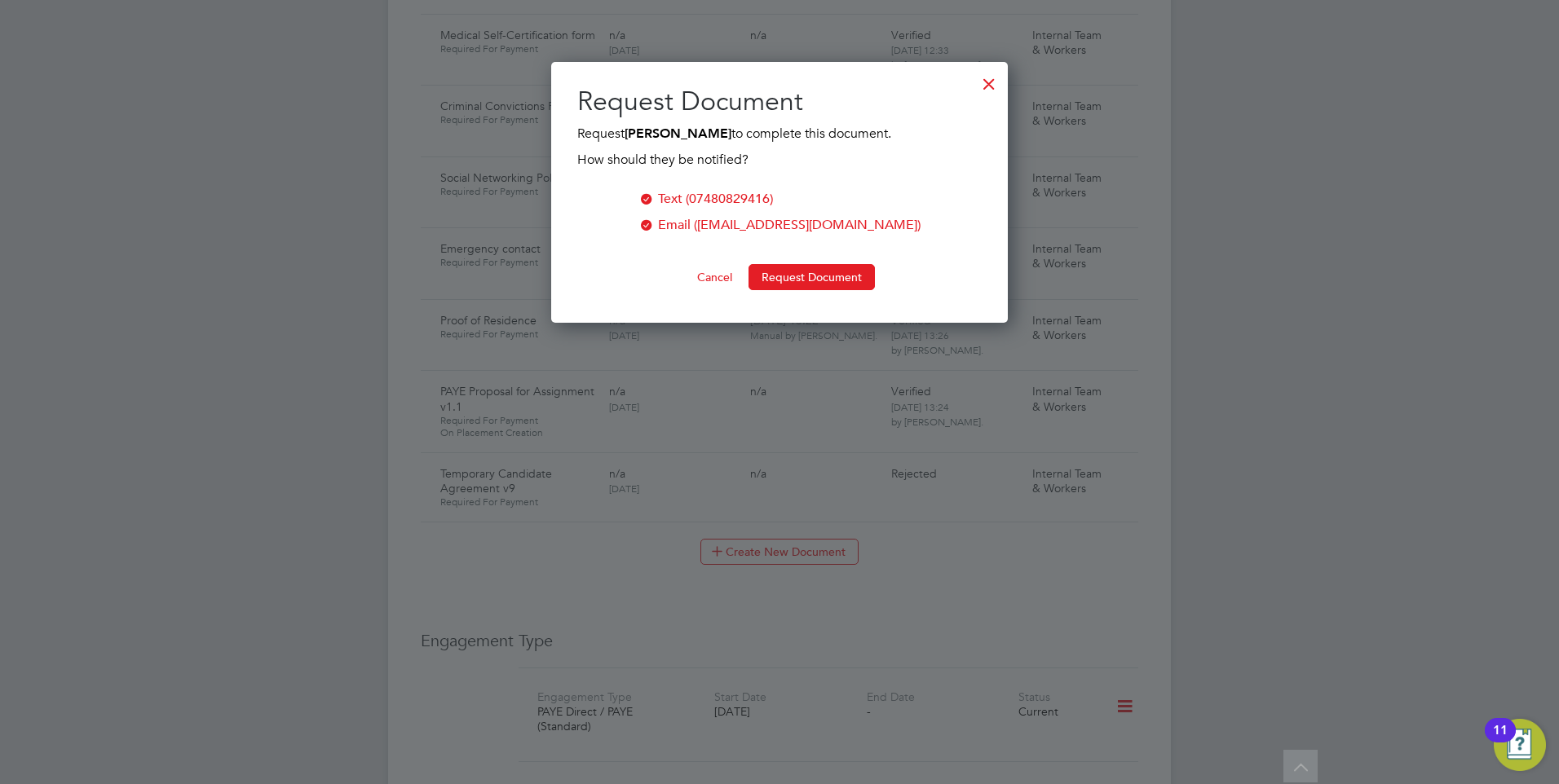
scroll to position [261, 457]
click at [783, 266] on button "Request Document" at bounding box center [811, 276] width 126 height 26
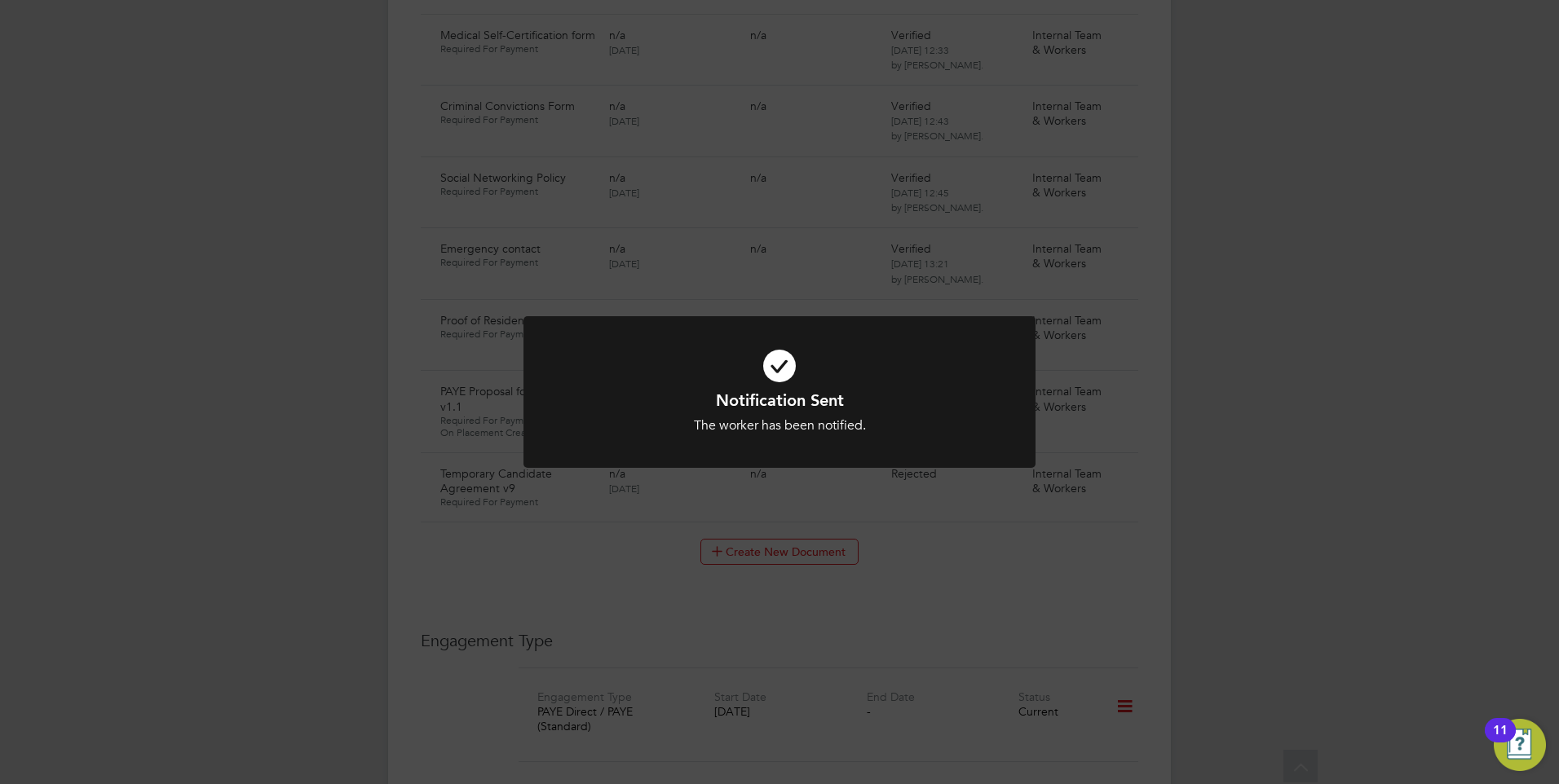
click at [763, 360] on icon at bounding box center [779, 366] width 424 height 64
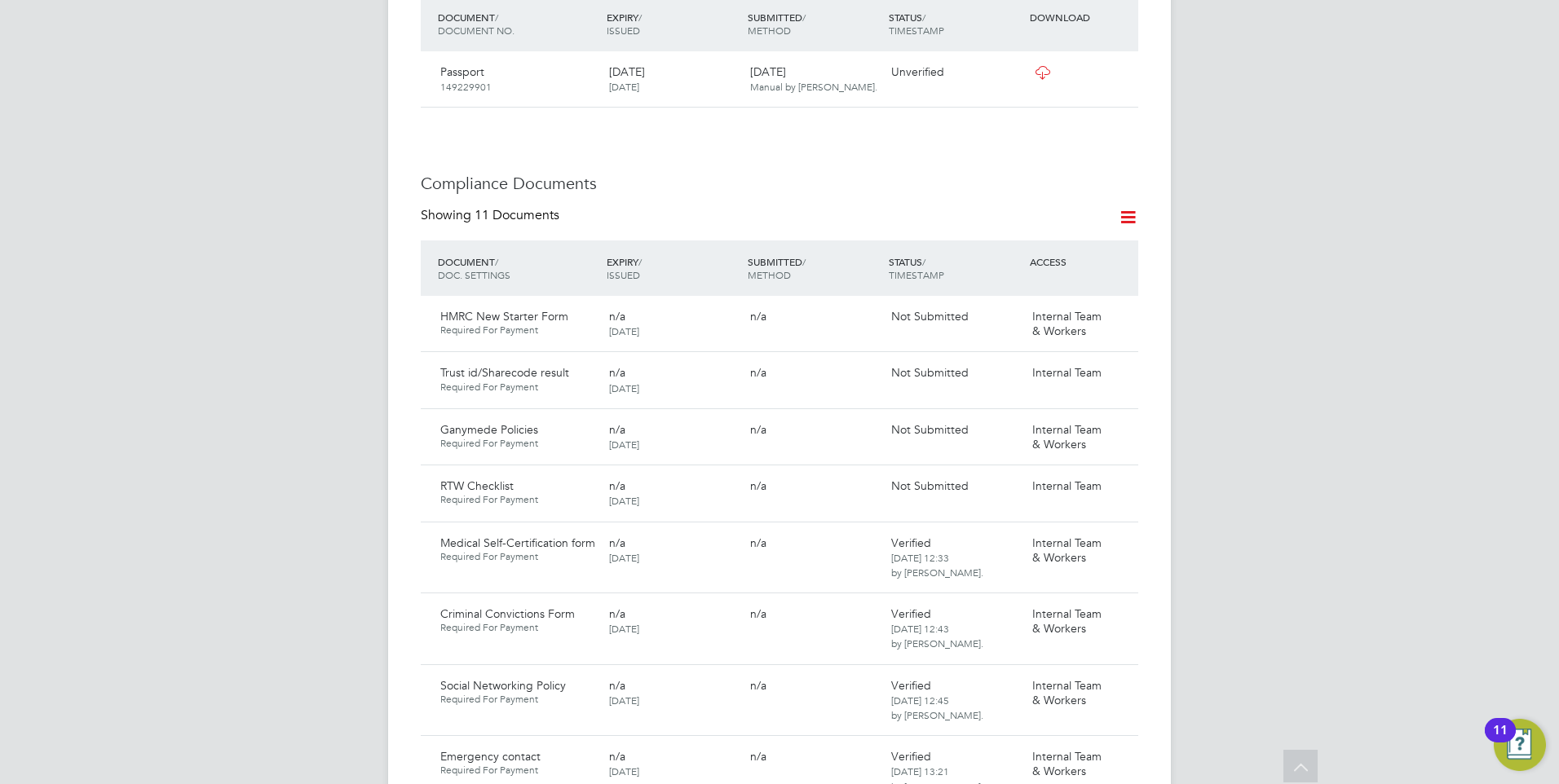
scroll to position [733, 0]
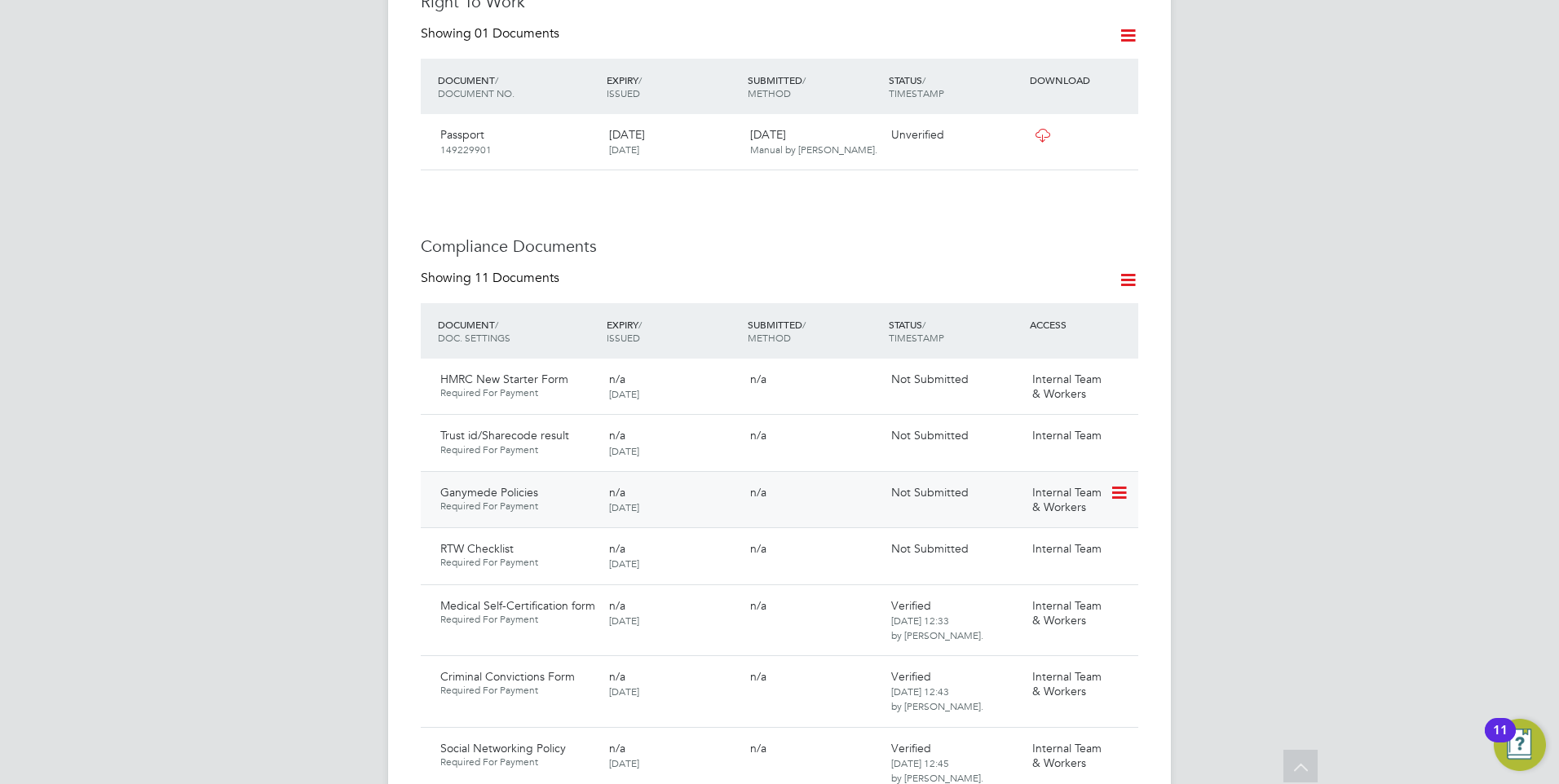
click at [1116, 484] on icon at bounding box center [1118, 494] width 17 height 20
click at [1028, 539] on li "Request Document" at bounding box center [1045, 545] width 163 height 23
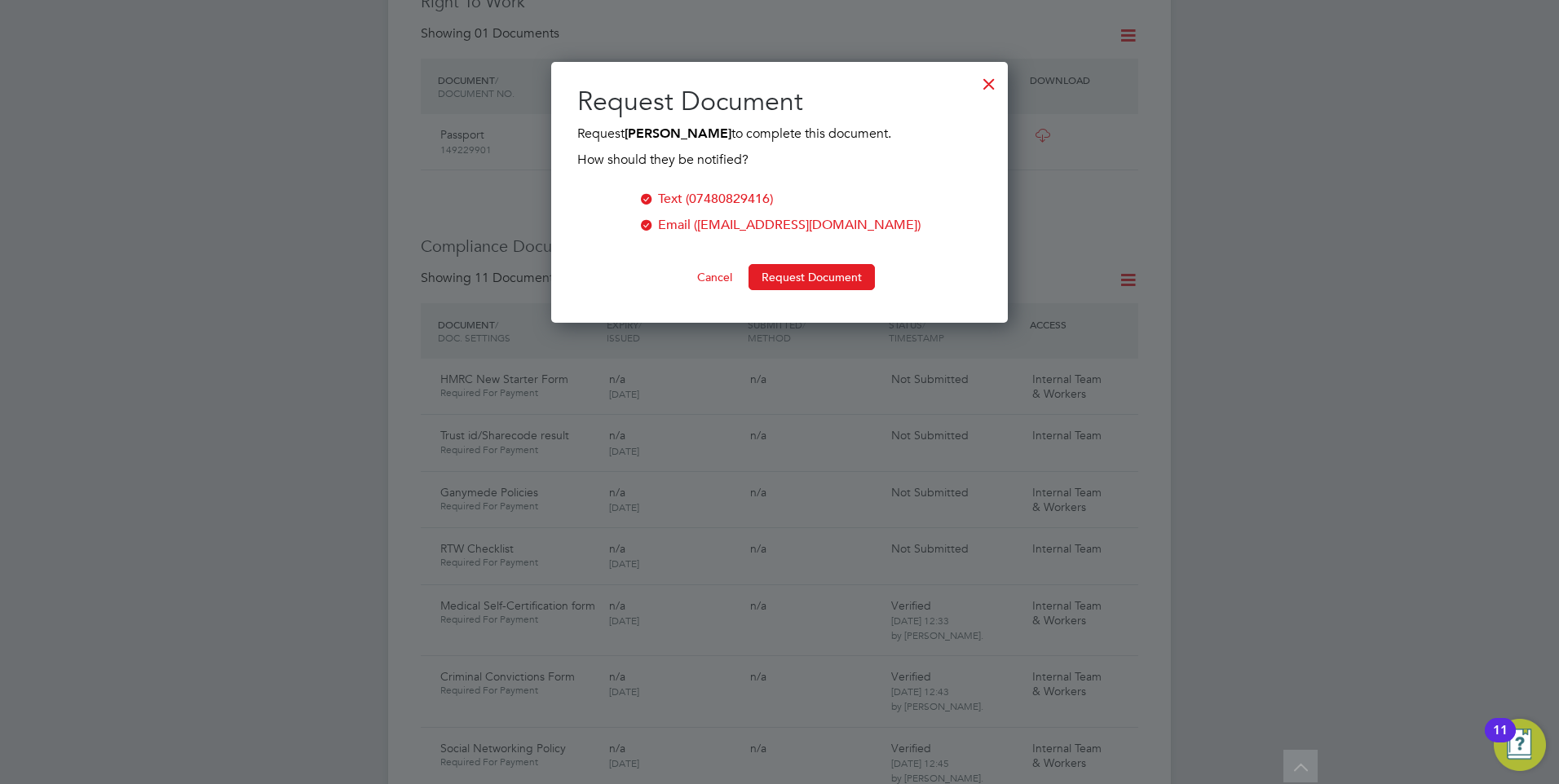
scroll to position [261, 457]
click at [773, 265] on button "Request Document" at bounding box center [811, 276] width 126 height 26
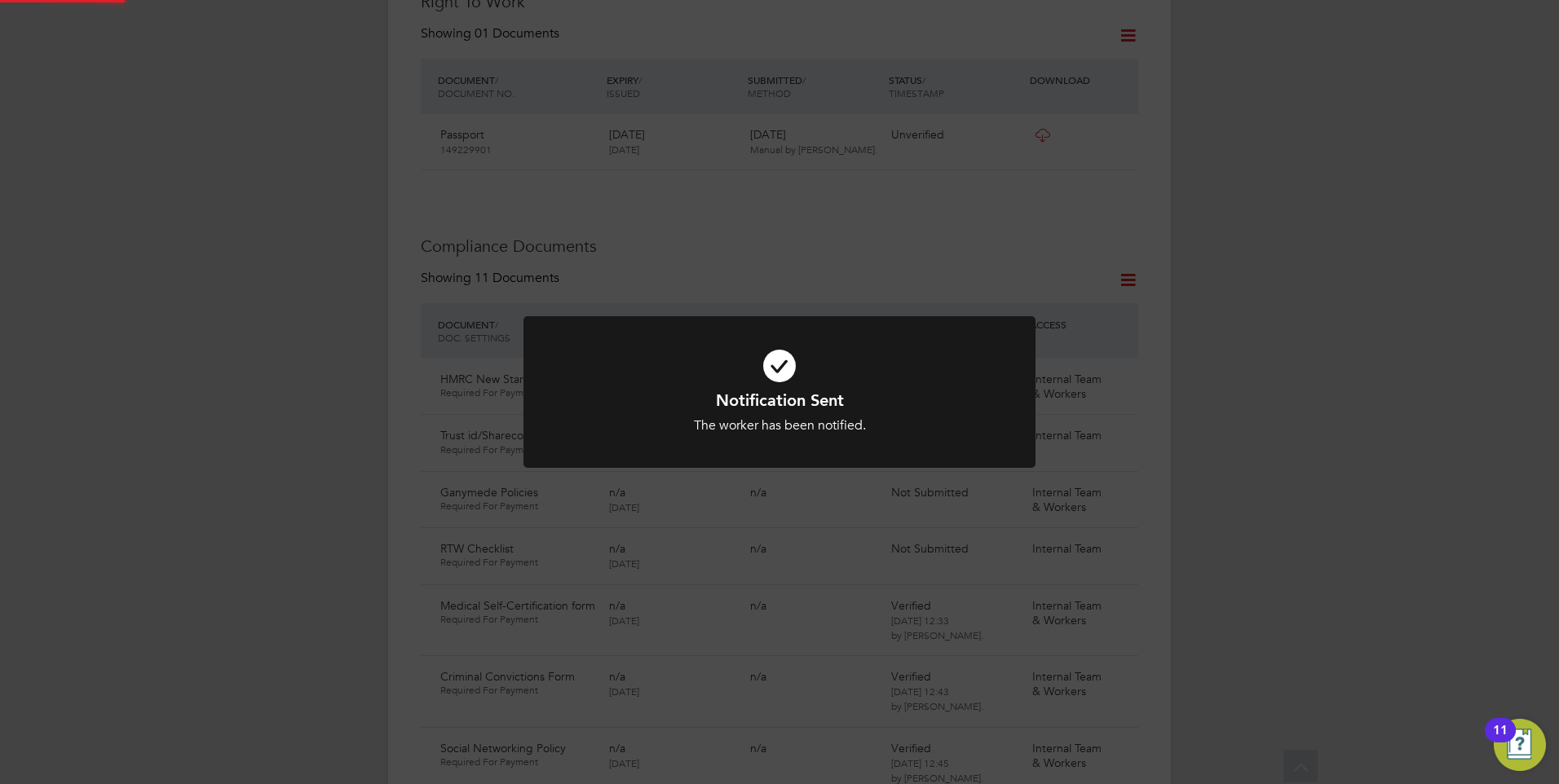
click at [801, 378] on icon at bounding box center [779, 366] width 424 height 64
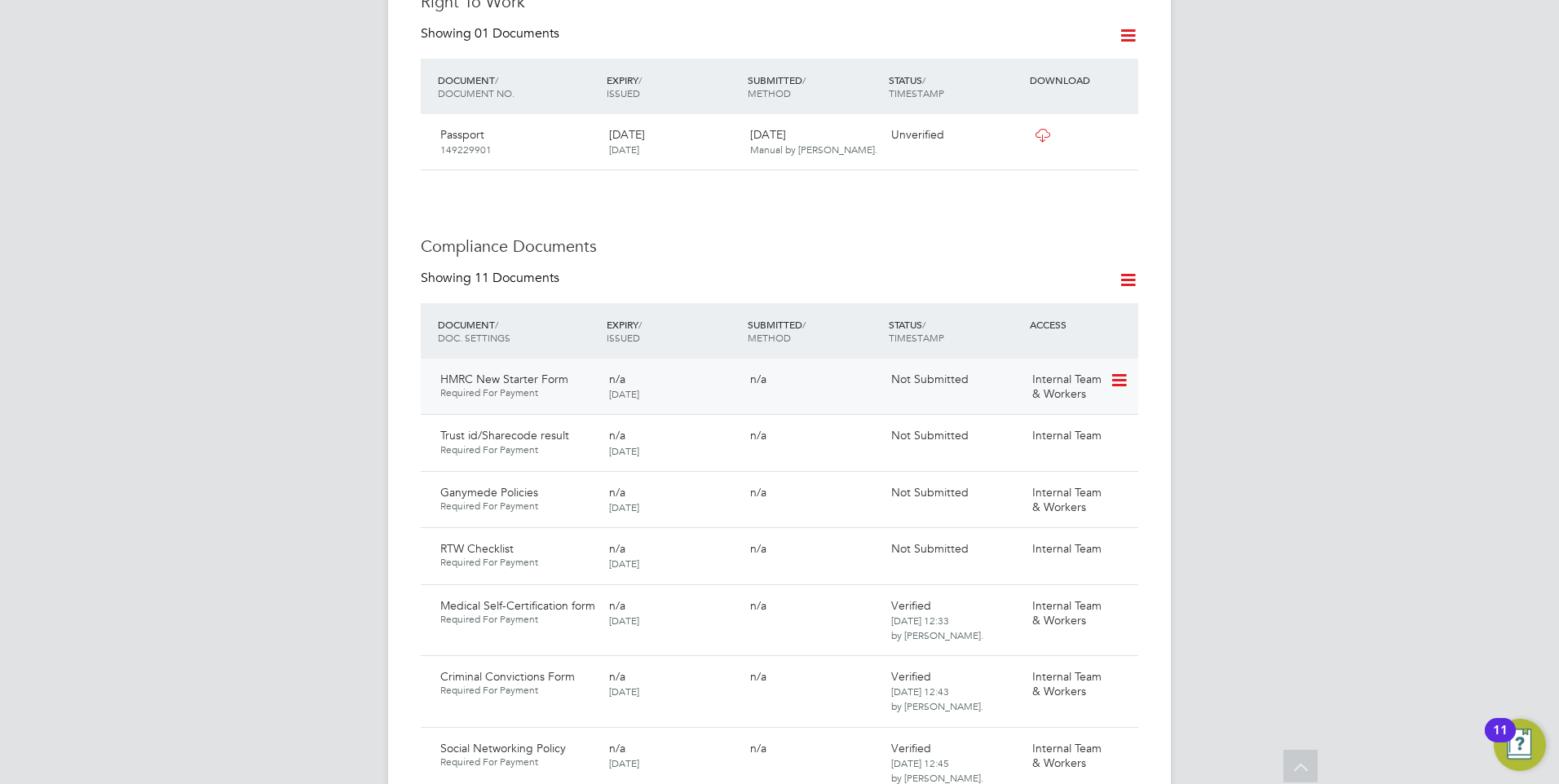
click at [1117, 371] on icon at bounding box center [1118, 381] width 17 height 20
click at [1017, 426] on li "Request Document" at bounding box center [1045, 432] width 163 height 23
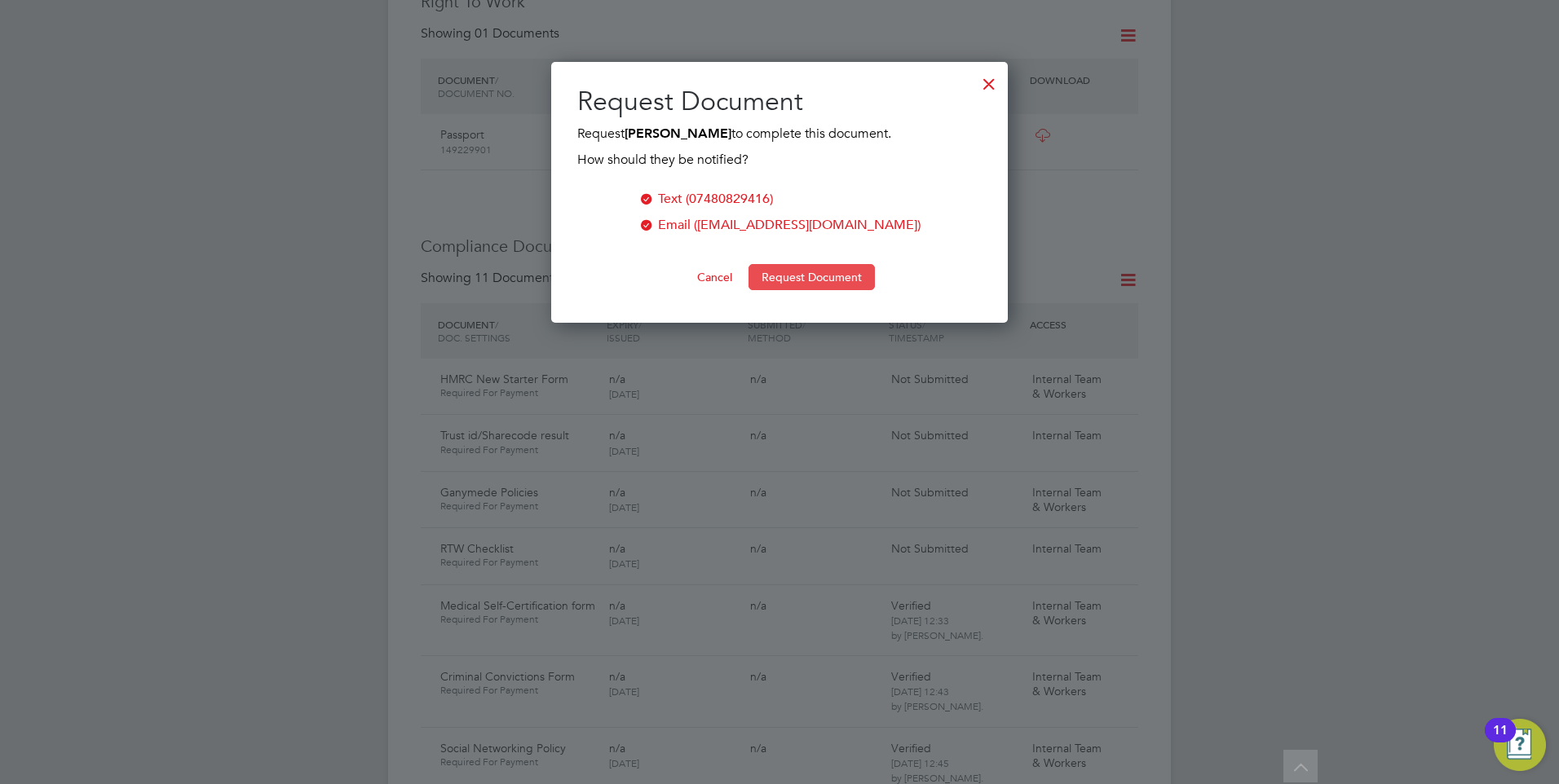
click at [798, 264] on button "Request Document" at bounding box center [811, 276] width 126 height 26
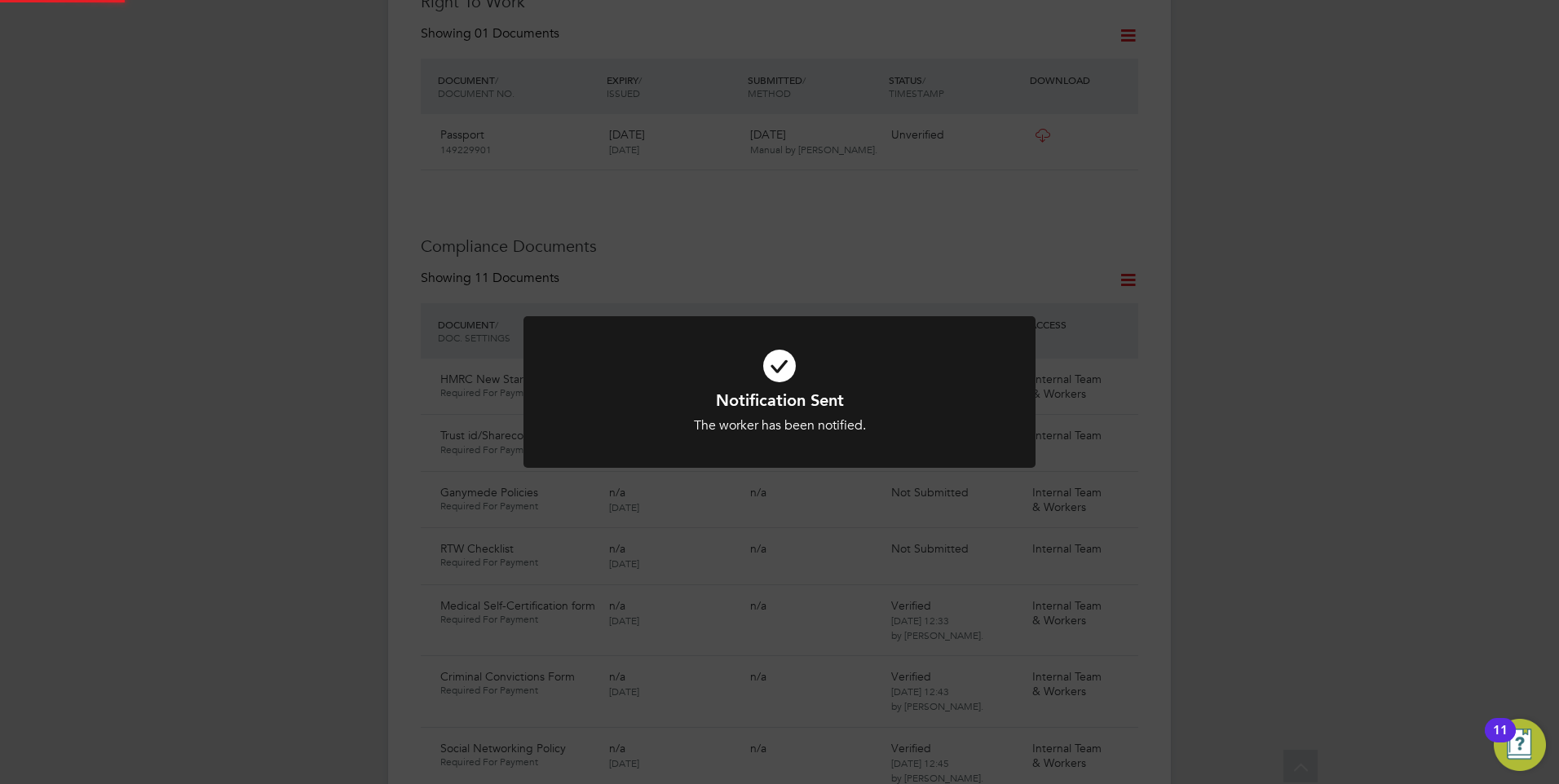
click at [733, 360] on icon at bounding box center [779, 366] width 424 height 64
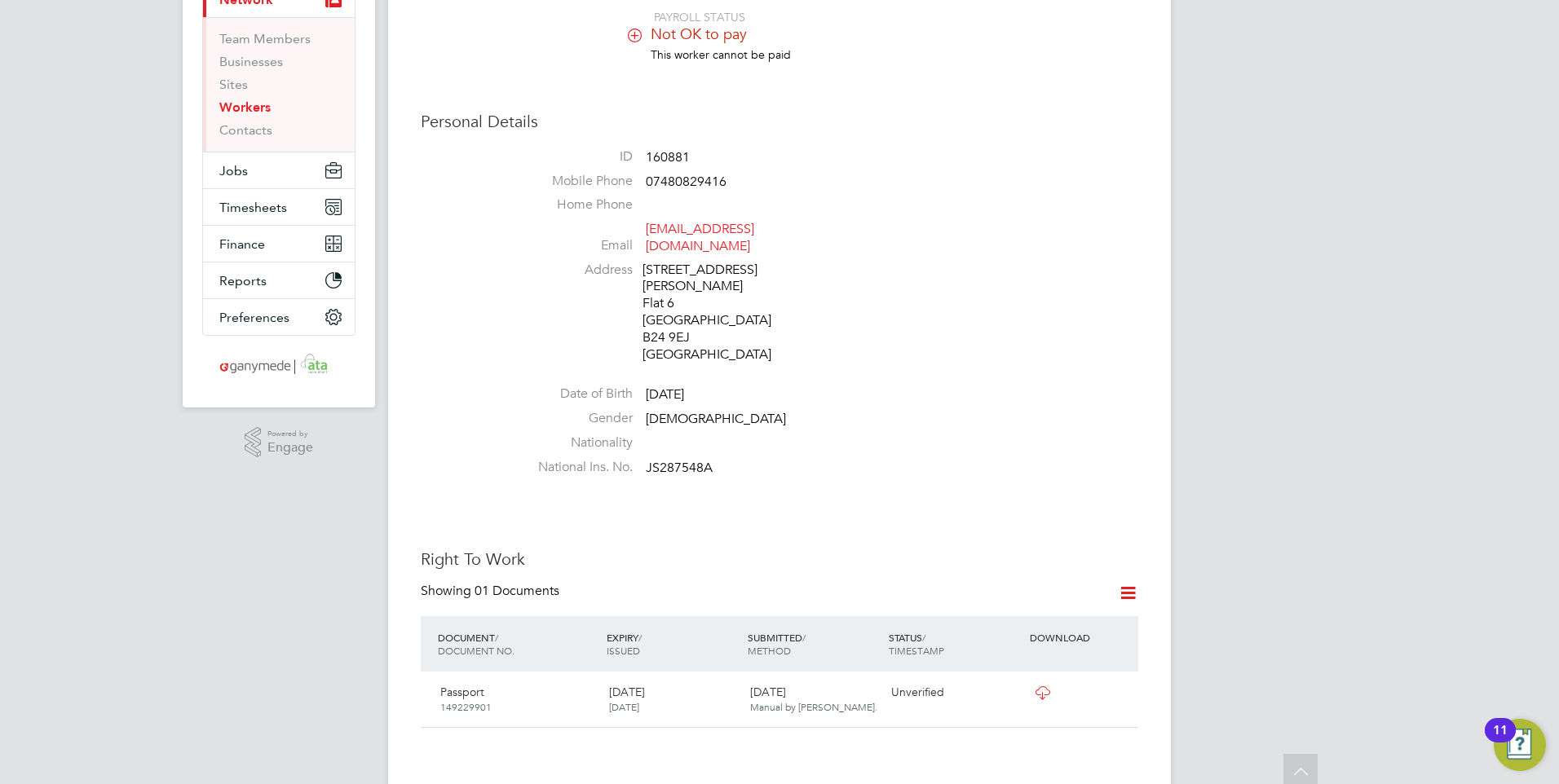
scroll to position [0, 0]
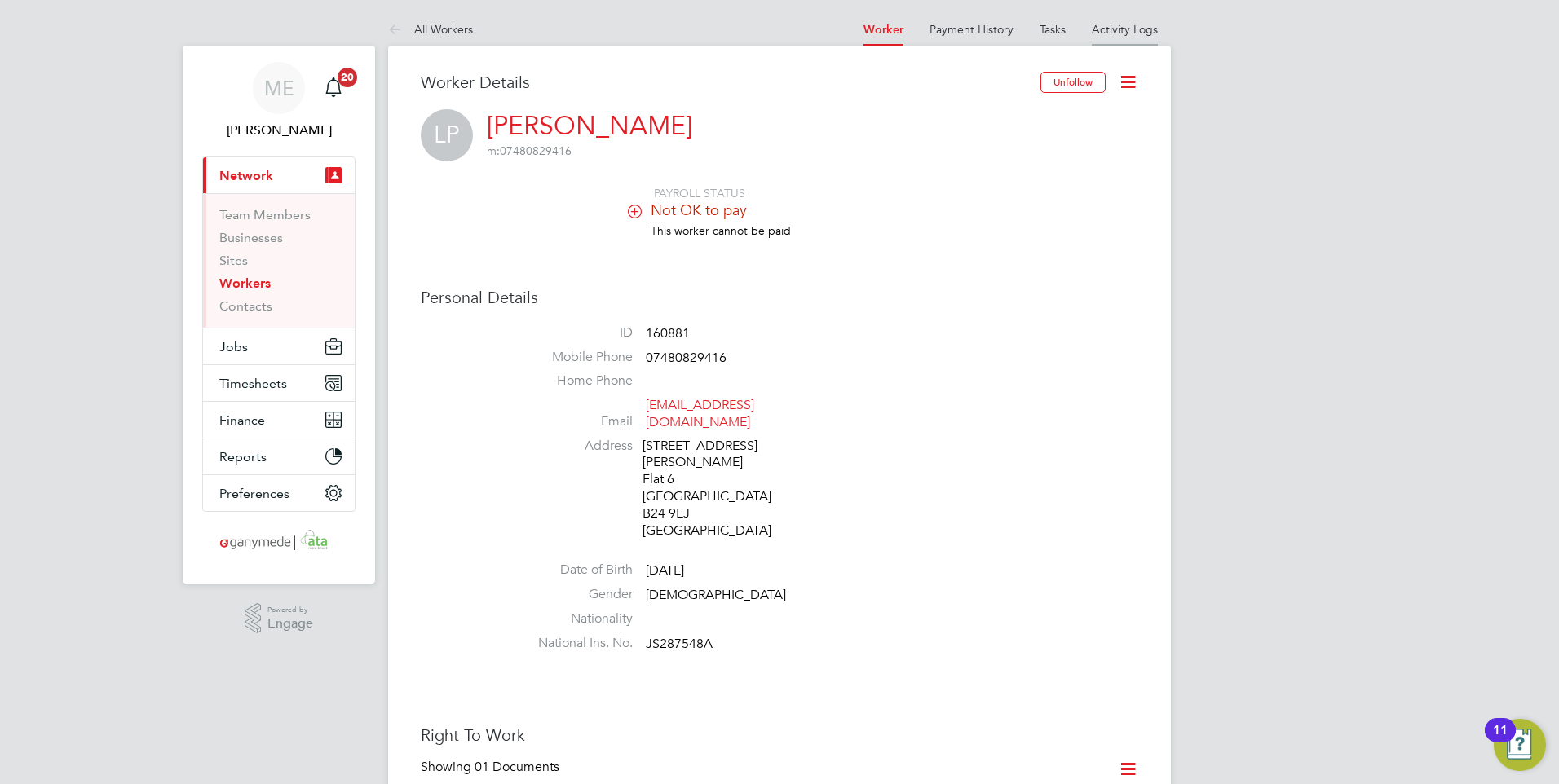
click at [1128, 23] on link "Activity Logs" at bounding box center [1125, 30] width 66 height 15
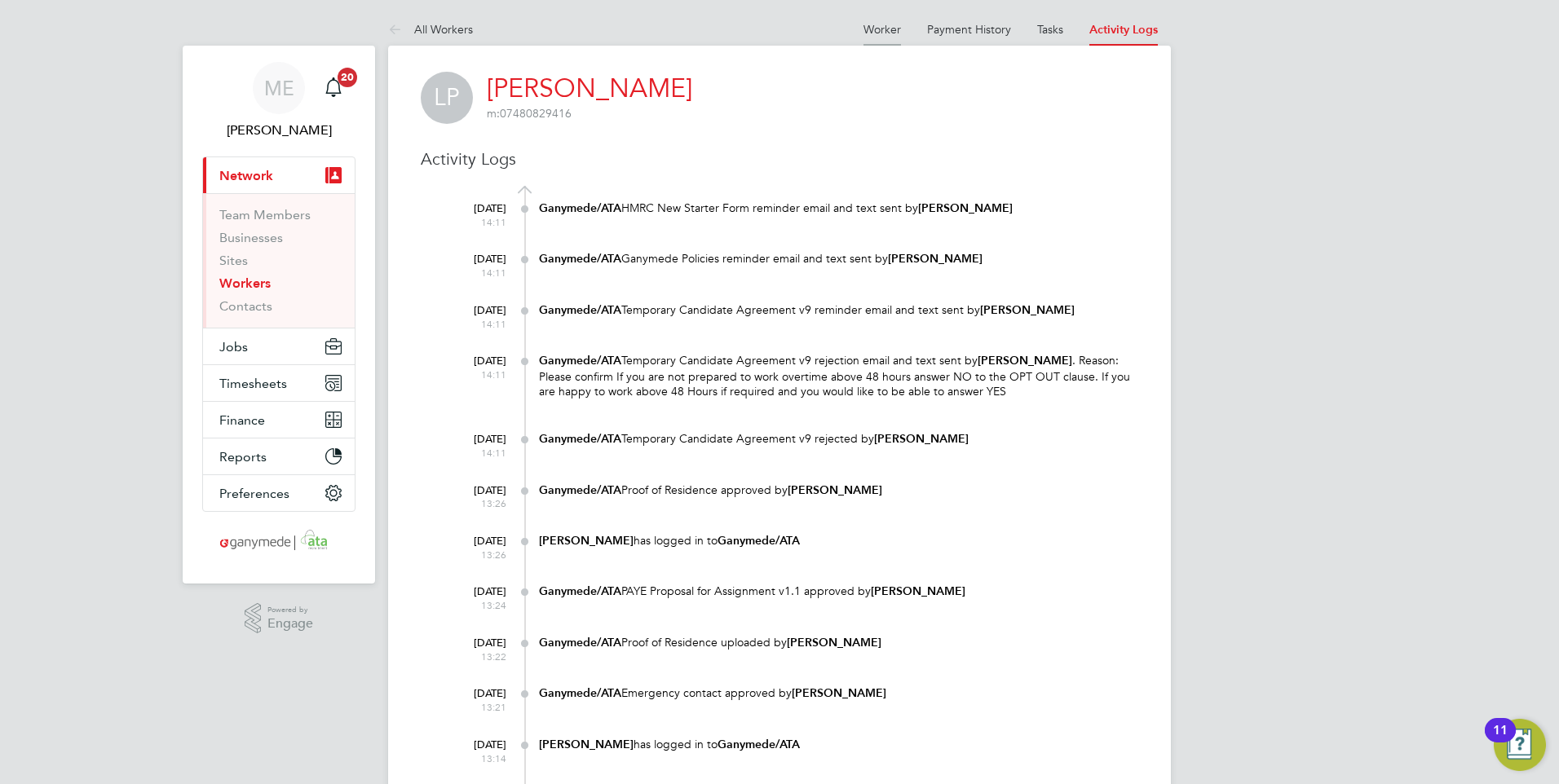
click at [879, 28] on link "Worker" at bounding box center [881, 30] width 37 height 15
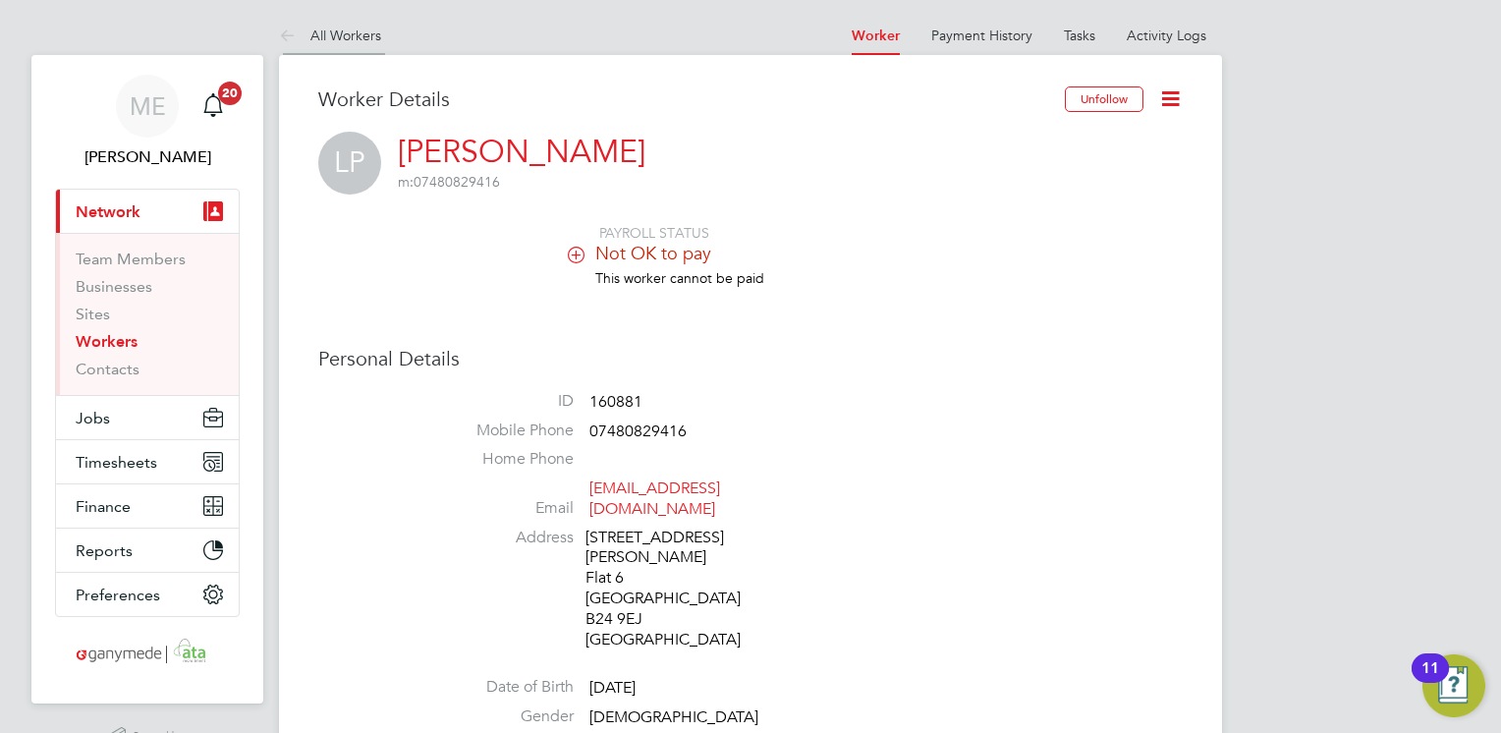
click at [287, 31] on icon at bounding box center [291, 37] width 25 height 25
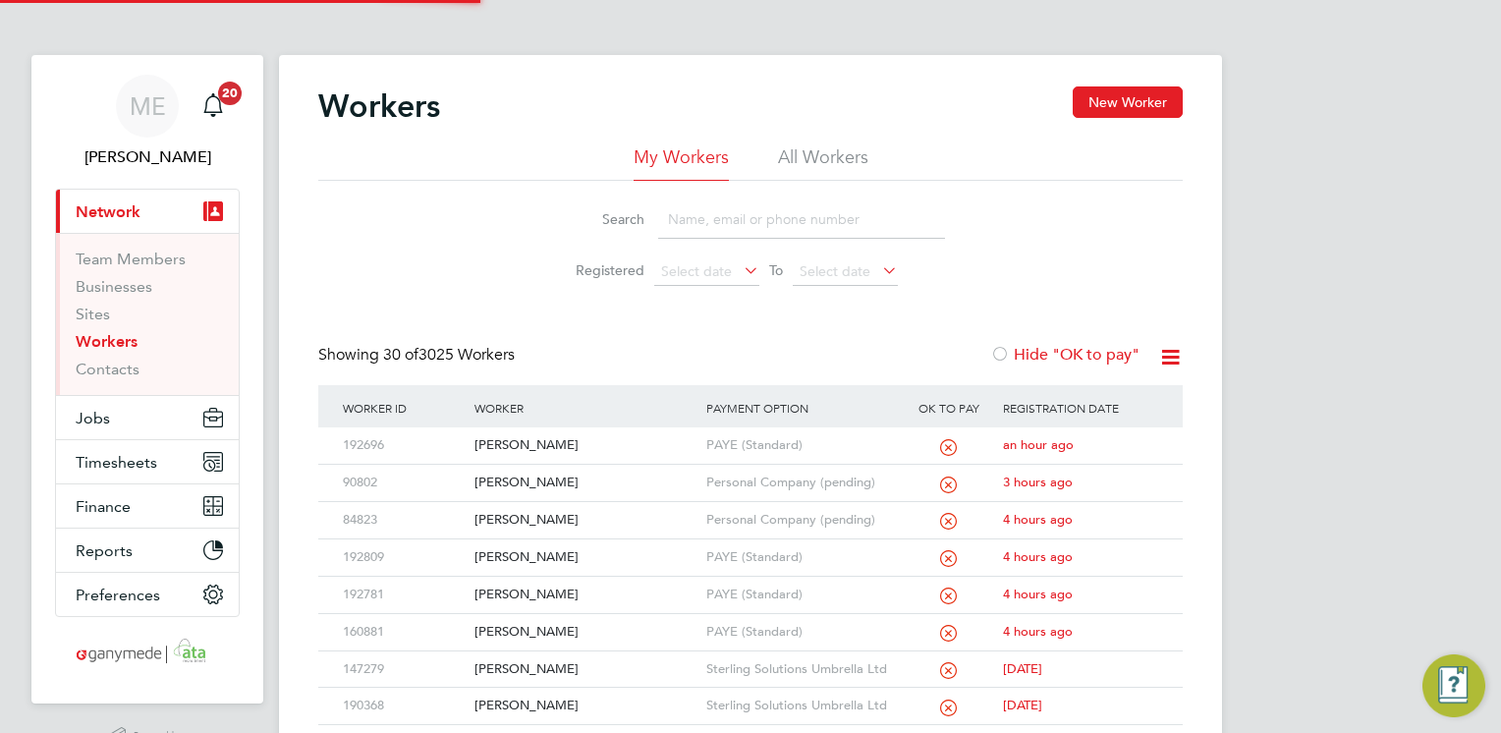
click at [794, 212] on input at bounding box center [801, 219] width 287 height 38
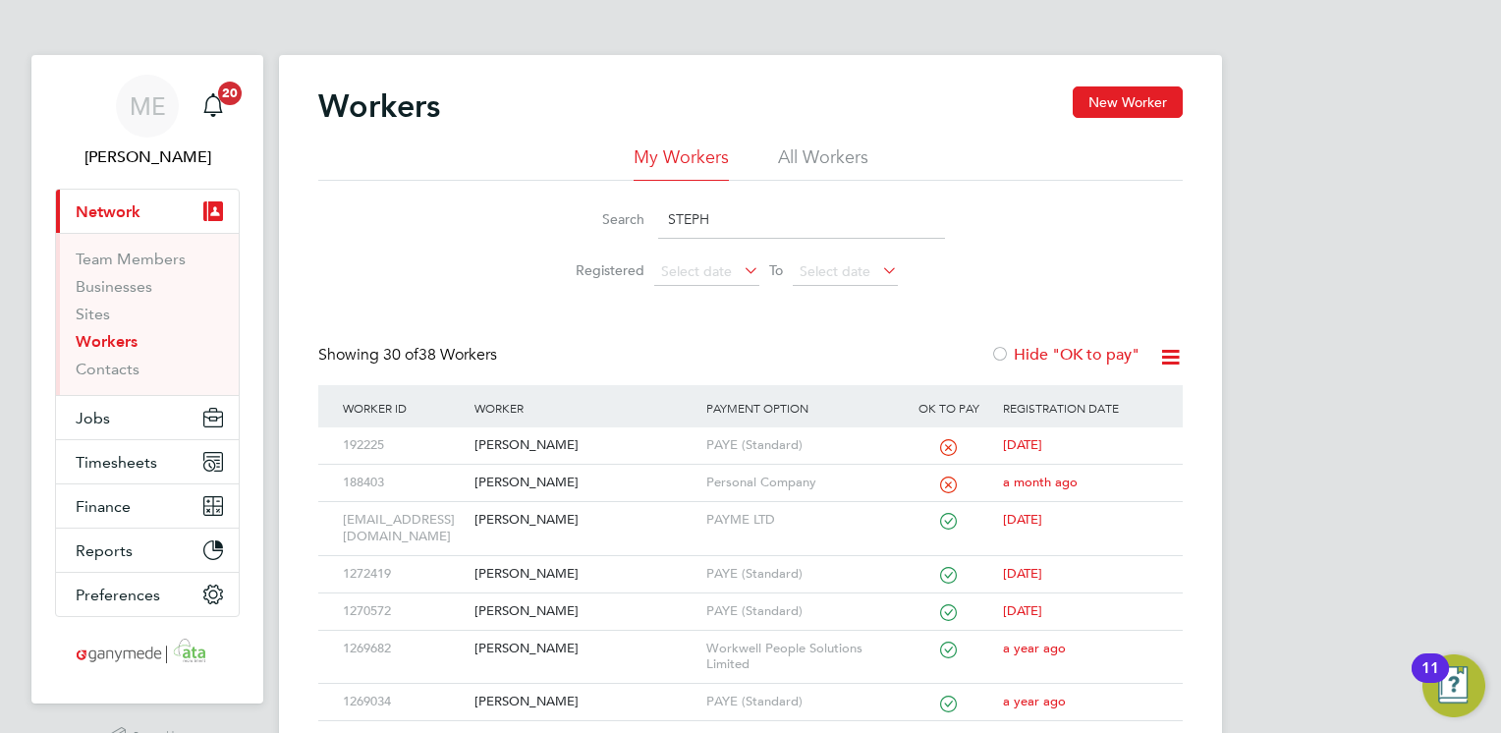
type input "STEPH"
click at [560, 433] on div "[PERSON_NAME]" at bounding box center [585, 445] width 231 height 36
drag, startPoint x: 724, startPoint y: 207, endPoint x: 645, endPoint y: 192, distance: 81.1
click at [641, 196] on li "Search STEPH" at bounding box center [751, 220] width 438 height 58
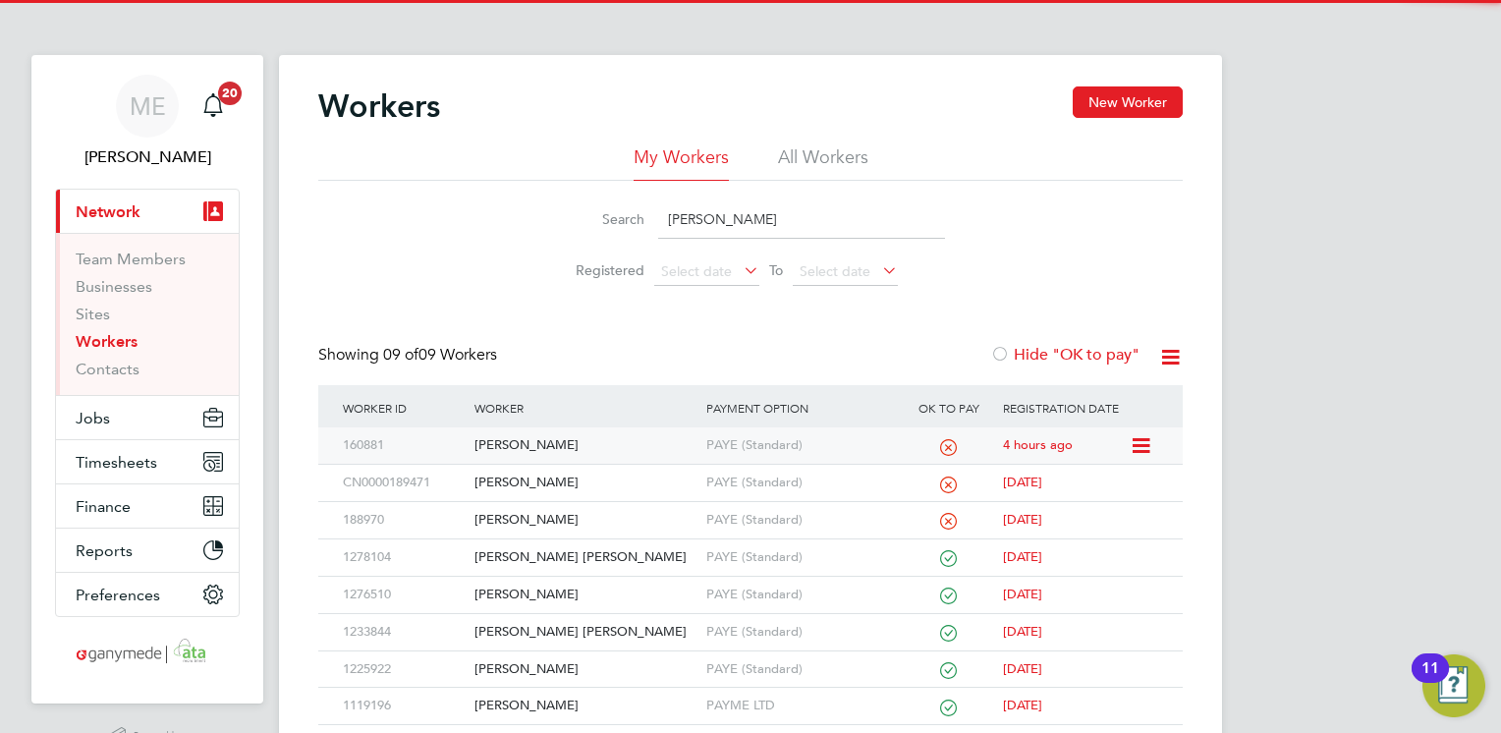
type input "leon"
click at [651, 438] on div "[PERSON_NAME]" at bounding box center [585, 445] width 231 height 36
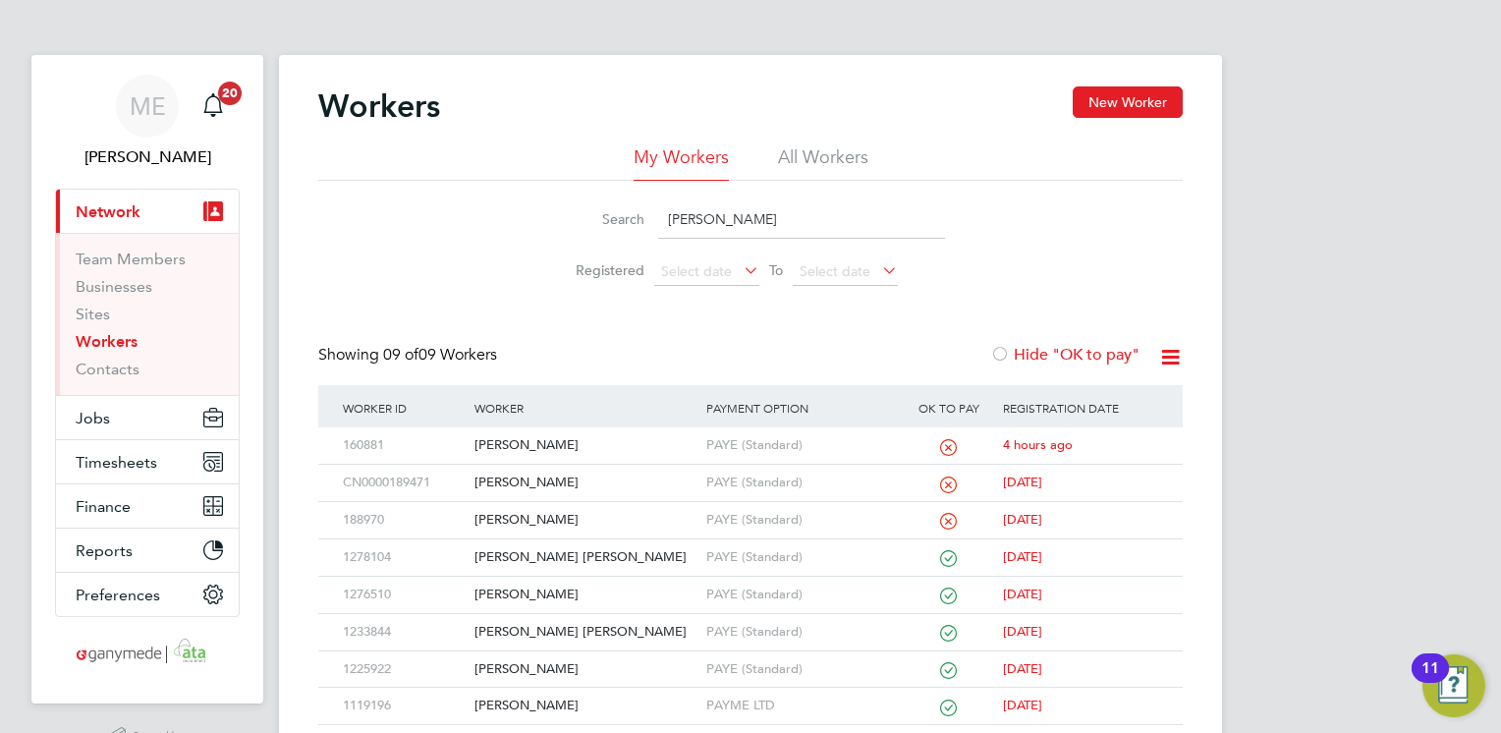
drag, startPoint x: 715, startPoint y: 221, endPoint x: 648, endPoint y: 206, distance: 68.4
click at [648, 206] on div "Search leon" at bounding box center [750, 219] width 389 height 38
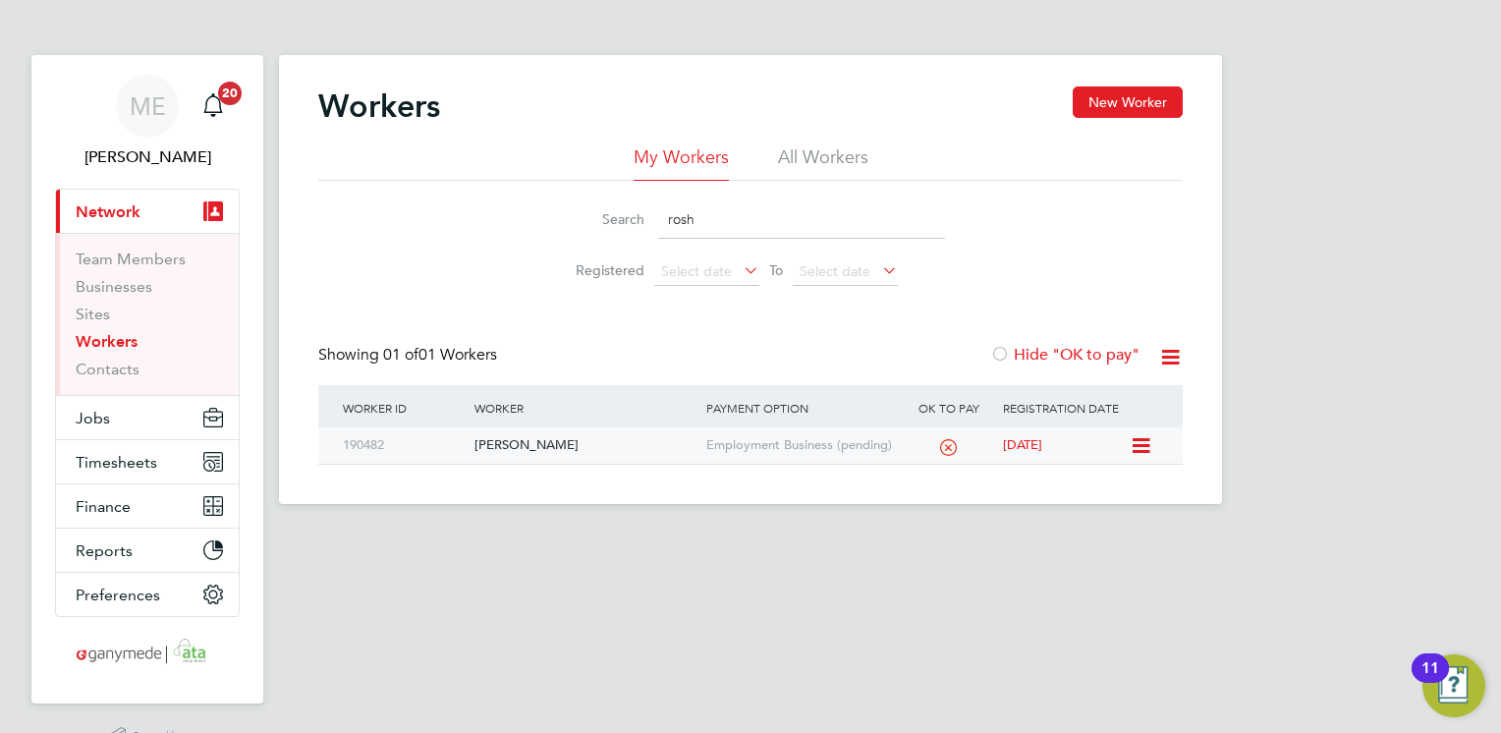
type input "rosh"
click at [617, 446] on div "[PERSON_NAME]" at bounding box center [585, 445] width 231 height 36
drag, startPoint x: 729, startPoint y: 213, endPoint x: 667, endPoint y: 232, distance: 64.7
click at [667, 232] on input "rosh" at bounding box center [801, 219] width 287 height 38
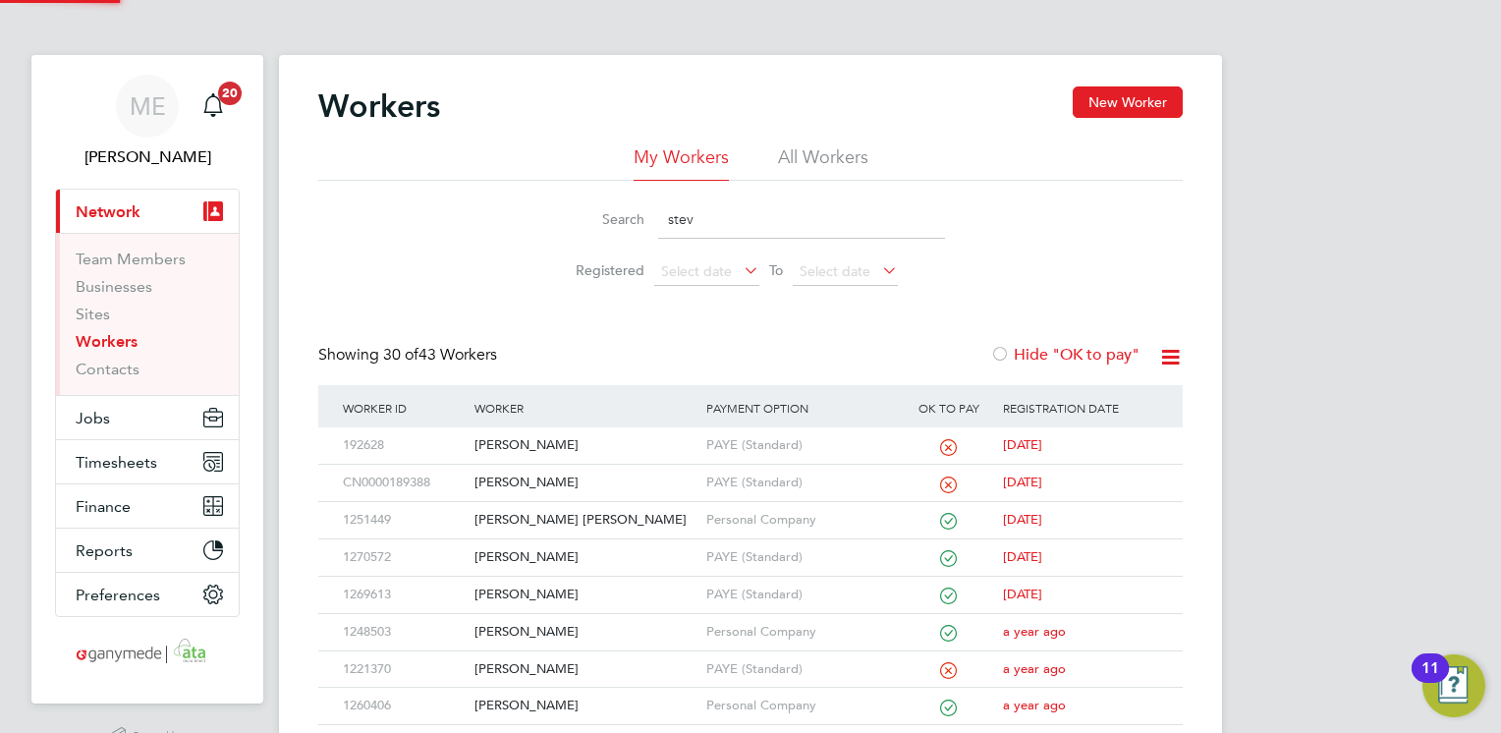
type input "stev"
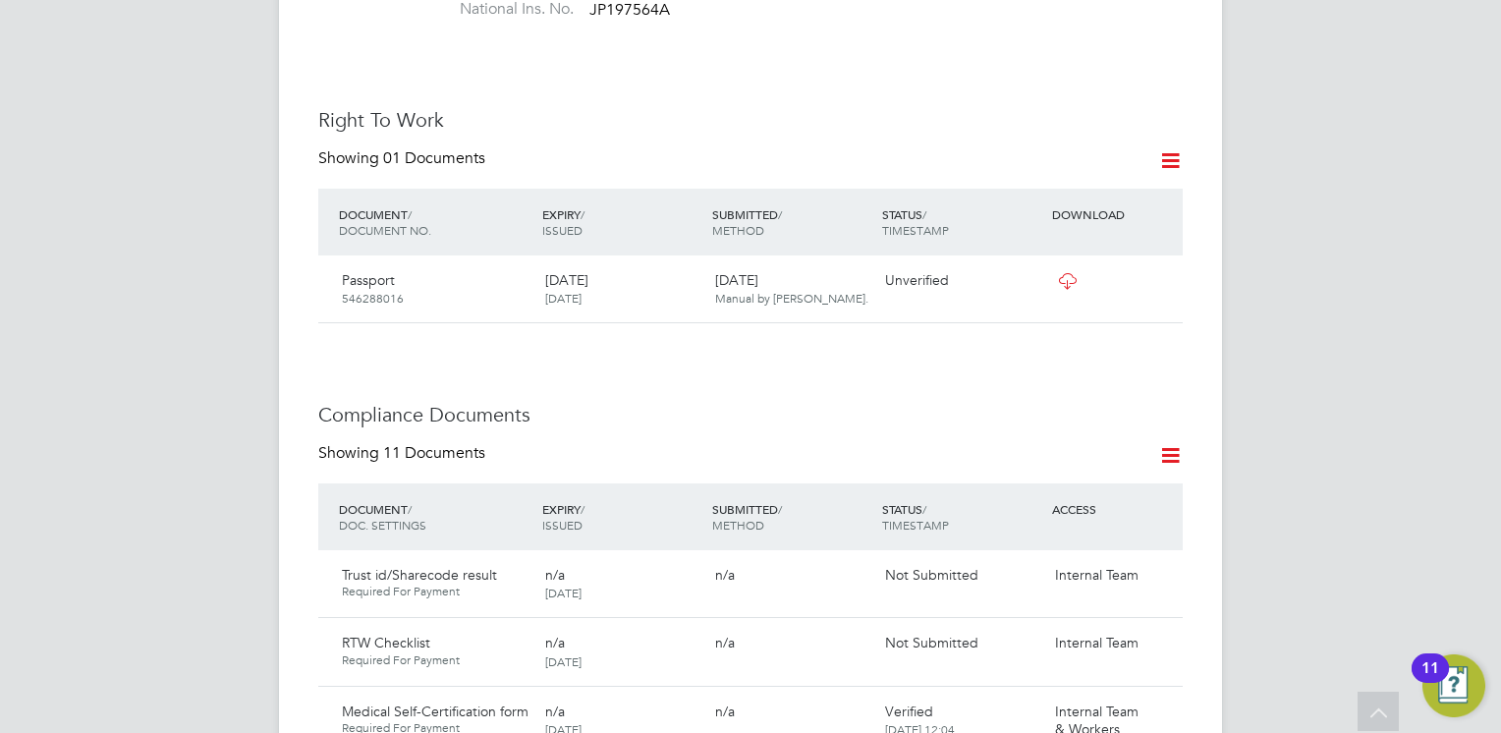
scroll to position [688, 0]
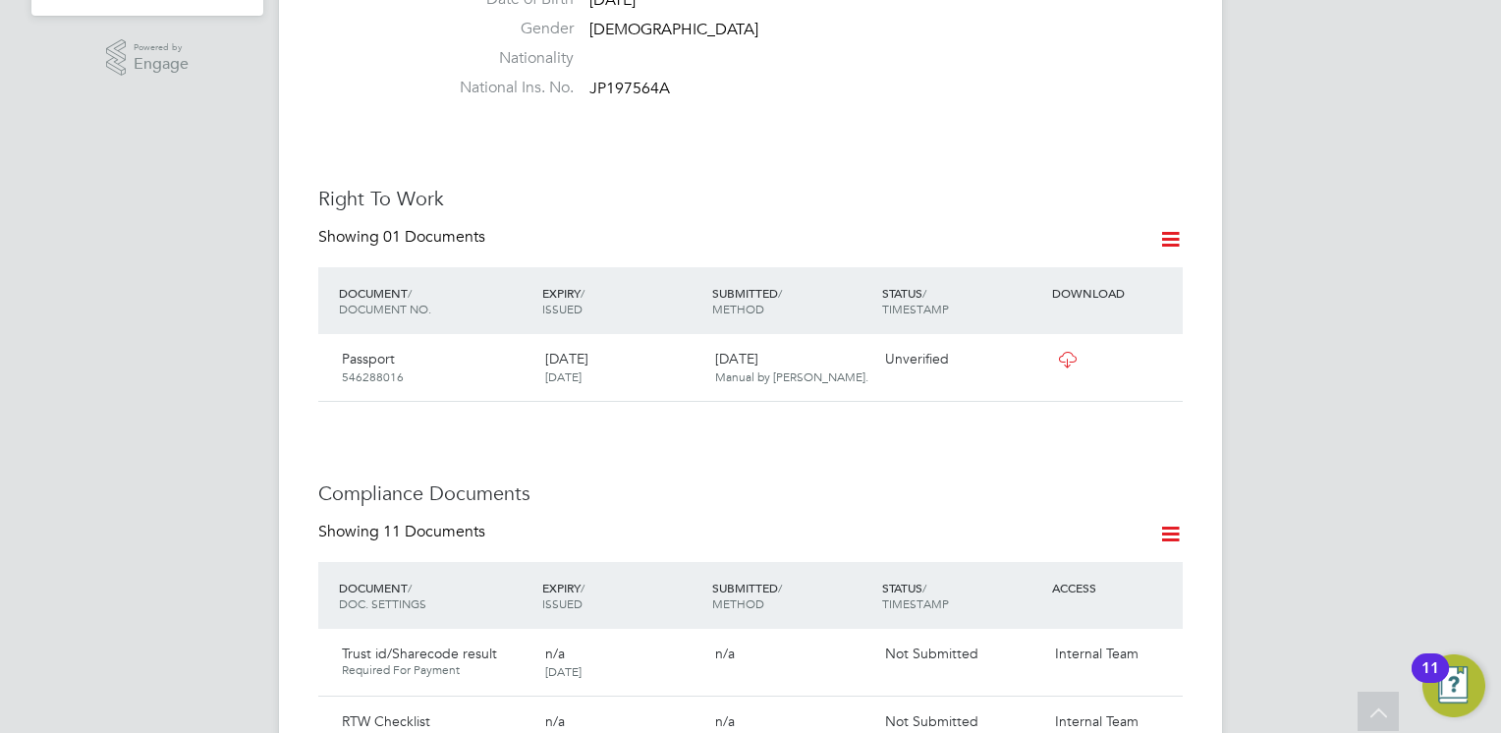
click at [1174, 522] on icon at bounding box center [1170, 534] width 25 height 25
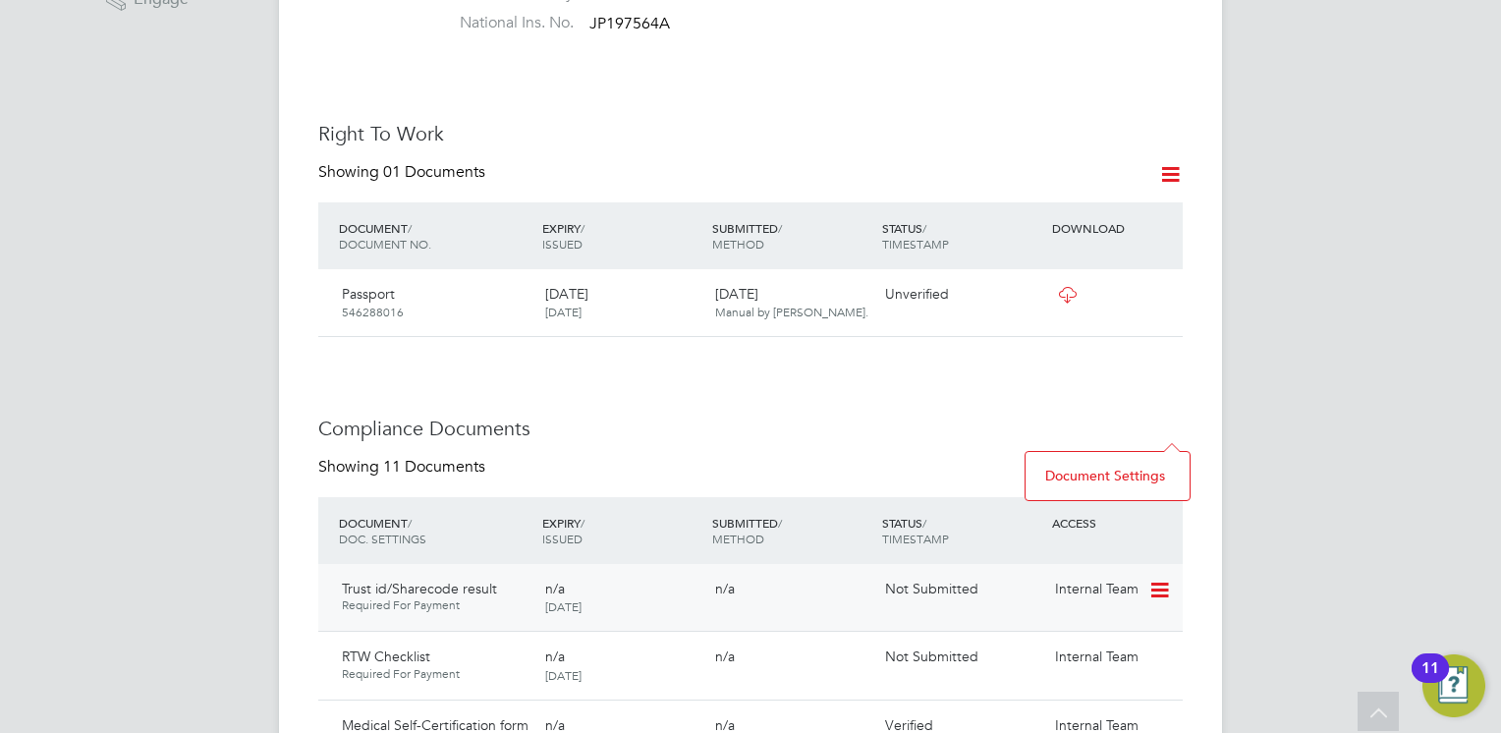
scroll to position [884, 0]
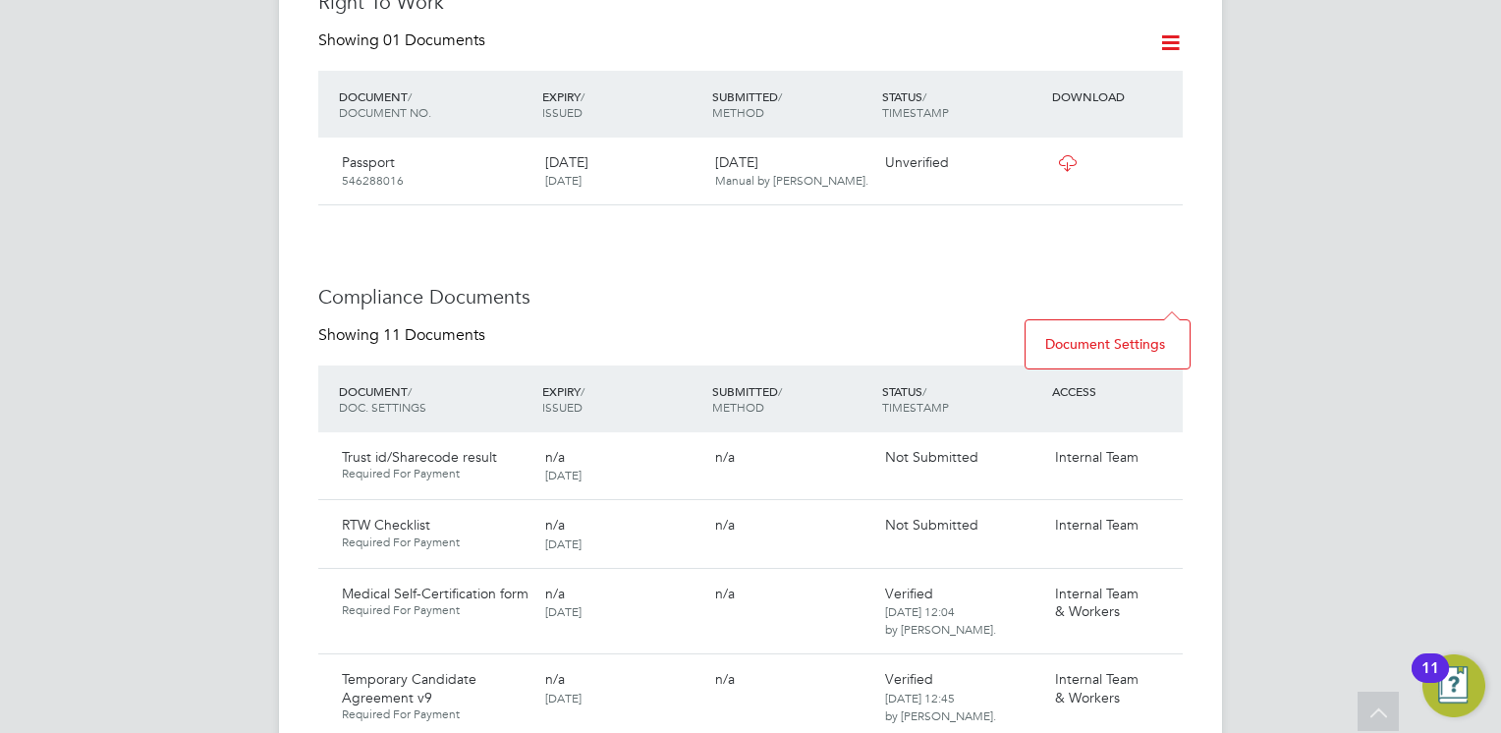
click at [1061, 342] on li "Document Settings" at bounding box center [1108, 344] width 144 height 28
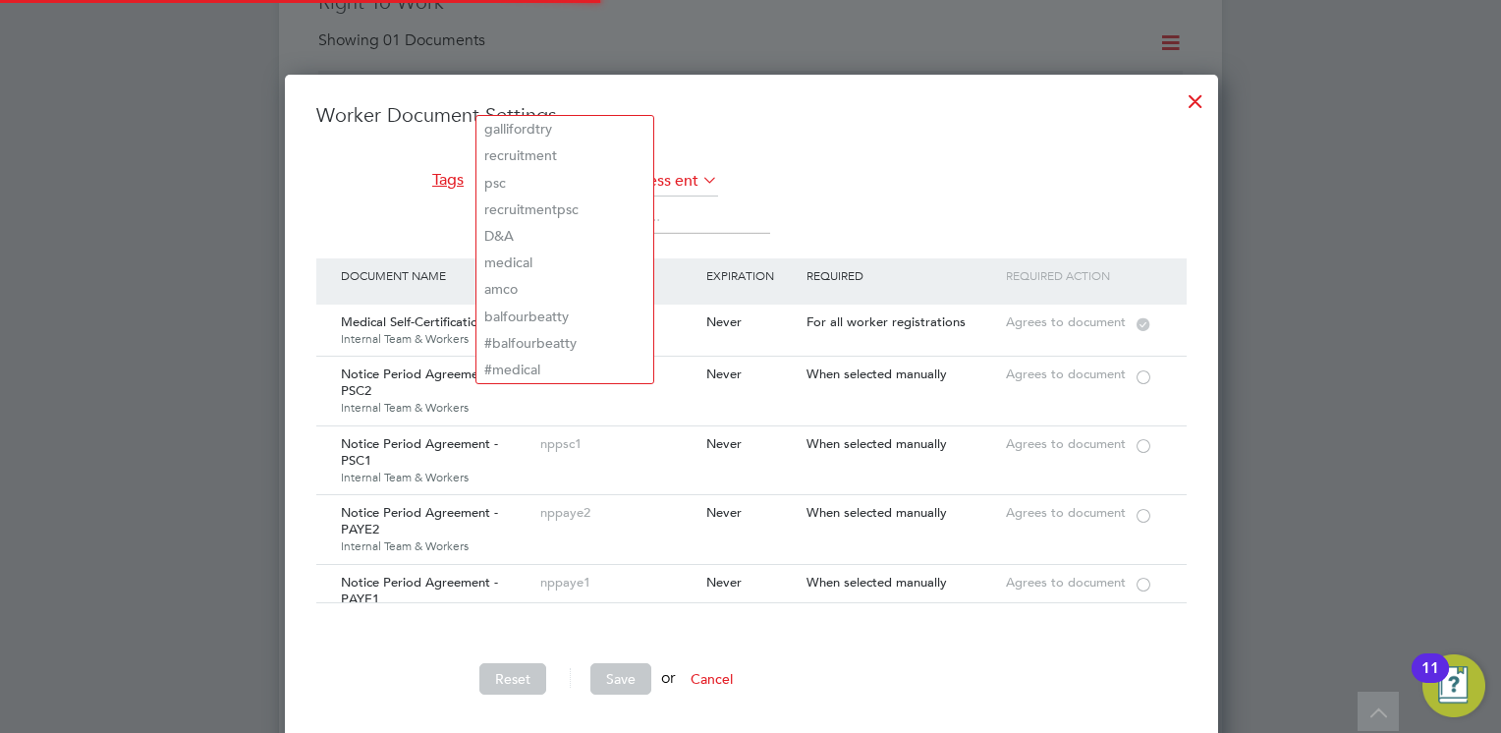
scroll to position [679, 931]
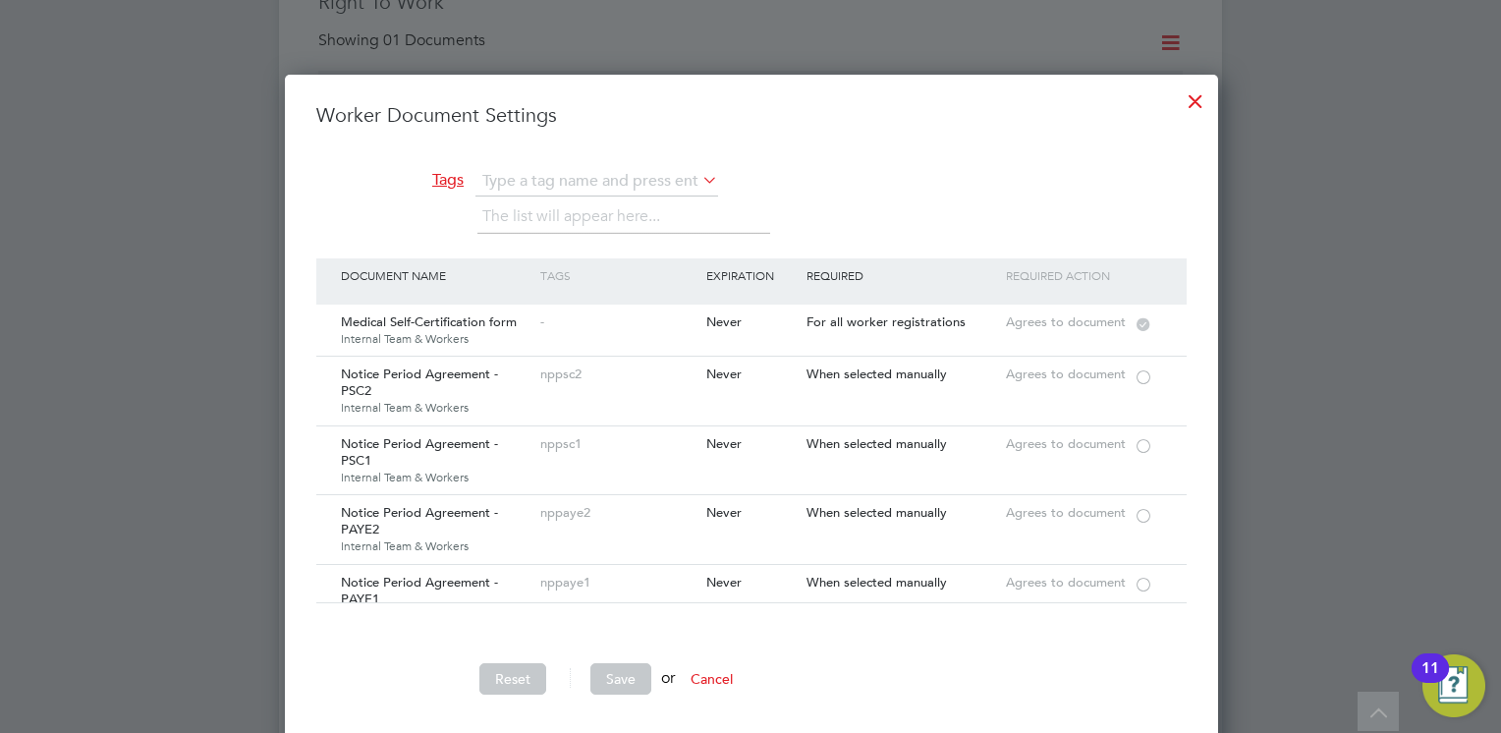
click at [538, 224] on li "D&A" at bounding box center [565, 236] width 177 height 27
type input "D&A"
click at [536, 342] on li "medical" at bounding box center [564, 342] width 177 height 27
type input "medical"
click at [620, 670] on button "Save" at bounding box center [620, 678] width 61 height 31
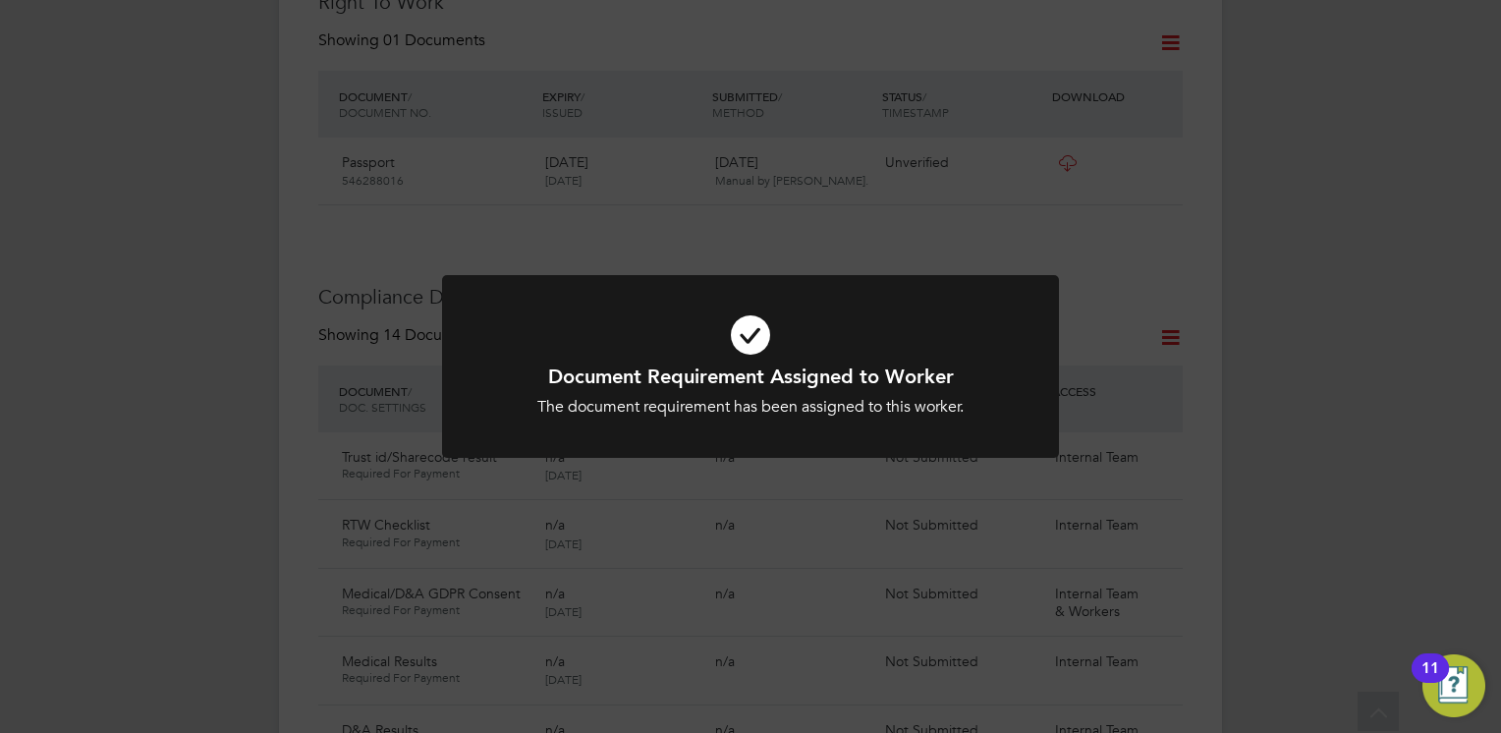
click at [672, 398] on div "The document requirement has been assigned to this worker." at bounding box center [750, 407] width 511 height 21
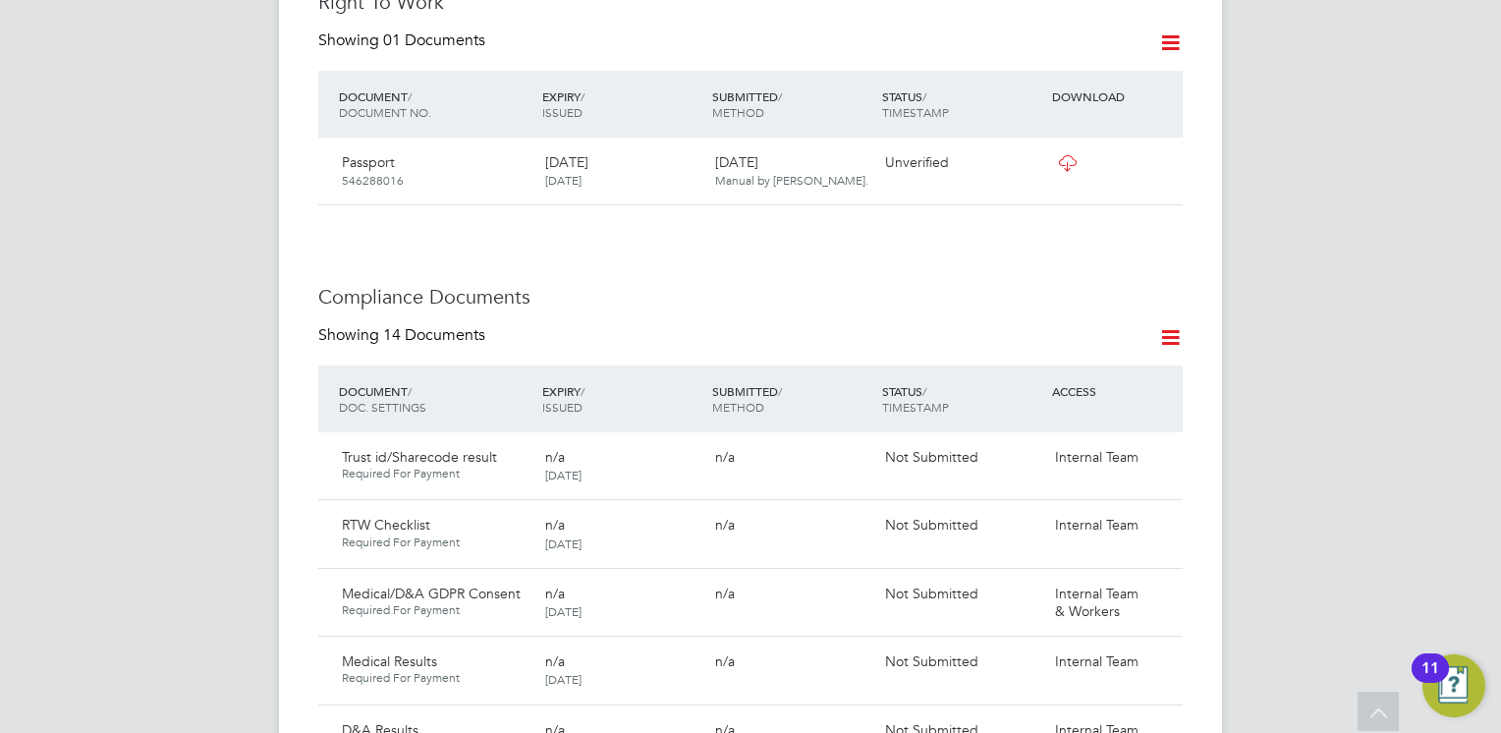
scroll to position [1277, 0]
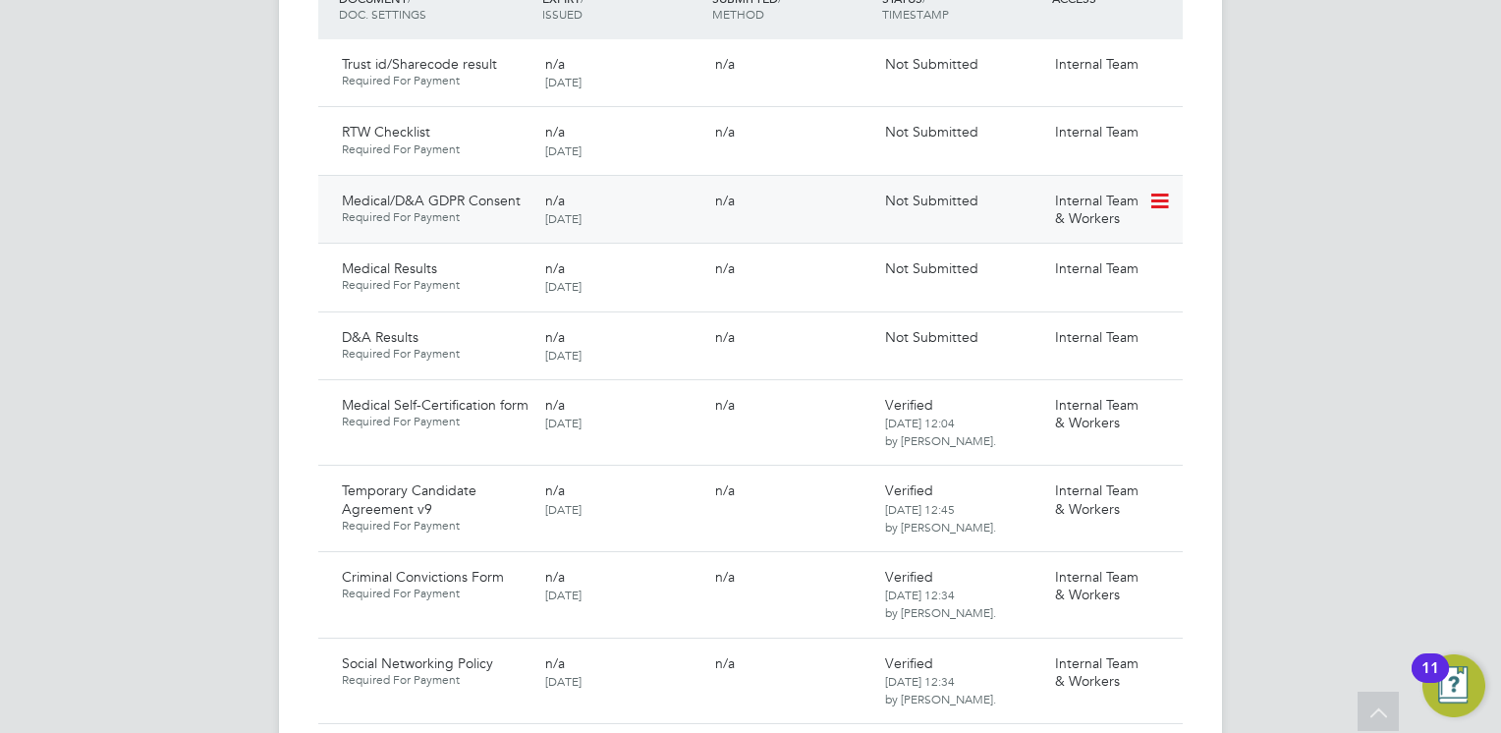
click at [1160, 190] on icon at bounding box center [1159, 202] width 20 height 24
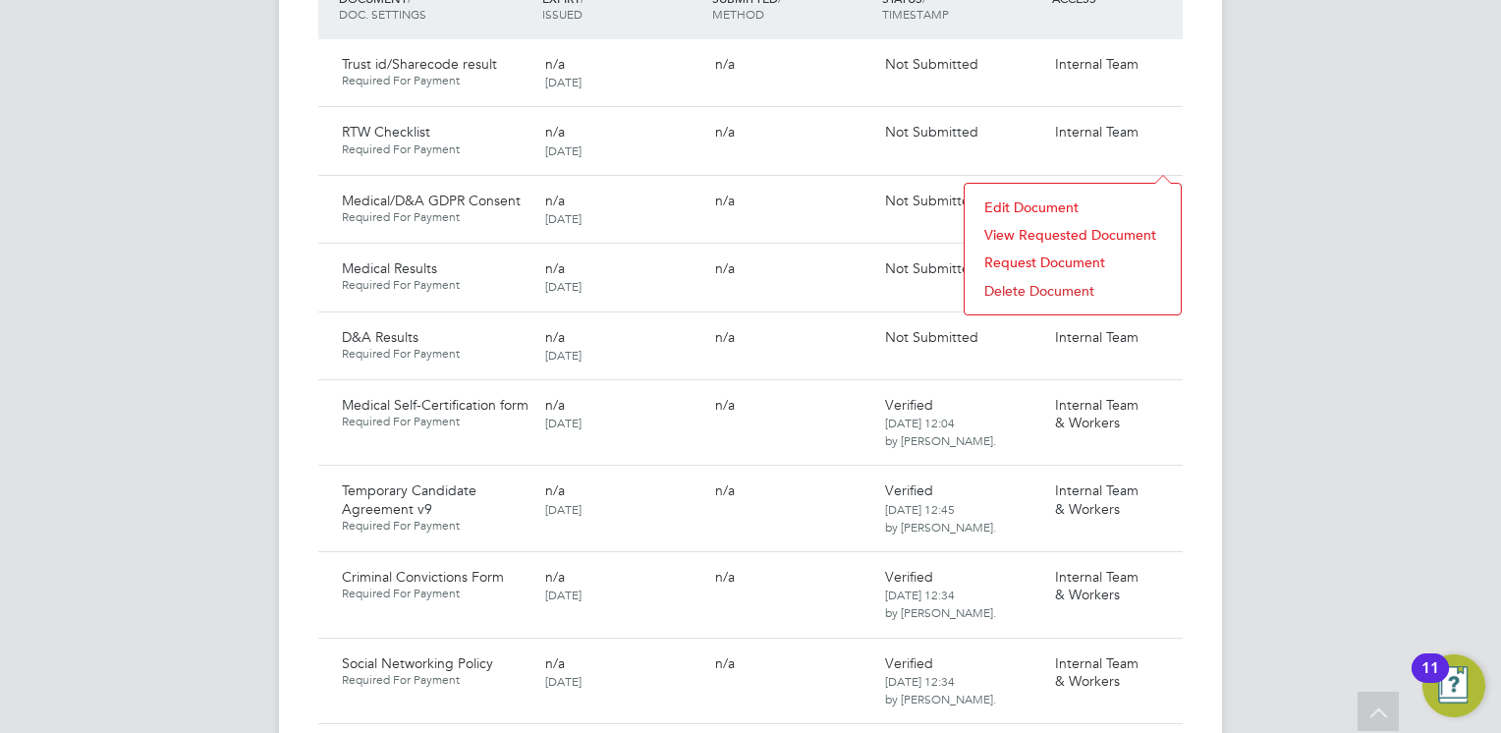
click at [1023, 253] on li "Request Document" at bounding box center [1073, 263] width 196 height 28
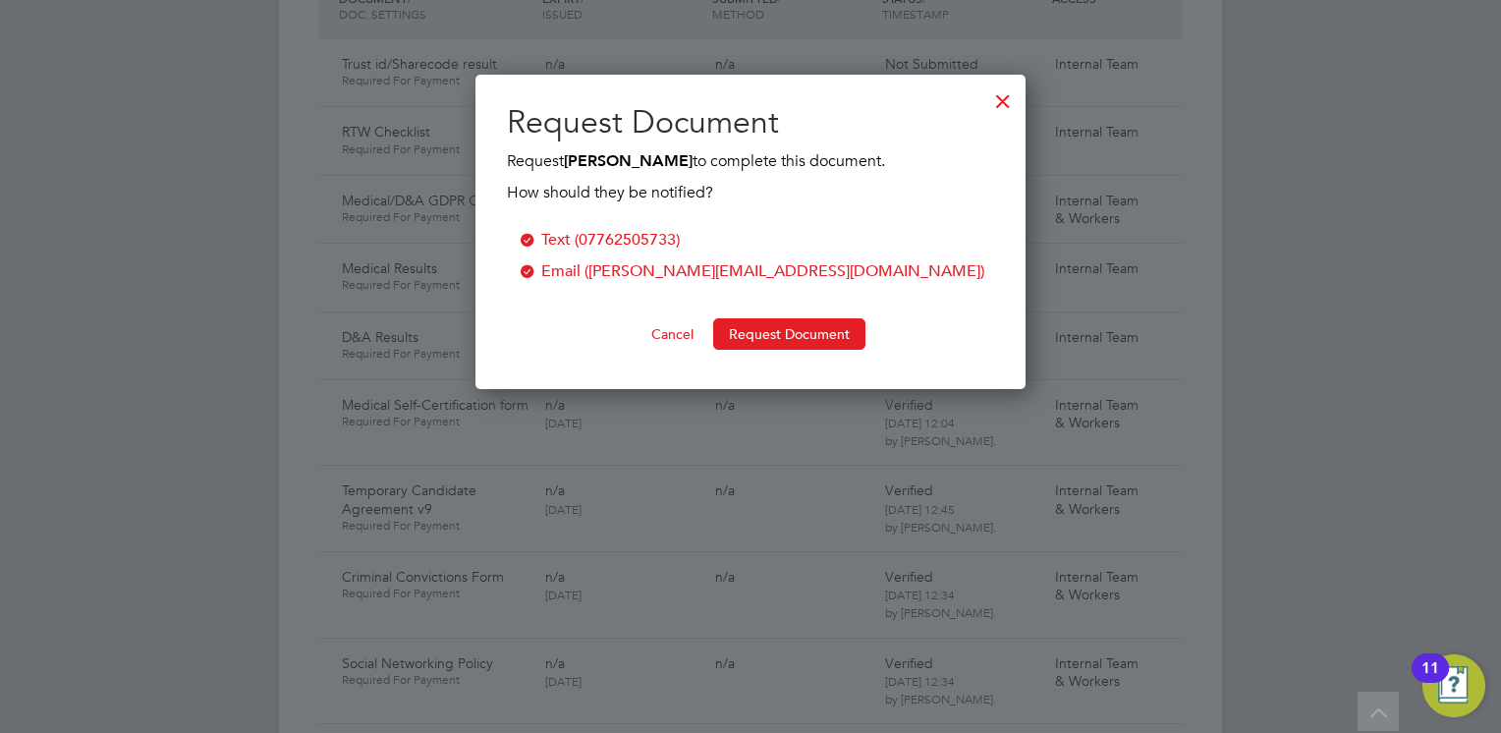
scroll to position [314, 551]
click at [782, 328] on button "Request Document" at bounding box center [789, 333] width 152 height 31
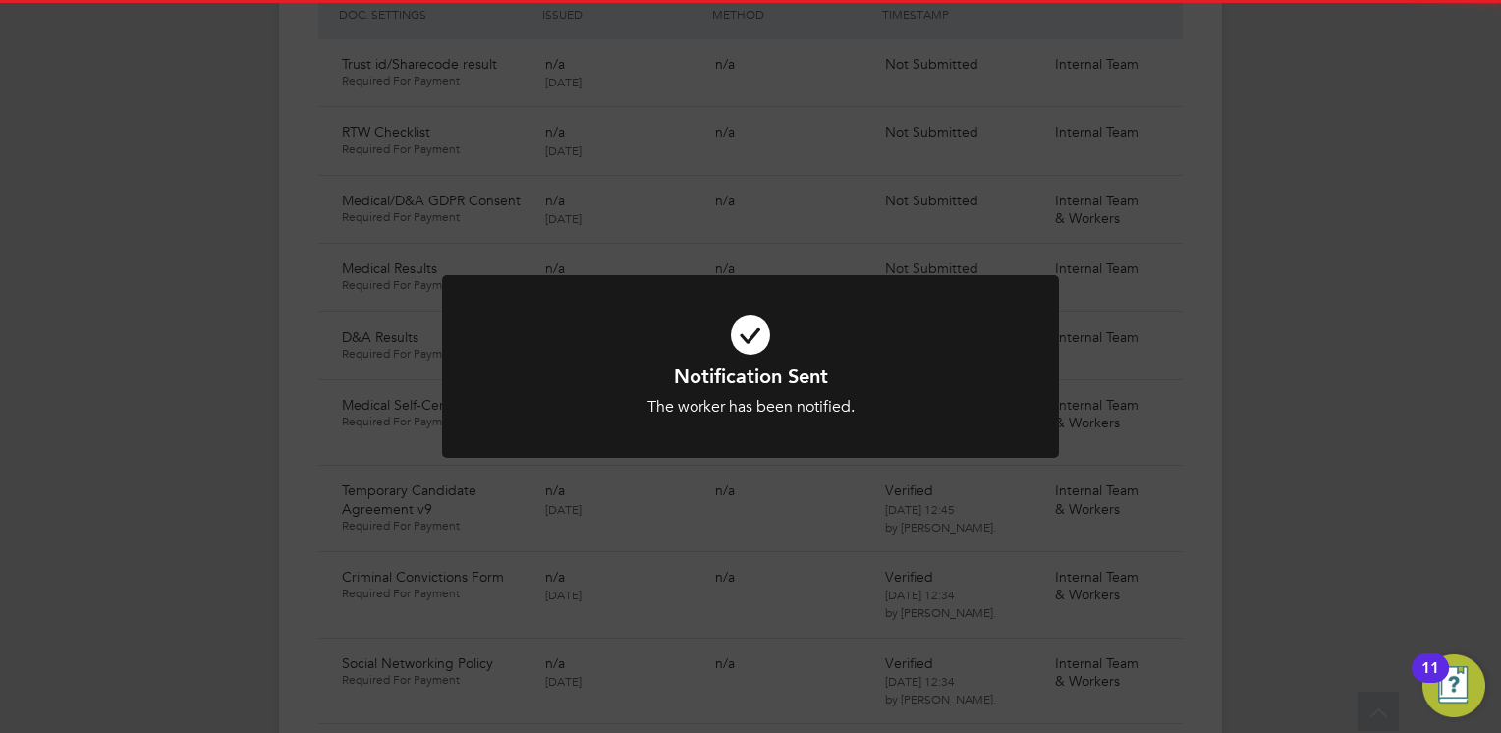
click at [830, 354] on icon at bounding box center [750, 335] width 511 height 77
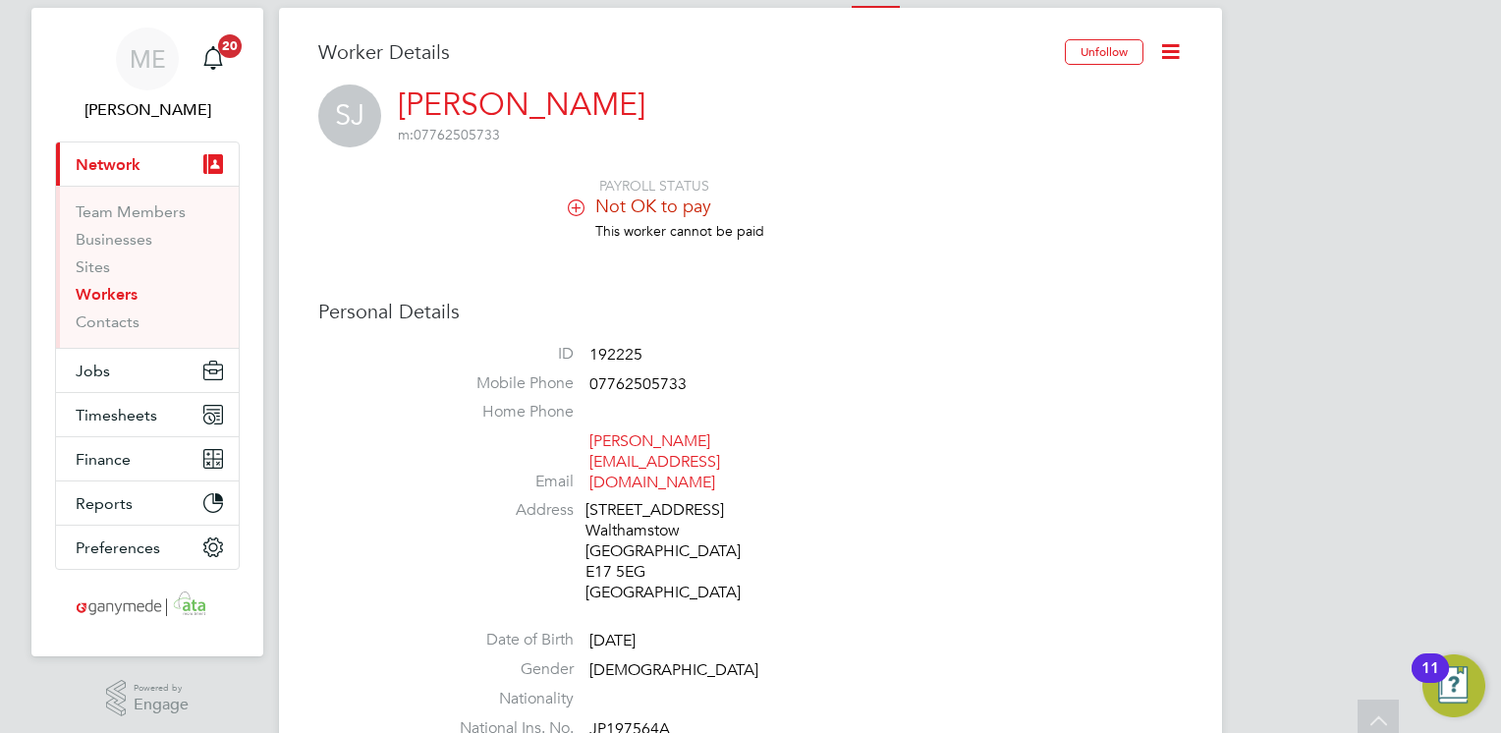
scroll to position [0, 0]
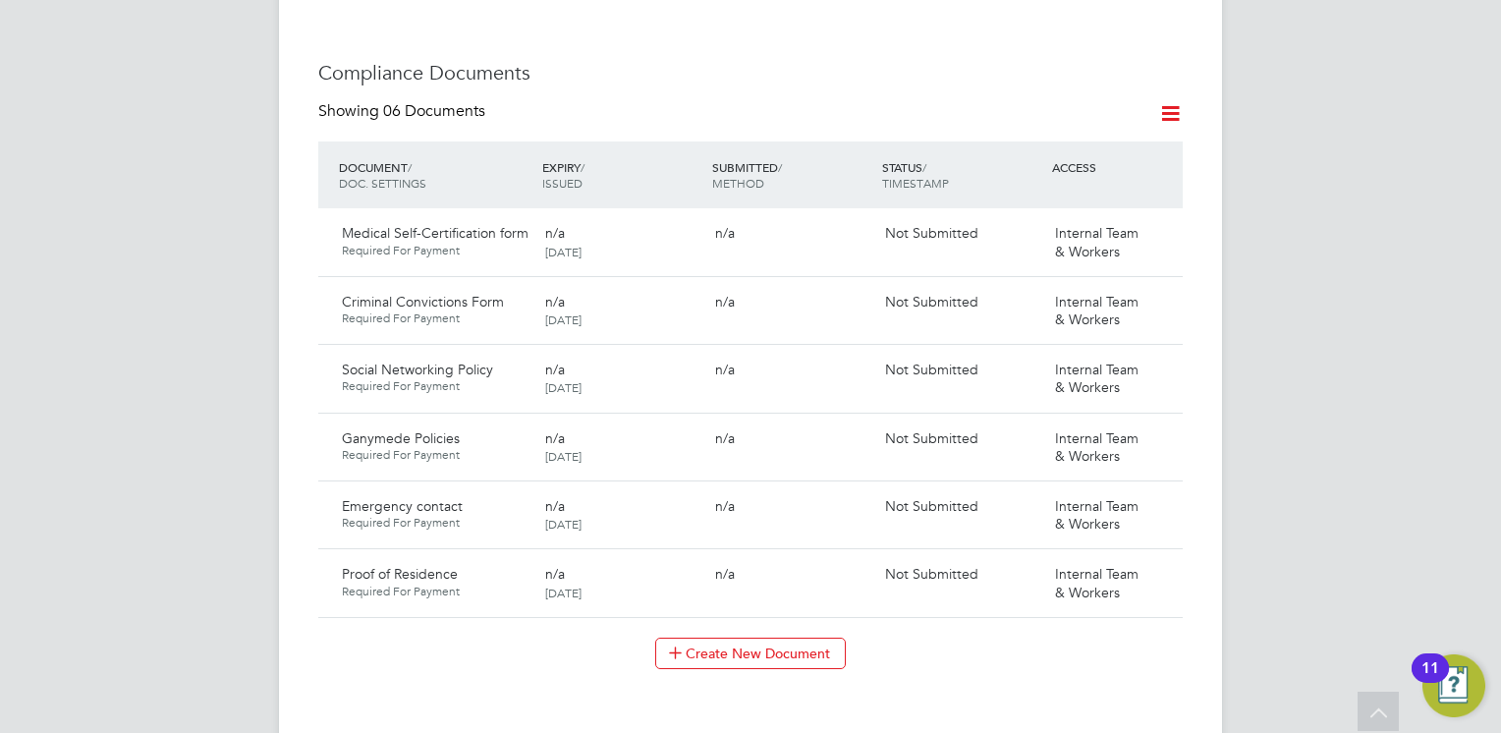
scroll to position [884, 0]
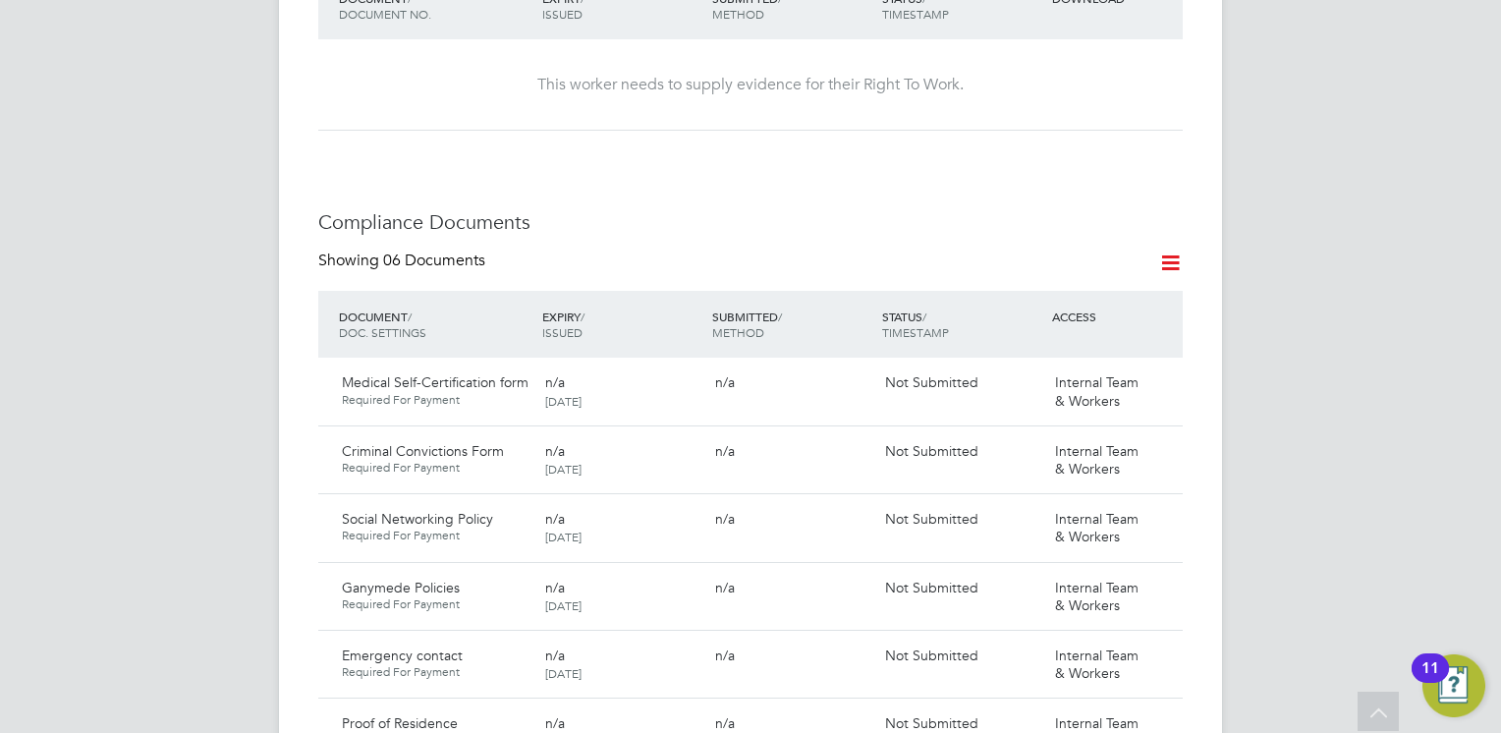
click at [1163, 251] on icon at bounding box center [1170, 263] width 25 height 25
click at [1080, 284] on li "Document Settings" at bounding box center [1108, 291] width 144 height 28
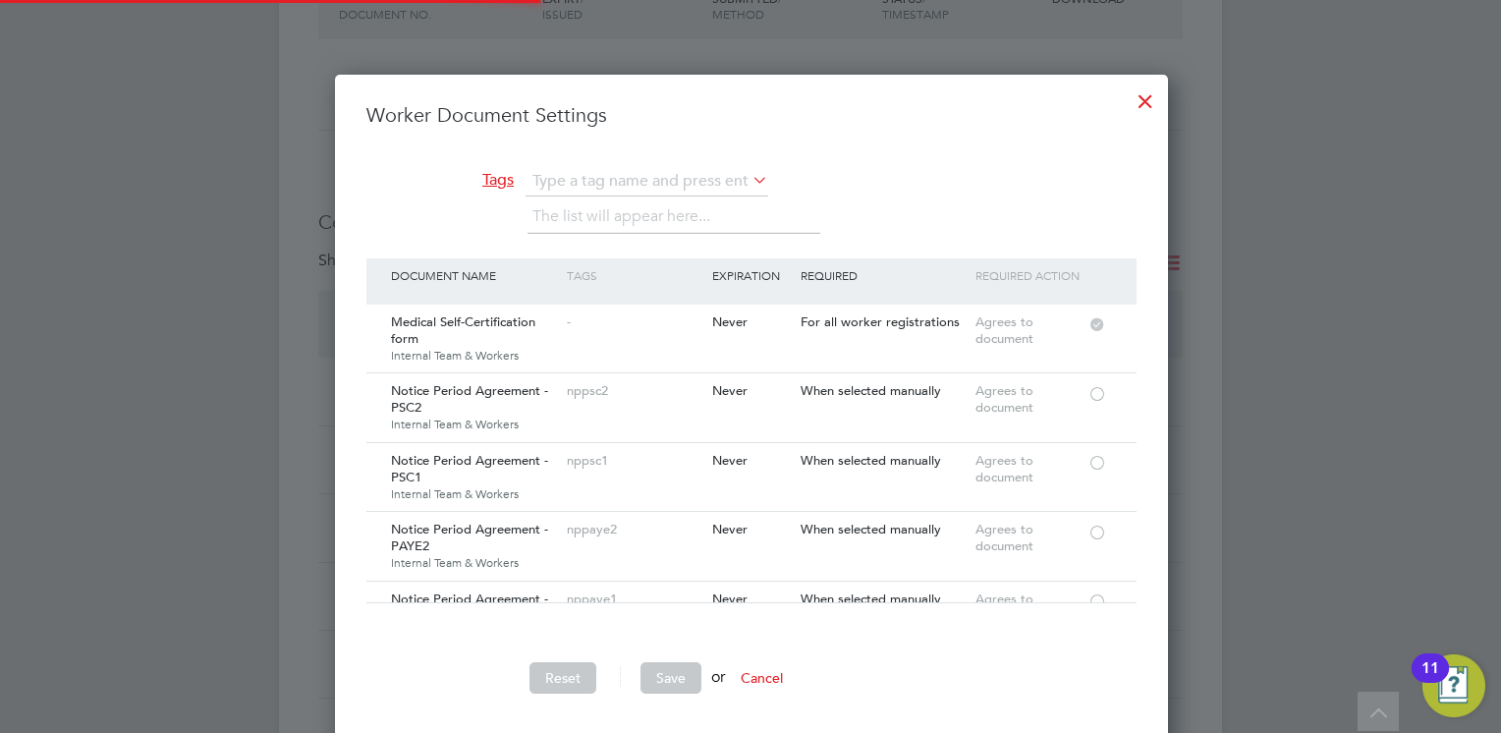
scroll to position [679, 931]
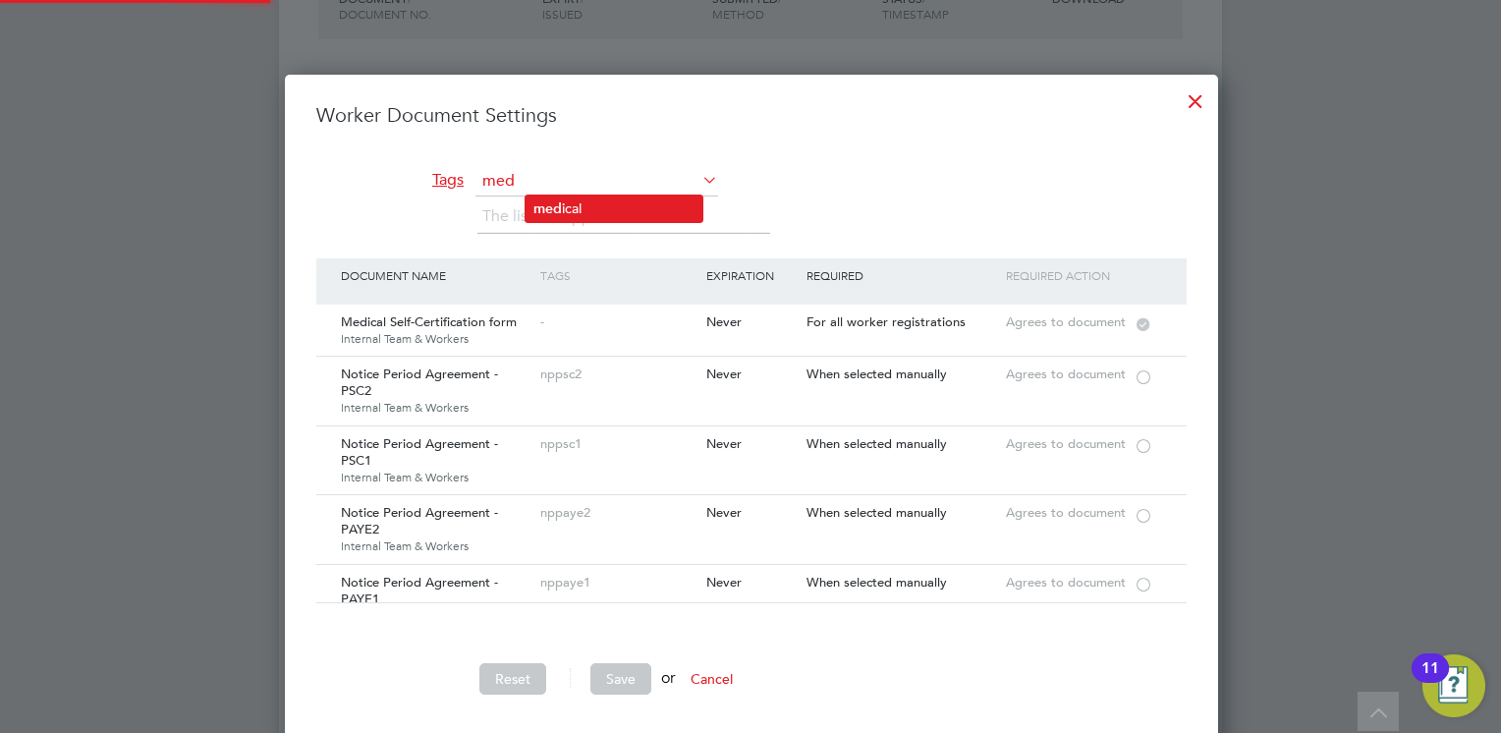
click at [570, 206] on li "med ical" at bounding box center [614, 209] width 177 height 27
type input "medical"
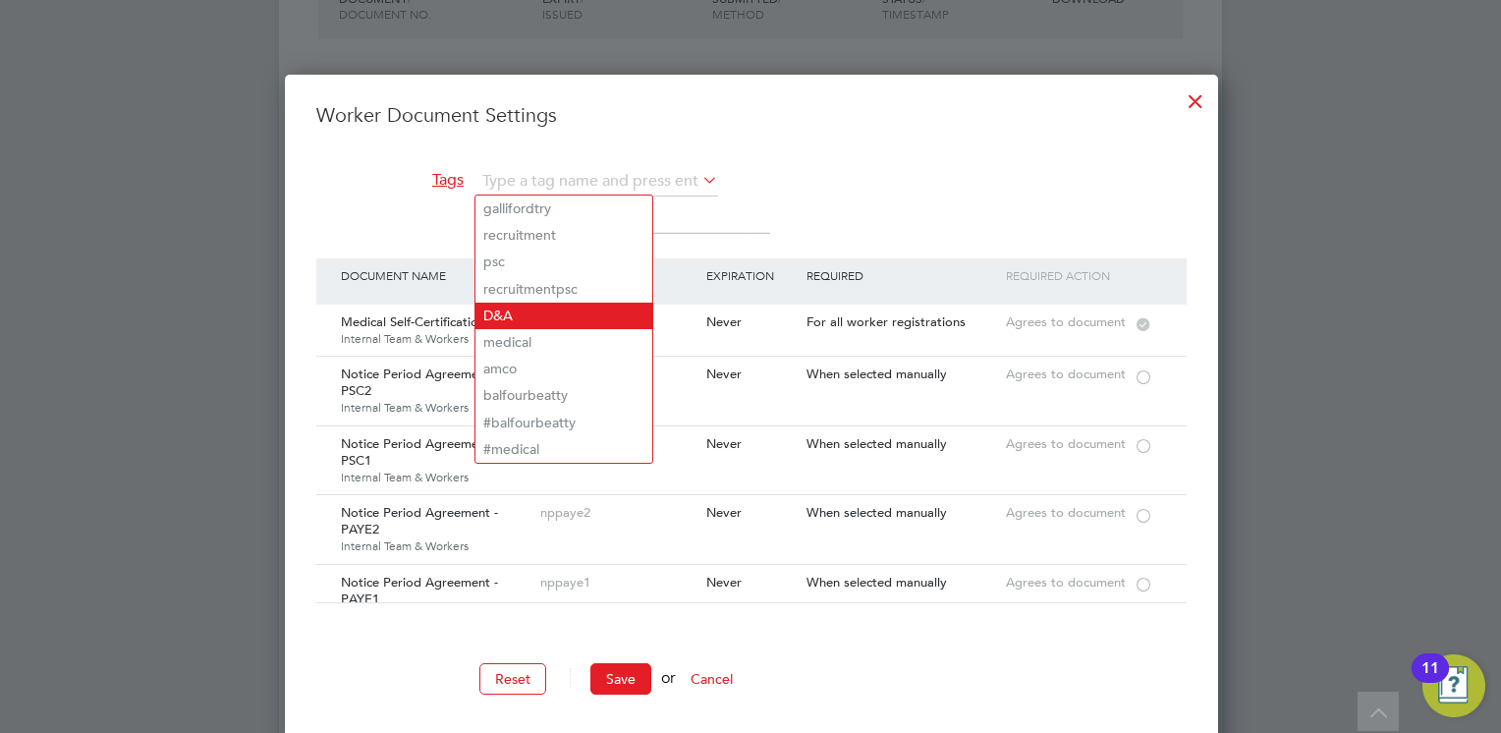
click at [561, 325] on li "D&A" at bounding box center [564, 316] width 177 height 27
type input "D&A"
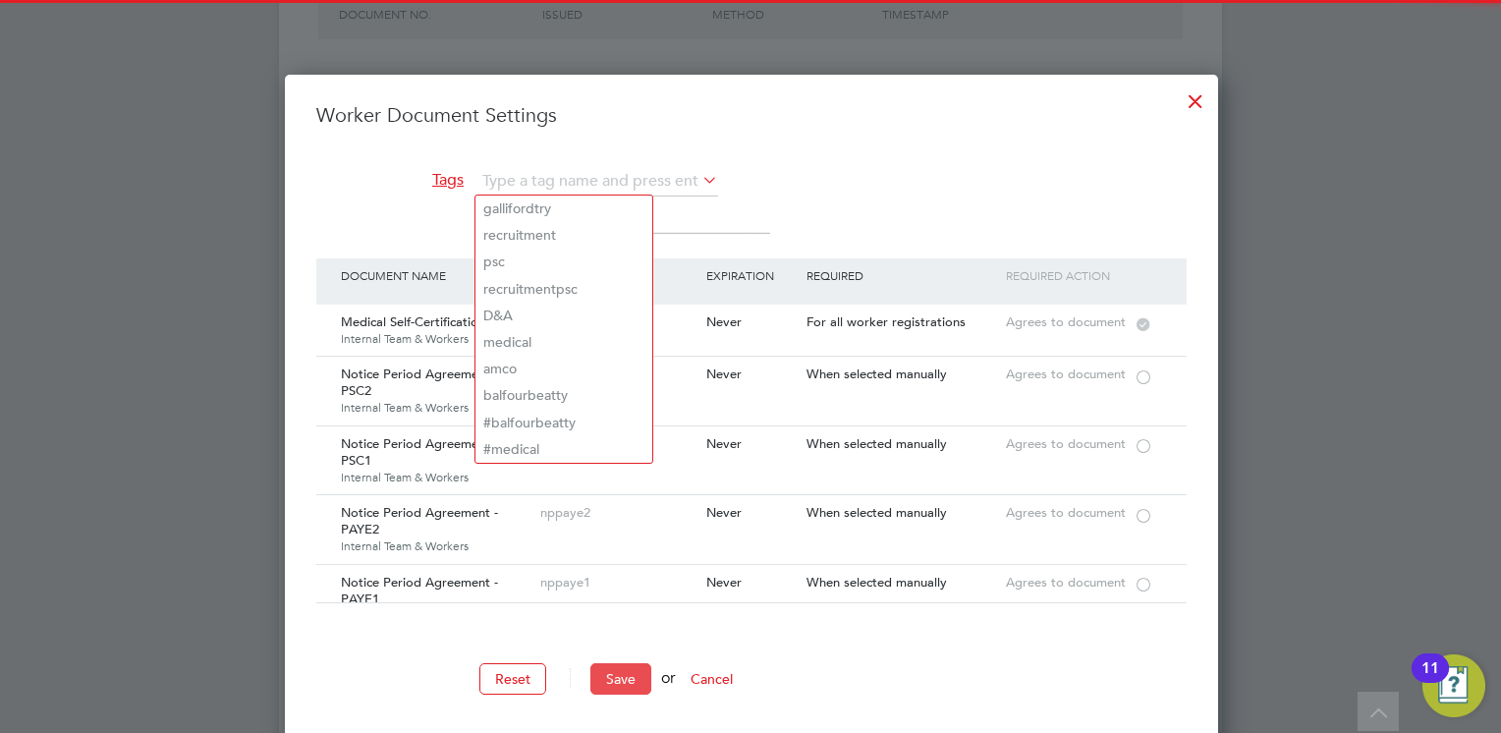
click at [618, 678] on button "Save" at bounding box center [620, 678] width 61 height 31
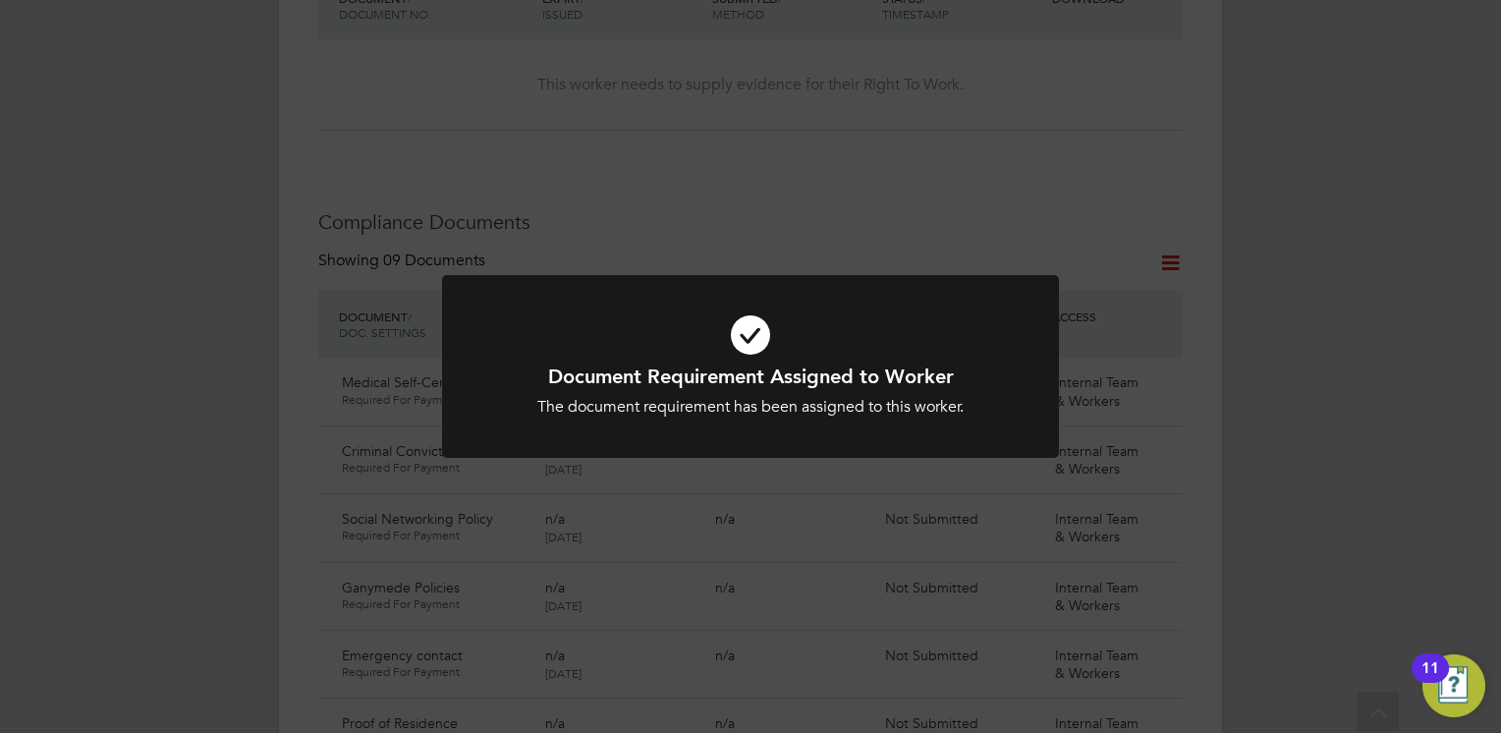
click at [654, 408] on div "The document requirement has been assigned to this worker." at bounding box center [750, 407] width 511 height 21
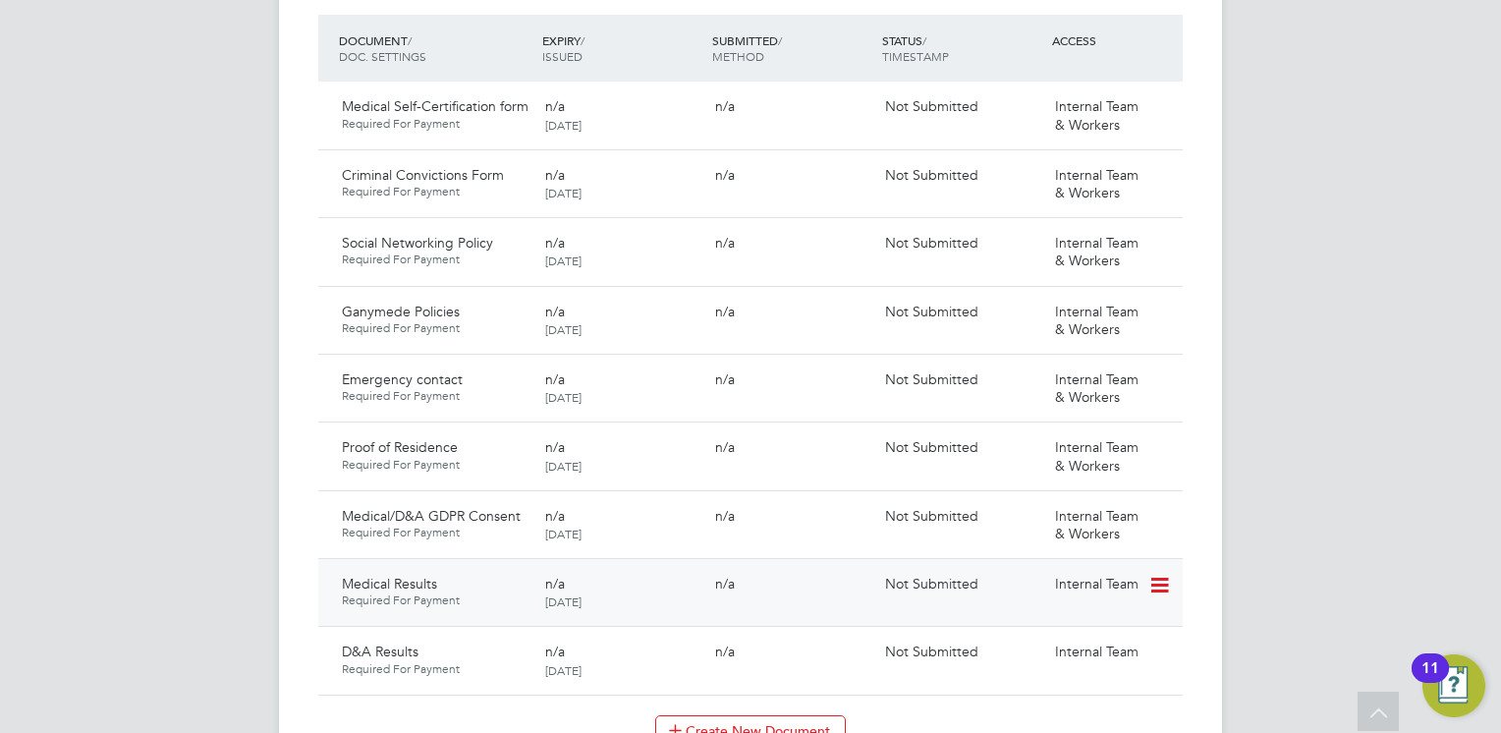
scroll to position [1277, 0]
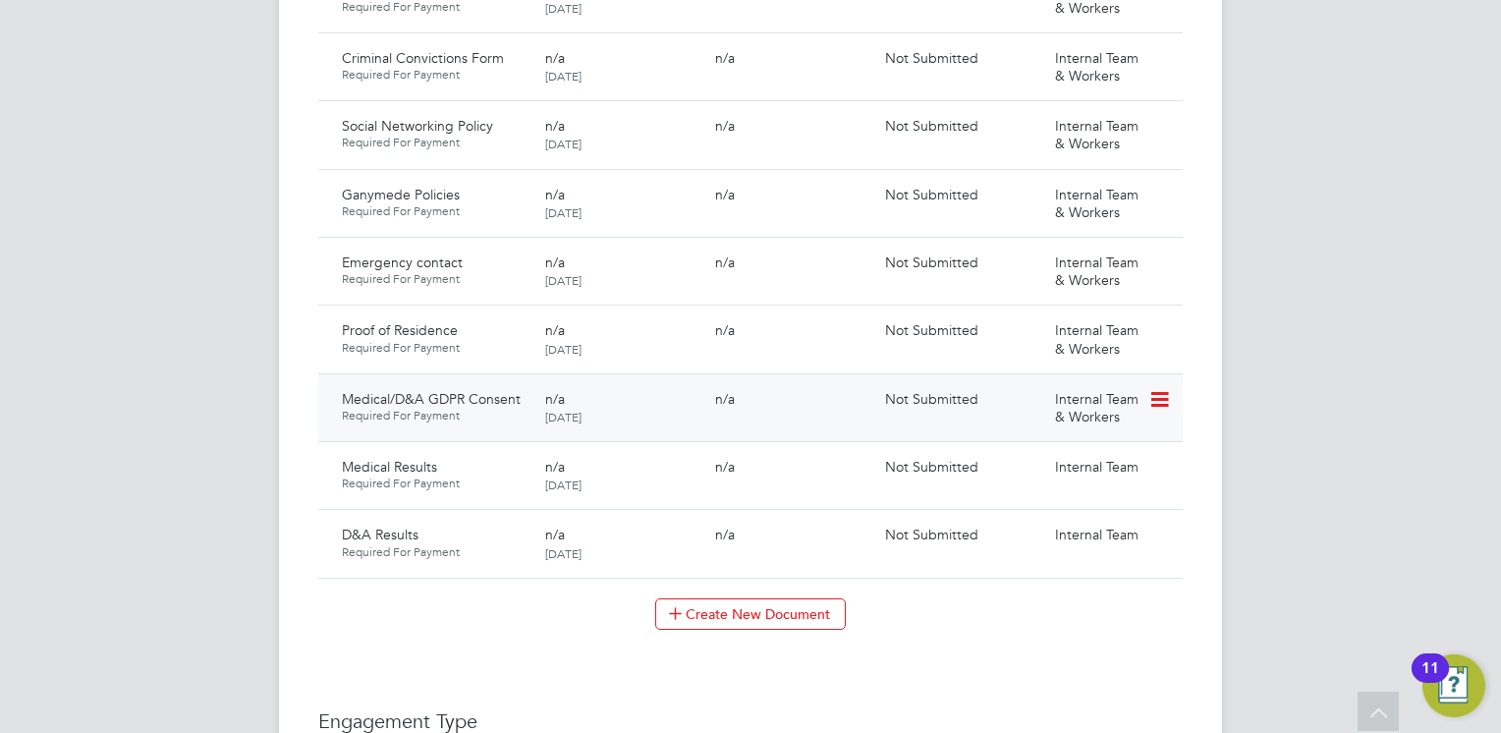
click at [1162, 388] on icon at bounding box center [1159, 400] width 20 height 24
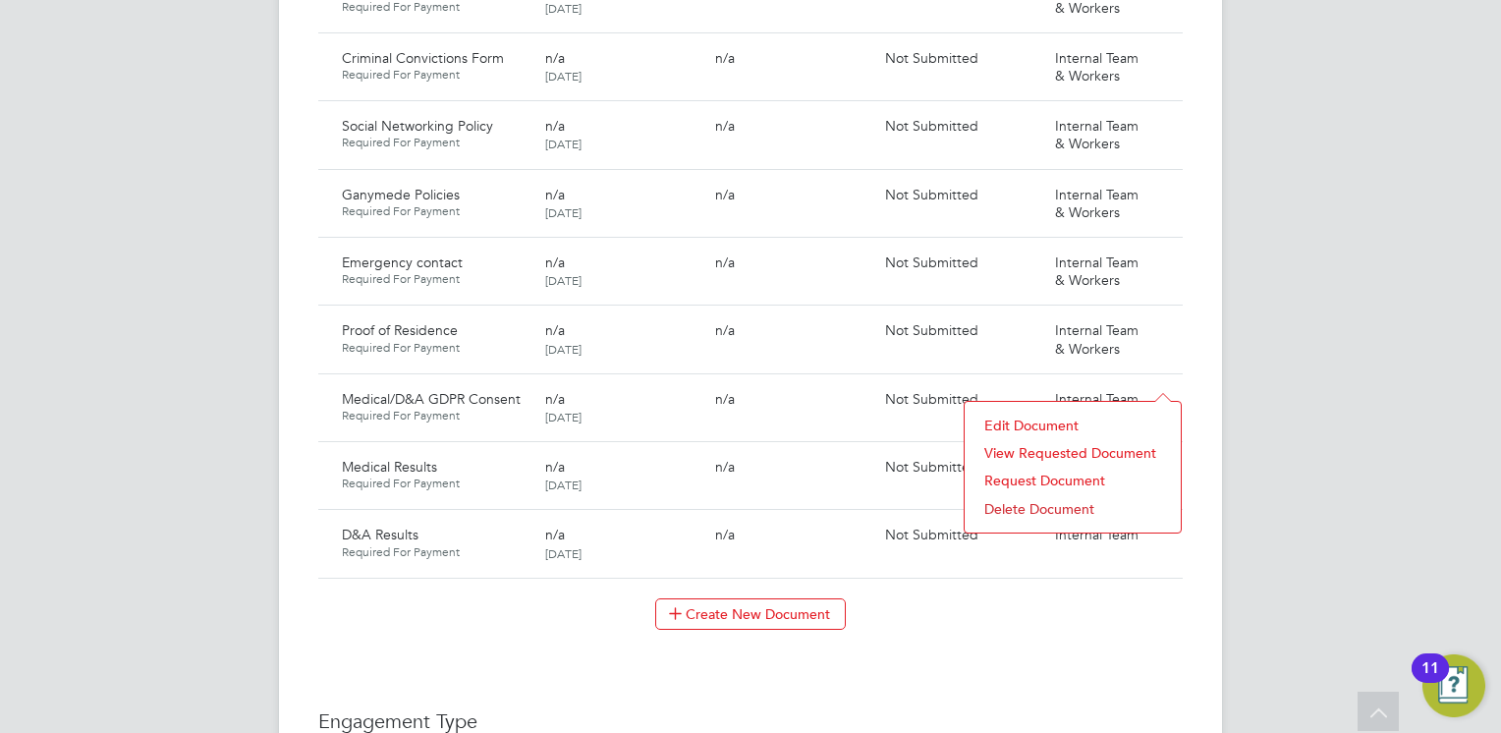
click at [1063, 477] on li "Request Document" at bounding box center [1073, 481] width 196 height 28
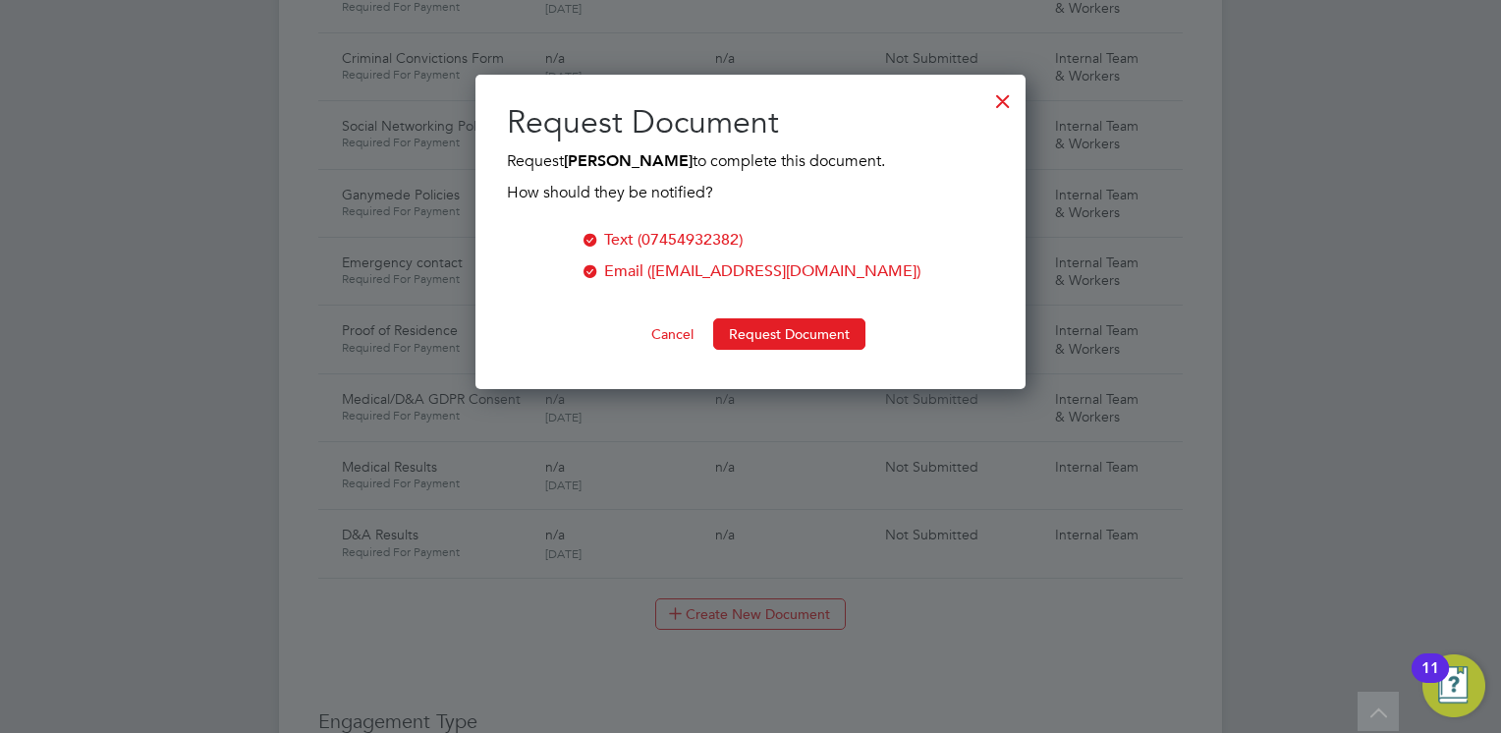
scroll to position [314, 551]
click at [771, 332] on button "Request Document" at bounding box center [789, 333] width 152 height 31
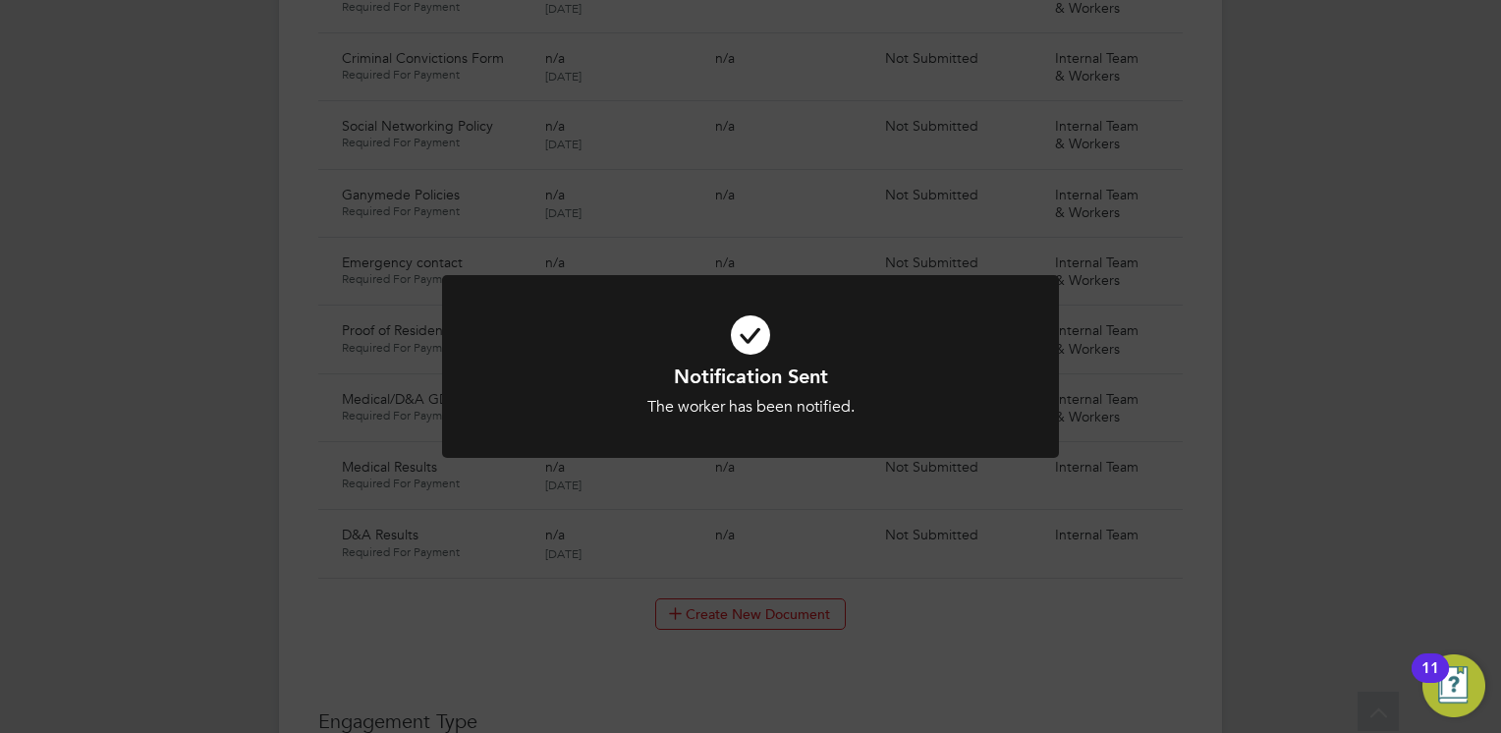
click at [873, 329] on icon at bounding box center [750, 335] width 511 height 77
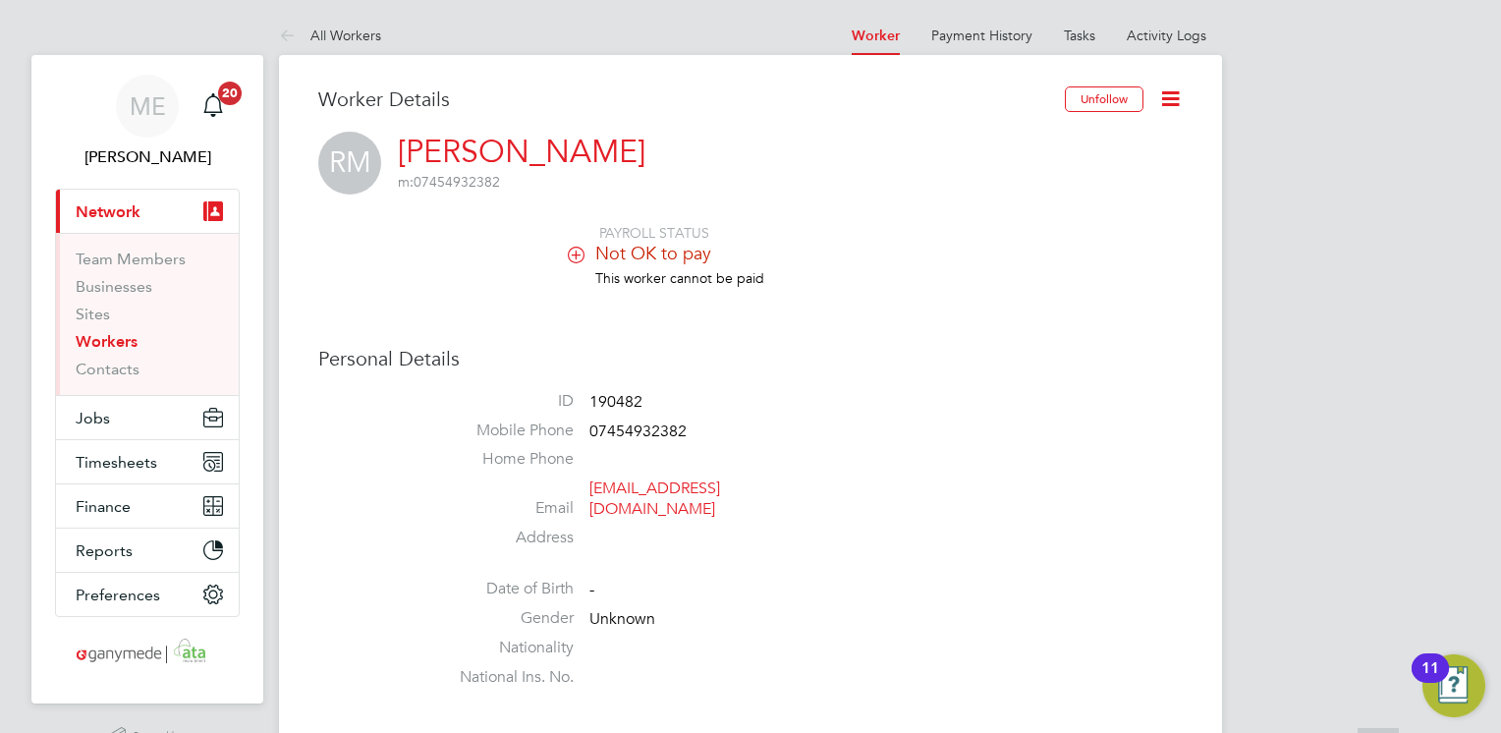
scroll to position [0, 0]
click at [290, 37] on icon at bounding box center [291, 37] width 25 height 25
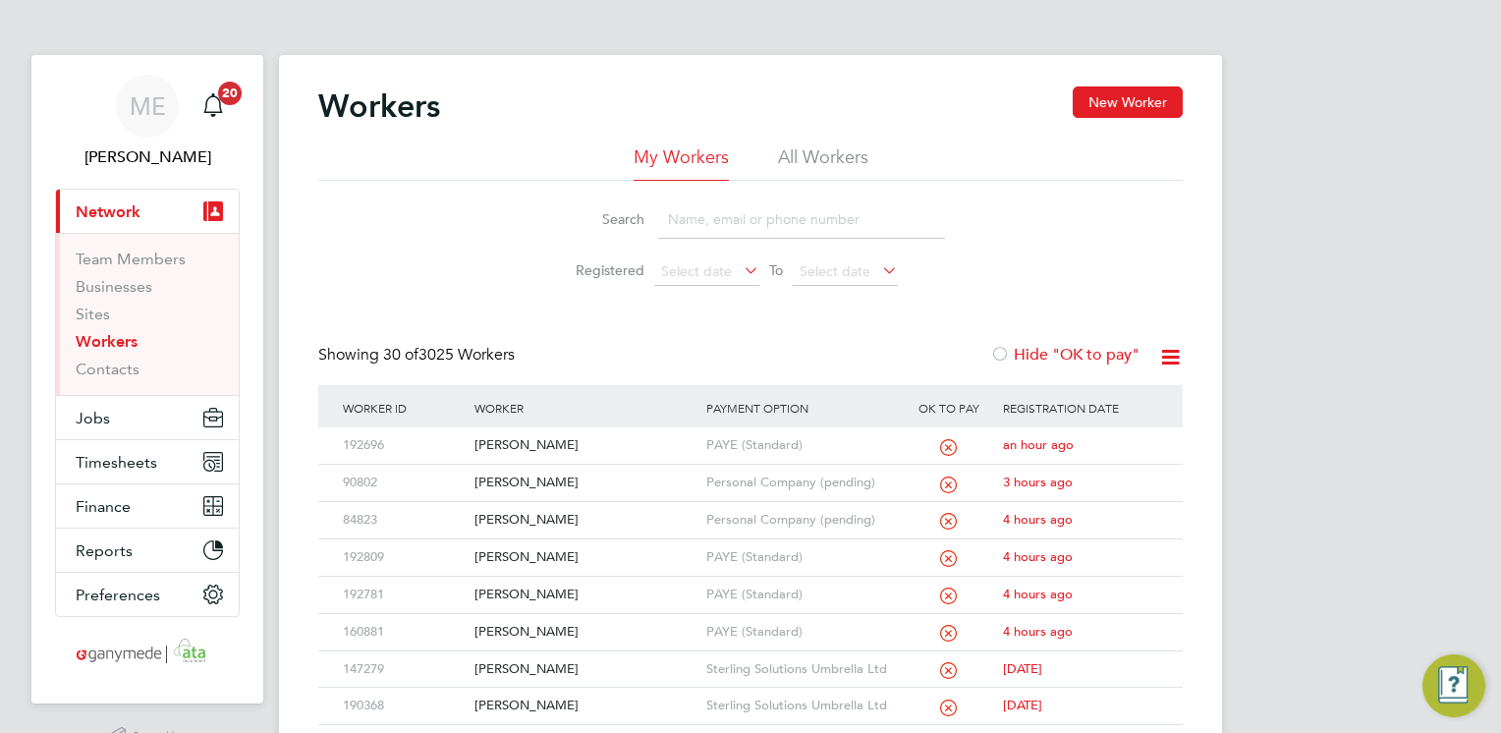
click at [712, 210] on input at bounding box center [801, 219] width 287 height 38
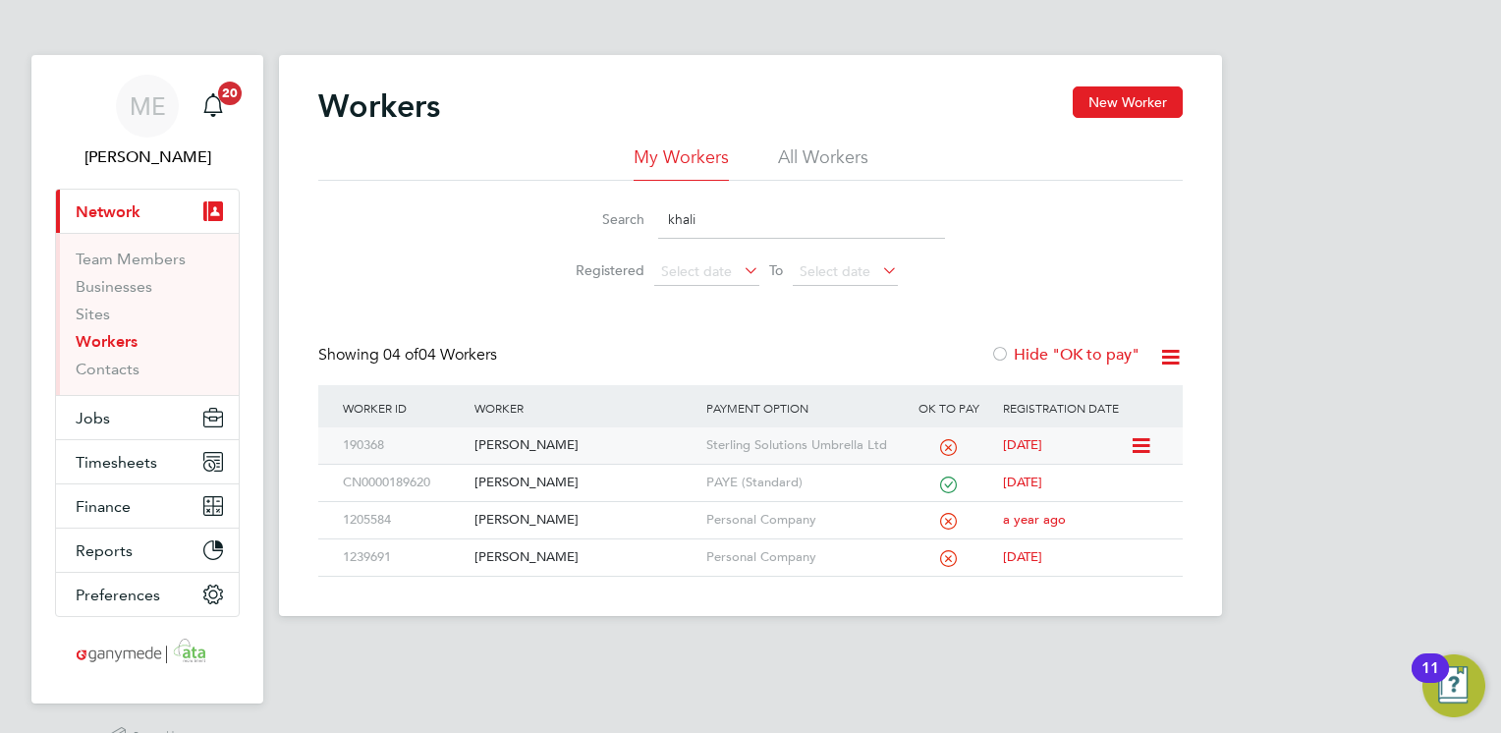
type input "khali"
click at [624, 448] on div "[PERSON_NAME]" at bounding box center [585, 445] width 231 height 36
click at [641, 210] on div "Search khali" at bounding box center [750, 219] width 389 height 38
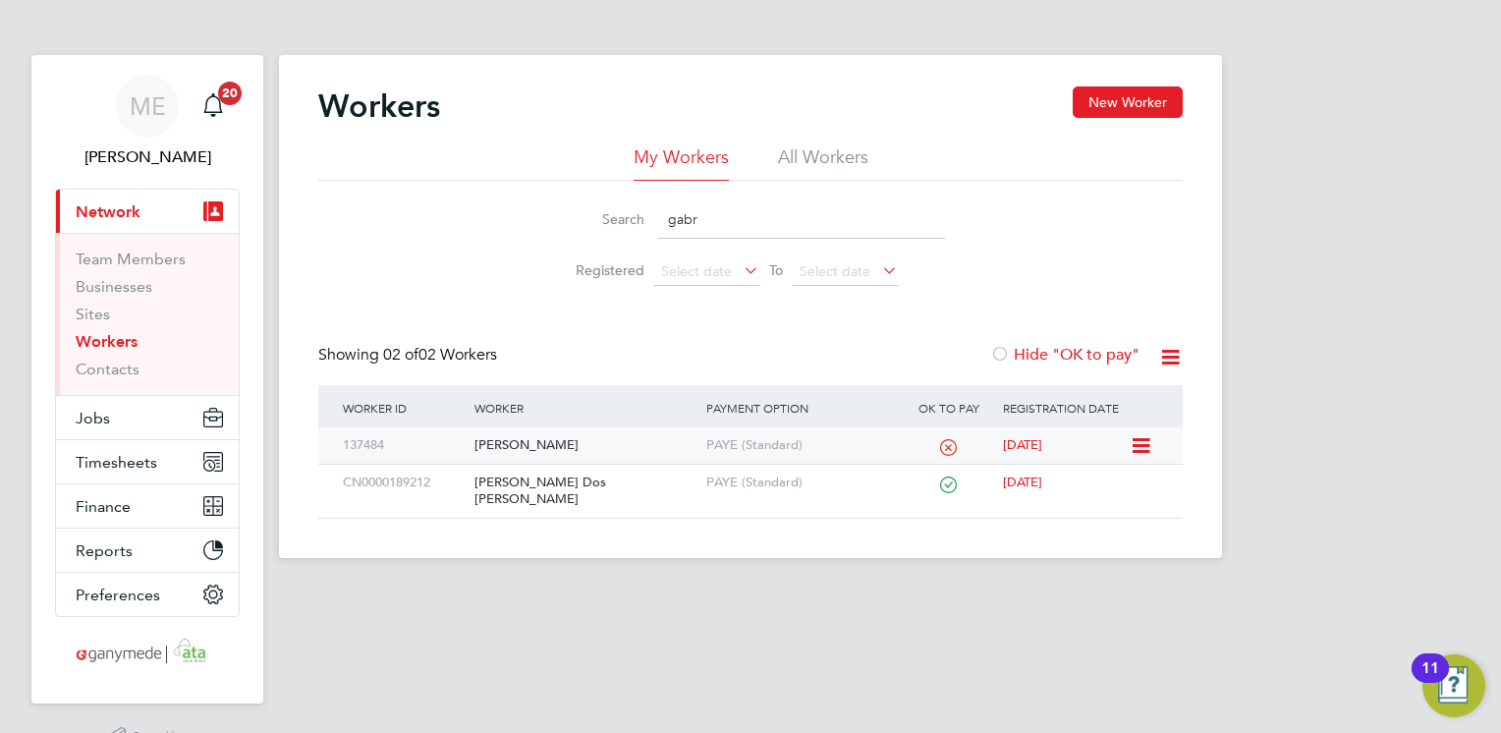
click at [687, 450] on div "[PERSON_NAME]" at bounding box center [585, 445] width 231 height 36
drag, startPoint x: 696, startPoint y: 219, endPoint x: 670, endPoint y: 212, distance: 26.5
click at [672, 213] on input "gabr" at bounding box center [801, 219] width 287 height 38
type input "g"
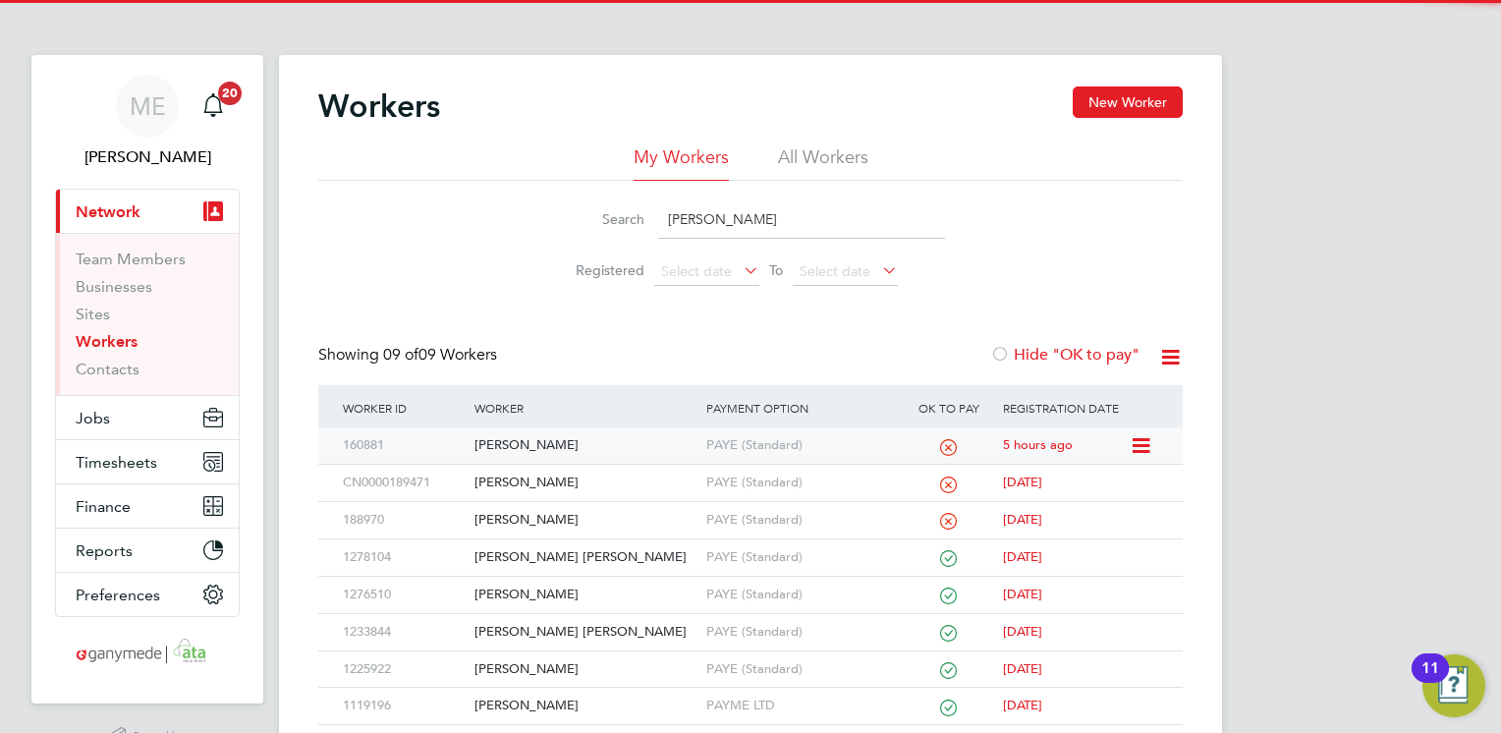
type input "leon"
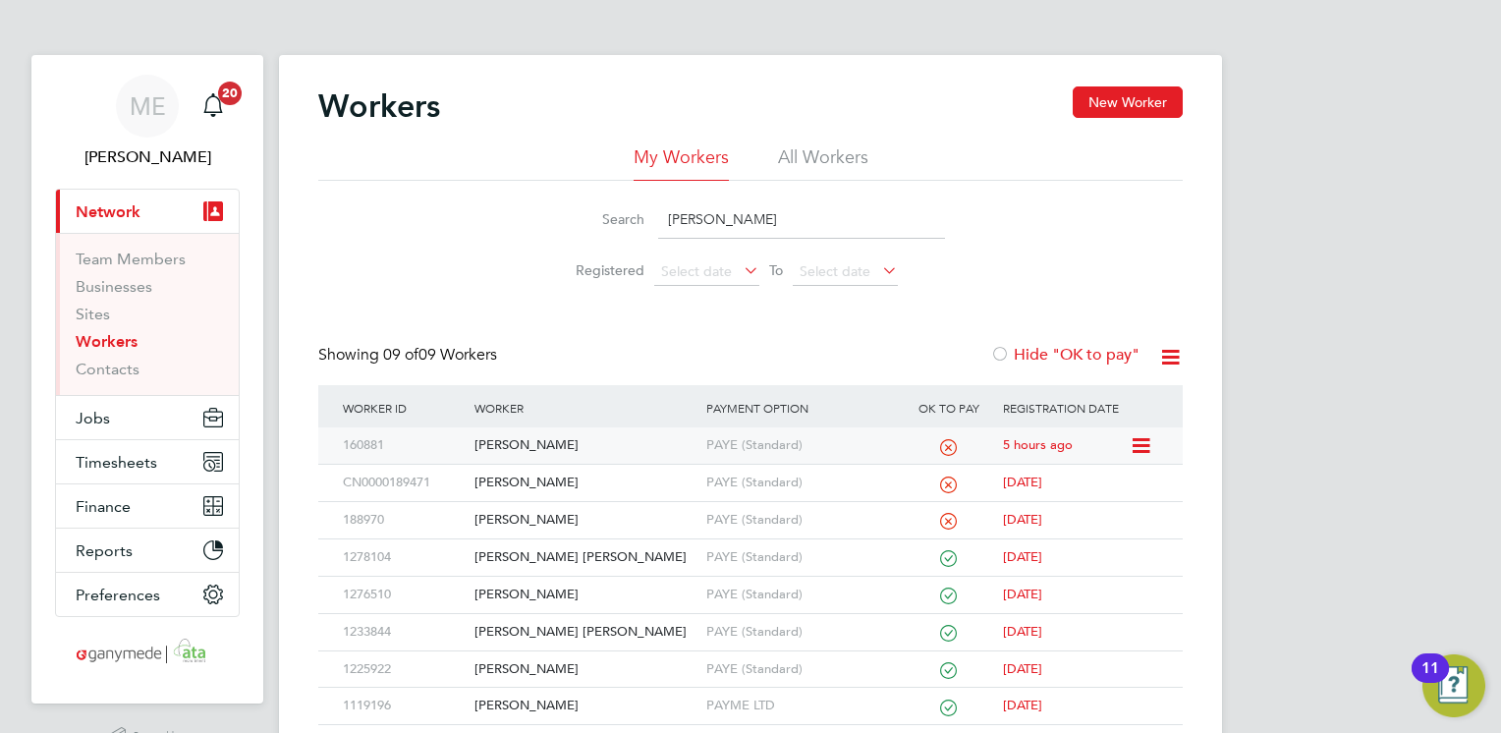
click at [715, 429] on div "PAYE (Standard)" at bounding box center [800, 445] width 198 height 36
drag, startPoint x: 749, startPoint y: 222, endPoint x: 641, endPoint y: 221, distance: 108.1
click at [641, 221] on div "Search leon" at bounding box center [750, 219] width 389 height 38
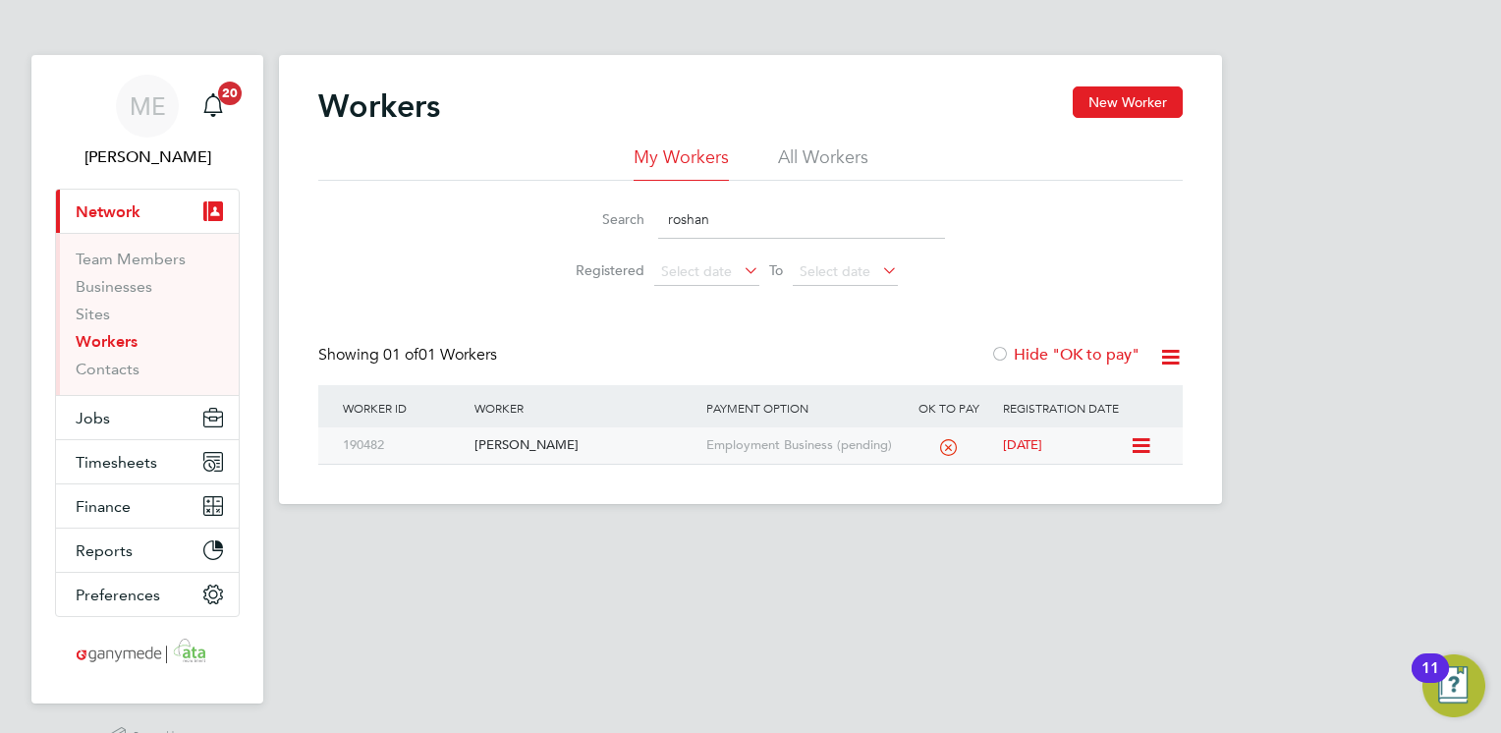
type input "roshan"
click at [622, 438] on div "[PERSON_NAME]" at bounding box center [585, 445] width 231 height 36
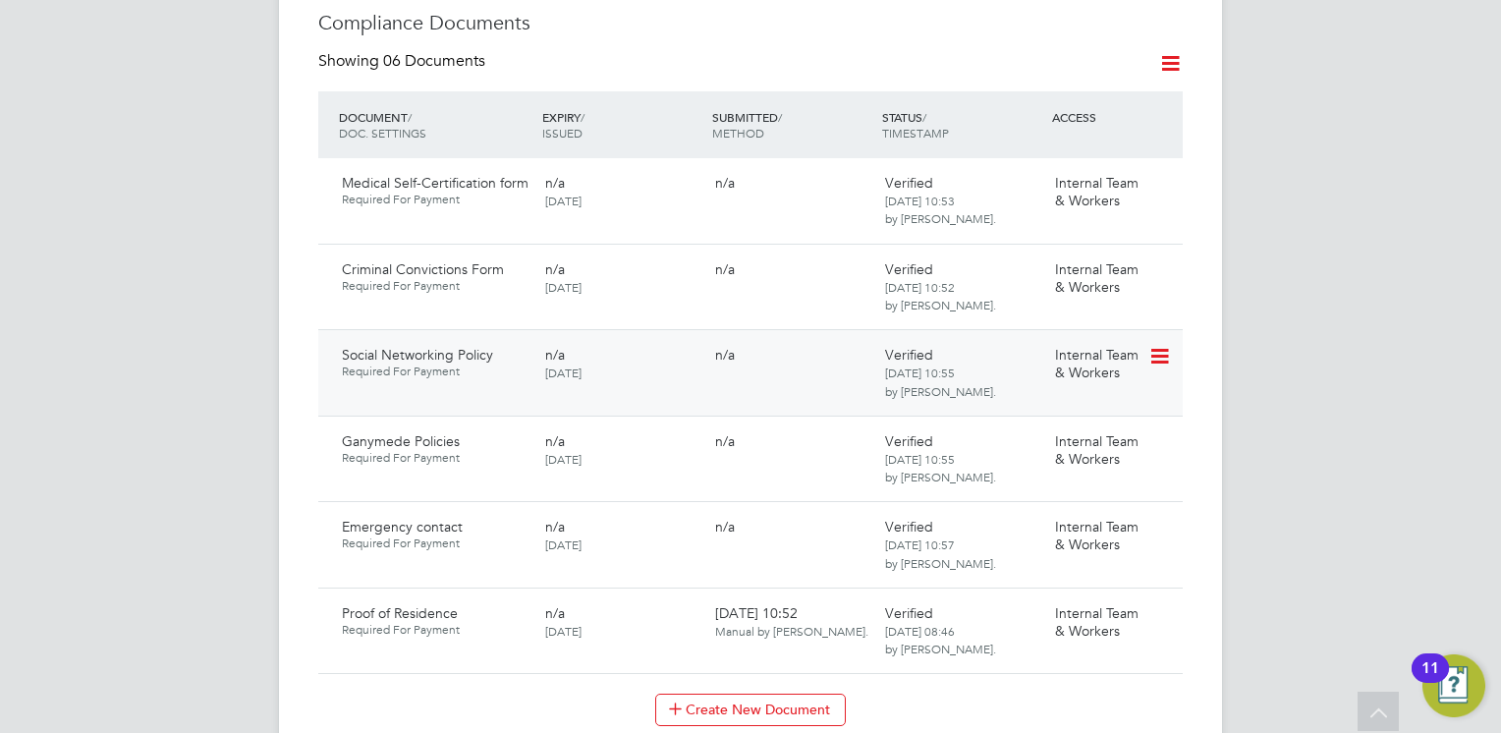
scroll to position [1081, 0]
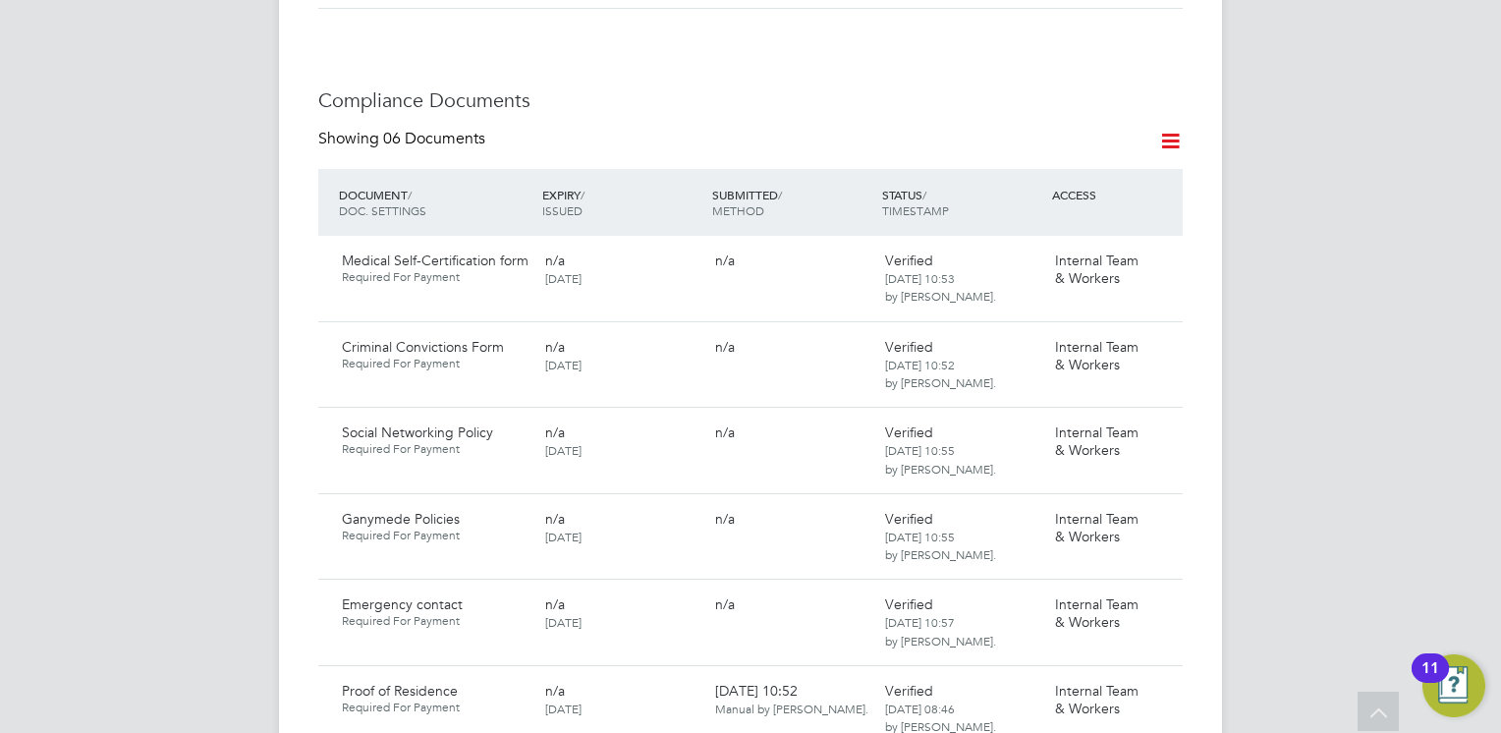
click at [1166, 129] on icon at bounding box center [1170, 141] width 25 height 25
click at [1098, 149] on li "Document Settings" at bounding box center [1108, 148] width 144 height 28
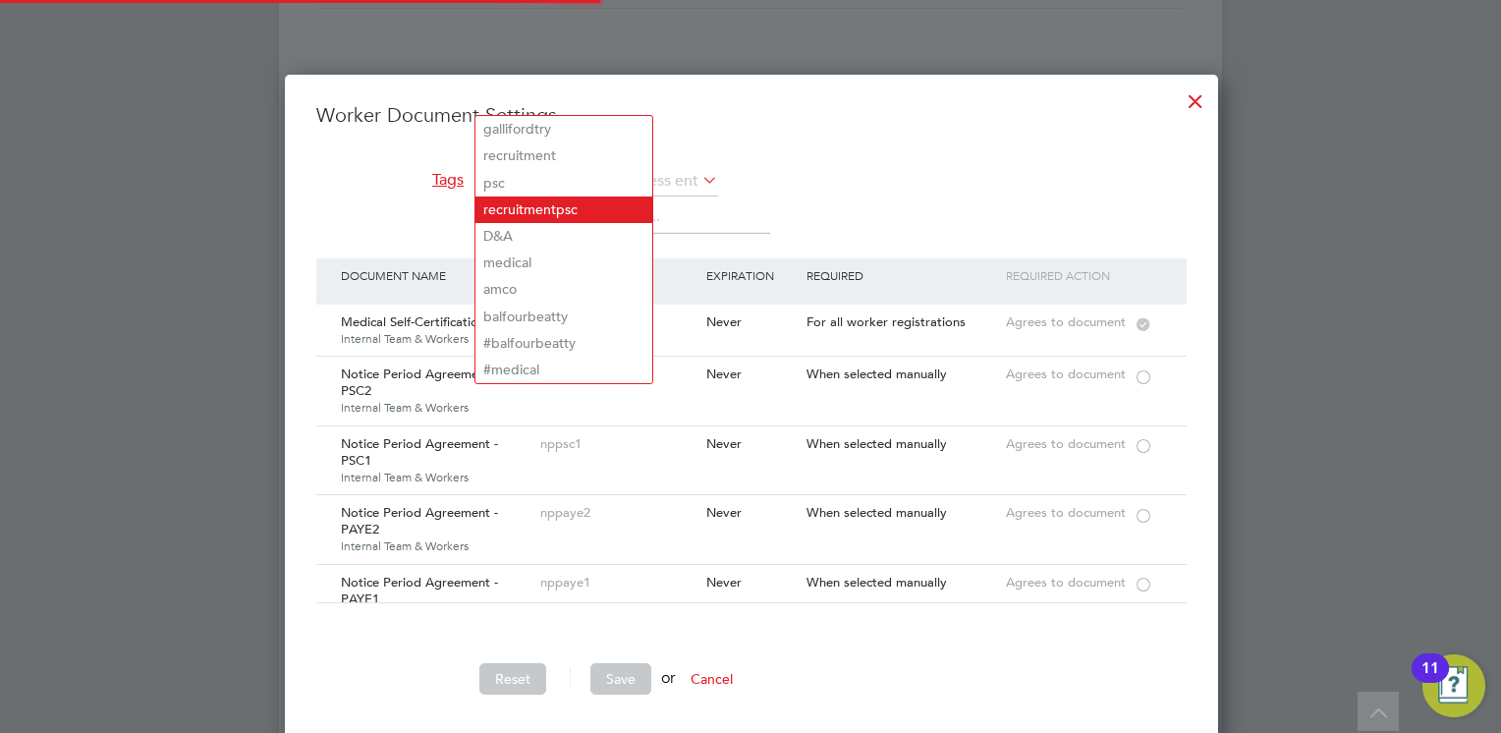
scroll to position [679, 931]
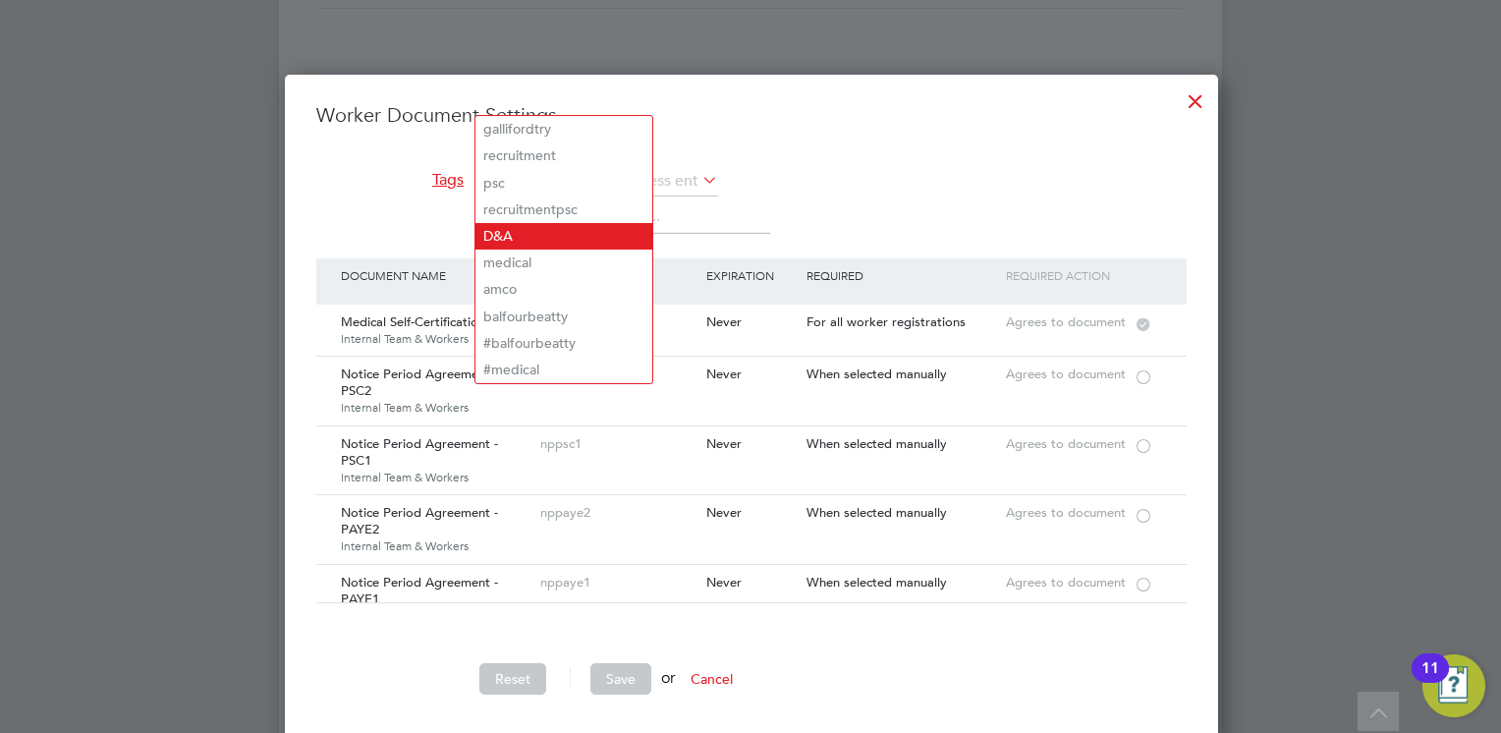
click at [529, 227] on li "D&A" at bounding box center [564, 236] width 177 height 27
type input "D&A"
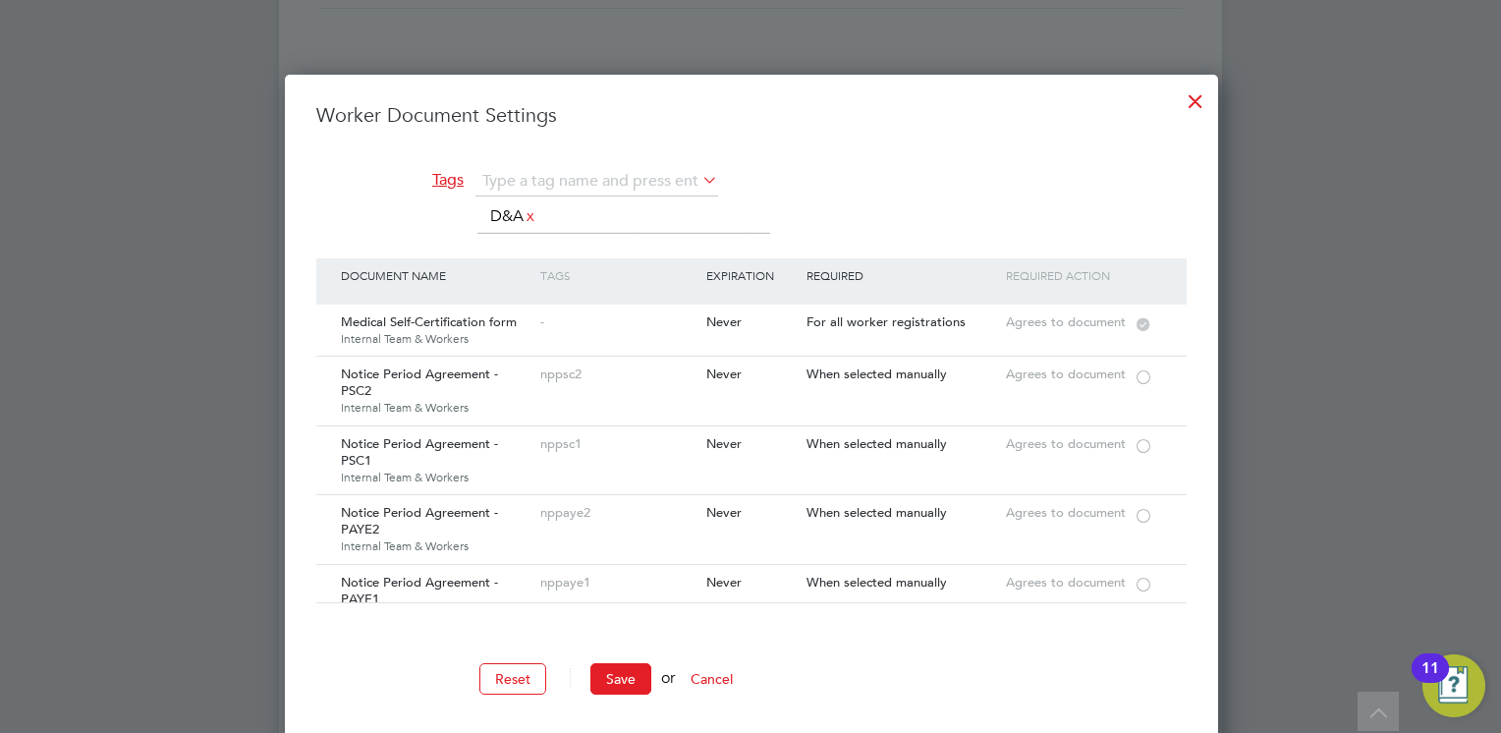
click at [531, 335] on li "medical" at bounding box center [564, 342] width 177 height 27
type input "medical"
click at [625, 676] on button "Save" at bounding box center [620, 678] width 61 height 31
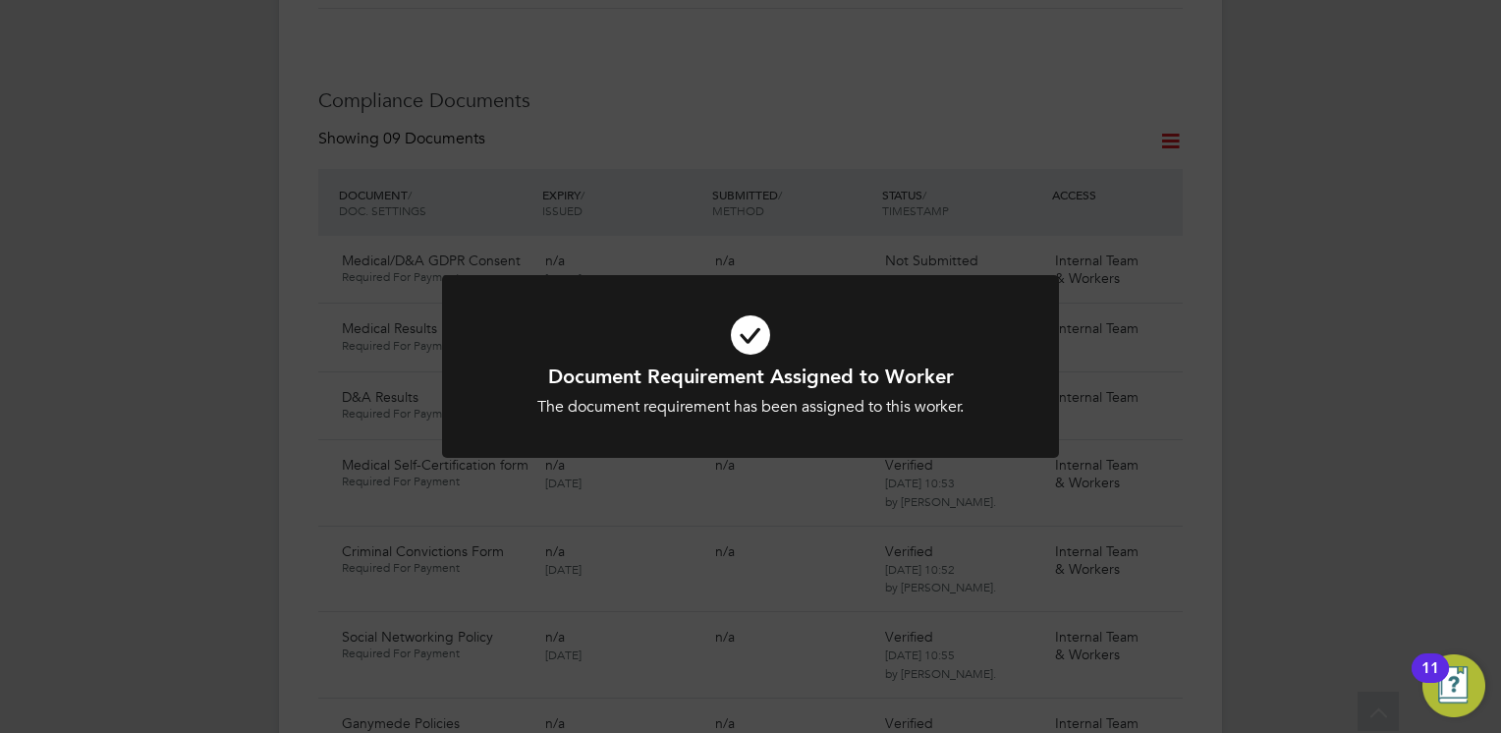
click at [646, 375] on h1 "Document Requirement Assigned to Worker" at bounding box center [750, 377] width 511 height 26
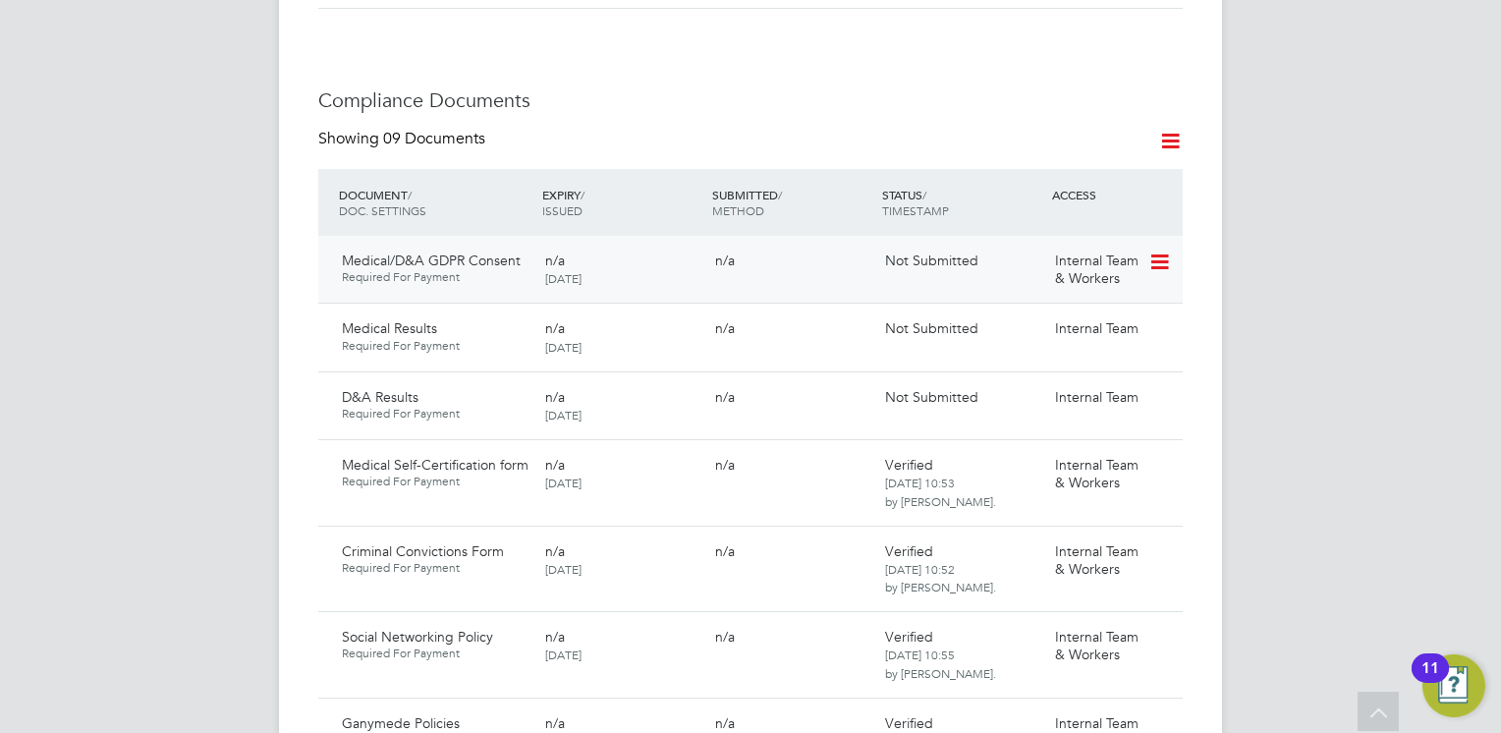
click at [1161, 251] on icon at bounding box center [1159, 263] width 20 height 24
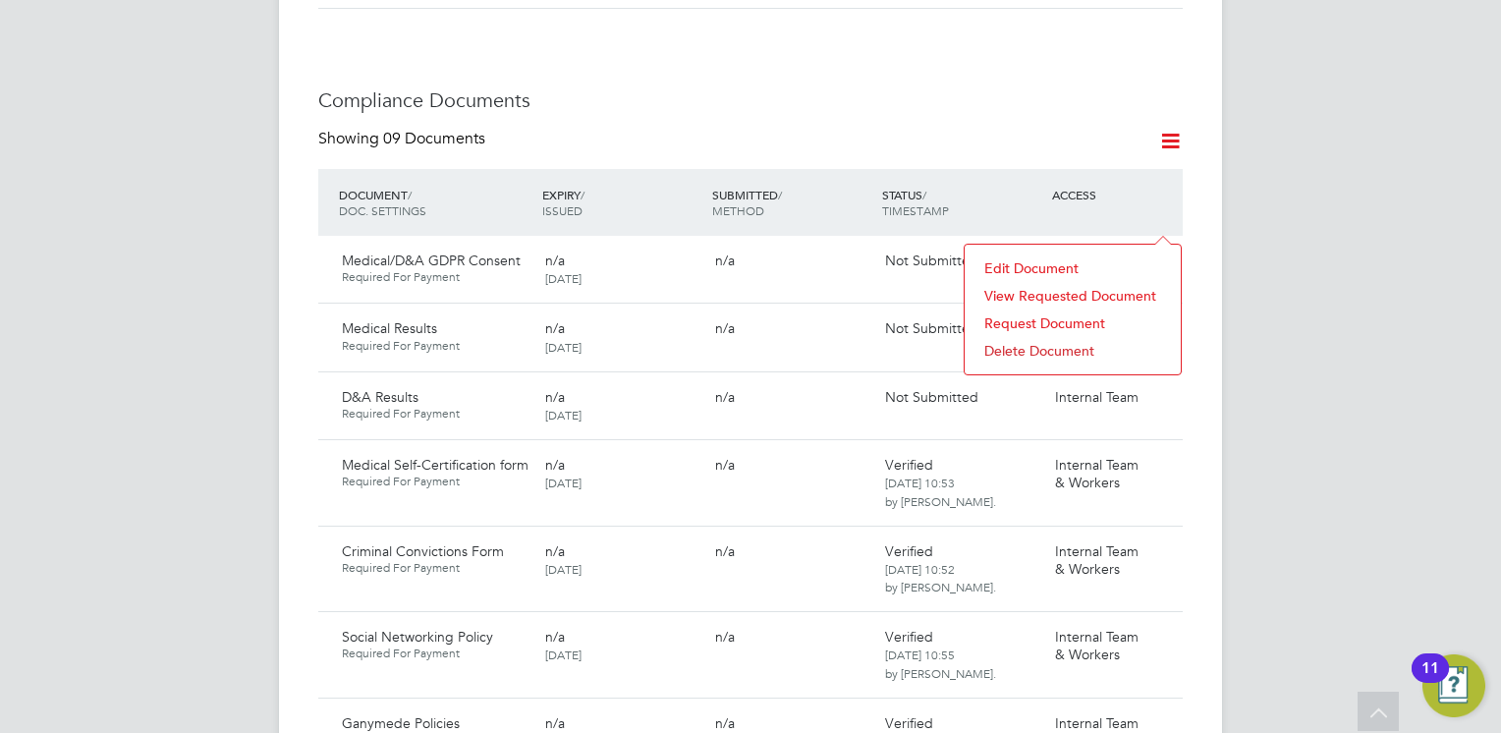
click at [1030, 320] on li "Request Document" at bounding box center [1073, 323] width 196 height 28
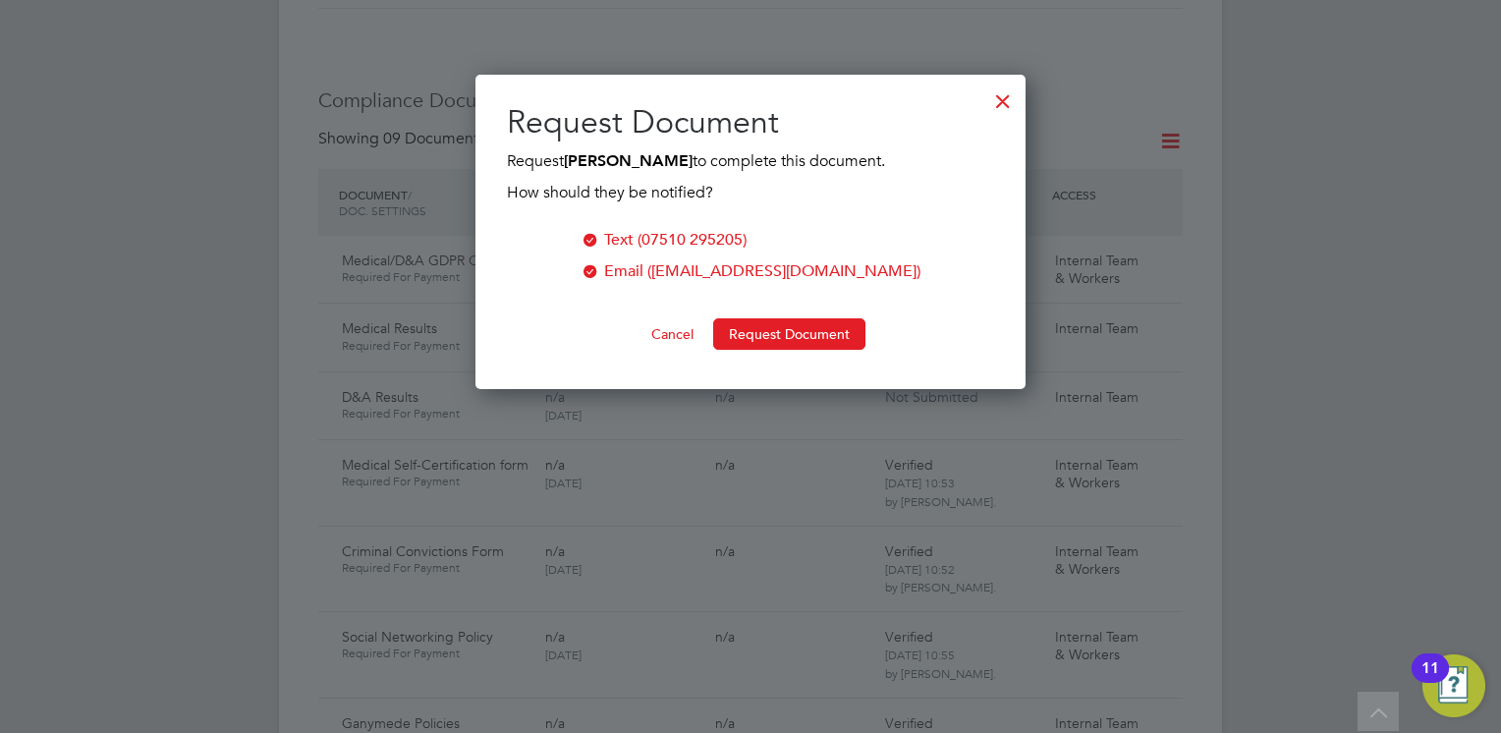
scroll to position [314, 551]
click at [772, 335] on button "Request Document" at bounding box center [789, 333] width 152 height 31
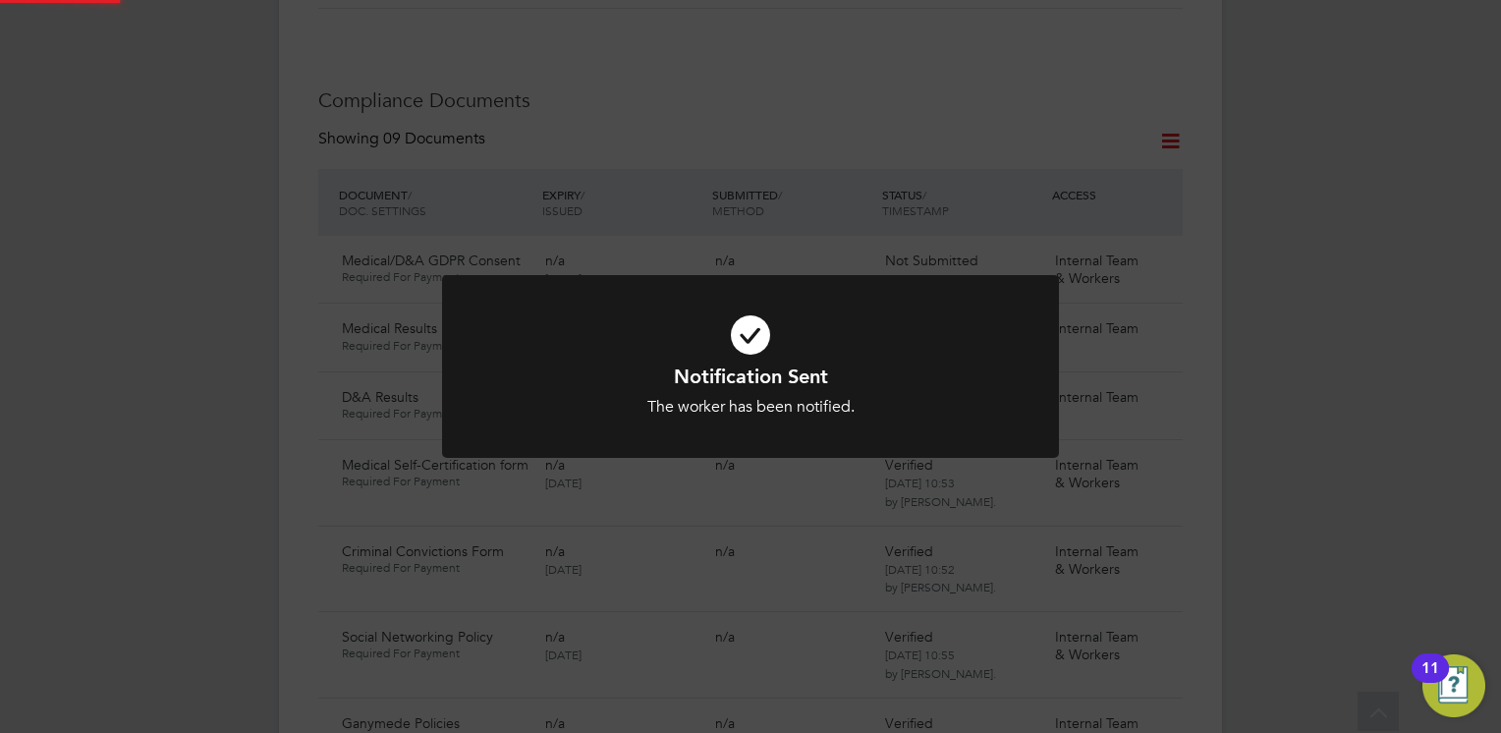
click at [652, 323] on icon at bounding box center [750, 335] width 511 height 77
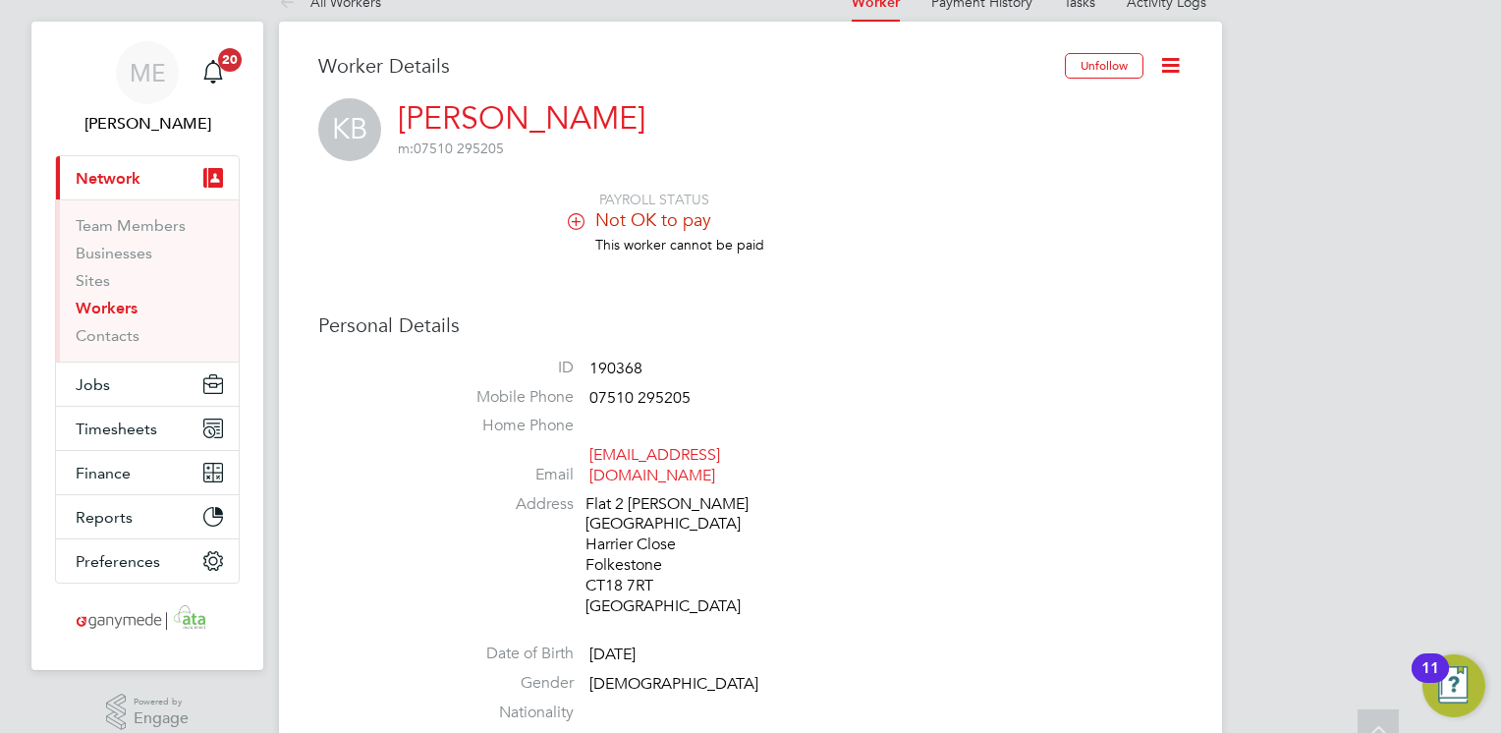
scroll to position [0, 0]
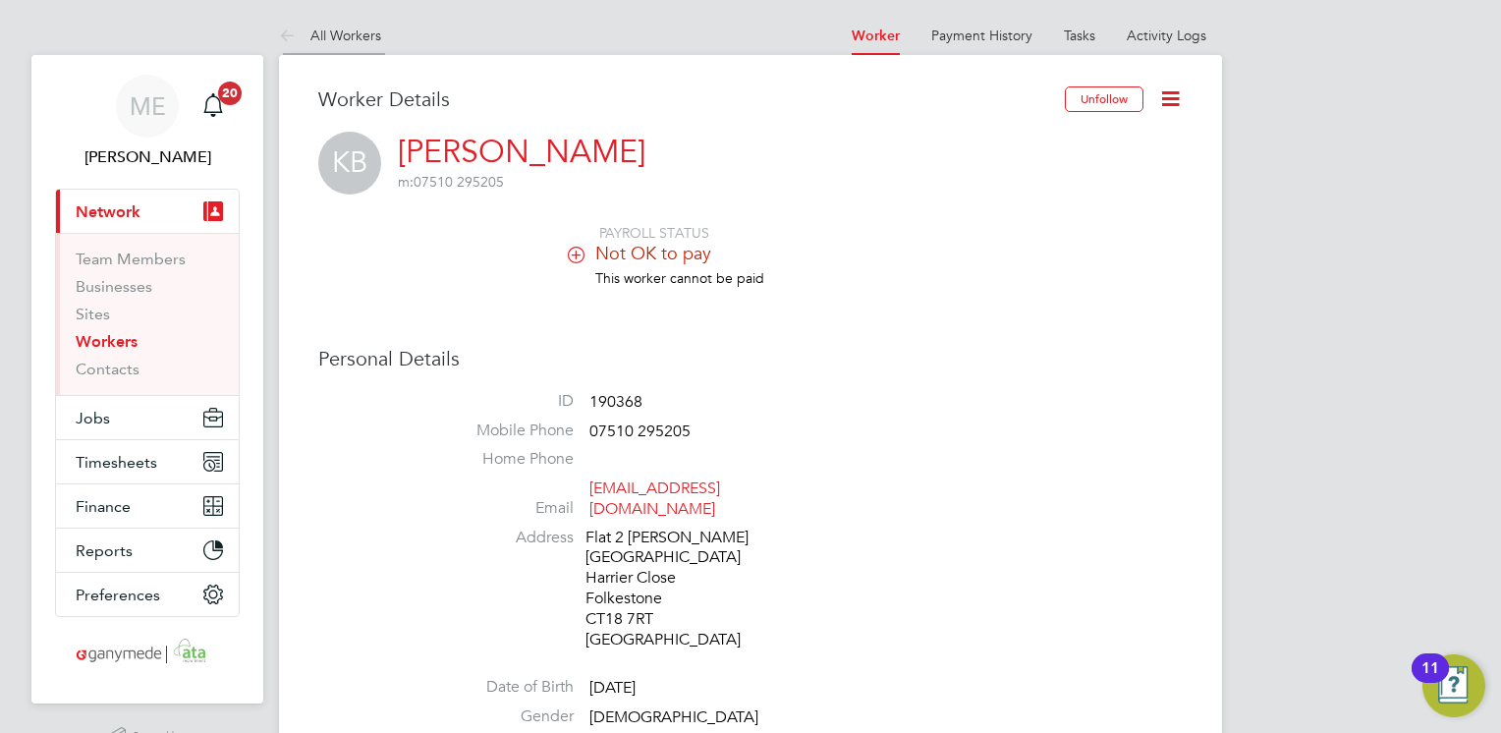
click at [283, 29] on icon at bounding box center [291, 37] width 25 height 25
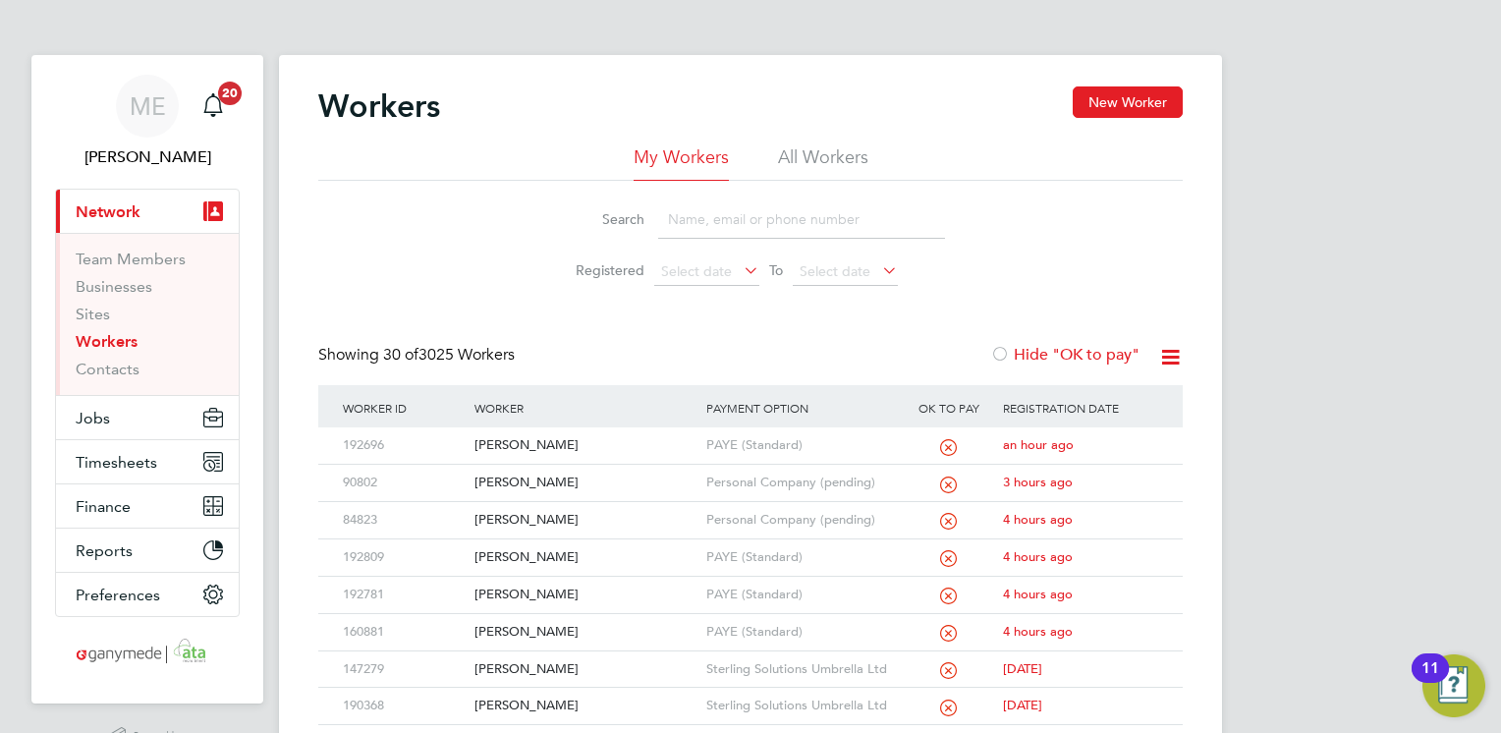
click at [696, 209] on input at bounding box center [801, 219] width 287 height 38
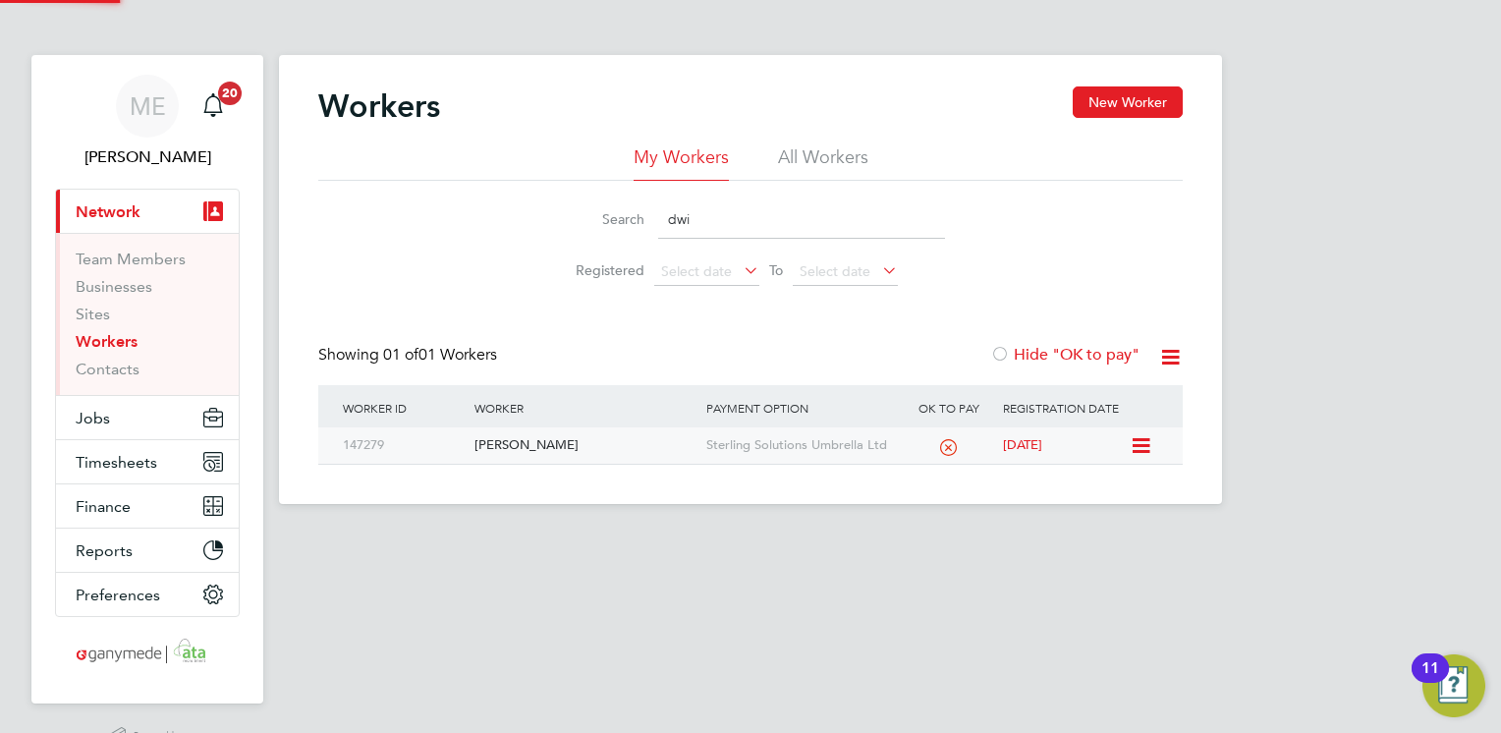
type input "dwi"
click at [637, 454] on div "[PERSON_NAME]" at bounding box center [585, 445] width 231 height 36
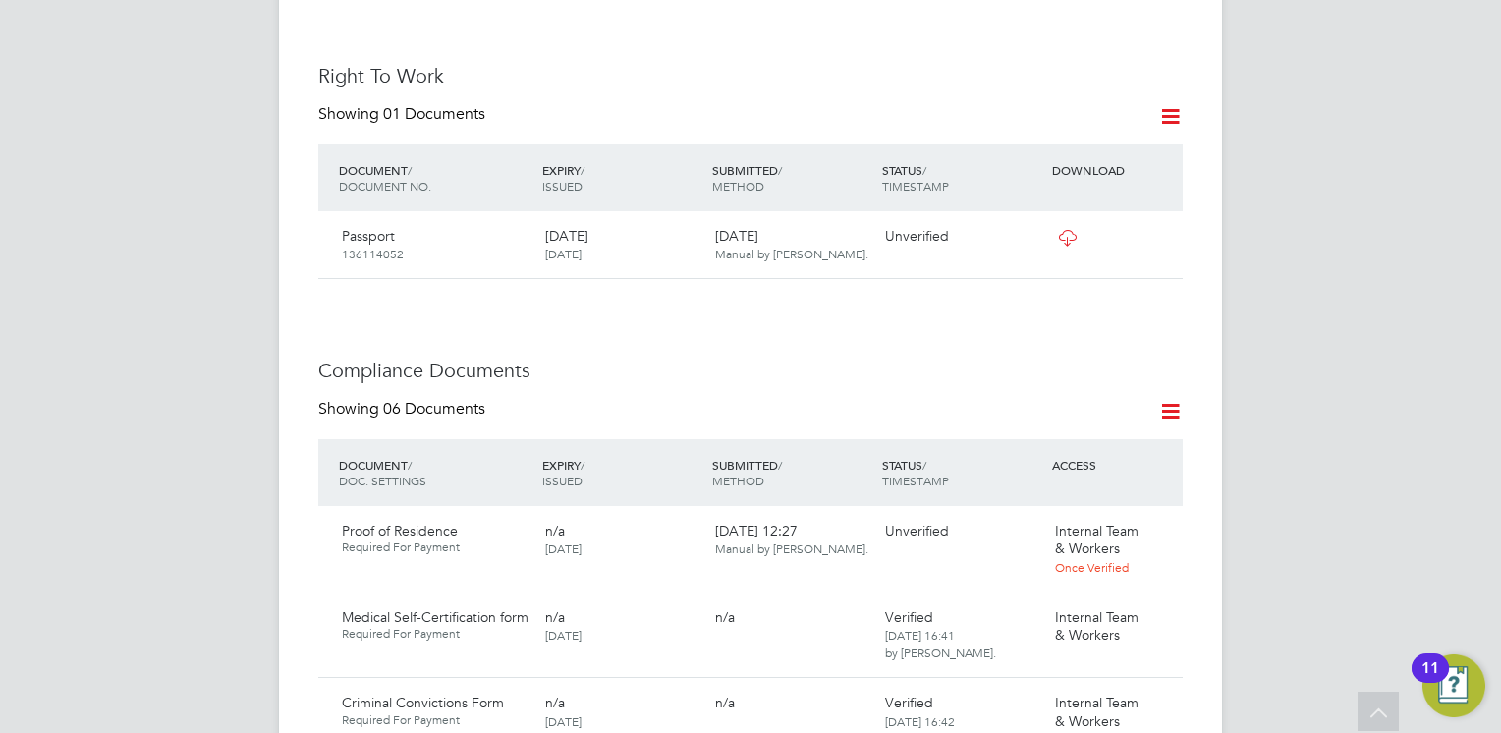
scroll to position [786, 0]
click at [1164, 412] on icon at bounding box center [1170, 415] width 25 height 25
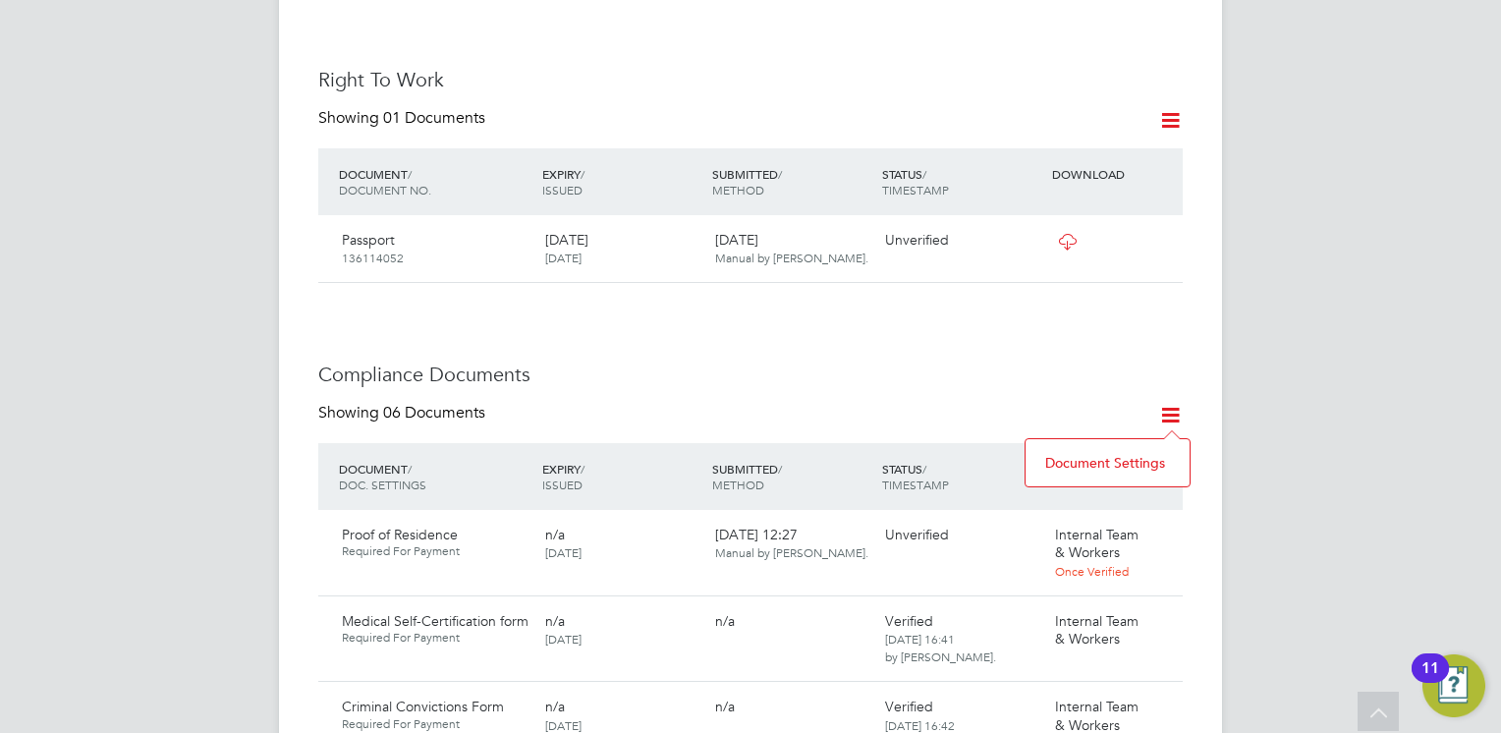
click at [1096, 464] on li "Document Settings" at bounding box center [1108, 463] width 144 height 28
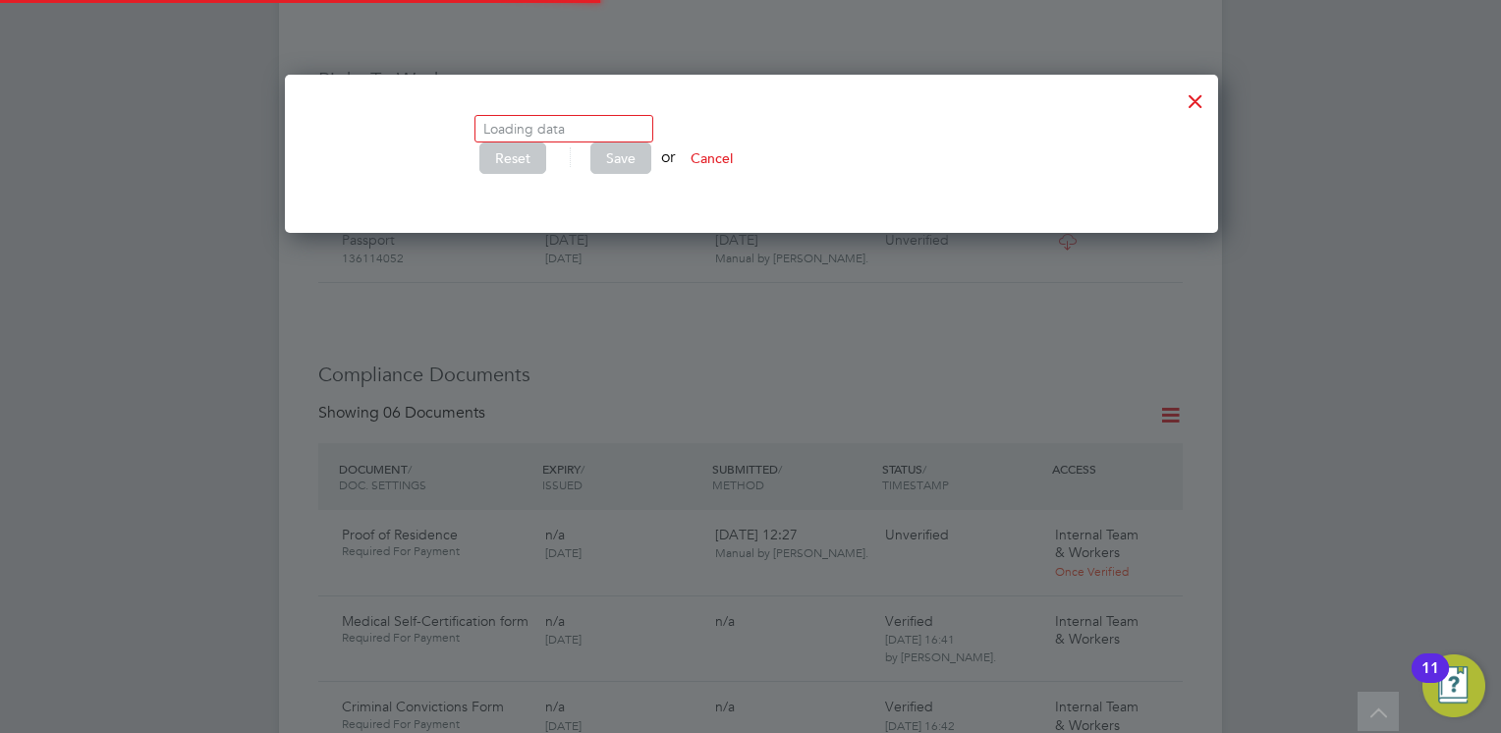
scroll to position [679, 931]
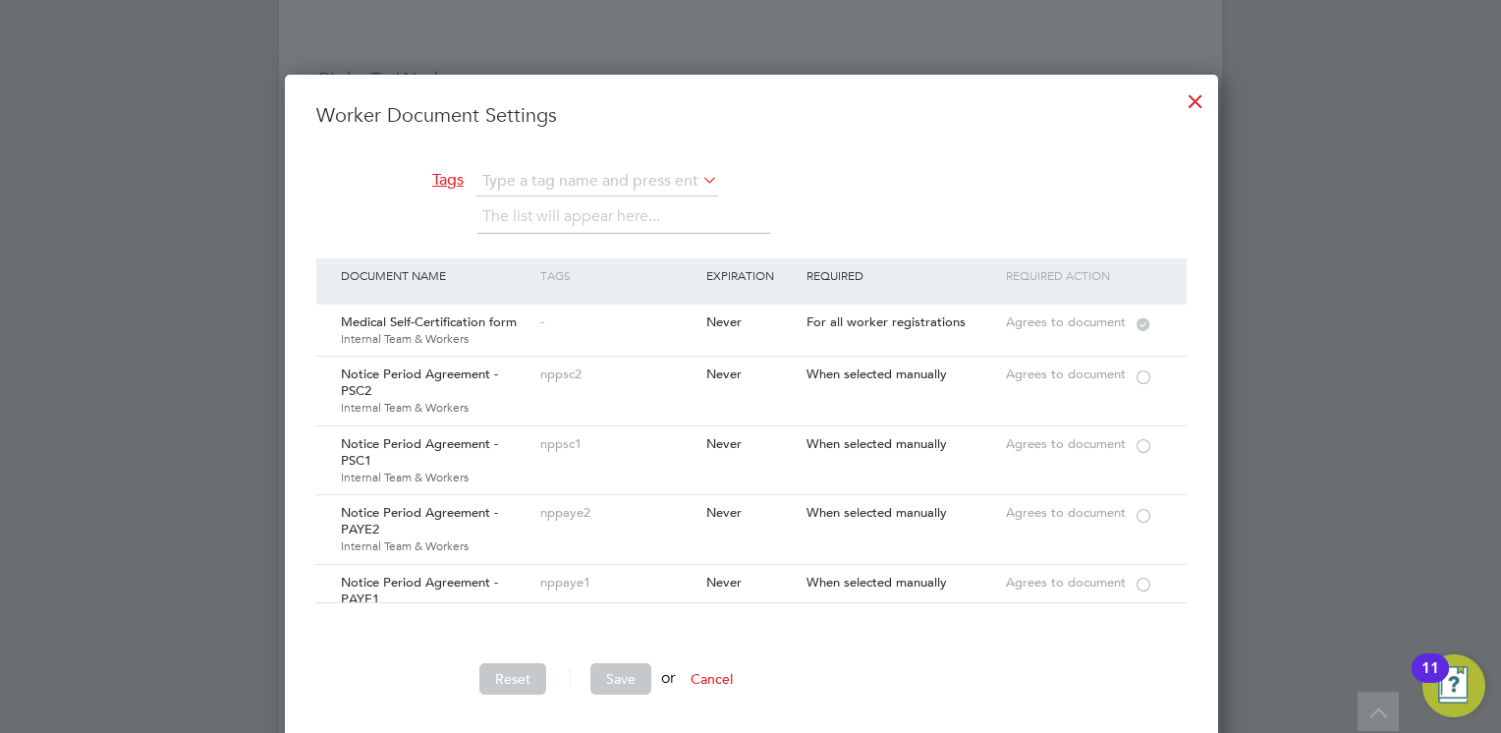
click at [530, 233] on li "D&A" at bounding box center [564, 236] width 177 height 27
type input "D&A"
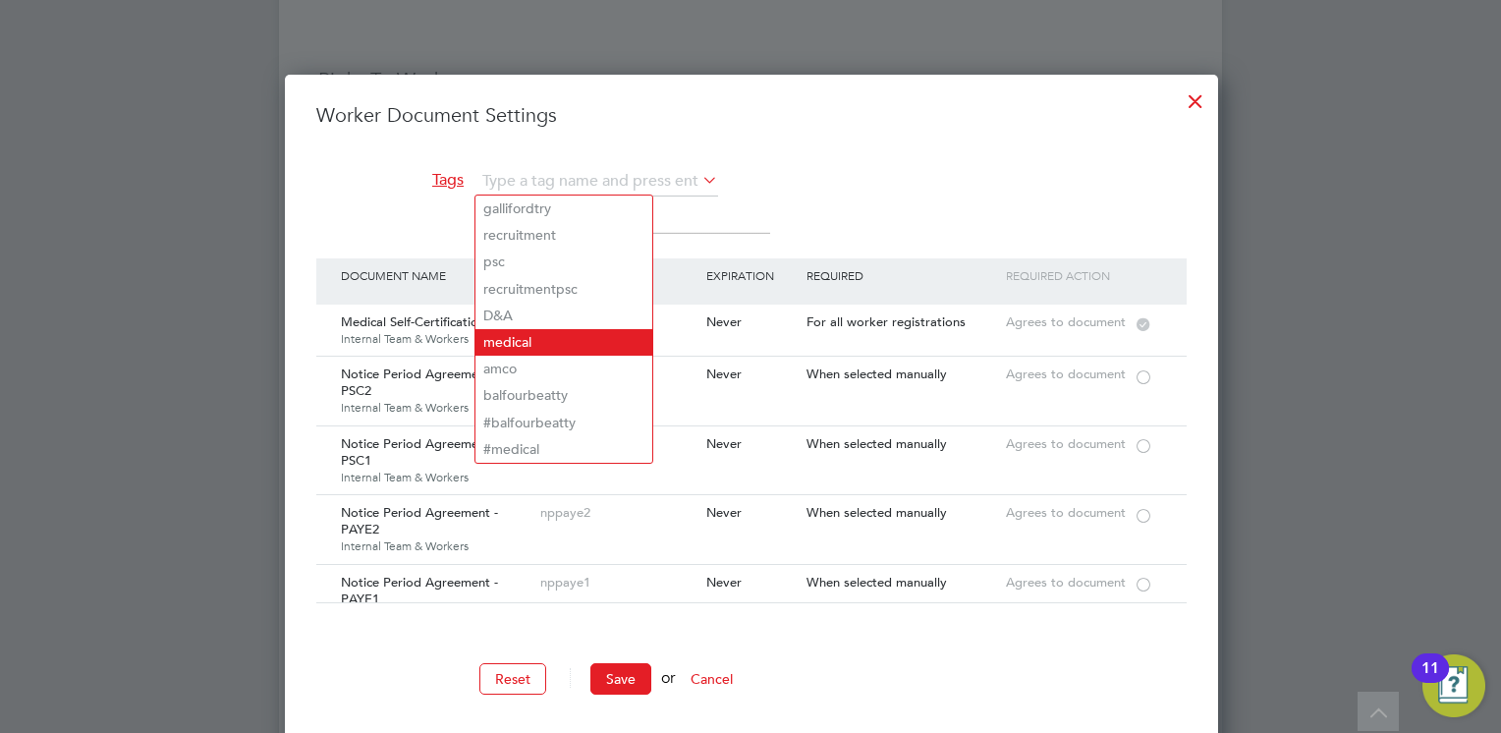
click at [553, 341] on li "medical" at bounding box center [564, 342] width 177 height 27
type input "medical"
click at [621, 683] on button "Save" at bounding box center [620, 678] width 61 height 31
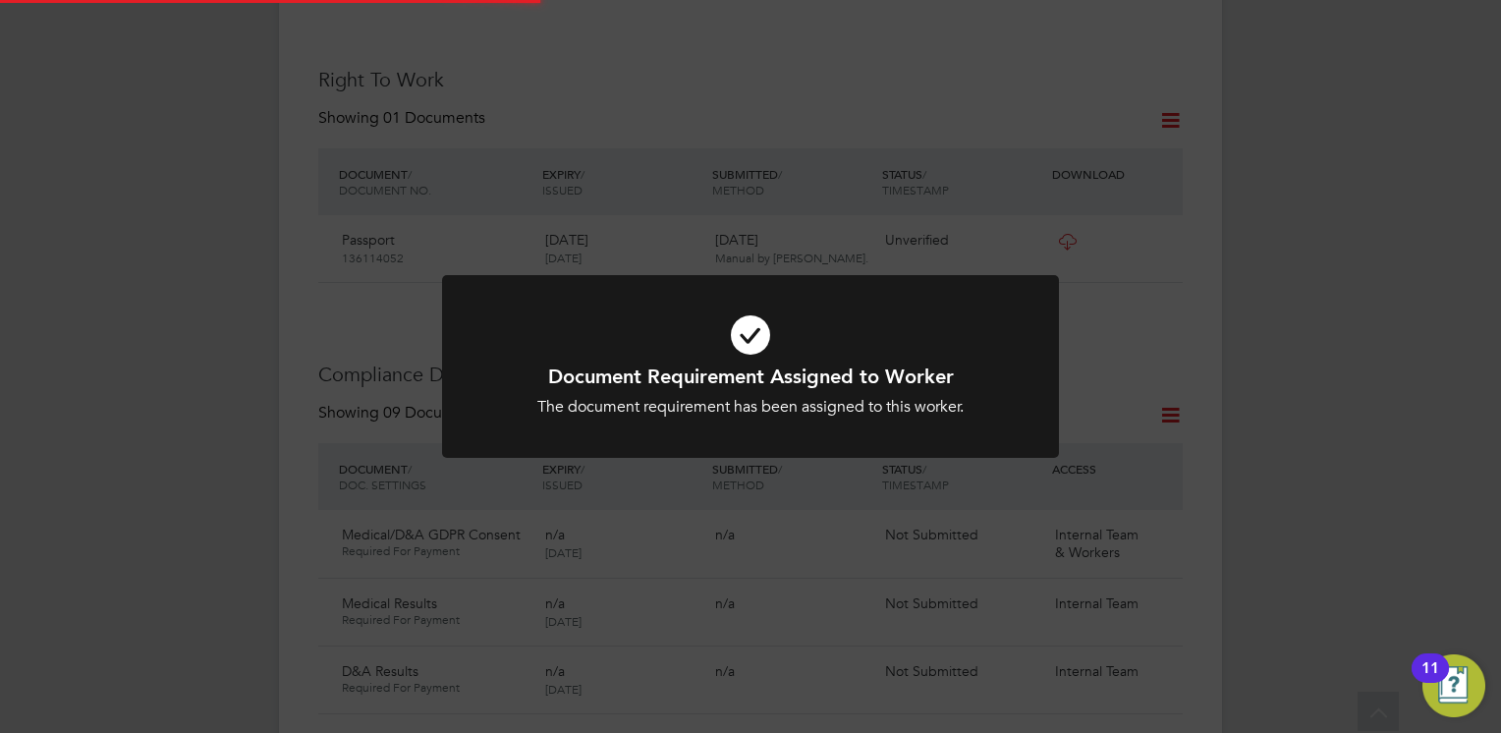
click at [771, 403] on div "The document requirement has been assigned to this worker." at bounding box center [750, 407] width 511 height 21
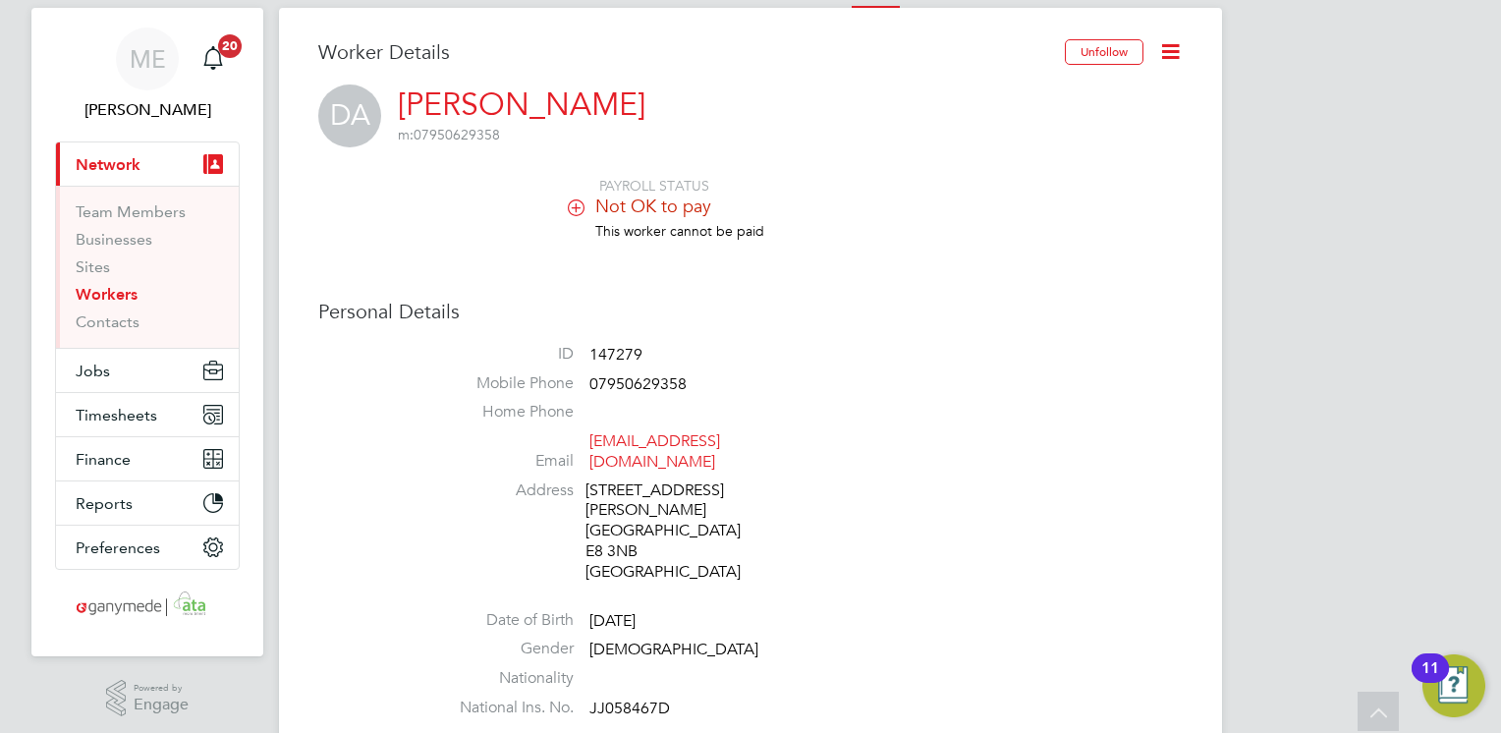
scroll to position [0, 0]
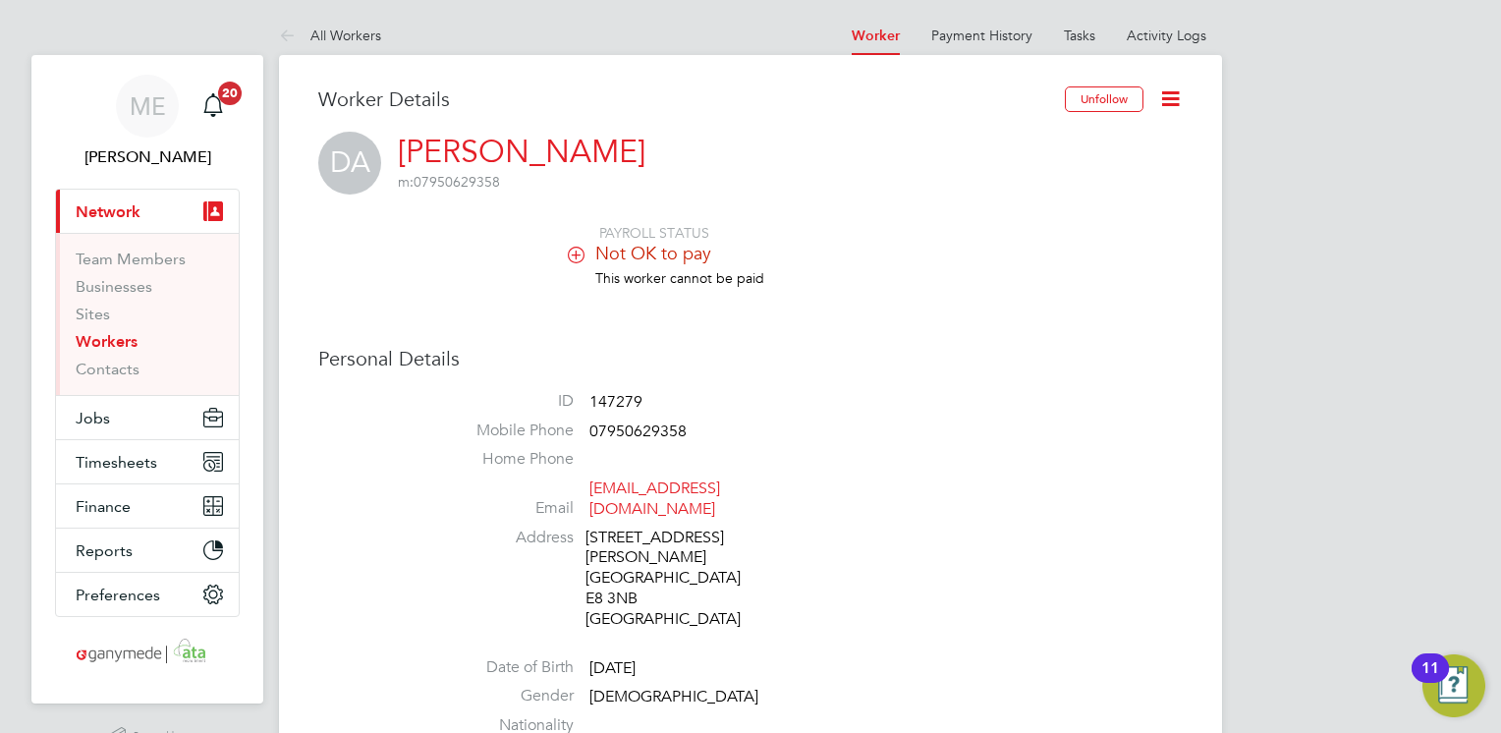
click at [279, 30] on icon at bounding box center [291, 37] width 25 height 25
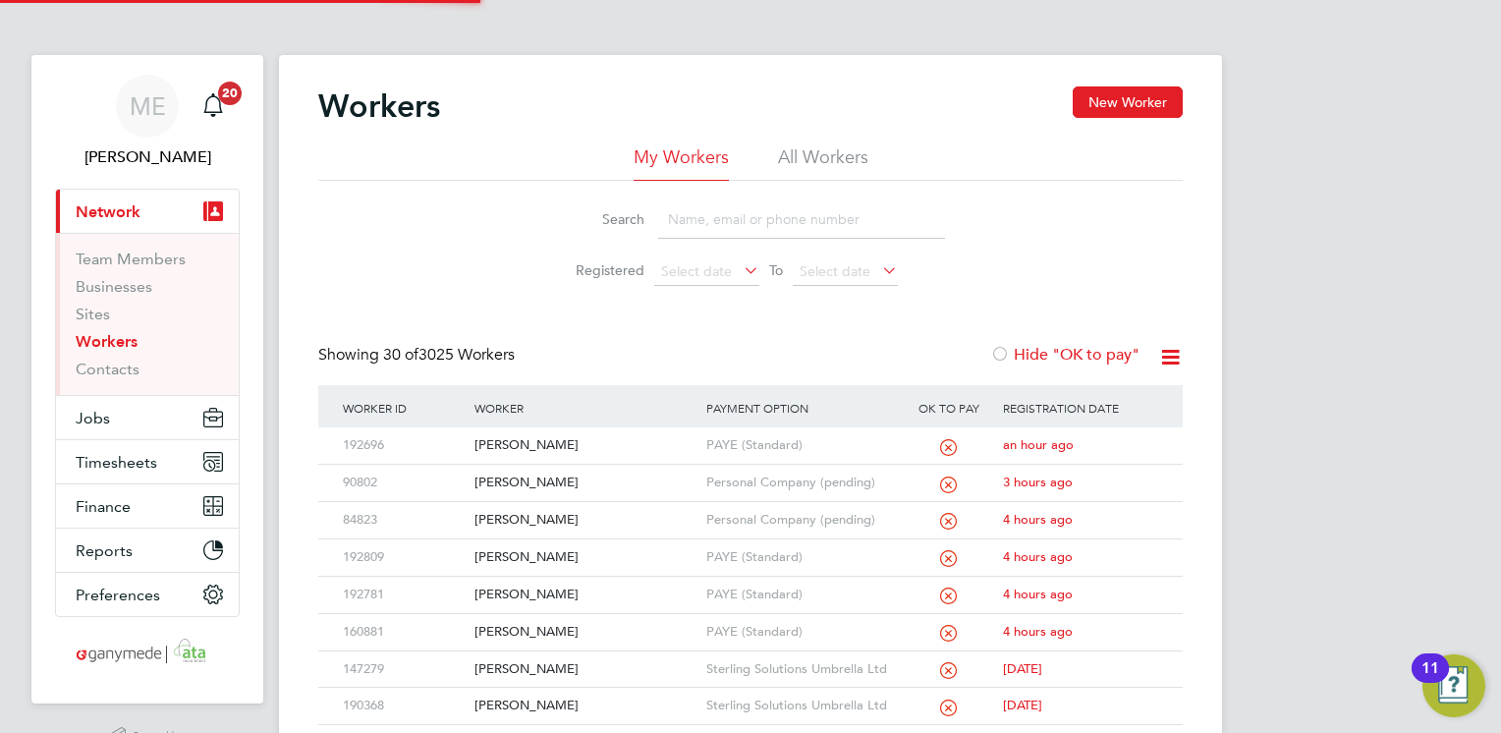
click at [721, 222] on input at bounding box center [801, 219] width 287 height 38
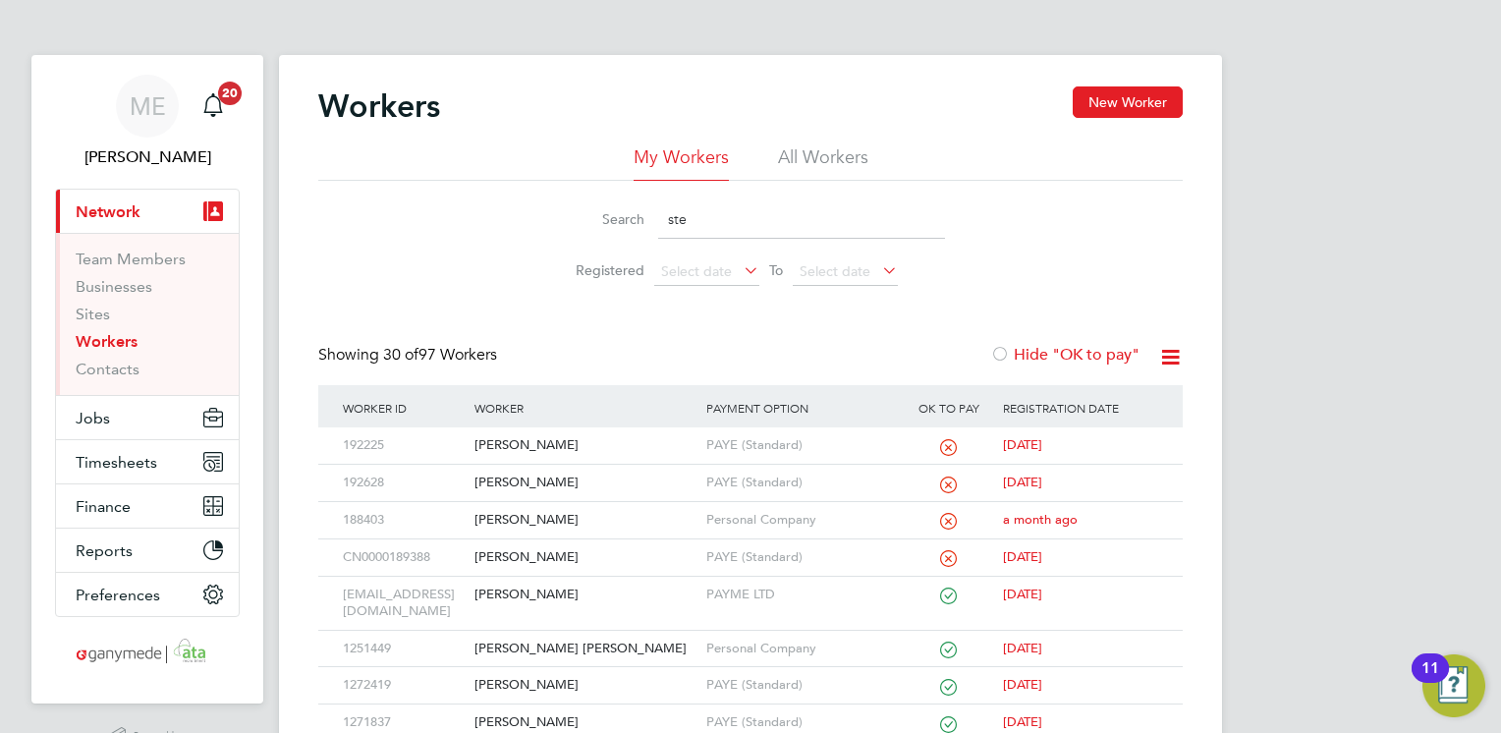
type input "ste"
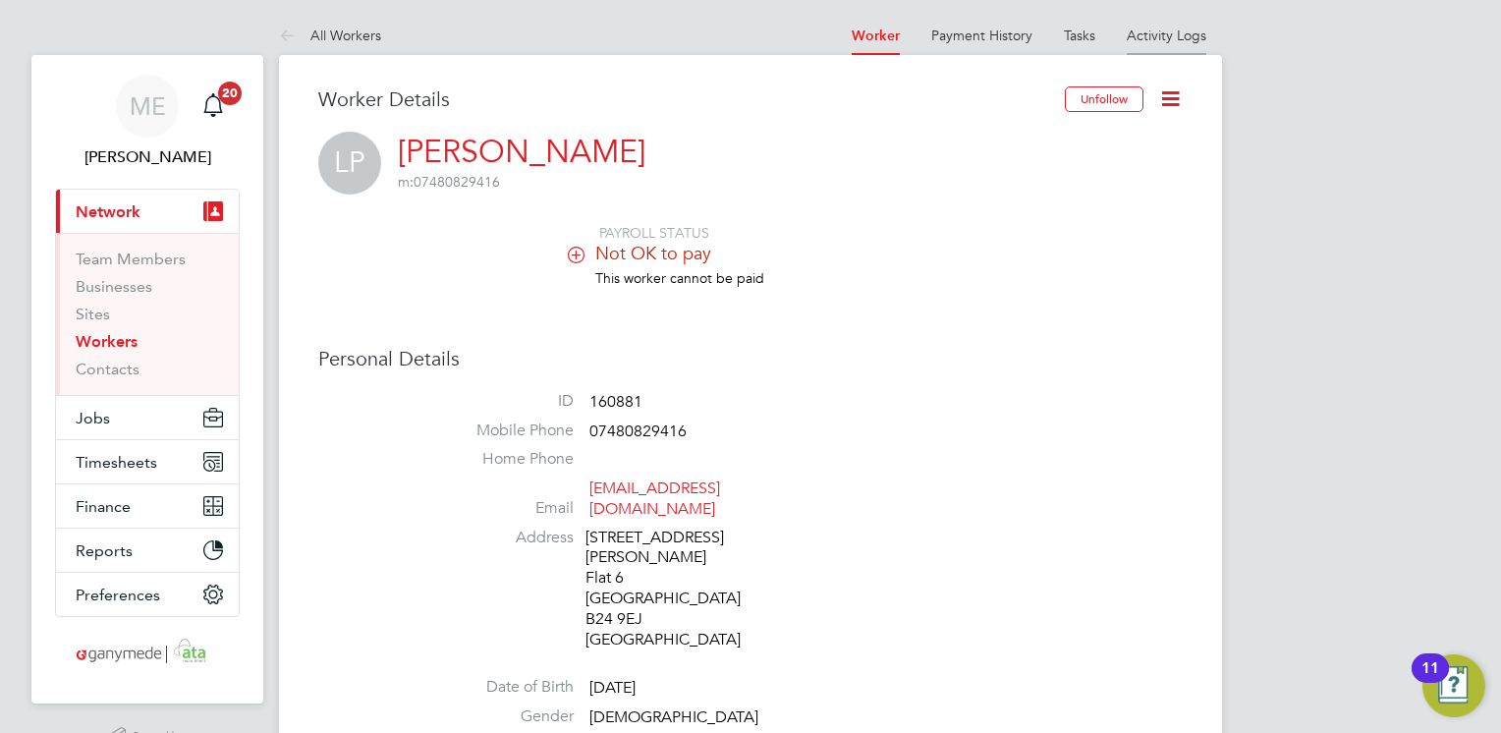
click at [1159, 44] on li "Activity Logs" at bounding box center [1167, 35] width 80 height 39
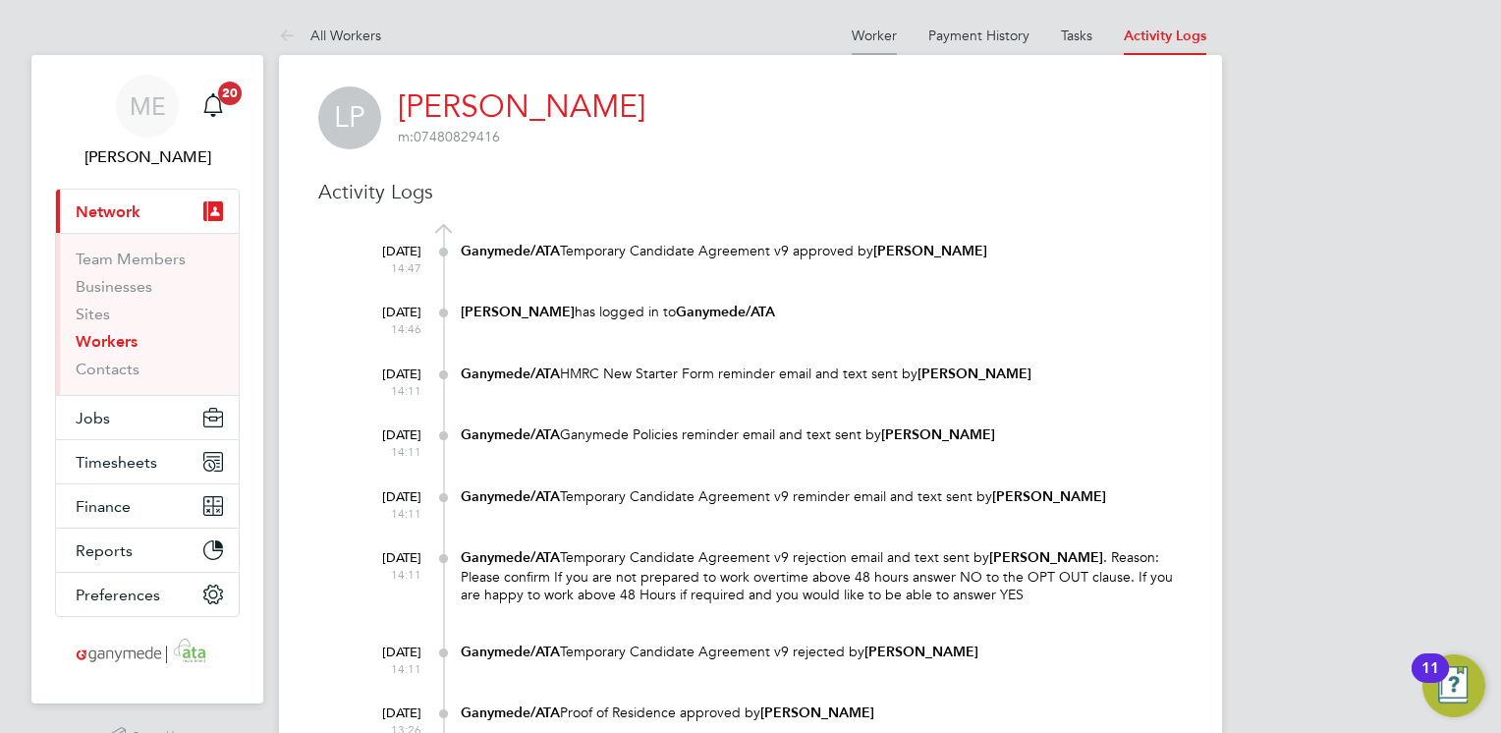
click at [874, 33] on link "Worker" at bounding box center [874, 36] width 45 height 18
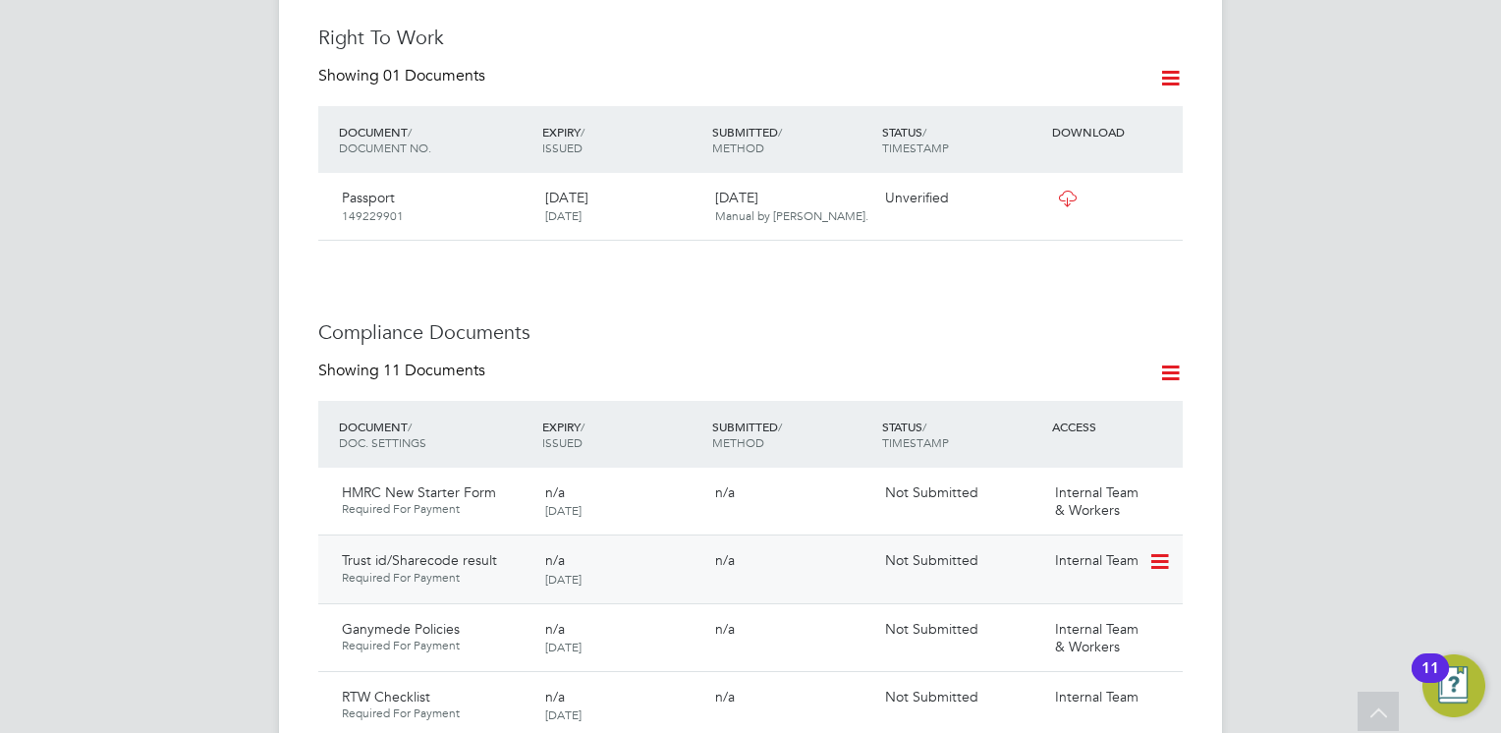
scroll to position [884, 0]
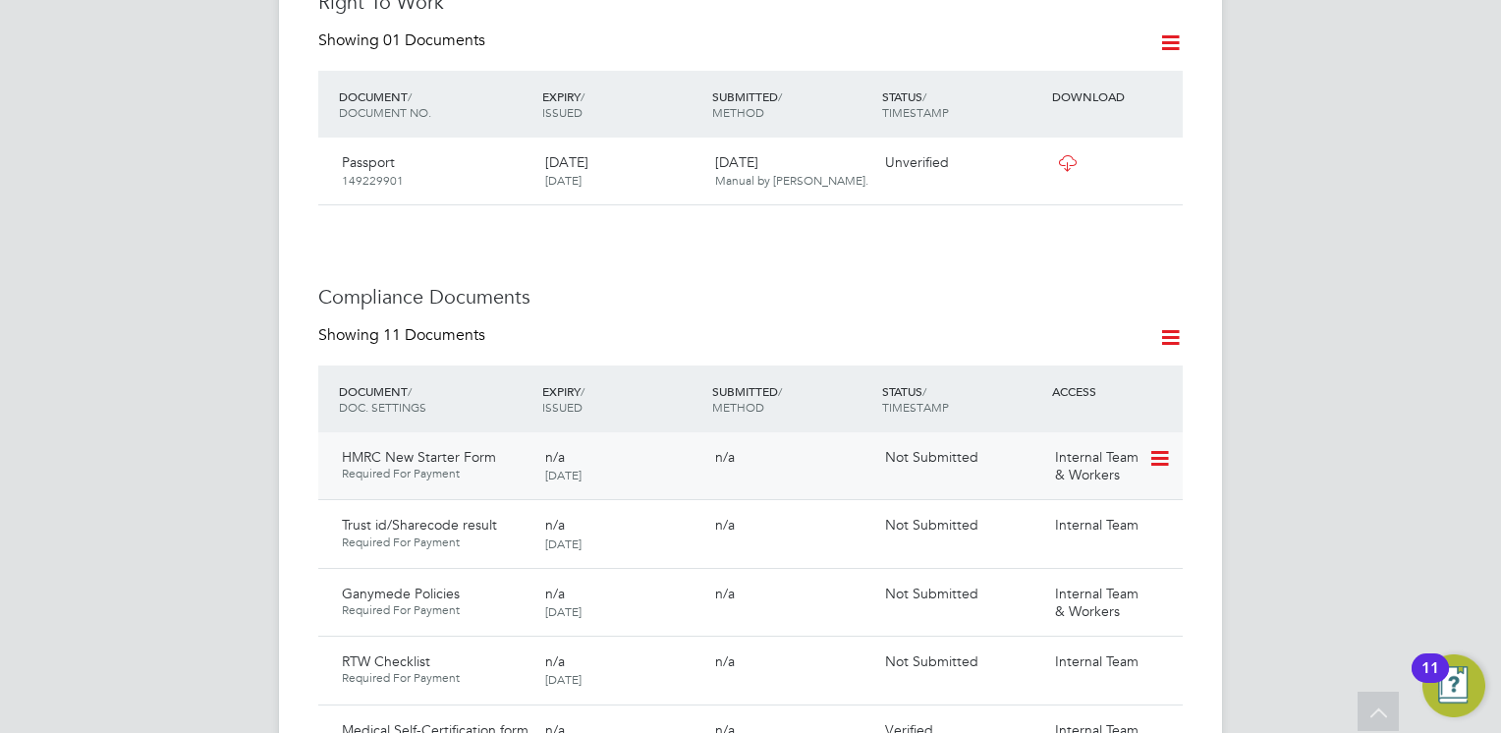
click at [1163, 447] on icon at bounding box center [1159, 459] width 20 height 24
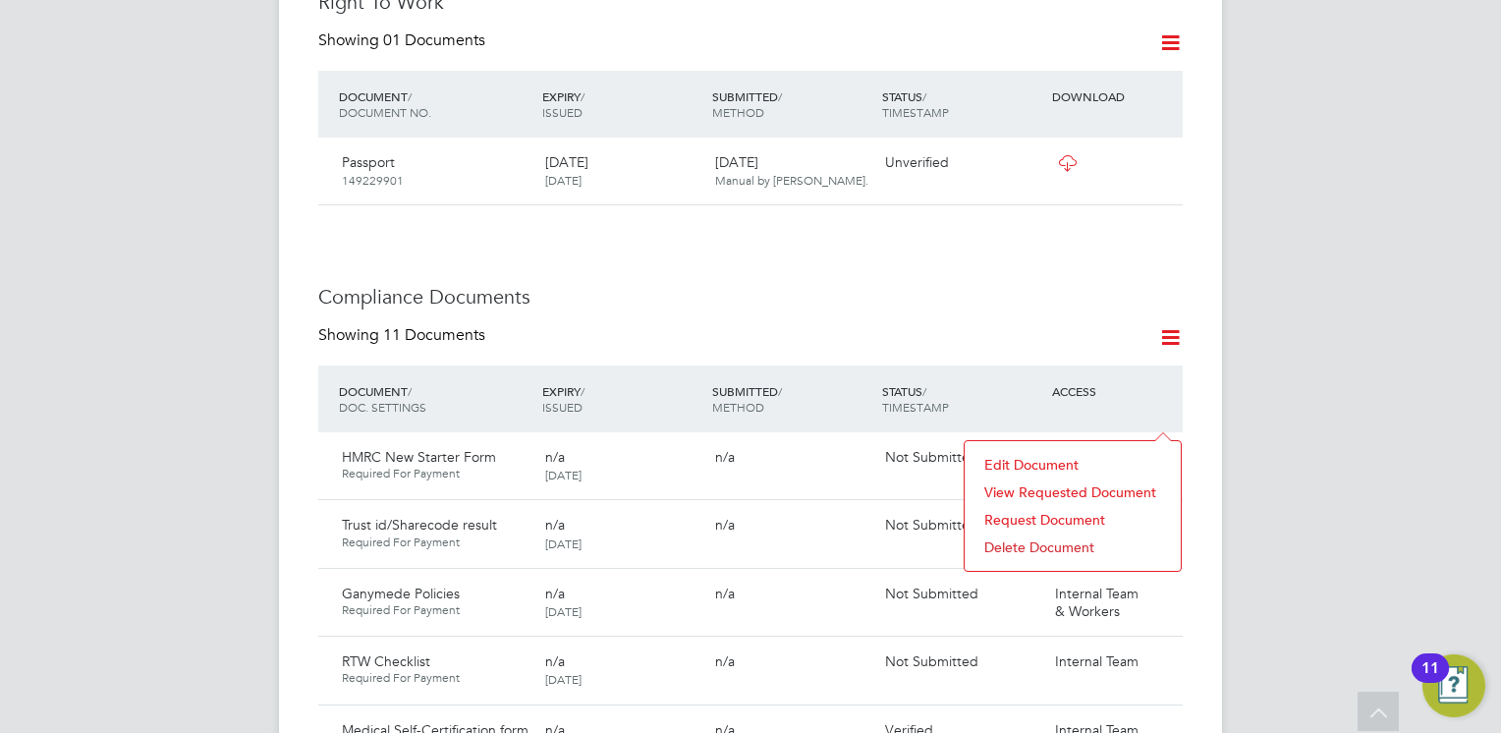
click at [577, 284] on h3 "Compliance Documents" at bounding box center [750, 297] width 865 height 26
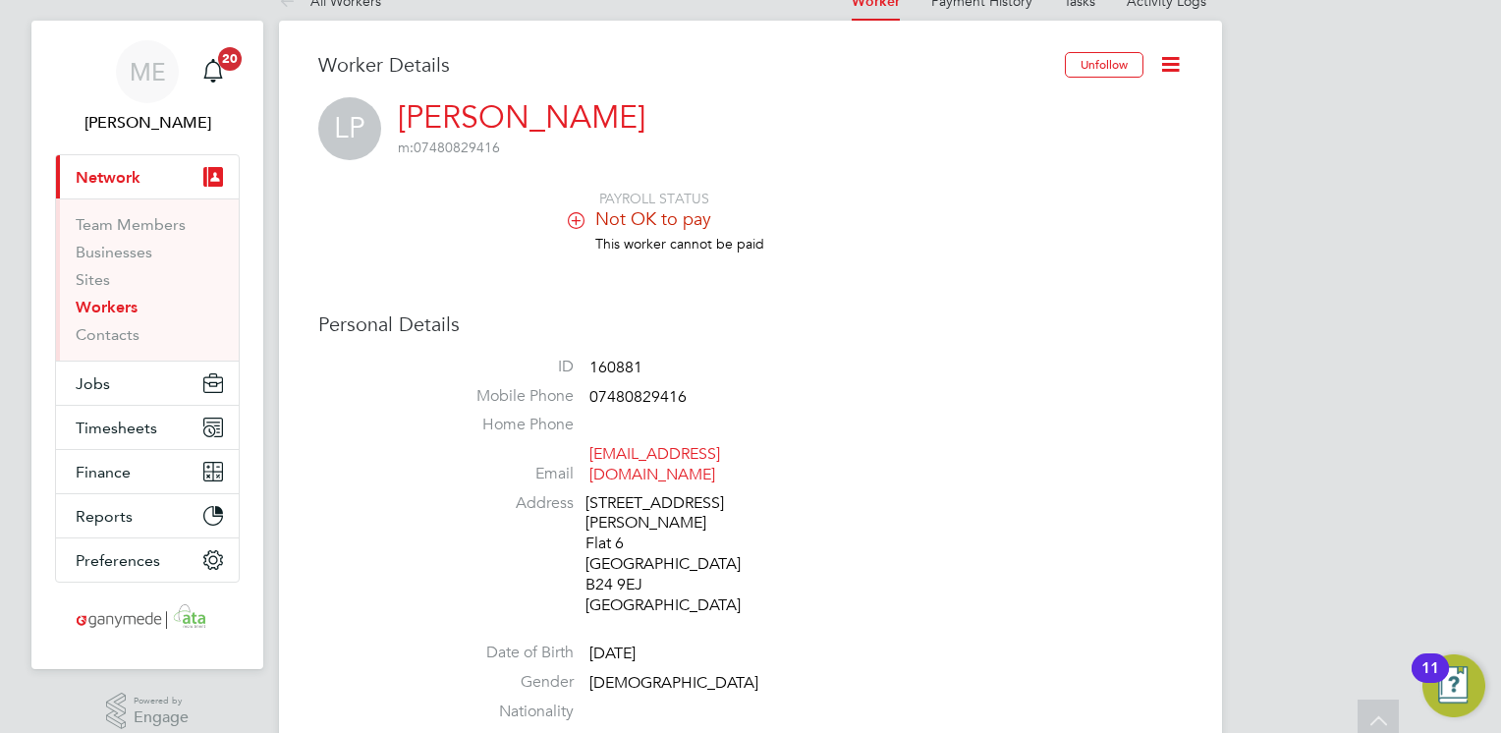
scroll to position [0, 0]
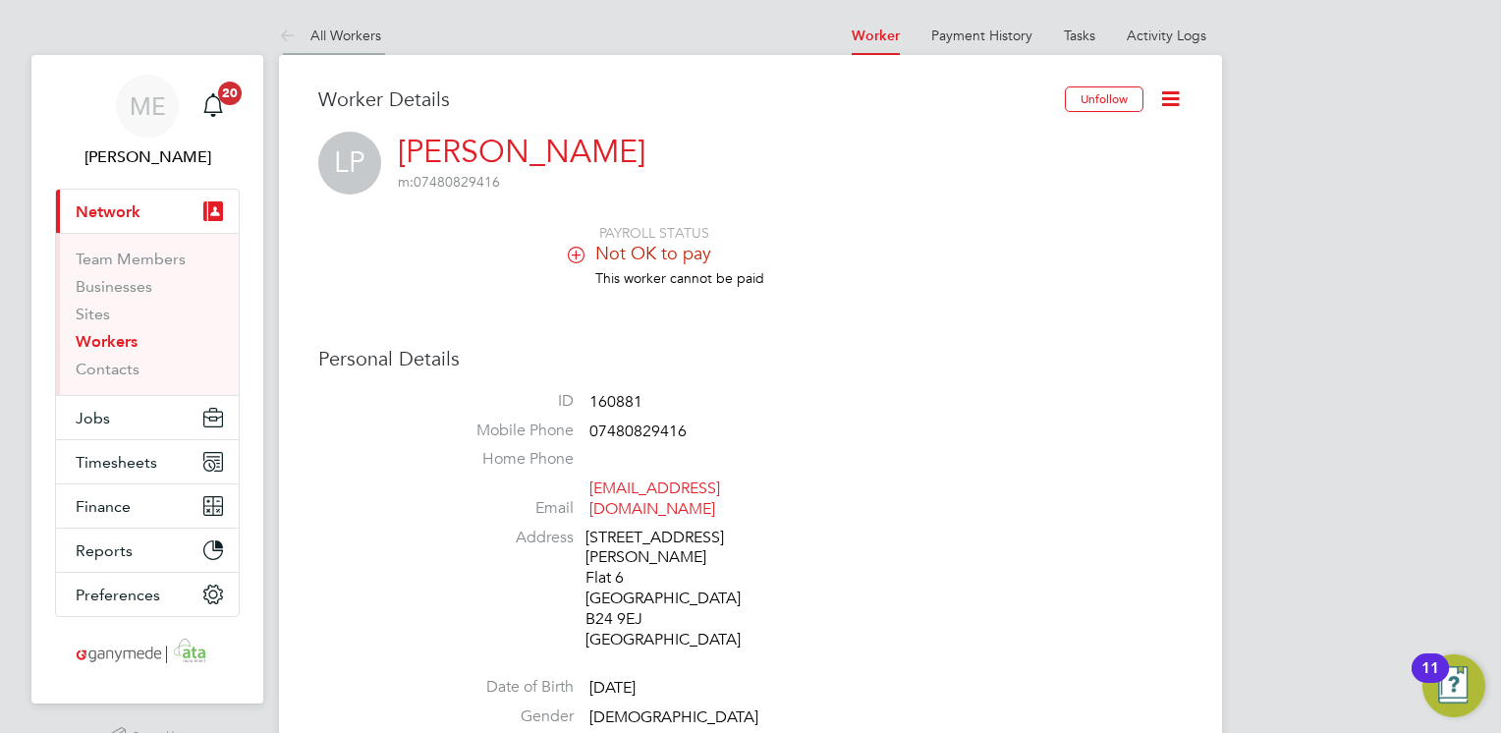
click at [293, 40] on icon at bounding box center [291, 37] width 25 height 25
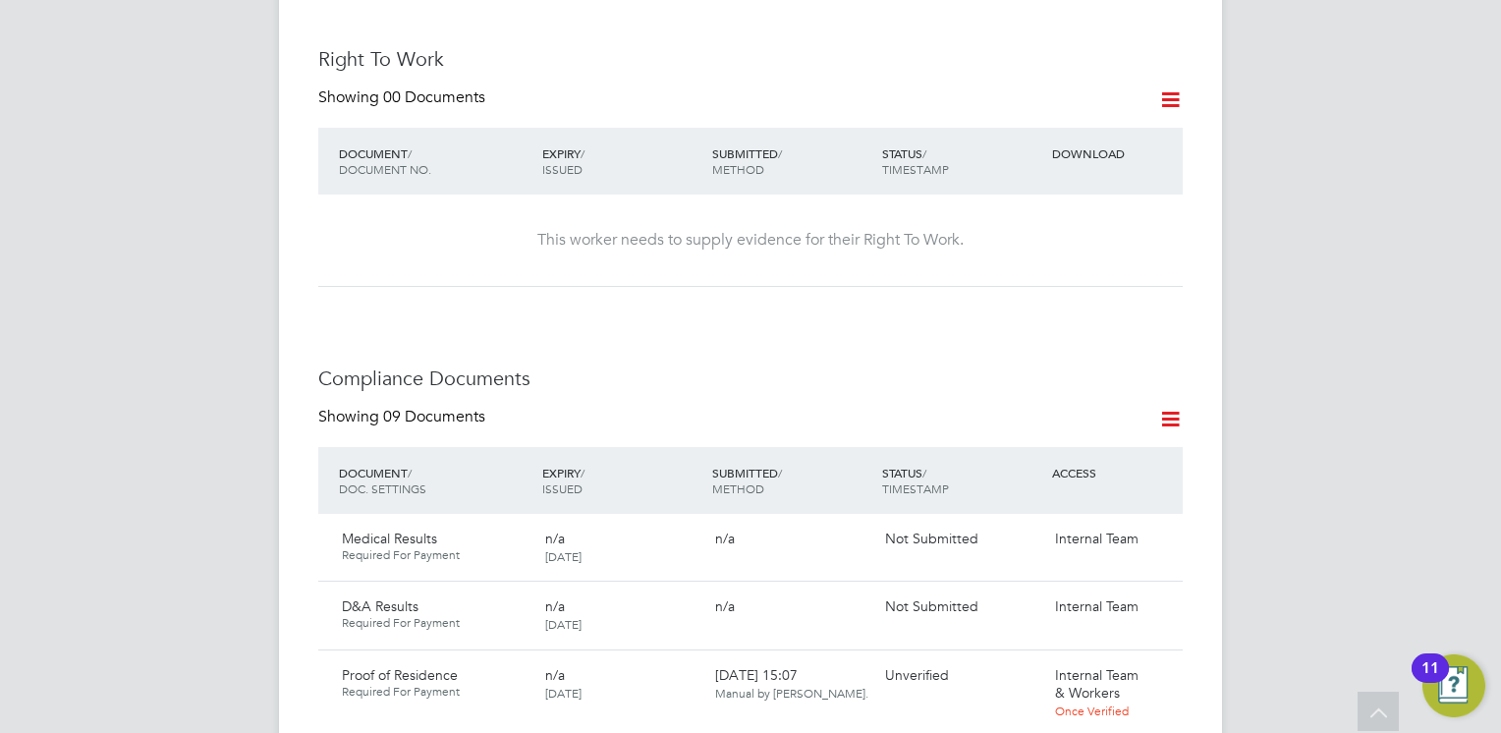
scroll to position [1179, 0]
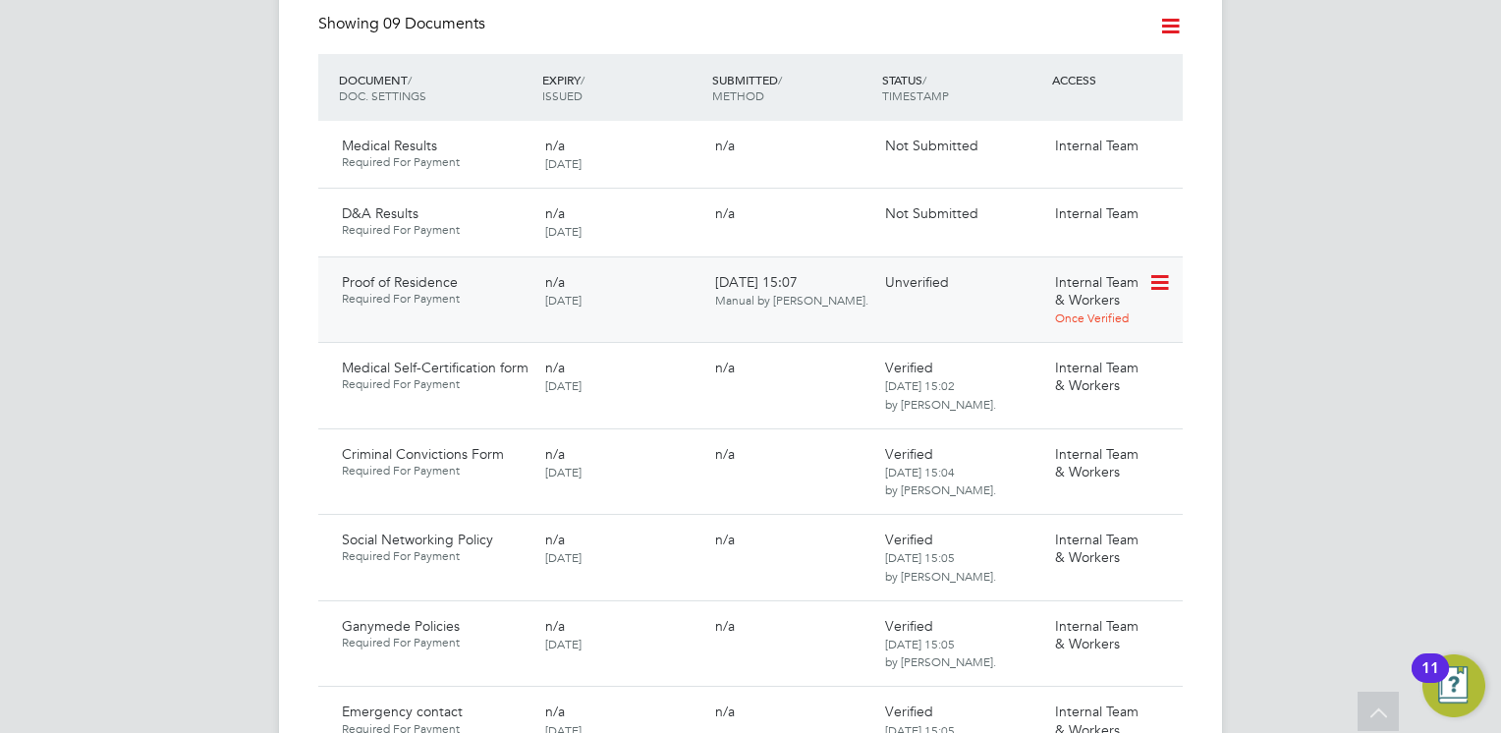
click at [1163, 271] on icon at bounding box center [1159, 283] width 20 height 24
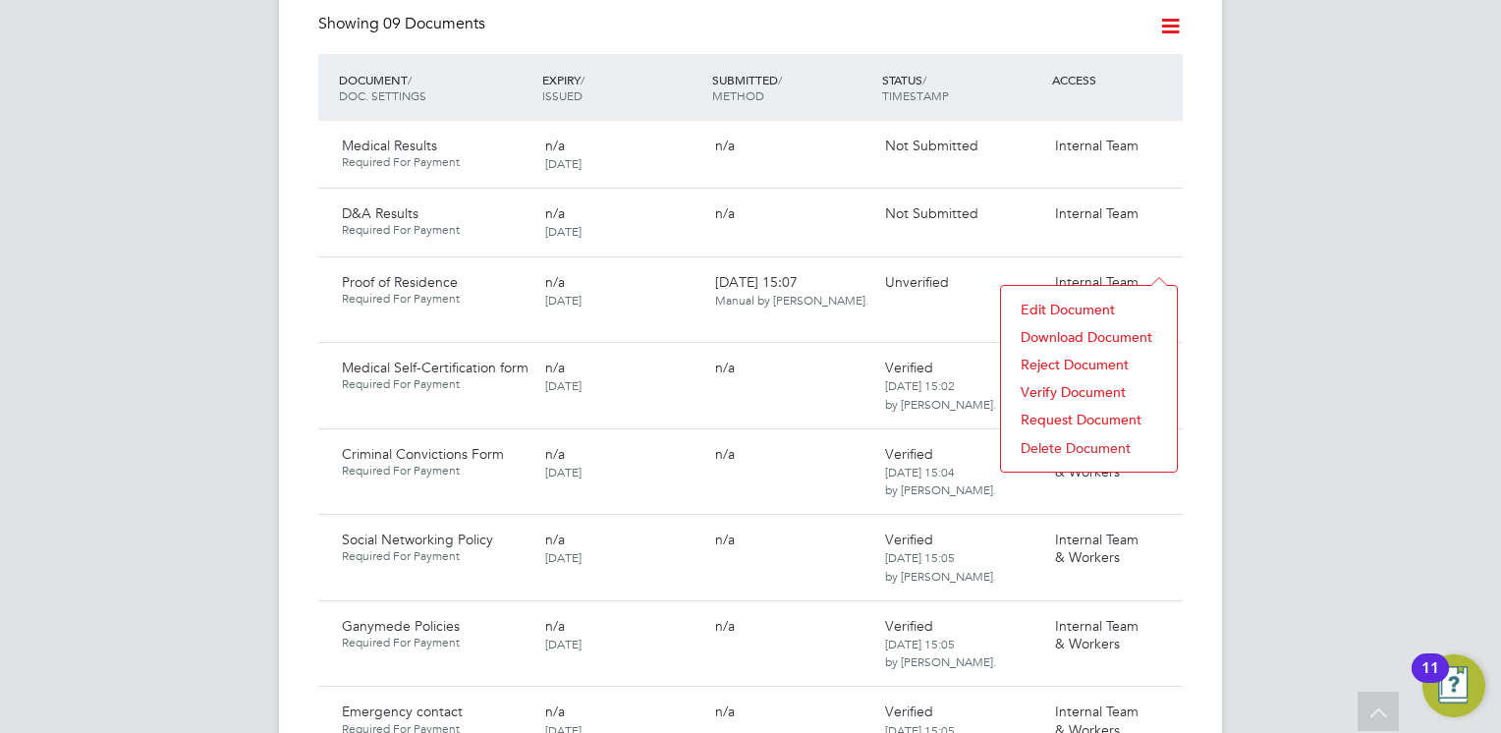
click at [1057, 332] on li "Download Document" at bounding box center [1089, 337] width 156 height 28
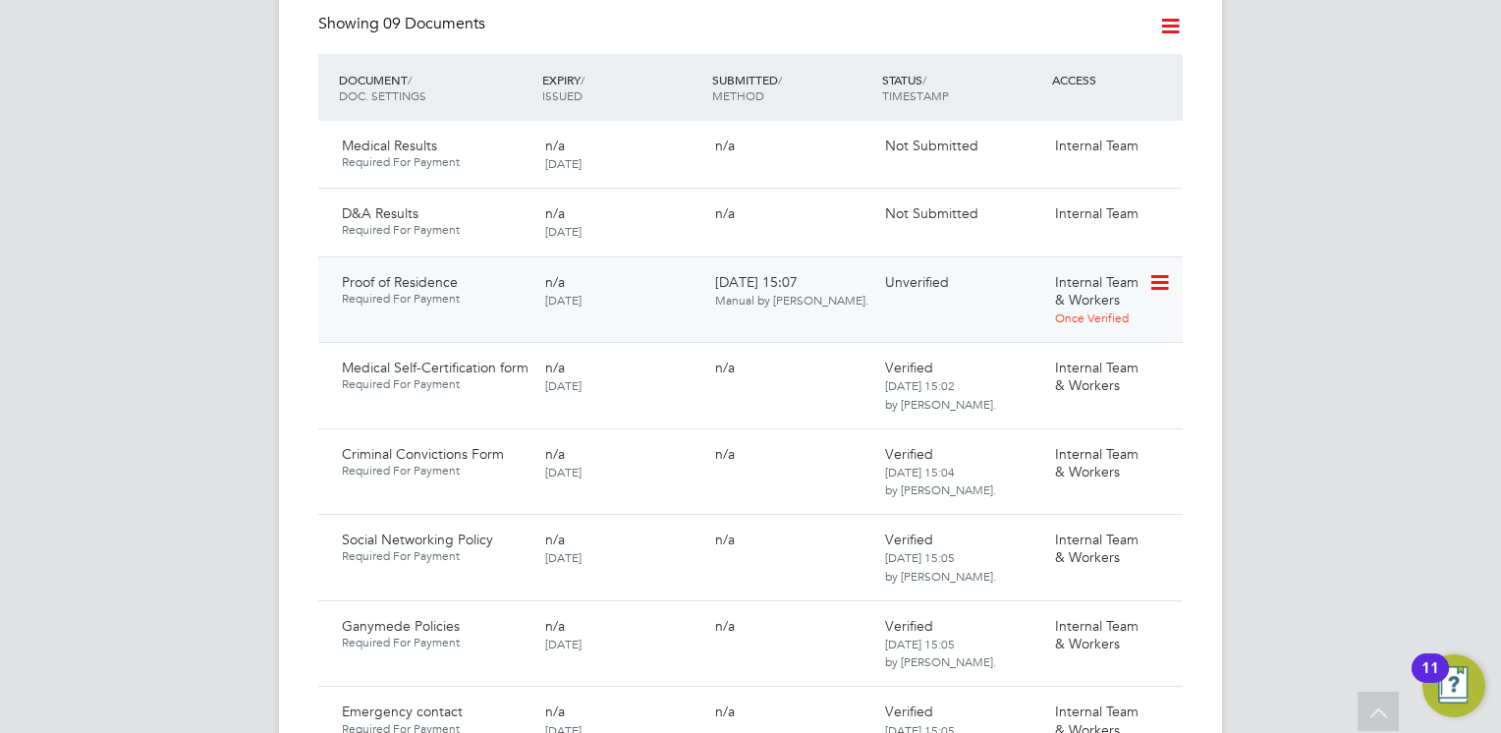
click at [1164, 271] on icon at bounding box center [1159, 283] width 20 height 24
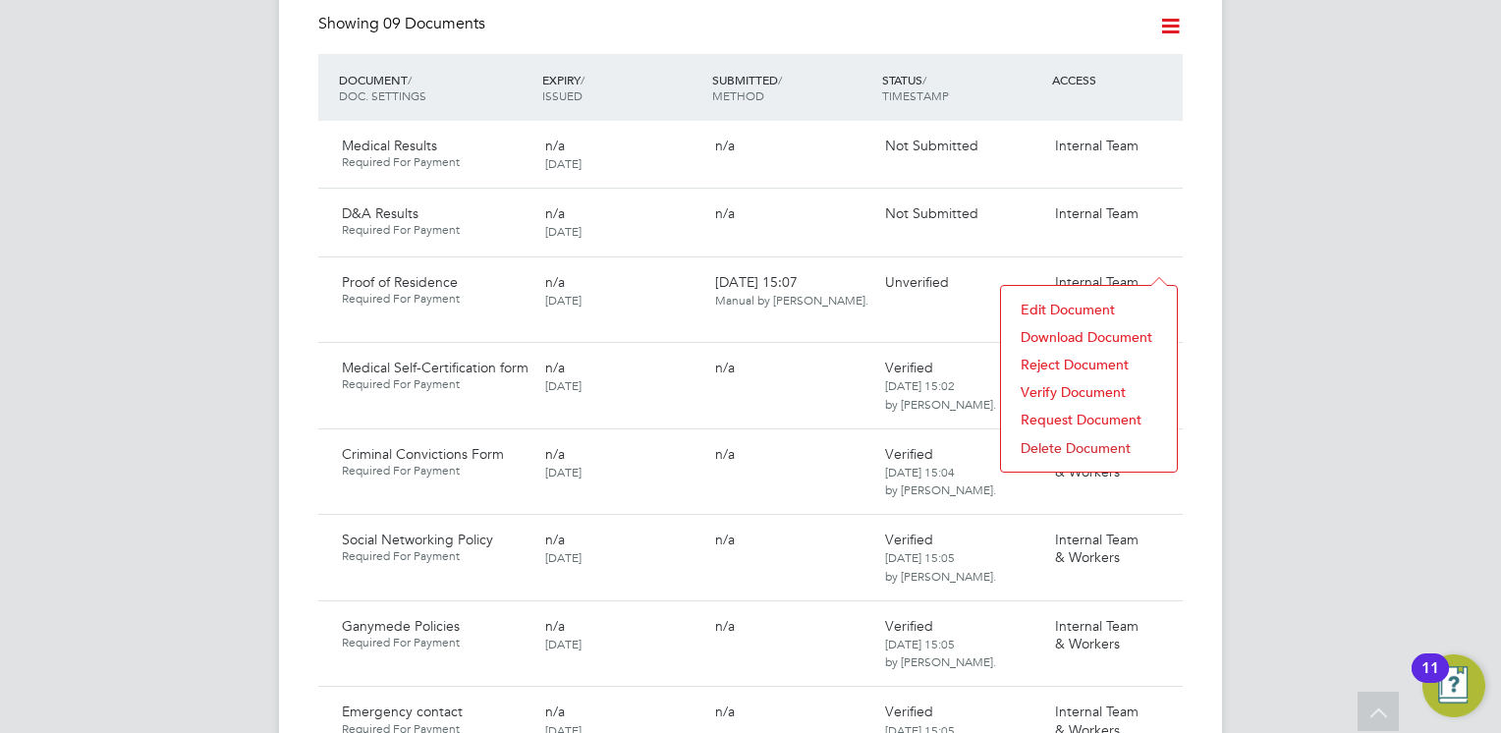
click at [1062, 383] on li "Verify Document" at bounding box center [1089, 392] width 156 height 28
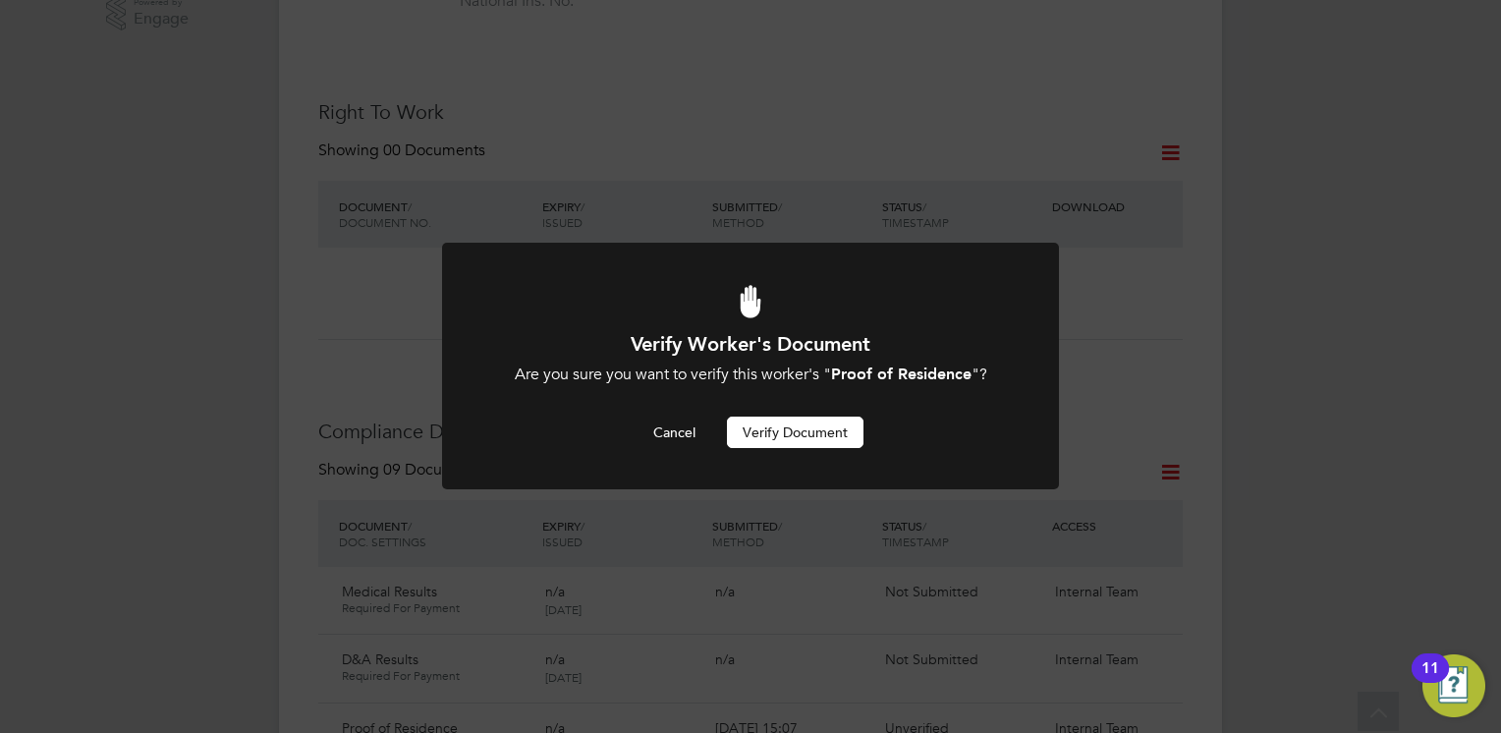
scroll to position [0, 0]
click at [809, 424] on button "Verify Document" at bounding box center [795, 432] width 137 height 31
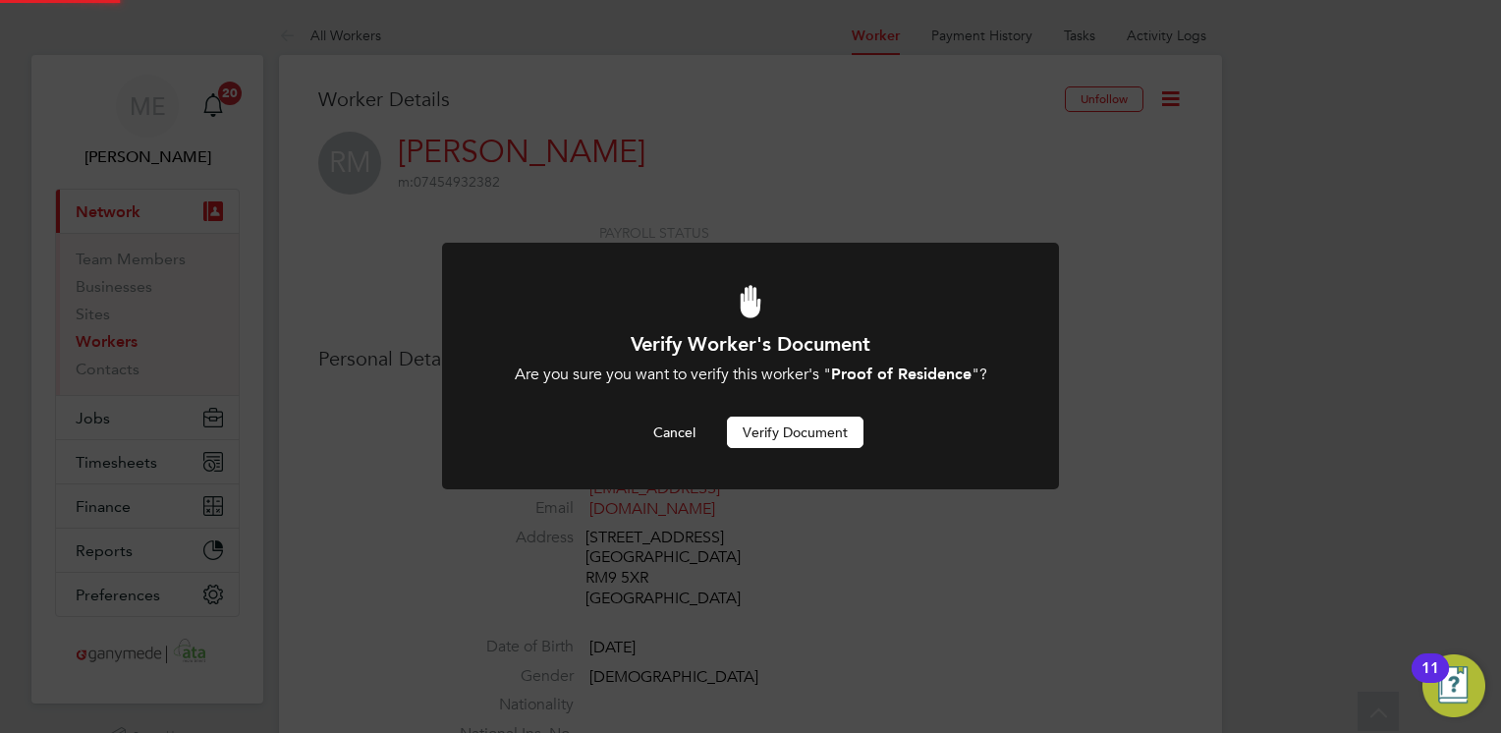
scroll to position [733, 0]
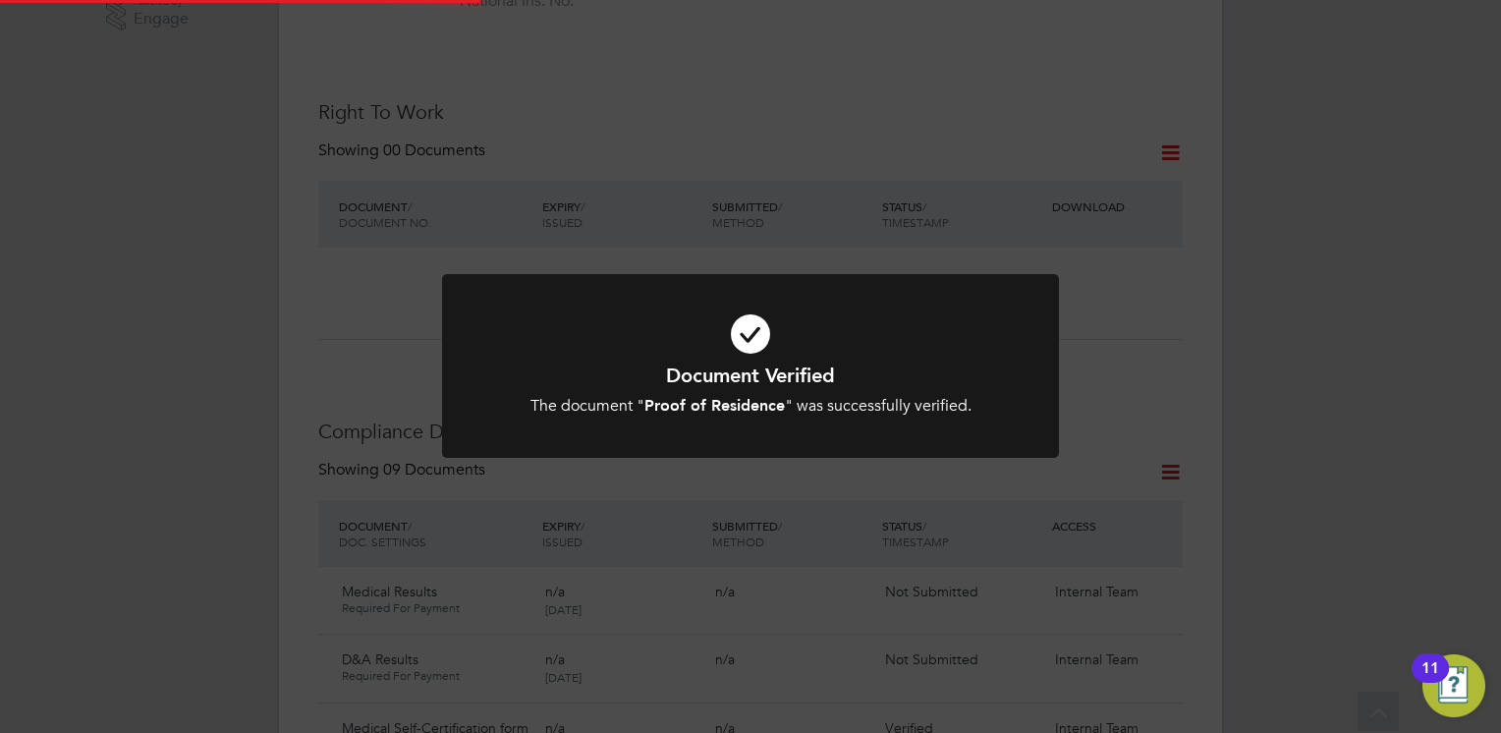
click at [775, 375] on h1 "Document Verified" at bounding box center [750, 376] width 511 height 26
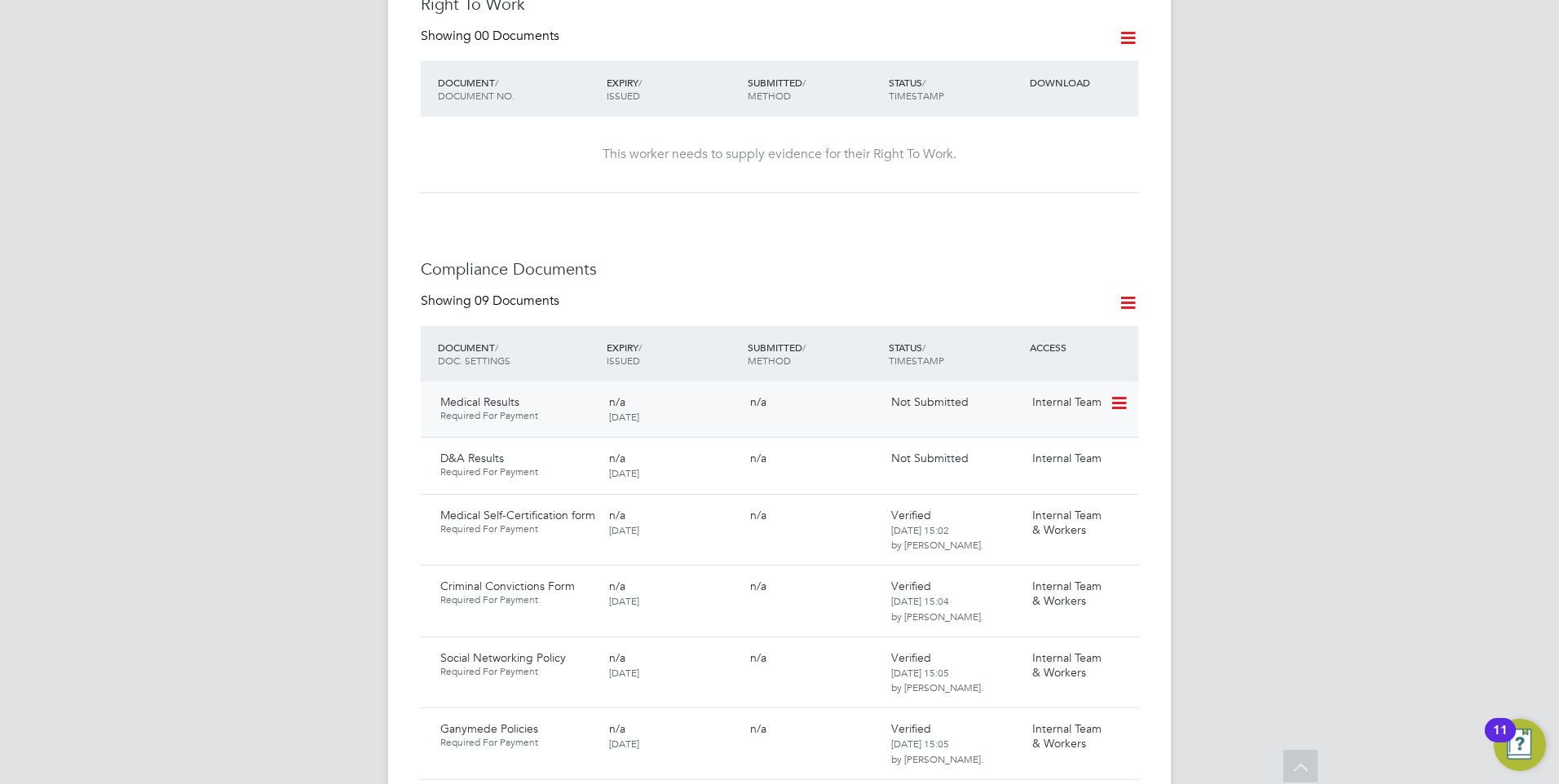
scroll to position [689, 0]
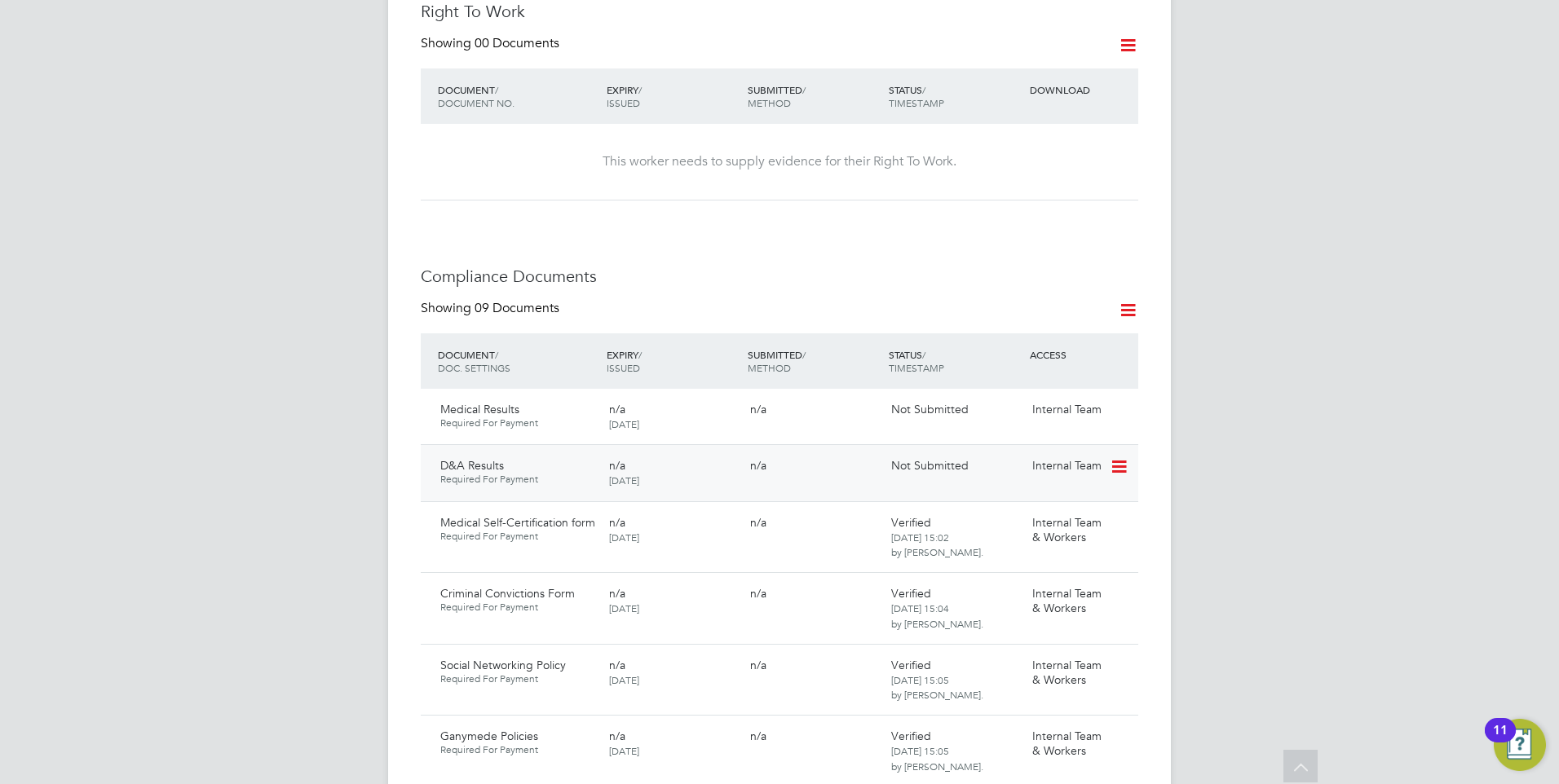
click at [1114, 457] on icon at bounding box center [1118, 467] width 17 height 20
click at [1067, 507] on li "Submit Document" at bounding box center [1069, 512] width 114 height 23
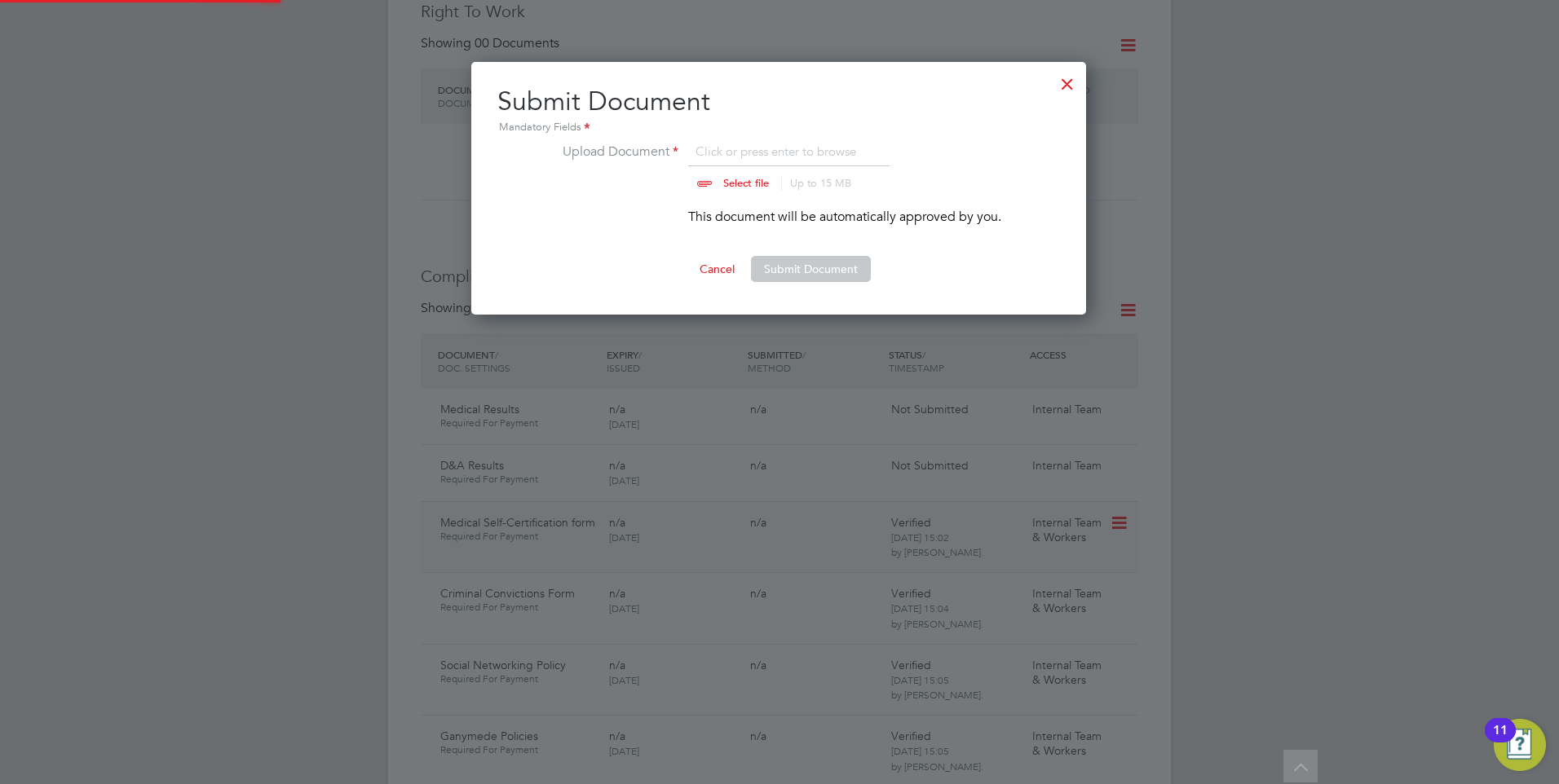
scroll to position [254, 616]
click at [1057, 83] on div at bounding box center [1066, 80] width 29 height 29
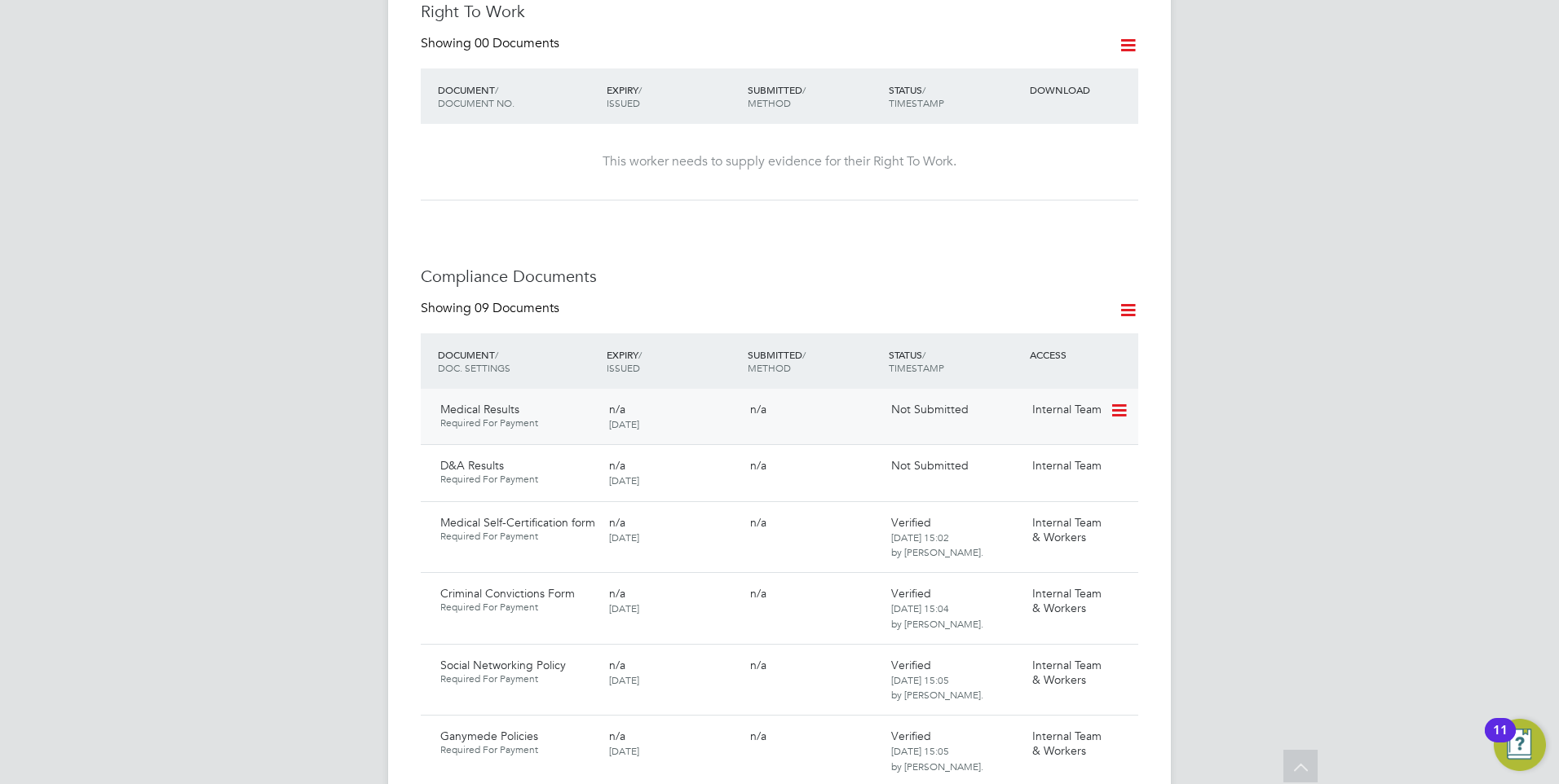
click at [1116, 401] on icon at bounding box center [1118, 411] width 17 height 20
click at [1044, 449] on li "Submit Document" at bounding box center [1069, 455] width 114 height 23
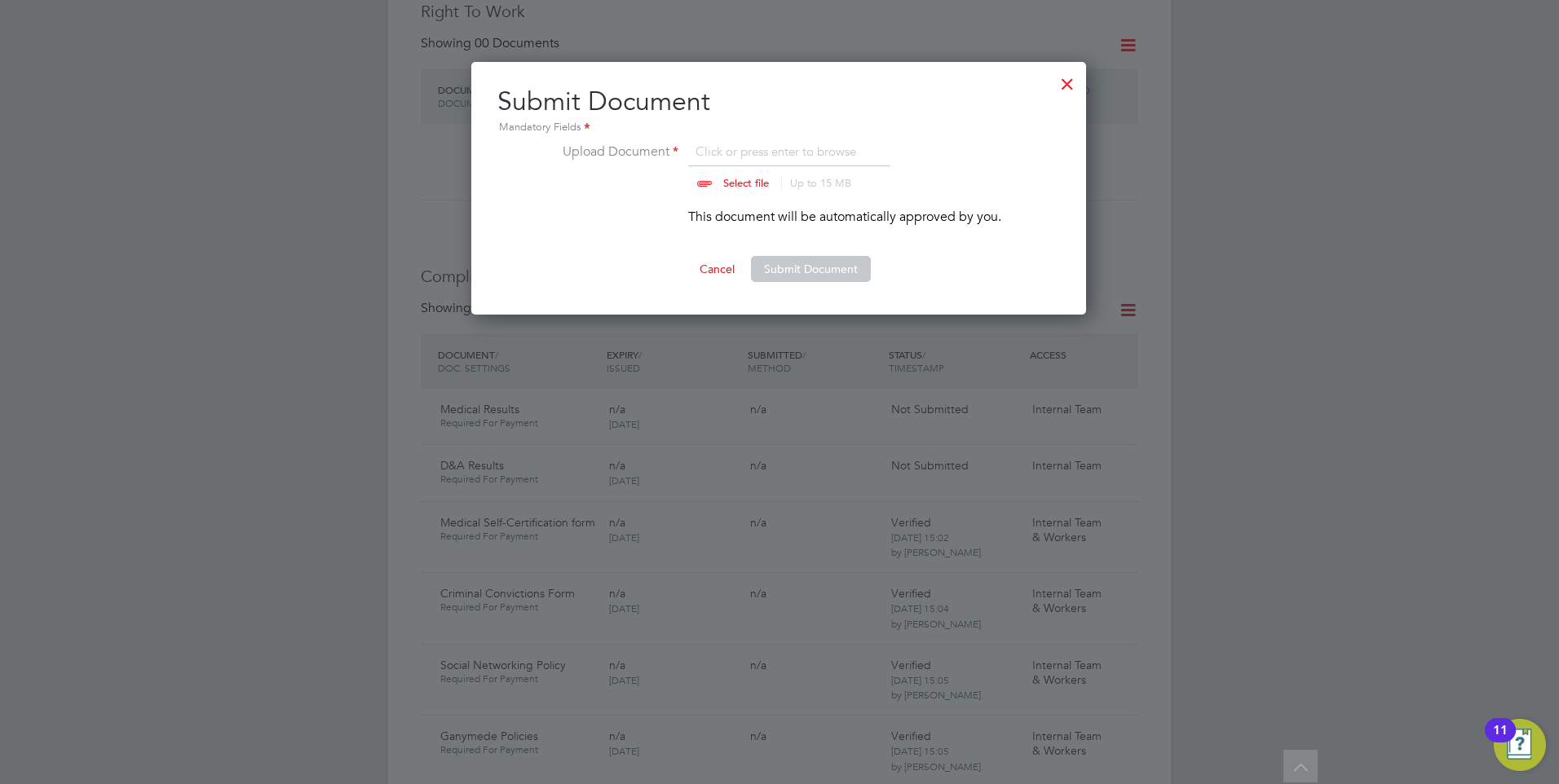
click at [718, 175] on input "file" at bounding box center [761, 166] width 256 height 49
type input "C:\fakepath\Roshan MALIK Non Sentinel _ HS2 Certificate.pdf"
click at [805, 266] on button "Submit Document" at bounding box center [811, 269] width 119 height 26
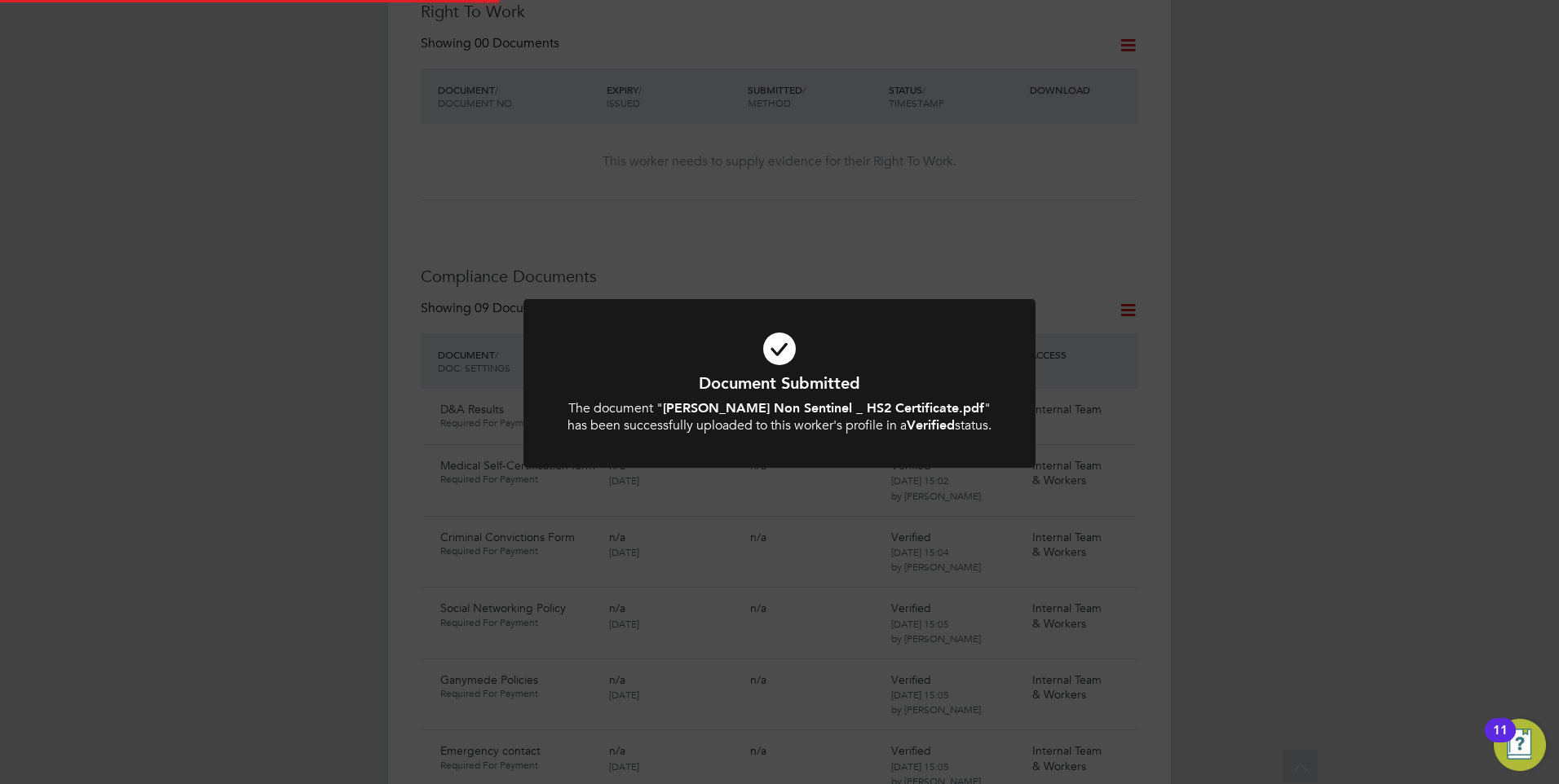
click at [708, 382] on h1 "Document Submitted" at bounding box center [779, 383] width 424 height 22
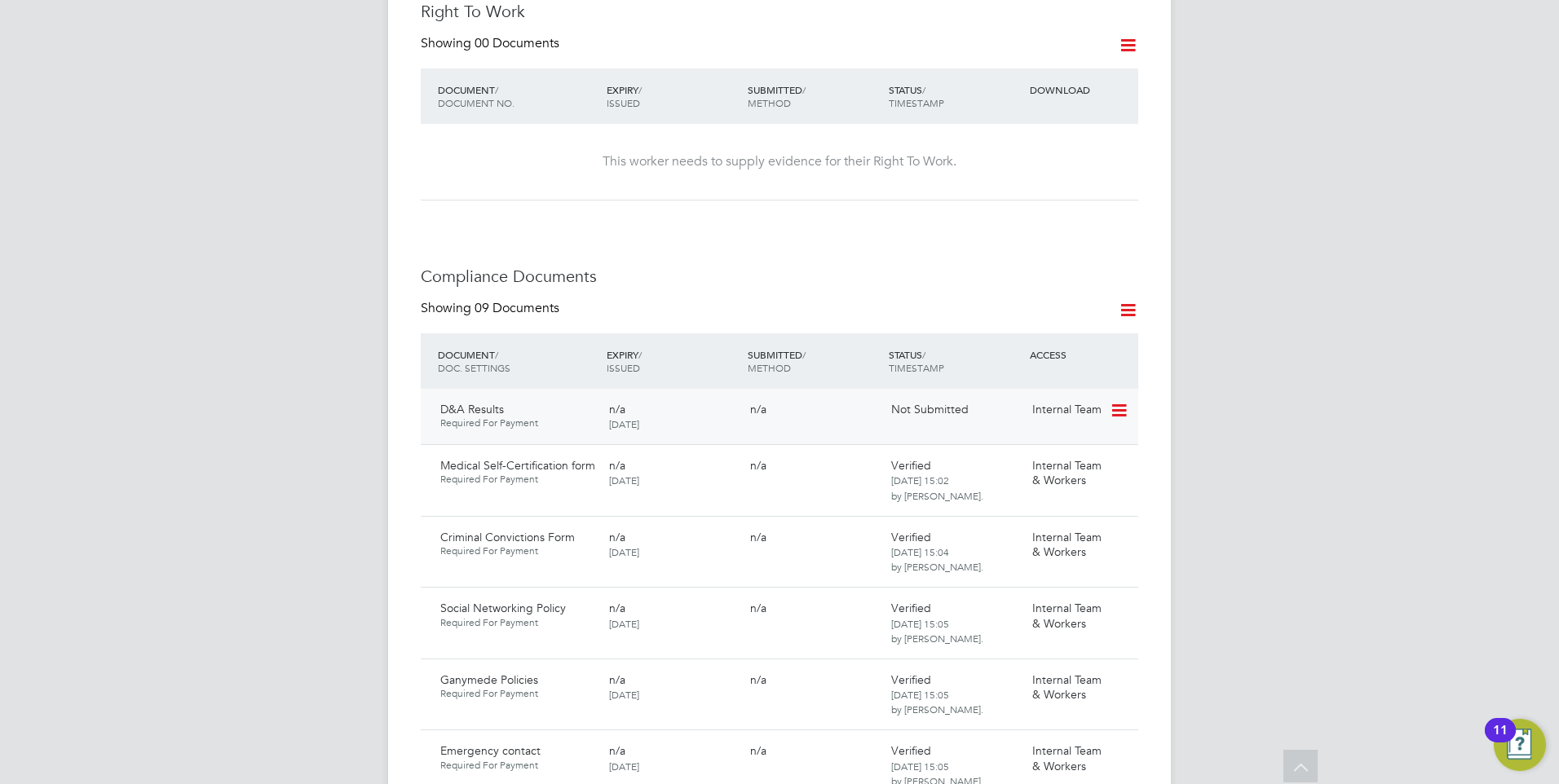
click at [1115, 401] on icon at bounding box center [1118, 411] width 17 height 20
click at [1041, 447] on li "Submit Document" at bounding box center [1069, 455] width 114 height 23
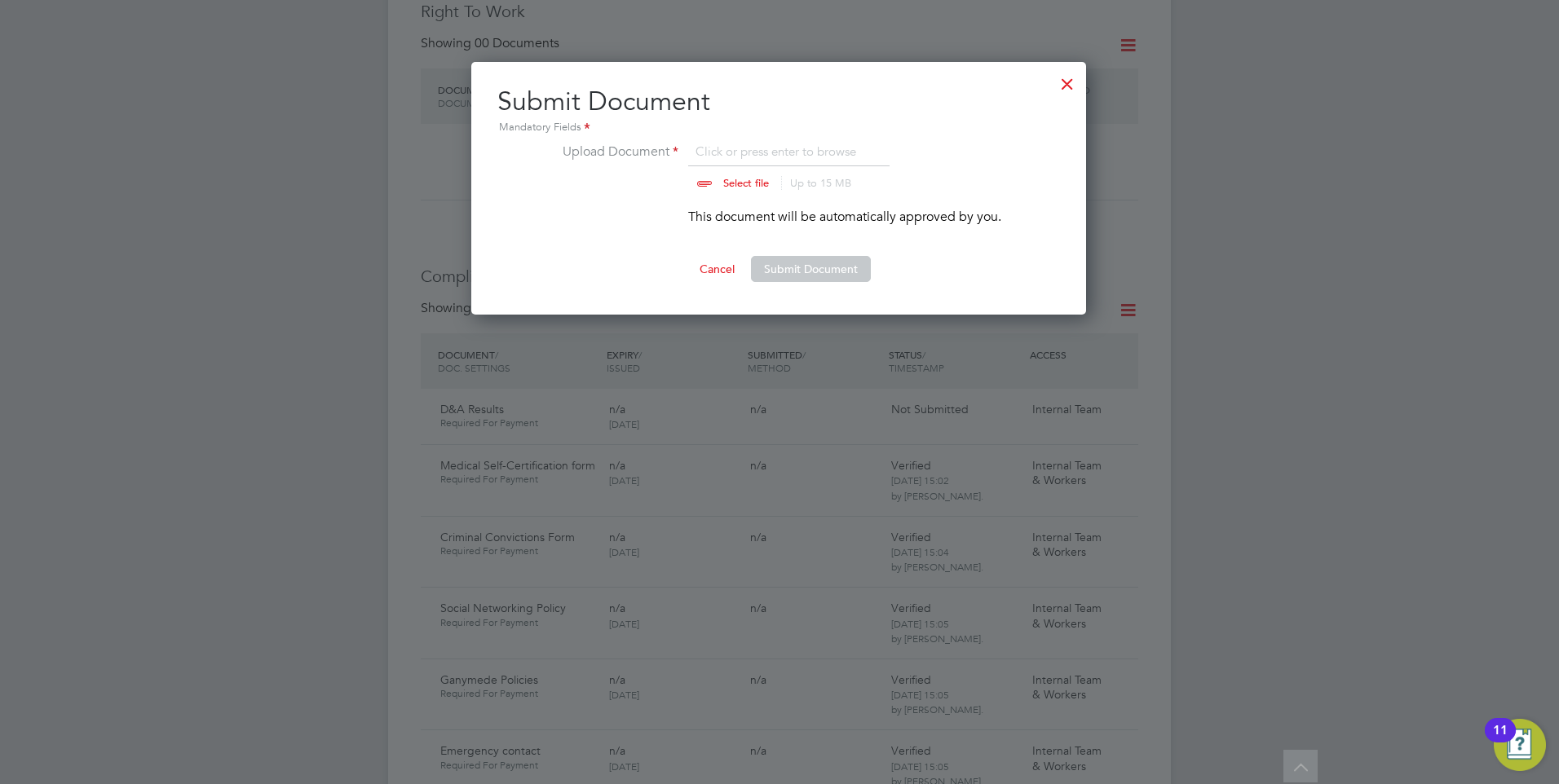
click at [715, 187] on input "file" at bounding box center [761, 166] width 256 height 49
type input "C:\fakepath\652cd811-5211-49a8-aea5-01e3297d958a_V1.pdf"
click at [775, 267] on button "Submit Document" at bounding box center [811, 269] width 119 height 26
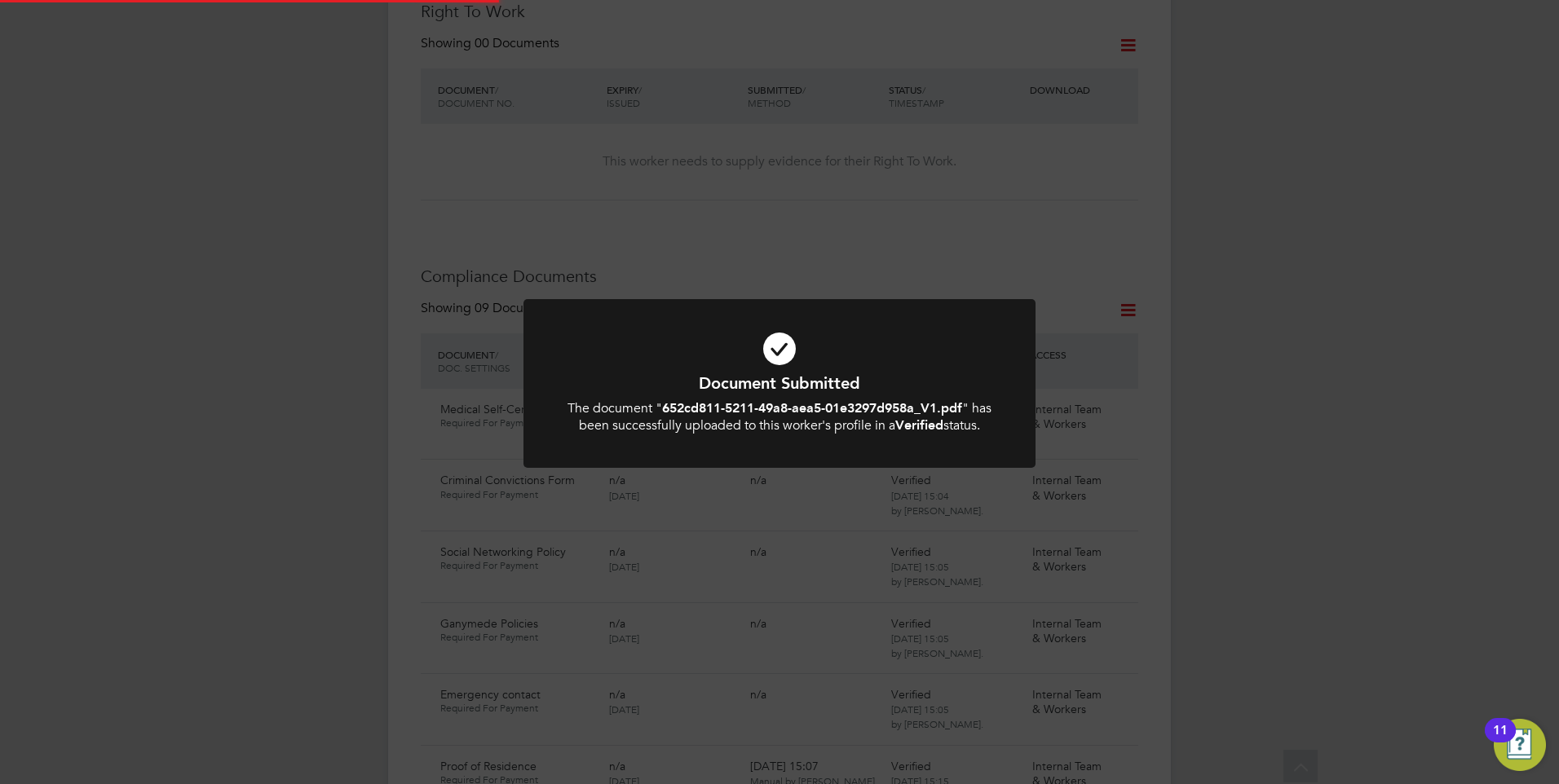
click at [713, 357] on icon at bounding box center [779, 348] width 424 height 64
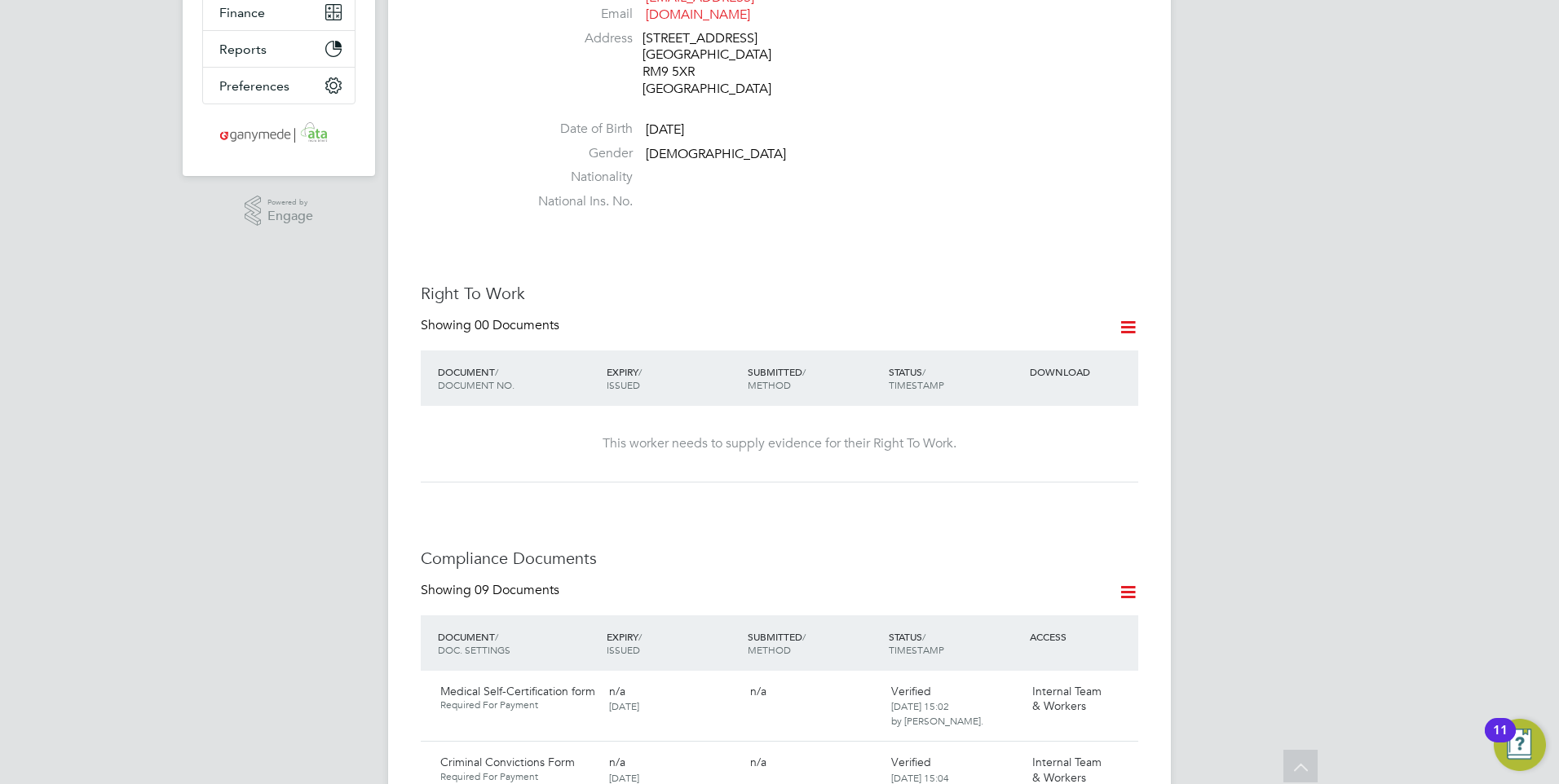
scroll to position [326, 0]
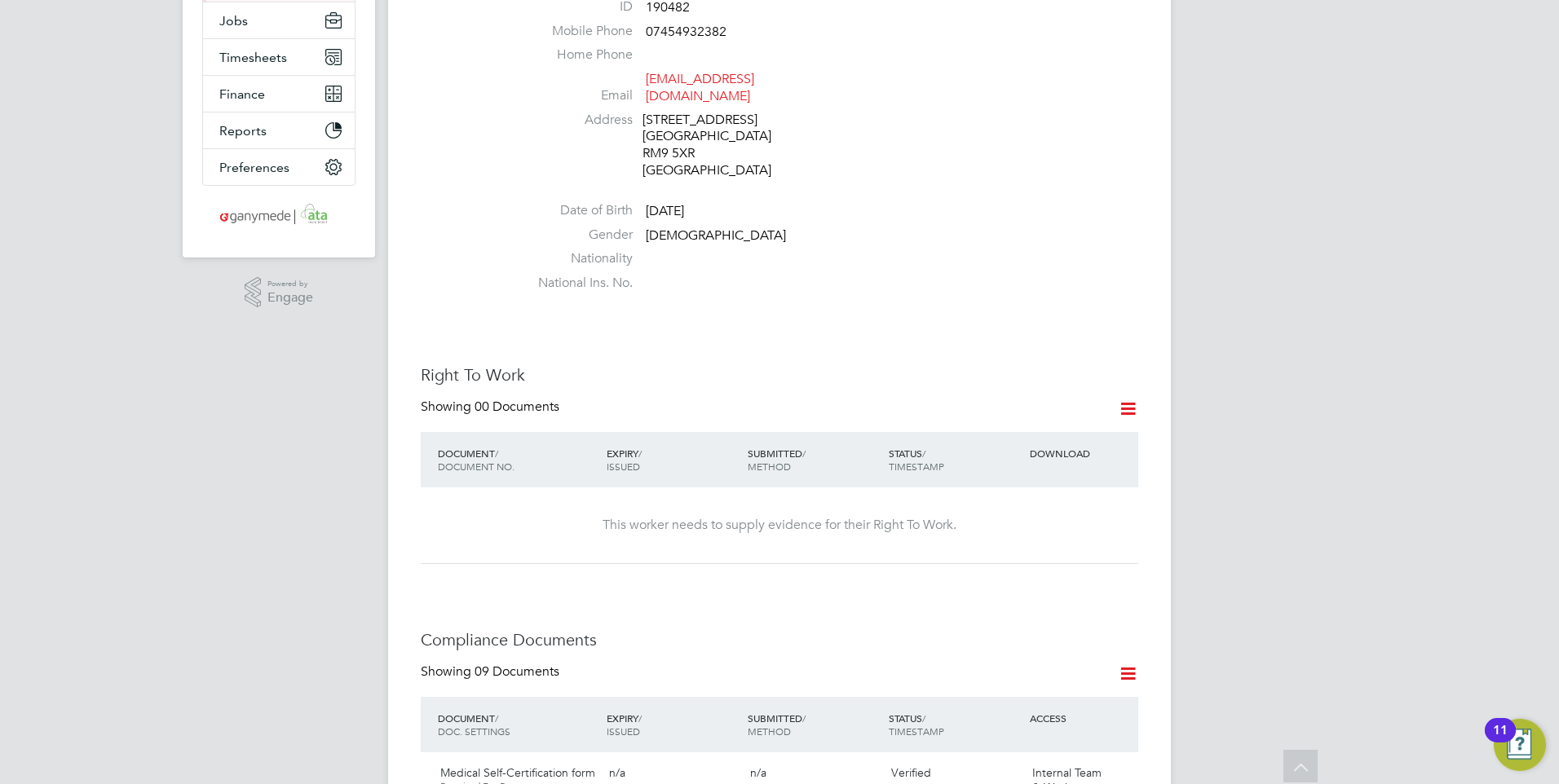
click at [1127, 398] on icon at bounding box center [1128, 408] width 21 height 21
click at [978, 448] on li "Request Right To Work Document" at bounding box center [1037, 455] width 197 height 23
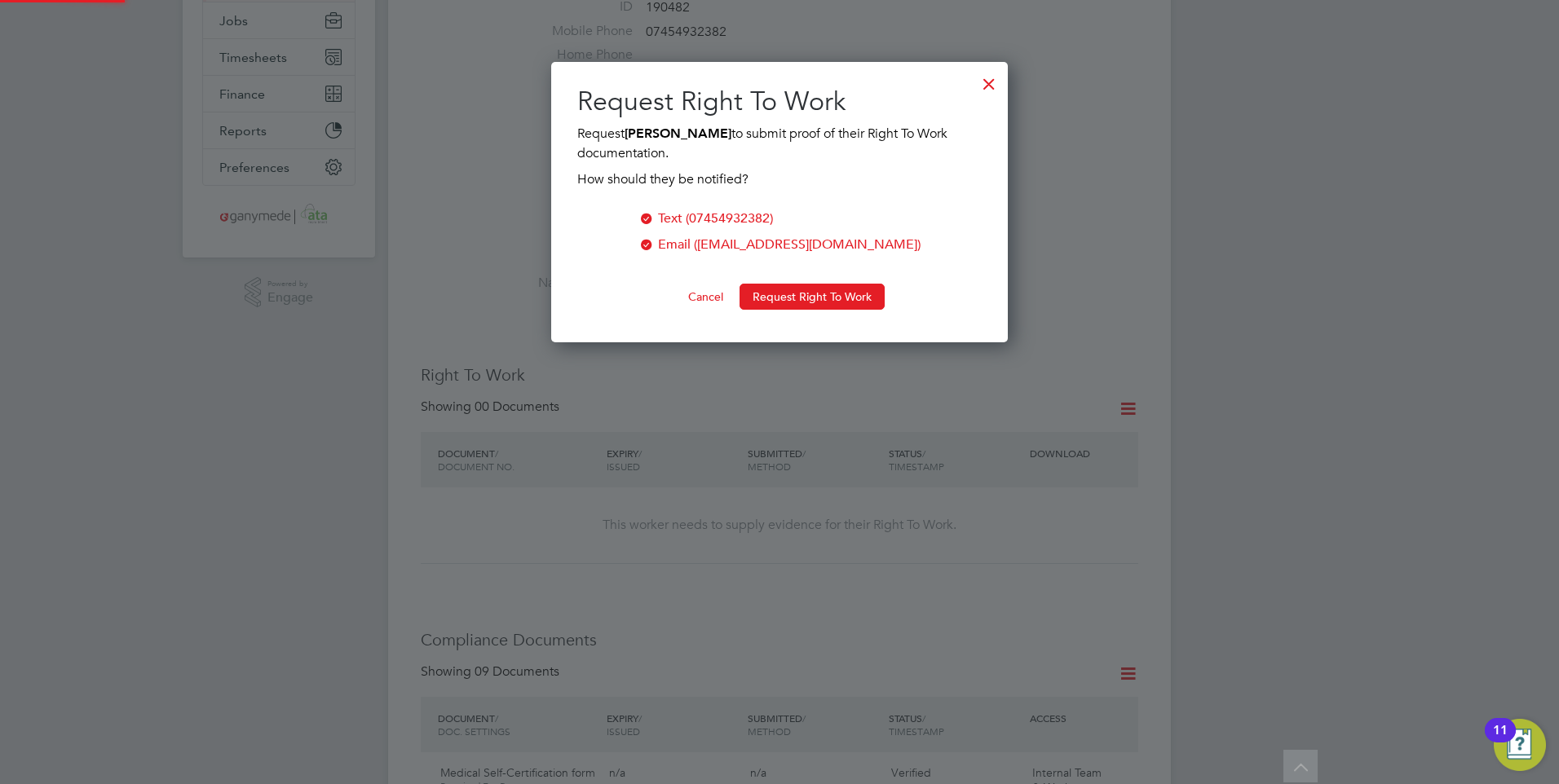
scroll to position [281, 457]
click at [784, 295] on button "Request Right To Work" at bounding box center [811, 296] width 145 height 26
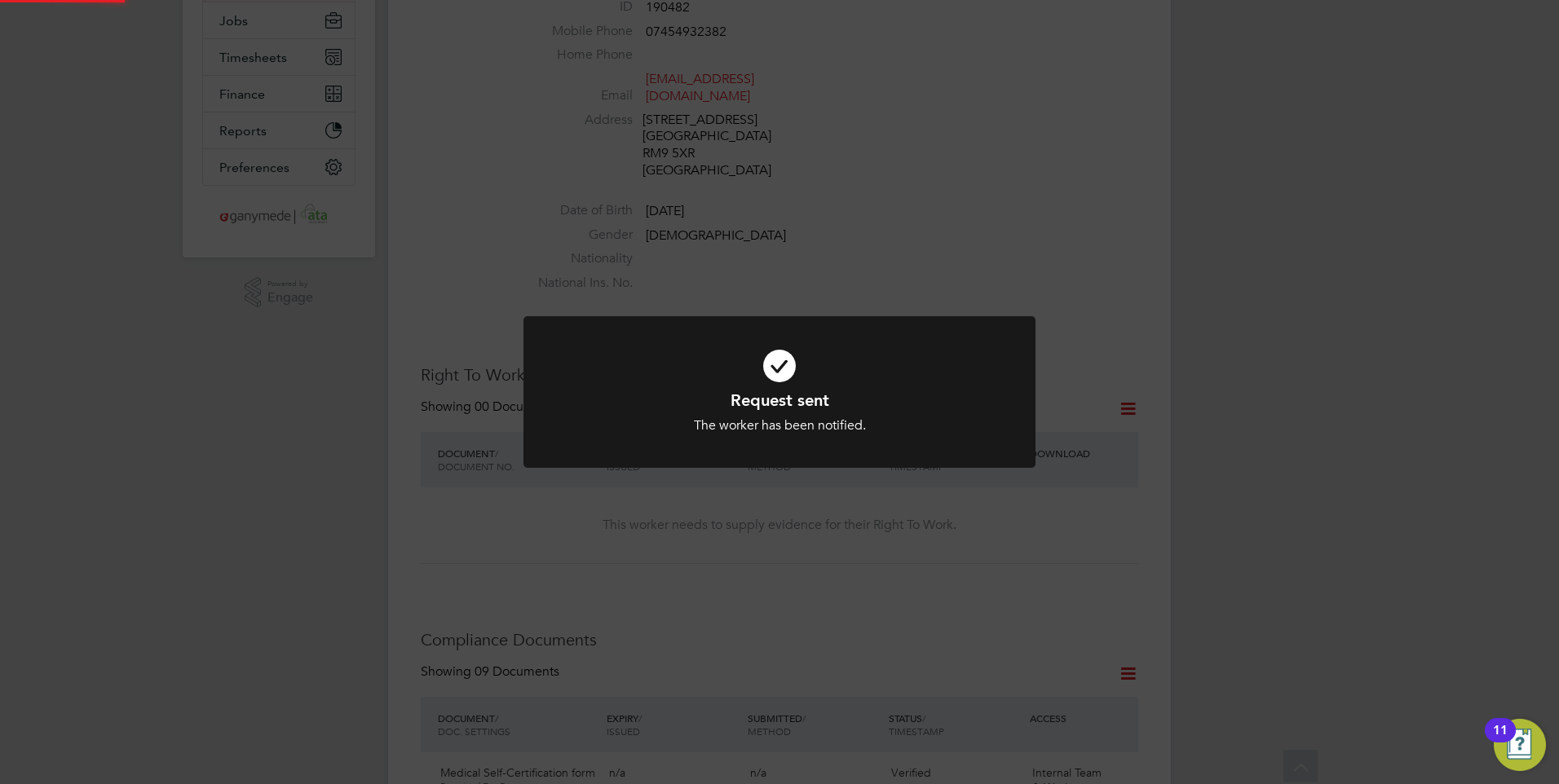
click at [740, 390] on h1 "Request sent" at bounding box center [779, 401] width 424 height 22
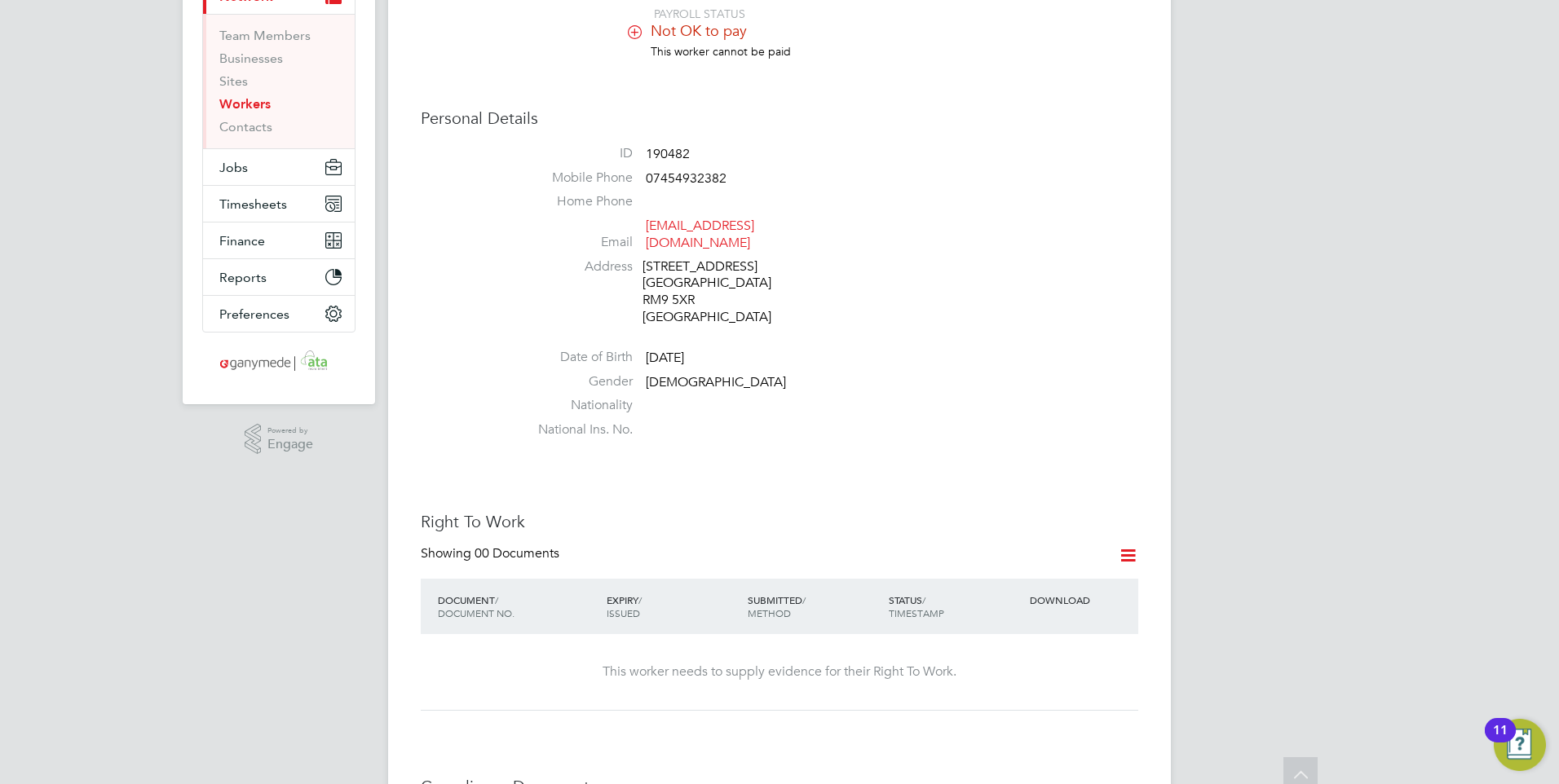
scroll to position [0, 0]
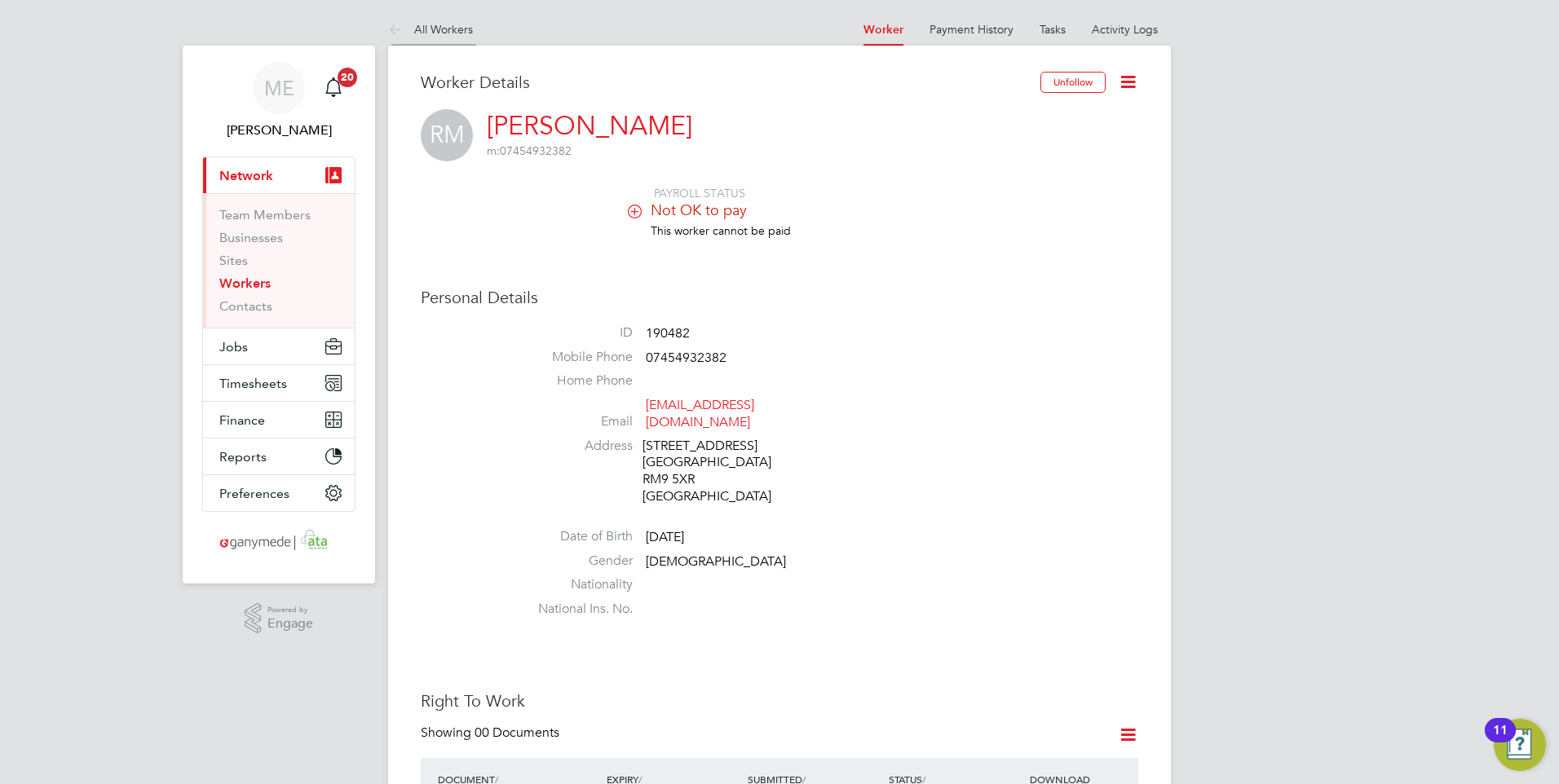
click at [388, 21] on icon at bounding box center [398, 31] width 21 height 21
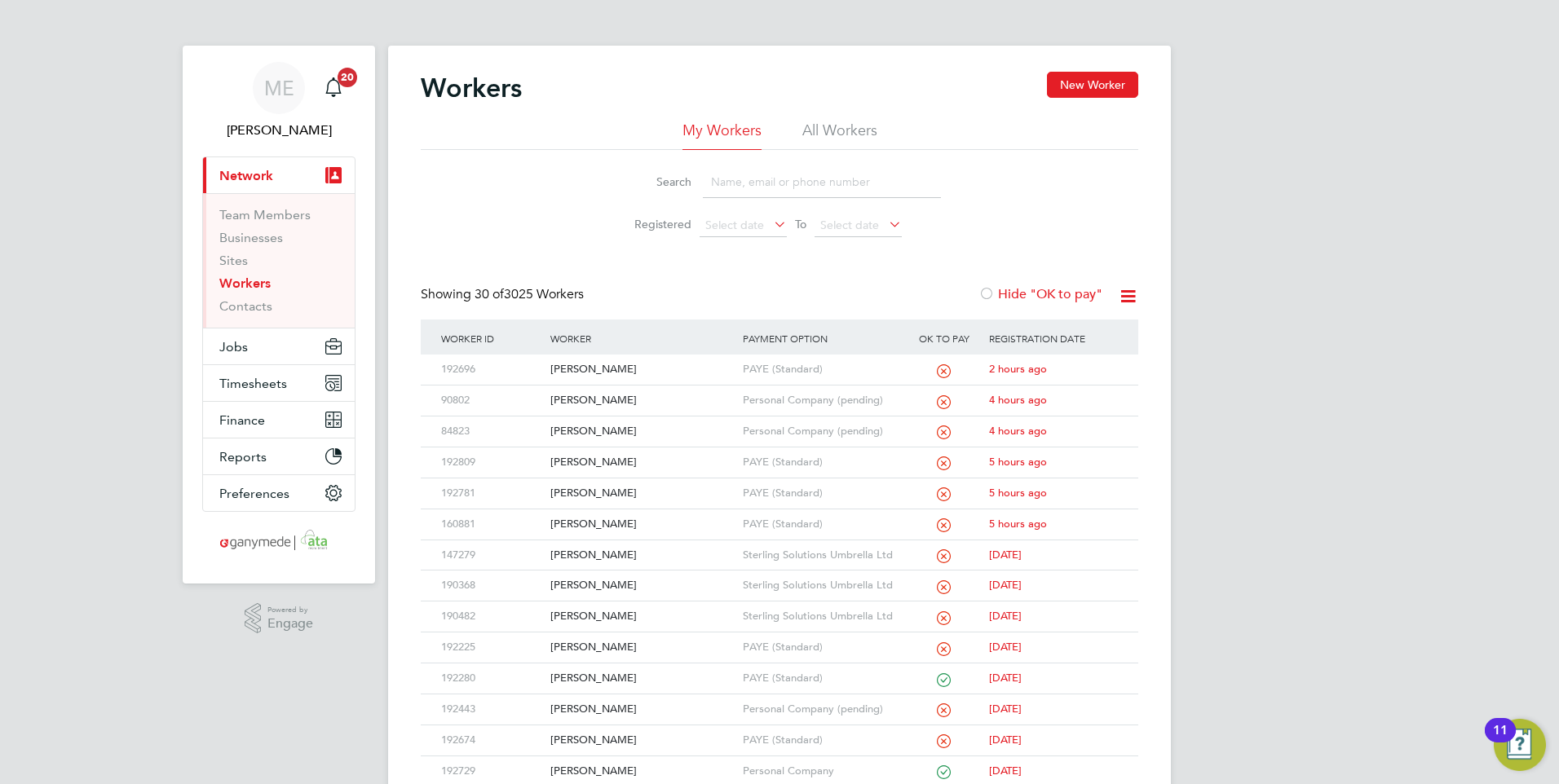
click at [763, 184] on input at bounding box center [821, 182] width 238 height 32
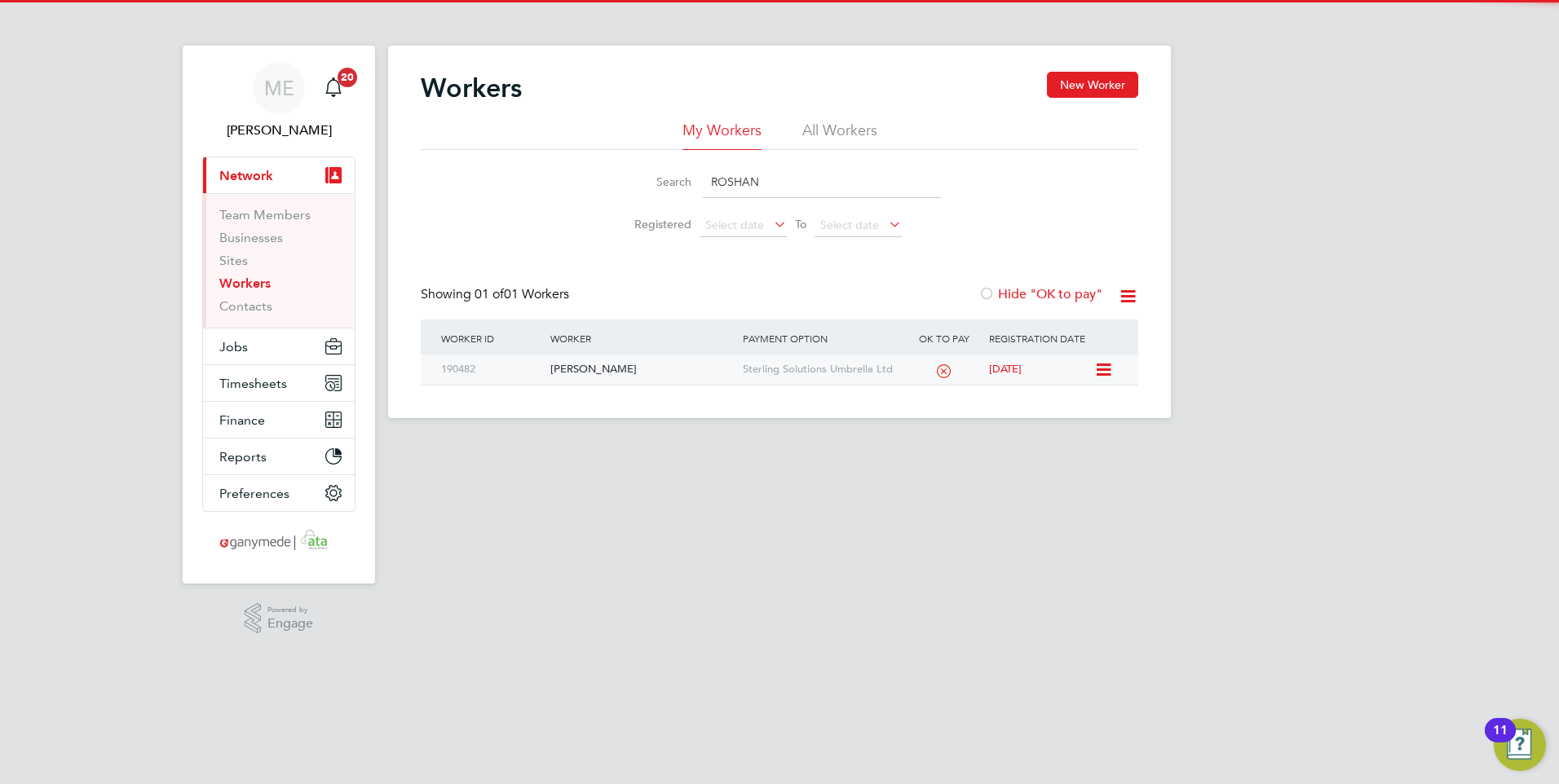
type input "ROSHAN"
click at [609, 379] on div "[PERSON_NAME]" at bounding box center [641, 369] width 192 height 30
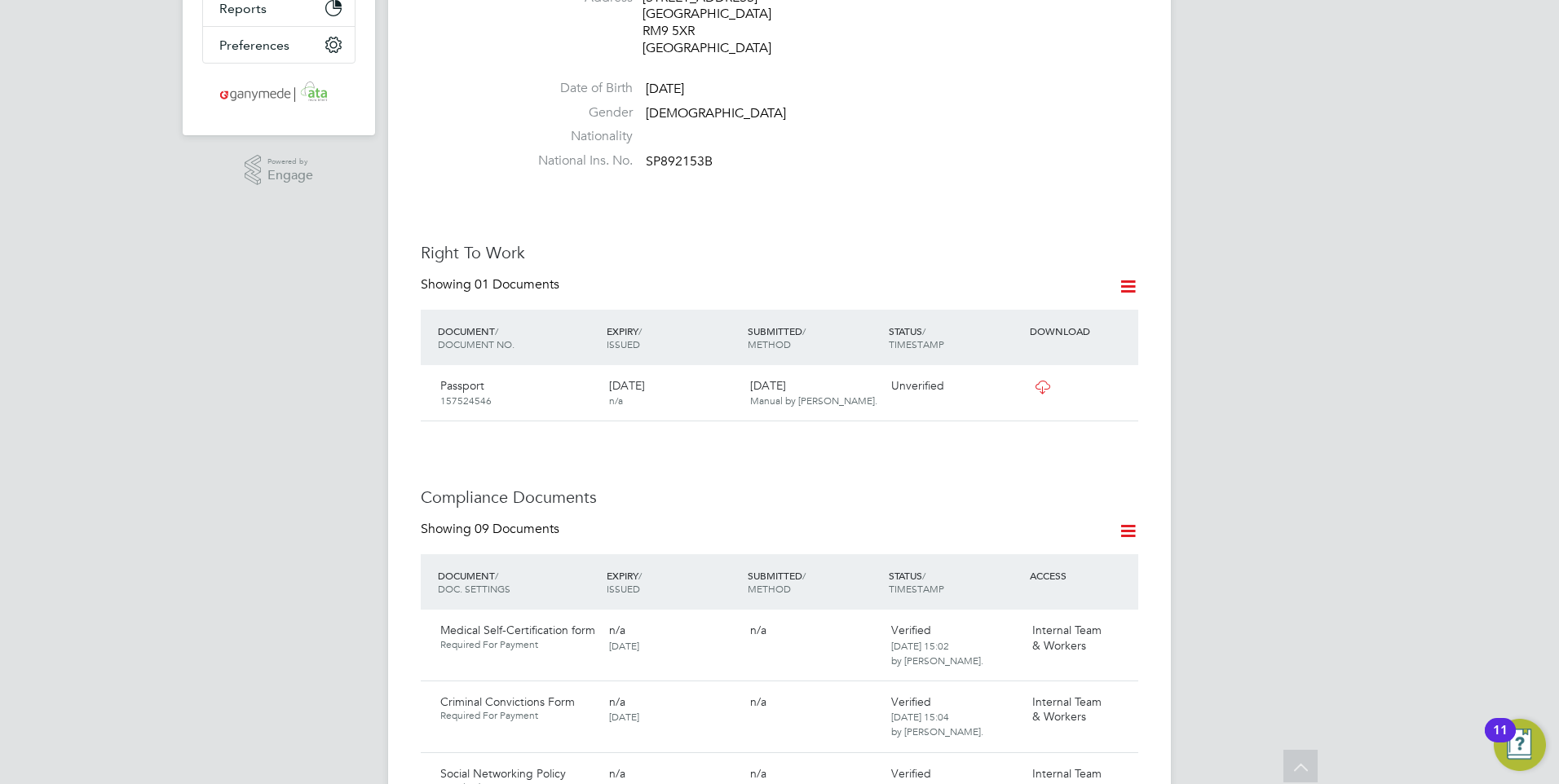
scroll to position [489, 0]
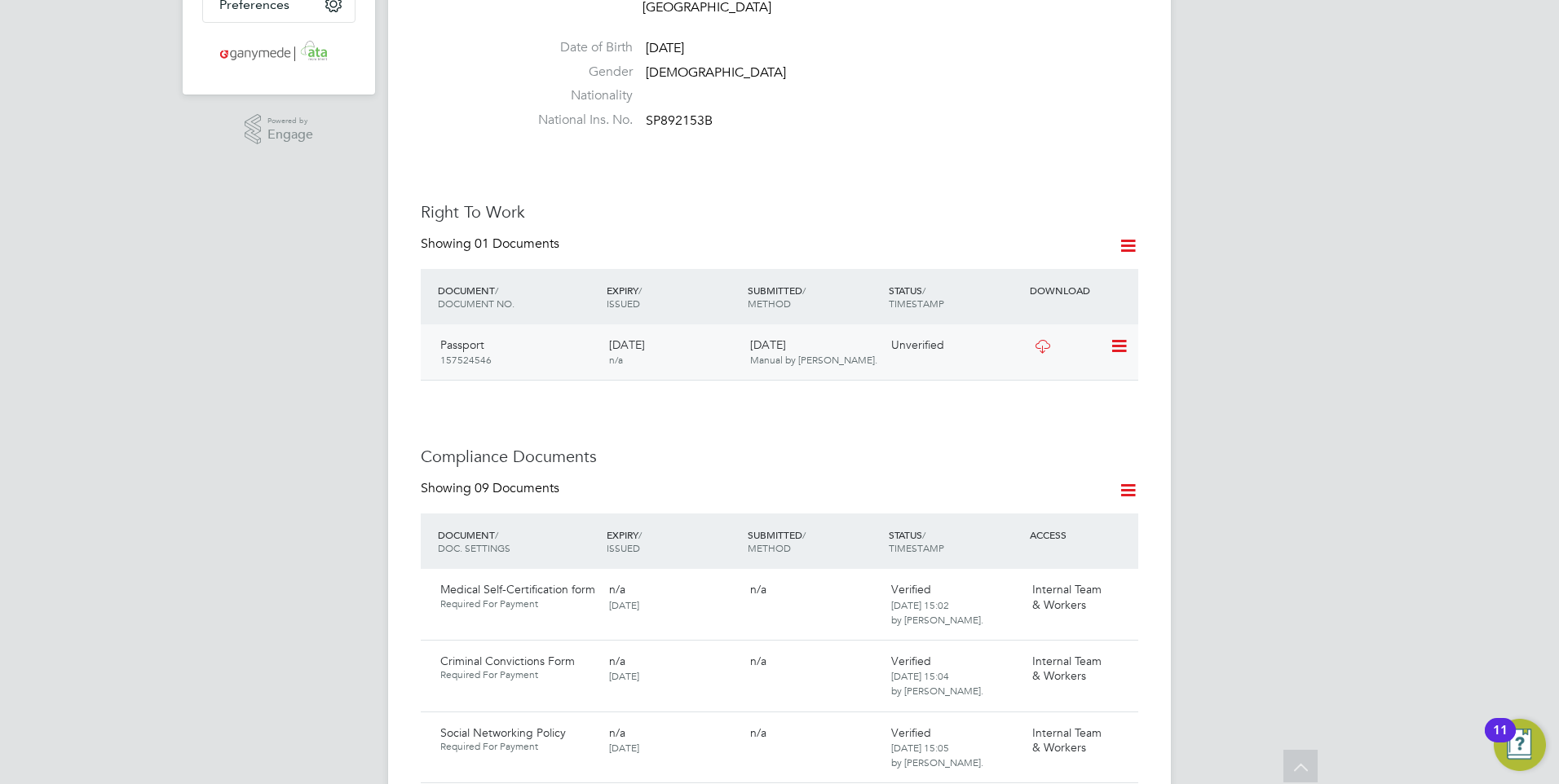
click at [1045, 340] on icon at bounding box center [1042, 347] width 21 height 13
click at [1115, 337] on icon at bounding box center [1118, 347] width 17 height 20
click at [1040, 364] on li "Verify Document" at bounding box center [1065, 368] width 119 height 23
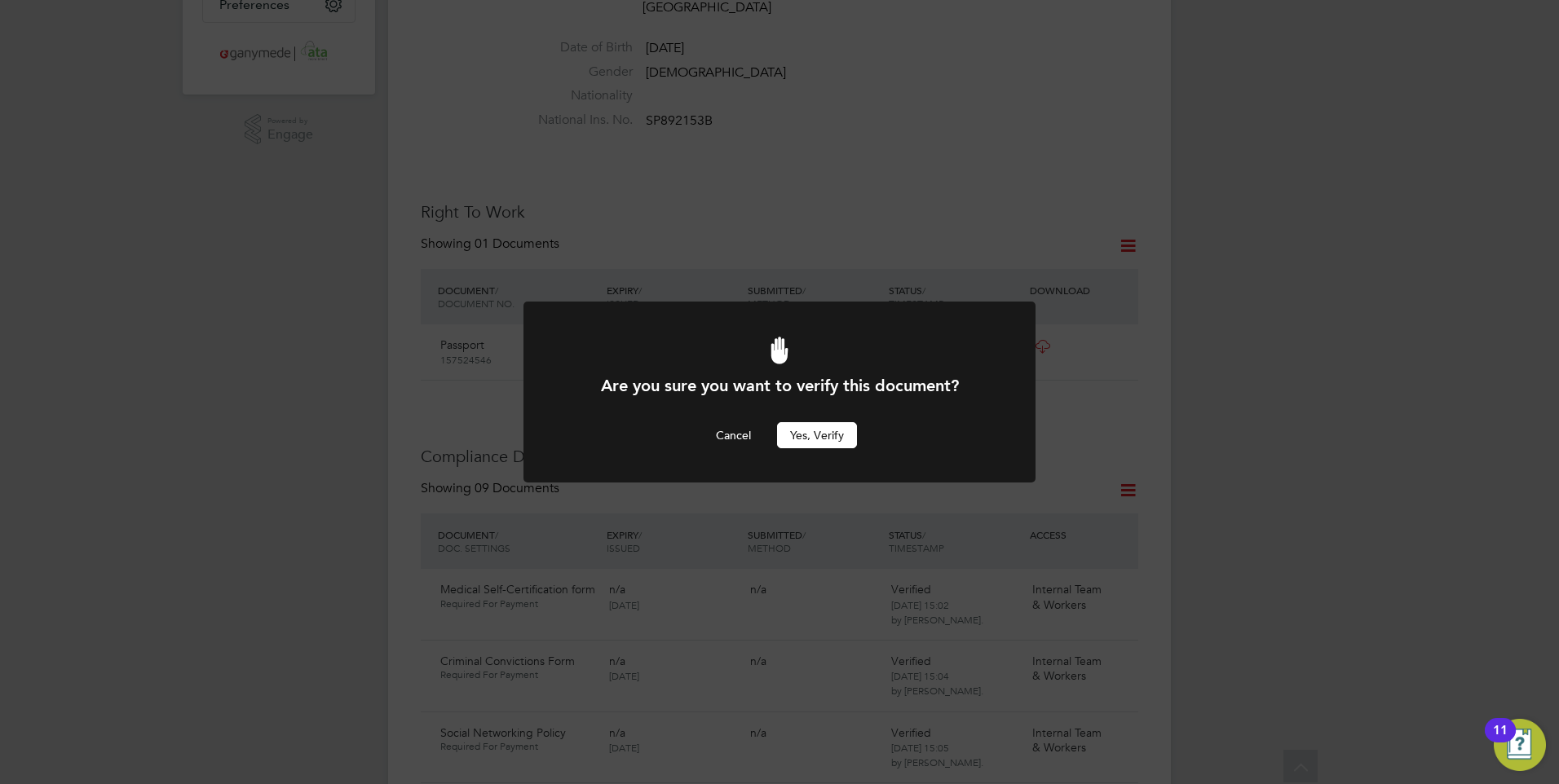
scroll to position [0, 0]
click at [811, 428] on button "Yes, verify" at bounding box center [816, 435] width 80 height 26
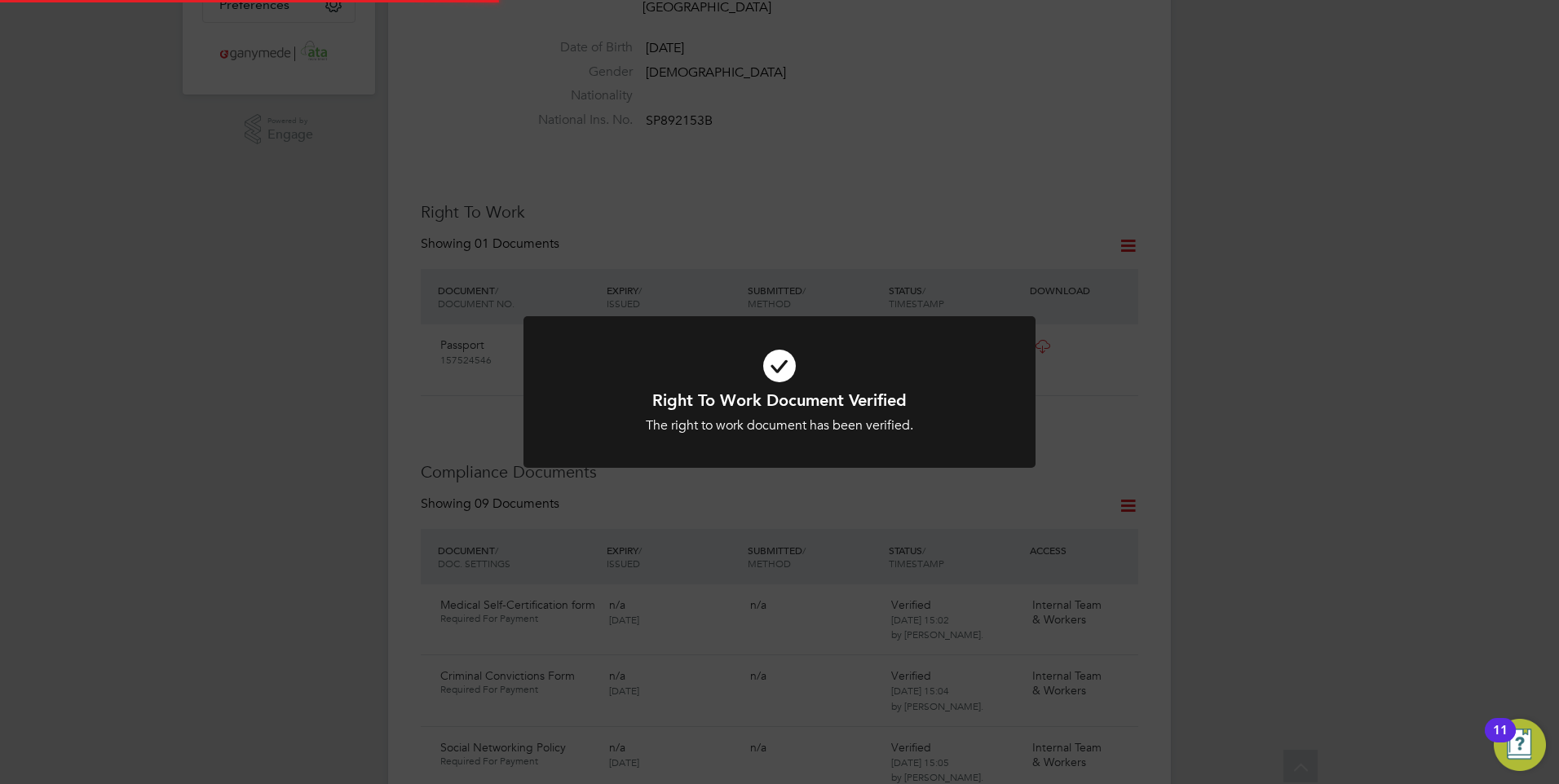
click at [771, 387] on icon at bounding box center [779, 366] width 424 height 64
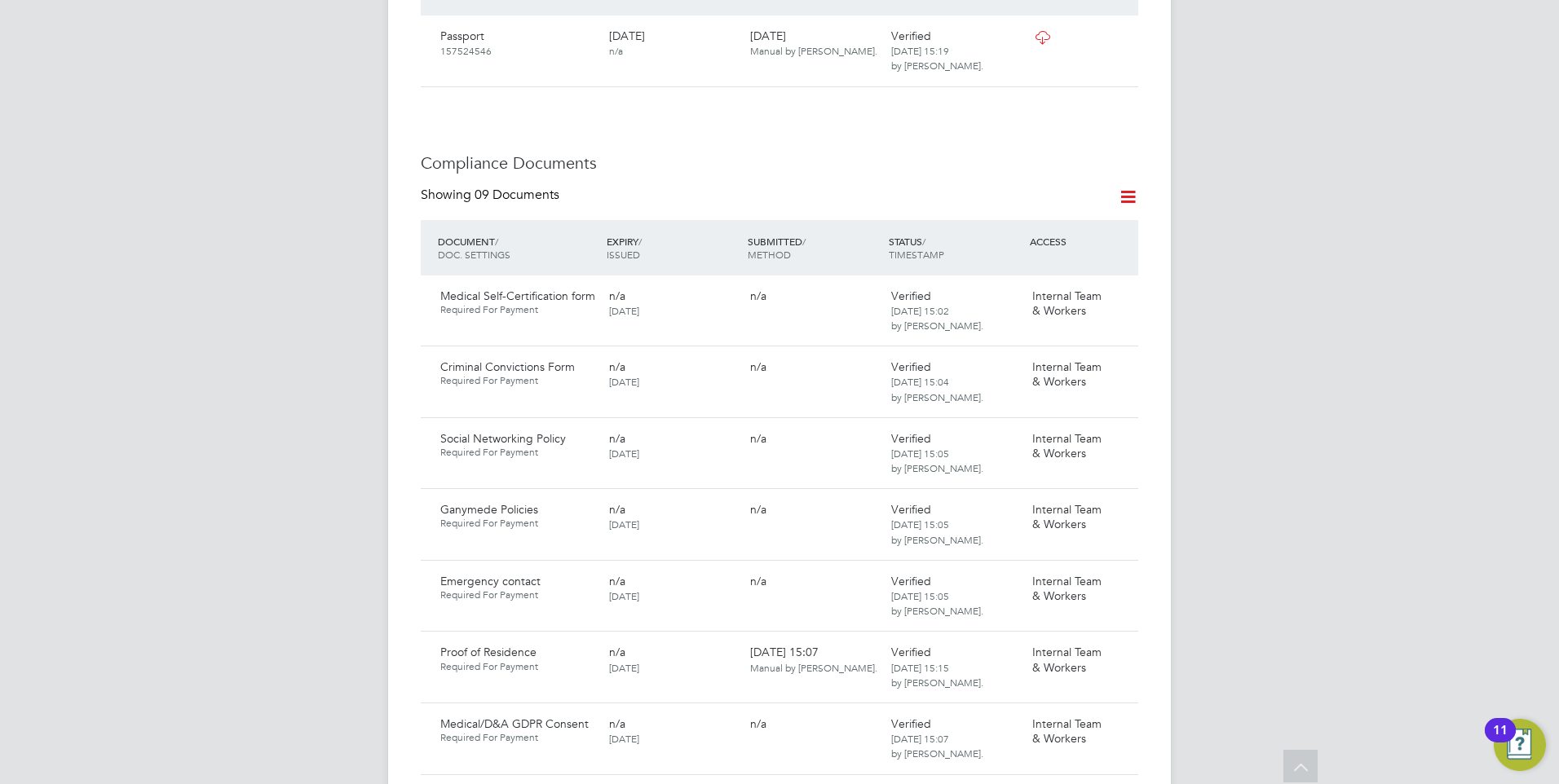
scroll to position [897, 0]
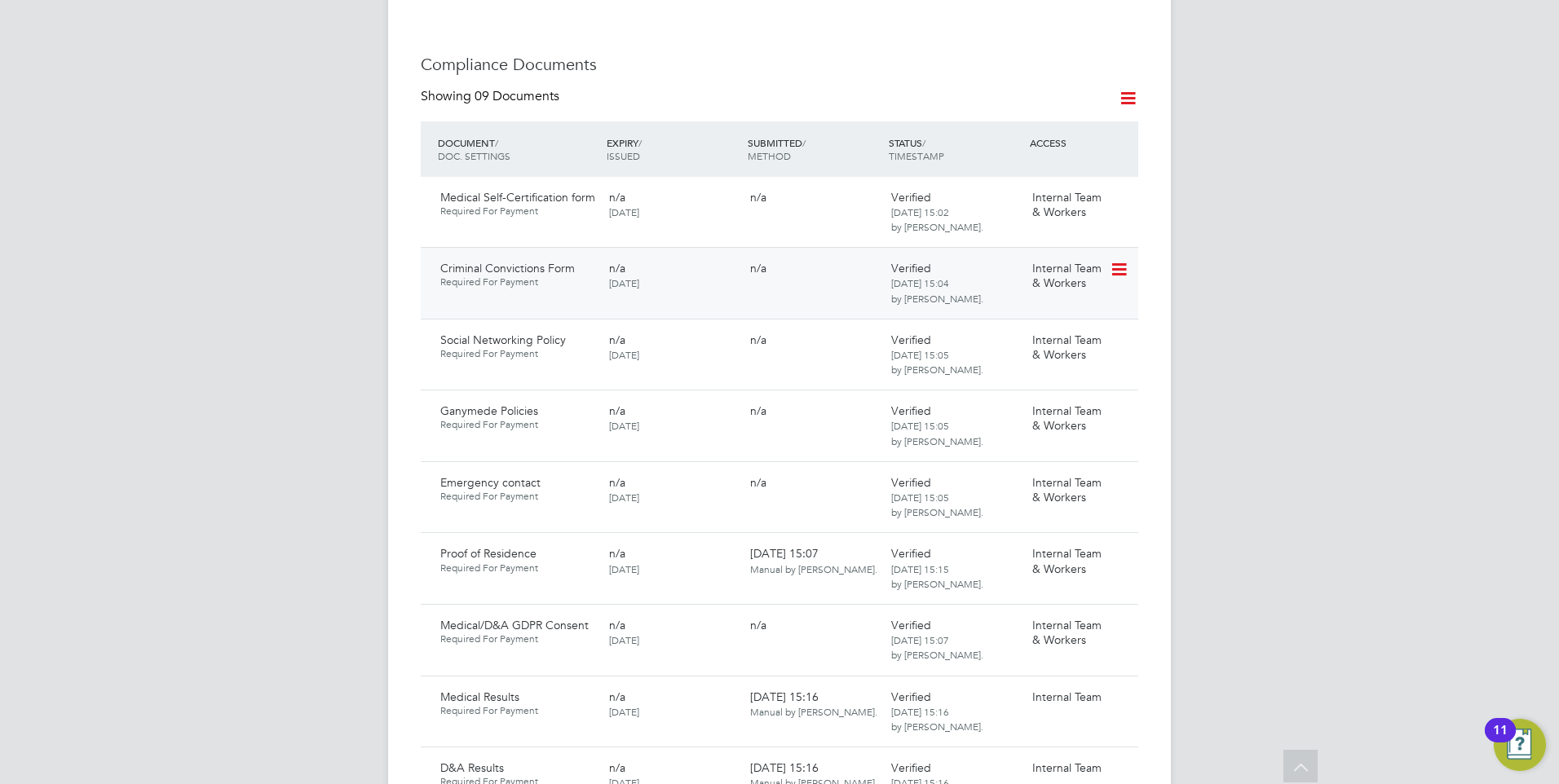
click at [1117, 260] on icon at bounding box center [1118, 270] width 17 height 20
click at [1006, 330] on li "Reject Document" at bounding box center [1045, 338] width 163 height 23
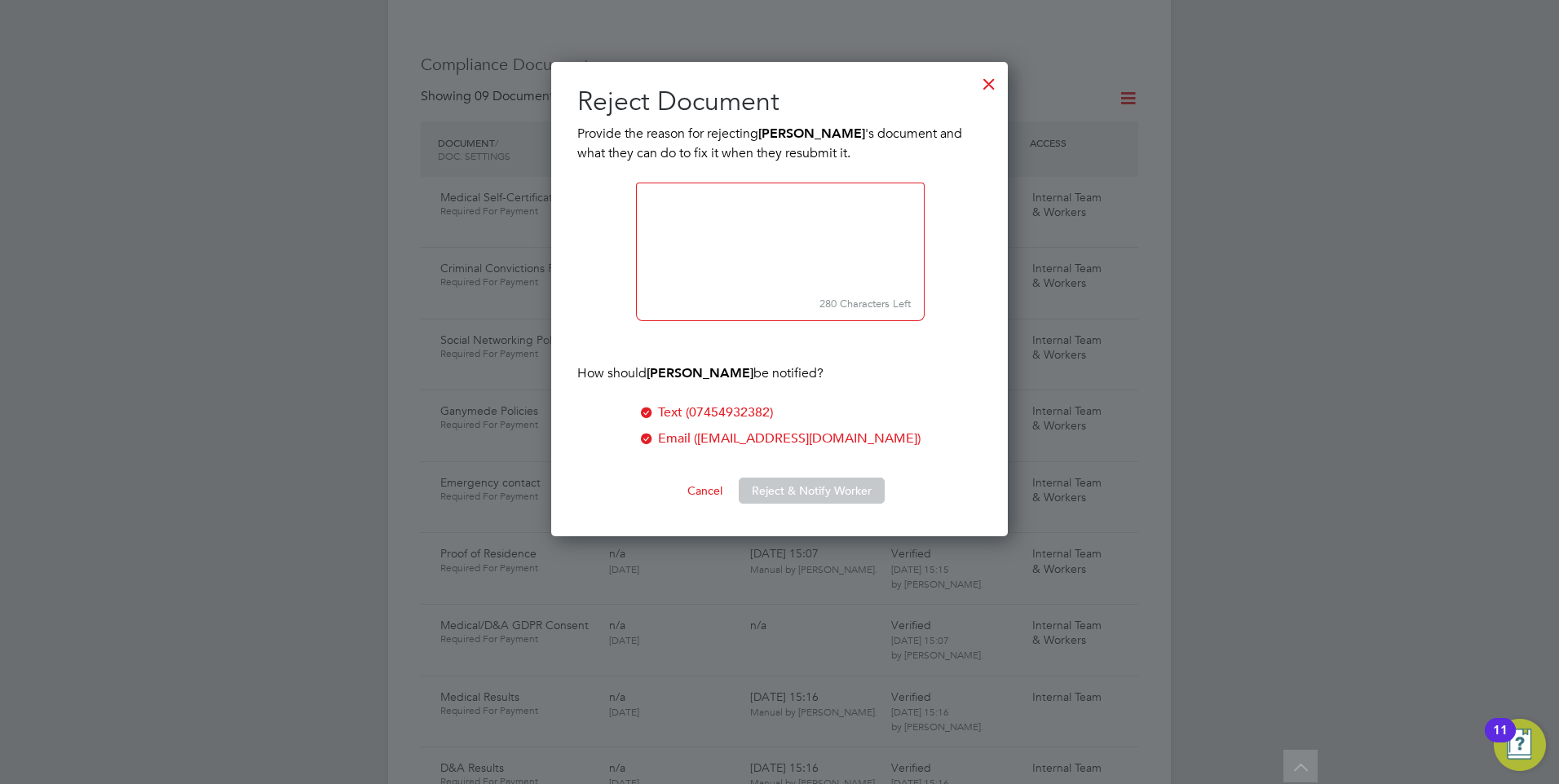
paste textarea "Please download the form and ensure you answer all questions, sign, date and su…"
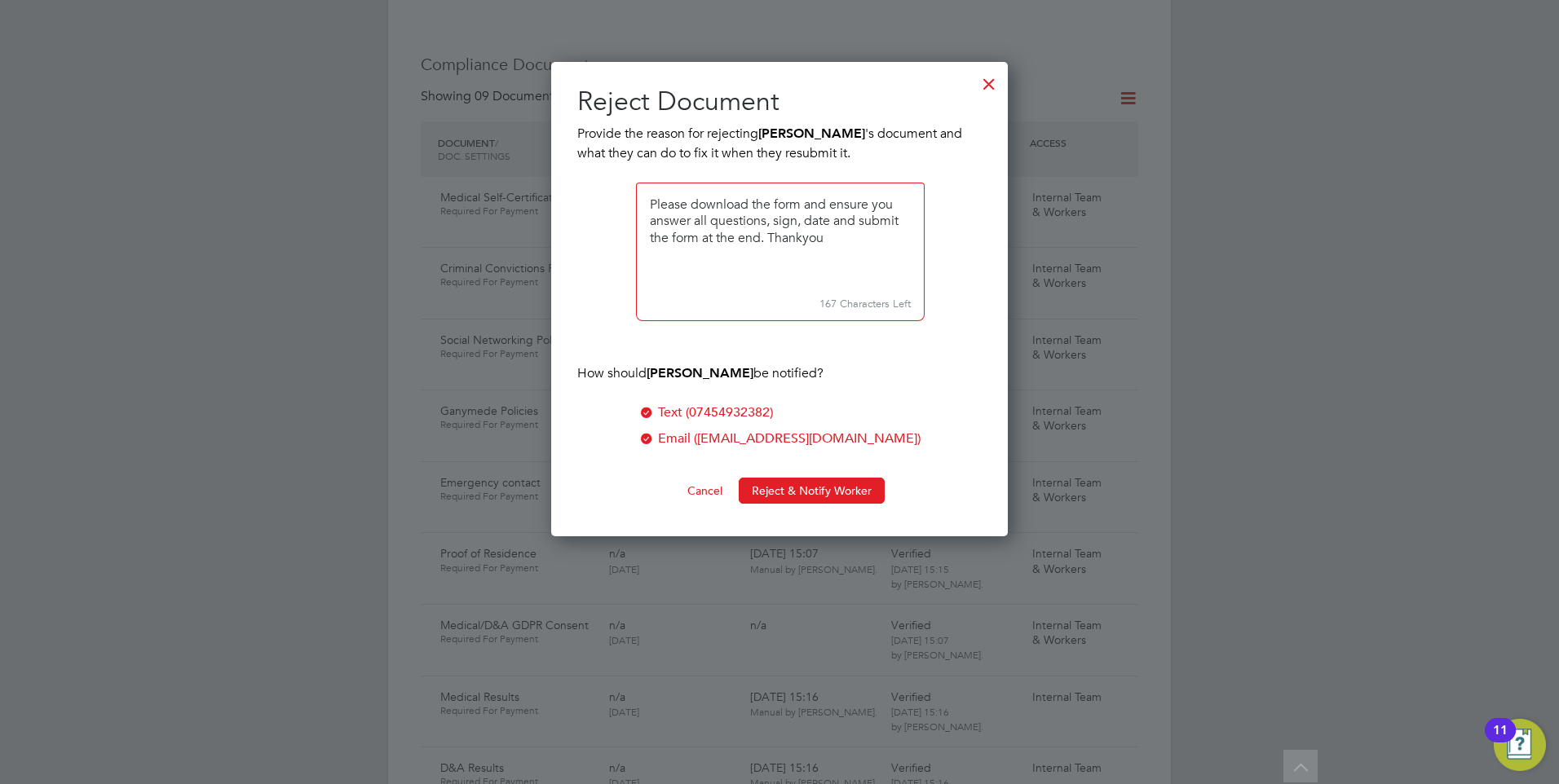
click at [650, 203] on textarea at bounding box center [780, 236] width 289 height 109
type textarea "We are unable to view your response. Please download the form and ensure you an…"
click at [769, 485] on button "Reject & Notify Worker" at bounding box center [811, 490] width 146 height 26
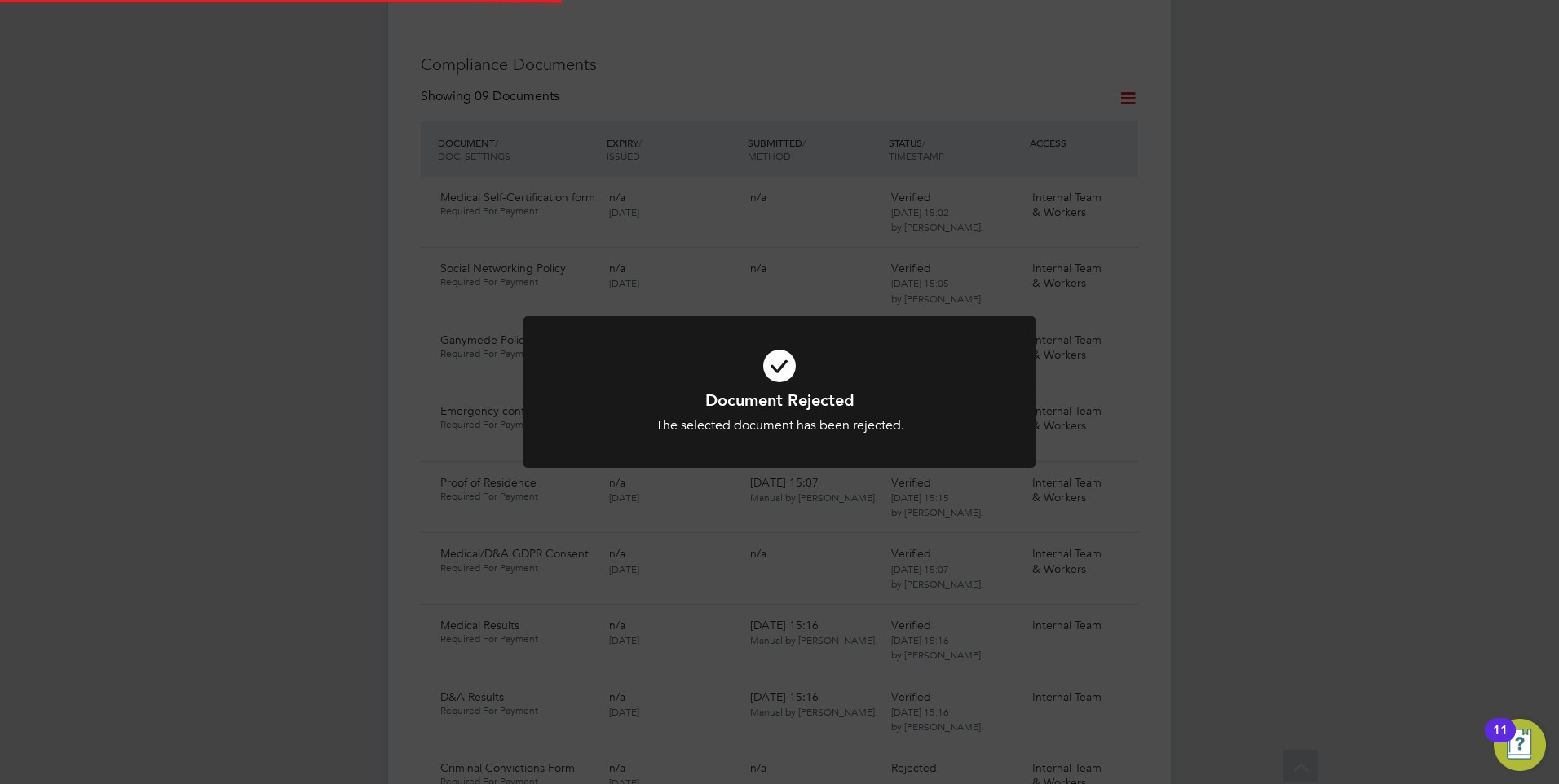
click at [709, 360] on icon at bounding box center [779, 366] width 424 height 64
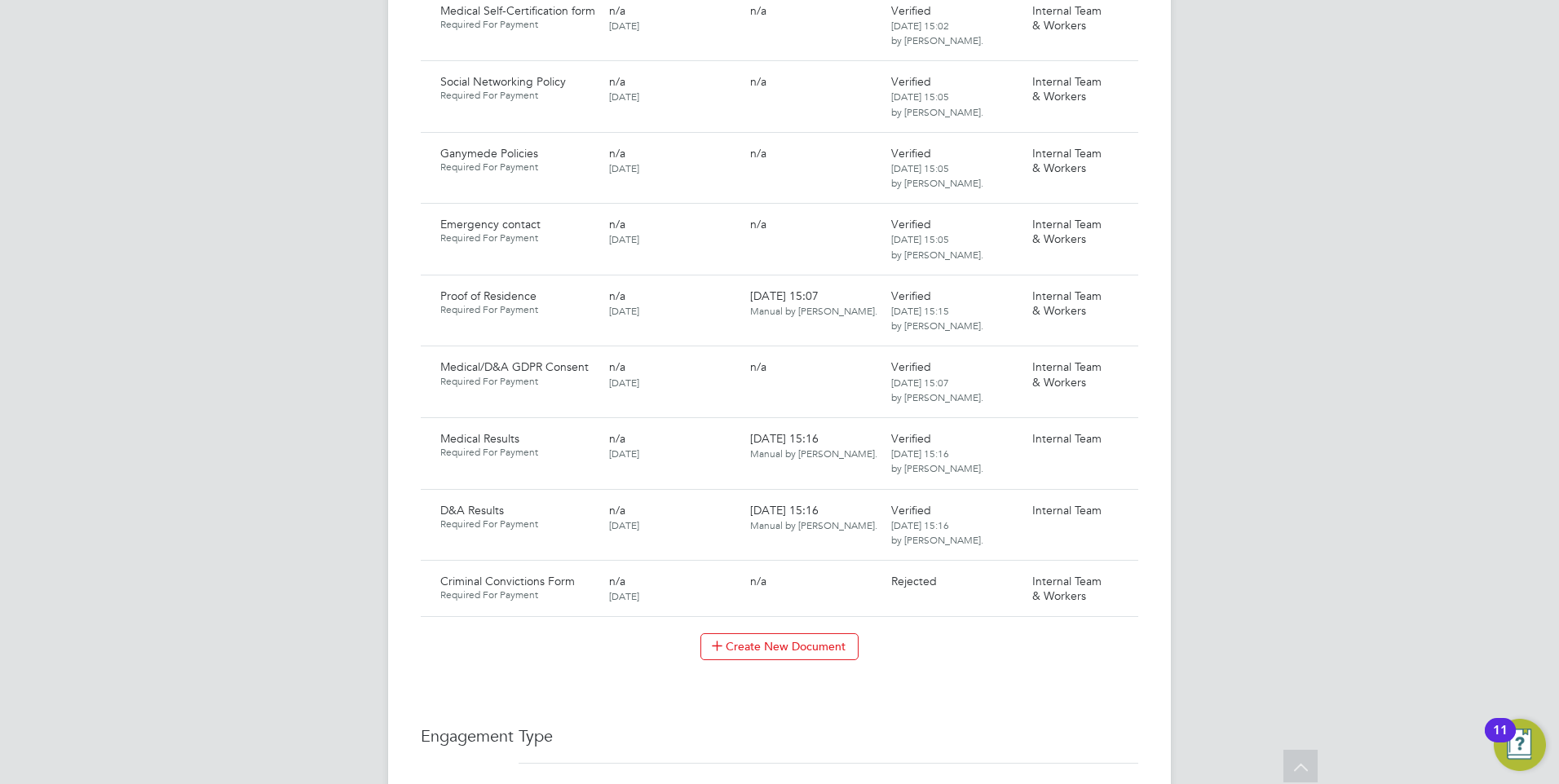
scroll to position [1304, 0]
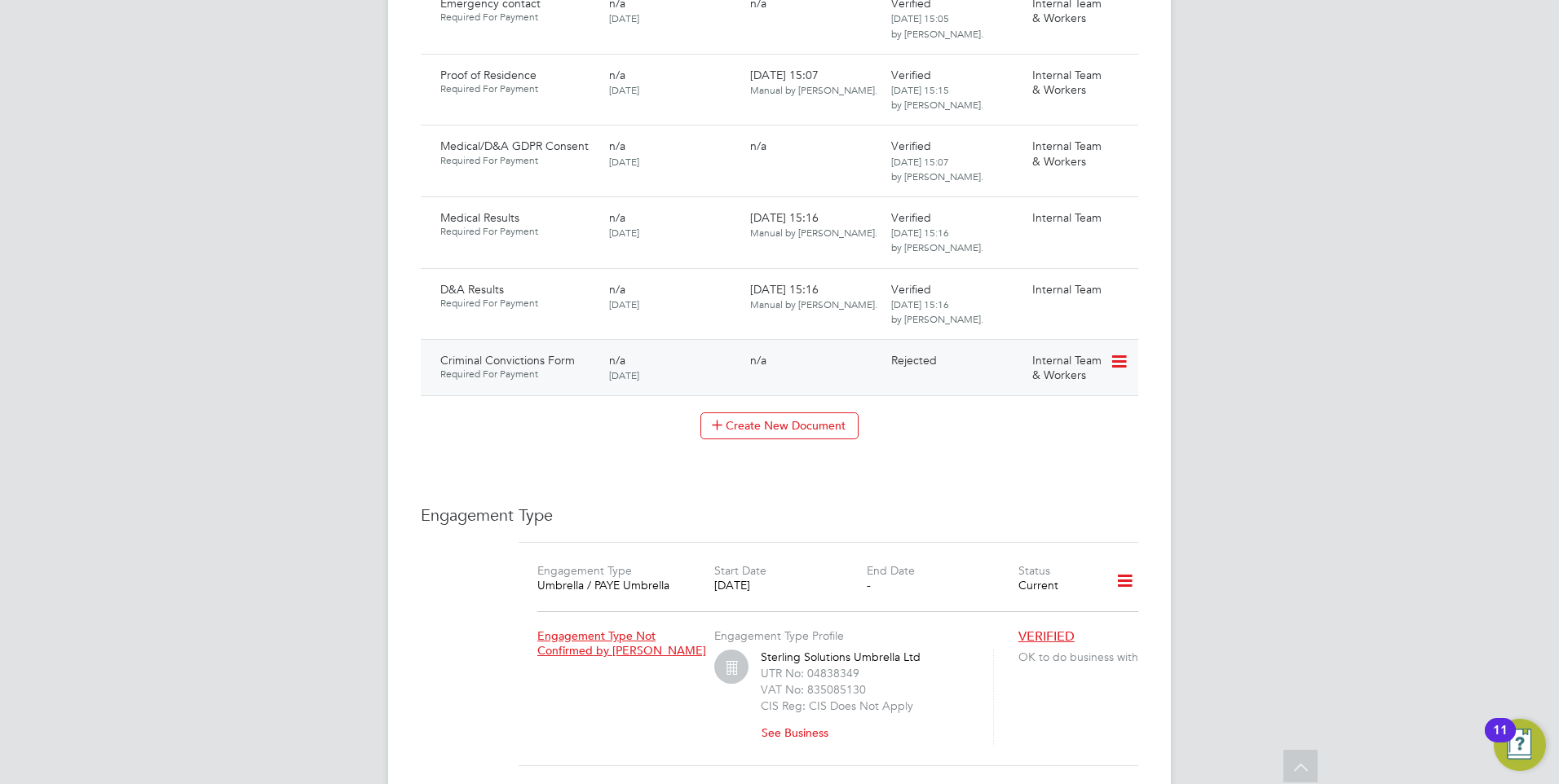
click at [1123, 352] on icon at bounding box center [1118, 362] width 17 height 20
click at [1011, 423] on li "Request Document" at bounding box center [1045, 430] width 163 height 23
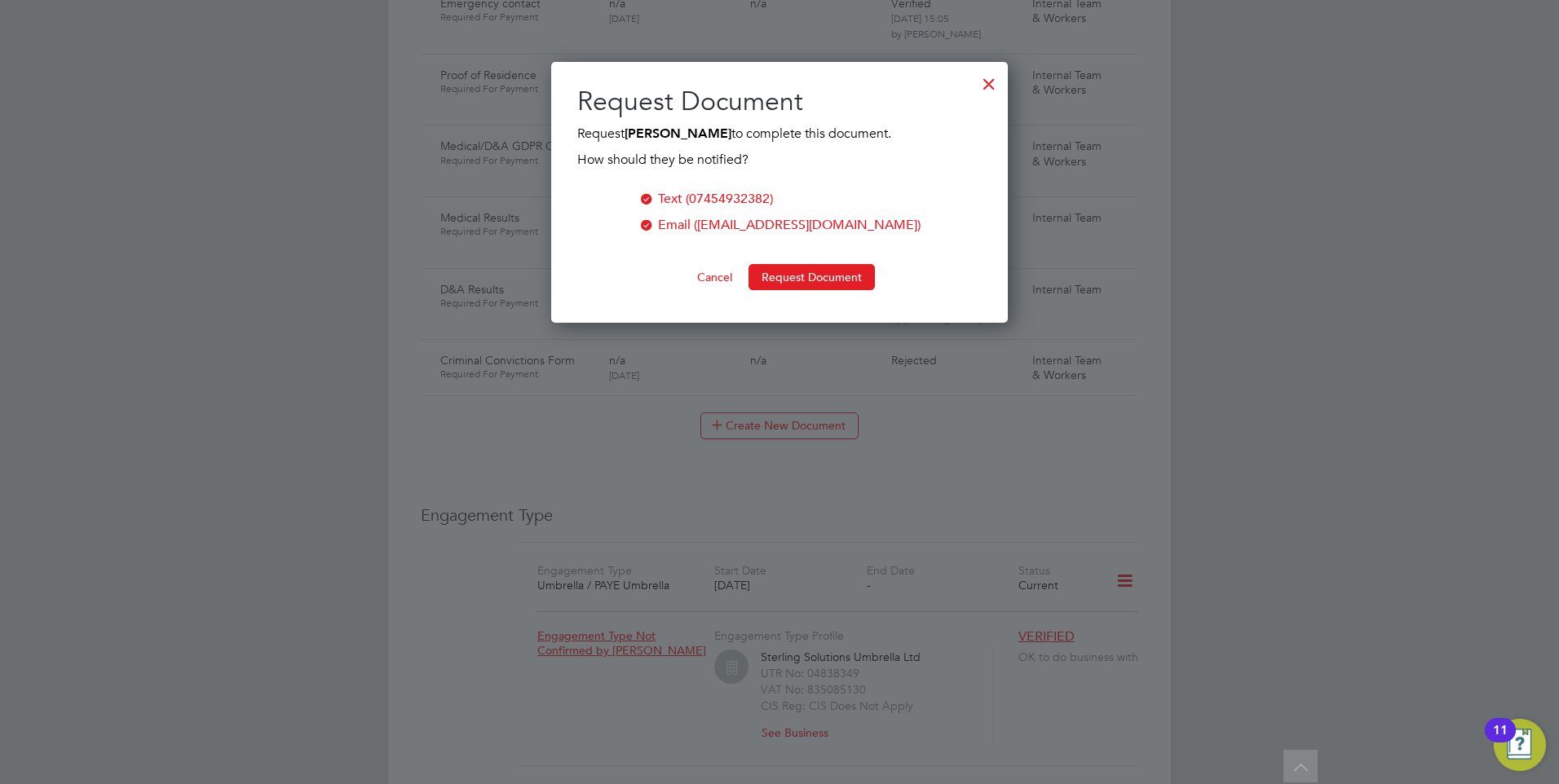
scroll to position [261, 457]
click at [806, 269] on button "Request Document" at bounding box center [811, 276] width 126 height 26
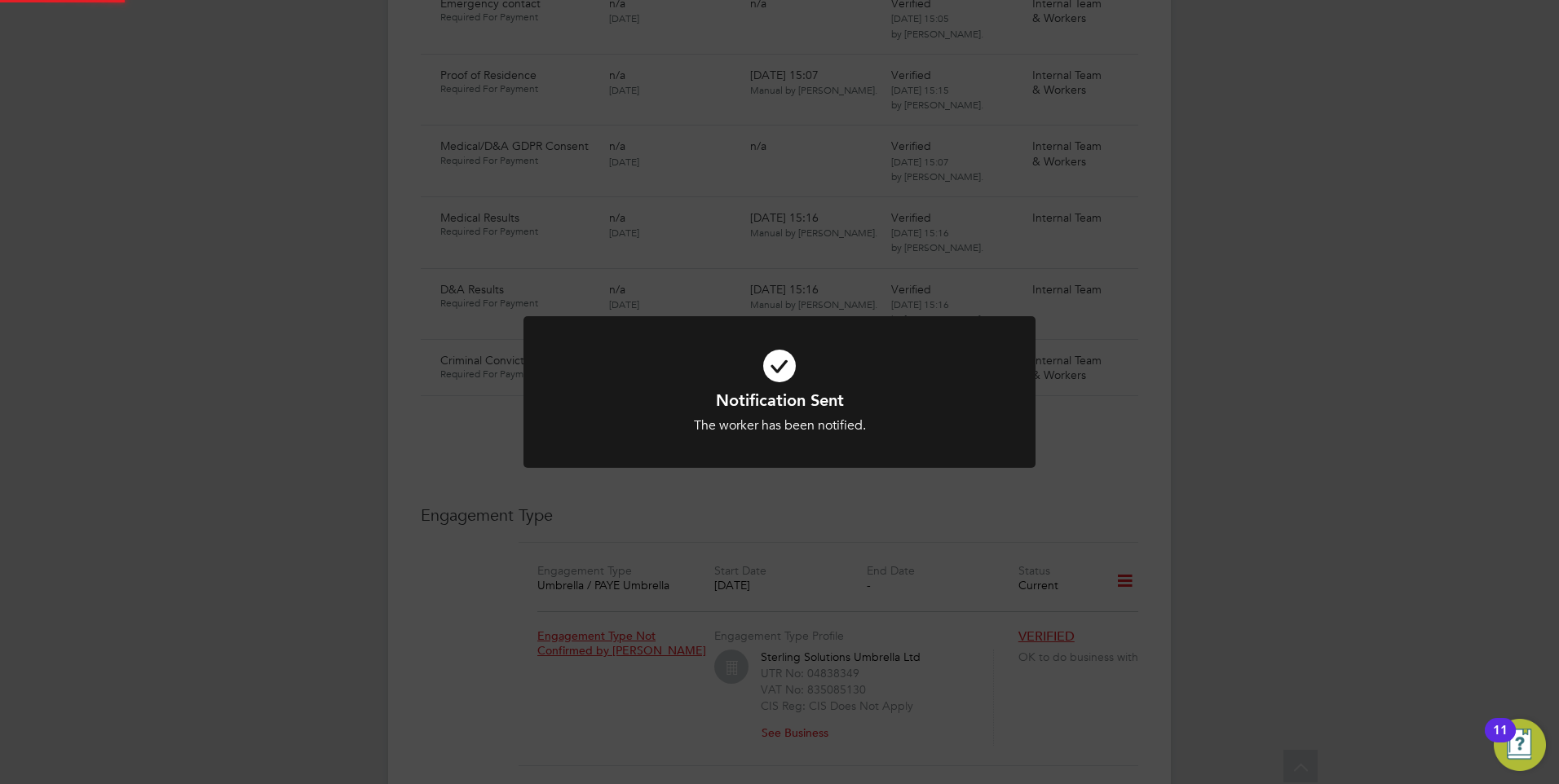
click at [606, 439] on div at bounding box center [779, 392] width 512 height 153
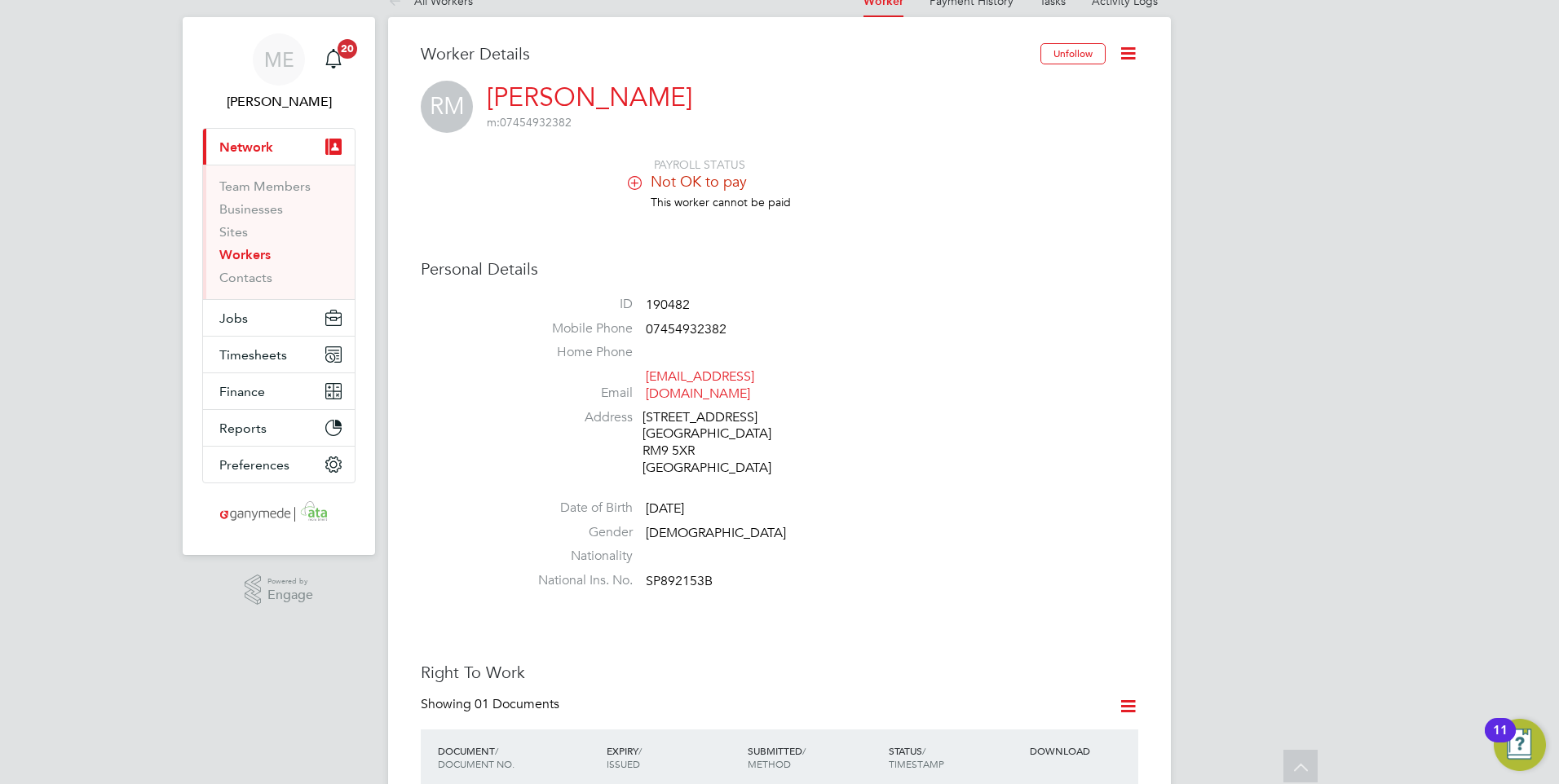
scroll to position [0, 0]
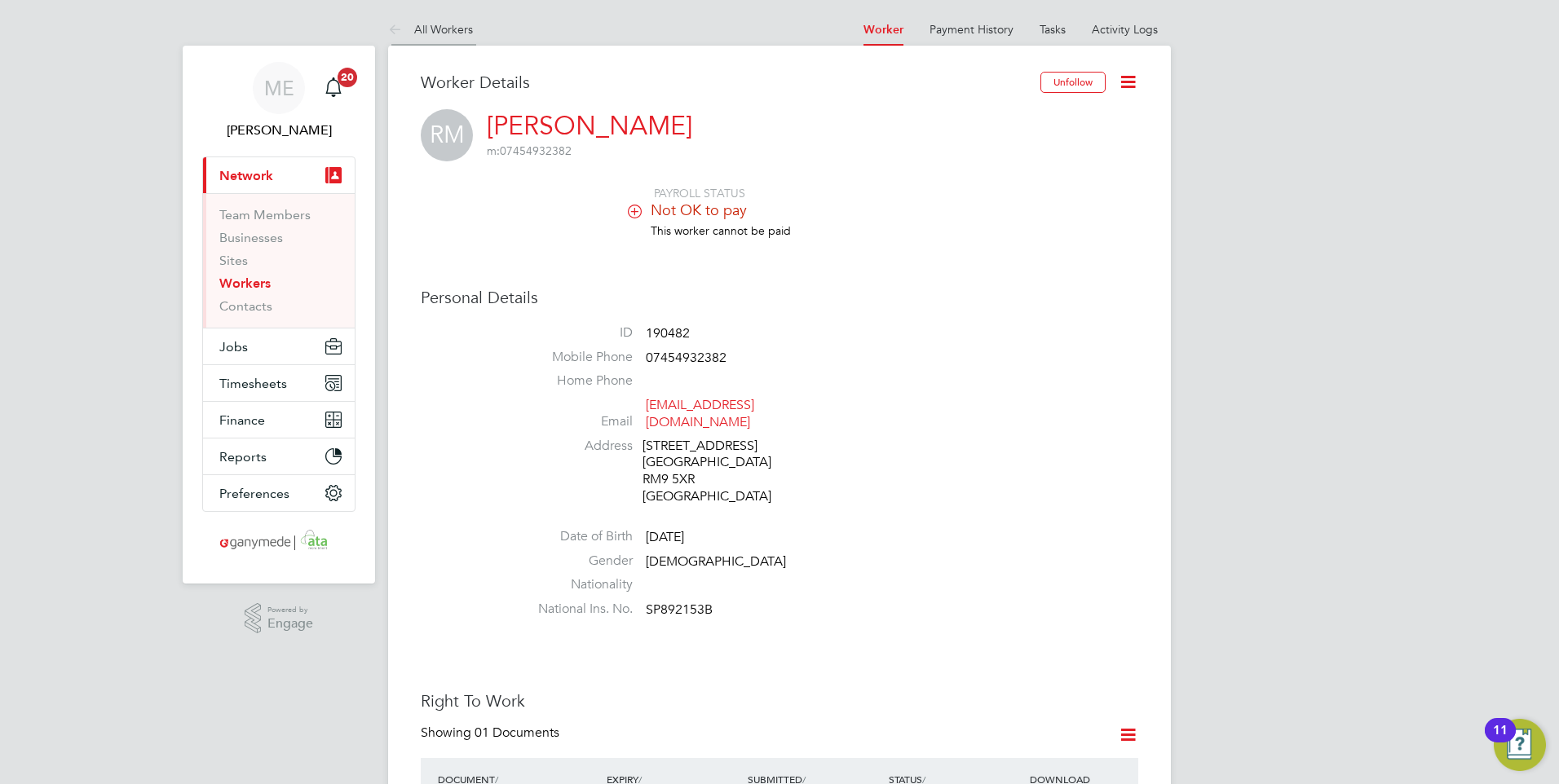
click at [393, 28] on icon at bounding box center [398, 31] width 21 height 21
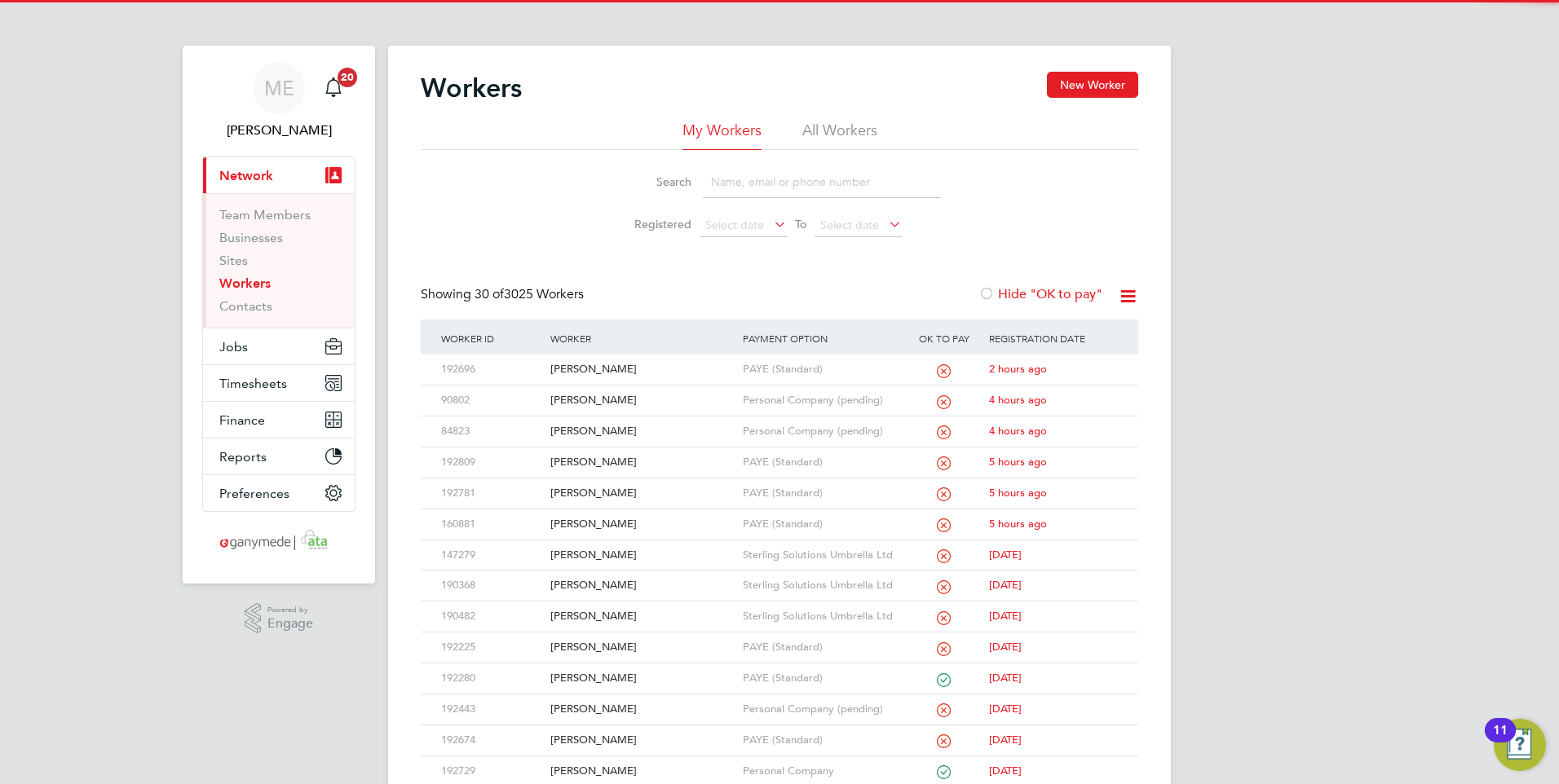
click at [755, 194] on input at bounding box center [821, 182] width 238 height 32
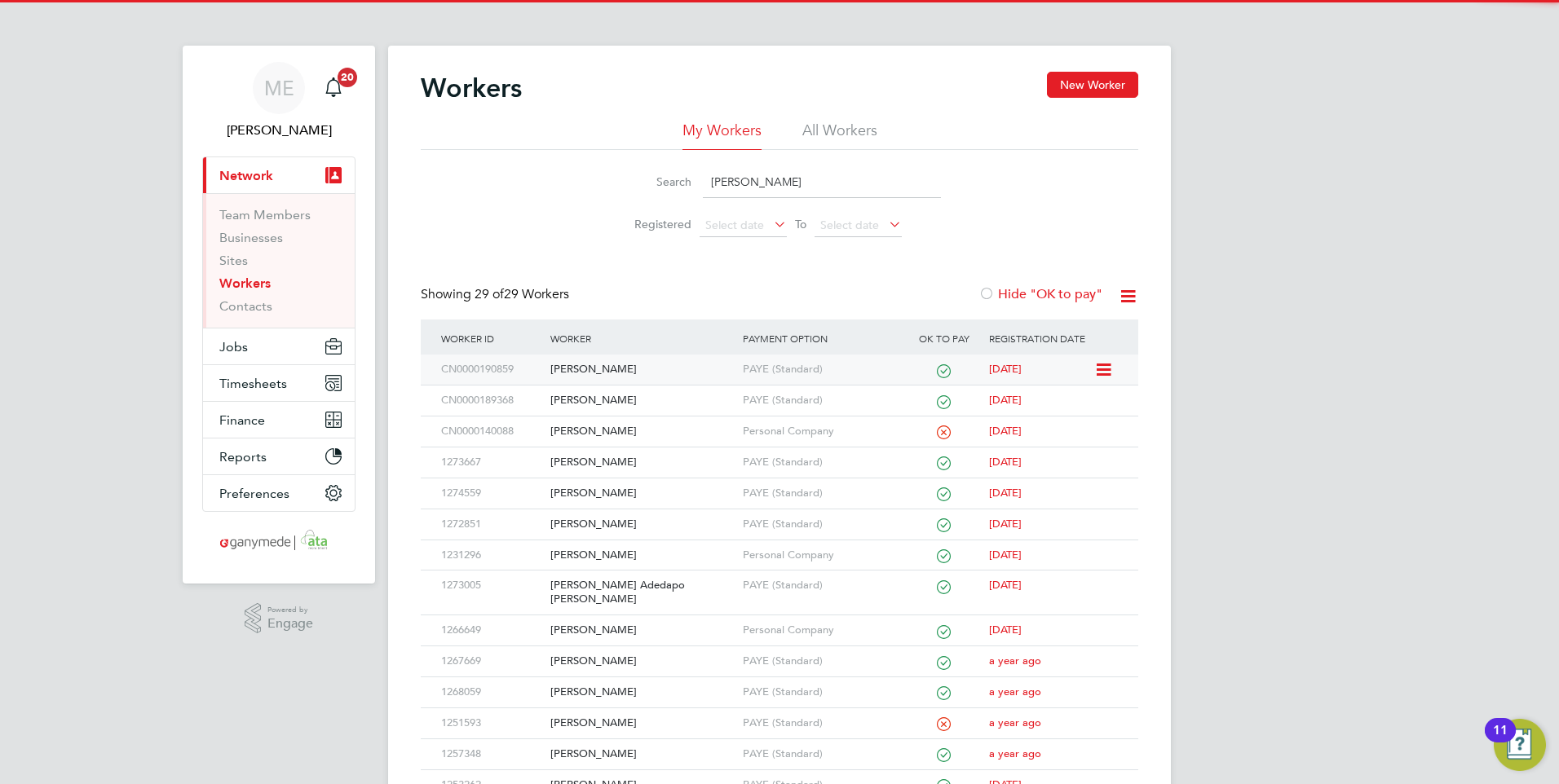
type input "adam"
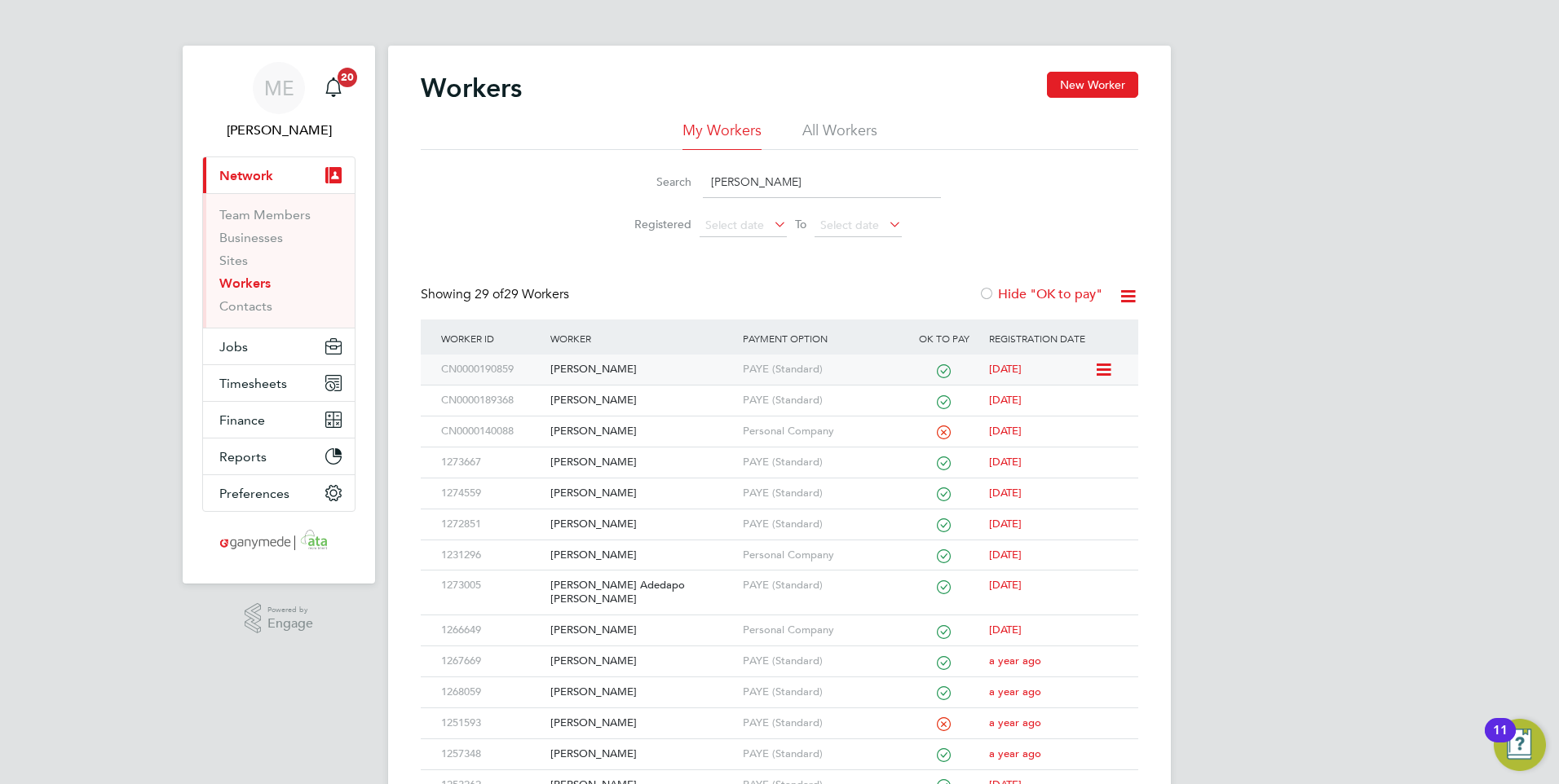
click at [646, 362] on div "[PERSON_NAME]" at bounding box center [641, 369] width 192 height 30
click at [675, 171] on div "Search adam" at bounding box center [779, 182] width 323 height 32
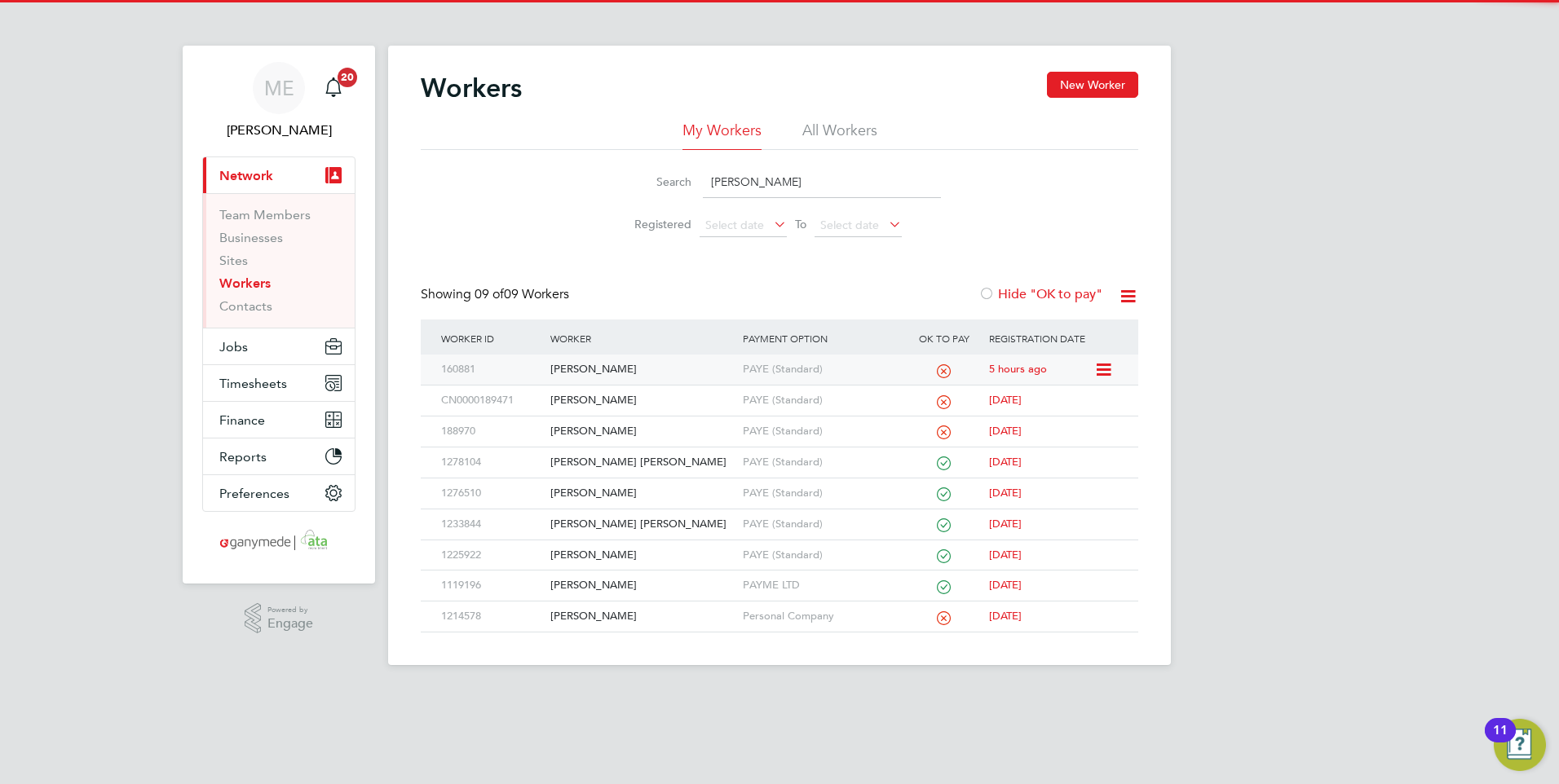
type input "leon"
click at [667, 374] on div "Leon Pinnock" at bounding box center [641, 369] width 192 height 30
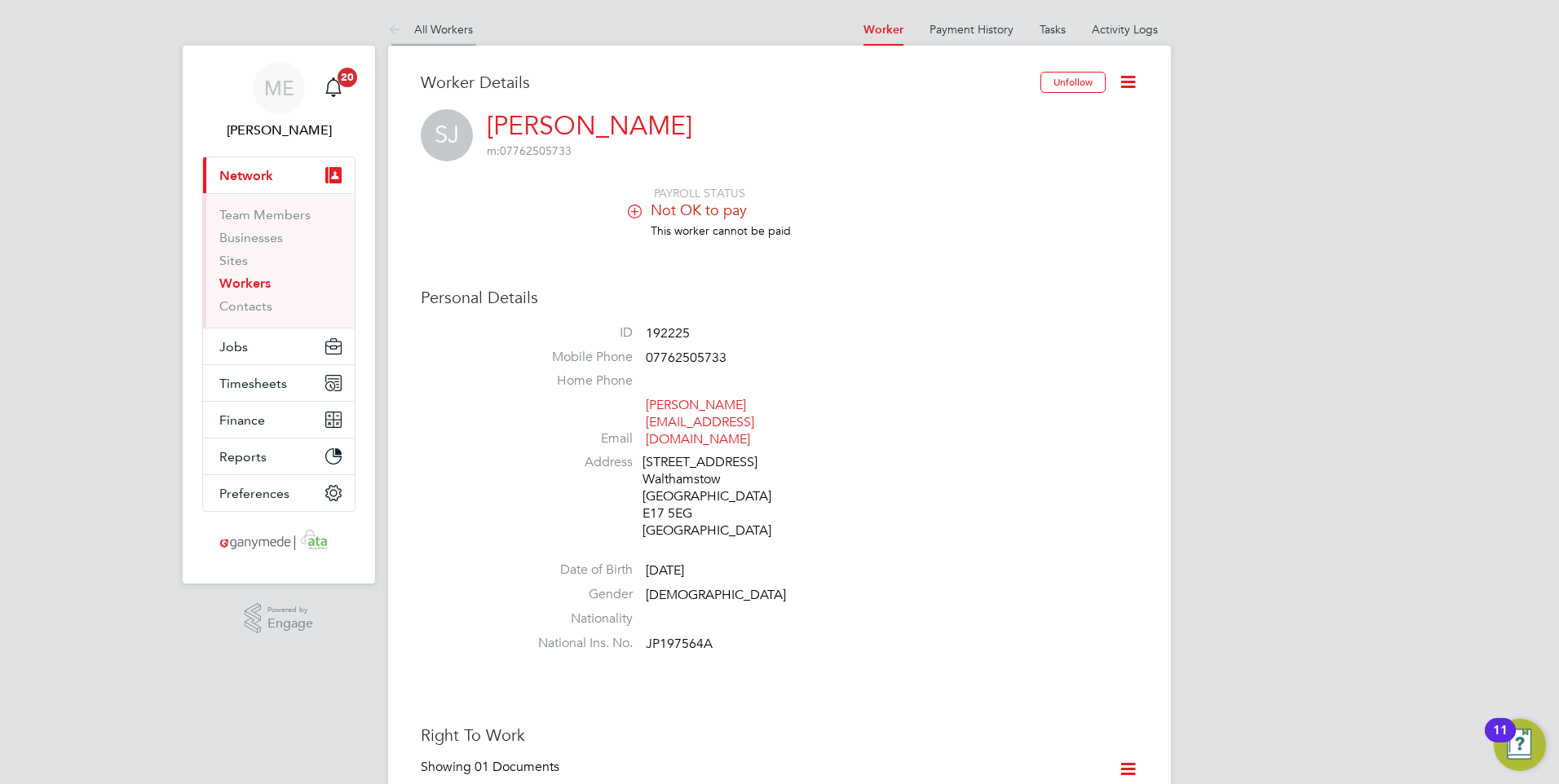
click at [389, 29] on icon at bounding box center [398, 31] width 21 height 21
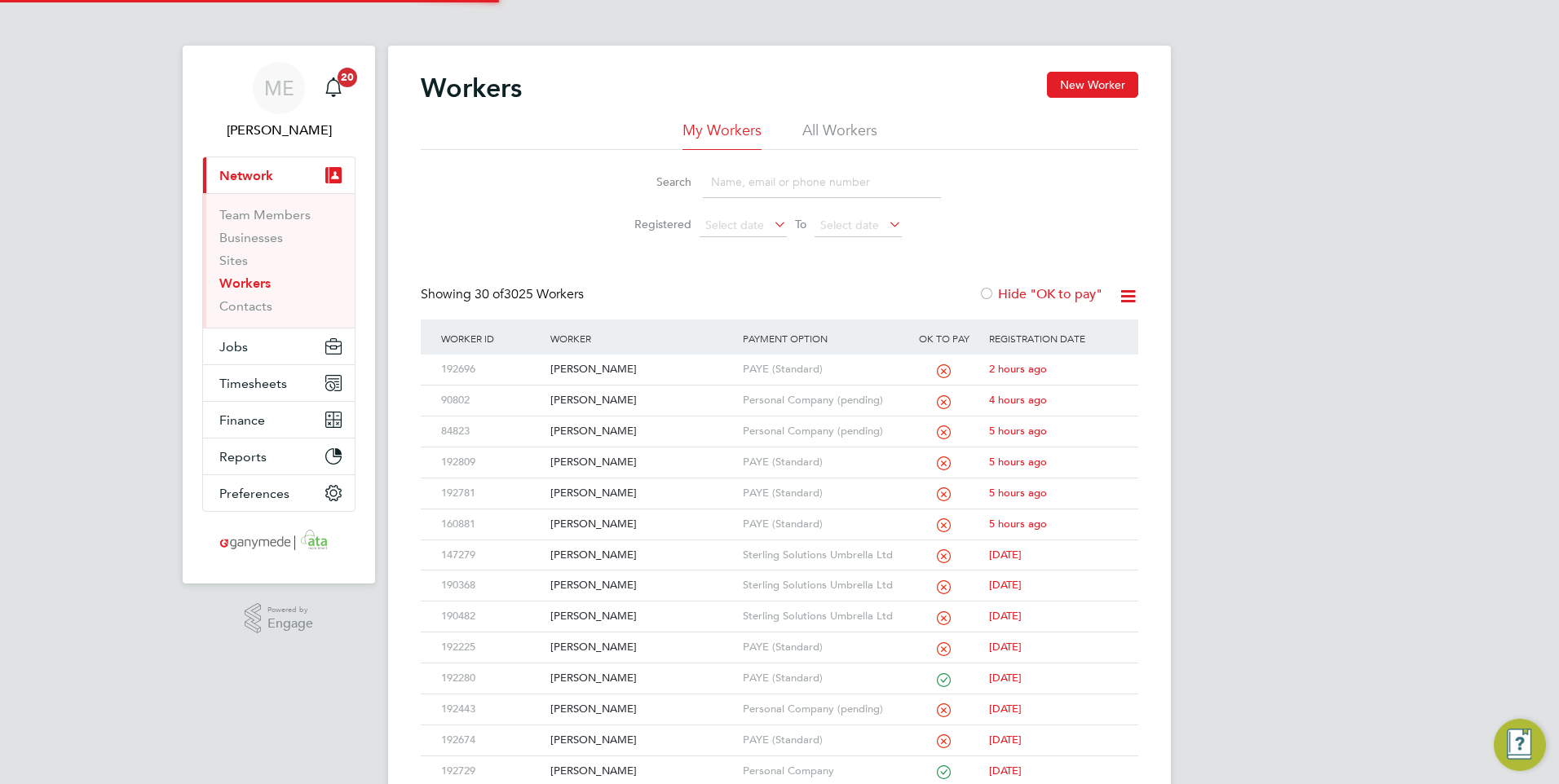
click at [717, 177] on input at bounding box center [821, 182] width 238 height 32
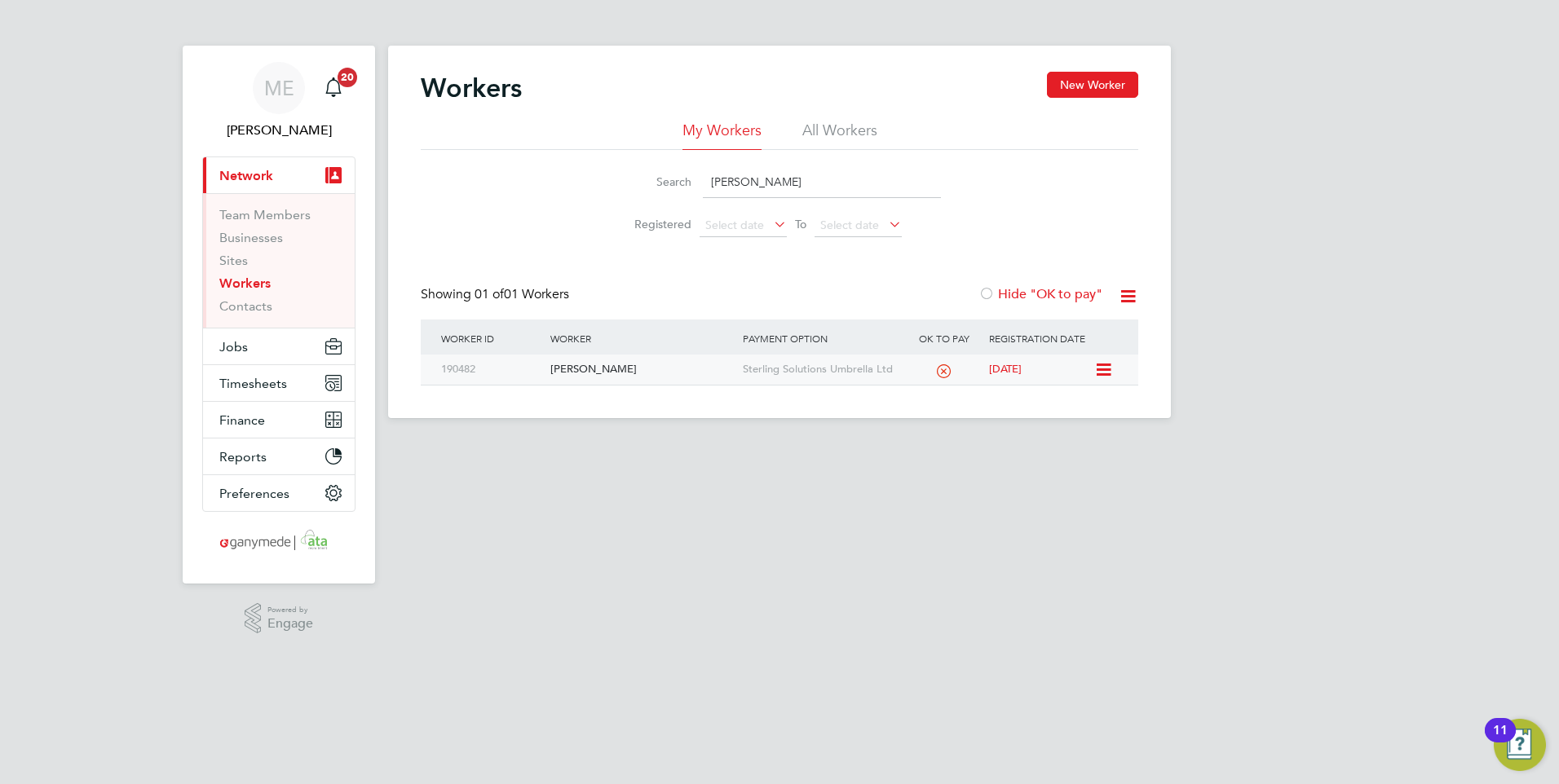
type input "ROSHA"
click at [695, 365] on div "[PERSON_NAME]" at bounding box center [641, 369] width 192 height 30
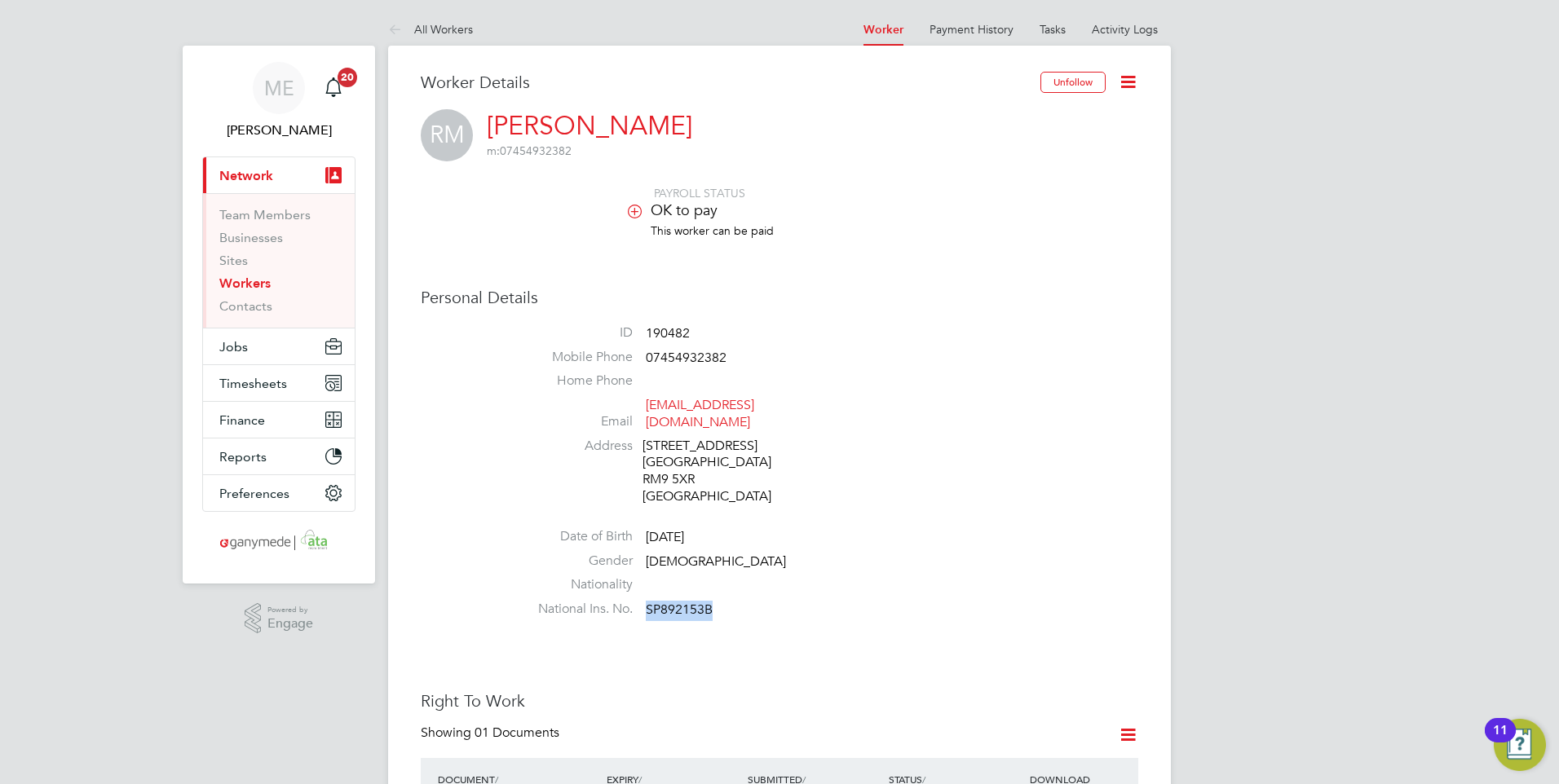
drag, startPoint x: 714, startPoint y: 592, endPoint x: 646, endPoint y: 593, distance: 68.0
click at [646, 601] on li "National Ins. No. SP892153B" at bounding box center [828, 612] width 620 height 24
copy span "SP892153B"
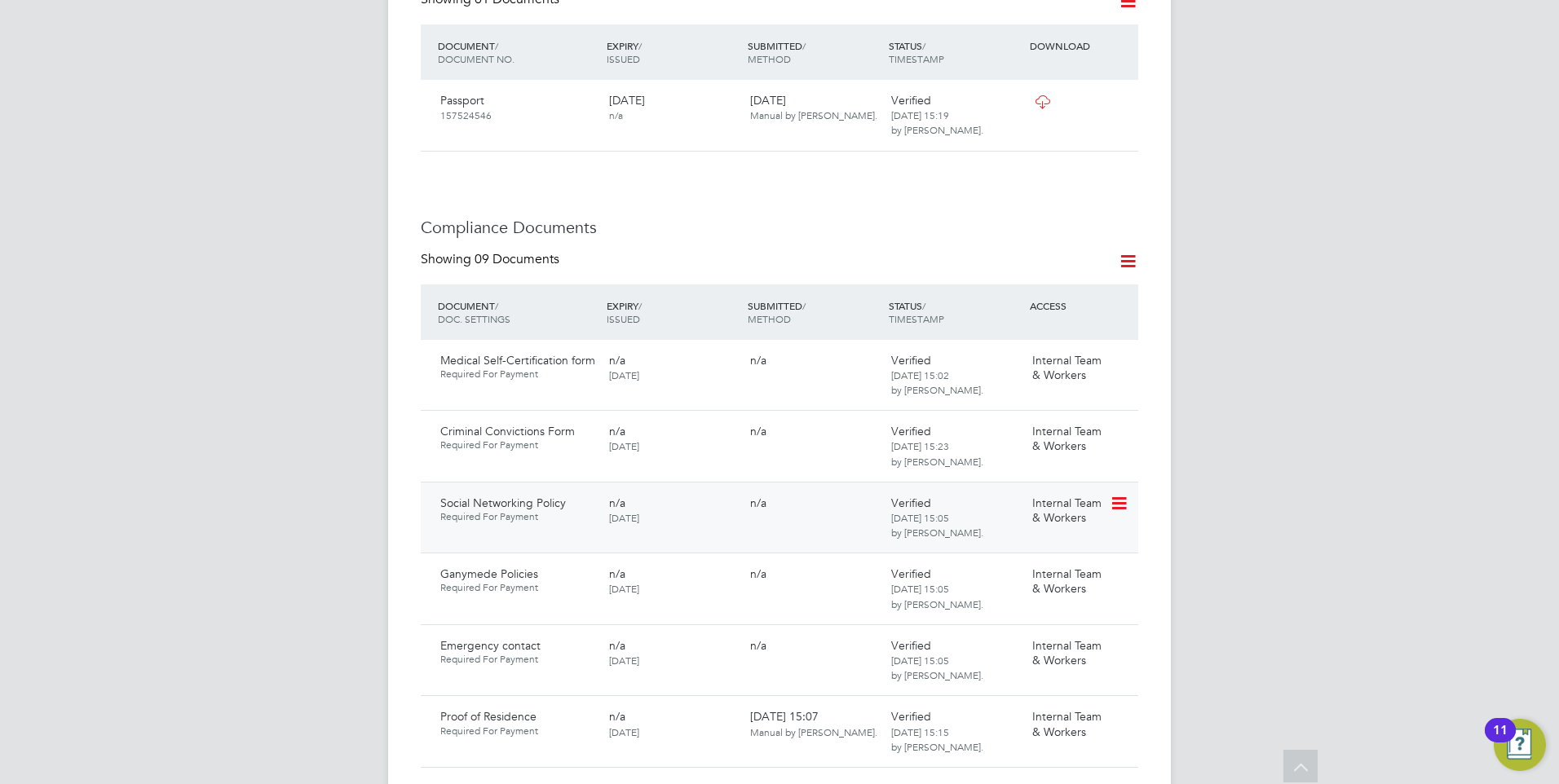
scroll to position [897, 0]
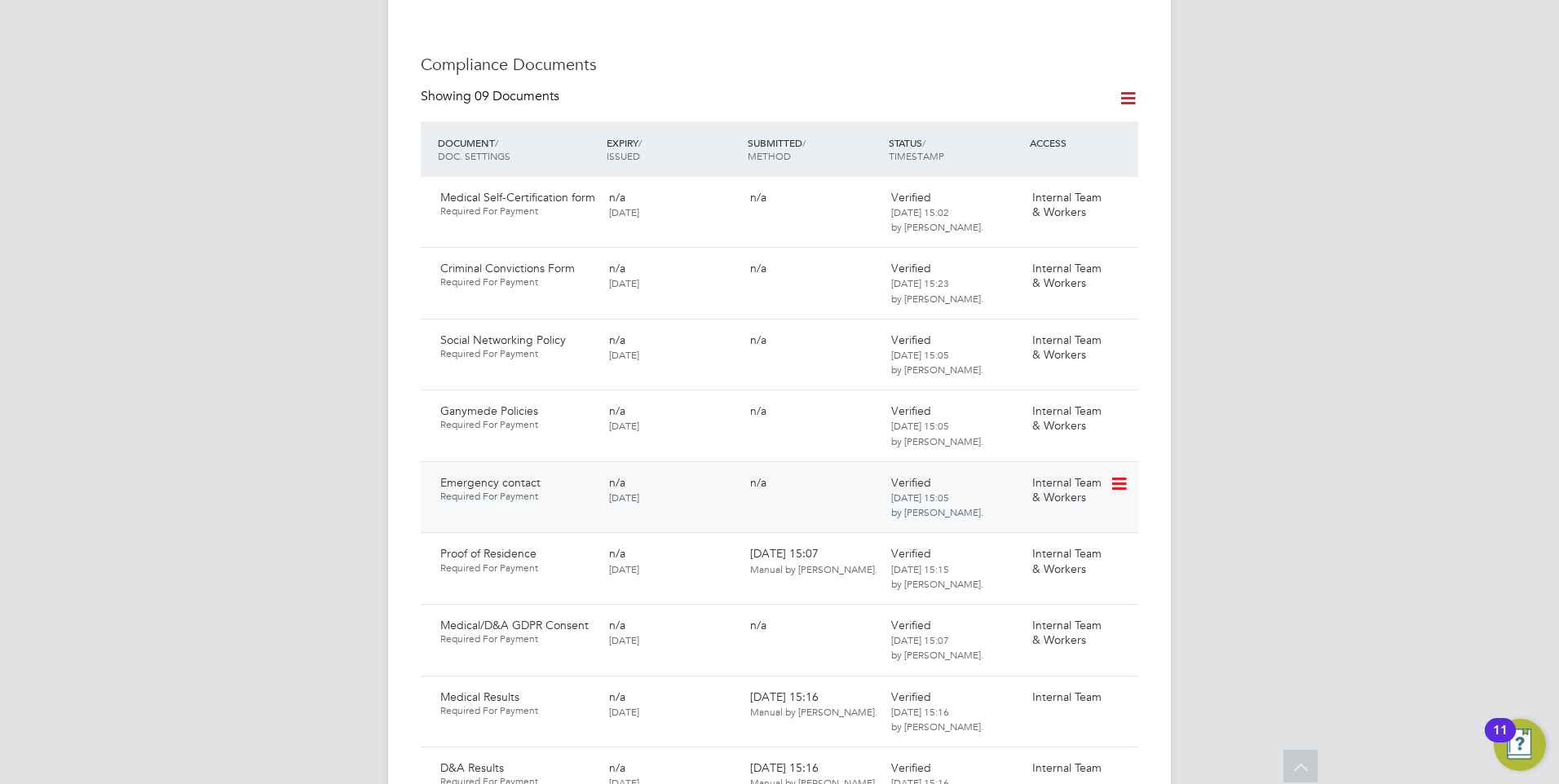
click at [1113, 475] on icon at bounding box center [1118, 485] width 17 height 20
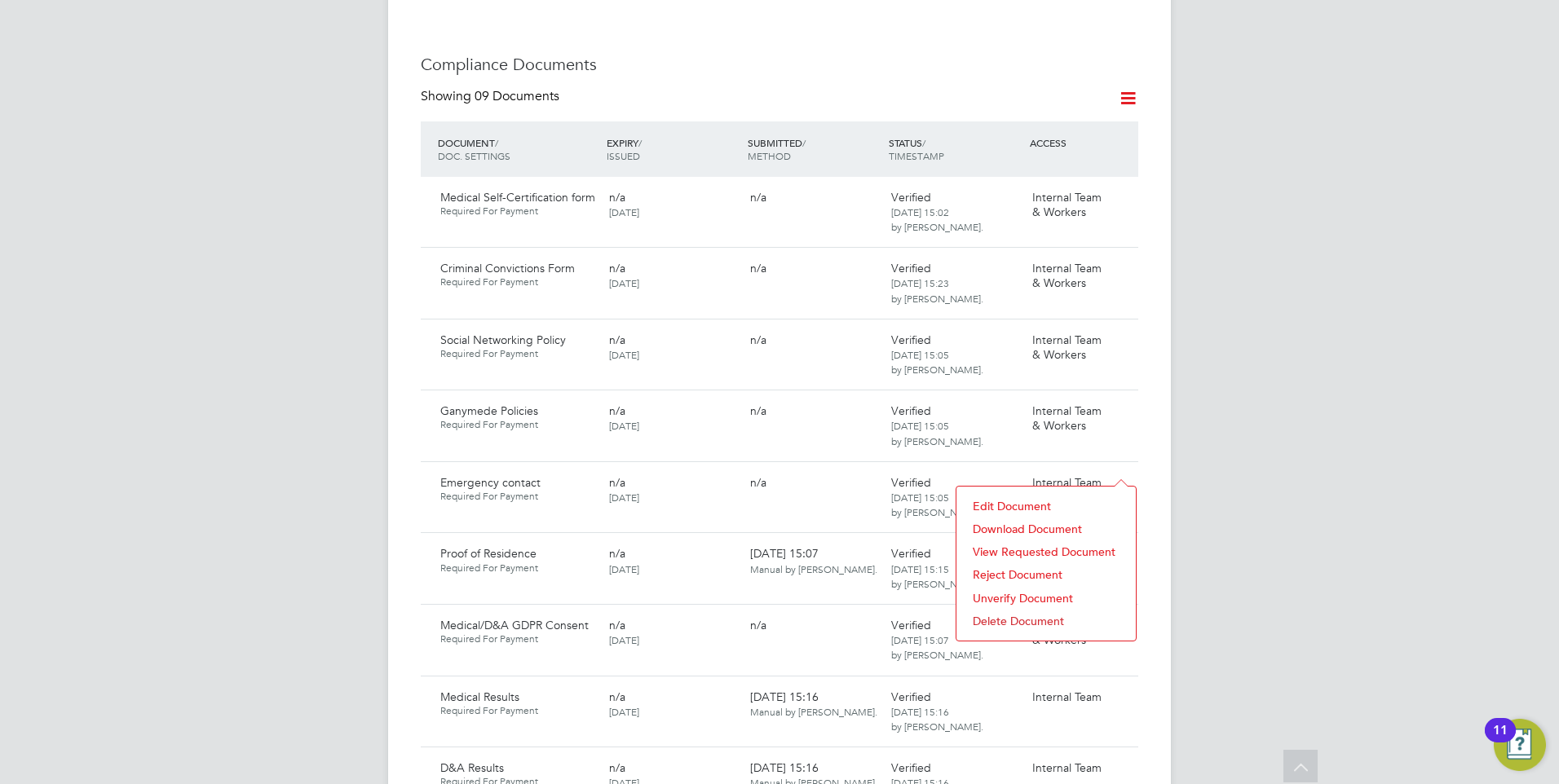
click at [1020, 524] on li "Download Document" at bounding box center [1045, 529] width 163 height 23
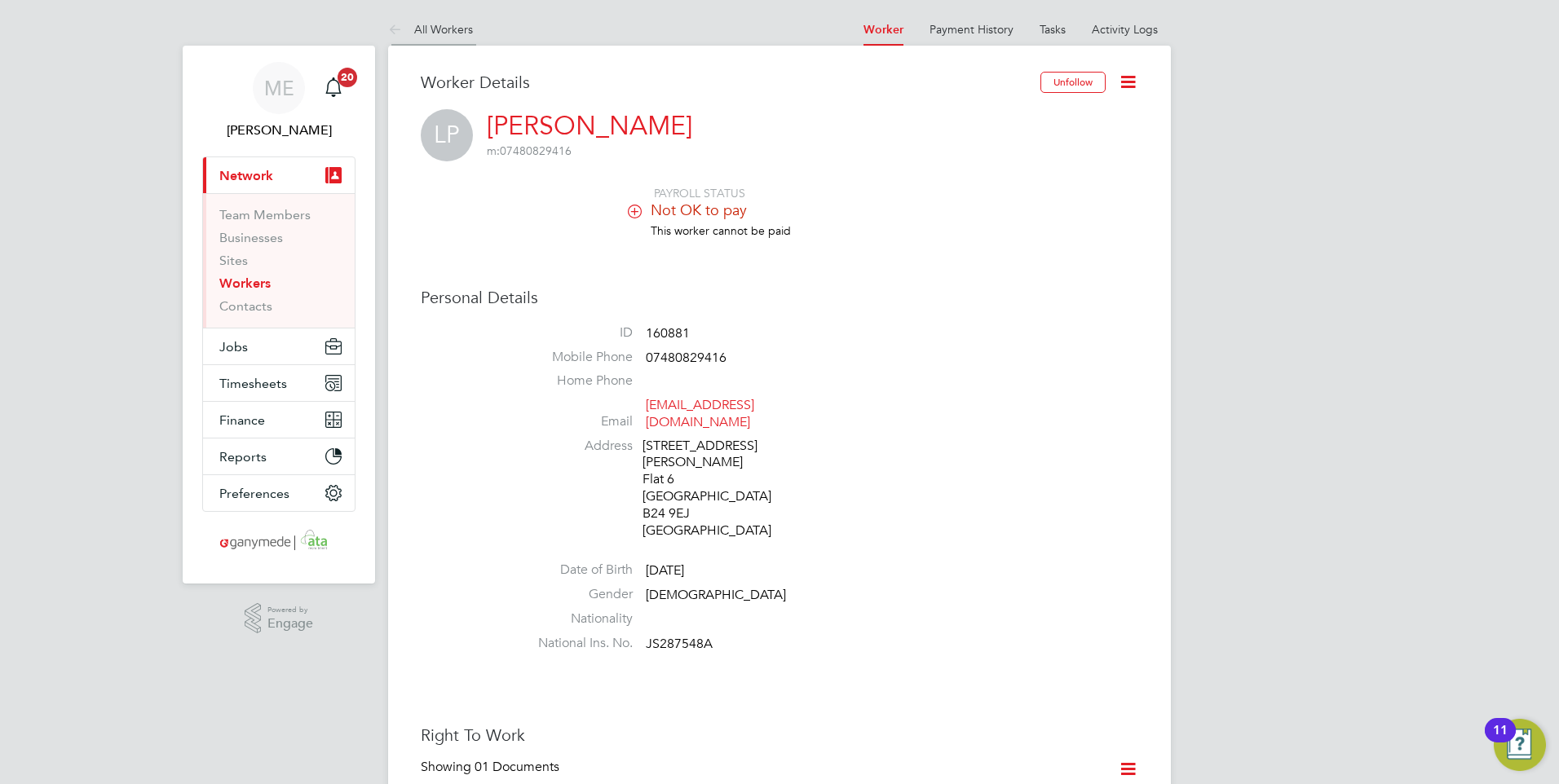
click at [388, 25] on icon at bounding box center [398, 31] width 21 height 21
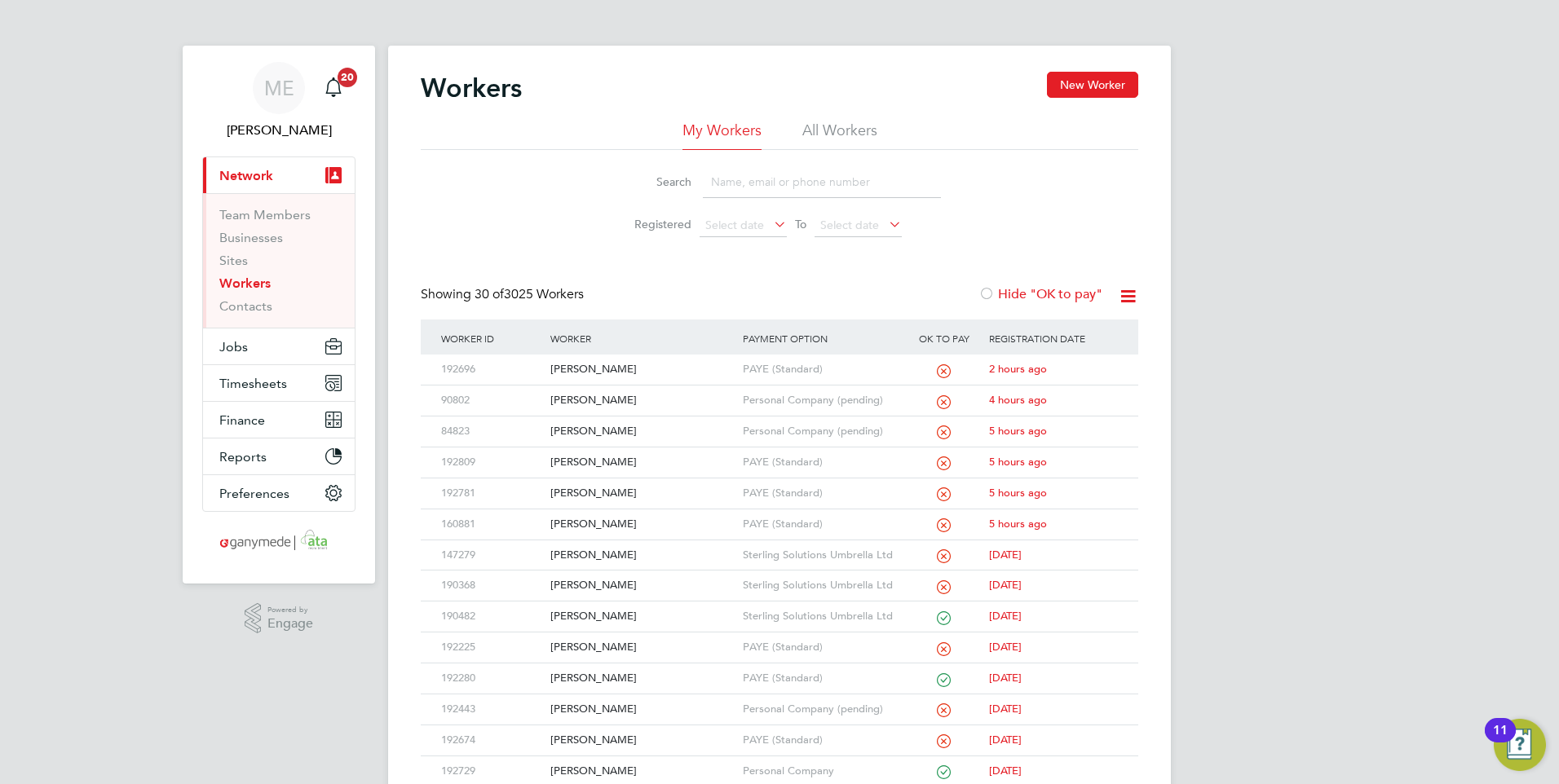
drag, startPoint x: 723, startPoint y: 153, endPoint x: 735, endPoint y: 180, distance: 29.5
click at [727, 161] on div "Search Registered Select date To Select date" at bounding box center [779, 197] width 718 height 95
click at [737, 182] on input at bounding box center [821, 182] width 238 height 32
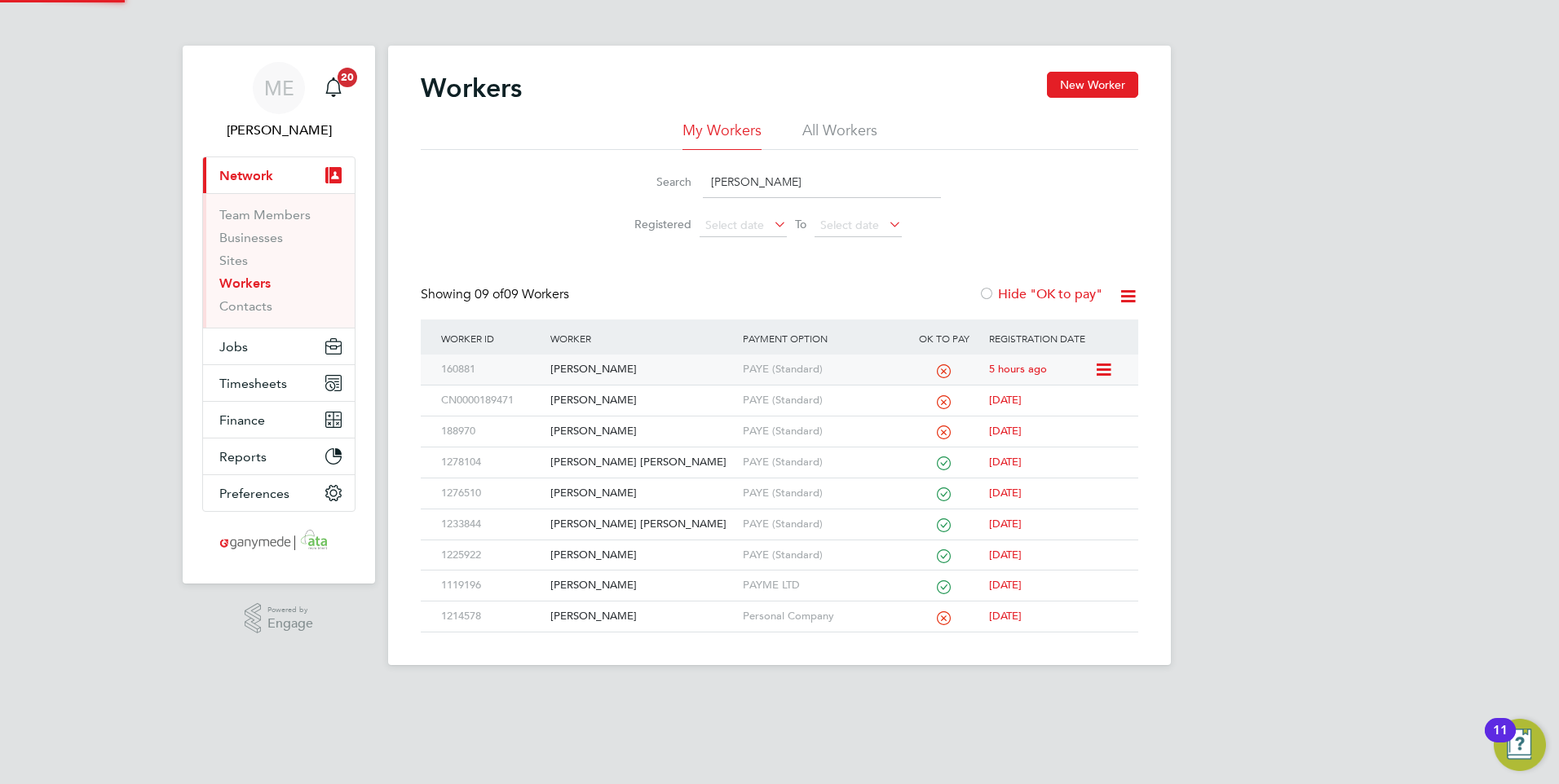
type input "leon"
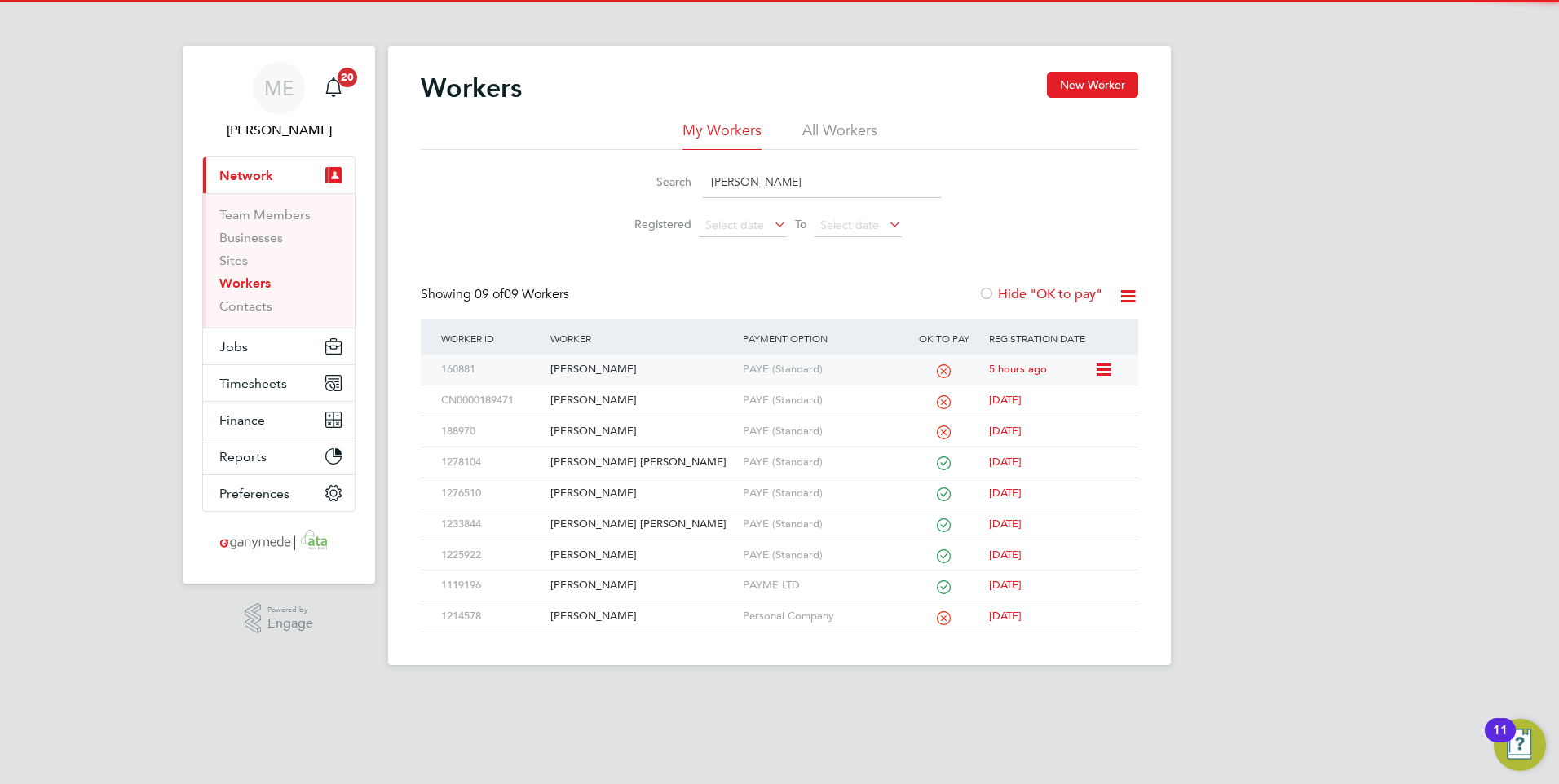
click at [680, 371] on div "[PERSON_NAME]" at bounding box center [641, 369] width 192 height 30
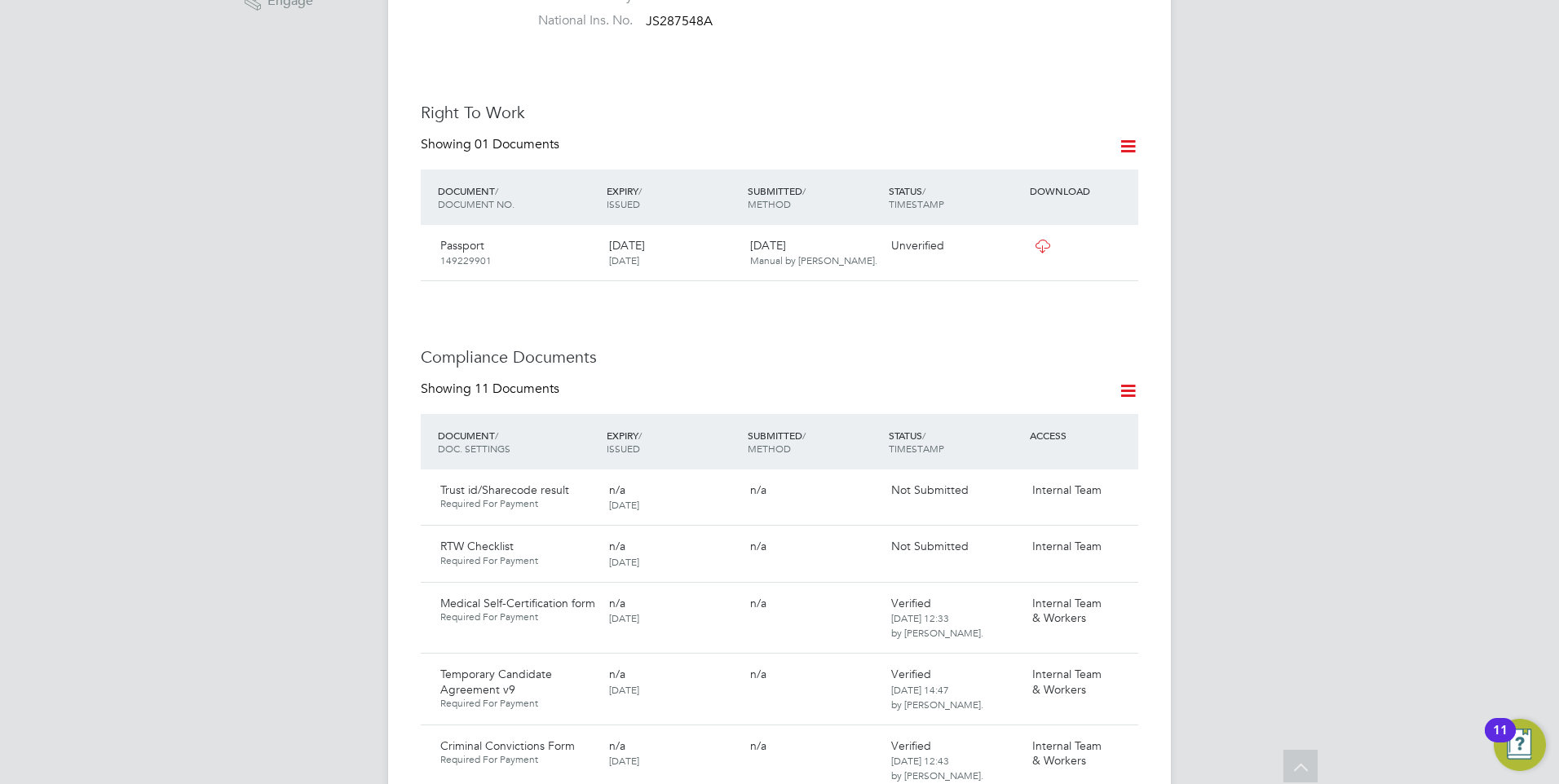
scroll to position [652, 0]
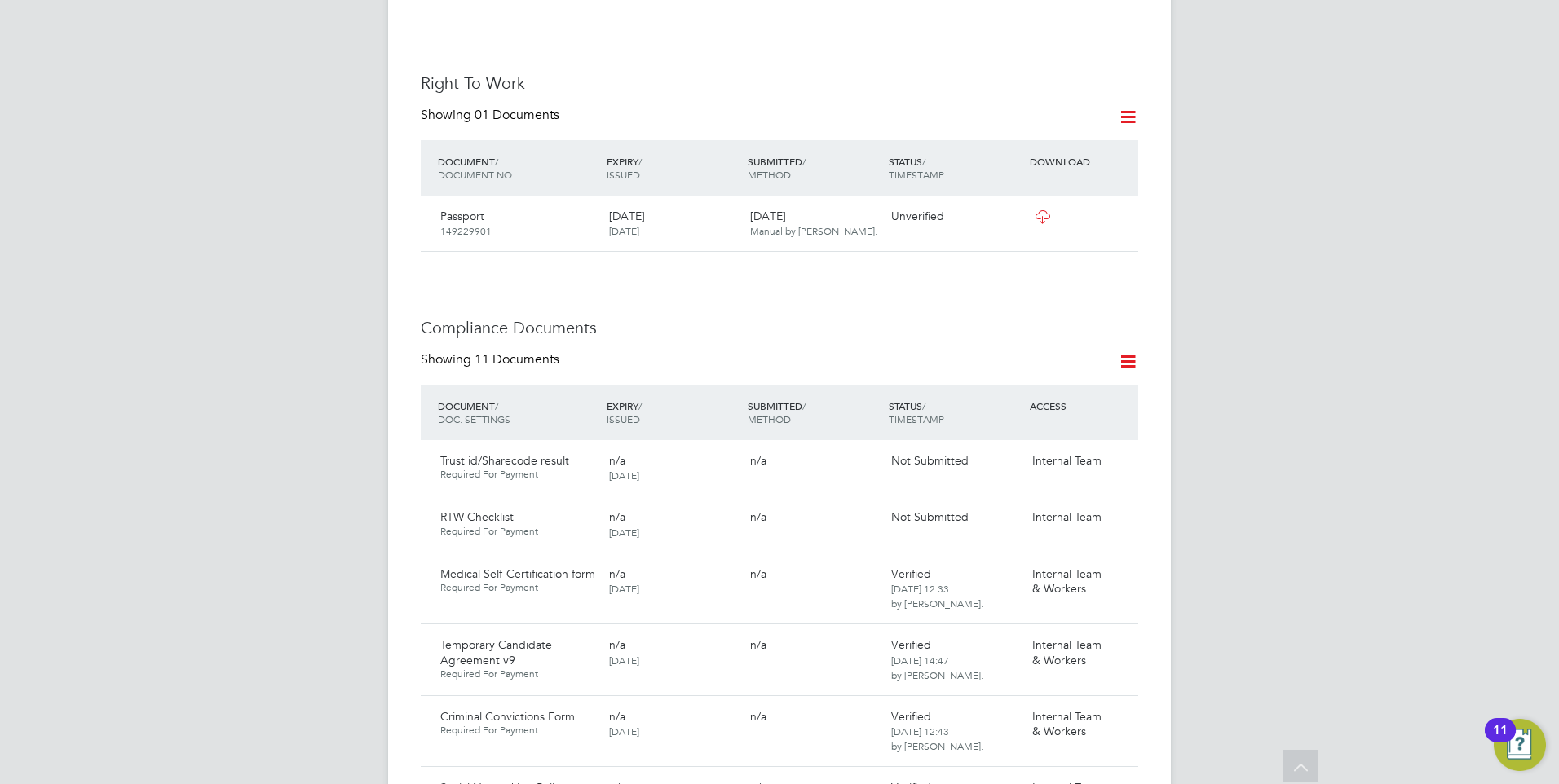
click at [1129, 351] on icon at bounding box center [1128, 361] width 21 height 21
click at [1085, 361] on li "Document Settings" at bounding box center [1074, 368] width 119 height 23
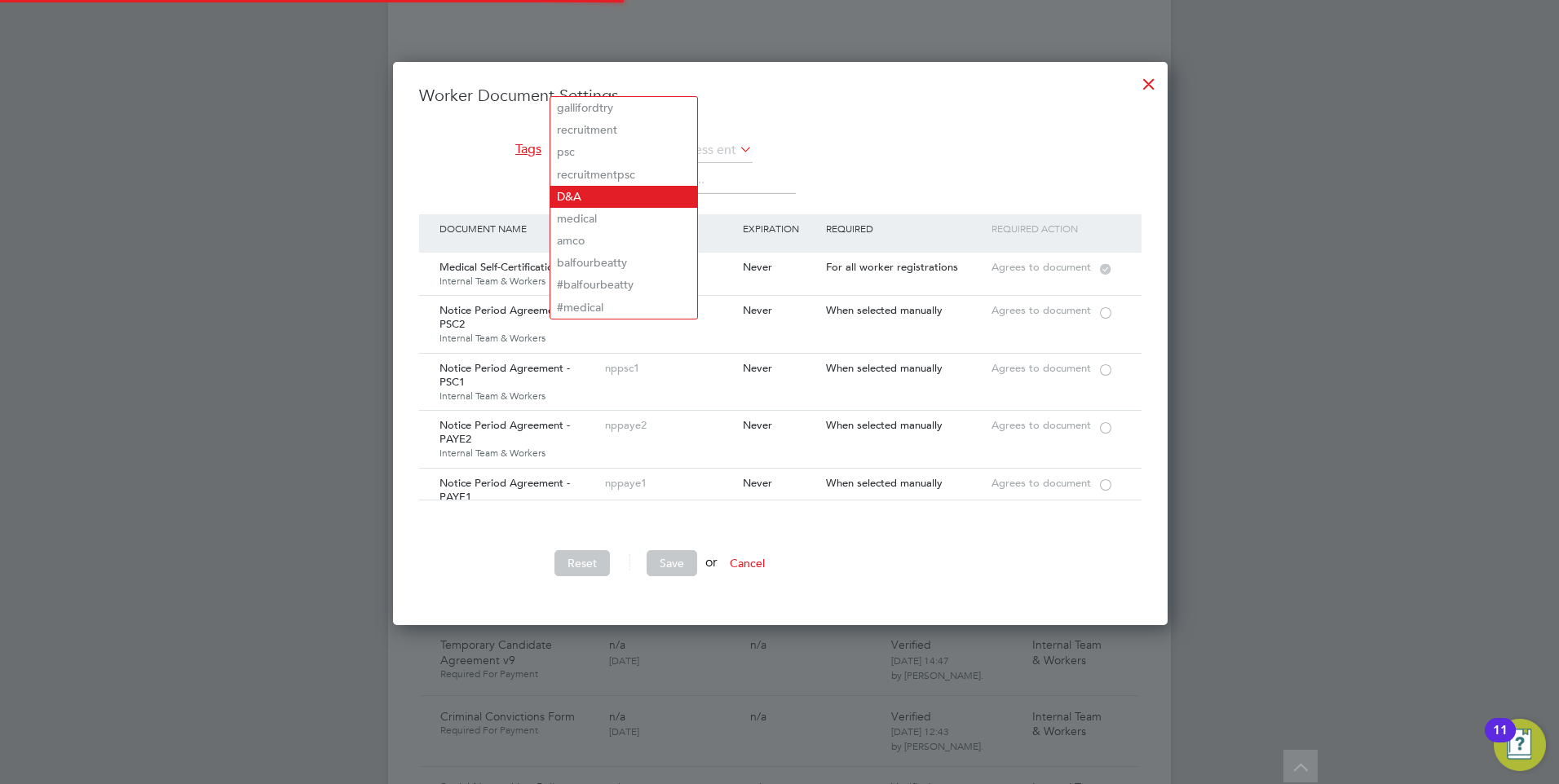
scroll to position [564, 773]
click at [591, 186] on li "D&A" at bounding box center [623, 197] width 147 height 22
type input "D&A"
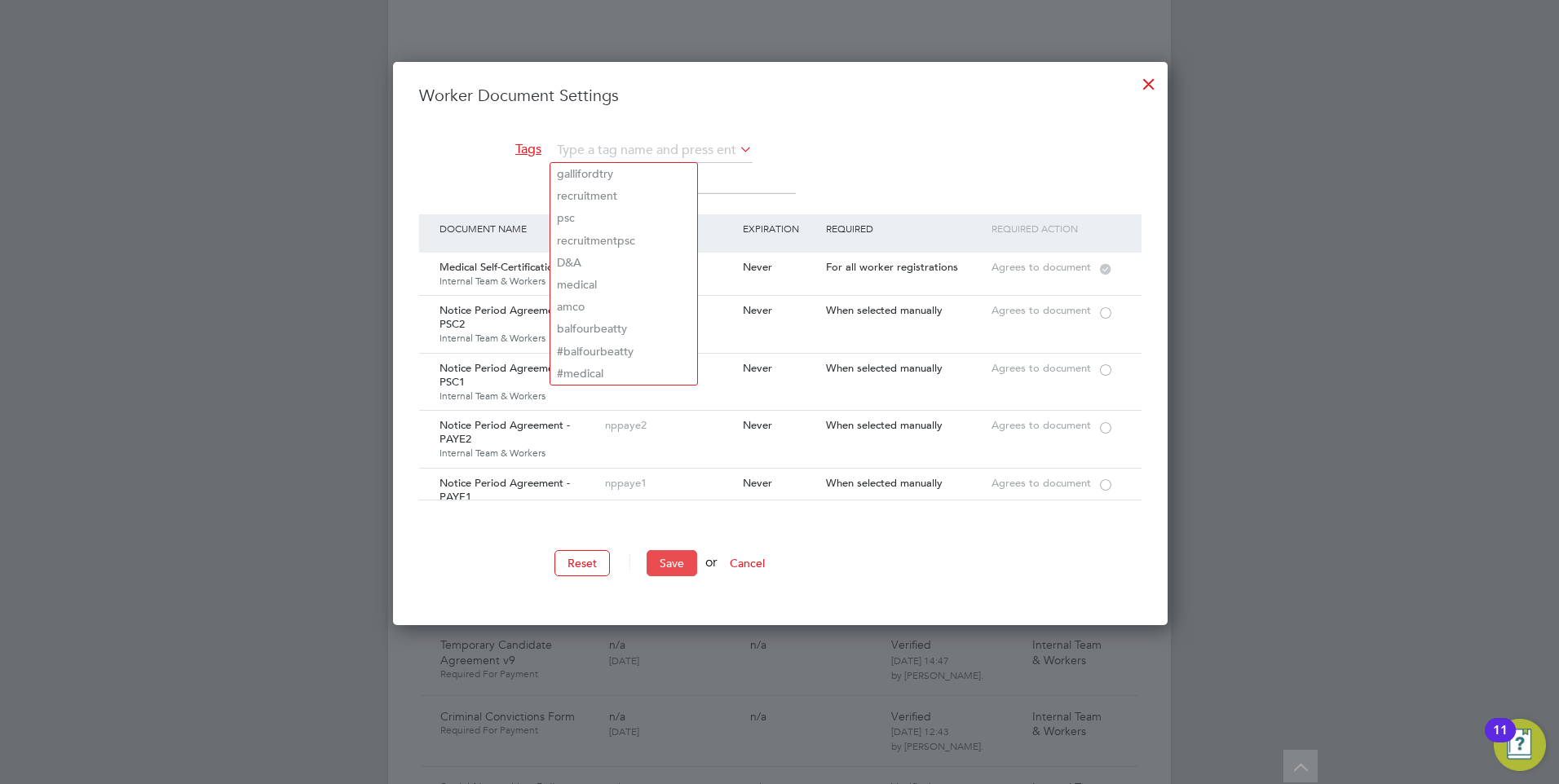
click at [659, 568] on button "Save" at bounding box center [671, 562] width 51 height 26
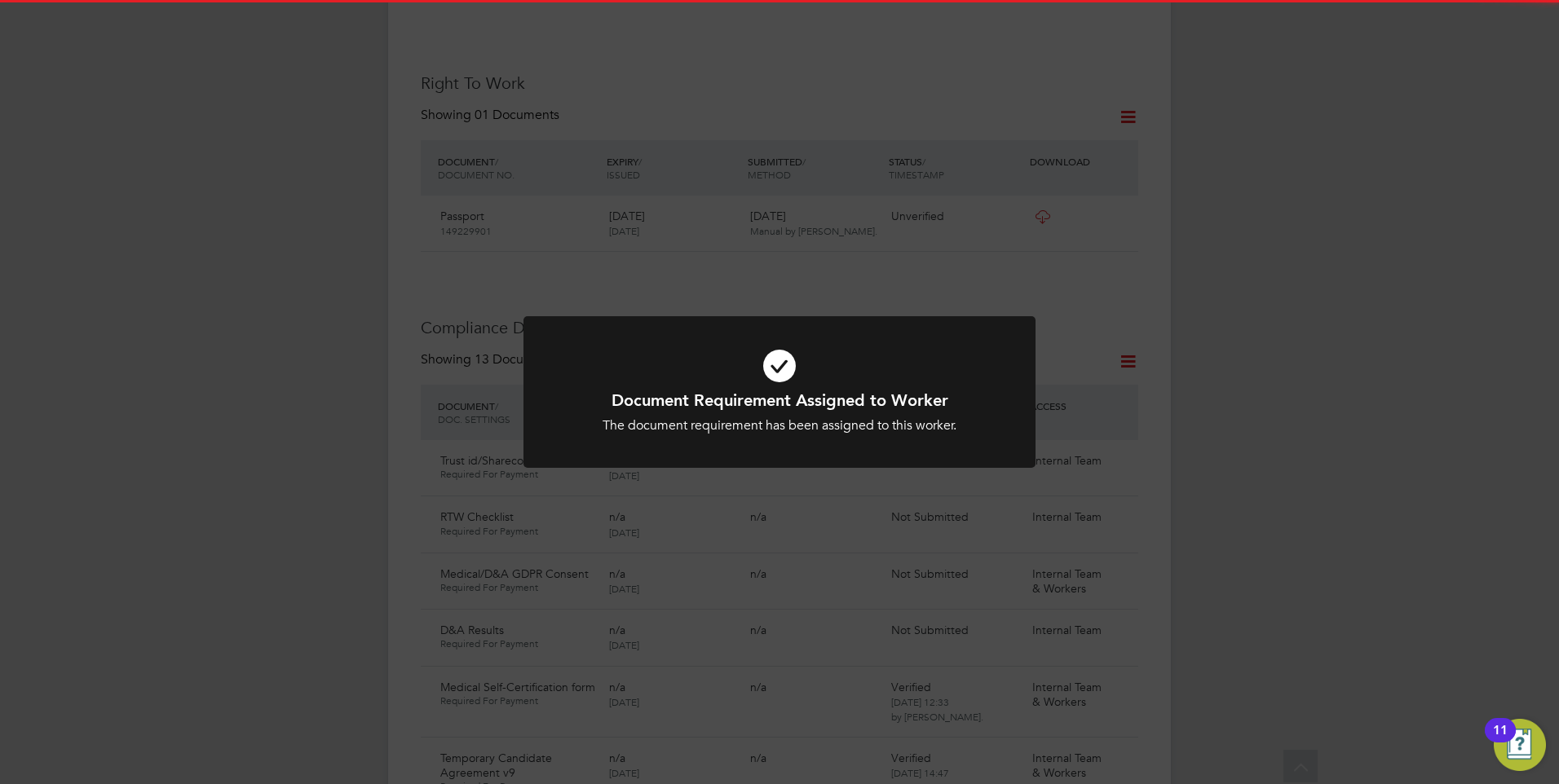
click at [676, 396] on h1 "Document Requirement Assigned to Worker" at bounding box center [779, 401] width 424 height 22
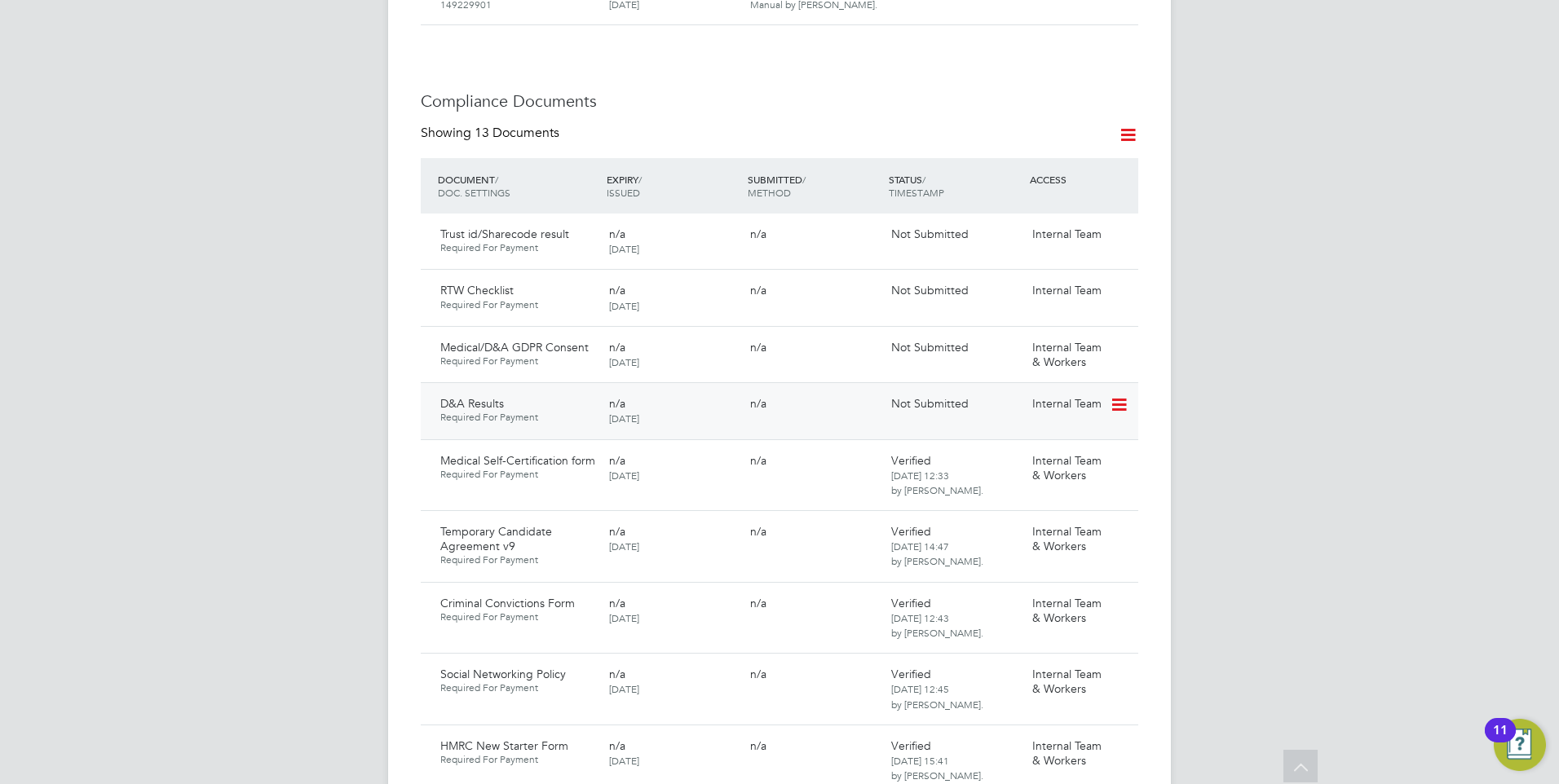
scroll to position [897, 0]
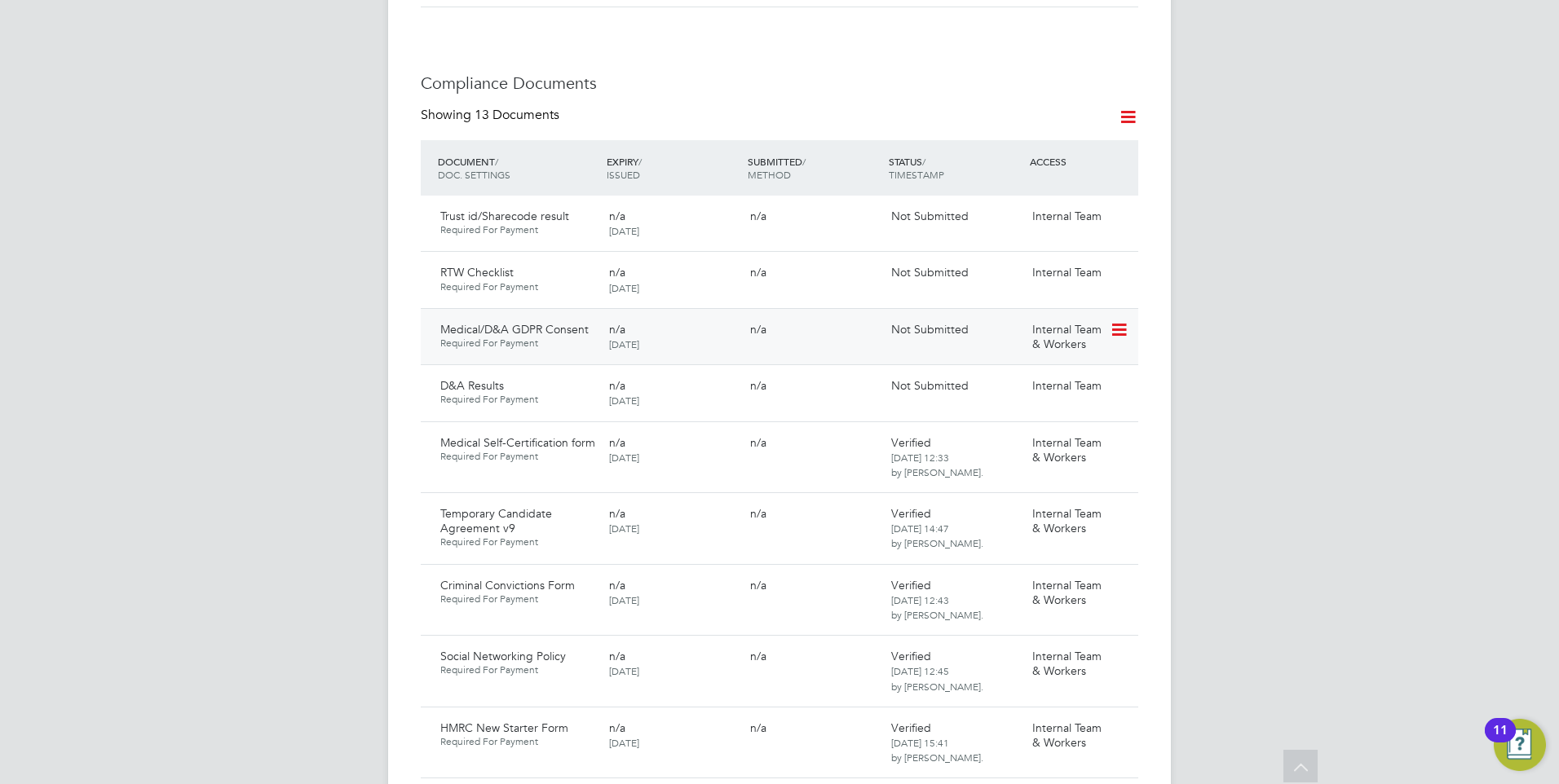
click at [1124, 320] on icon at bounding box center [1118, 330] width 17 height 20
click at [1011, 375] on li "Request Document" at bounding box center [1045, 382] width 163 height 23
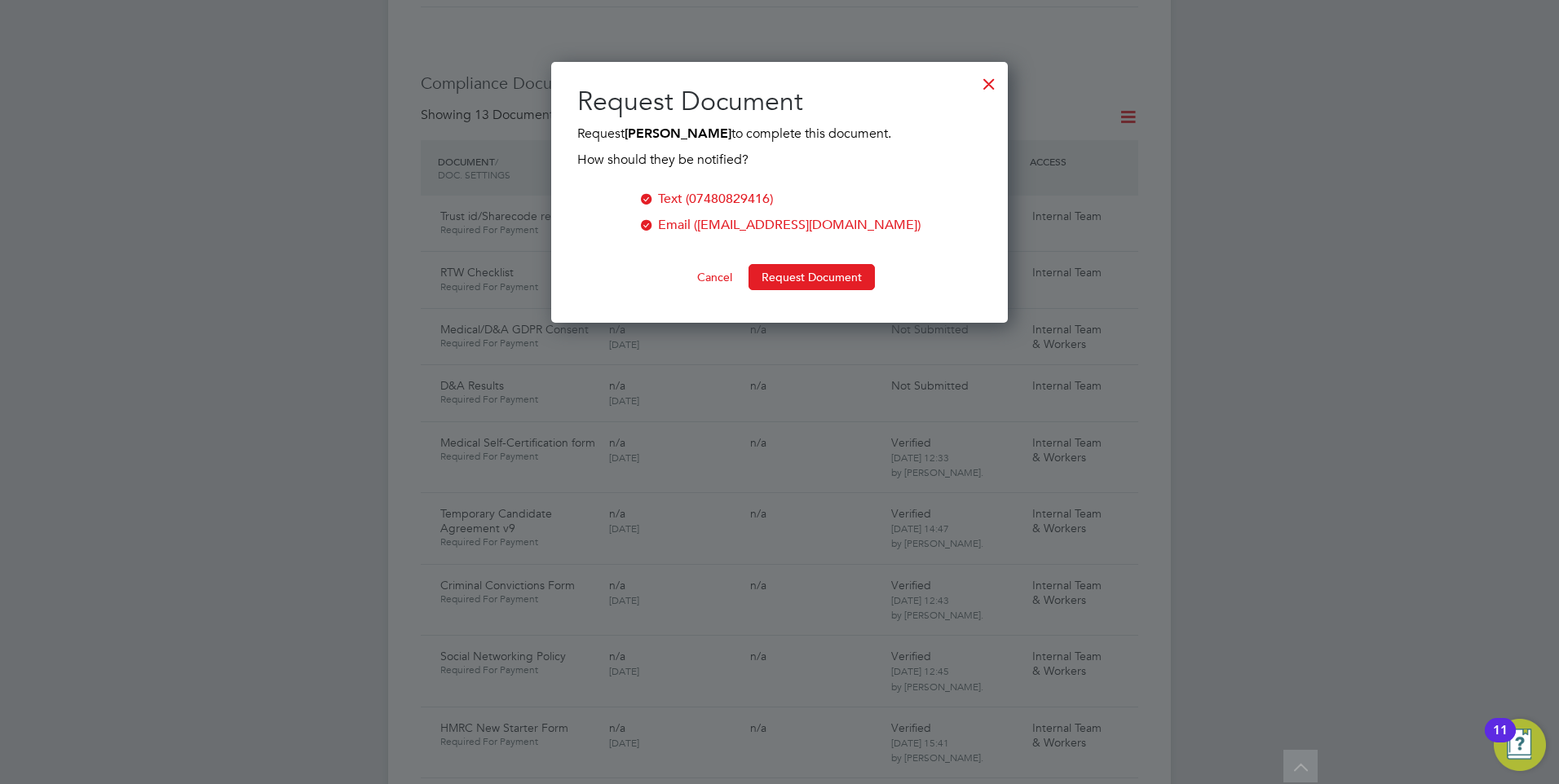
scroll to position [261, 457]
click at [785, 268] on button "Request Document" at bounding box center [811, 276] width 126 height 26
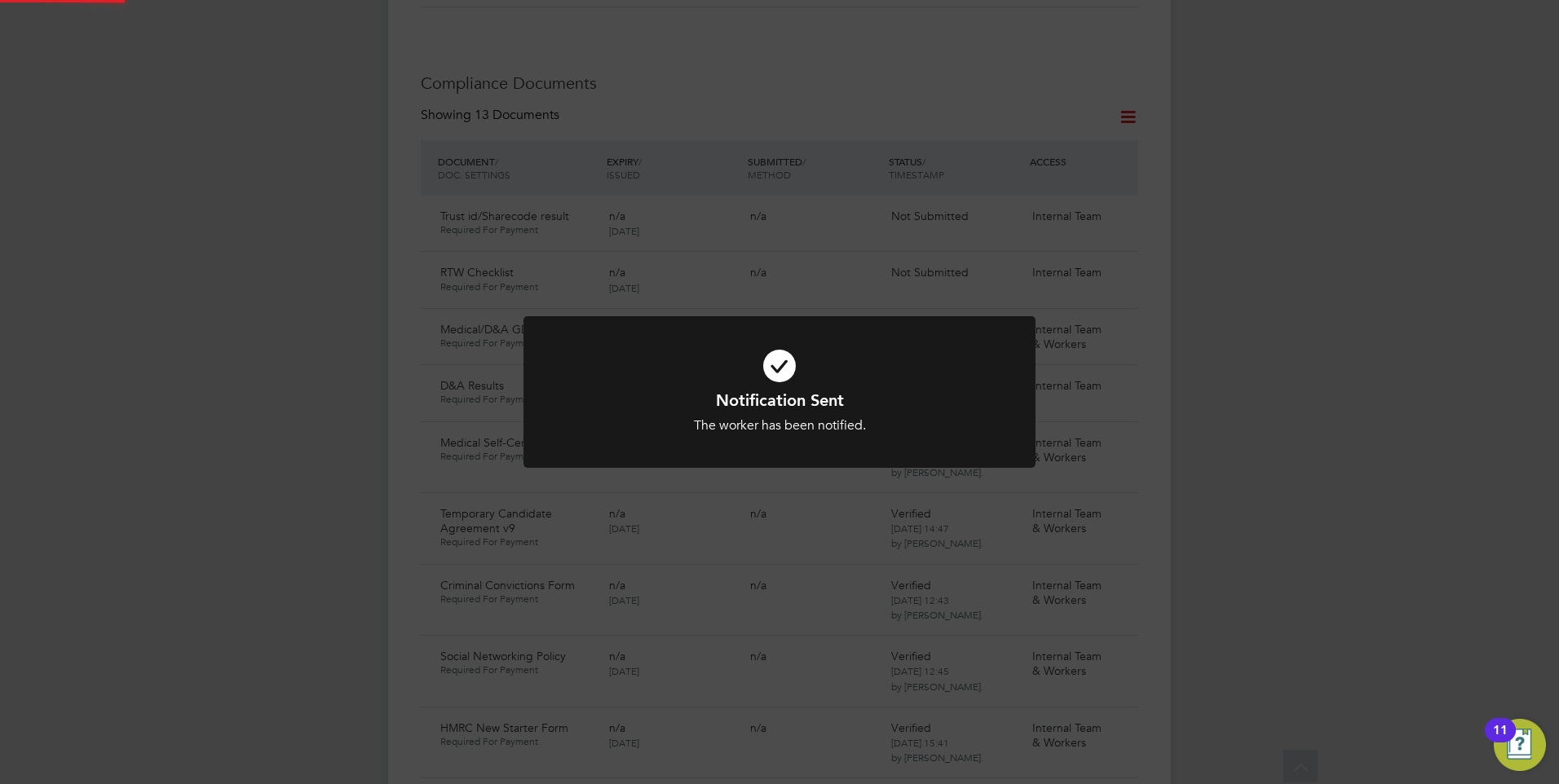
click at [838, 368] on icon at bounding box center [779, 366] width 424 height 64
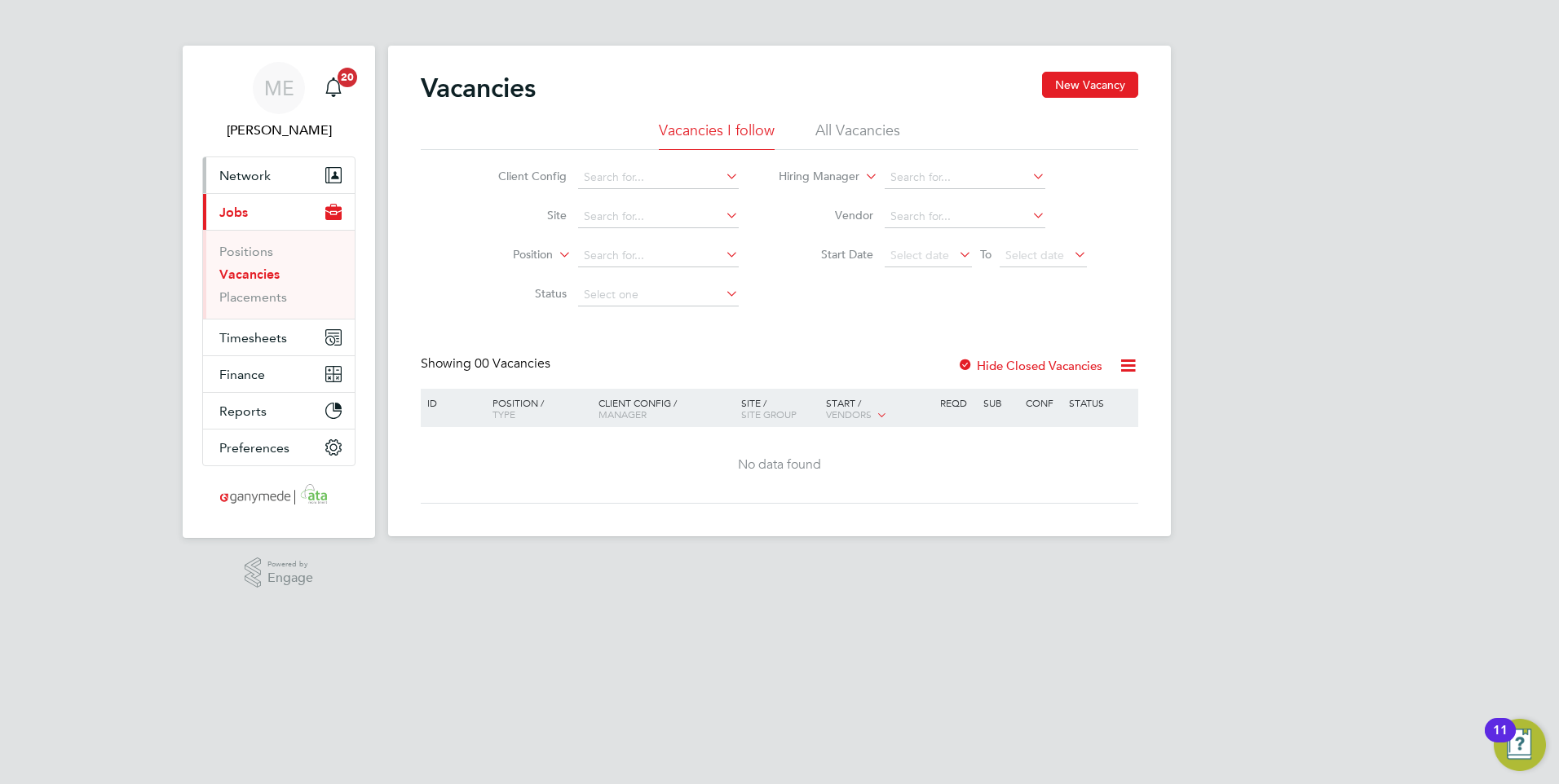
click at [280, 167] on button "Network" at bounding box center [279, 175] width 152 height 36
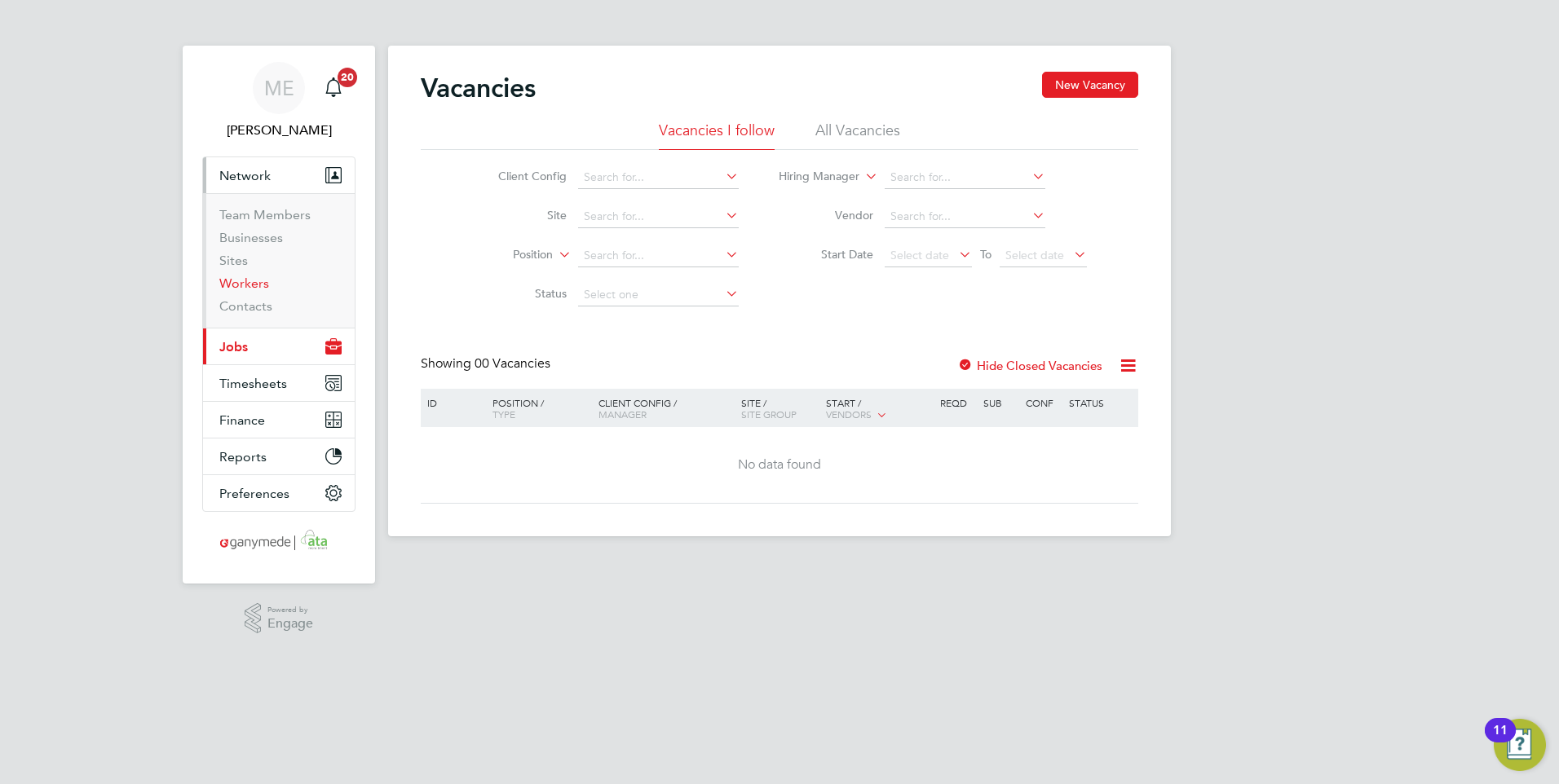
click at [250, 284] on link "Workers" at bounding box center [244, 283] width 50 height 16
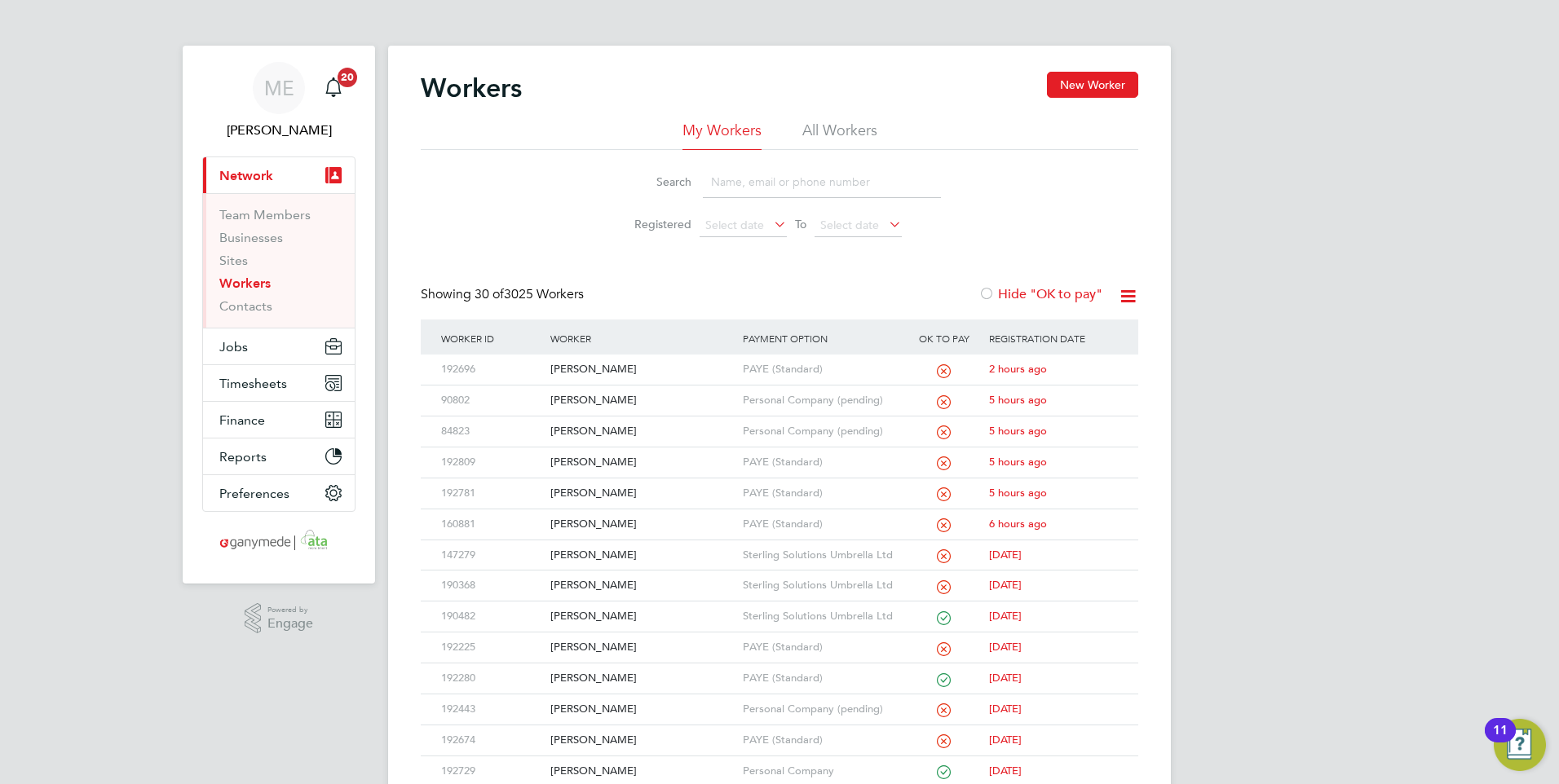
click at [787, 178] on input at bounding box center [821, 182] width 238 height 32
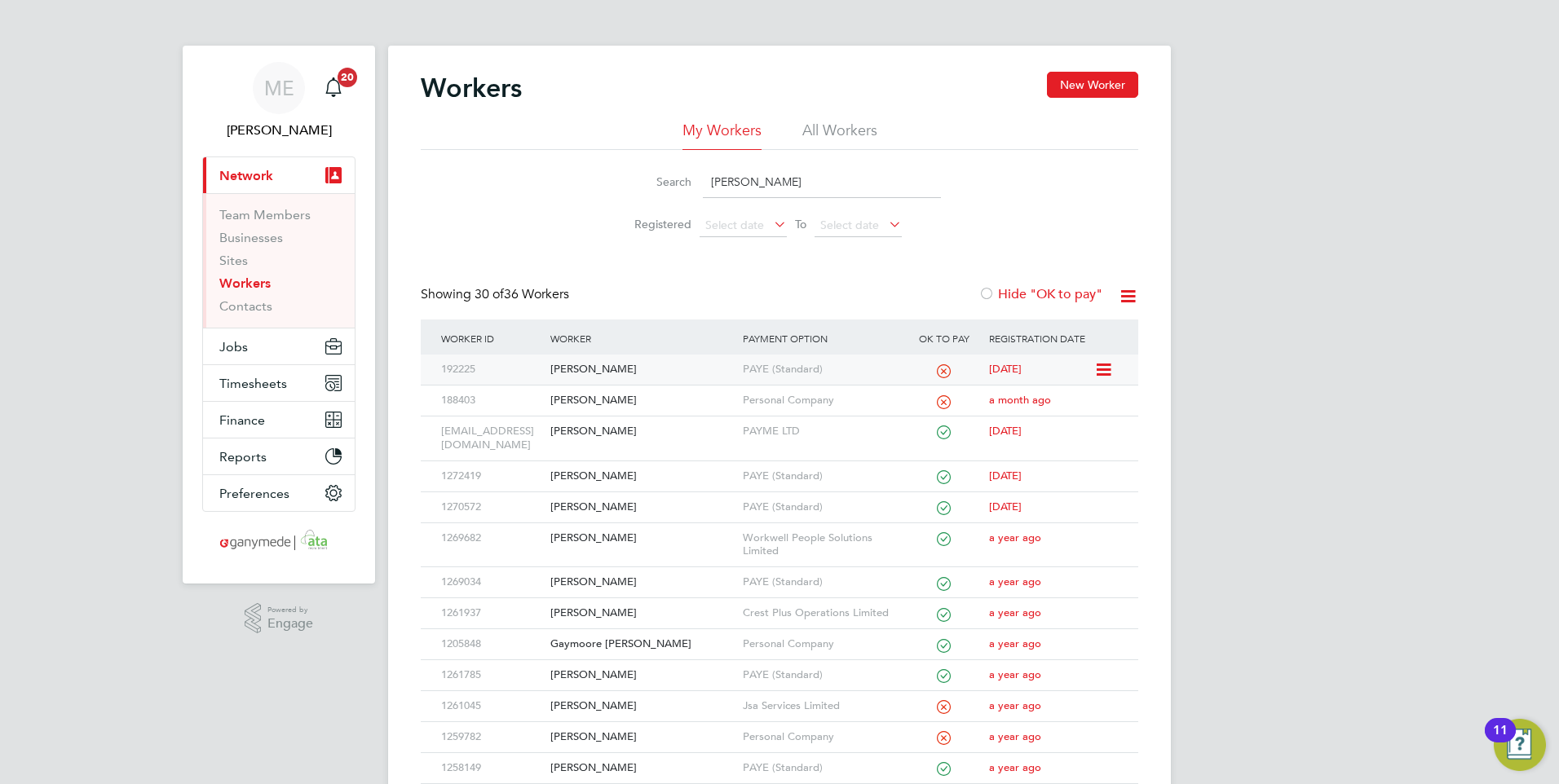
type input "[PERSON_NAME]"
click at [673, 366] on div "[PERSON_NAME]" at bounding box center [641, 369] width 192 height 30
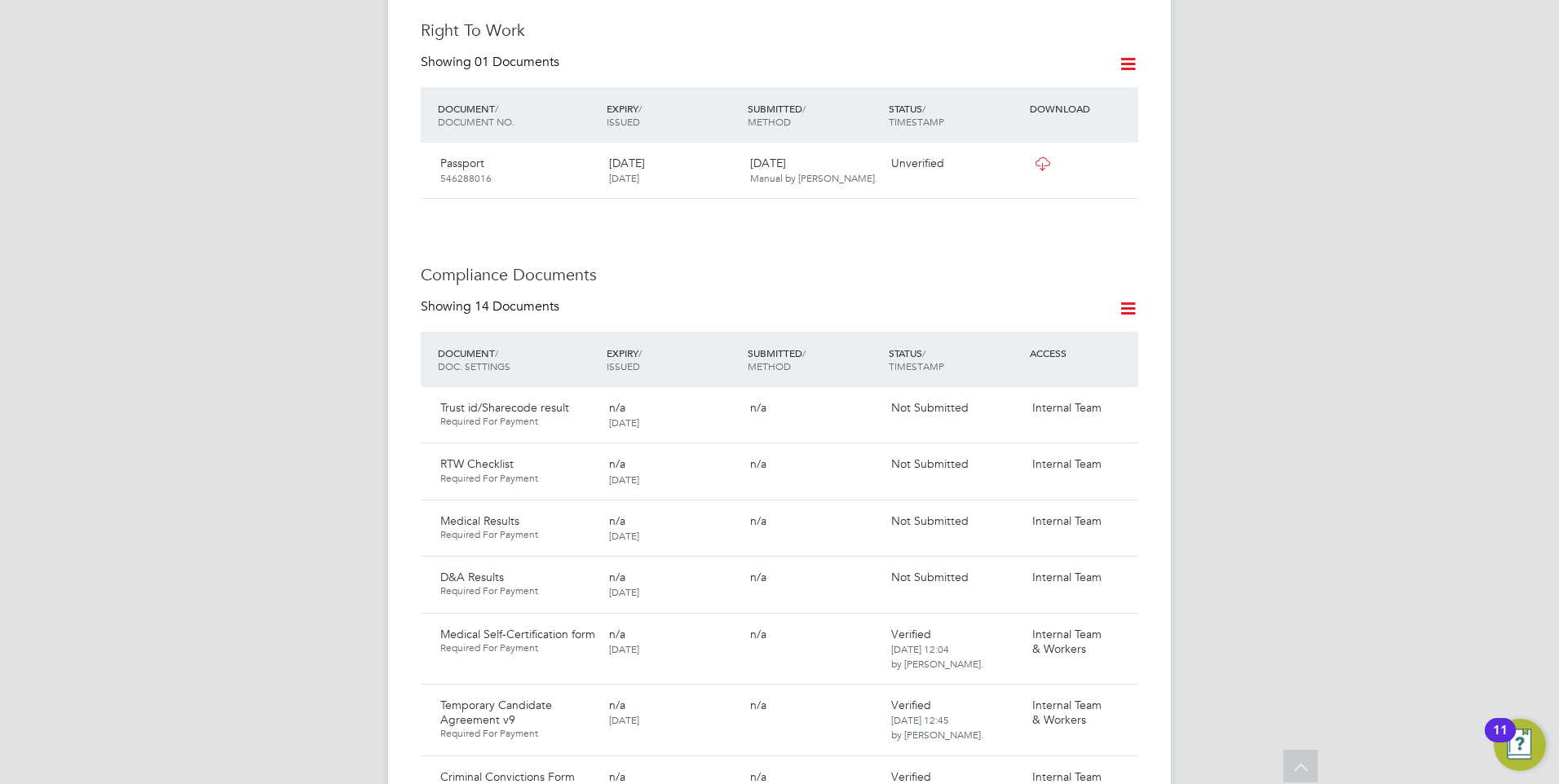
scroll to position [733, 0]
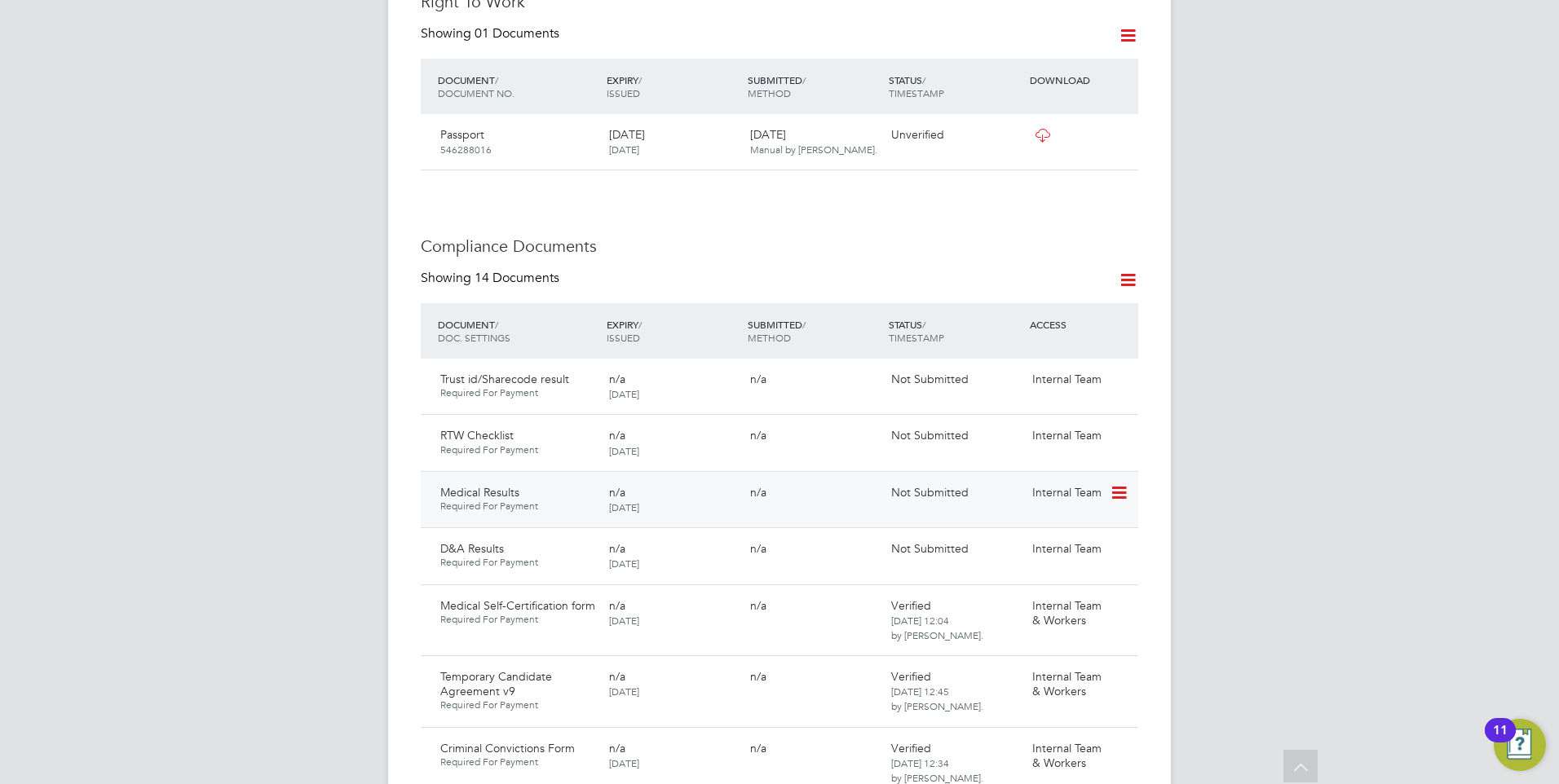
click at [1119, 484] on icon at bounding box center [1118, 494] width 17 height 20
click at [1055, 516] on li "Submit Document" at bounding box center [1069, 522] width 114 height 23
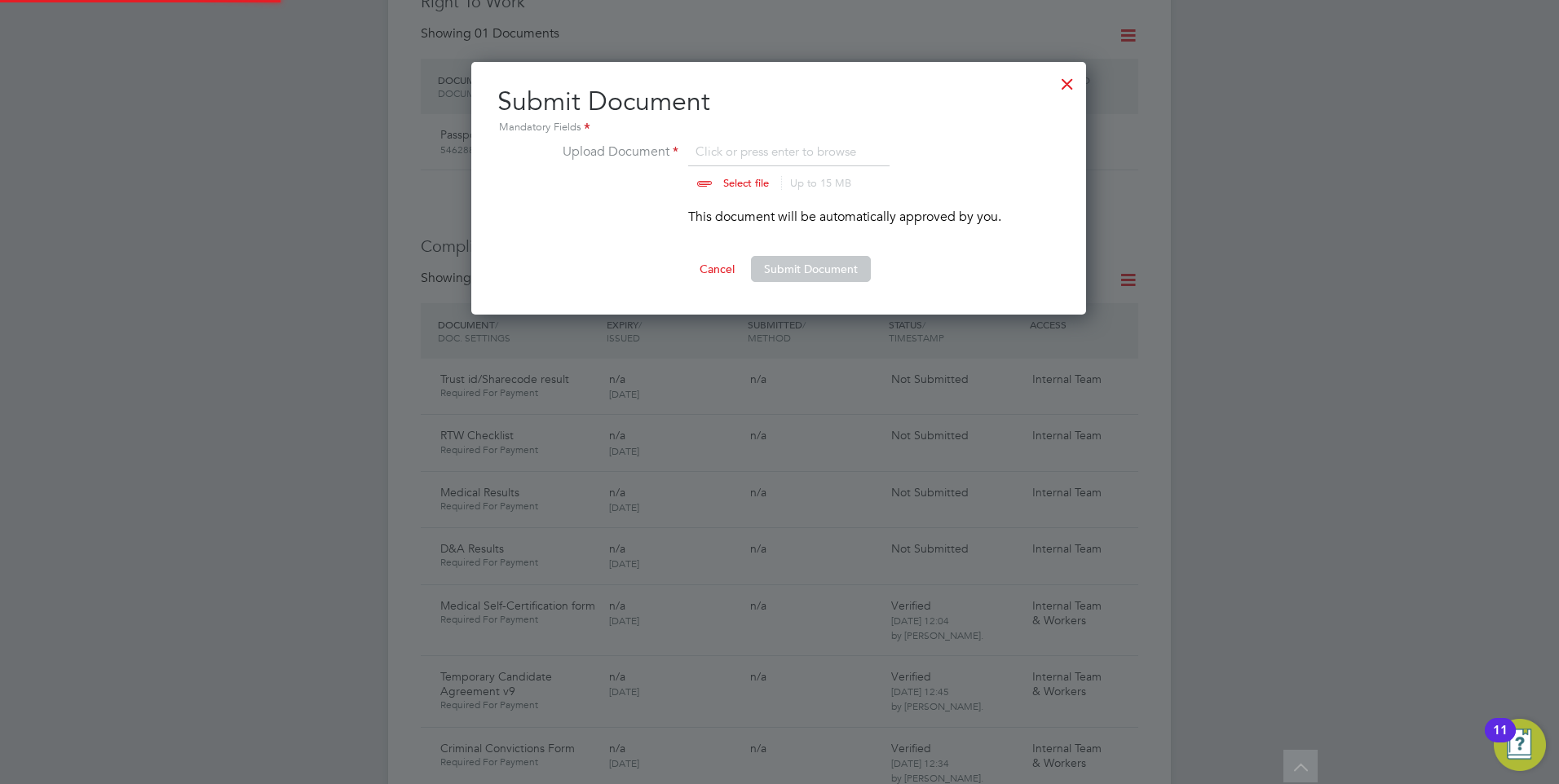
scroll to position [254, 616]
click at [731, 184] on input "file" at bounding box center [761, 166] width 256 height 49
type input "C:\fakepath\[PERSON_NAME] Non Sentinel _ HS2 Certificate .pdf"
click at [793, 265] on button "Submit Document" at bounding box center [811, 269] width 119 height 26
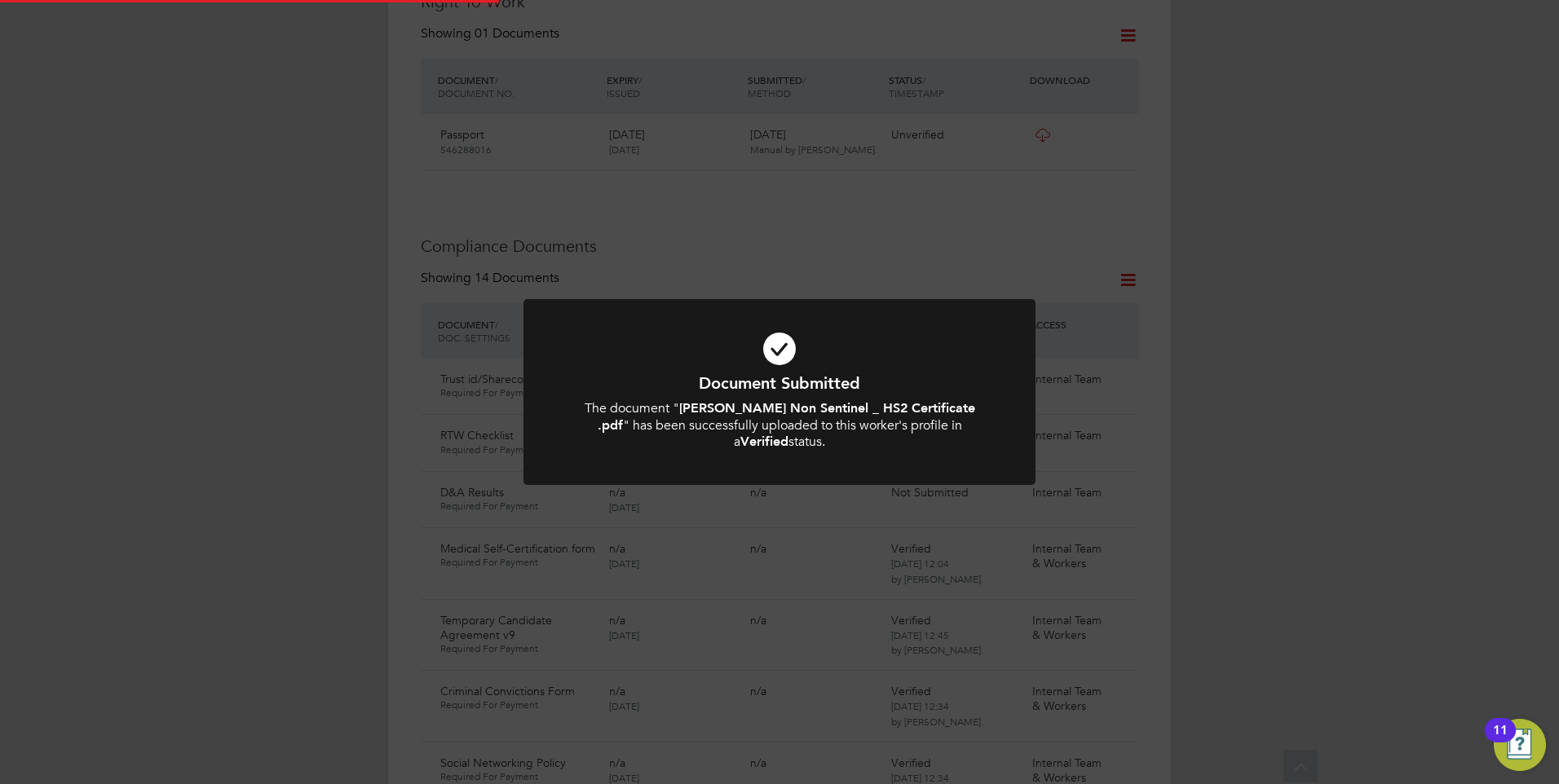
click at [674, 342] on icon at bounding box center [779, 348] width 424 height 64
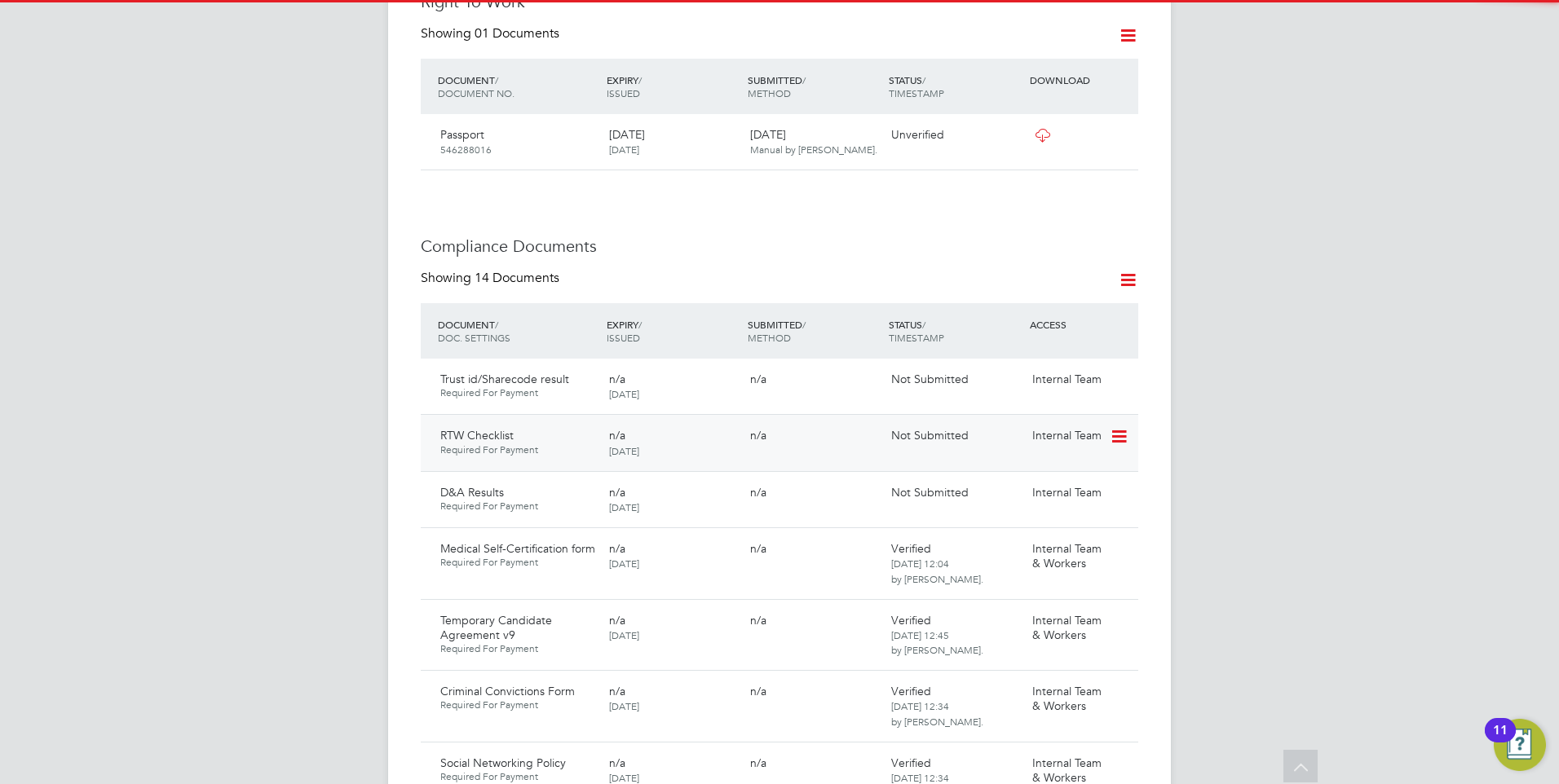
scroll to position [815, 0]
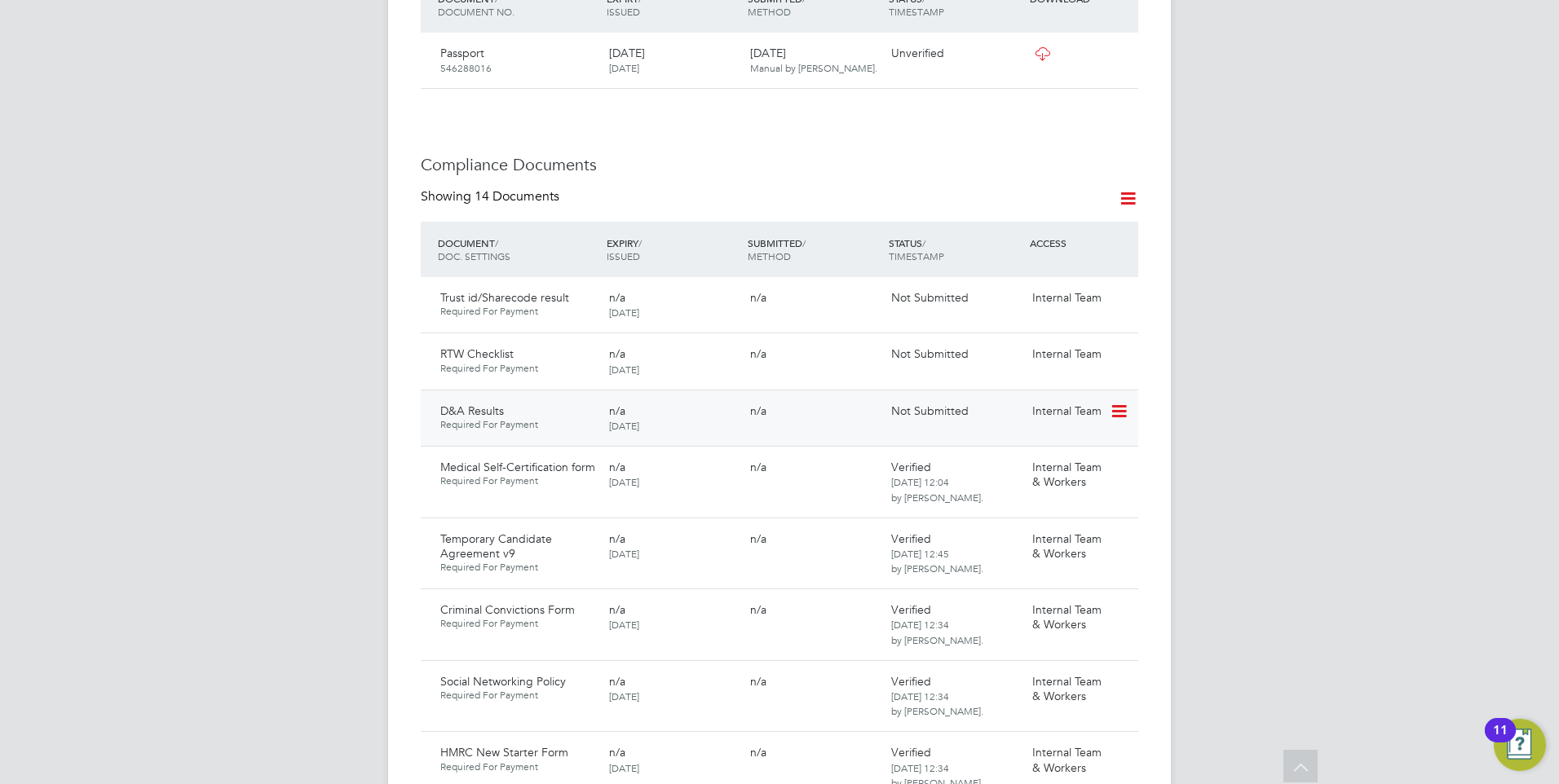
click at [1117, 402] on icon at bounding box center [1118, 411] width 17 height 20
click at [1050, 439] on li "Submit Document" at bounding box center [1069, 441] width 114 height 23
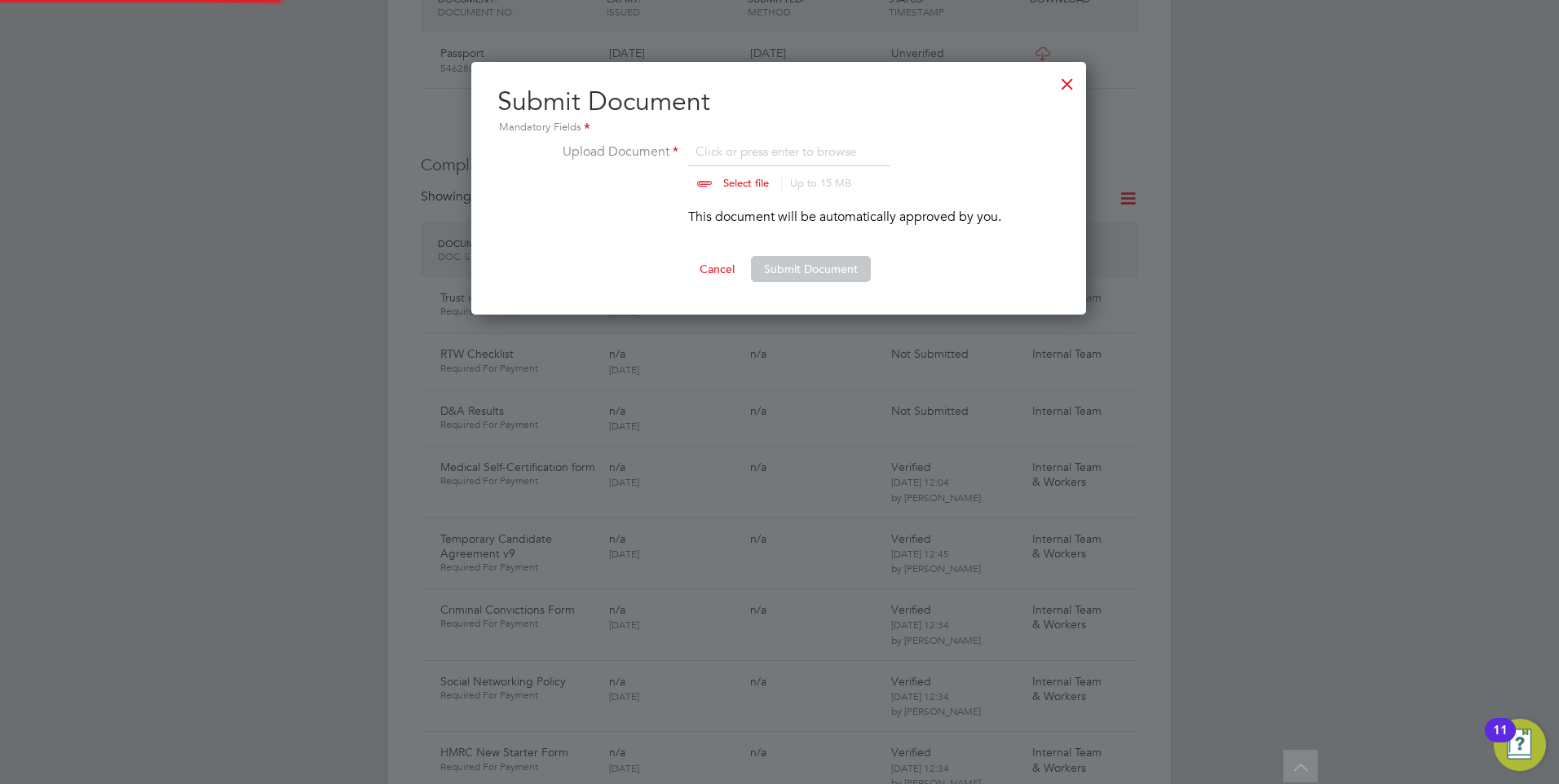
scroll to position [254, 616]
click at [748, 181] on input "file" at bounding box center [761, 166] width 256 height 49
type input "C:\fakepath\5f77766a-2510-4300-b482-03158dd32b93_V1.pdf"
click at [813, 265] on button "Submit Document" at bounding box center [811, 269] width 119 height 26
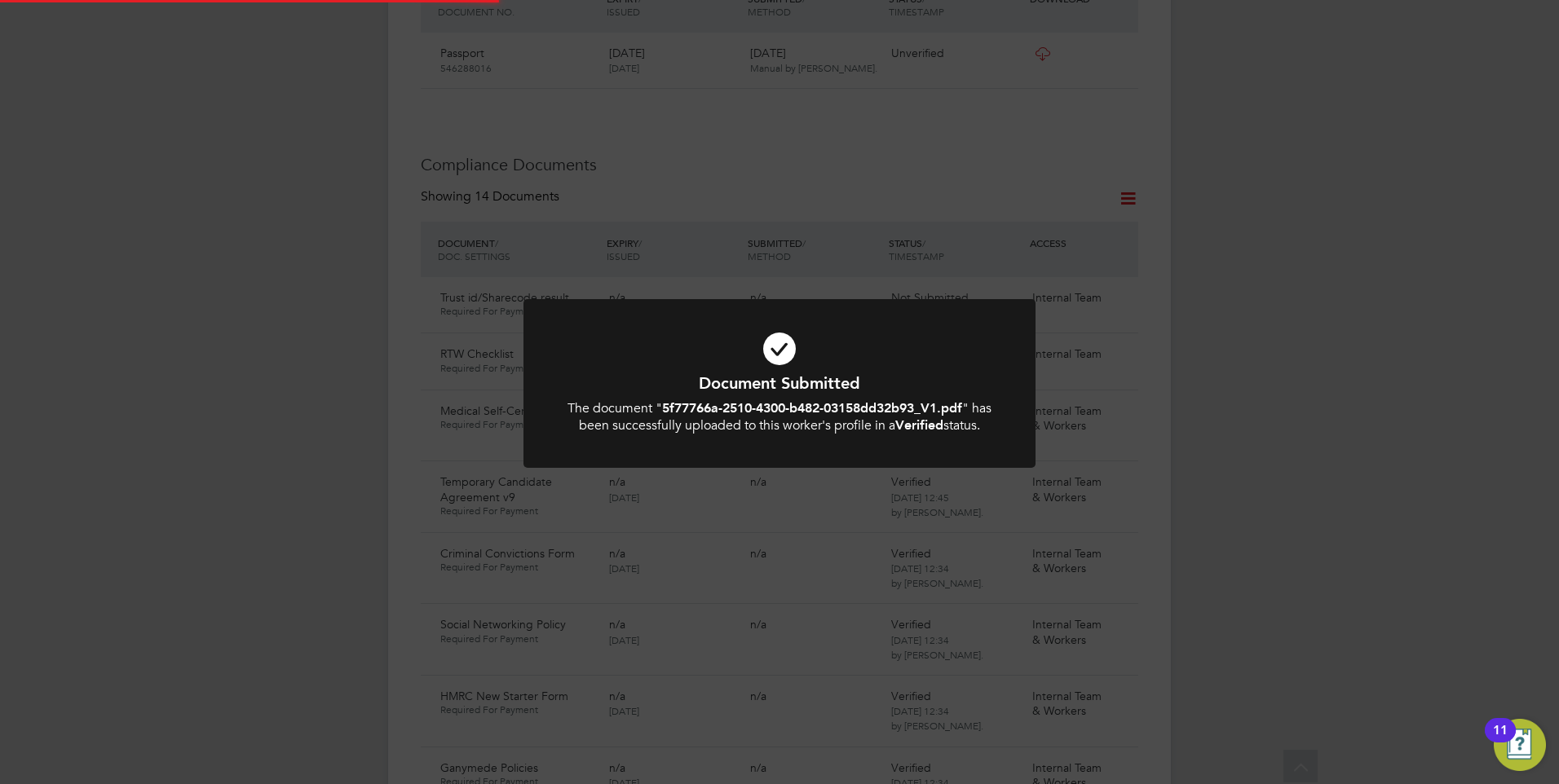
click at [795, 381] on h1 "Document Submitted" at bounding box center [779, 383] width 424 height 22
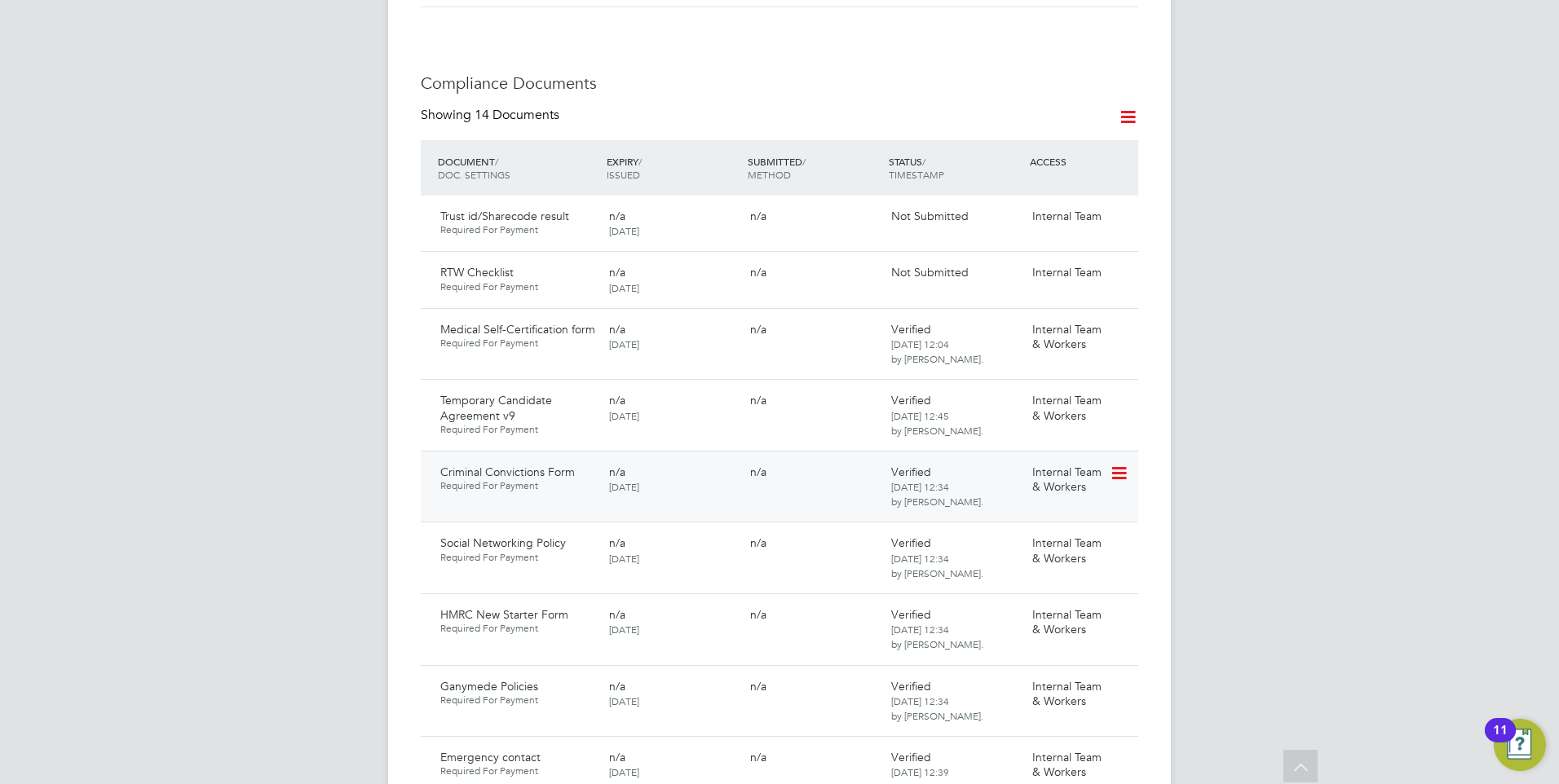
scroll to position [978, 0]
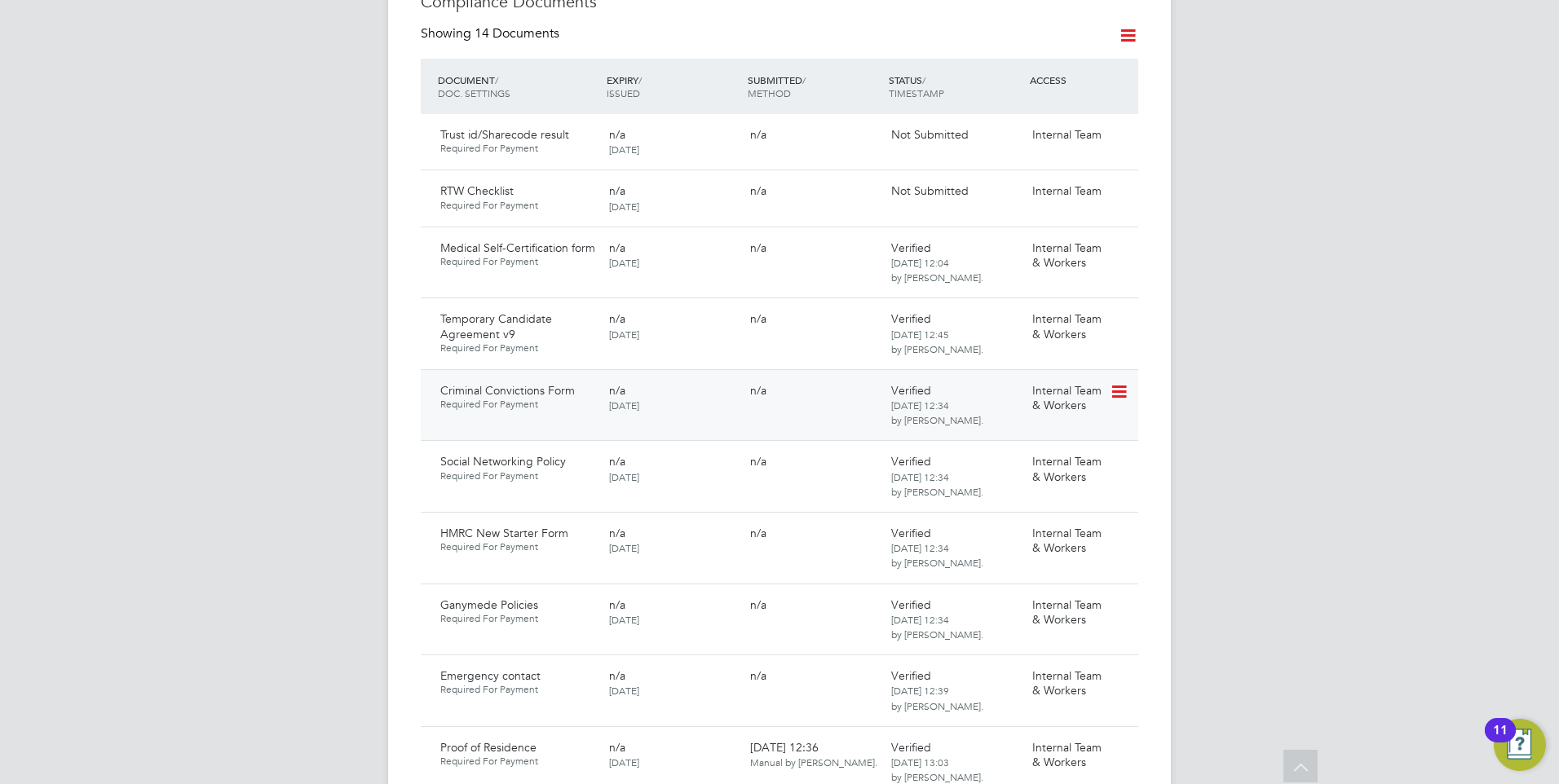
click at [1123, 382] on icon at bounding box center [1118, 392] width 17 height 20
click at [1026, 436] on li "Reject Document" at bounding box center [1045, 443] width 163 height 23
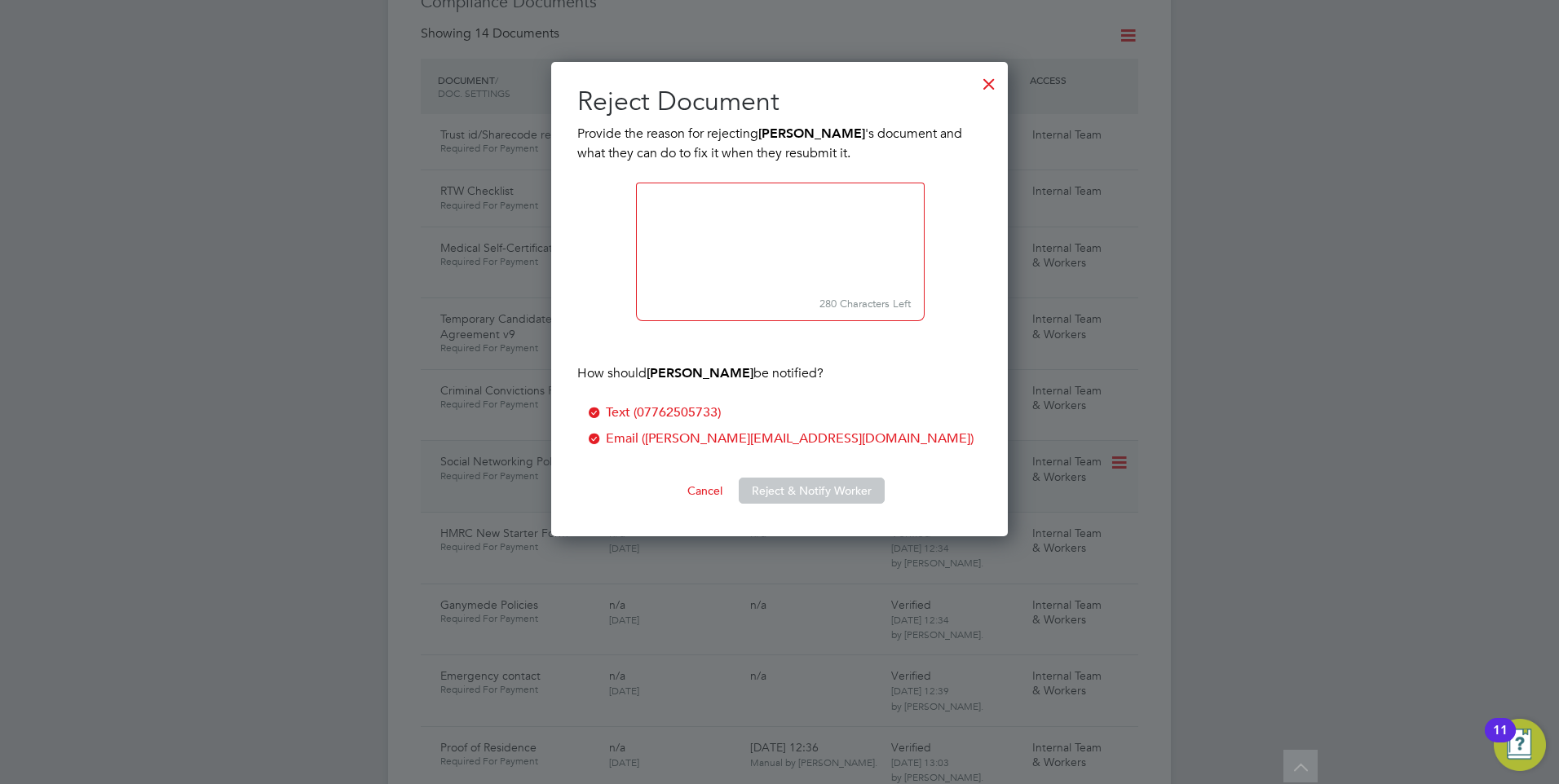
scroll to position [475, 457]
drag, startPoint x: 784, startPoint y: 237, endPoint x: 779, endPoint y: 219, distance: 18.7
paste textarea "Please download the form and ensure you answer all questions, sign, date and su…"
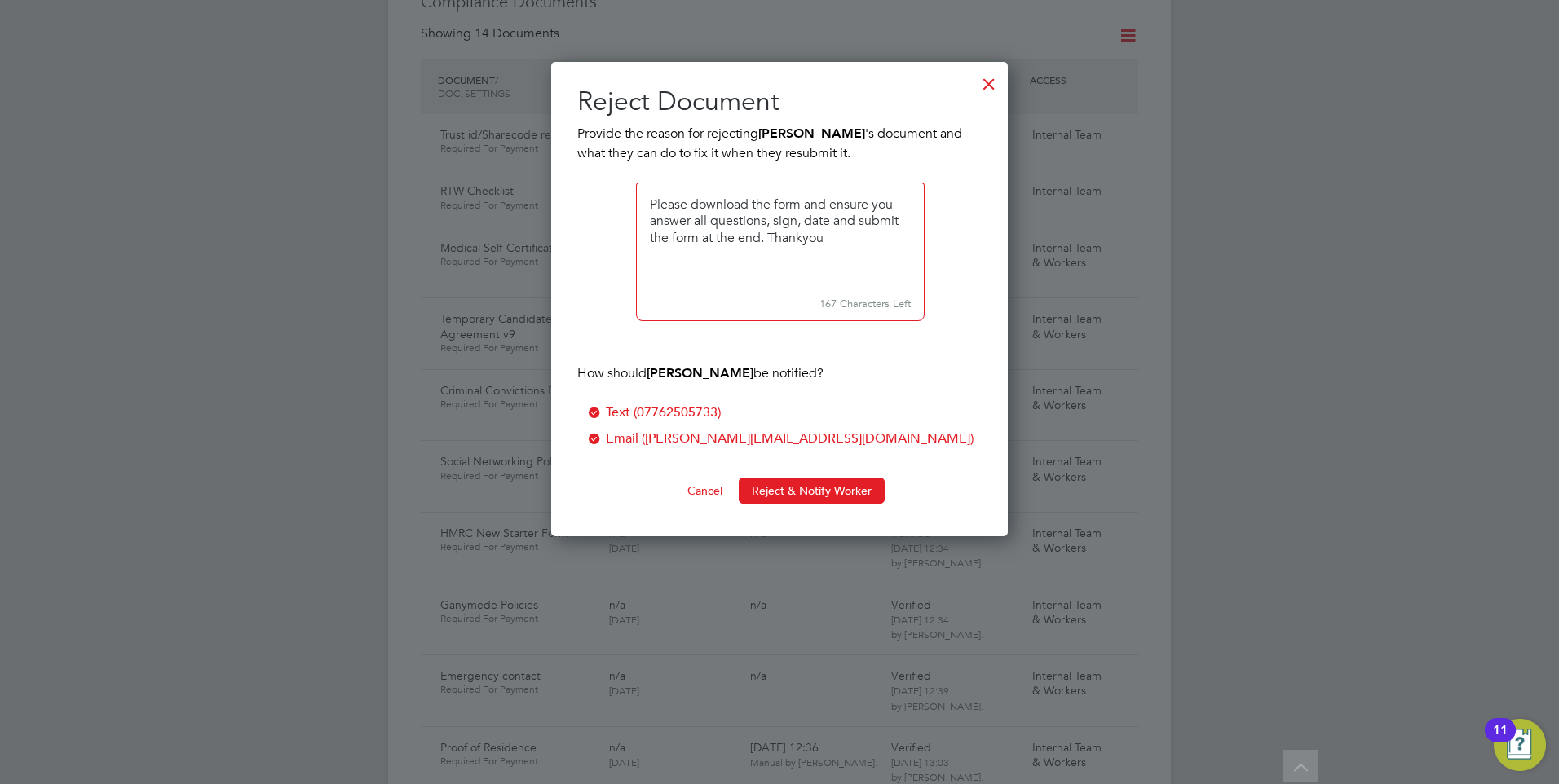
click at [655, 205] on textarea at bounding box center [780, 236] width 289 height 109
click at [647, 205] on textarea at bounding box center [780, 236] width 289 height 109
drag, startPoint x: 646, startPoint y: 200, endPoint x: 779, endPoint y: 254, distance: 143.5
click at [779, 254] on textarea at bounding box center [780, 236] width 289 height 109
type textarea "We are unable to view your response. Please download the form and ensure you an…"
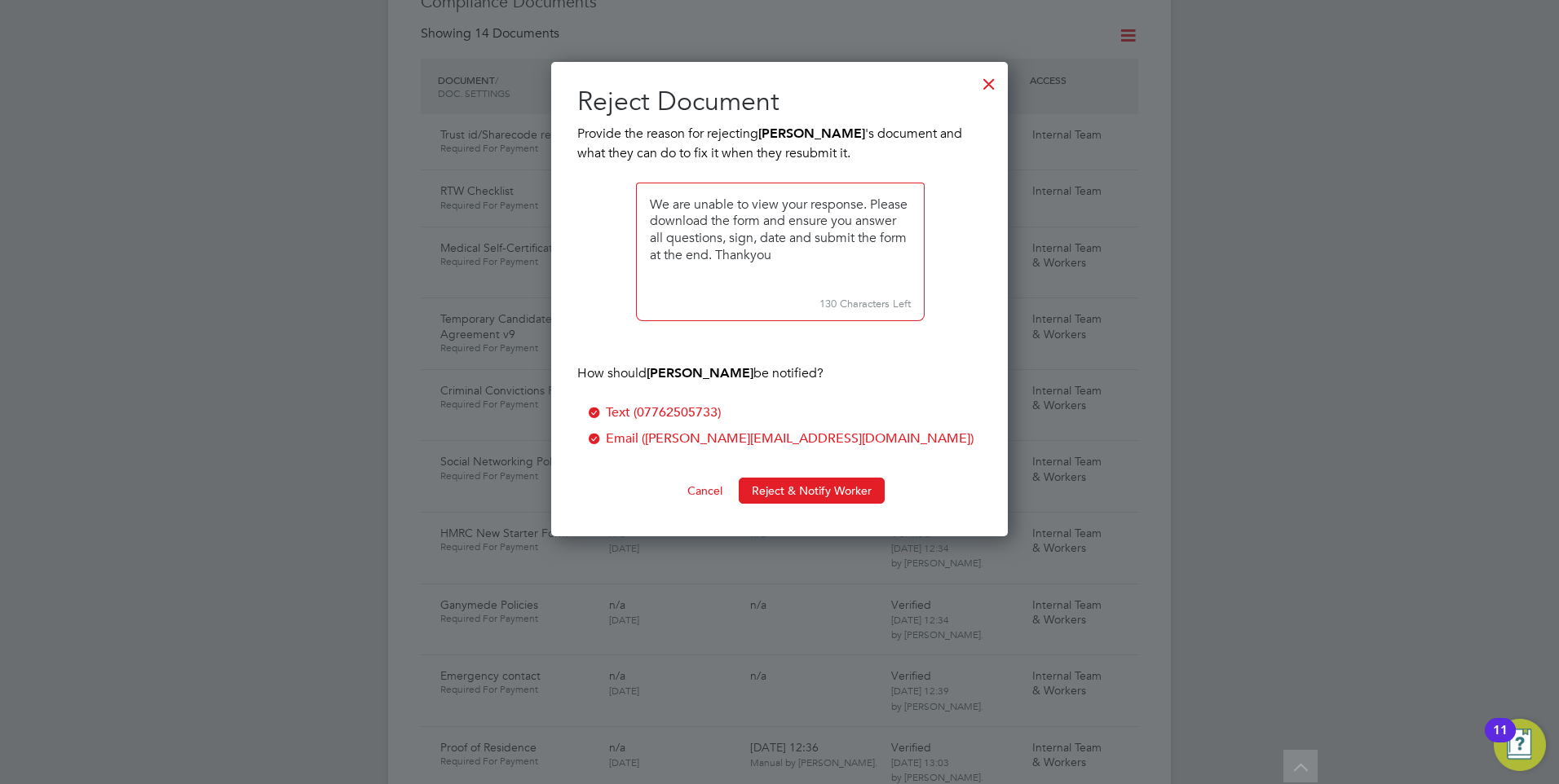
click at [749, 311] on small "130 Characters Left" at bounding box center [780, 304] width 289 height 33
click at [769, 481] on button "Reject & Notify Worker" at bounding box center [811, 490] width 146 height 26
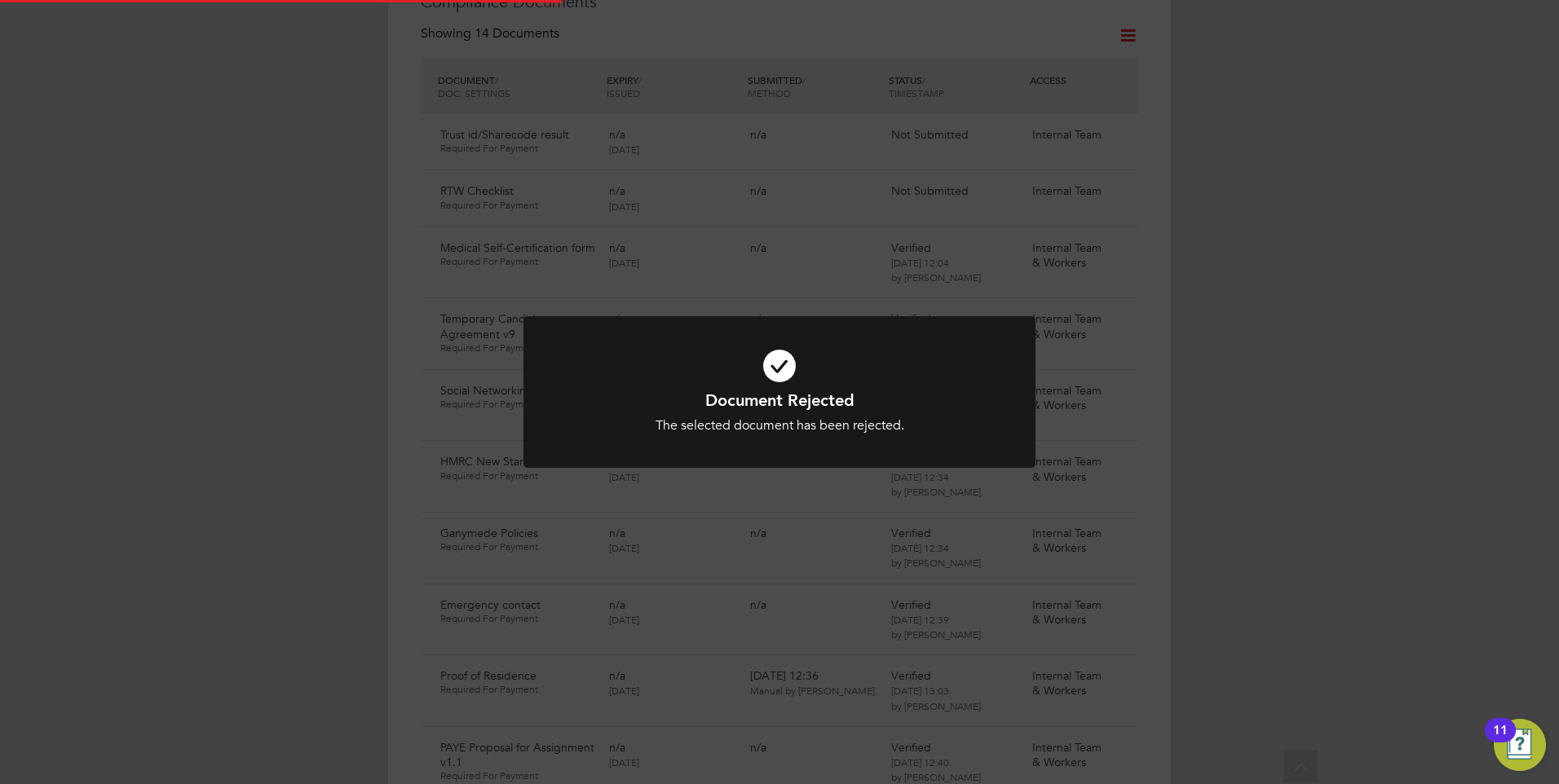
click at [691, 406] on h1 "Document Rejected" at bounding box center [779, 401] width 424 height 22
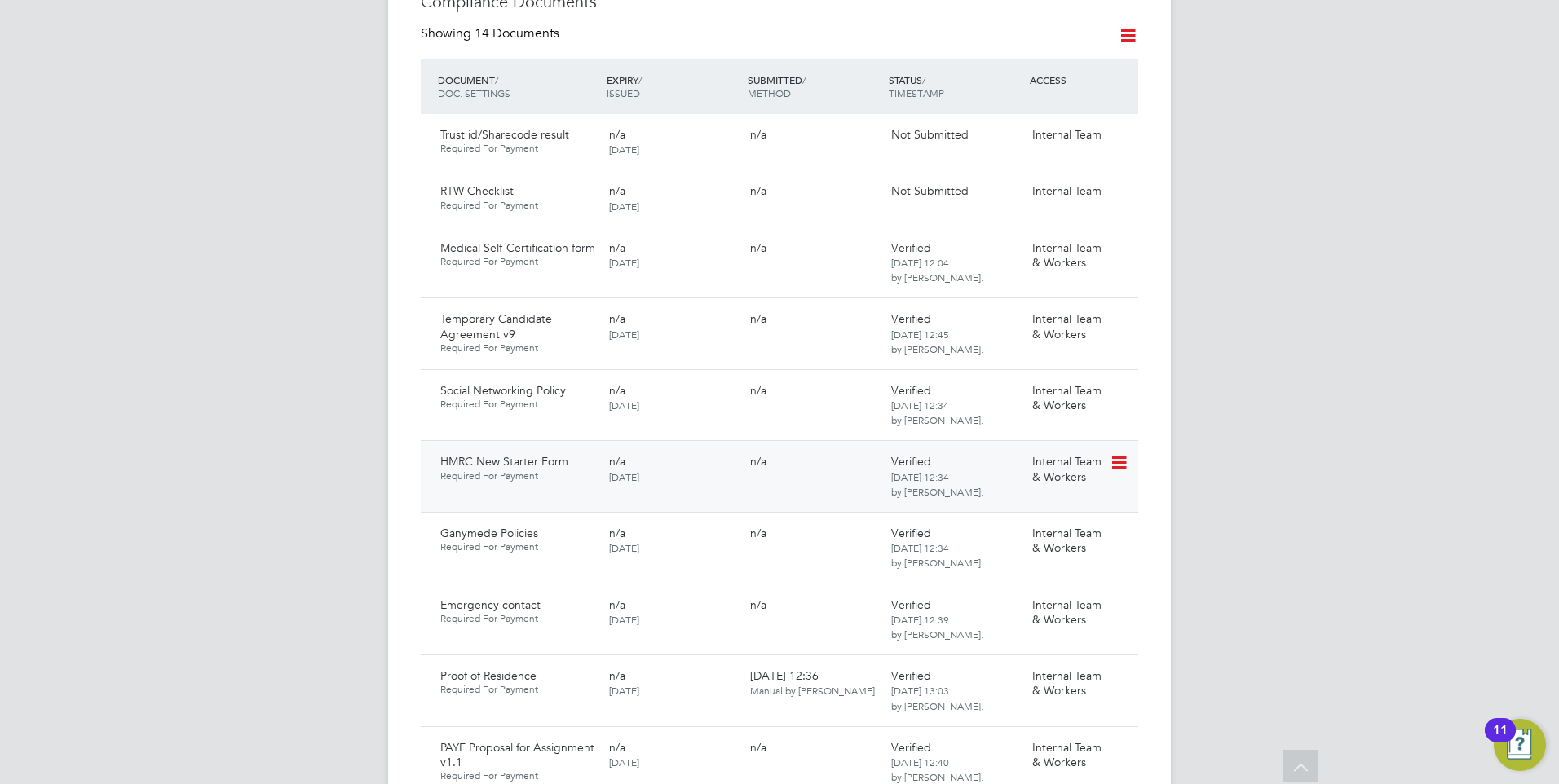
click at [1117, 453] on icon at bounding box center [1118, 463] width 17 height 20
click at [997, 507] on li "Reject Document" at bounding box center [1045, 514] width 163 height 23
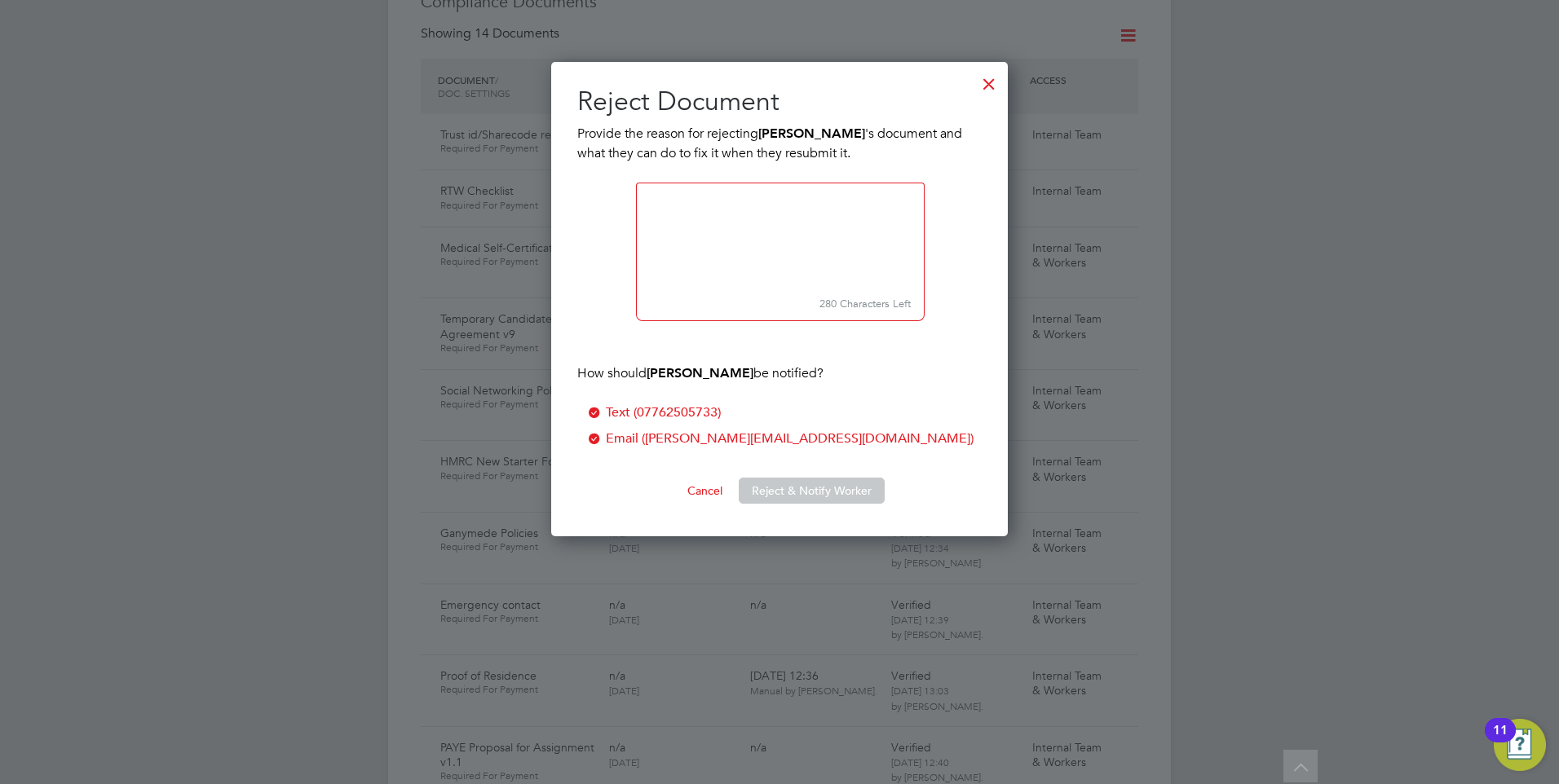
paste textarea "We are unable to view your response. Please download the form and ensure you an…"
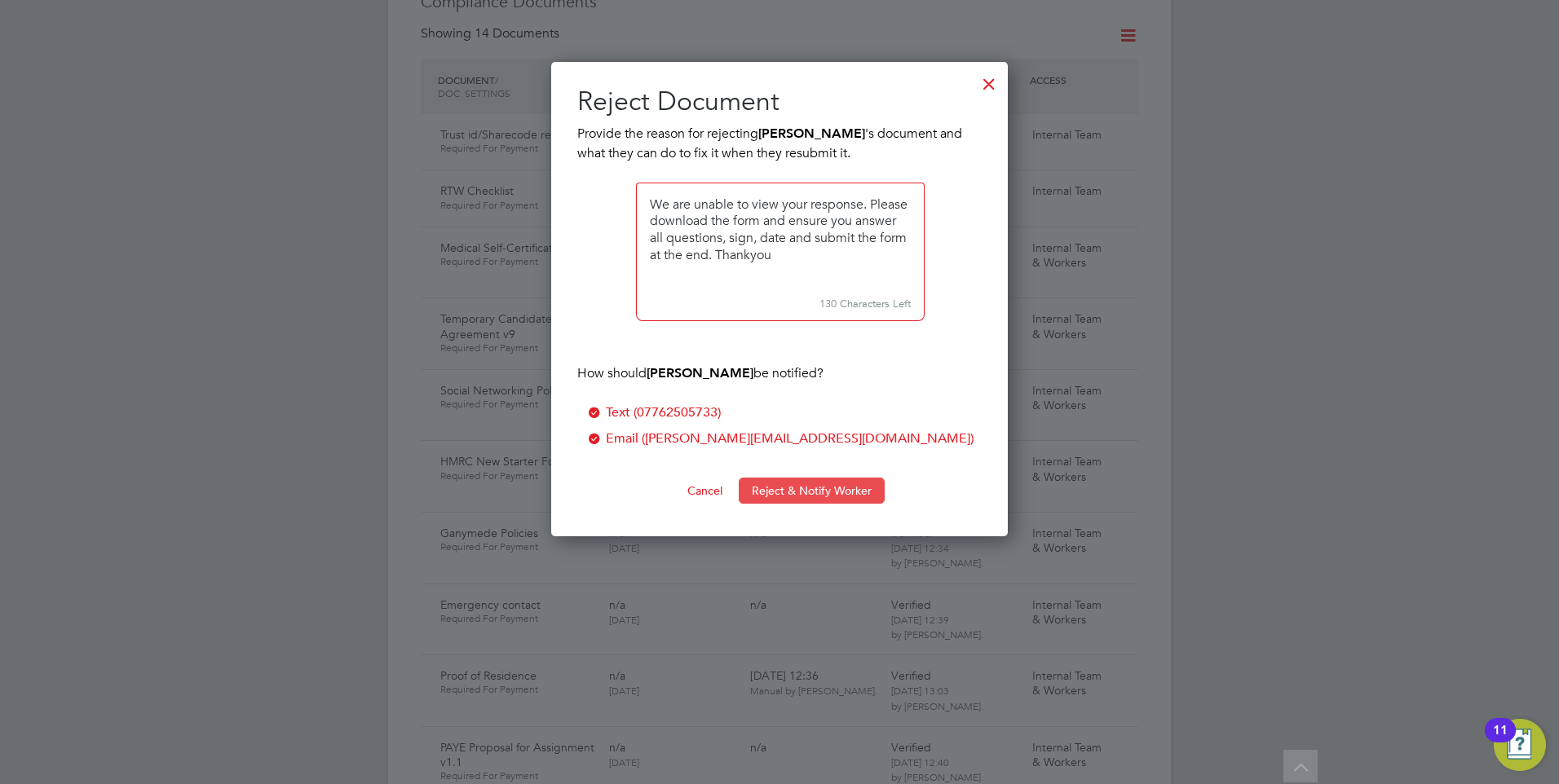
type textarea "We are unable to view your response. Please download the form and ensure you an…"
click at [793, 485] on button "Reject & Notify Worker" at bounding box center [811, 490] width 146 height 26
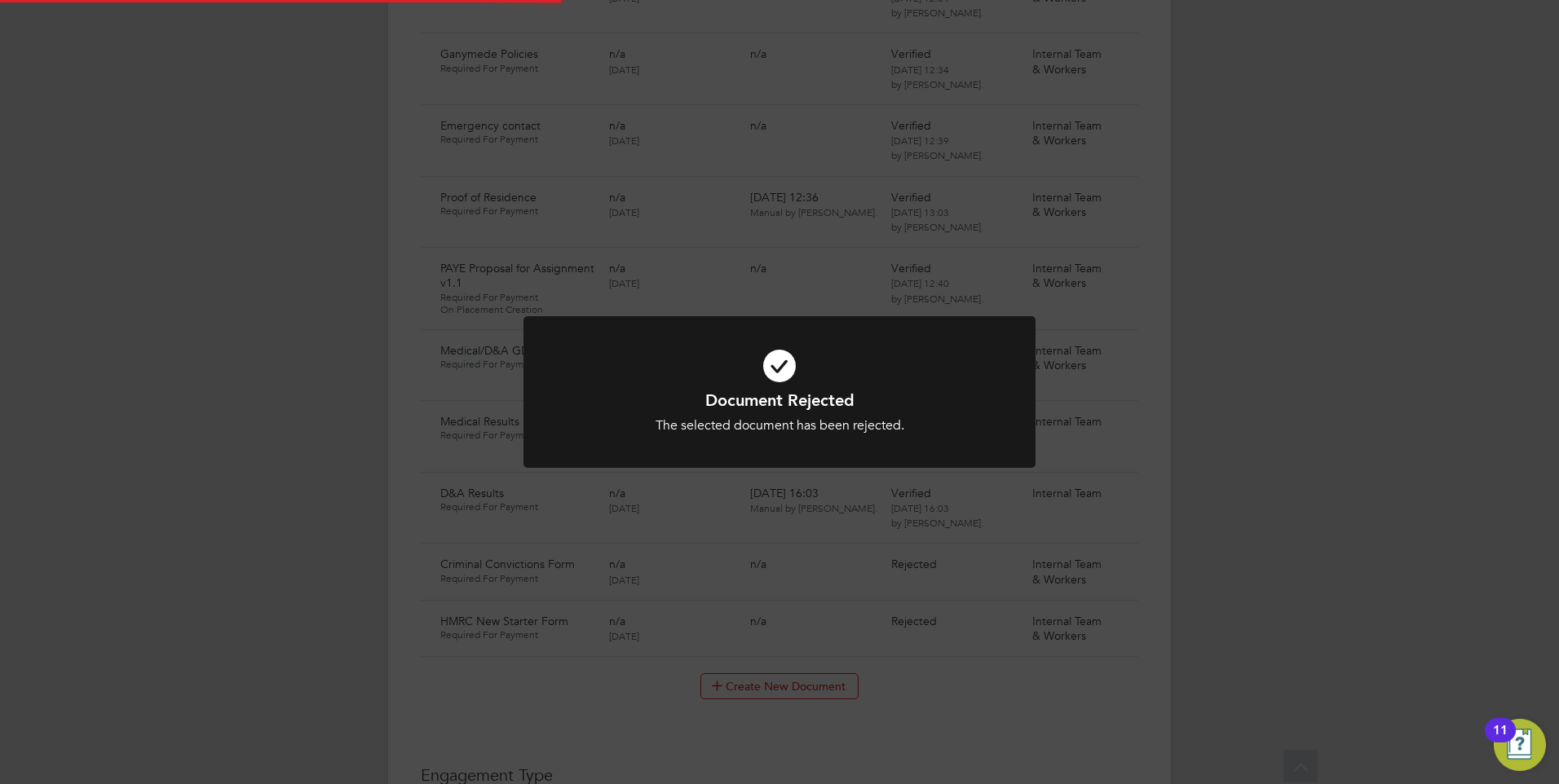
click at [753, 385] on icon at bounding box center [779, 366] width 424 height 64
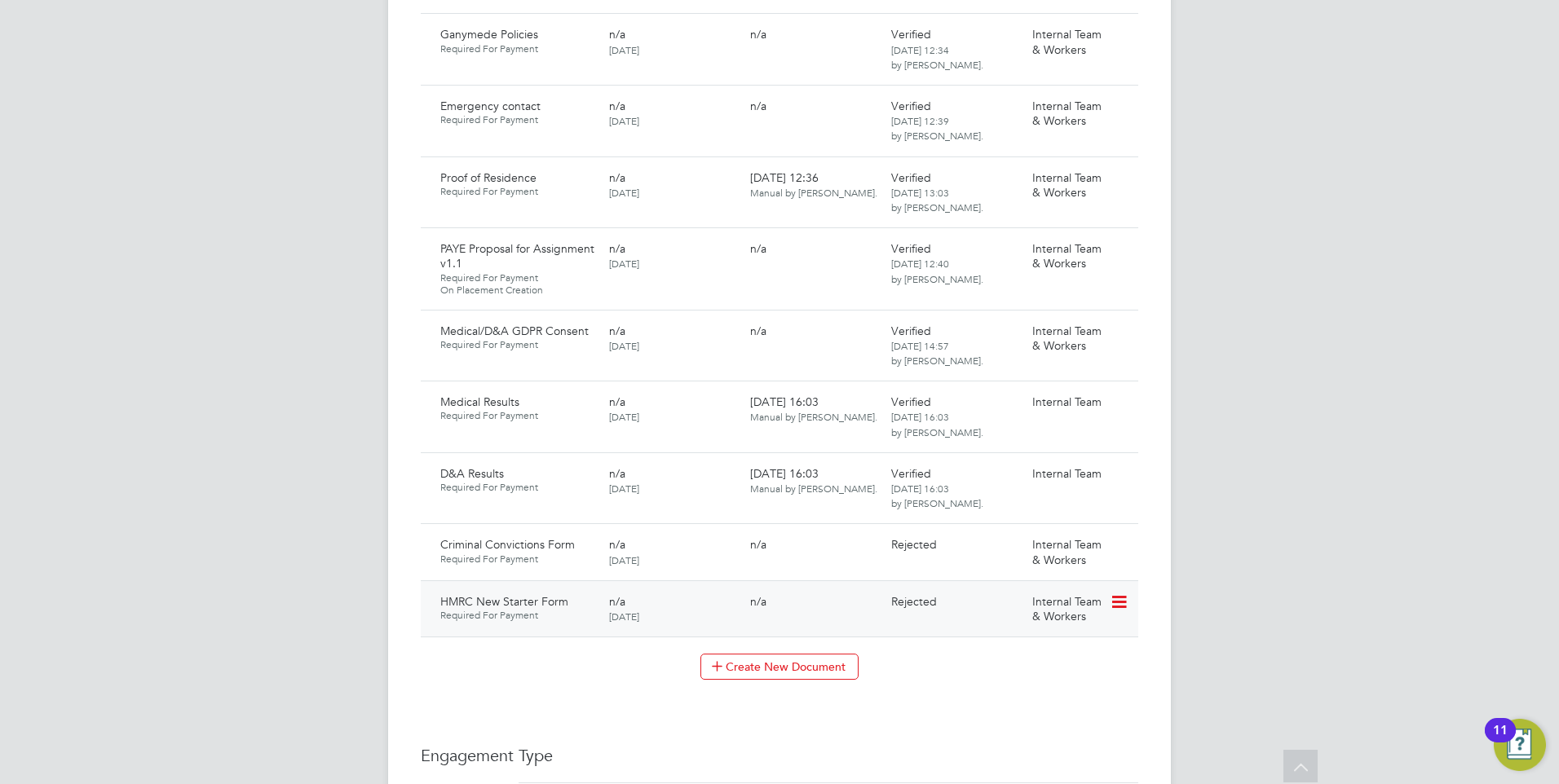
scroll to position [1549, 0]
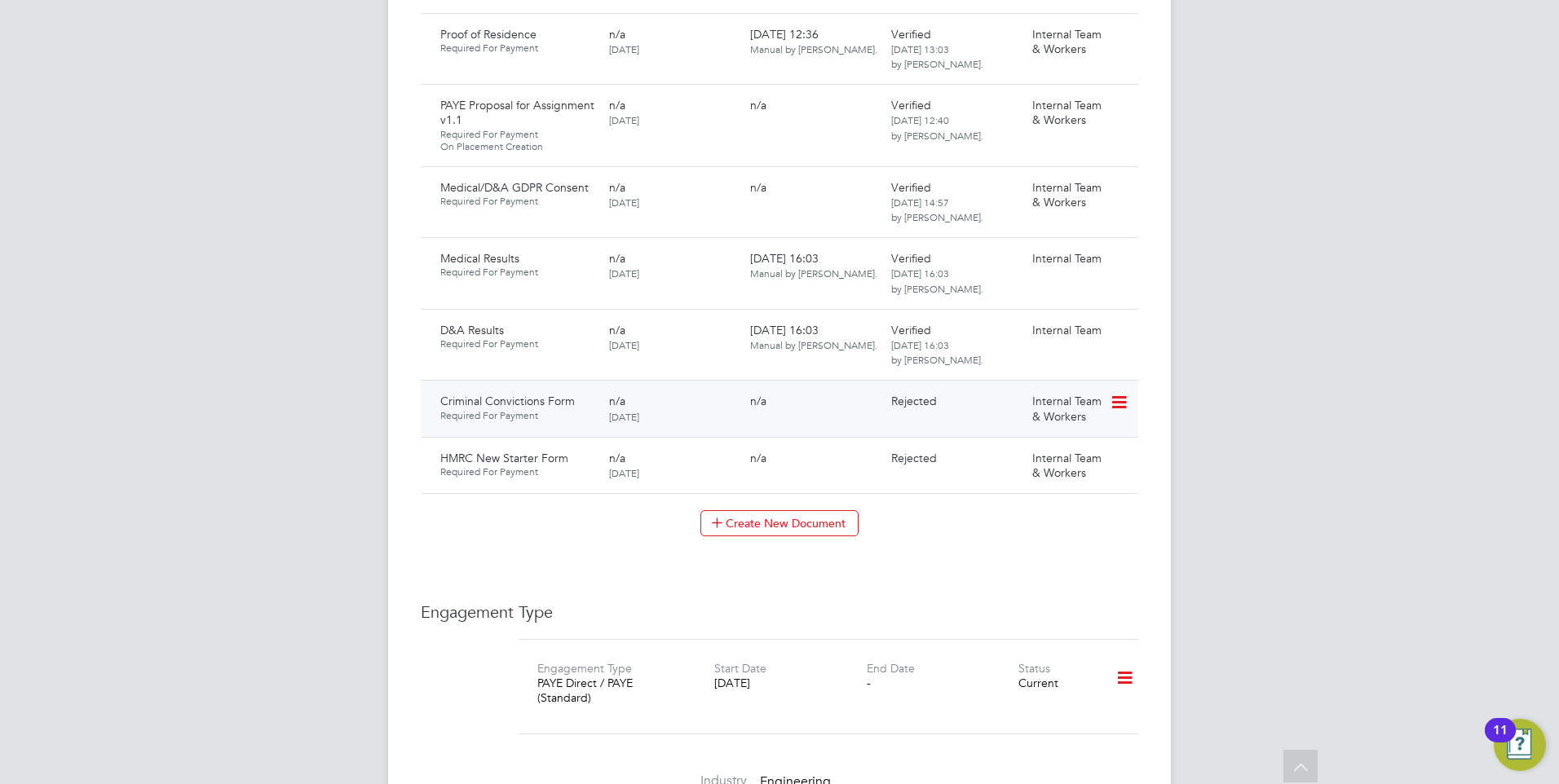
click at [1118, 393] on icon at bounding box center [1118, 403] width 17 height 20
click at [1024, 450] on li "Request Document" at bounding box center [1045, 454] width 163 height 23
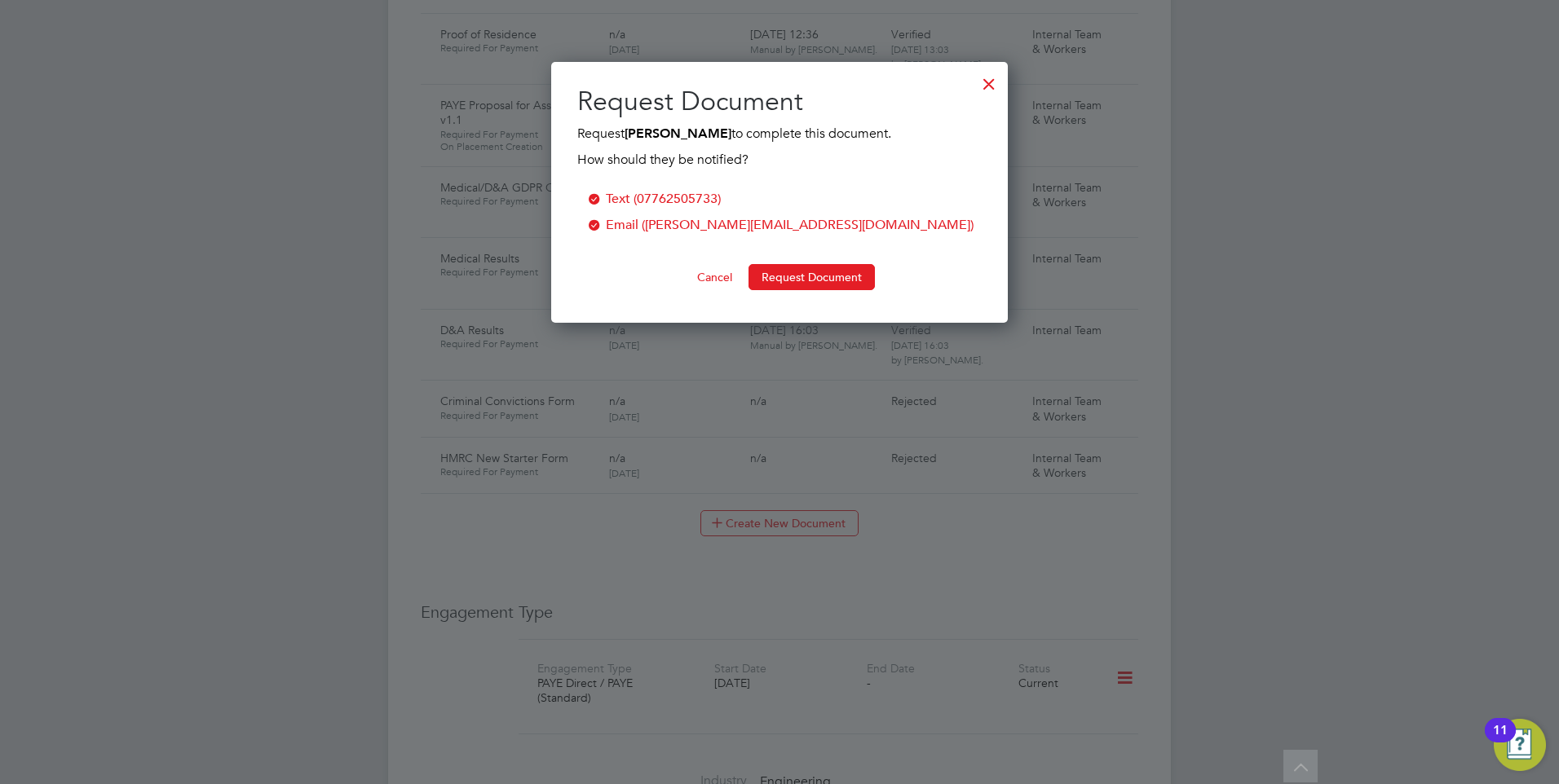
scroll to position [261, 457]
click at [772, 273] on button "Request Document" at bounding box center [811, 276] width 126 height 26
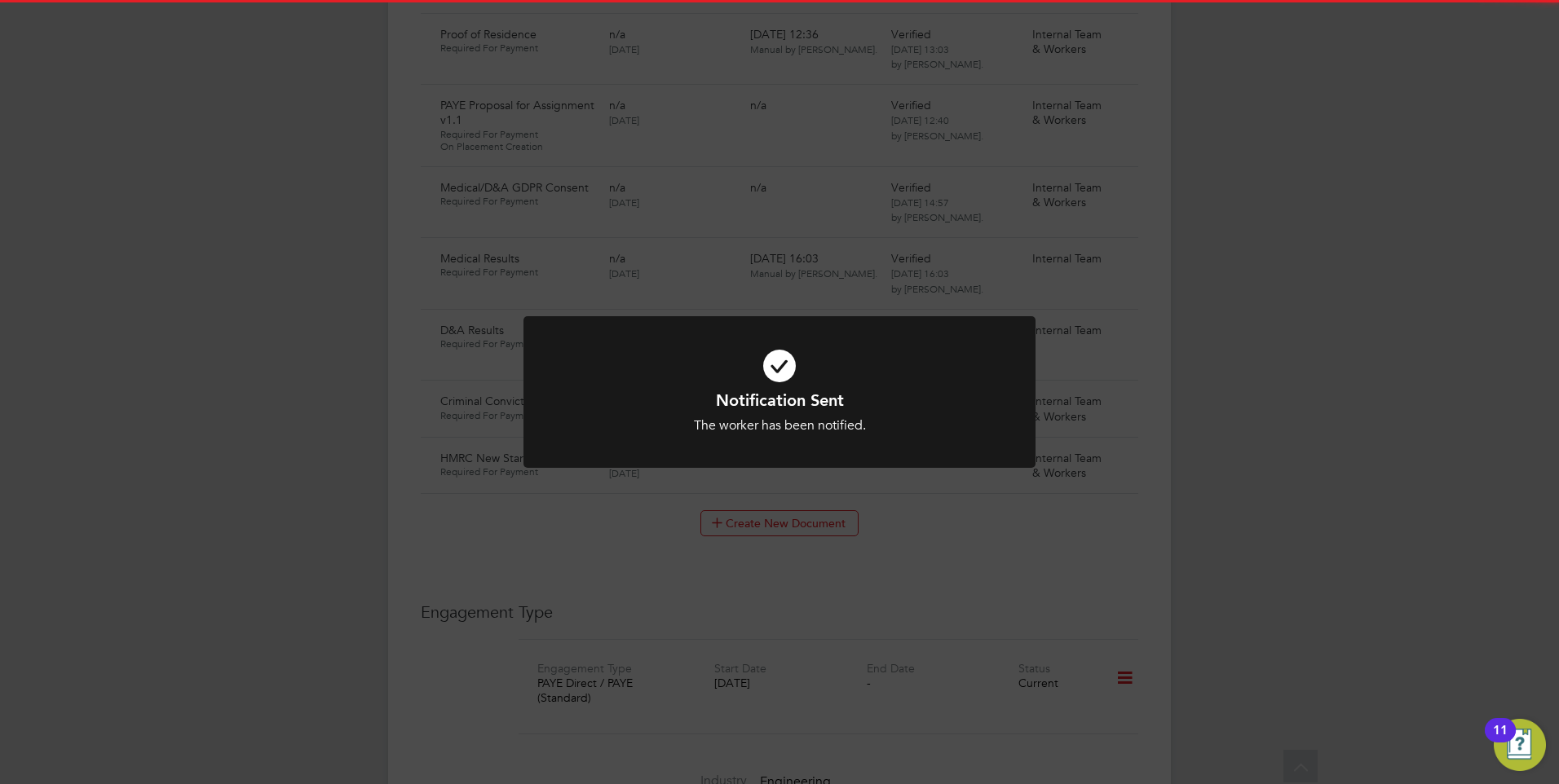
click at [968, 408] on h1 "Notification Sent" at bounding box center [779, 401] width 424 height 22
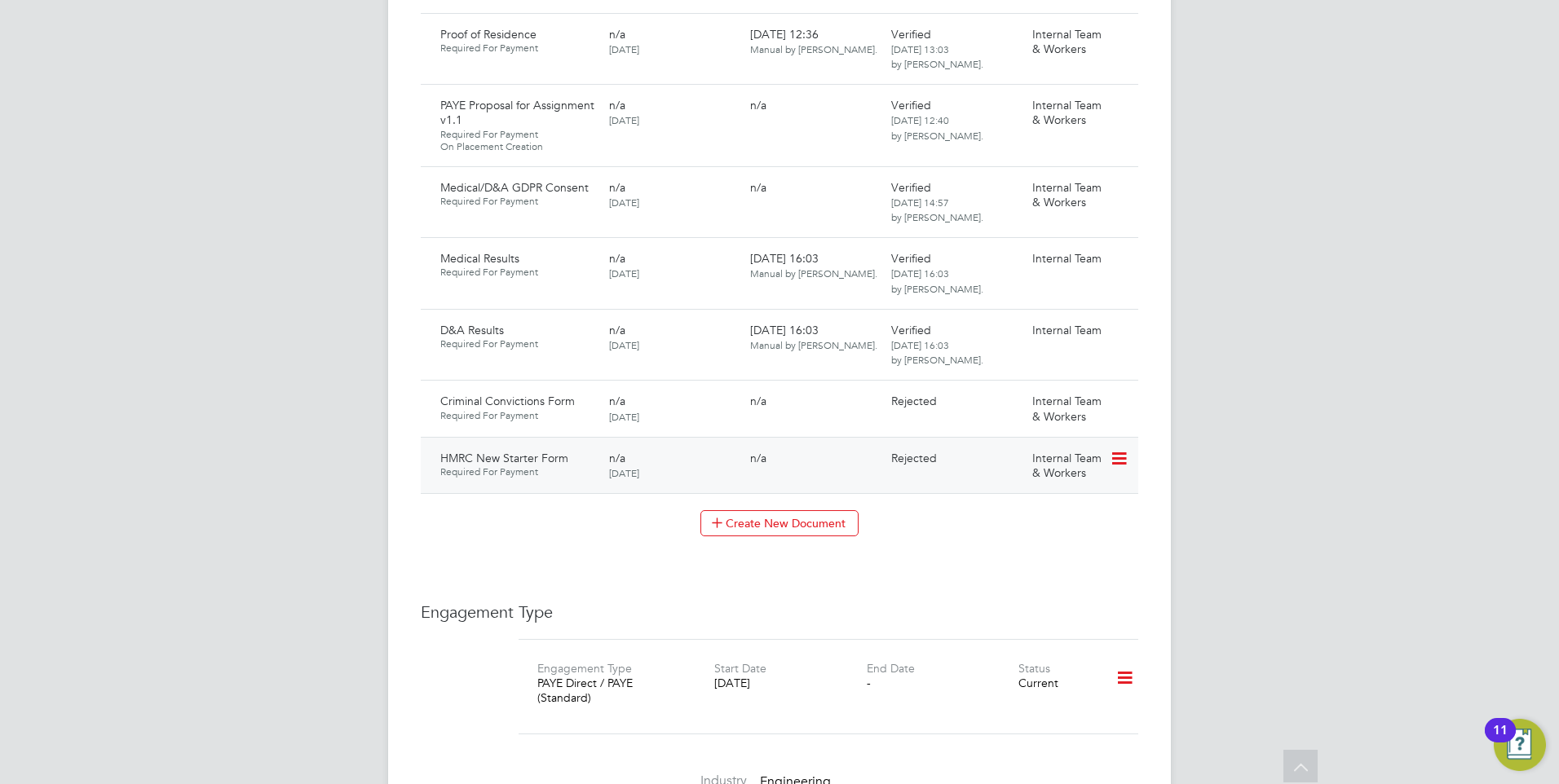
click at [1111, 449] on icon at bounding box center [1118, 459] width 17 height 20
click at [1016, 500] on li "Request Document" at bounding box center [1045, 510] width 163 height 23
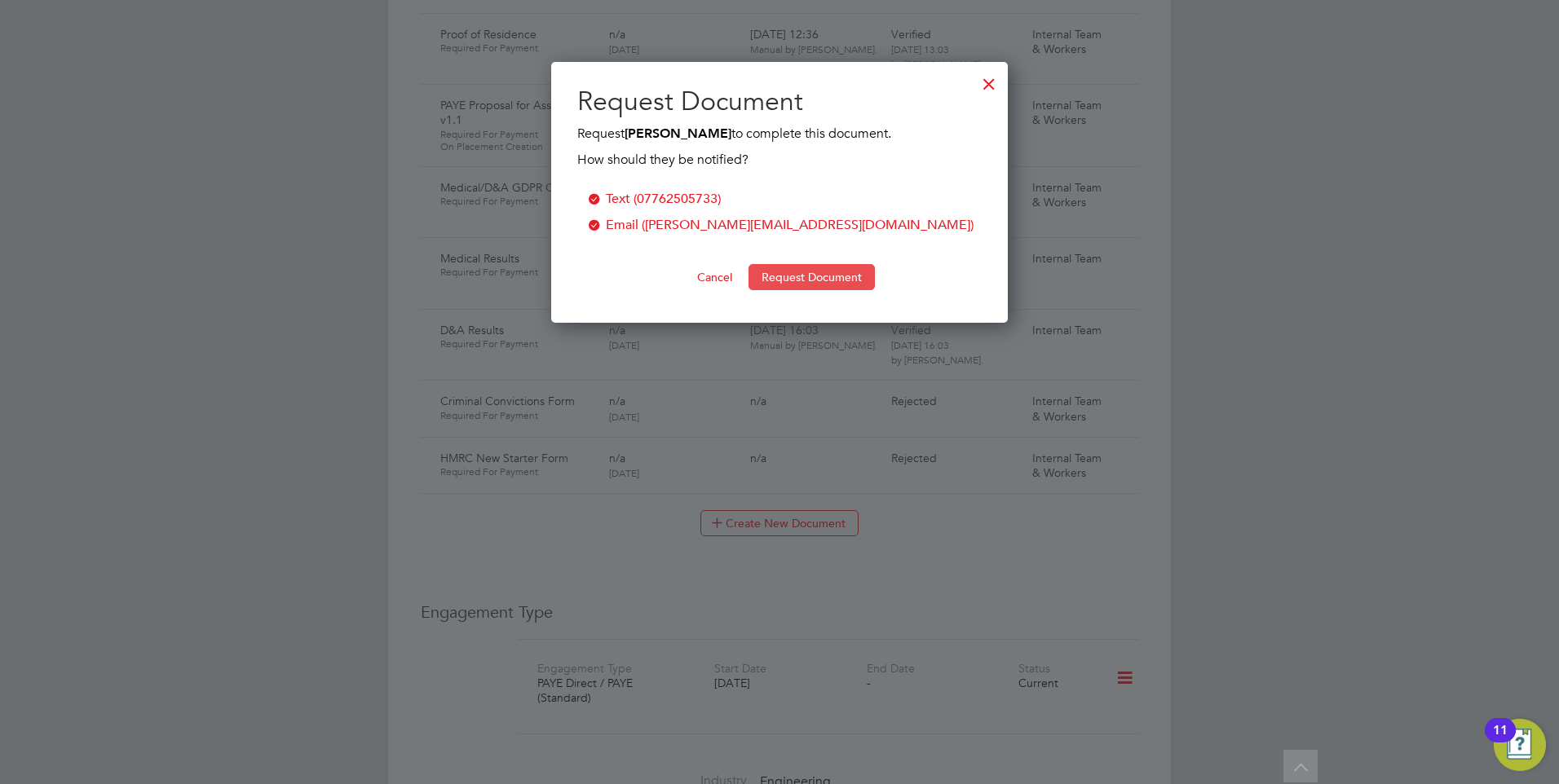
click at [791, 279] on button "Request Document" at bounding box center [811, 276] width 126 height 26
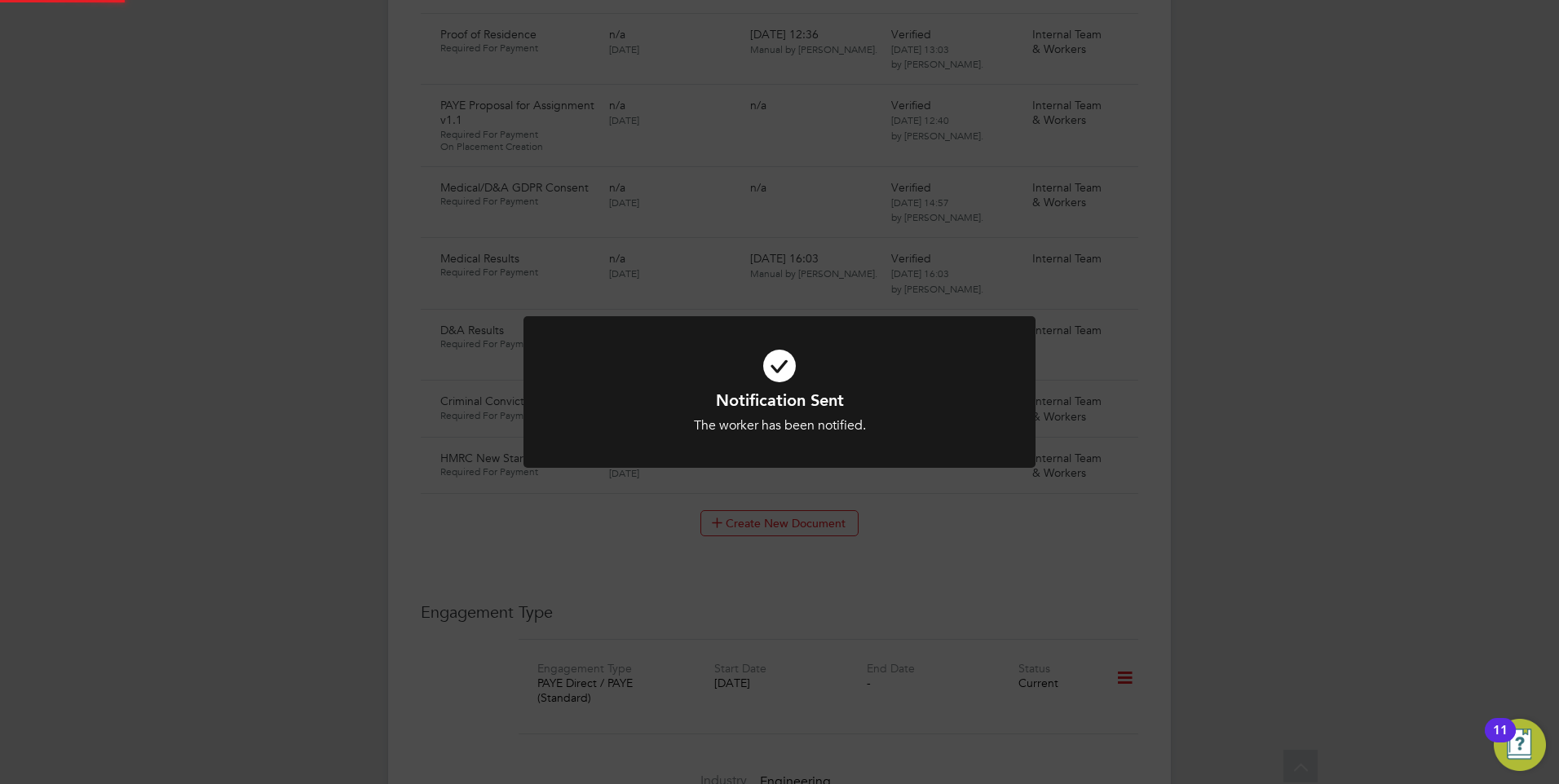
click at [785, 359] on icon at bounding box center [779, 366] width 424 height 64
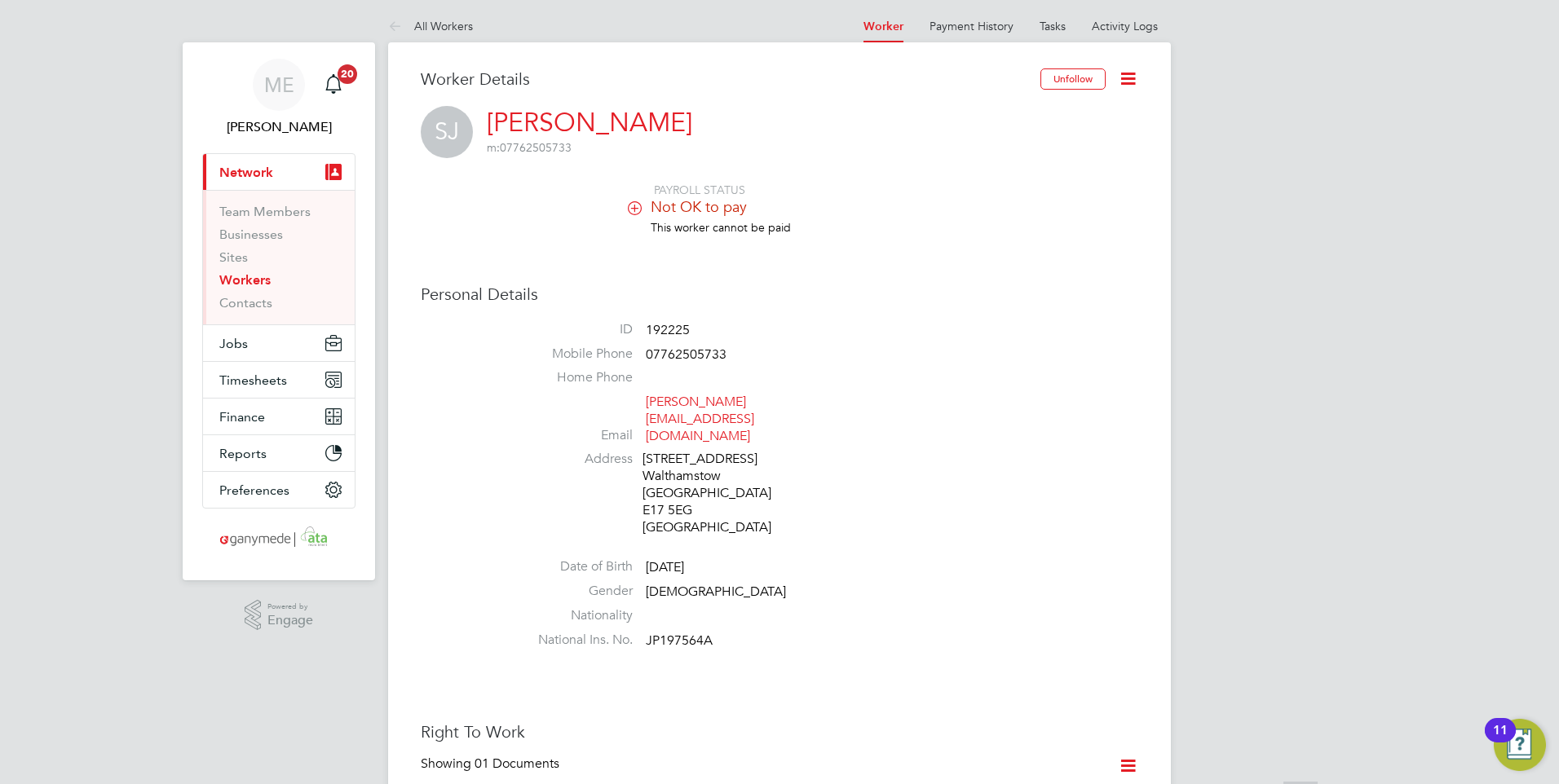
scroll to position [0, 0]
click at [1115, 23] on link "Activity Logs" at bounding box center [1125, 30] width 66 height 15
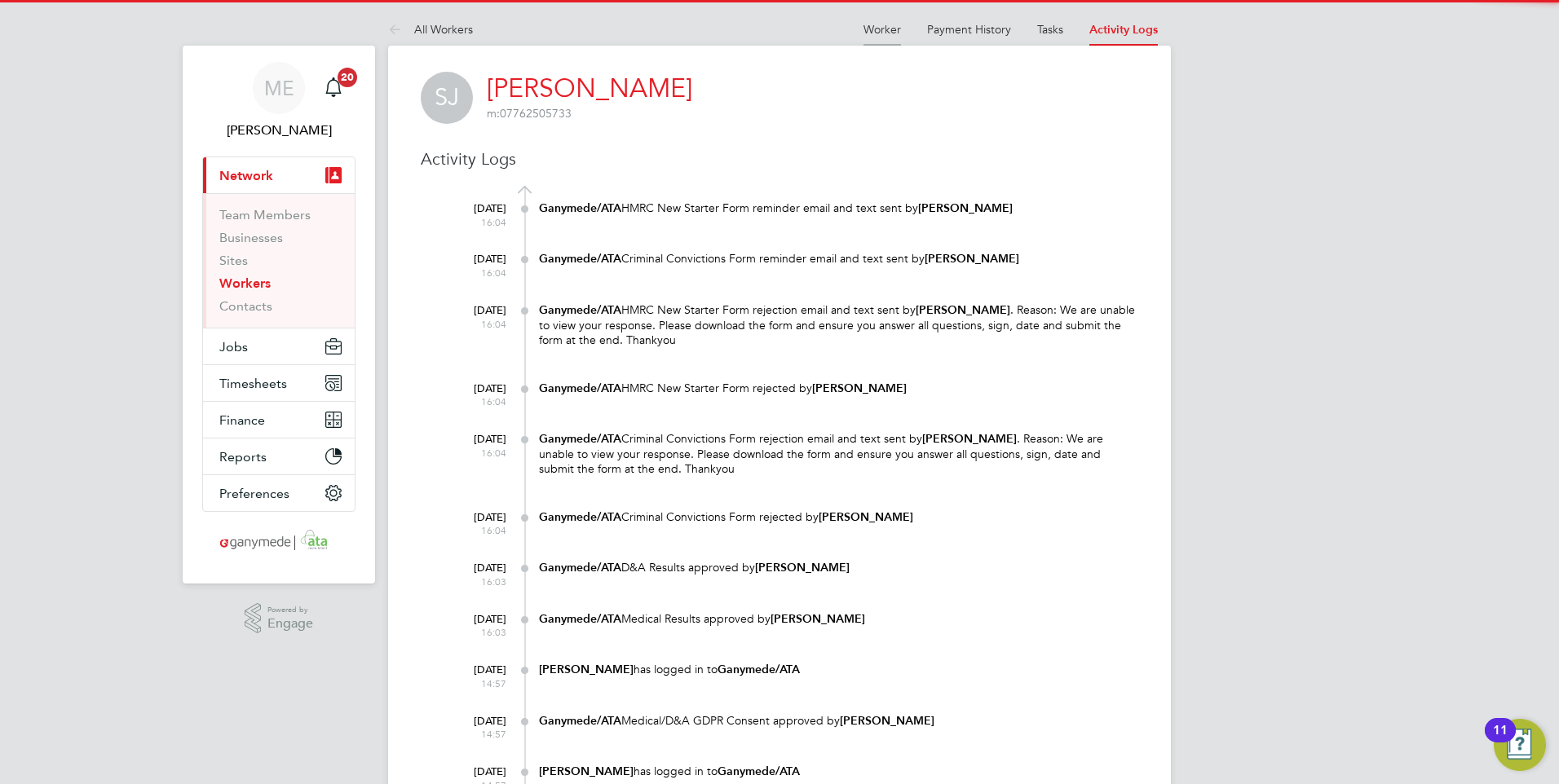
click at [894, 27] on link "Worker" at bounding box center [881, 30] width 37 height 15
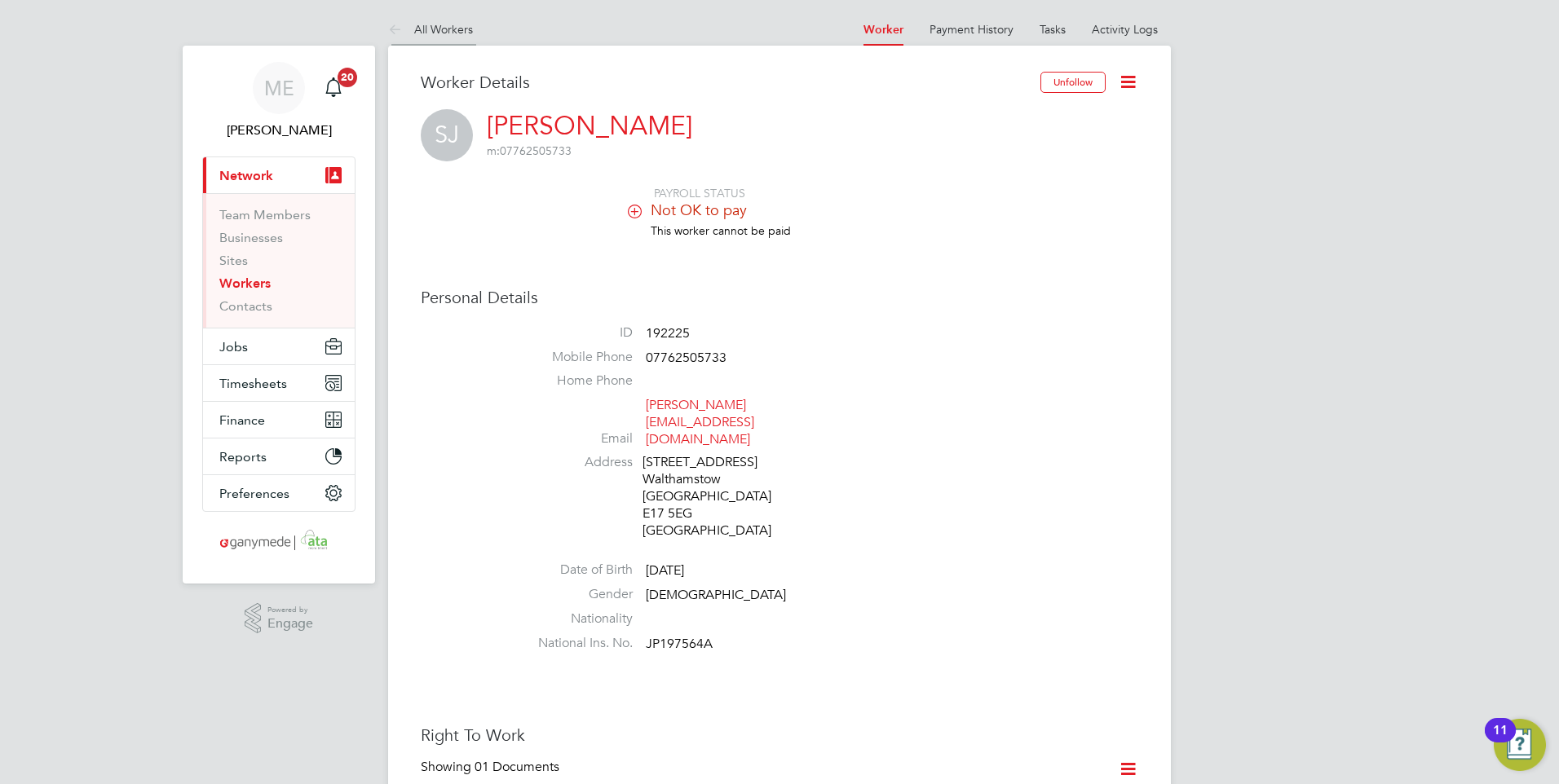
click at [404, 31] on icon at bounding box center [398, 31] width 21 height 21
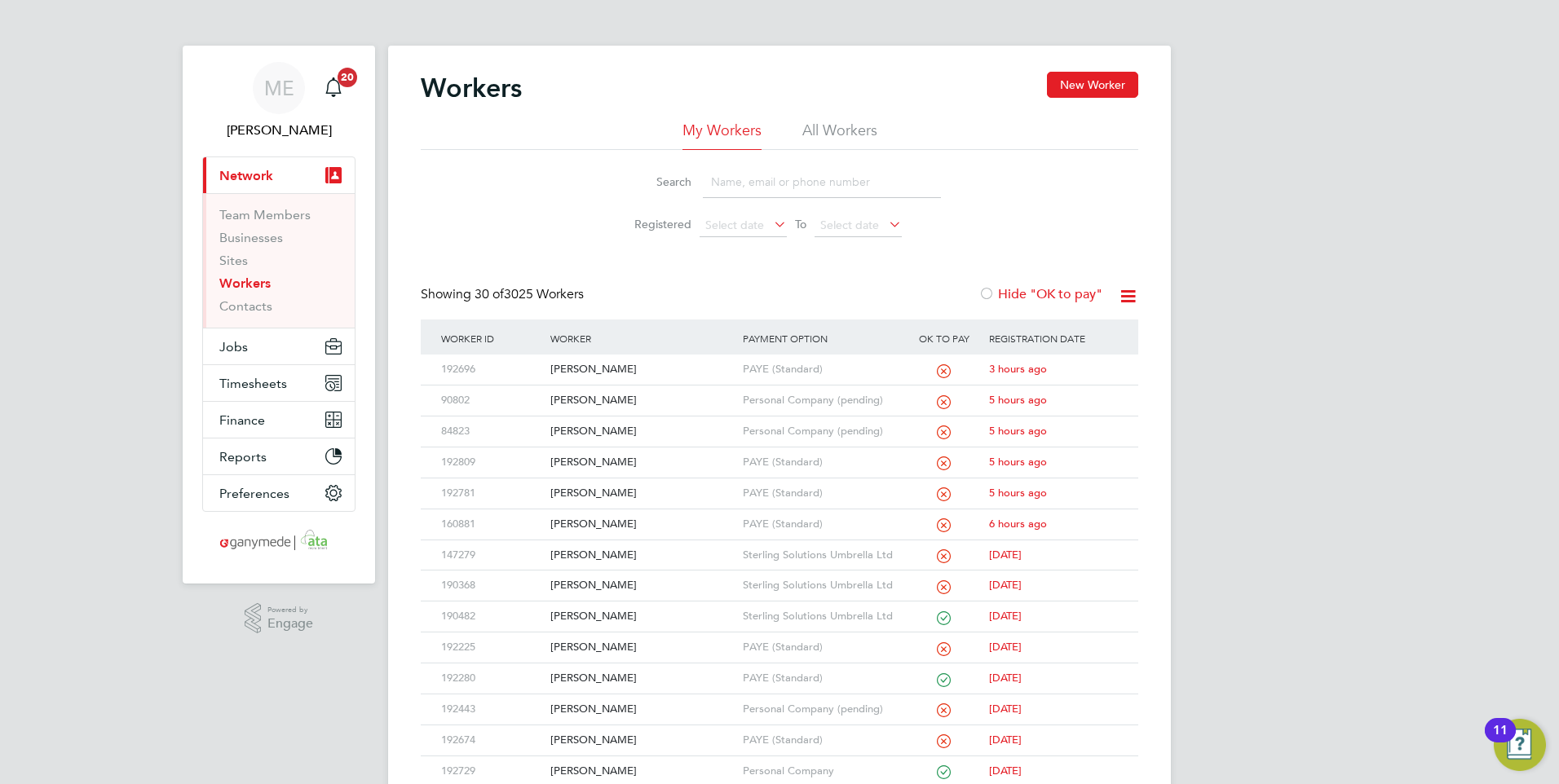
click at [768, 187] on input at bounding box center [821, 182] width 238 height 32
type input "paul"
drag, startPoint x: 761, startPoint y: 184, endPoint x: 642, endPoint y: 178, distance: 119.2
click at [641, 181] on div "Search paul" at bounding box center [779, 182] width 323 height 32
type input "daniel"
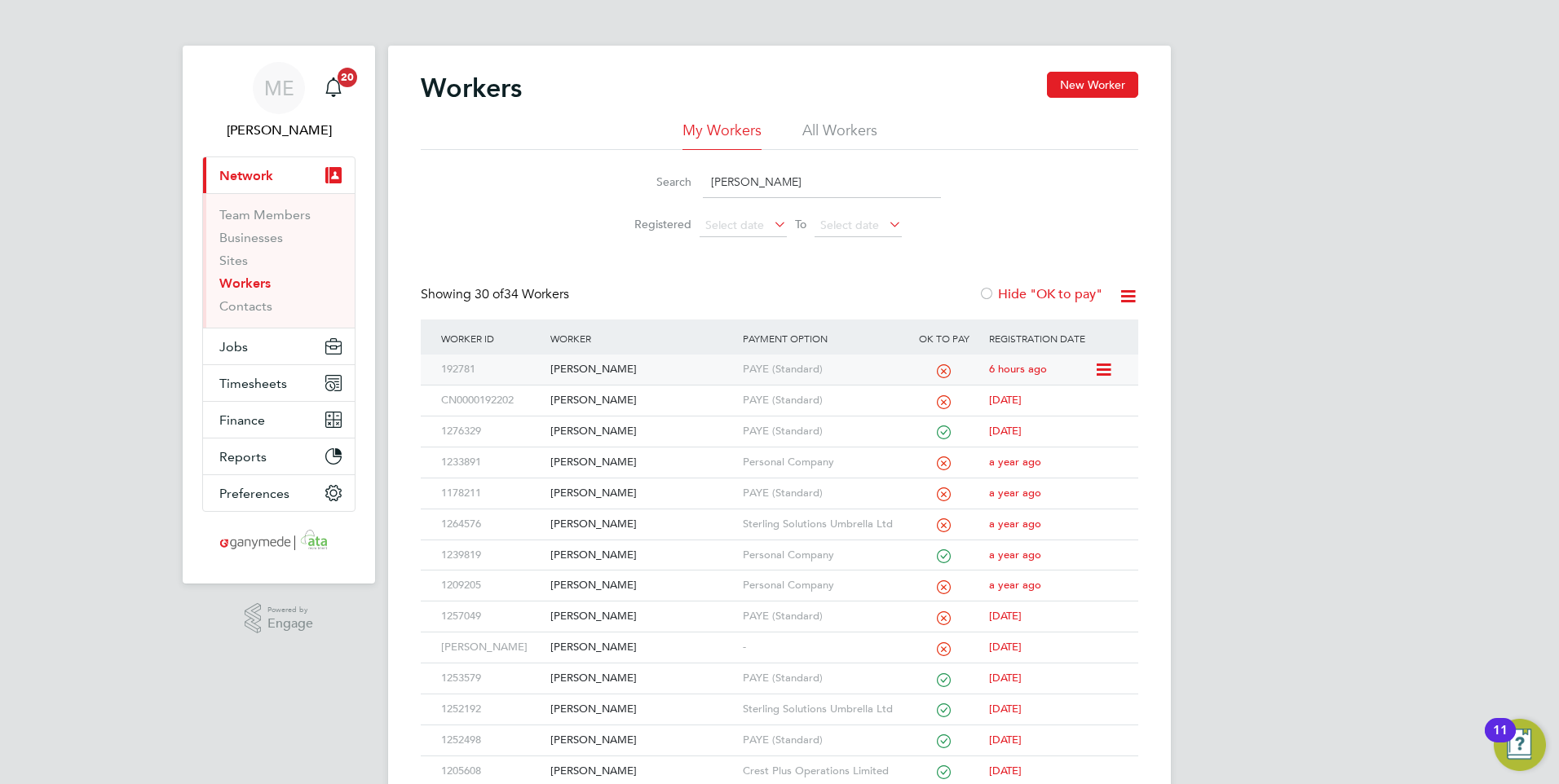
click at [678, 372] on div "[PERSON_NAME]" at bounding box center [641, 369] width 192 height 30
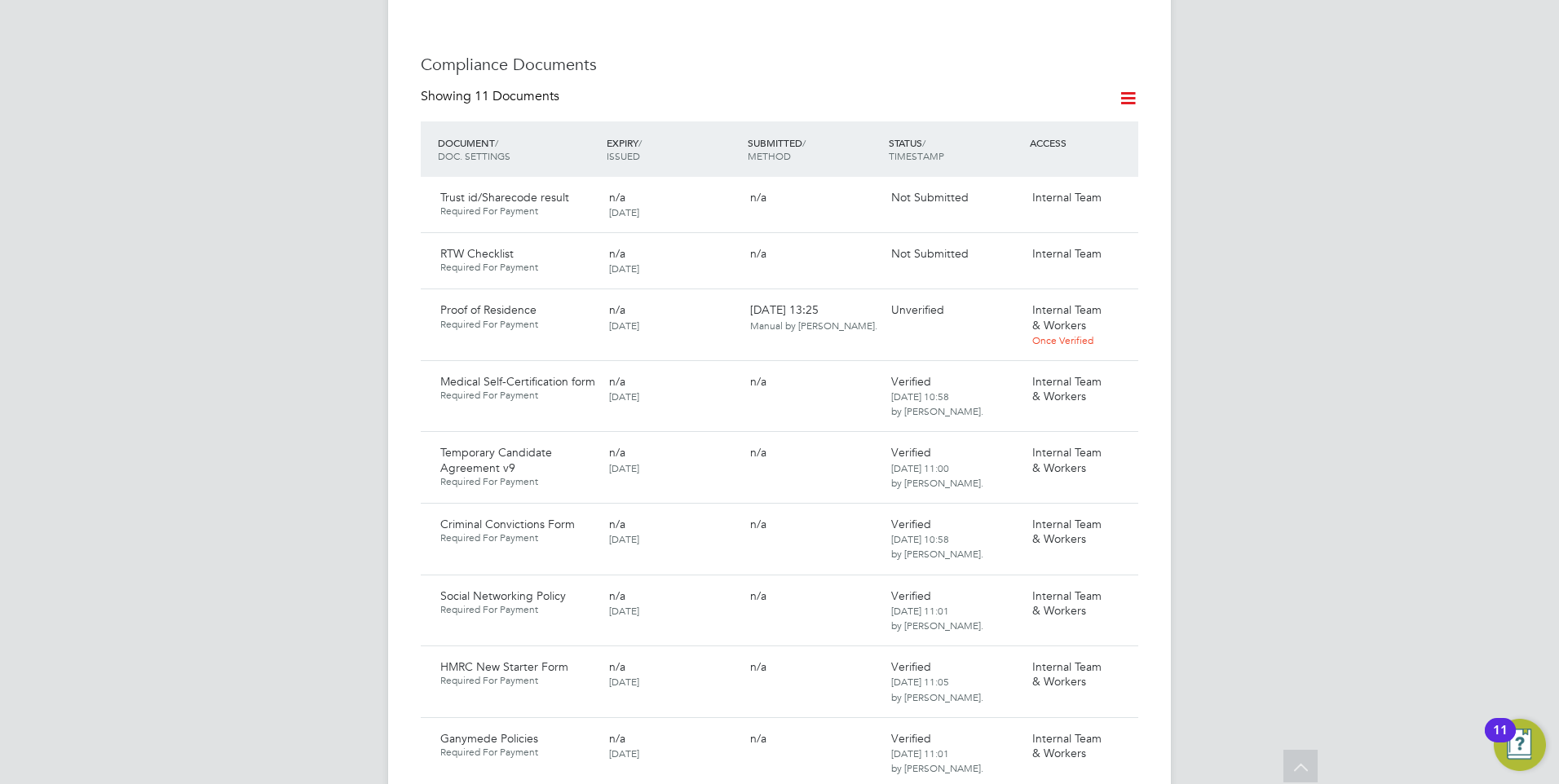
scroll to position [978, 0]
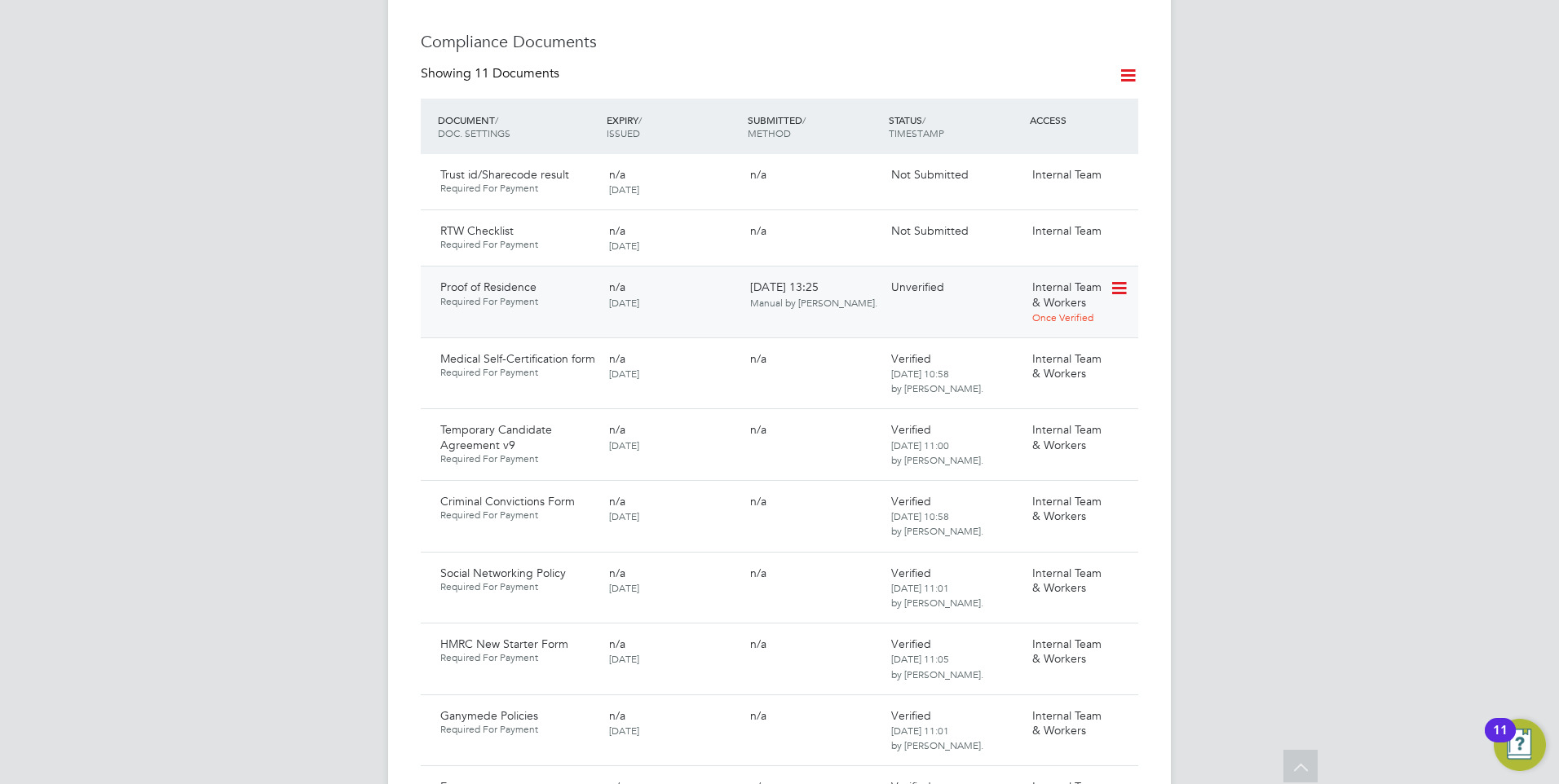
click at [1121, 279] on icon at bounding box center [1118, 289] width 17 height 20
click at [1040, 330] on li "Download Document" at bounding box center [1060, 334] width 129 height 23
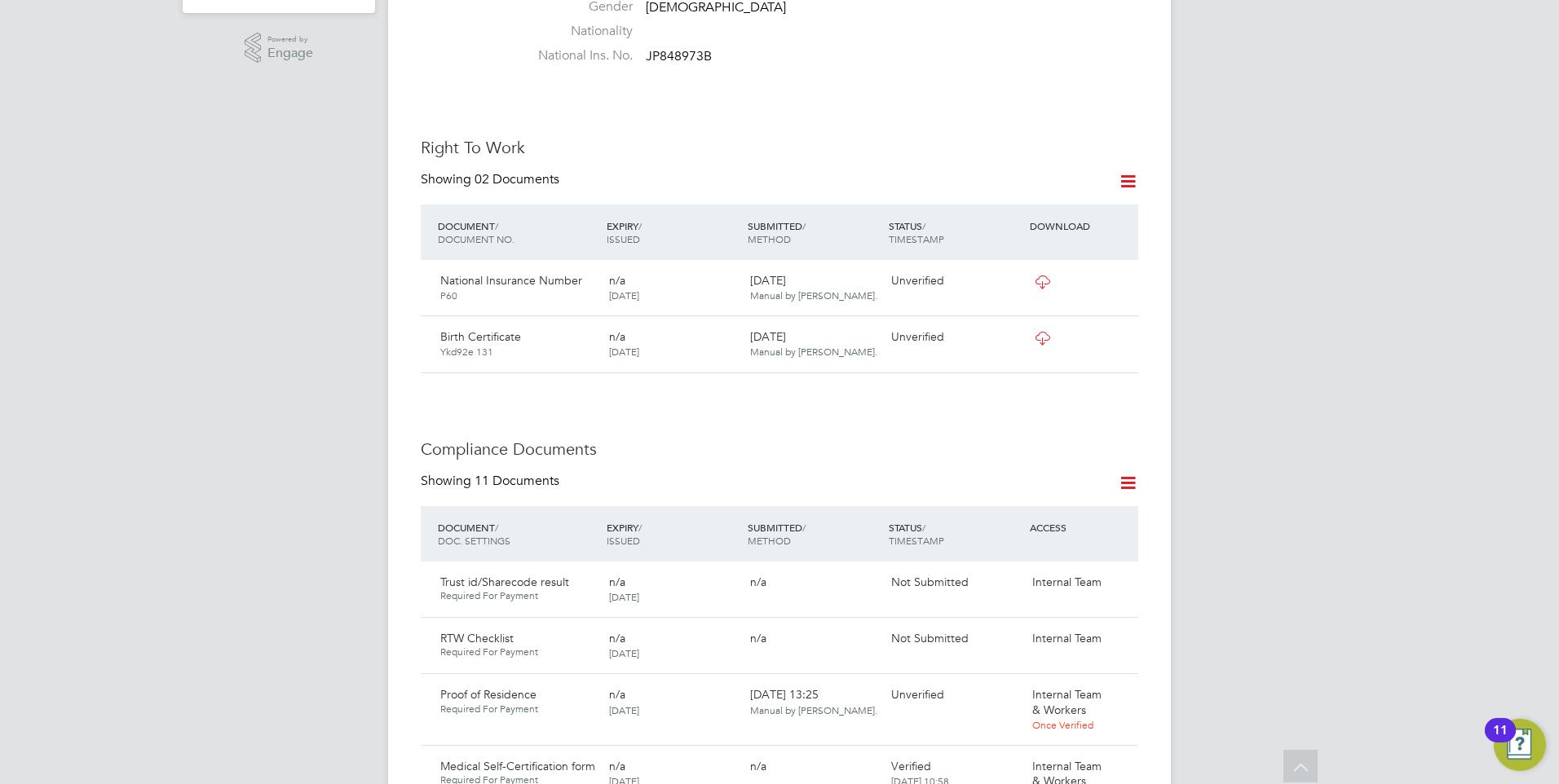
scroll to position [815, 0]
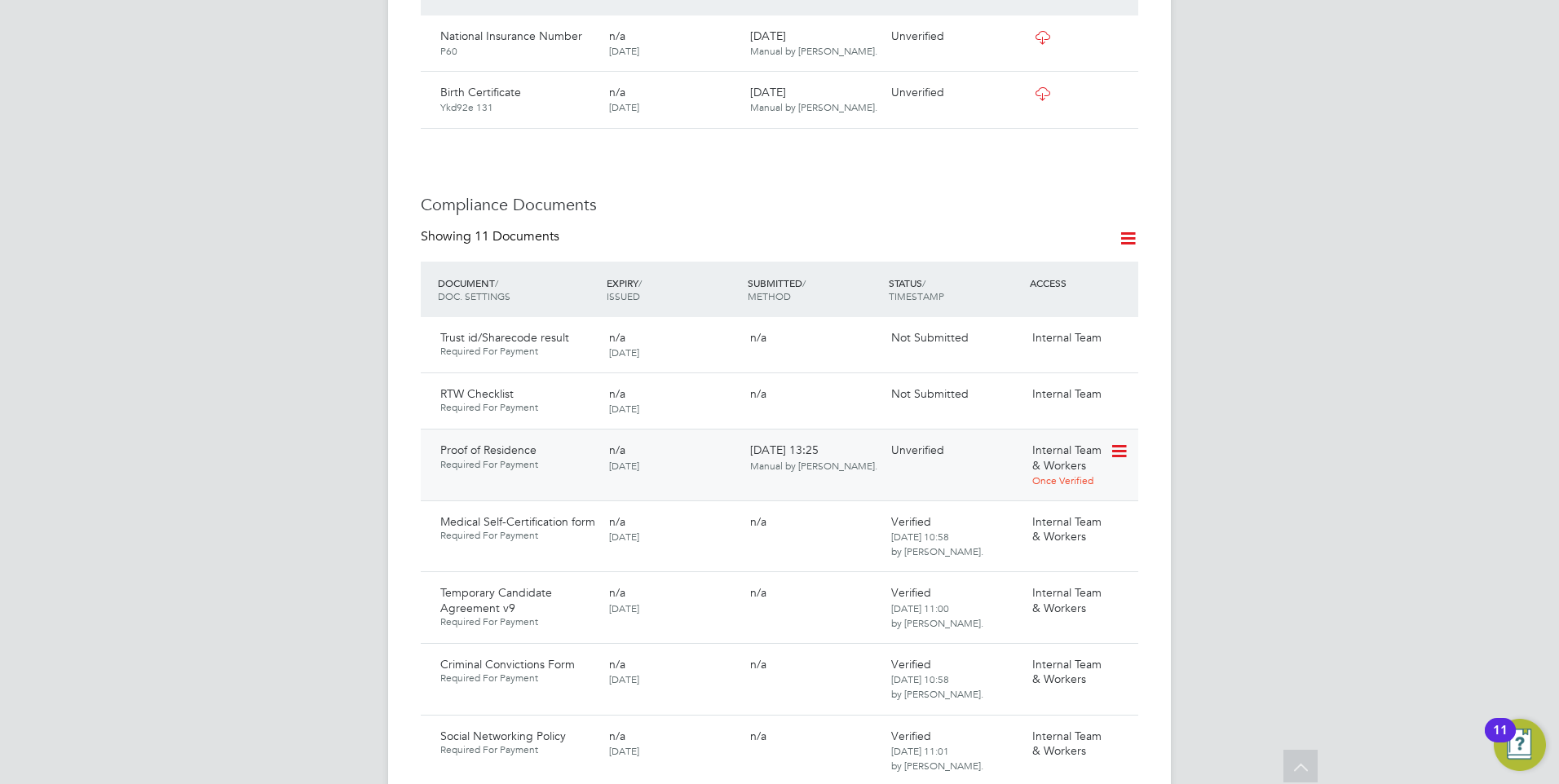
click at [1123, 442] on icon at bounding box center [1118, 452] width 17 height 20
click at [1039, 514] on li "Reject Document" at bounding box center [1060, 520] width 129 height 23
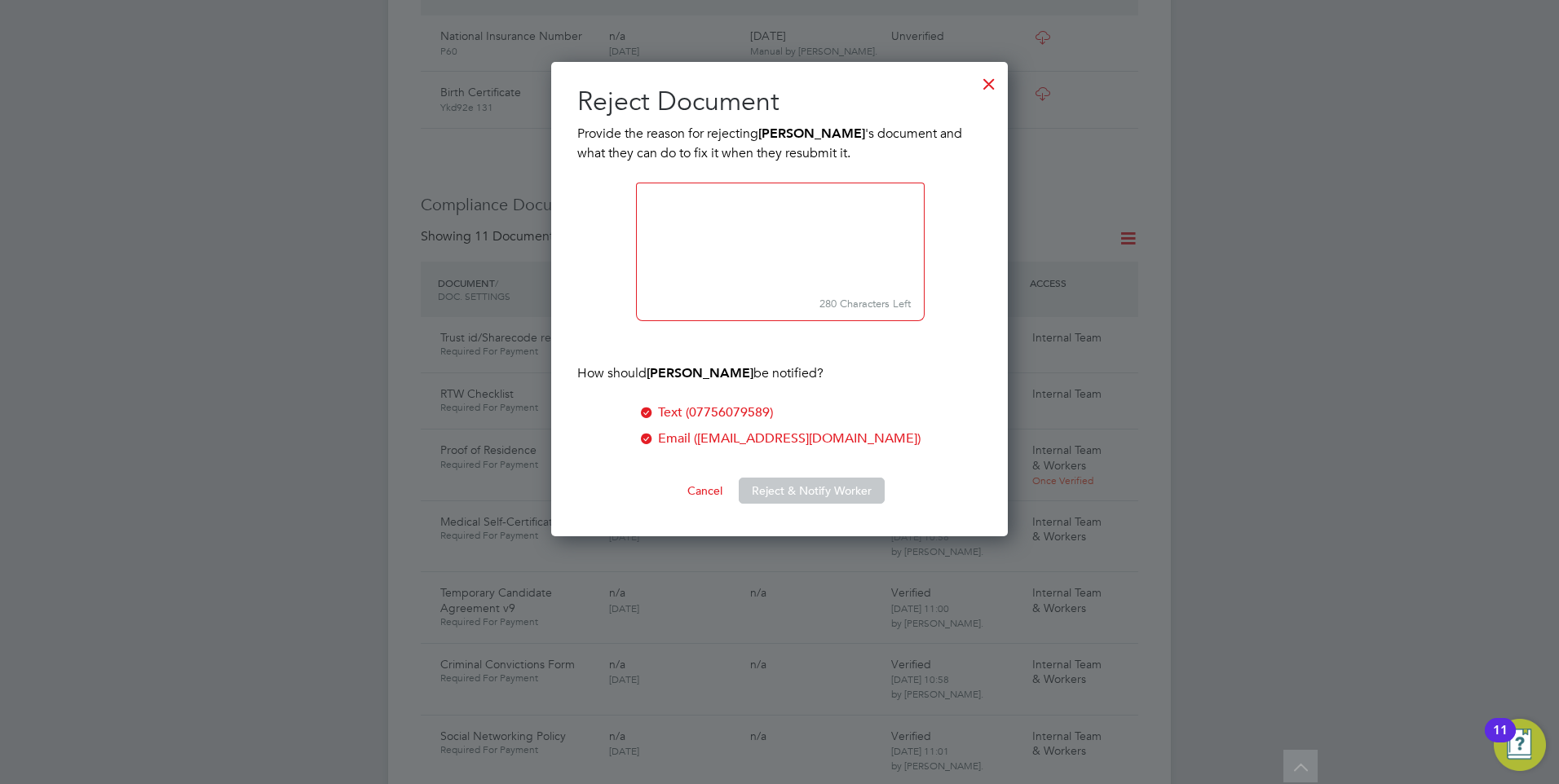
scroll to position [475, 457]
click at [995, 85] on div at bounding box center [988, 80] width 29 height 29
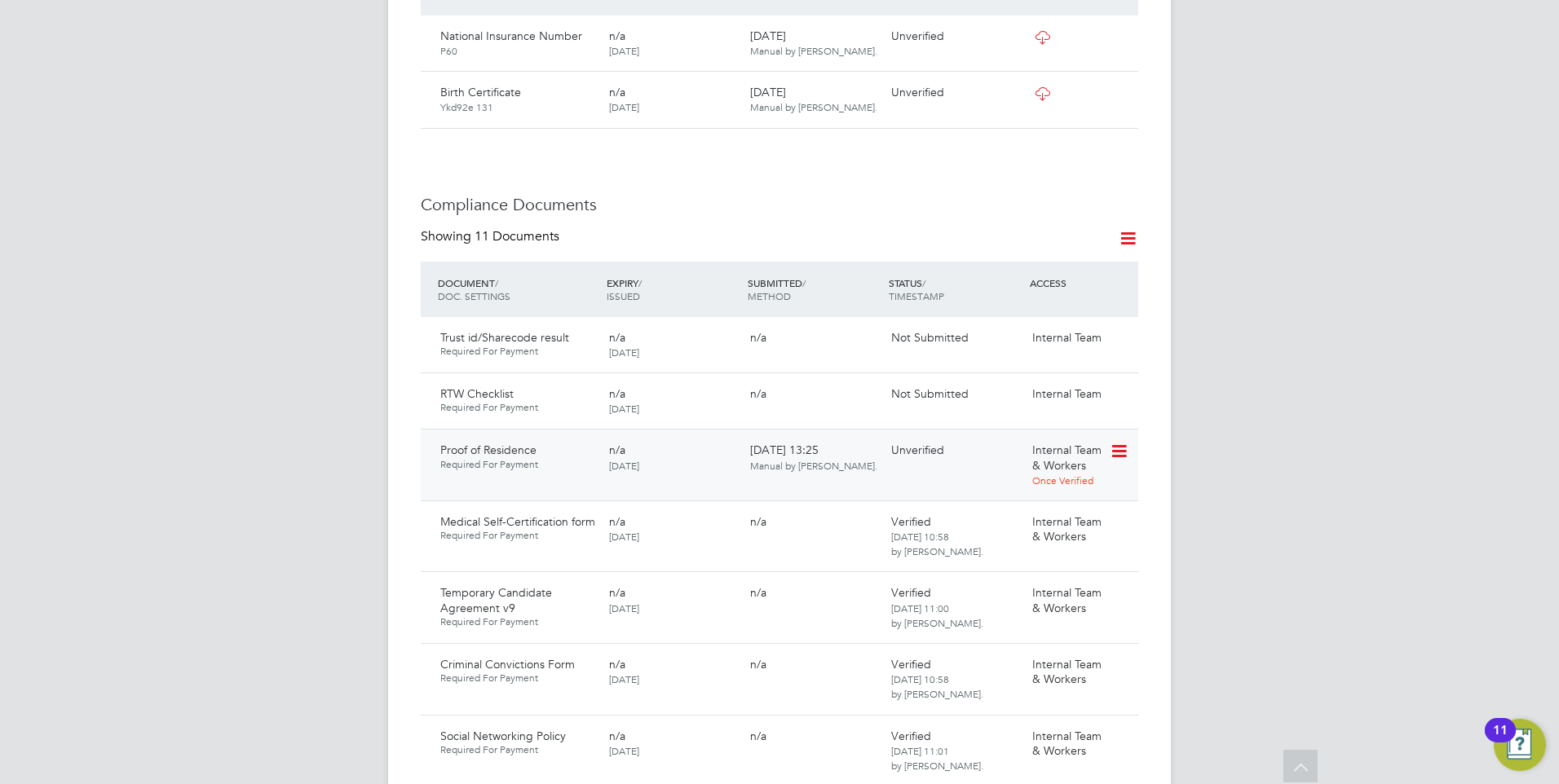
click at [1121, 442] on icon at bounding box center [1118, 452] width 17 height 20
click at [1042, 514] on li "Reject Document" at bounding box center [1060, 520] width 129 height 23
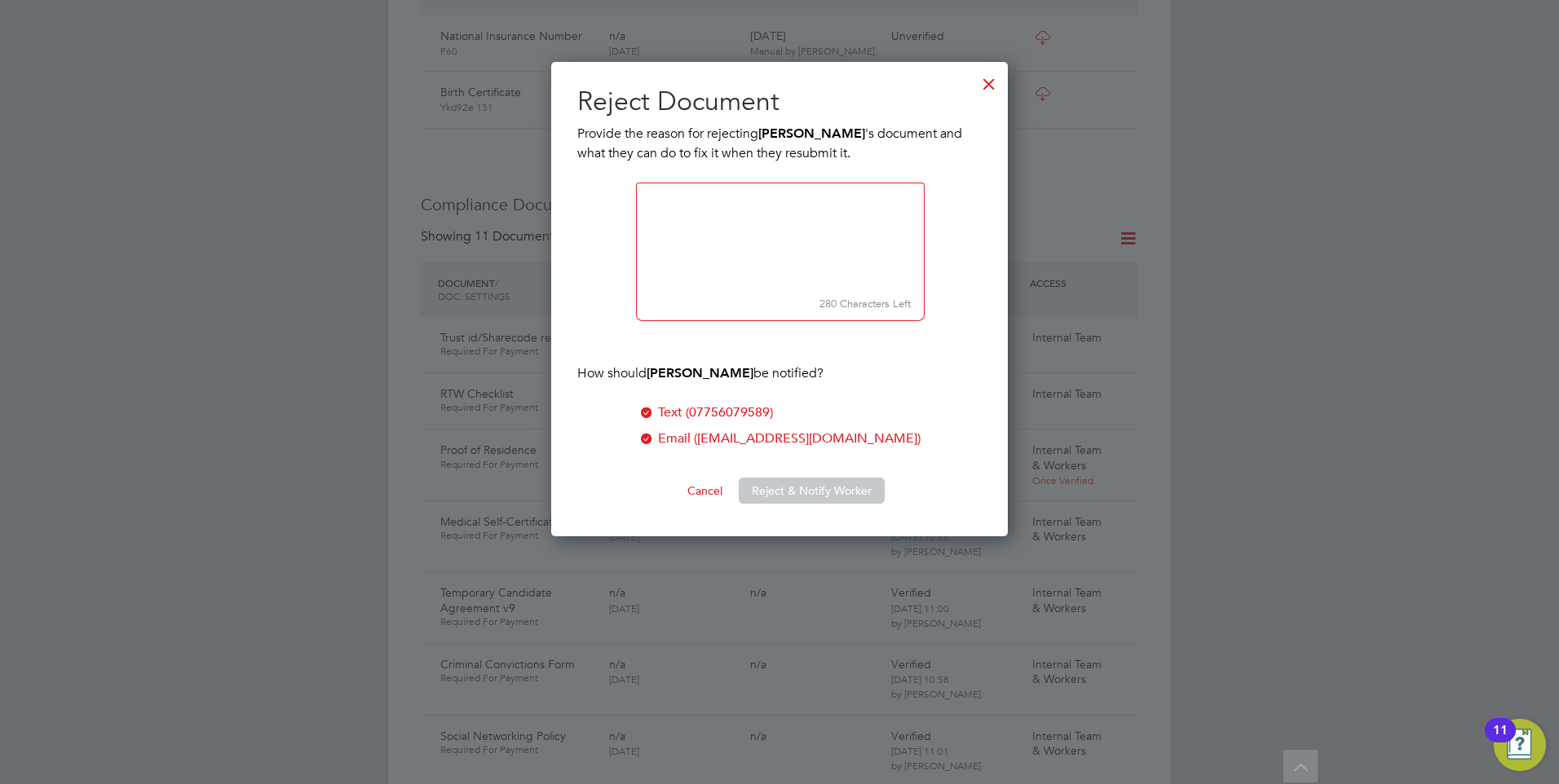
paste textarea "Please upload a Full Drivers Licence or a Utilities bill (not a mobile phone bi…"
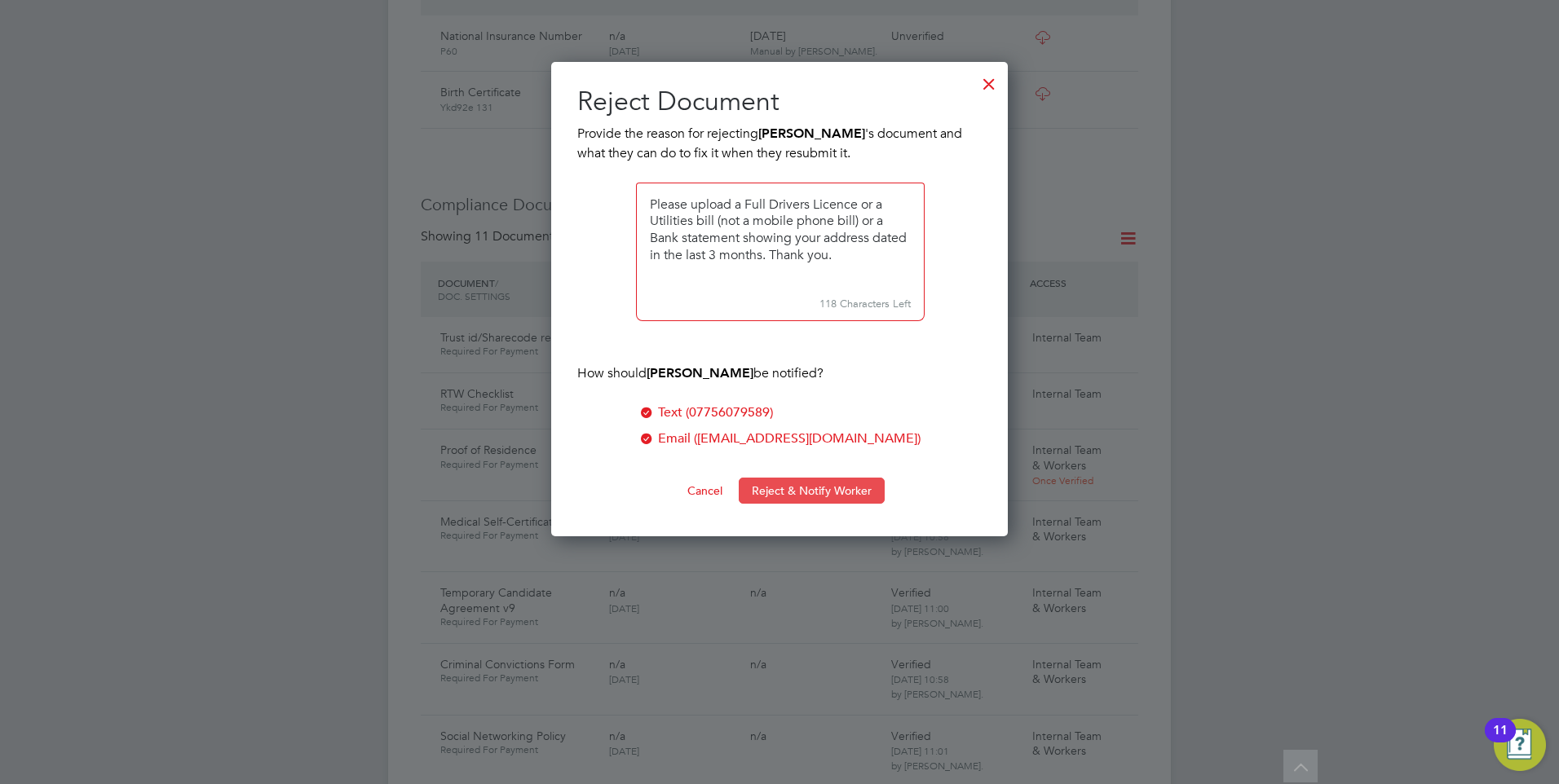
type textarea "Please upload a Full Drivers Licence or a Utilities bill (not a mobile phone bi…"
click at [787, 484] on button "Reject & Notify Worker" at bounding box center [811, 490] width 146 height 26
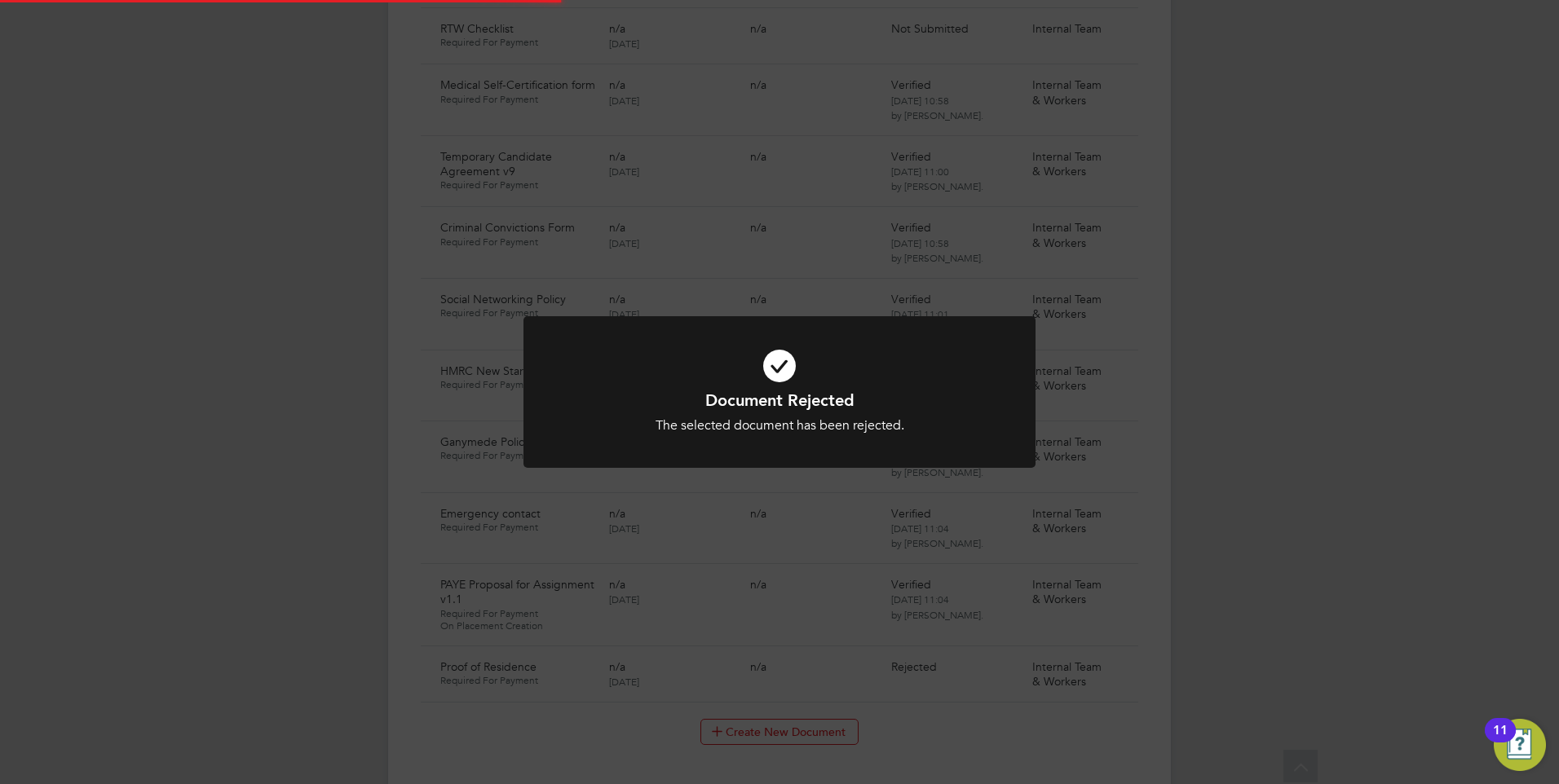
scroll to position [1223, 0]
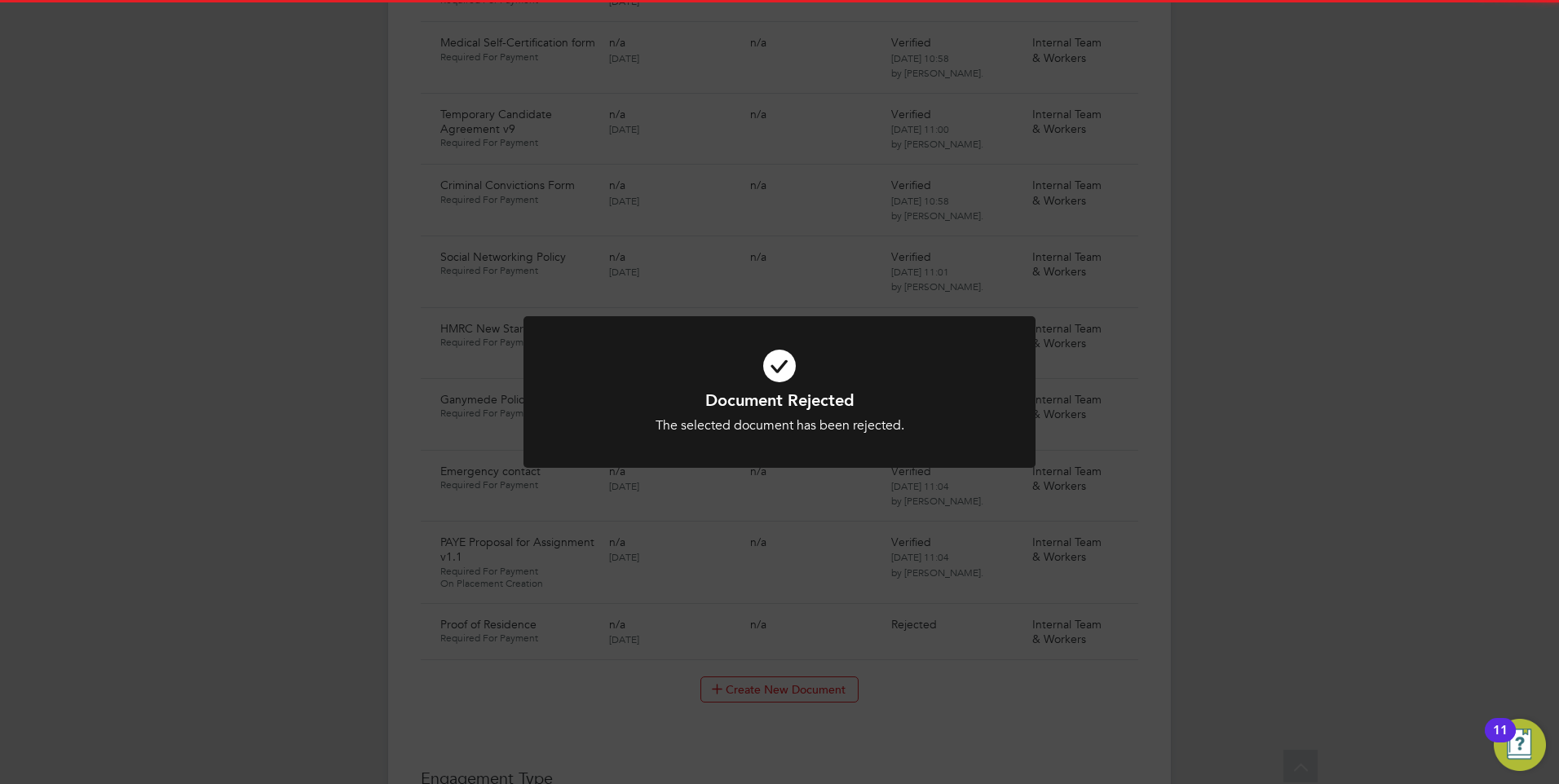
click at [760, 394] on h1 "Document Rejected" at bounding box center [779, 401] width 424 height 22
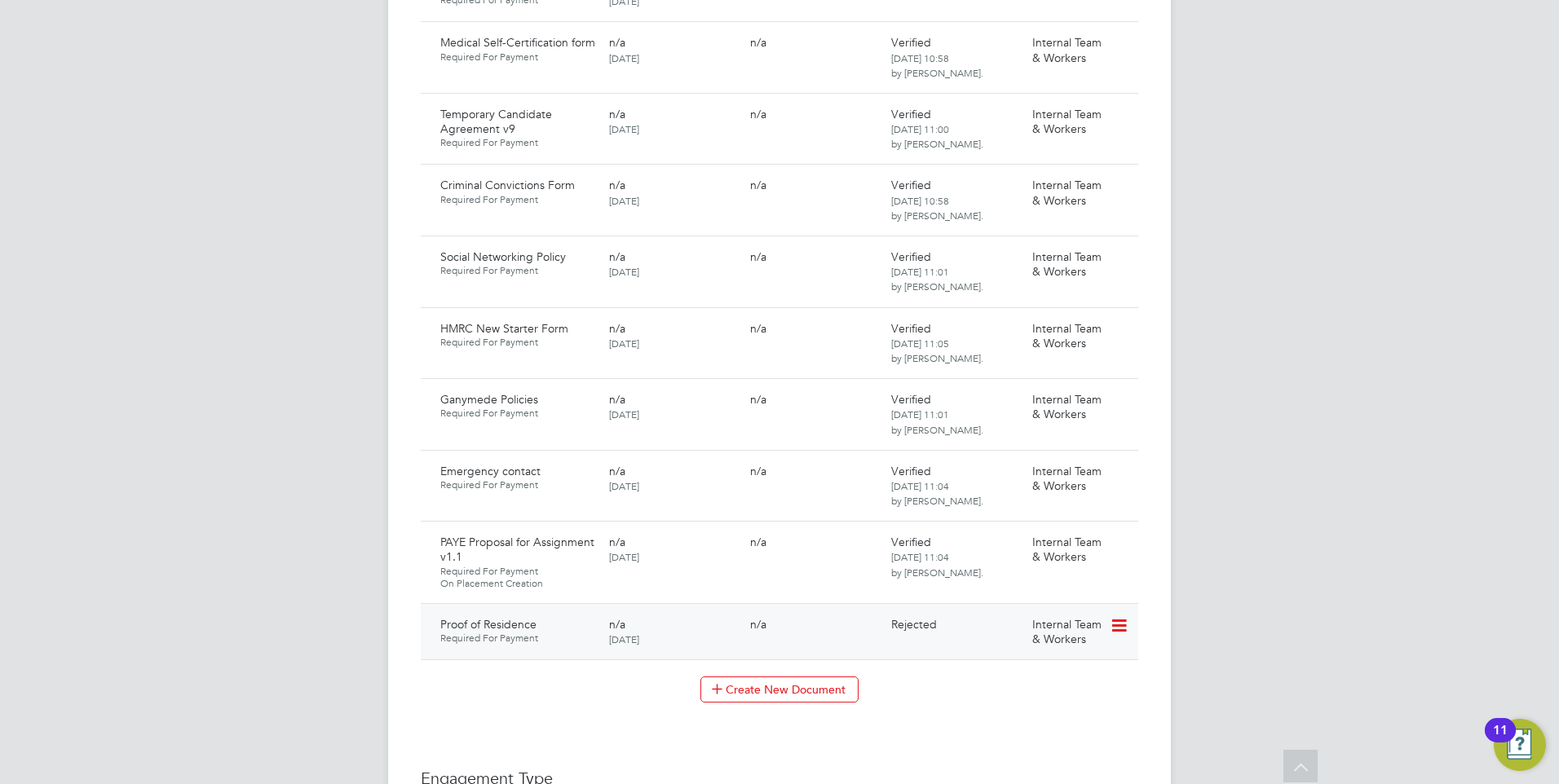
click at [1106, 603] on div "Proof of Residence Required For Payment n/a [DATE] n/a Rejected Internal Team &…" at bounding box center [779, 631] width 718 height 56
click at [1118, 616] on icon at bounding box center [1118, 626] width 17 height 20
click at [1051, 687] on li "Request Document" at bounding box center [1065, 694] width 120 height 23
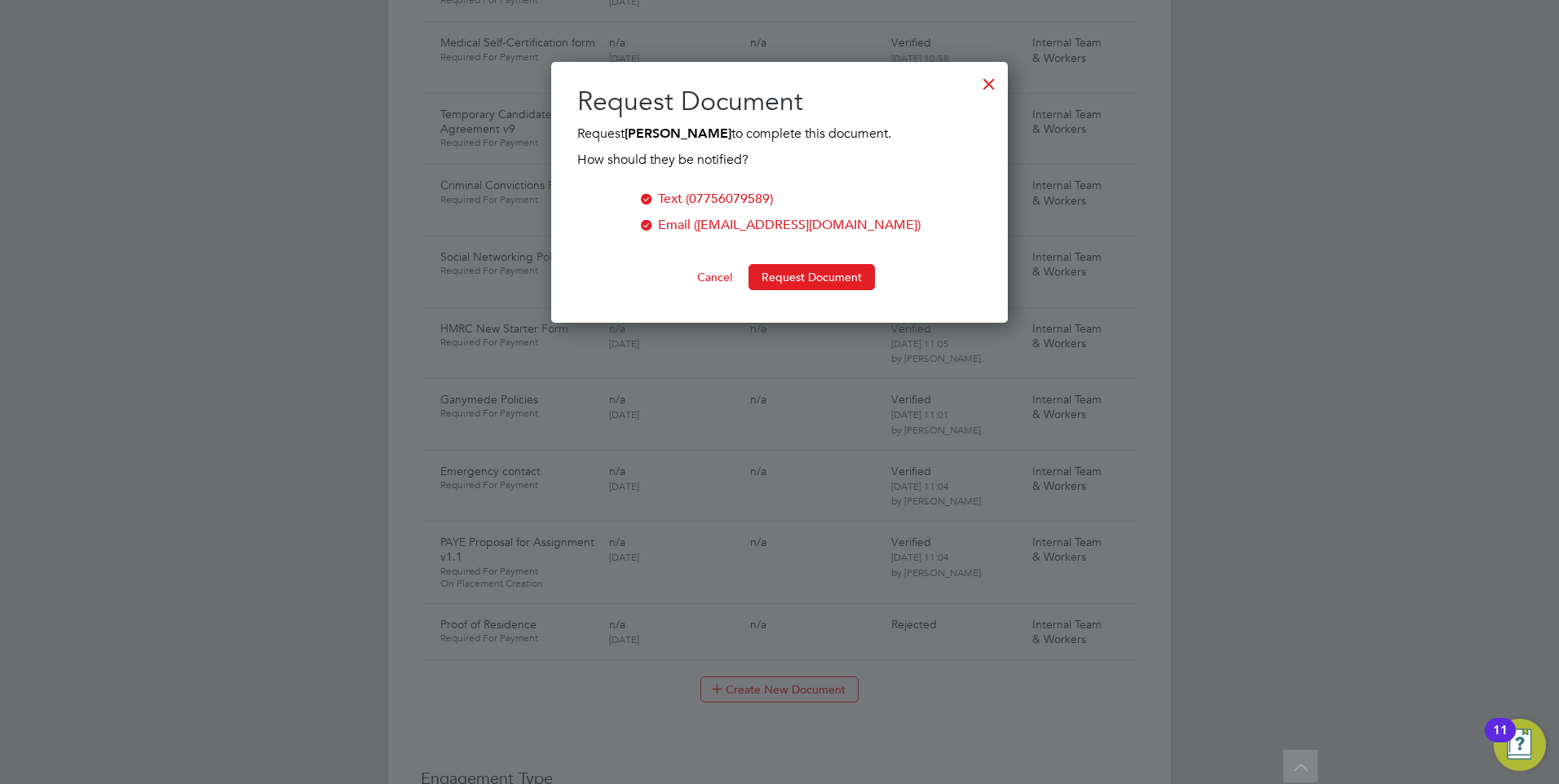
scroll to position [261, 457]
click at [805, 271] on button "Request Document" at bounding box center [811, 276] width 126 height 26
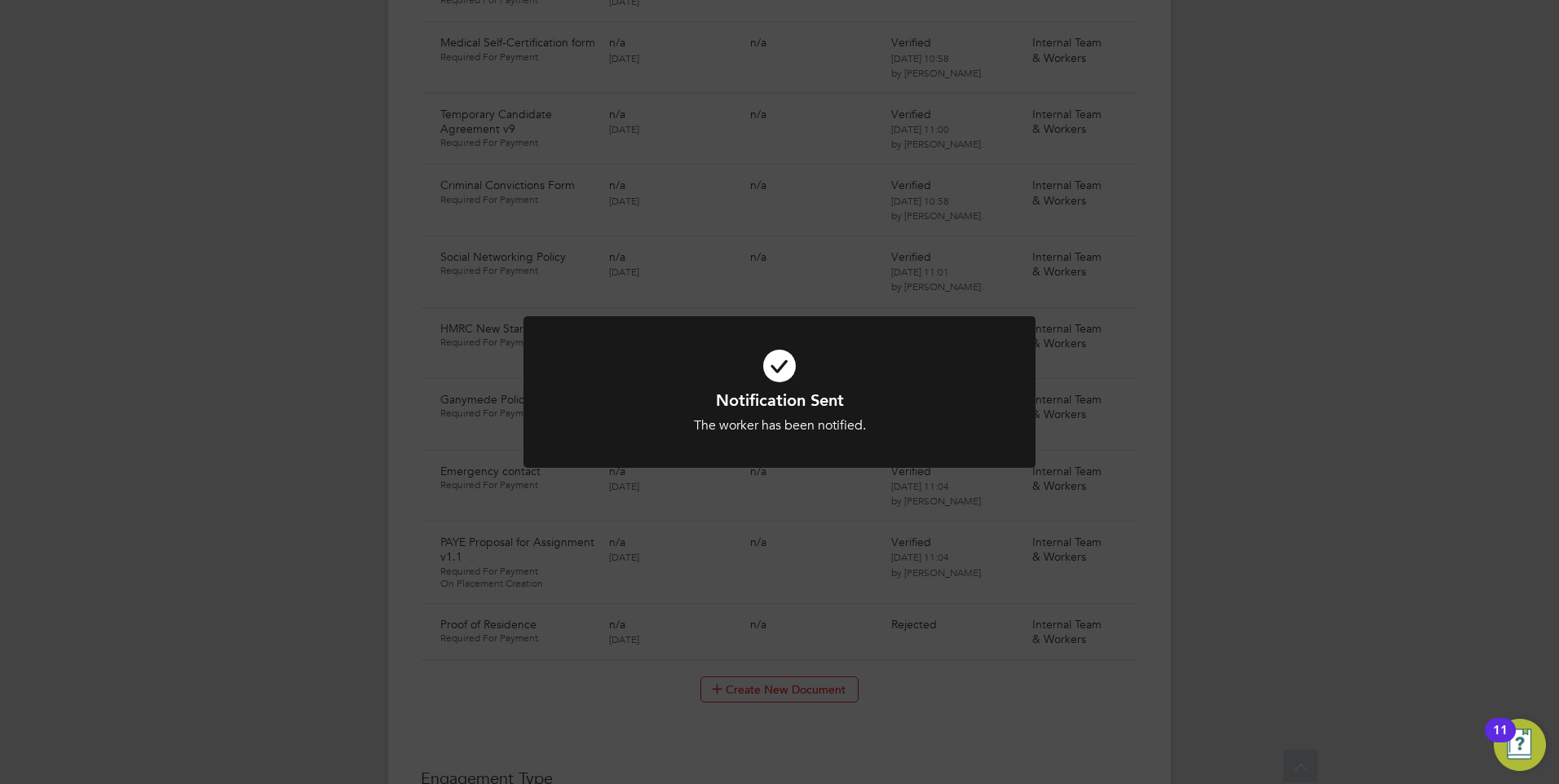
click at [833, 395] on h1 "Notification Sent" at bounding box center [779, 401] width 424 height 22
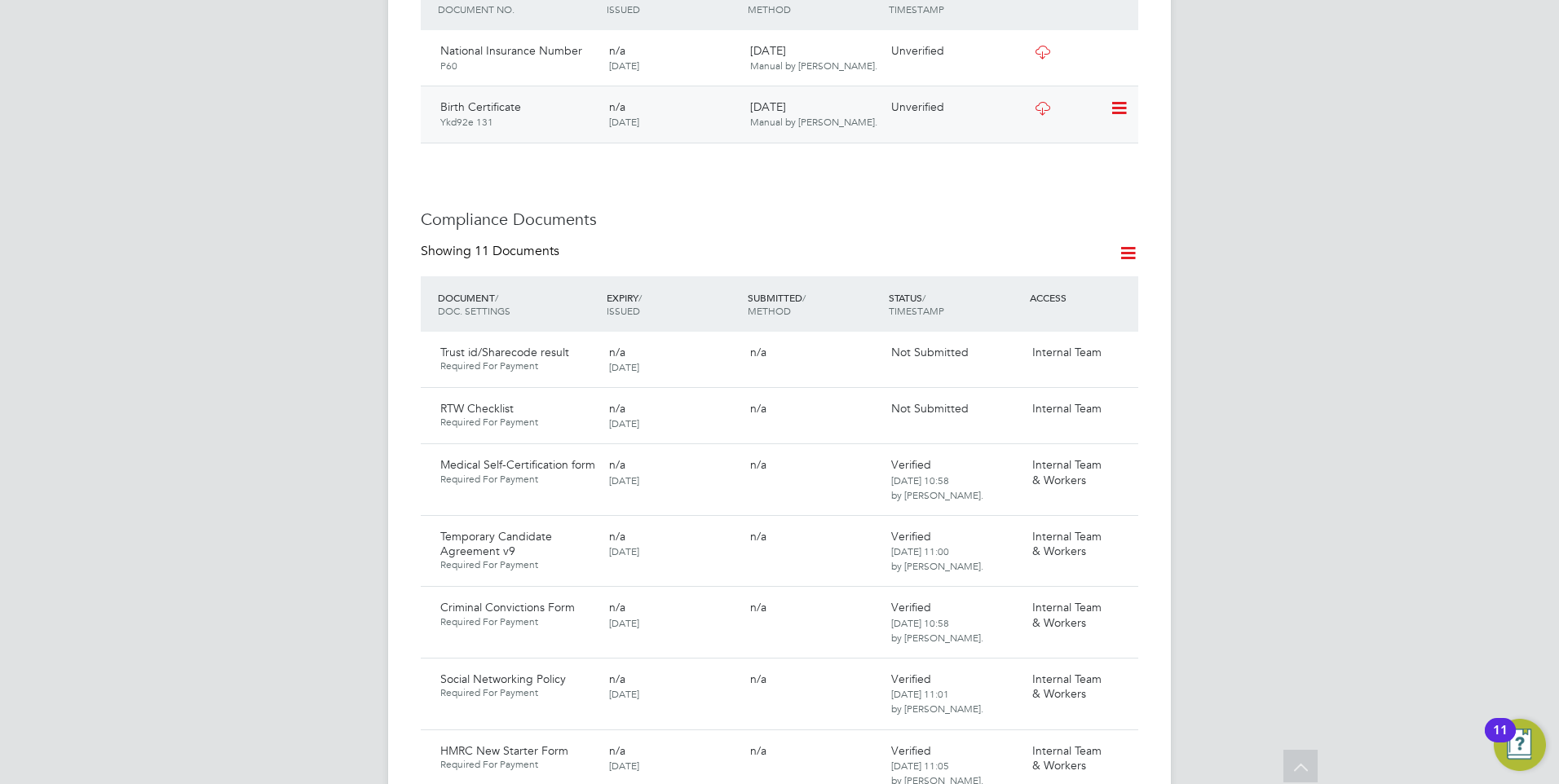
scroll to position [815, 0]
